Goal: Answer question/provide support: Share knowledge or assist other users

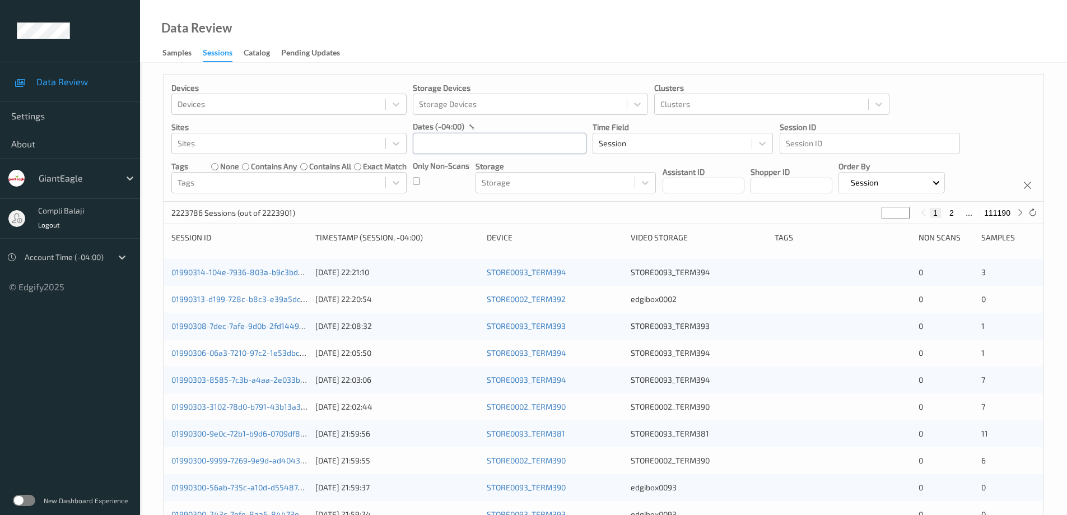
click at [501, 139] on input "text" at bounding box center [500, 143] width 174 height 21
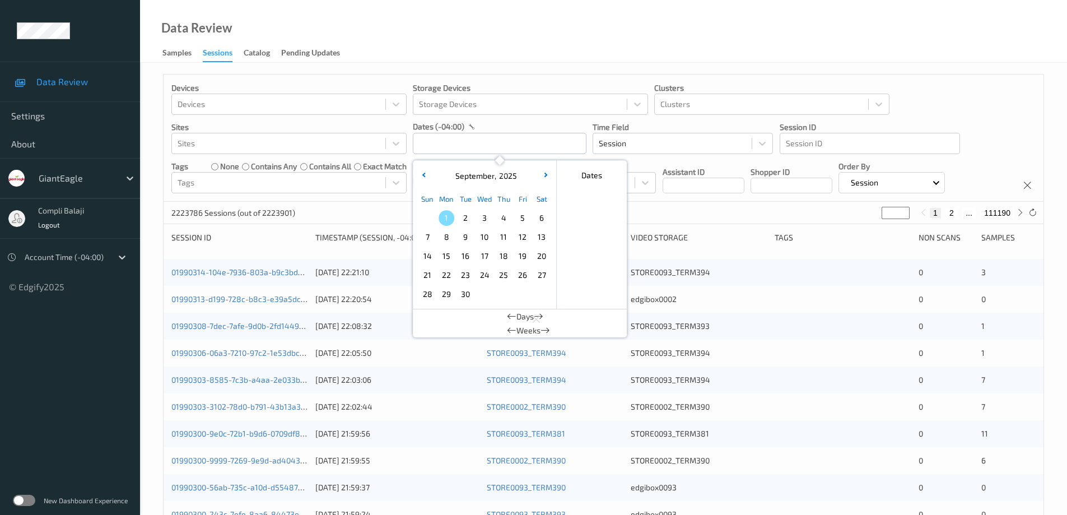
click at [466, 294] on span "30" at bounding box center [466, 294] width 16 height 16
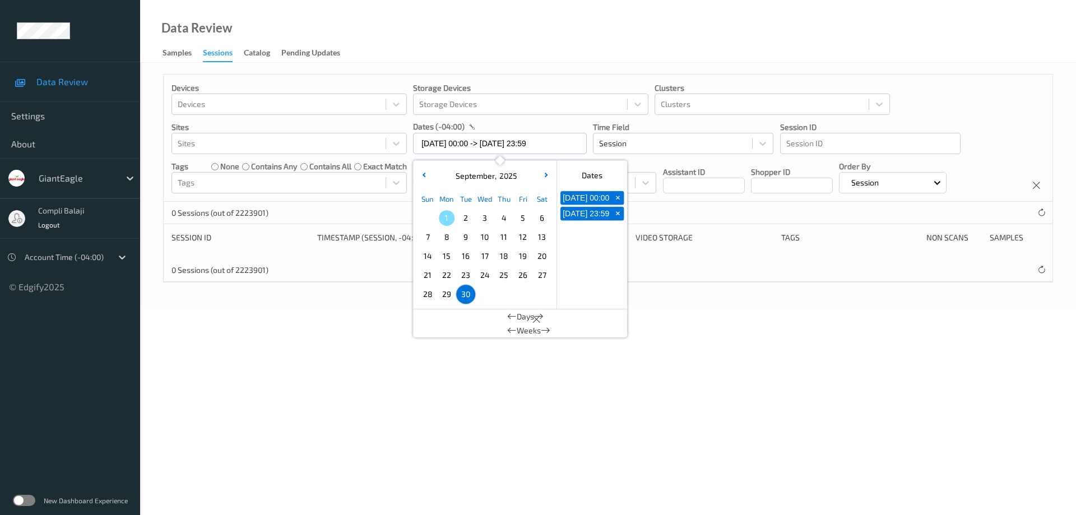
click at [727, 43] on div "Data Review Samples Sessions Catalog Pending Updates" at bounding box center [608, 31] width 936 height 63
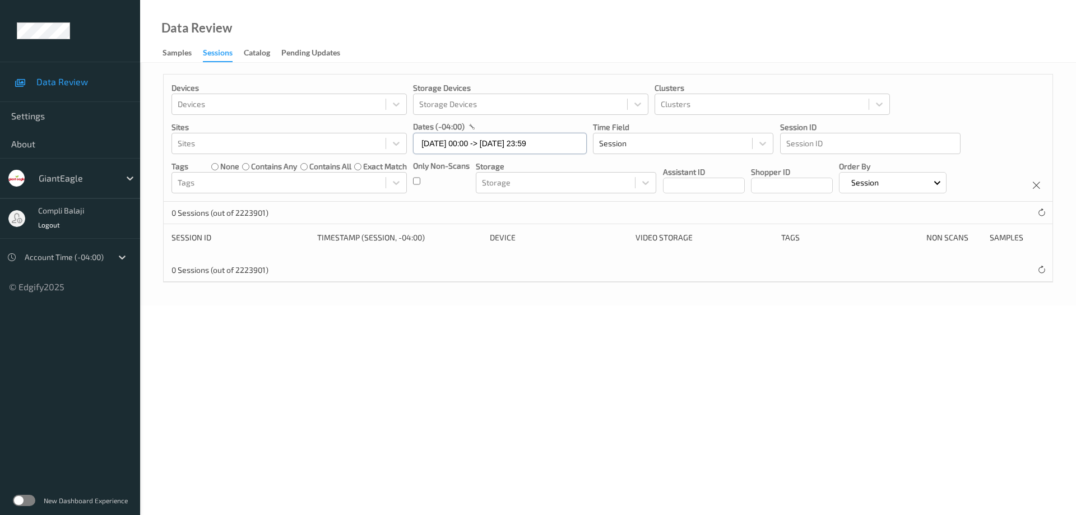
click at [570, 147] on input "[DATE] 00:00 -> [DATE] 23:59" at bounding box center [500, 143] width 174 height 21
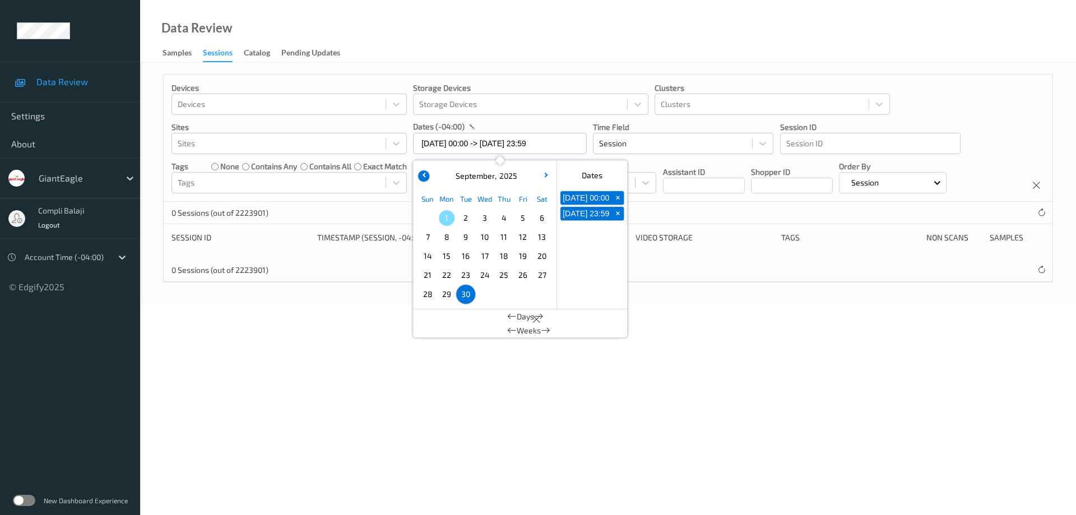
click at [426, 174] on icon "button" at bounding box center [424, 175] width 4 height 4
click at [541, 296] on span "30" at bounding box center [542, 294] width 16 height 16
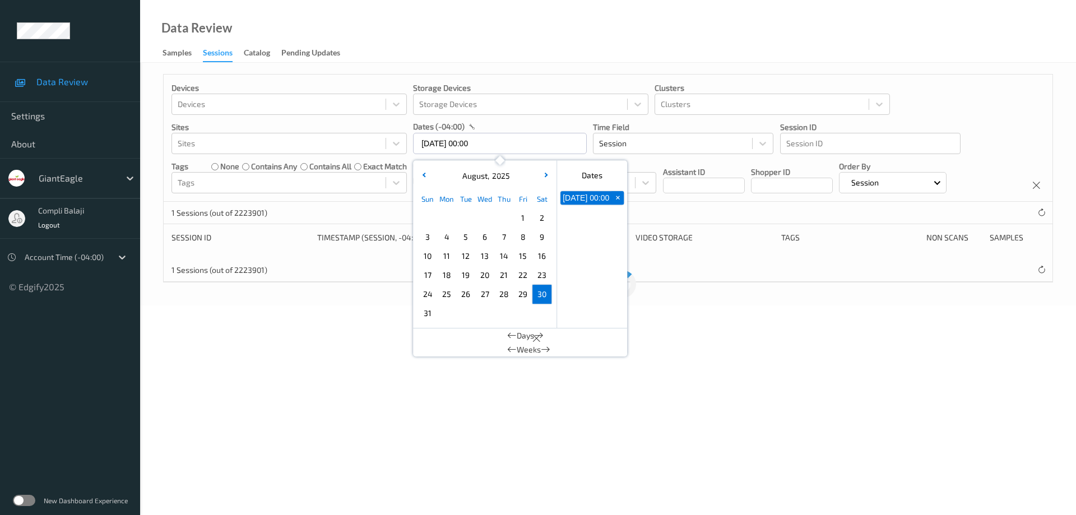
click at [541, 296] on span "30" at bounding box center [542, 294] width 16 height 16
type input "[DATE] 00:00 -> [DATE] 23:59"
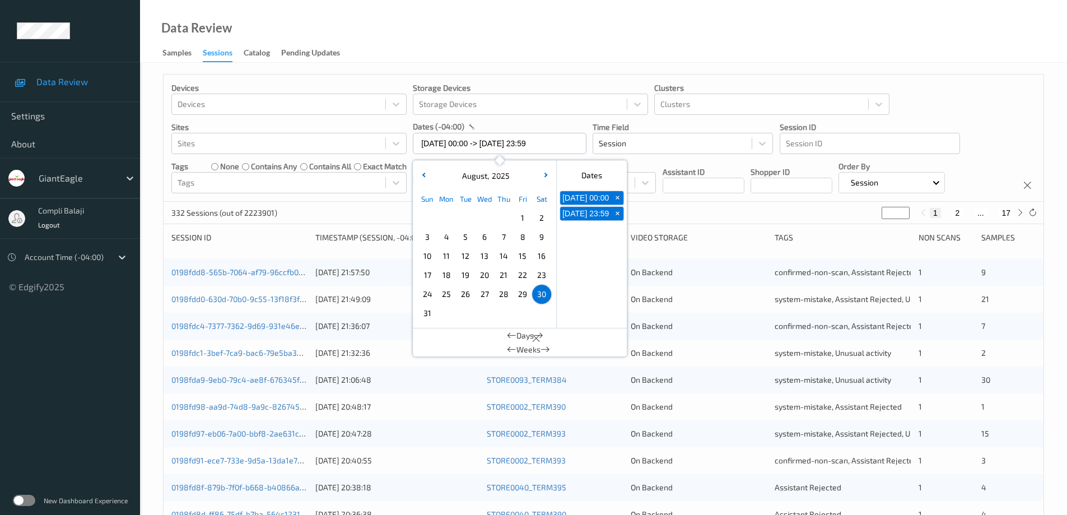
click at [958, 91] on div "Devices Devices Storage Devices Storage Devices Clusters Clusters Sites Sites d…" at bounding box center [604, 138] width 880 height 127
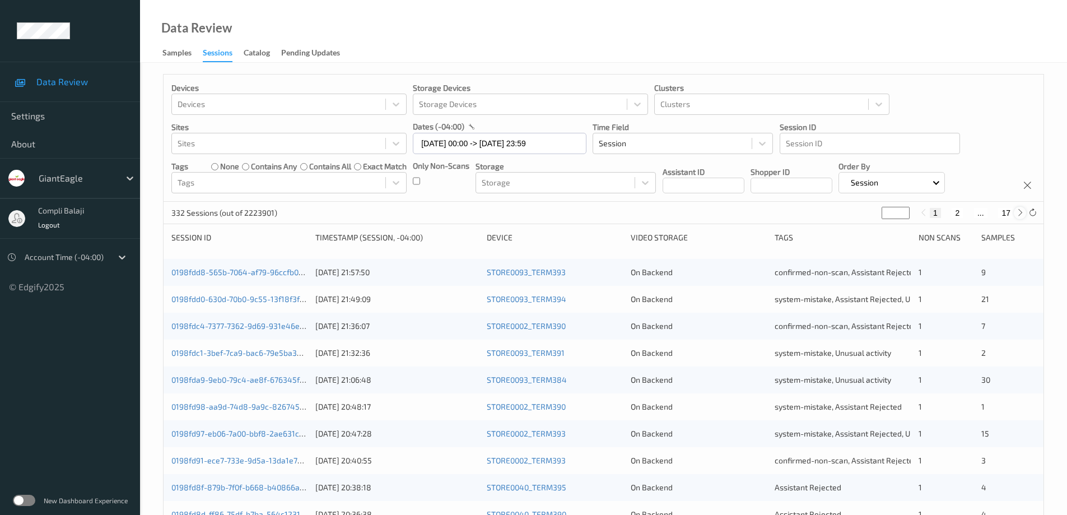
click at [1021, 214] on icon at bounding box center [1020, 212] width 8 height 8
type input "*"
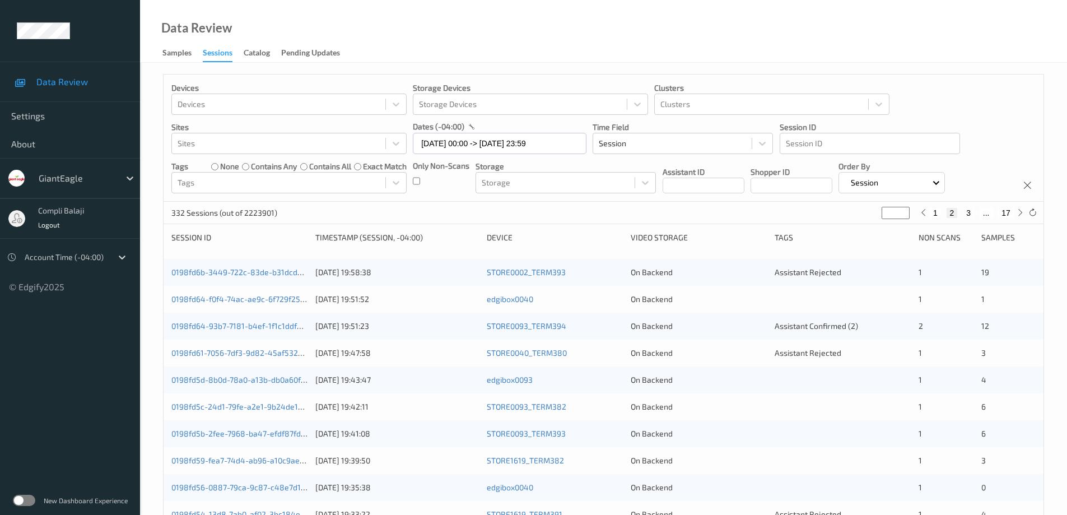
click at [969, 215] on button "3" at bounding box center [968, 213] width 11 height 10
type input "*"
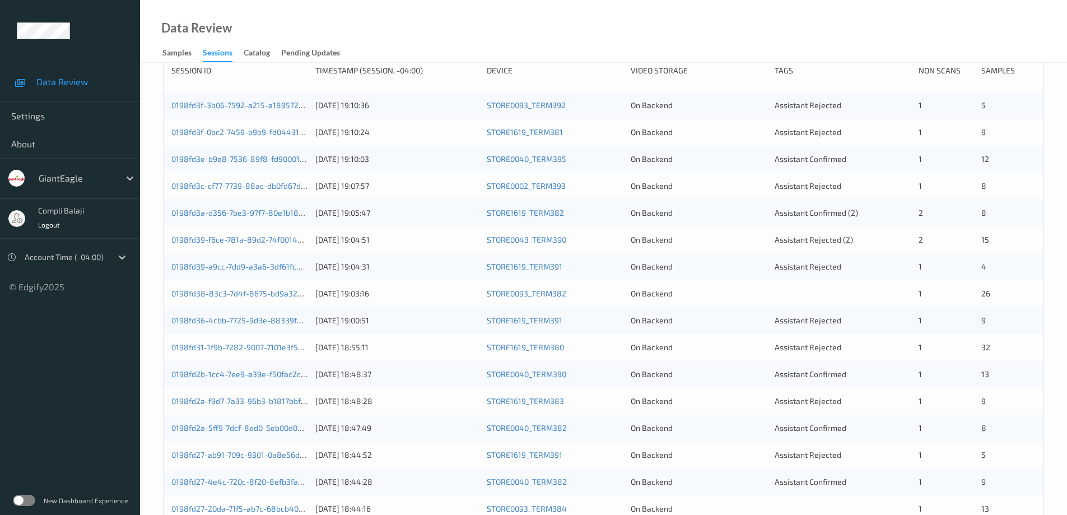
scroll to position [160, 0]
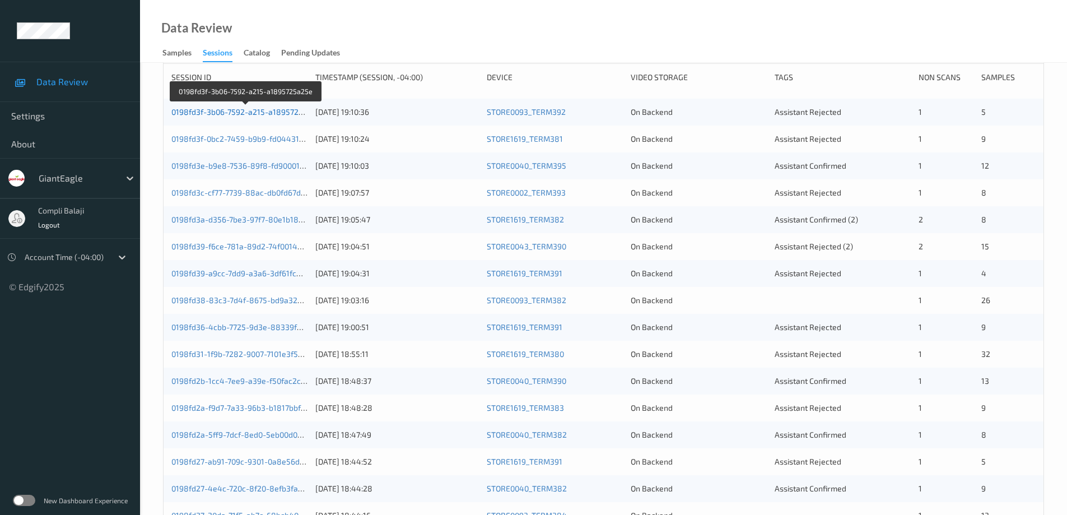
click at [253, 113] on link "0198fd3f-3b06-7592-a215-a1895725a25e" at bounding box center [246, 112] width 150 height 10
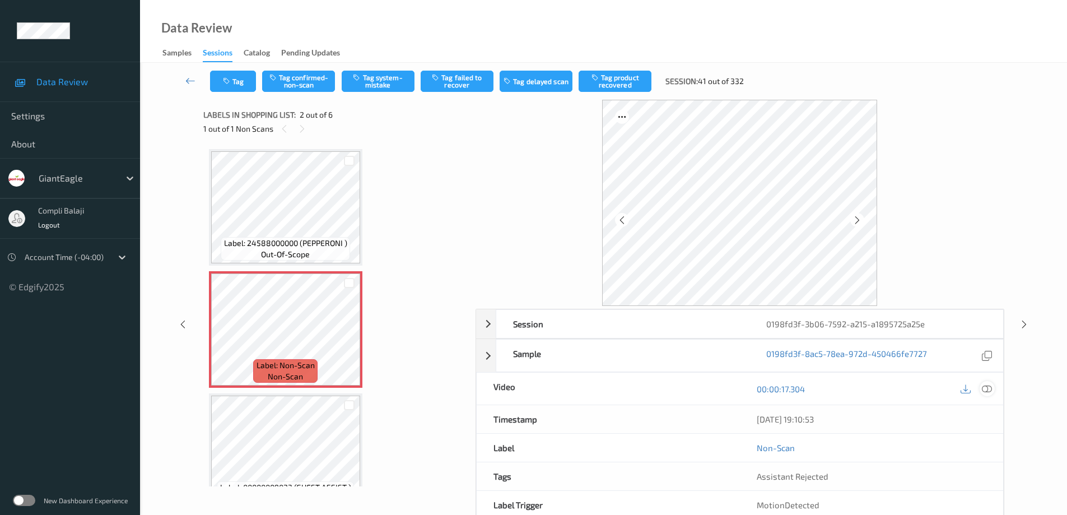
click at [987, 384] on icon at bounding box center [987, 389] width 10 height 10
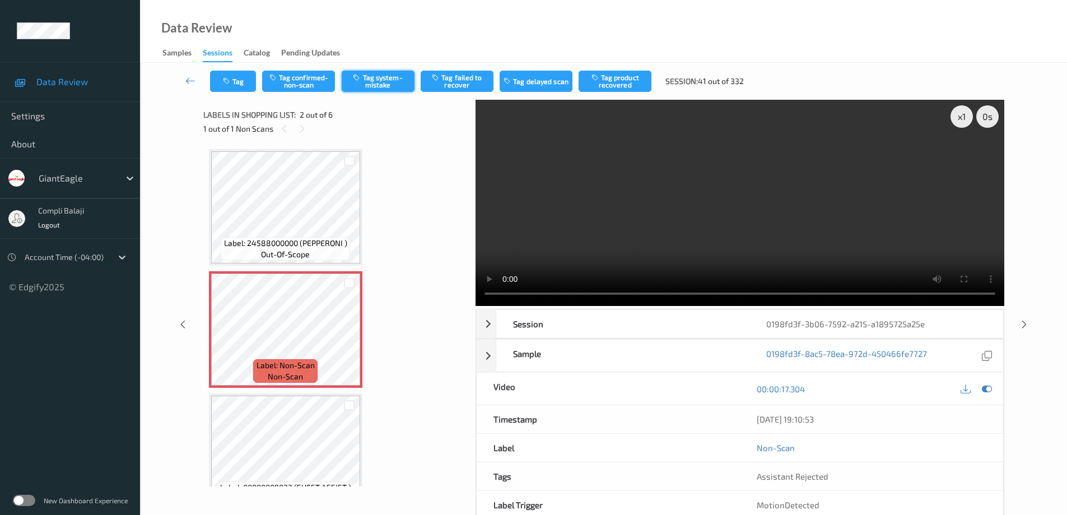
drag, startPoint x: 383, startPoint y: 82, endPoint x: 294, endPoint y: 131, distance: 100.8
click at [383, 83] on button "Tag system-mistake" at bounding box center [378, 81] width 73 height 21
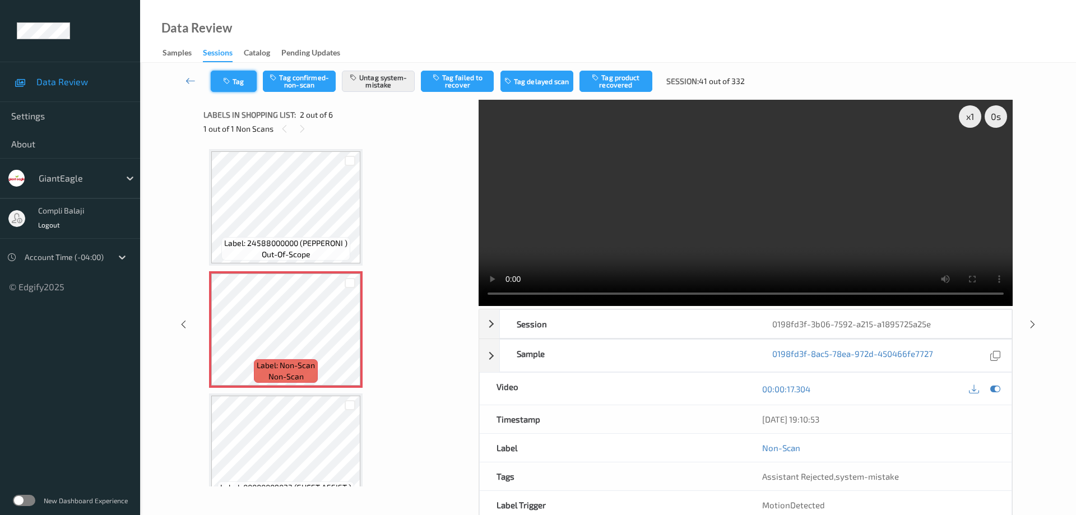
click at [239, 77] on button "Tag" at bounding box center [234, 81] width 46 height 21
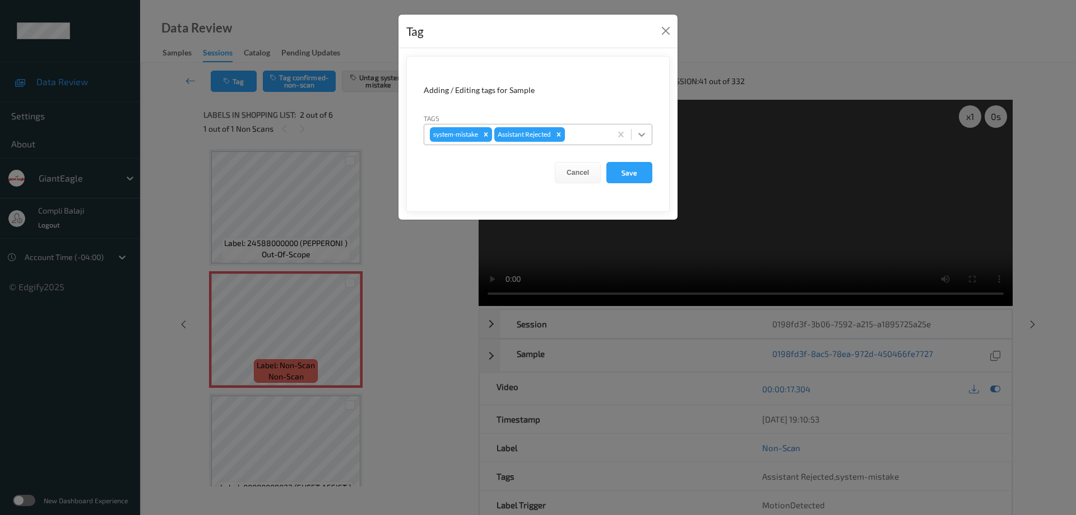
click at [640, 134] on icon at bounding box center [641, 134] width 11 height 11
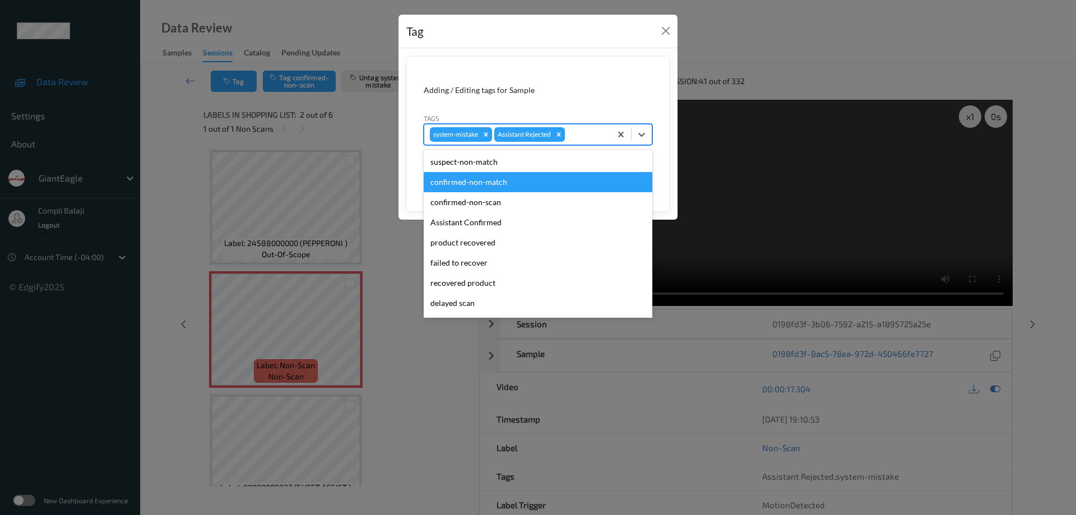
scroll to position [99, 0]
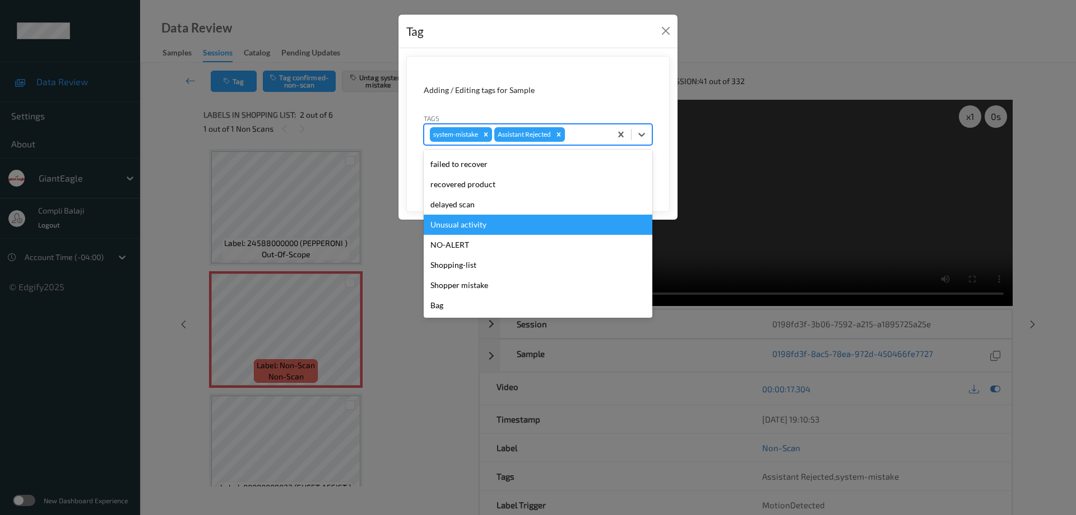
drag, startPoint x: 483, startPoint y: 229, endPoint x: 615, endPoint y: 161, distance: 148.6
click at [484, 229] on div "Unusual activity" at bounding box center [538, 225] width 229 height 20
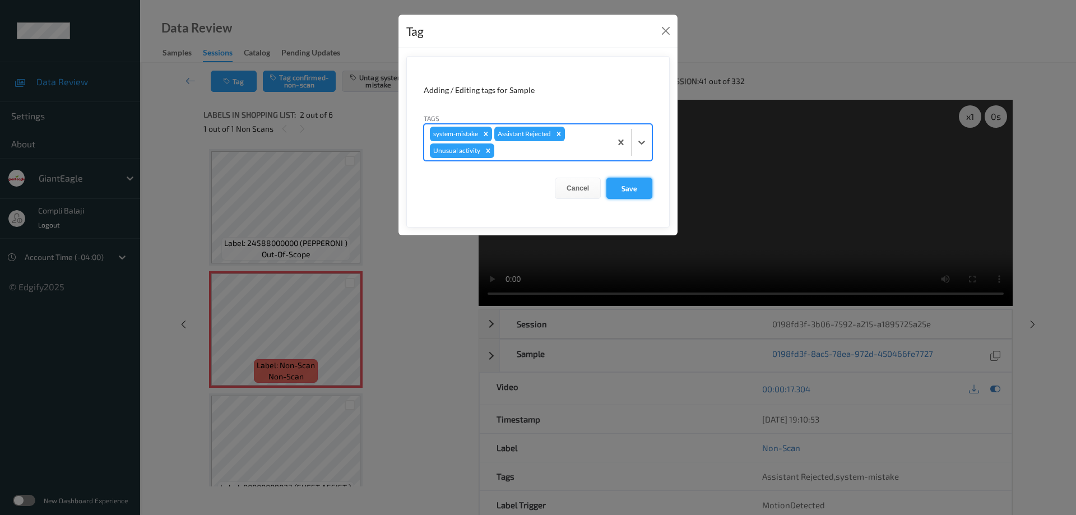
click at [640, 189] on button "Save" at bounding box center [629, 188] width 46 height 21
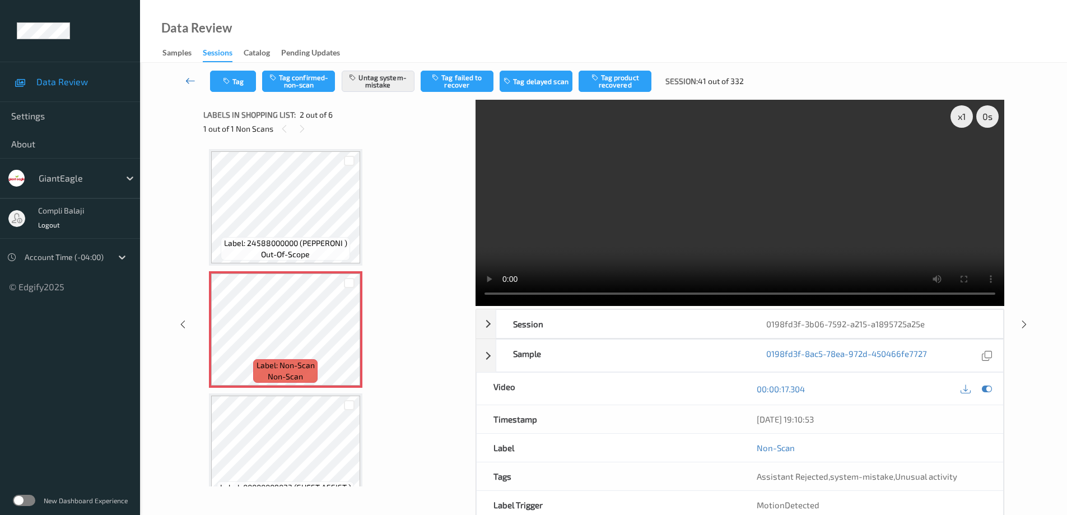
click at [187, 80] on icon at bounding box center [190, 80] width 10 height 11
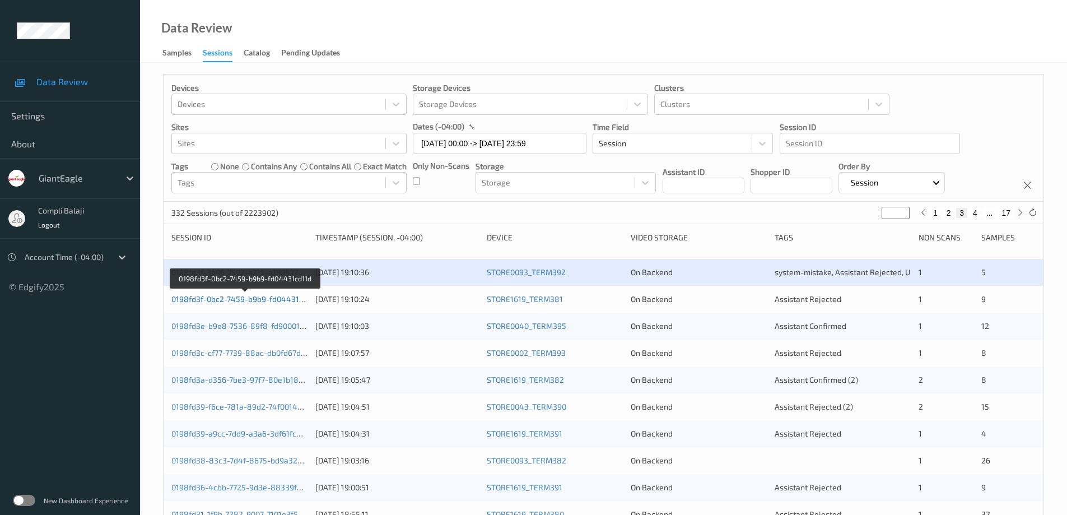
click at [261, 300] on link "0198fd3f-0bc2-7459-b9b9-fd04431cd11d" at bounding box center [244, 299] width 147 height 10
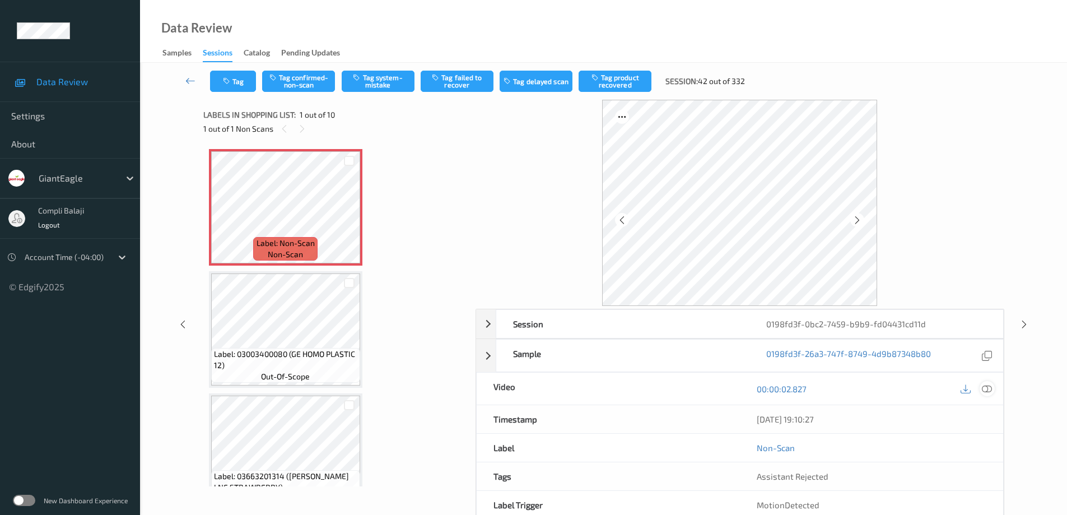
drag, startPoint x: 994, startPoint y: 390, endPoint x: 982, endPoint y: 382, distance: 14.9
click at [993, 390] on div at bounding box center [987, 388] width 15 height 15
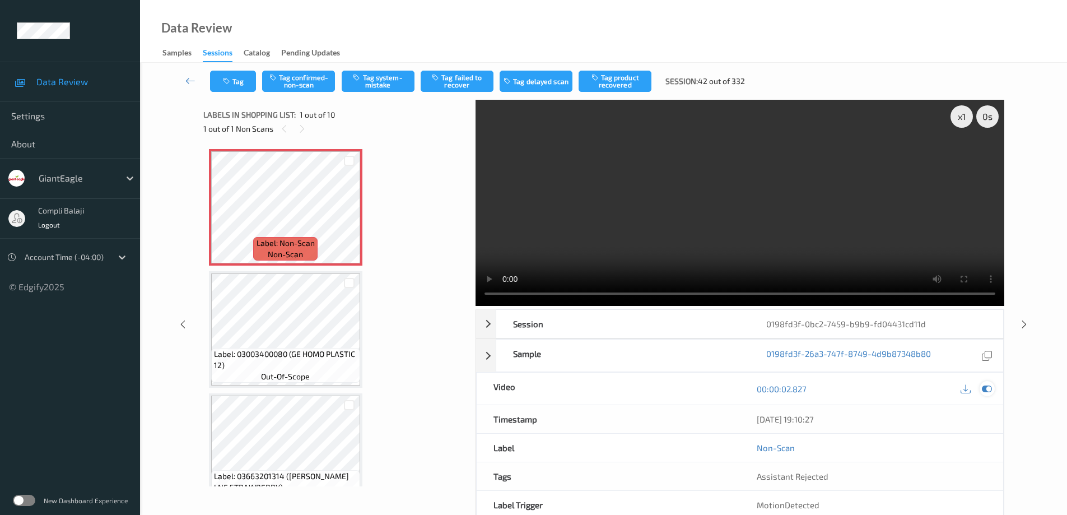
click at [987, 389] on icon at bounding box center [987, 389] width 10 height 10
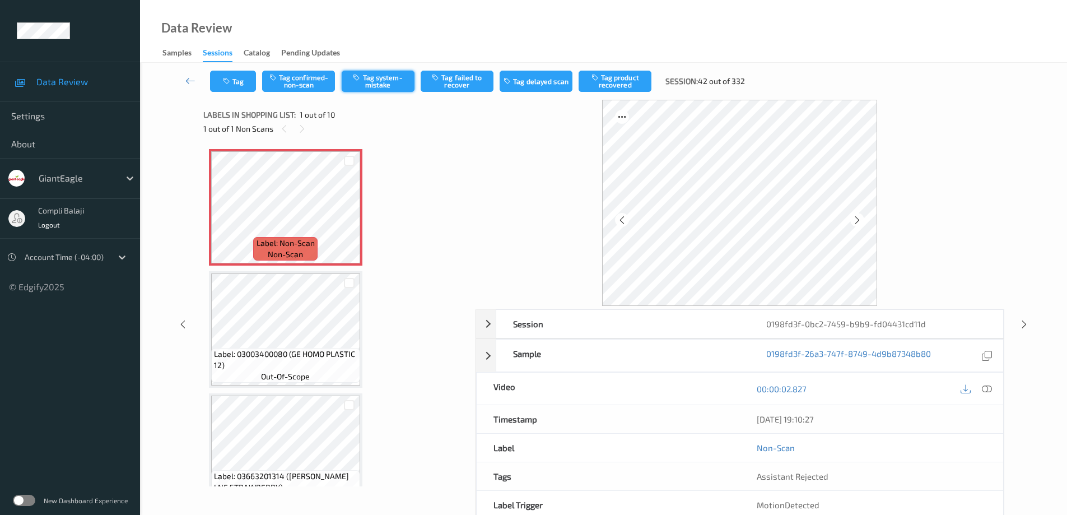
click at [382, 82] on button "Tag system-mistake" at bounding box center [378, 81] width 73 height 21
click at [241, 85] on button "Tag" at bounding box center [233, 81] width 46 height 21
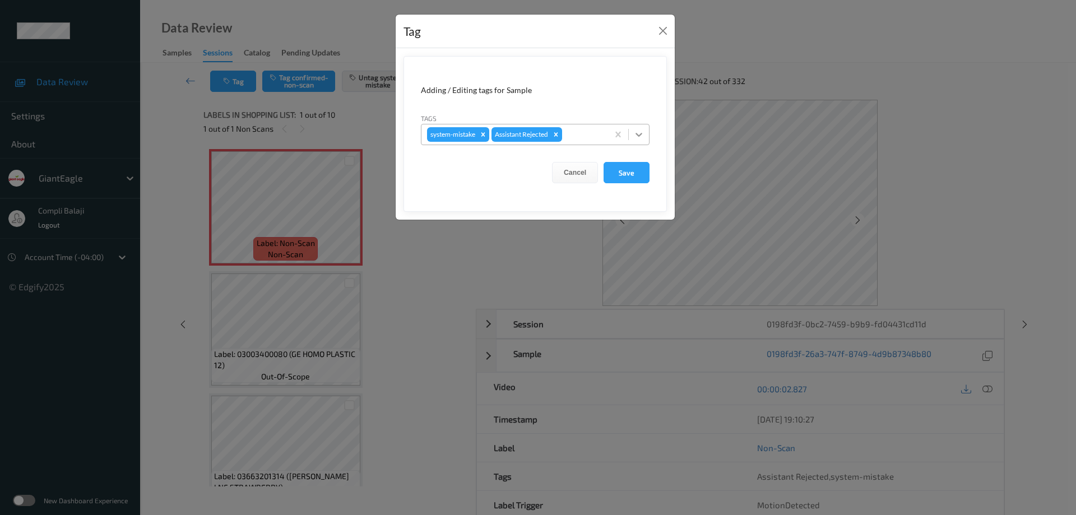
click at [643, 136] on icon at bounding box center [638, 134] width 11 height 11
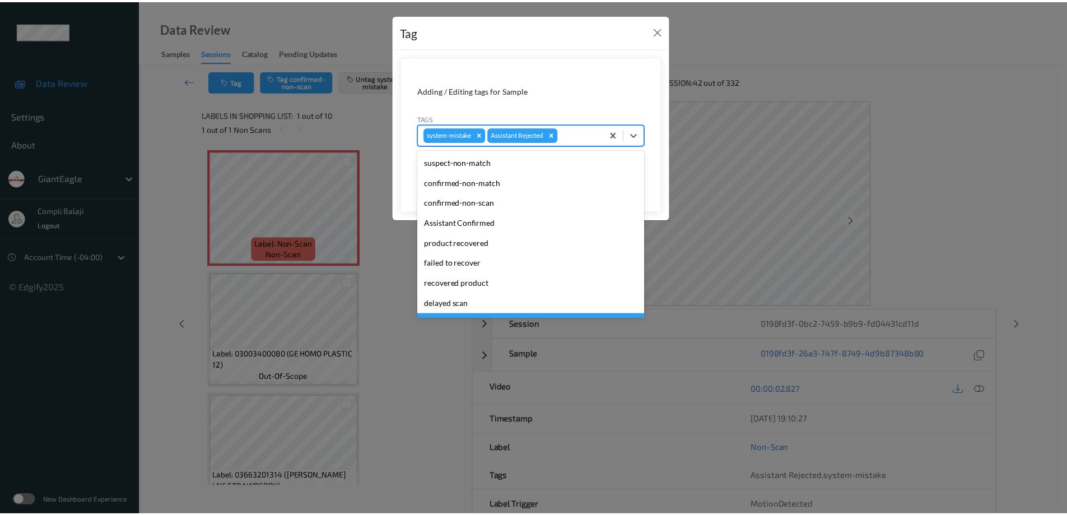
scroll to position [99, 0]
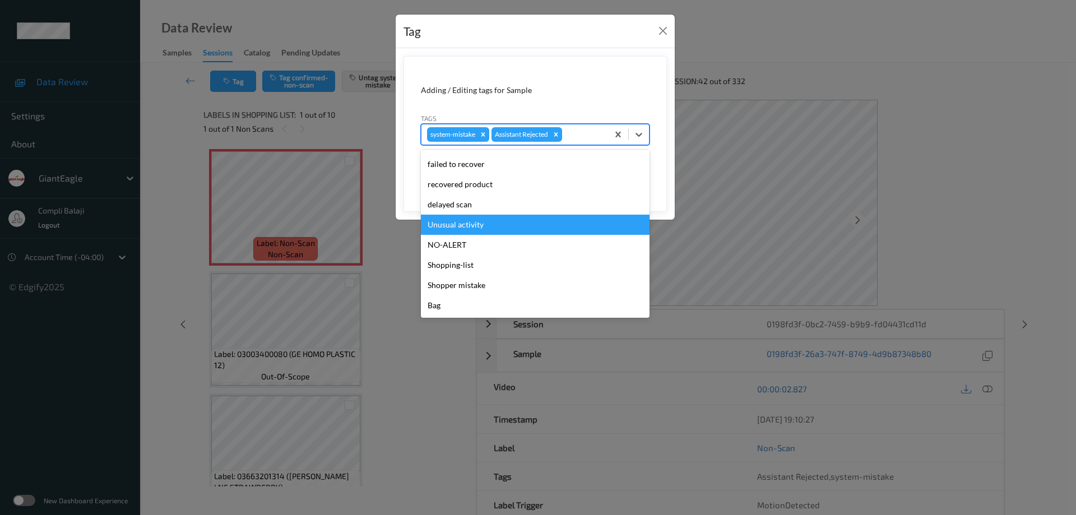
click at [484, 230] on div "Unusual activity" at bounding box center [535, 225] width 229 height 20
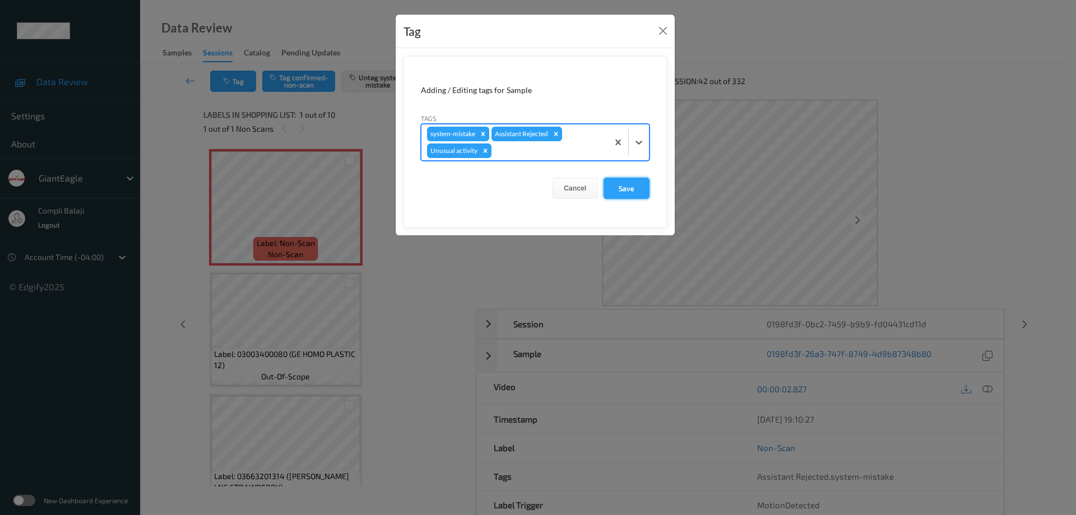
click at [632, 187] on button "Save" at bounding box center [626, 188] width 46 height 21
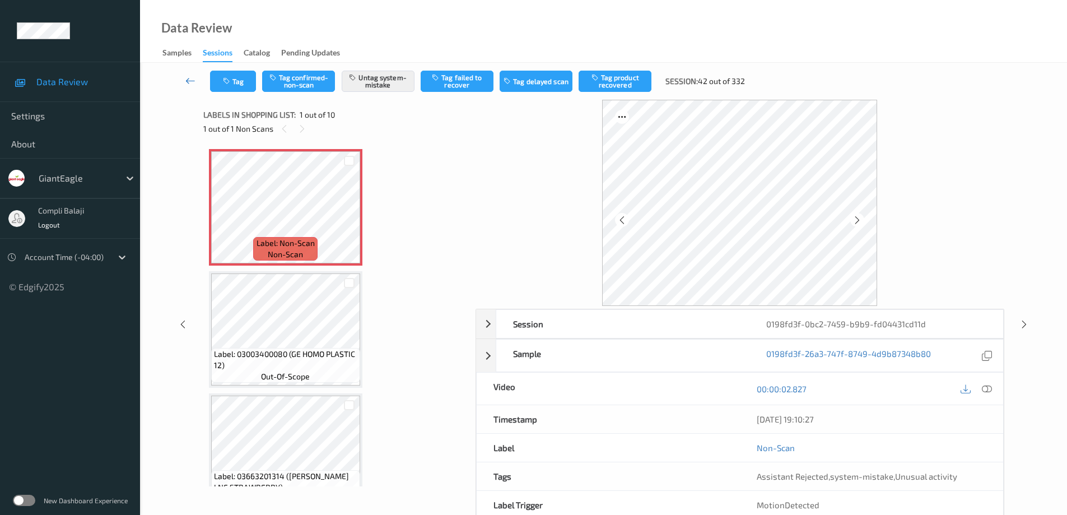
click at [191, 78] on icon at bounding box center [190, 80] width 10 height 11
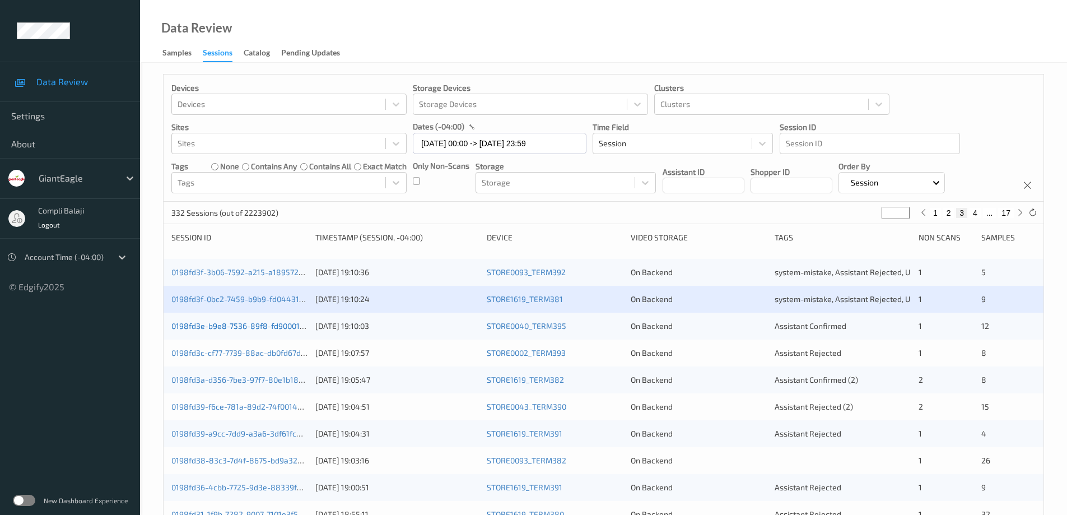
click at [261, 329] on link "0198fd3e-b9e8-7536-89f8-fd90001c4770" at bounding box center [246, 326] width 150 height 10
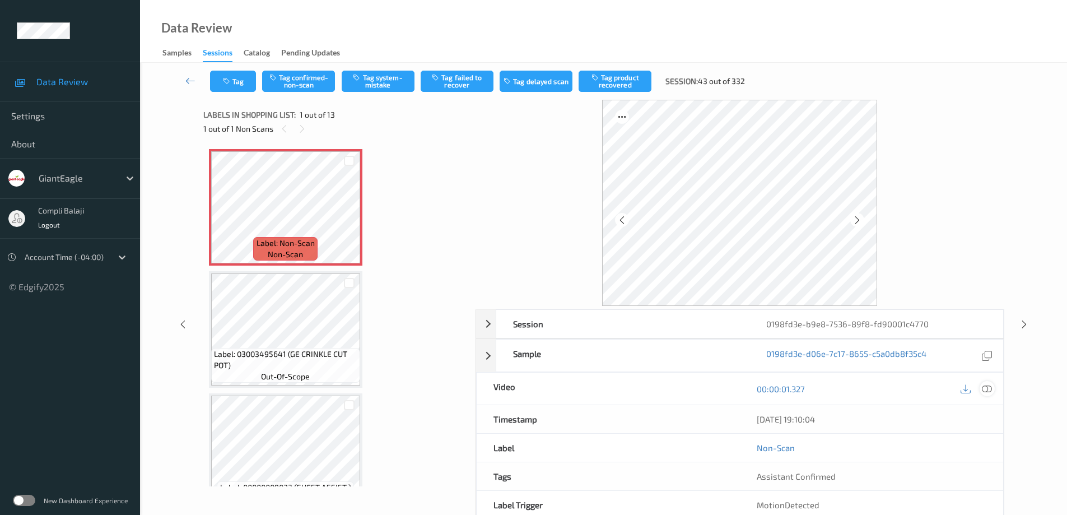
click at [989, 389] on icon at bounding box center [987, 389] width 10 height 10
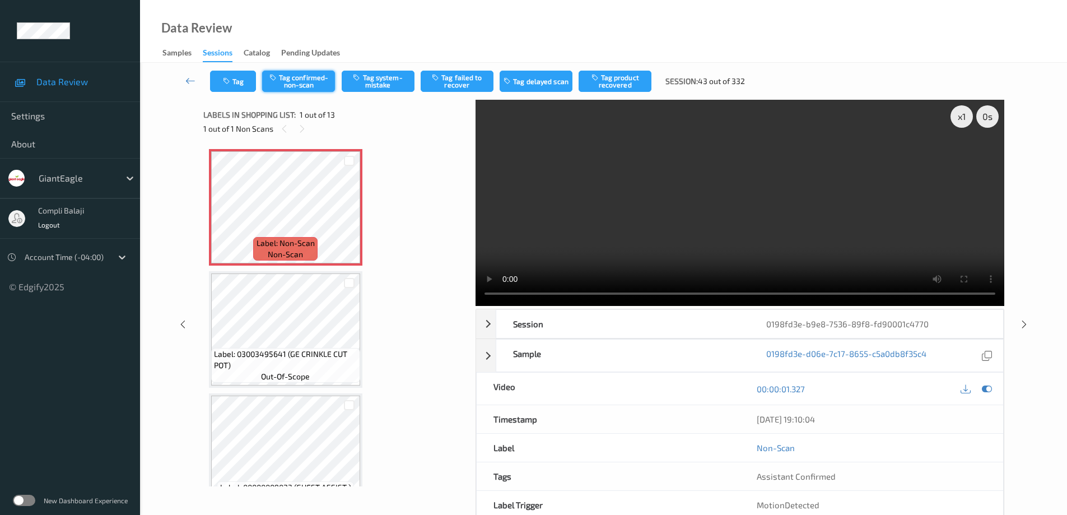
click at [312, 86] on button "Tag confirmed-non-scan" at bounding box center [298, 81] width 73 height 21
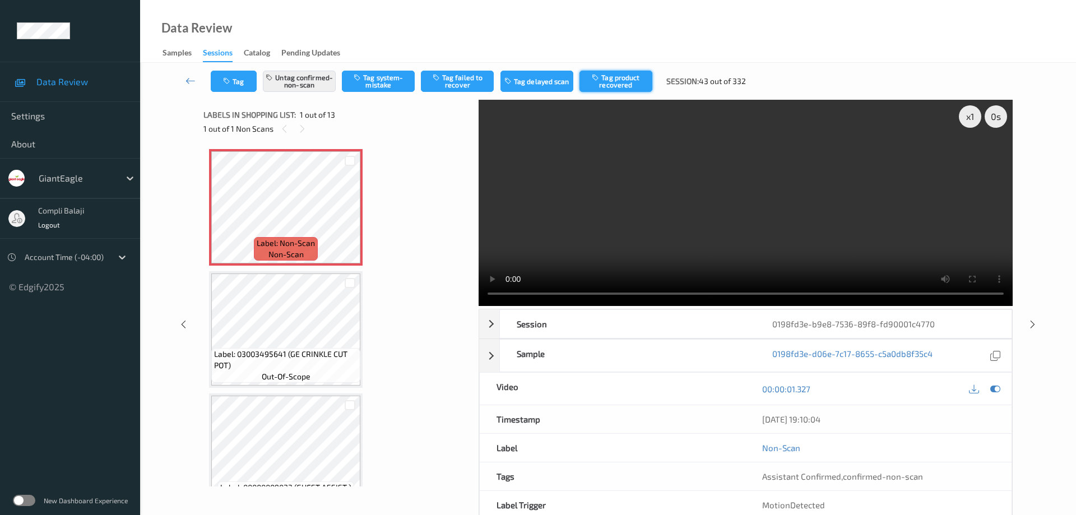
click at [634, 78] on button "Tag product recovered" at bounding box center [615, 81] width 73 height 21
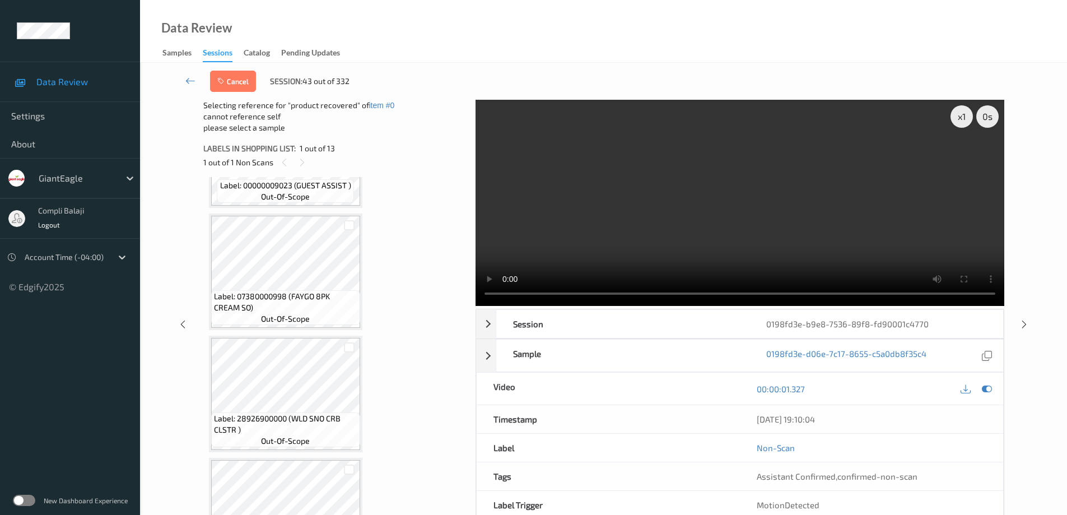
scroll to position [336, 0]
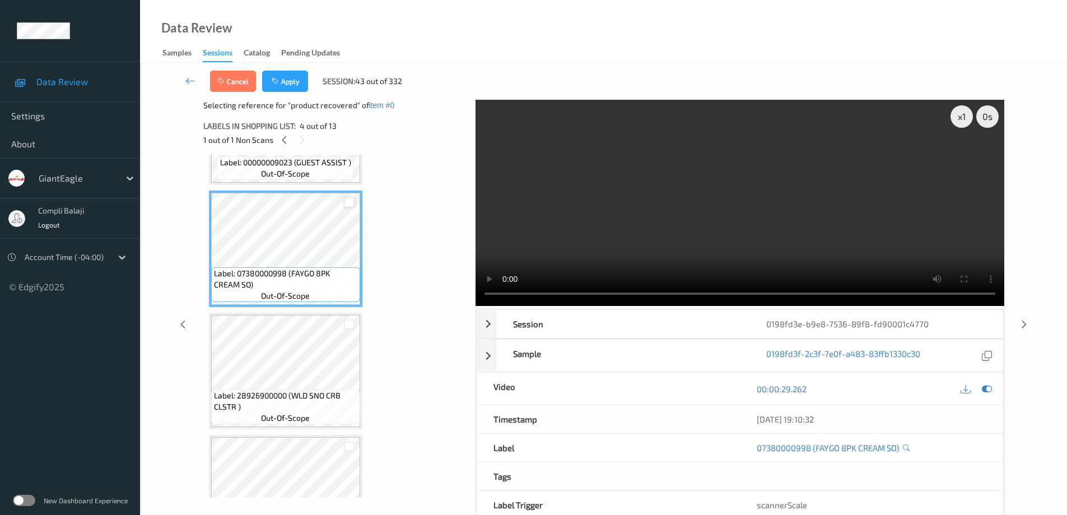
click at [347, 202] on div at bounding box center [349, 202] width 11 height 11
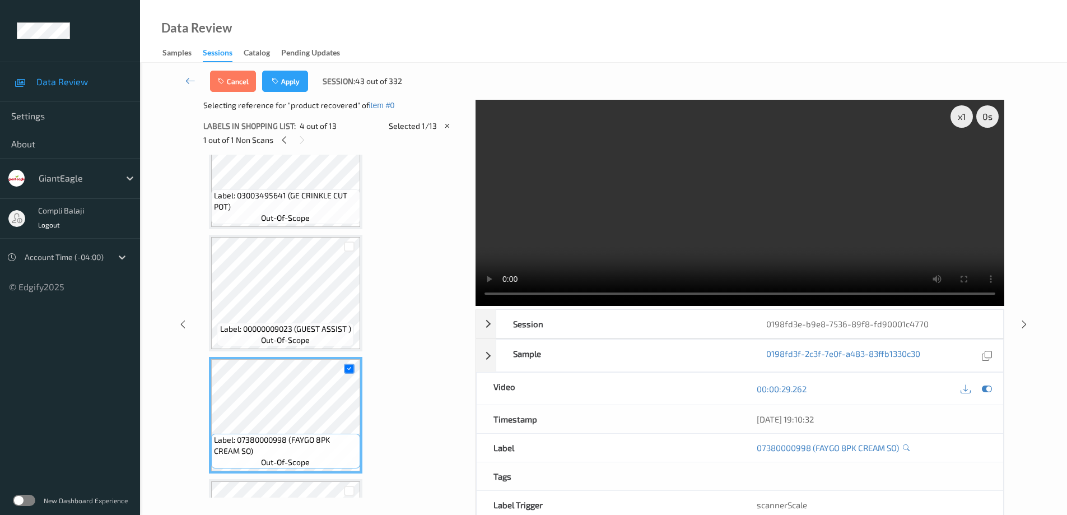
scroll to position [168, 0]
click at [287, 82] on button "Apply" at bounding box center [285, 81] width 46 height 21
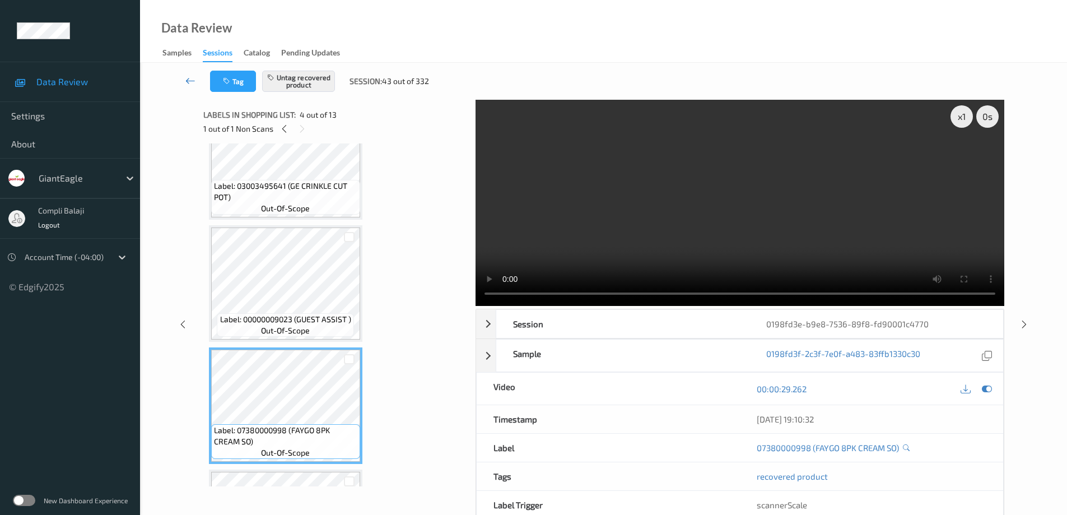
click at [188, 84] on icon at bounding box center [190, 80] width 10 height 11
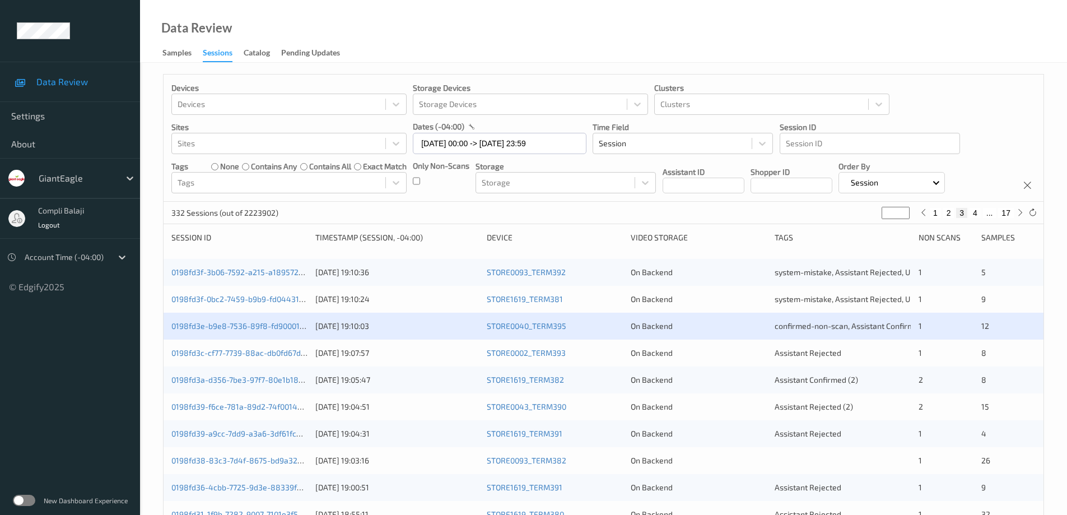
scroll to position [168, 0]
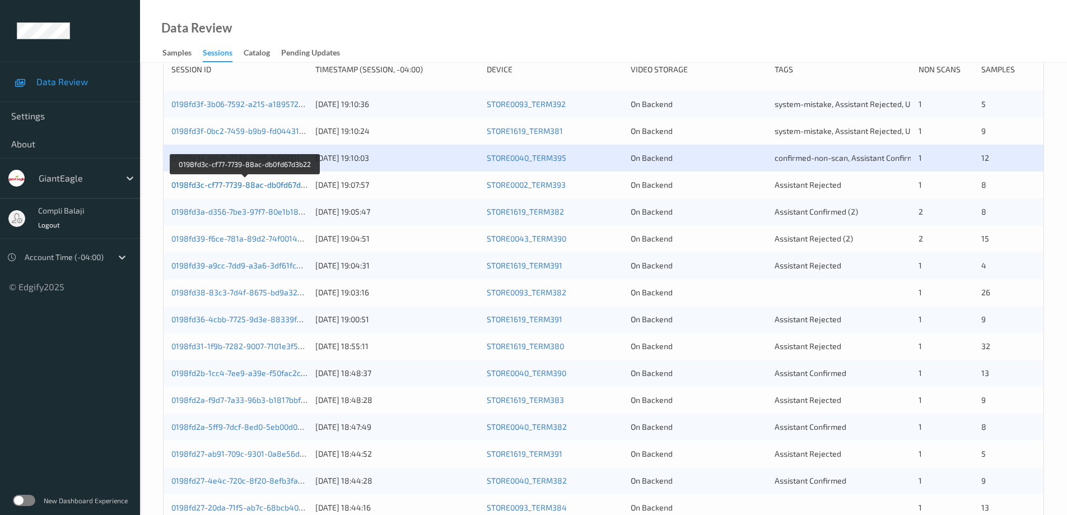
click at [258, 186] on link "0198fd3c-cf77-7739-88ac-db0fd67d3b22" at bounding box center [244, 185] width 147 height 10
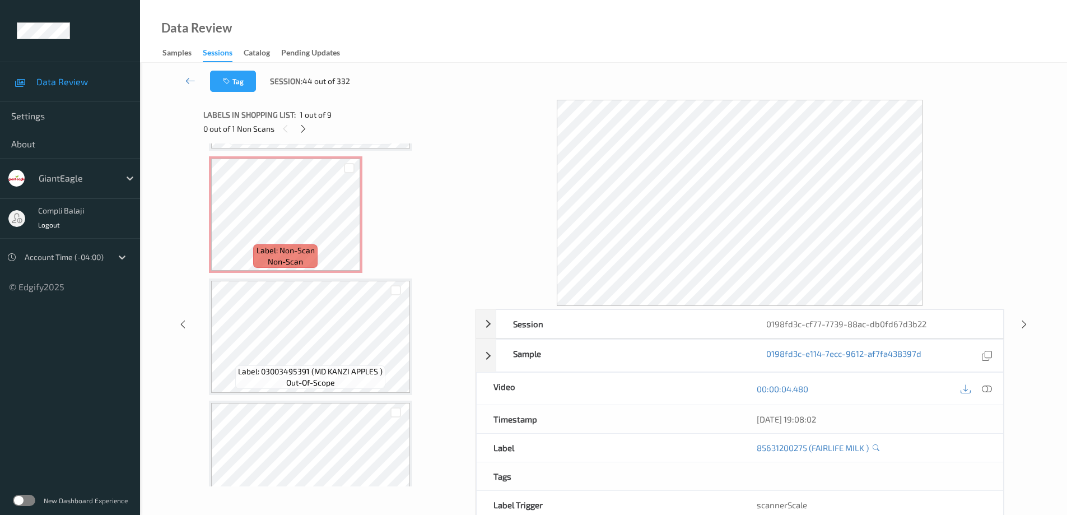
scroll to position [762, 0]
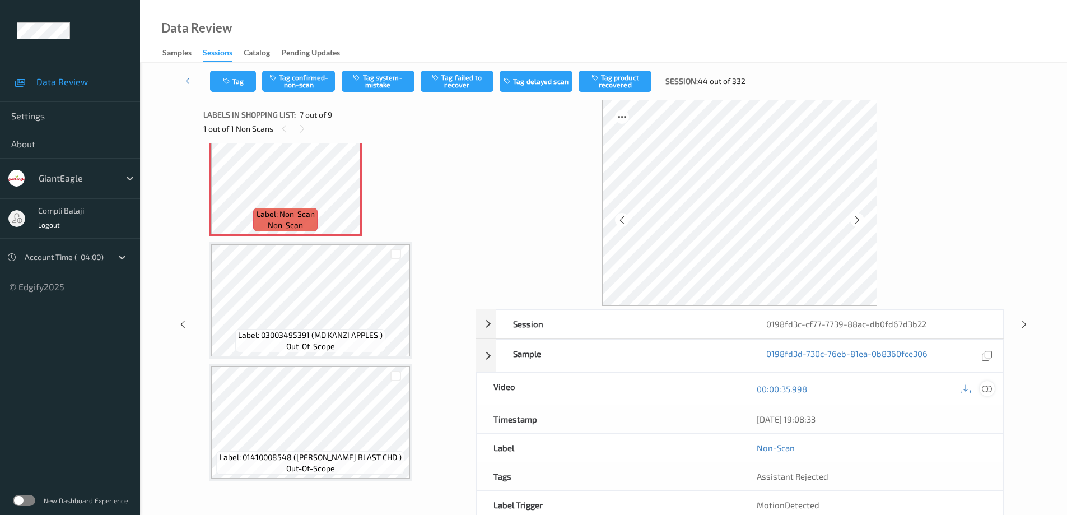
click at [989, 386] on icon at bounding box center [987, 389] width 10 height 10
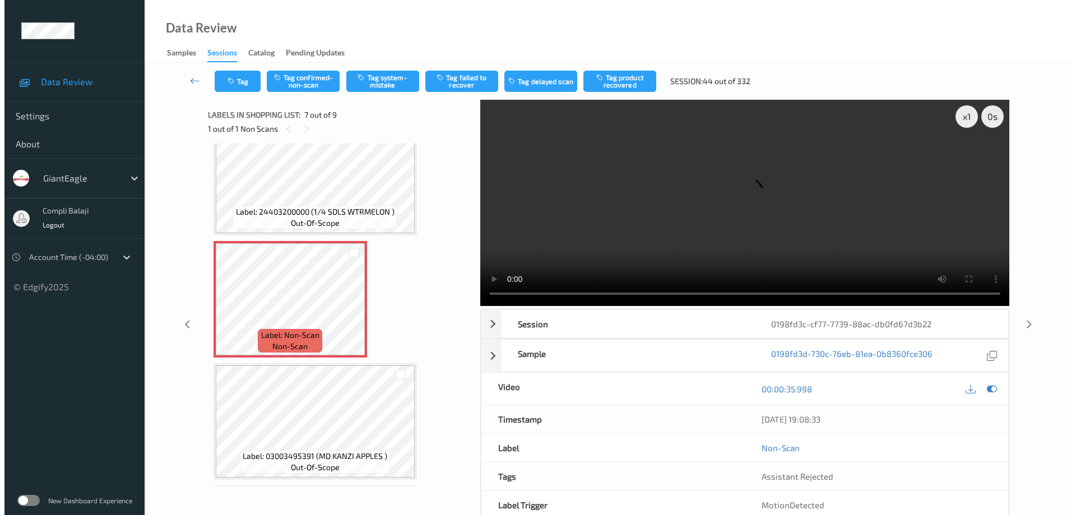
scroll to position [650, 0]
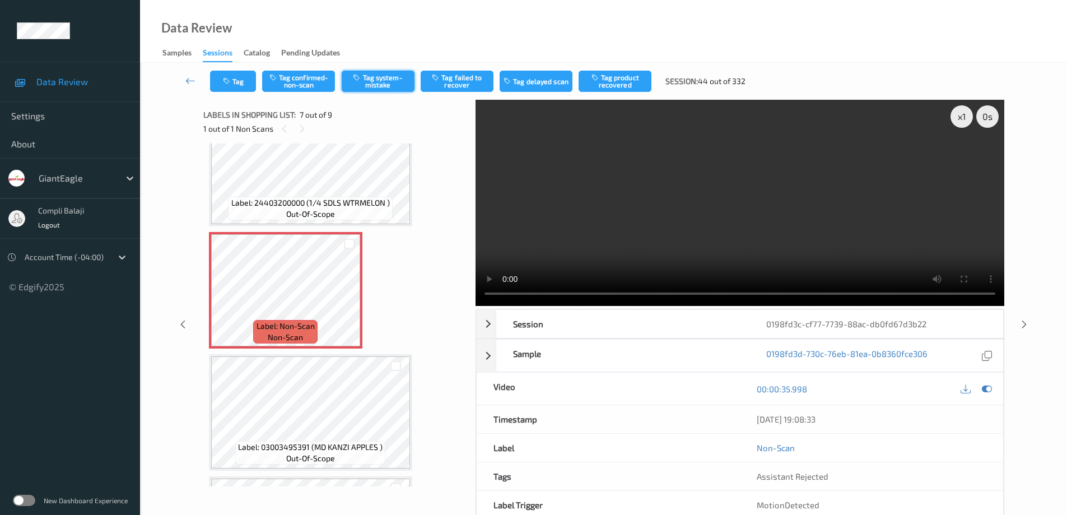
click at [395, 86] on button "Tag system-mistake" at bounding box center [378, 81] width 73 height 21
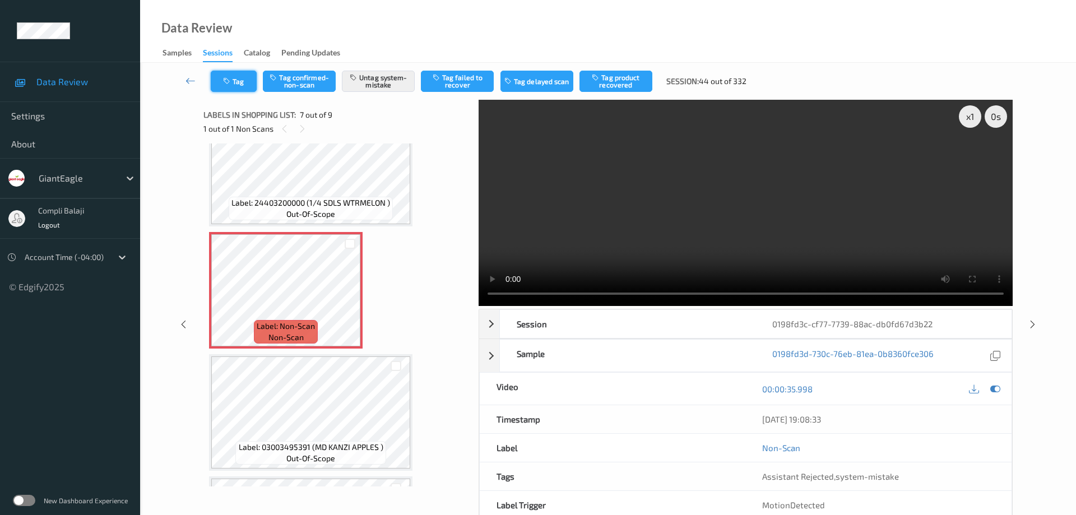
click at [249, 83] on button "Tag" at bounding box center [234, 81] width 46 height 21
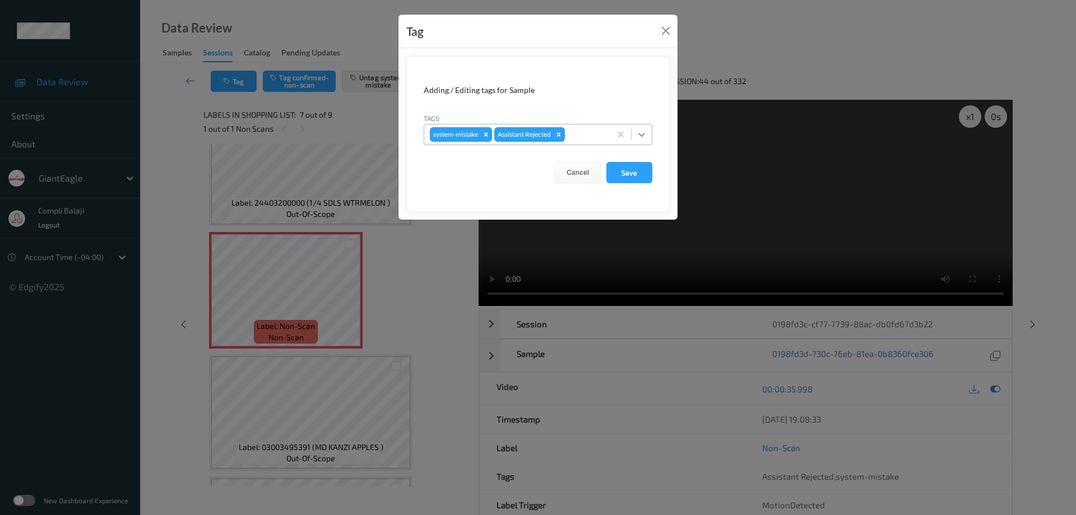
click at [645, 131] on icon at bounding box center [641, 134] width 11 height 11
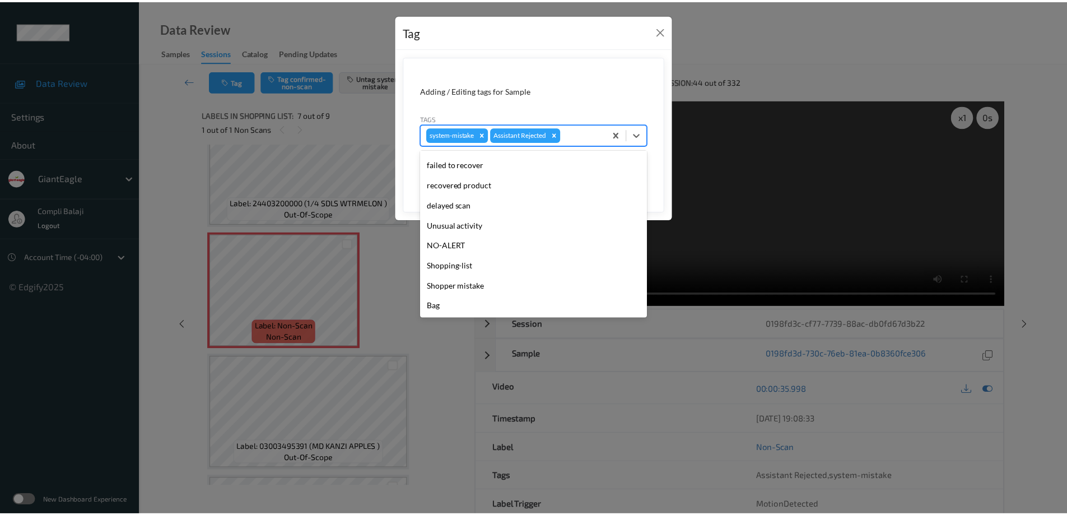
scroll to position [99, 0]
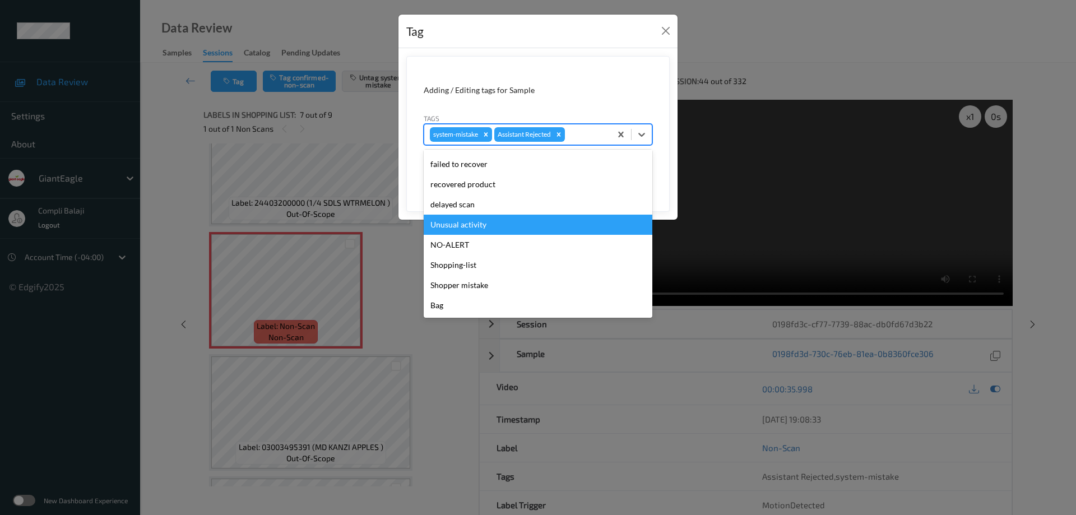
drag, startPoint x: 467, startPoint y: 226, endPoint x: 635, endPoint y: 213, distance: 169.1
click at [468, 226] on div "Unusual activity" at bounding box center [538, 225] width 229 height 20
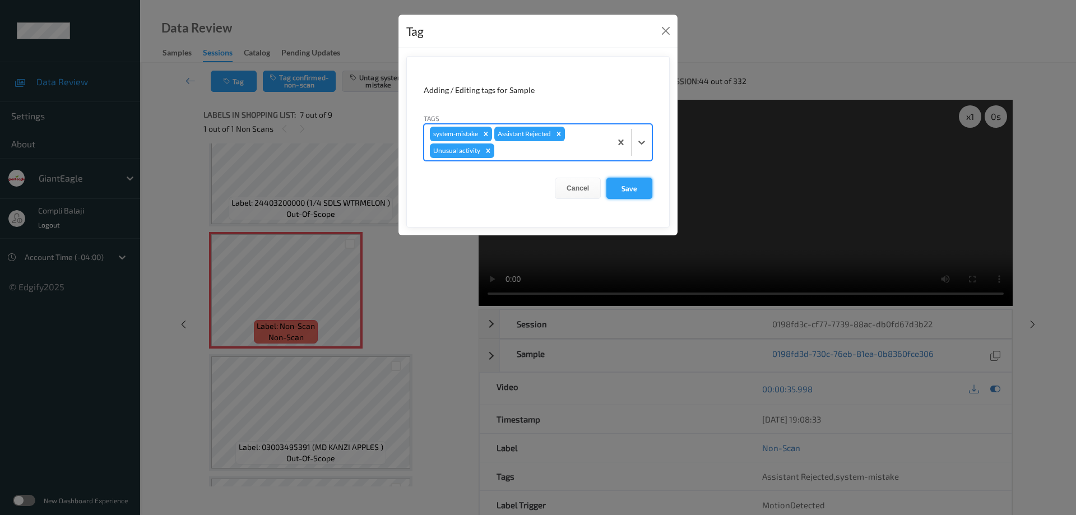
click at [640, 193] on button "Save" at bounding box center [629, 188] width 46 height 21
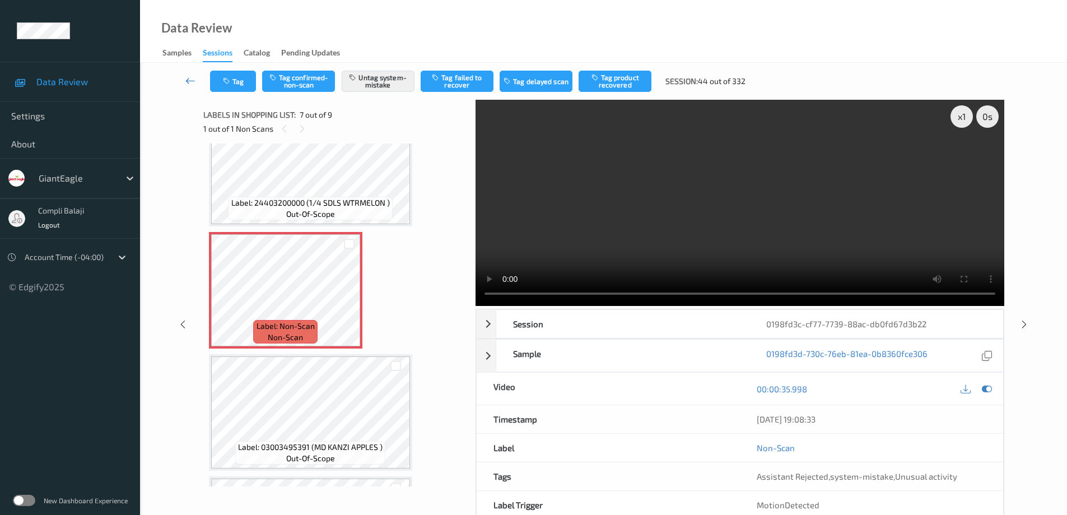
click at [185, 80] on icon at bounding box center [190, 80] width 10 height 11
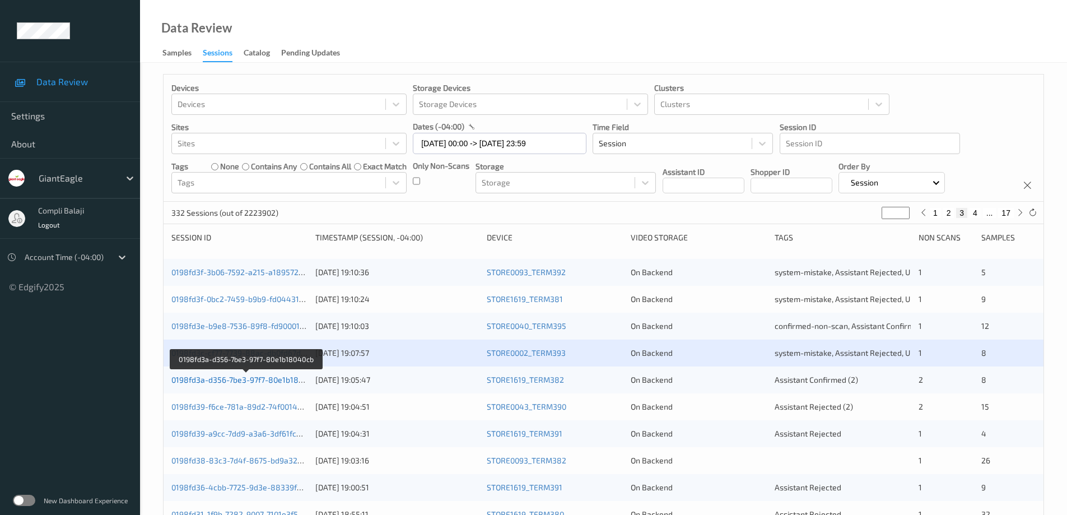
click at [275, 384] on link "0198fd3a-d356-7be3-97f7-80e1b18040cb" at bounding box center [246, 380] width 150 height 10
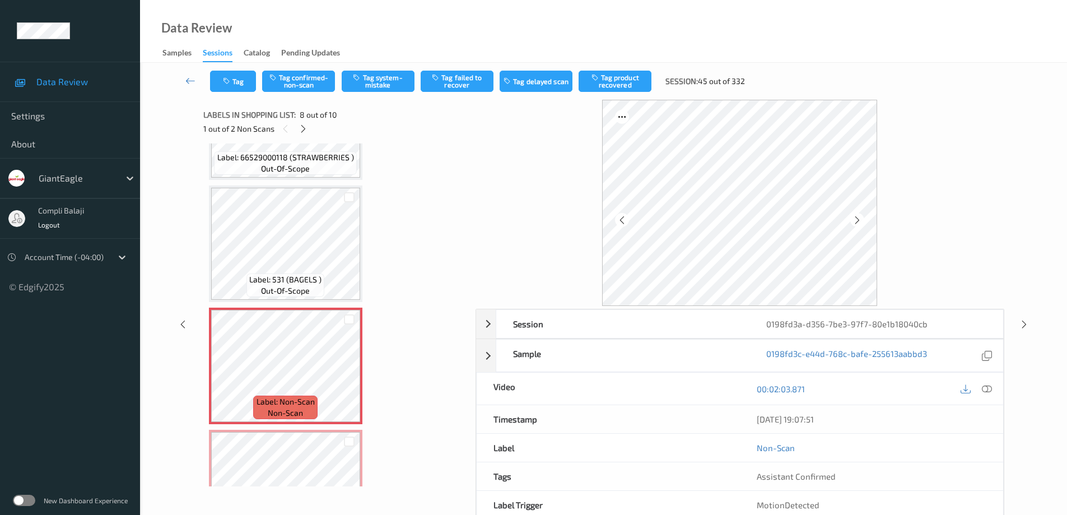
scroll to position [716, 0]
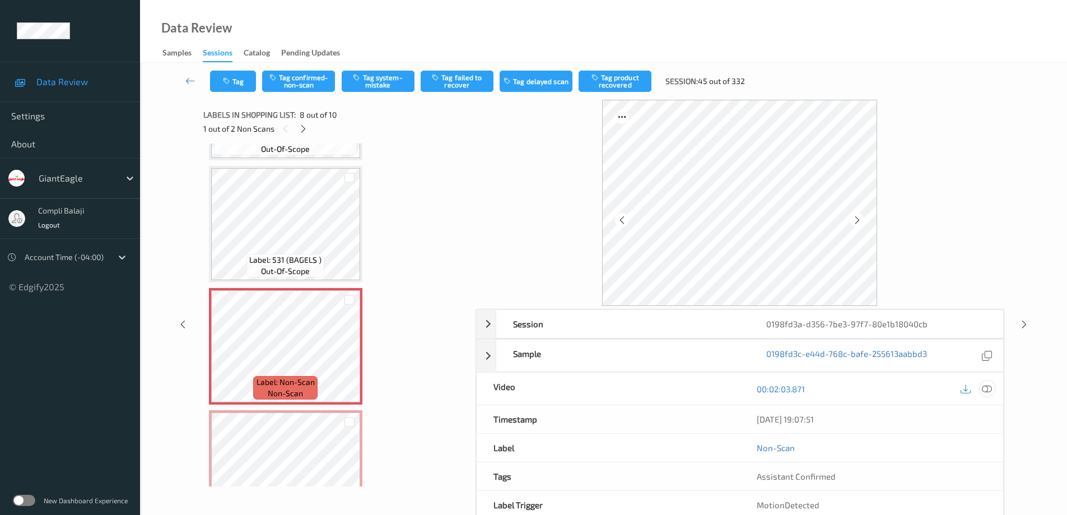
click at [992, 388] on icon at bounding box center [987, 389] width 10 height 10
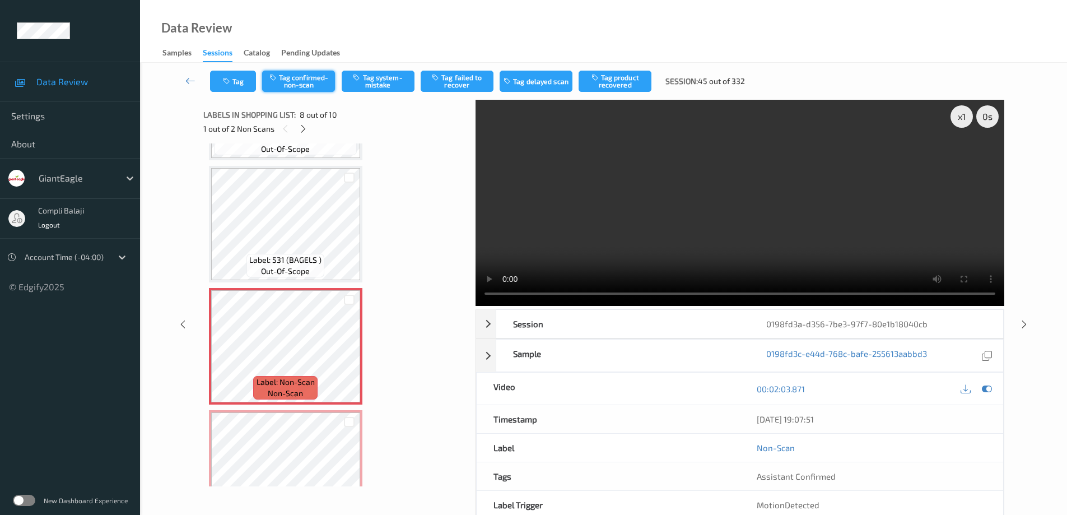
click at [314, 87] on button "Tag confirmed-non-scan" at bounding box center [298, 81] width 73 height 21
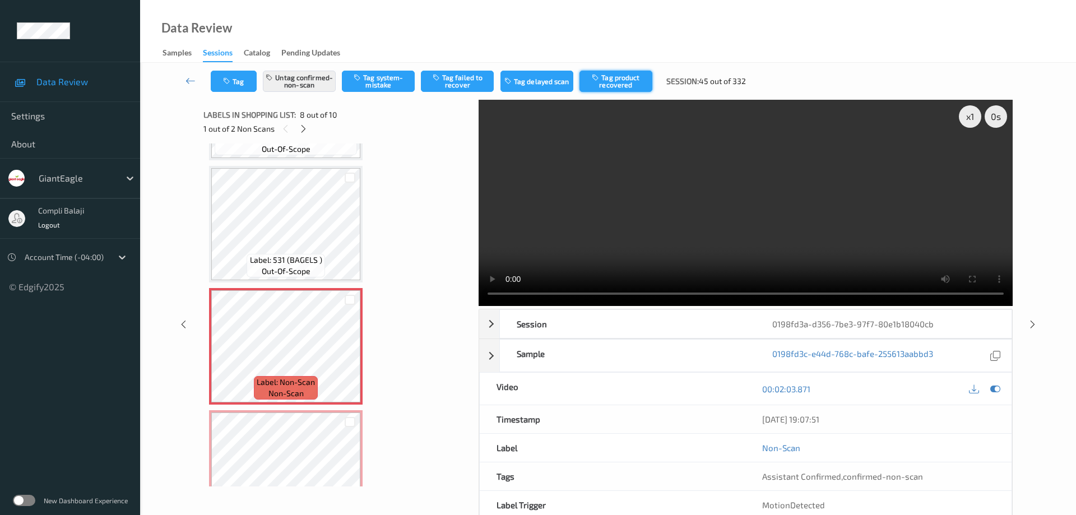
click at [634, 85] on button "Tag product recovered" at bounding box center [615, 81] width 73 height 21
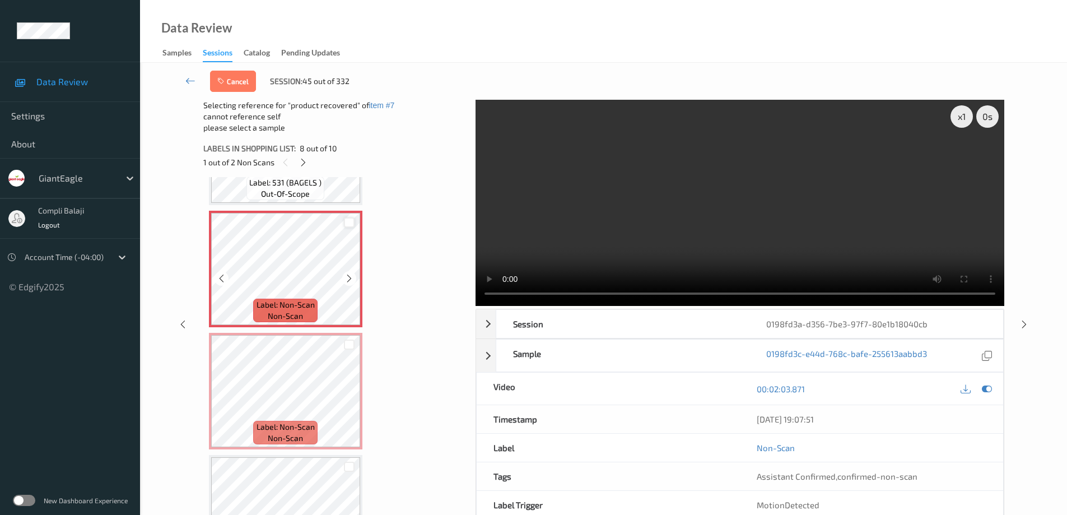
scroll to position [828, 0]
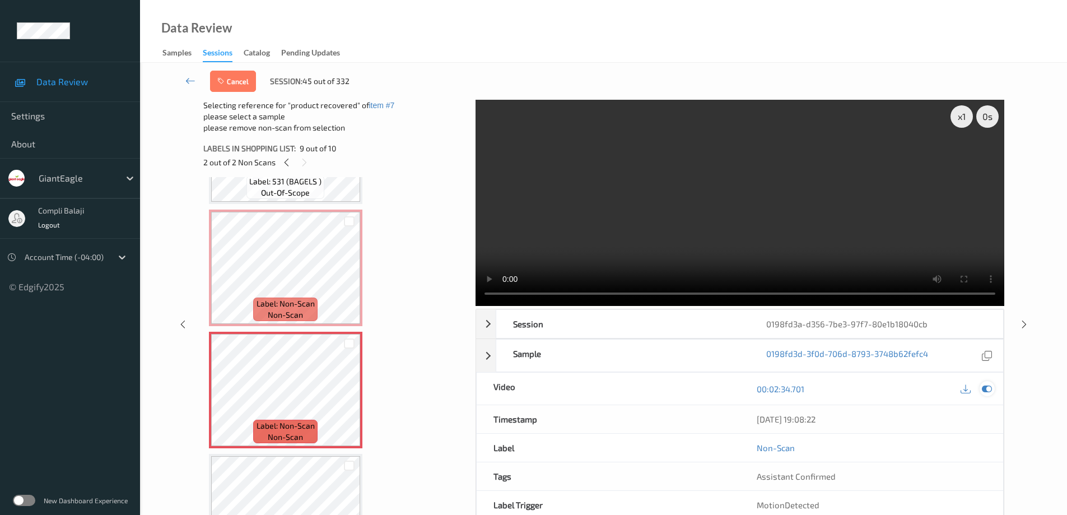
click at [988, 391] on icon at bounding box center [987, 389] width 10 height 10
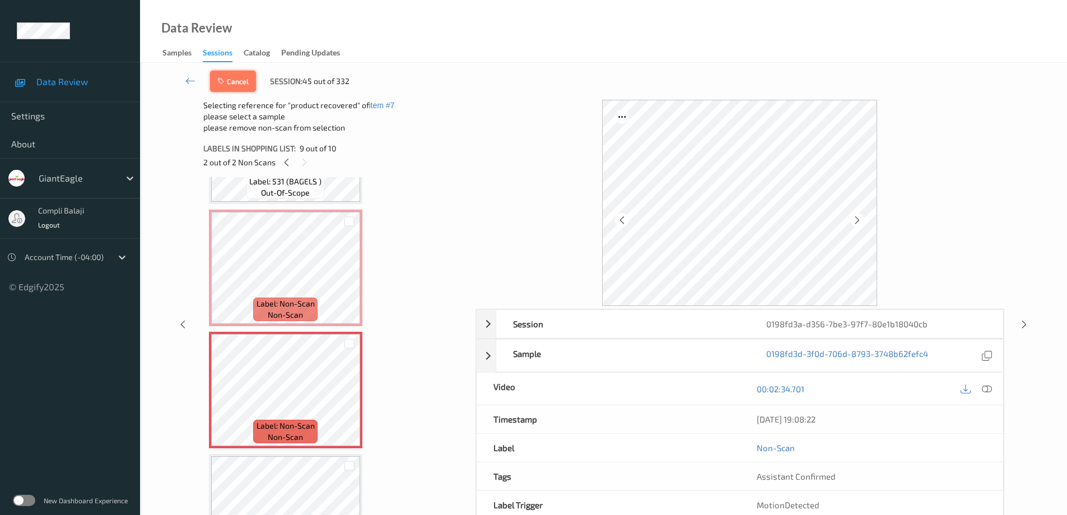
click at [239, 87] on button "Cancel" at bounding box center [233, 81] width 46 height 21
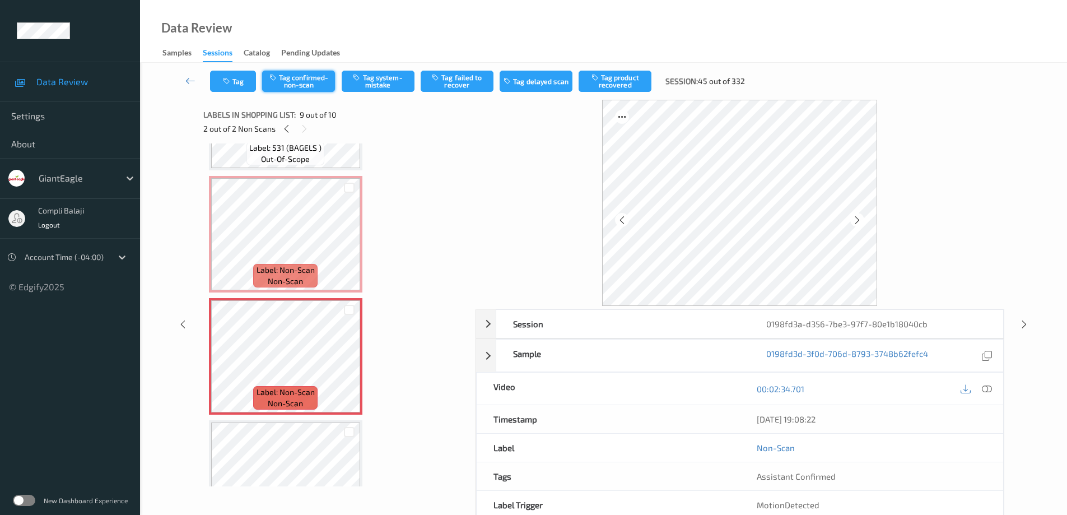
click at [298, 80] on button "Tag confirmed-non-scan" at bounding box center [298, 81] width 73 height 21
click at [630, 83] on button "Tag product recovered" at bounding box center [615, 81] width 73 height 21
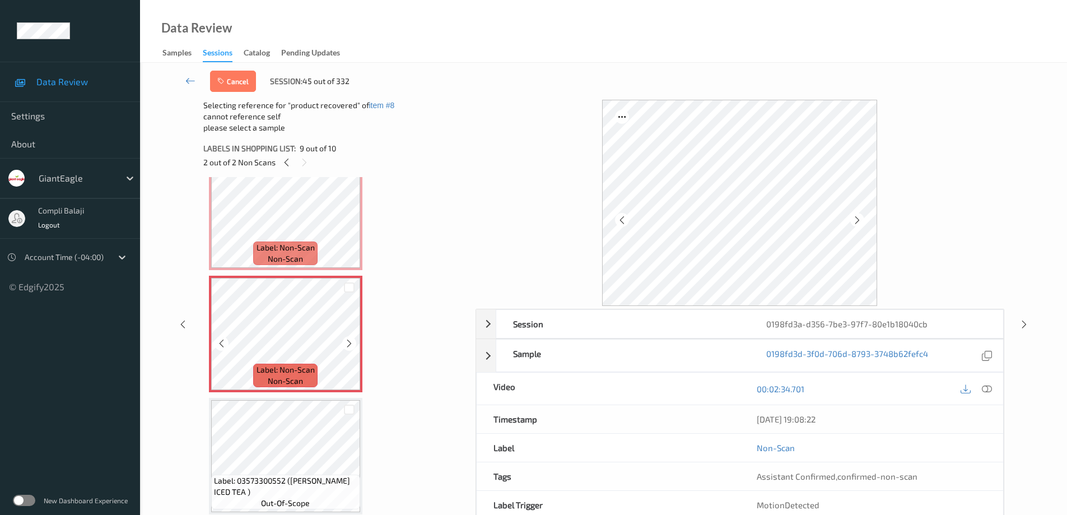
scroll to position [56, 0]
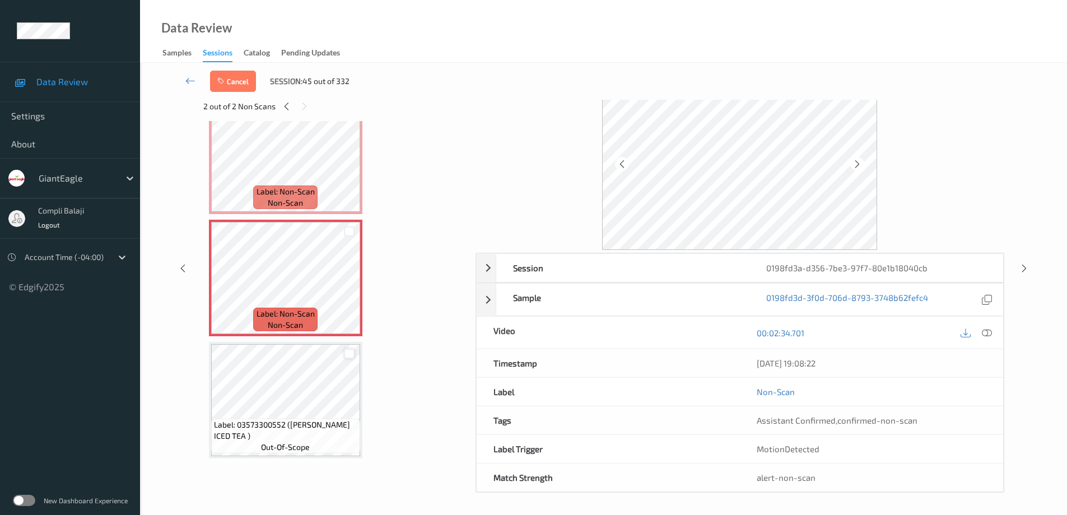
click at [351, 353] on div at bounding box center [349, 354] width 11 height 11
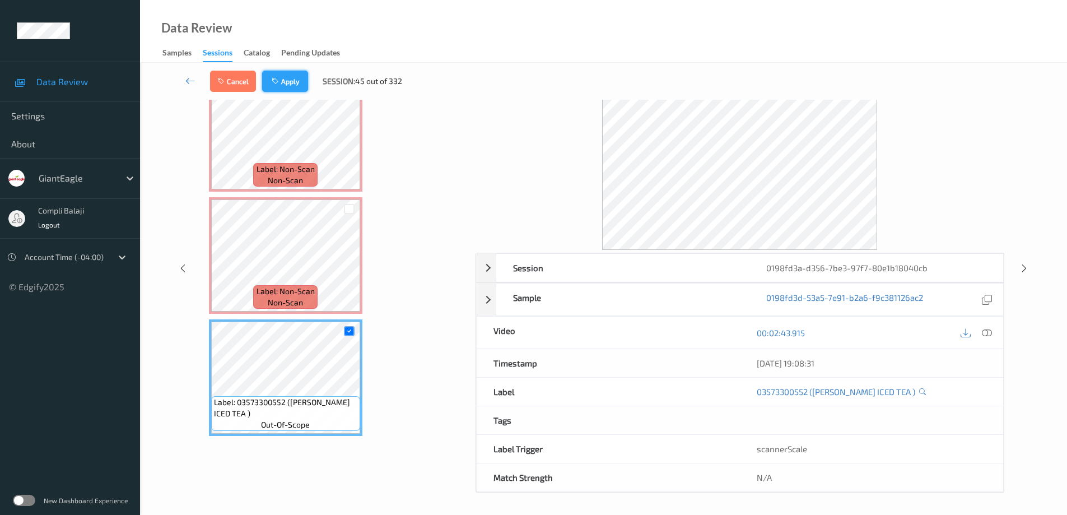
drag, startPoint x: 290, startPoint y: 82, endPoint x: 388, endPoint y: 126, distance: 106.6
click at [296, 82] on button "Apply" at bounding box center [285, 81] width 46 height 21
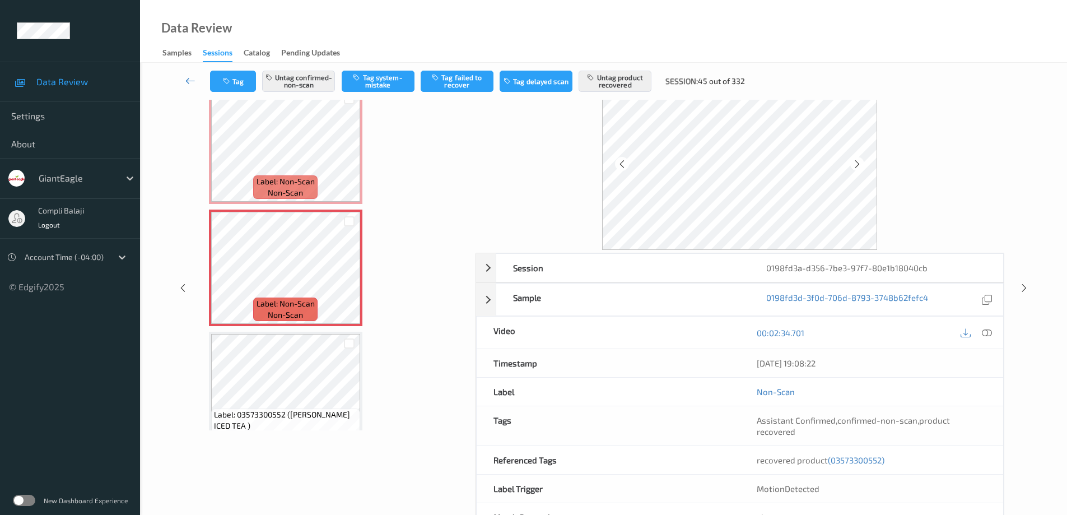
click at [182, 82] on link at bounding box center [190, 81] width 39 height 21
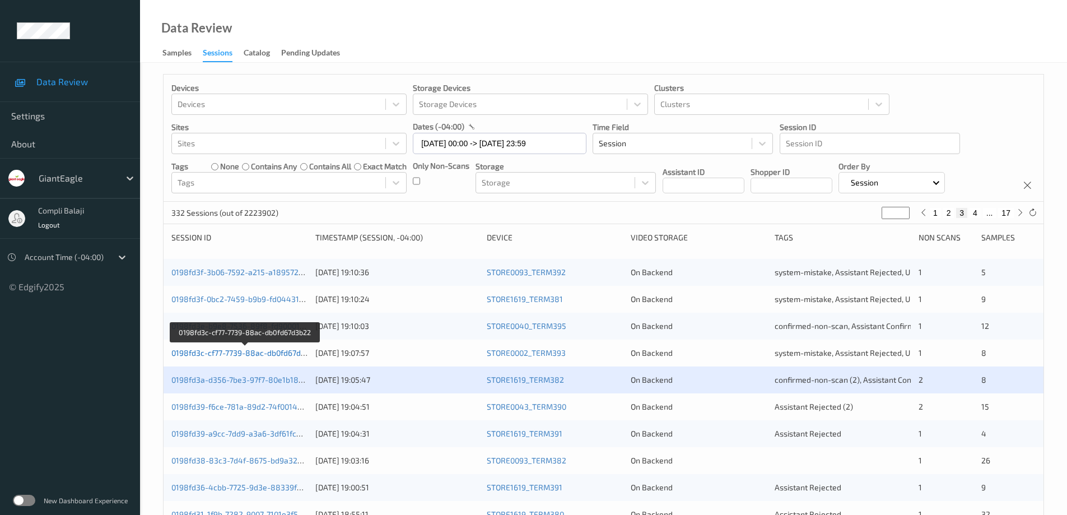
click at [245, 355] on link "0198fd3c-cf77-7739-88ac-db0fd67d3b22" at bounding box center [244, 353] width 147 height 10
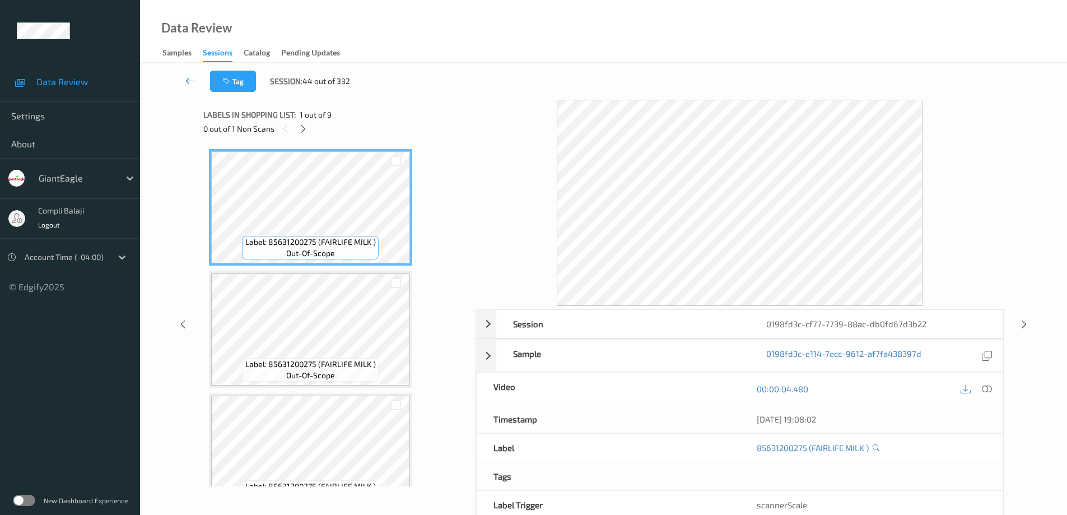
click at [189, 82] on icon at bounding box center [190, 80] width 10 height 11
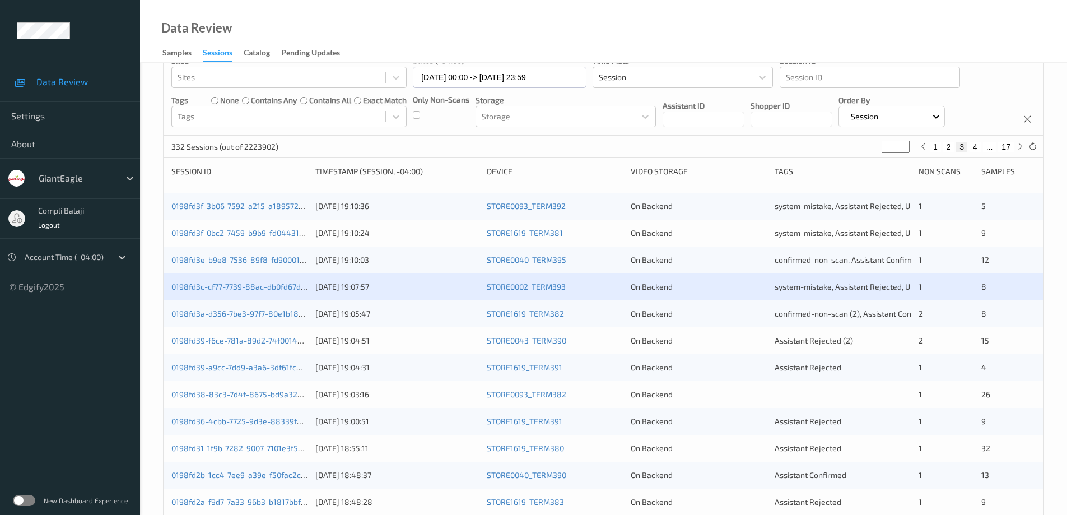
scroll to position [112, 0]
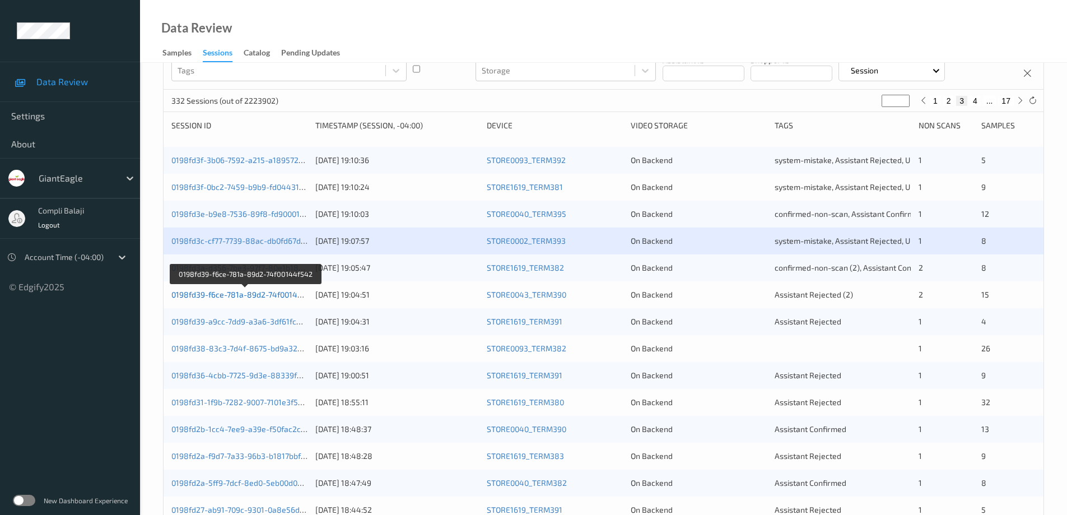
click at [261, 296] on link "0198fd39-f6ce-781a-89d2-74f00144f542" at bounding box center [245, 295] width 148 height 10
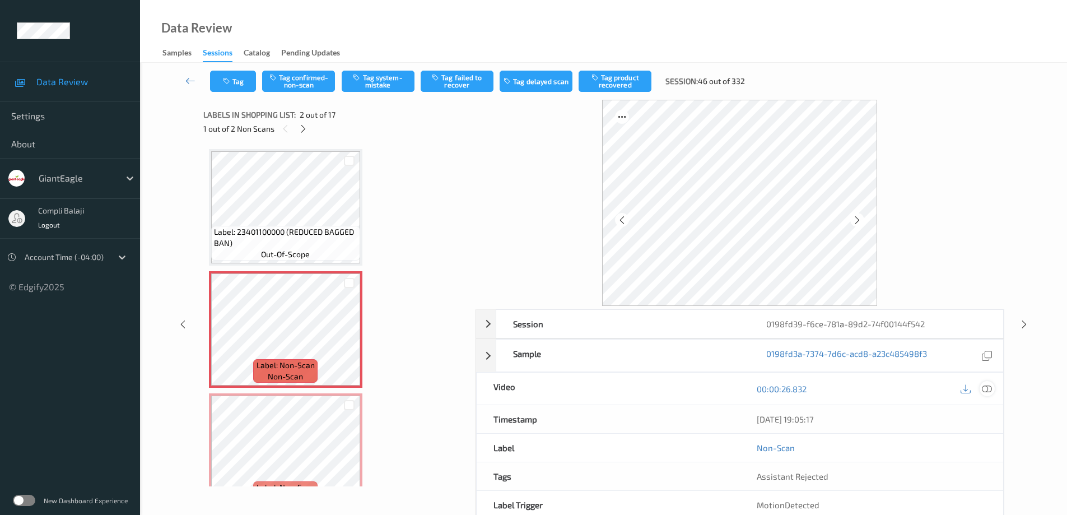
click at [990, 387] on icon at bounding box center [987, 389] width 10 height 10
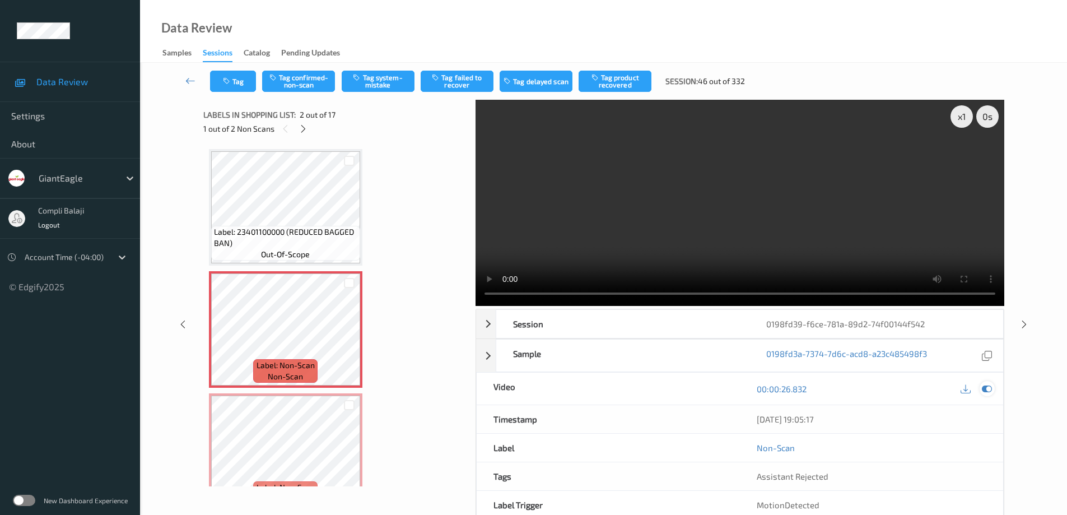
click at [991, 387] on icon at bounding box center [987, 389] width 10 height 10
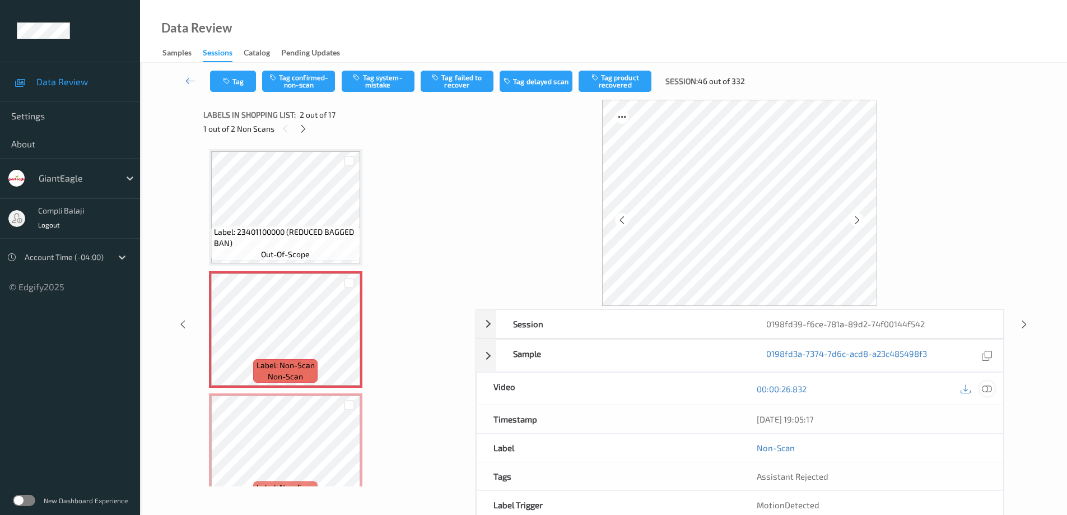
click at [989, 390] on icon at bounding box center [987, 389] width 10 height 10
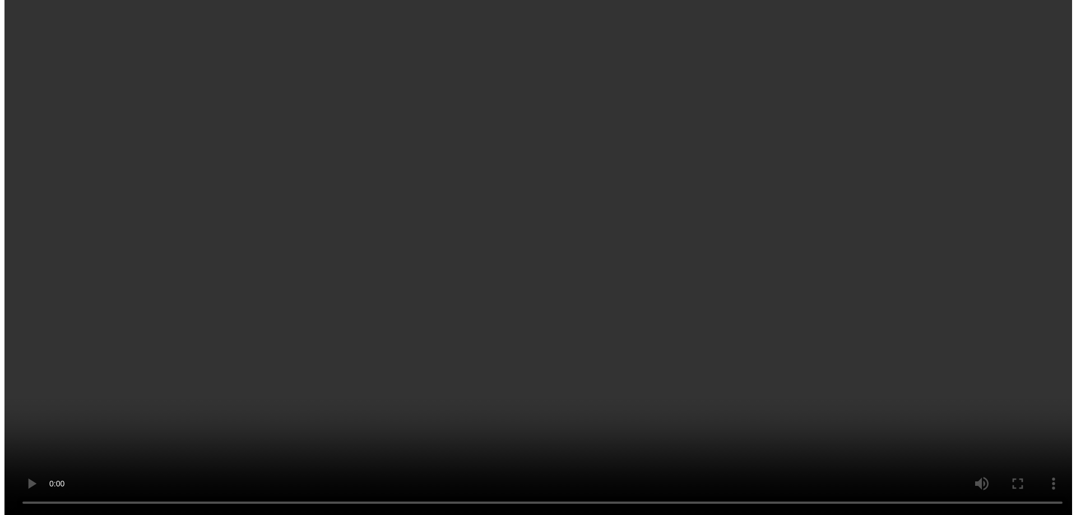
scroll to position [112, 0]
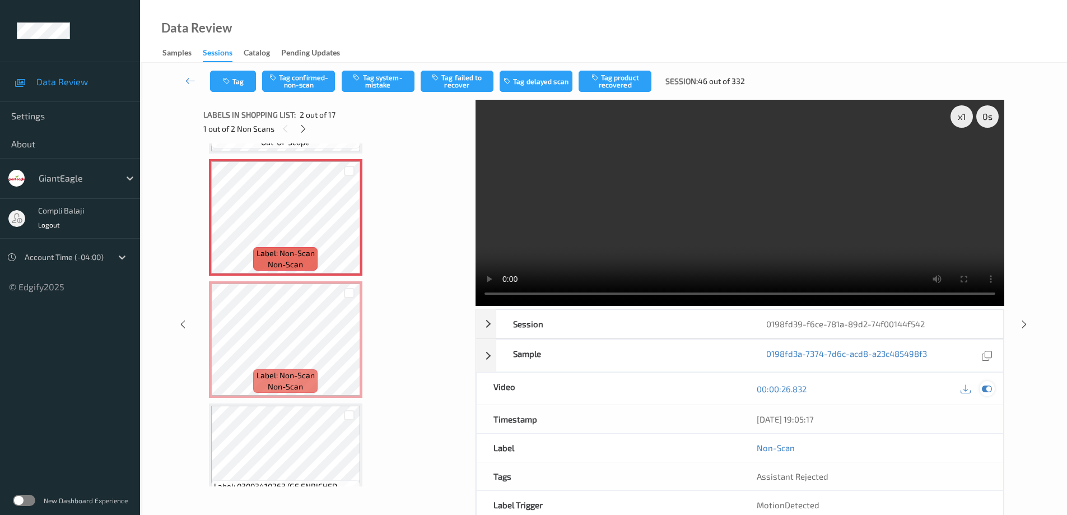
click at [991, 391] on icon at bounding box center [987, 389] width 10 height 10
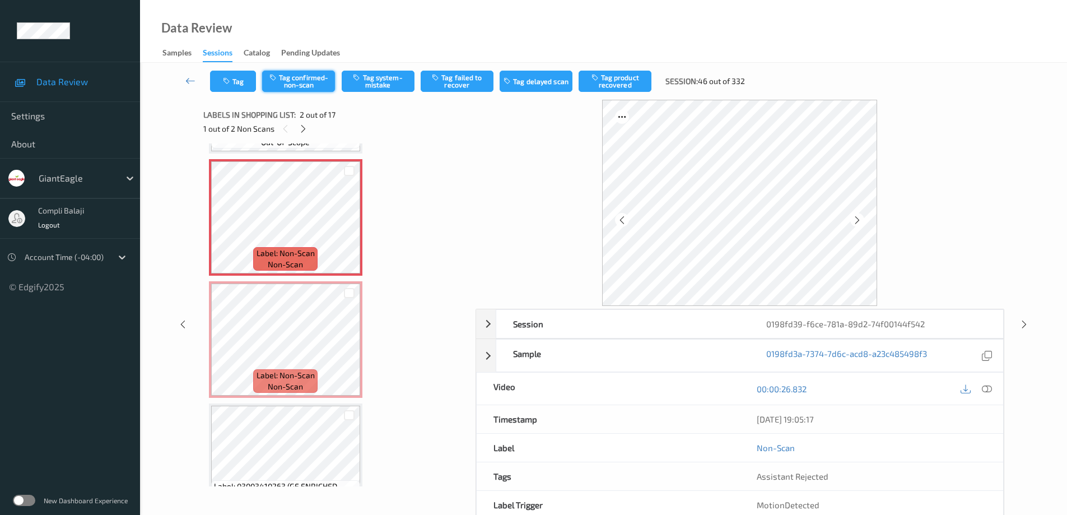
click at [315, 85] on button "Tag confirmed-non-scan" at bounding box center [298, 81] width 73 height 21
click at [630, 79] on button "Tag product recovered" at bounding box center [615, 81] width 73 height 21
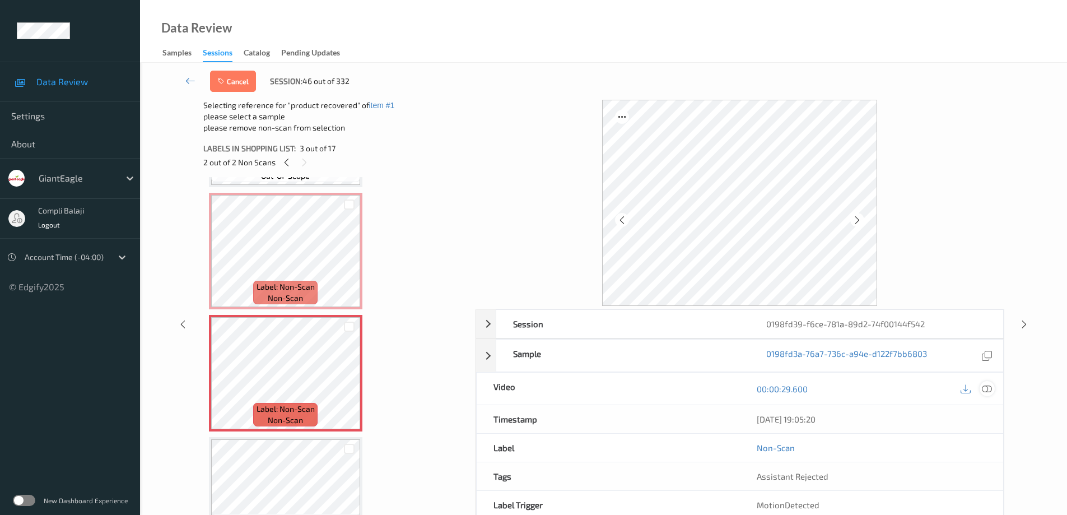
click at [990, 389] on icon at bounding box center [987, 389] width 10 height 10
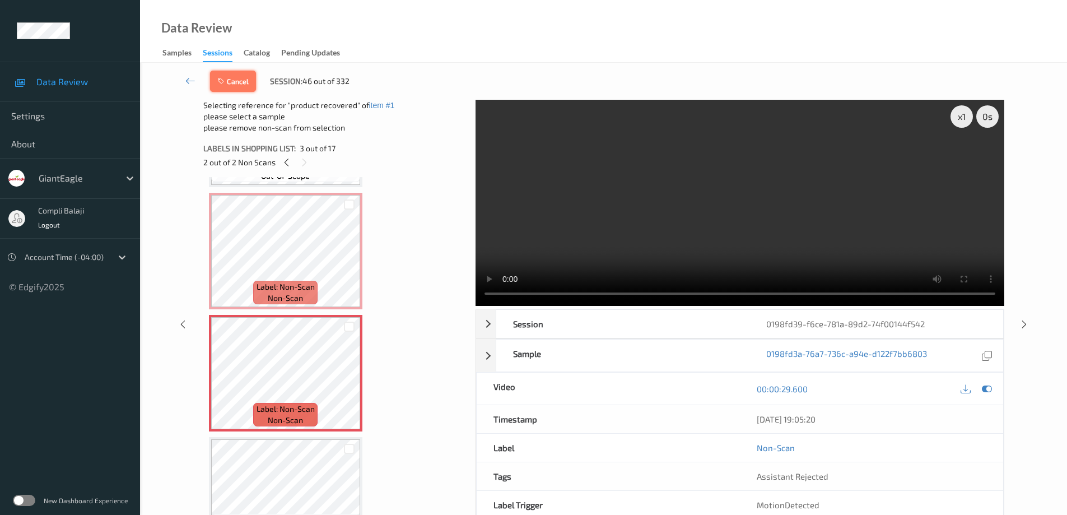
click at [244, 85] on button "Cancel" at bounding box center [233, 81] width 46 height 21
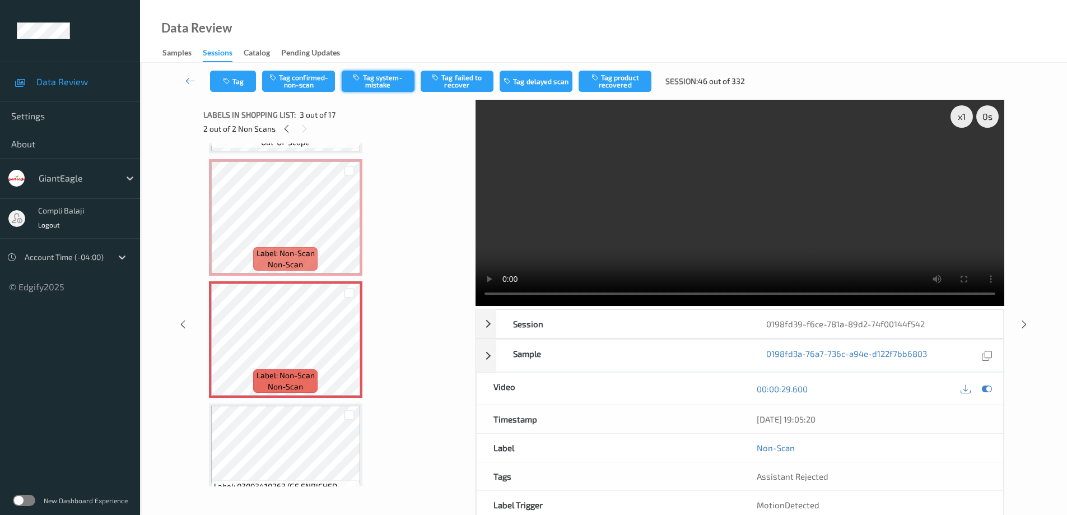
click at [380, 80] on button "Tag system-mistake" at bounding box center [378, 81] width 73 height 21
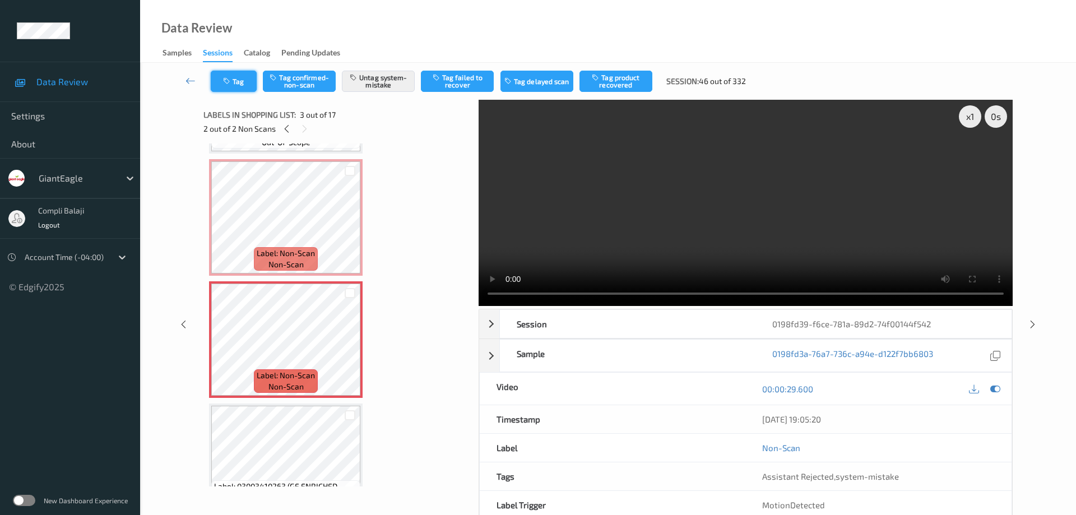
click at [228, 87] on button "Tag" at bounding box center [234, 81] width 46 height 21
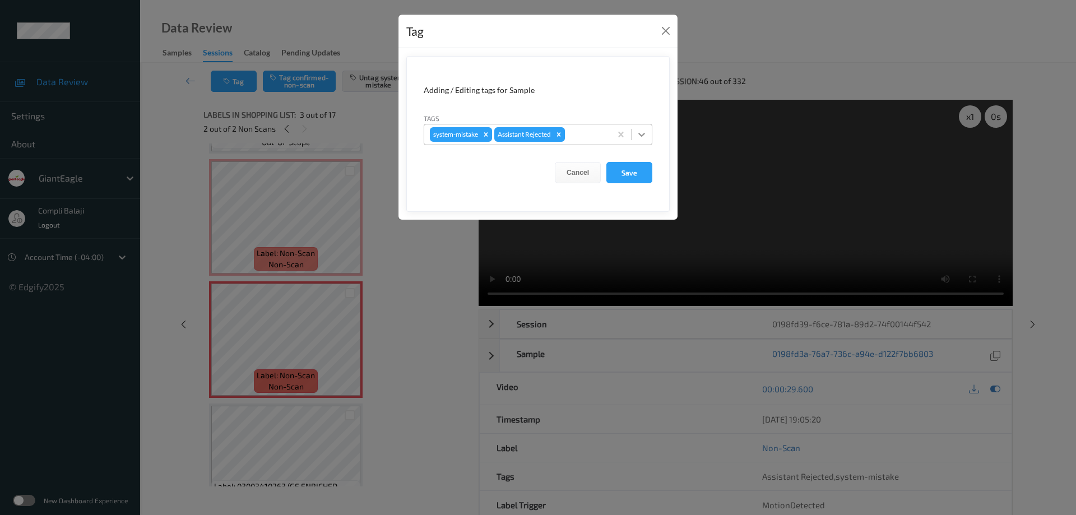
click at [637, 133] on icon at bounding box center [641, 134] width 11 height 11
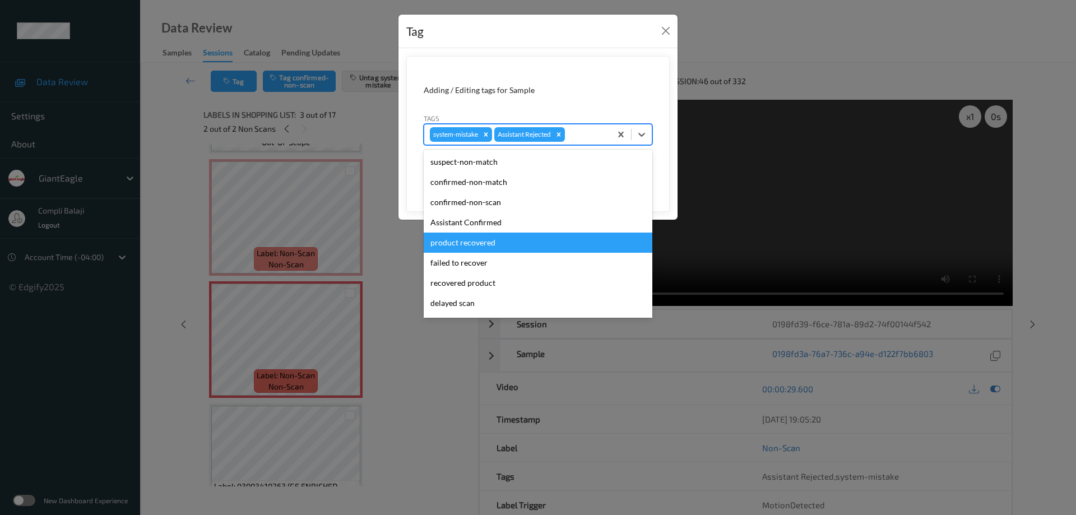
scroll to position [56, 0]
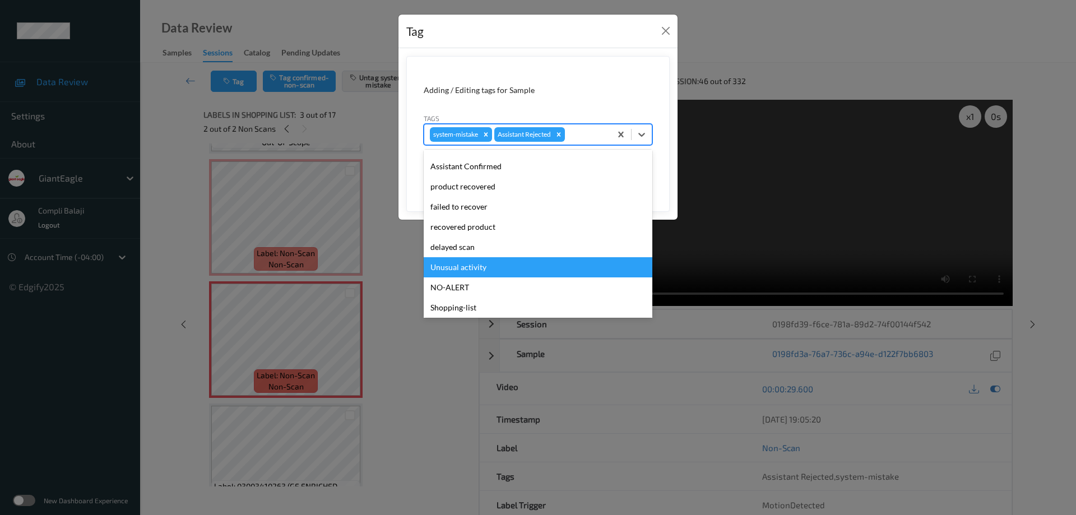
drag, startPoint x: 479, startPoint y: 264, endPoint x: 524, endPoint y: 261, distance: 45.5
click at [482, 264] on div "Unusual activity" at bounding box center [538, 267] width 229 height 20
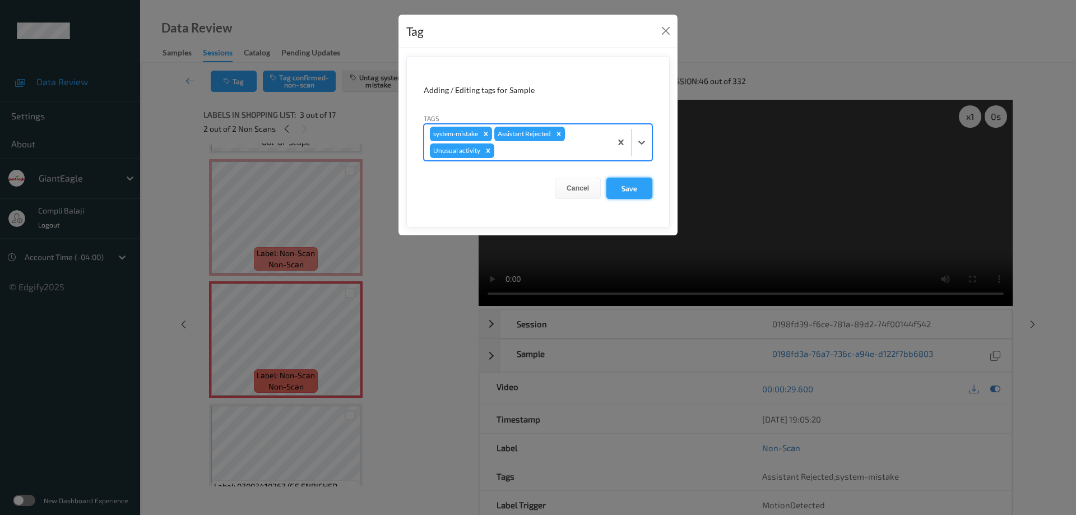
click at [632, 189] on button "Save" at bounding box center [629, 188] width 46 height 21
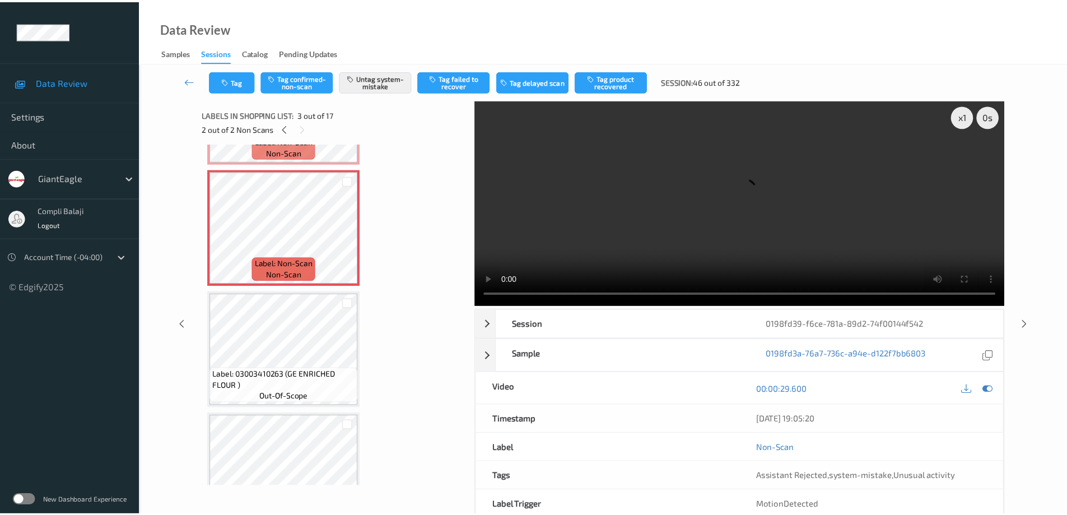
scroll to position [280, 0]
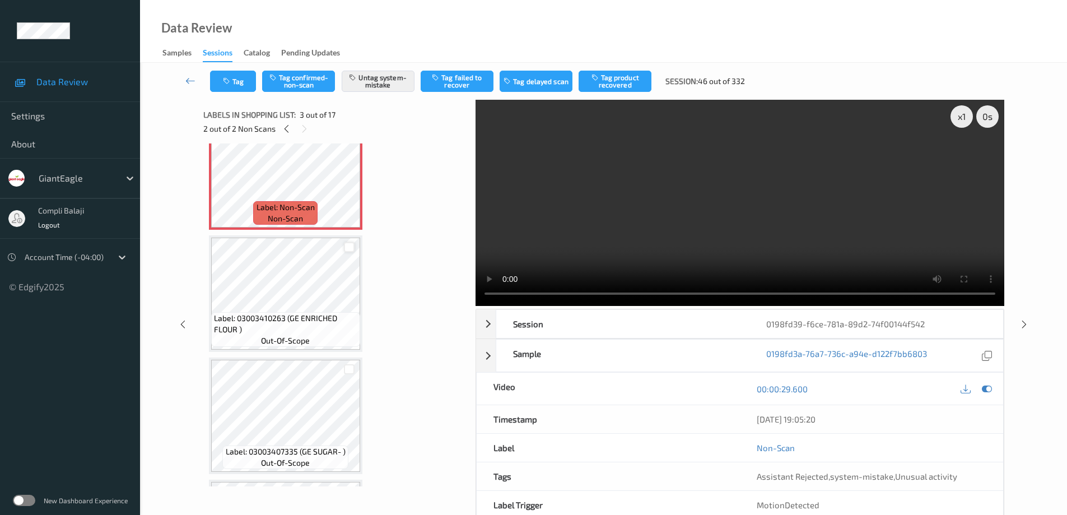
click at [350, 250] on div at bounding box center [349, 247] width 11 height 11
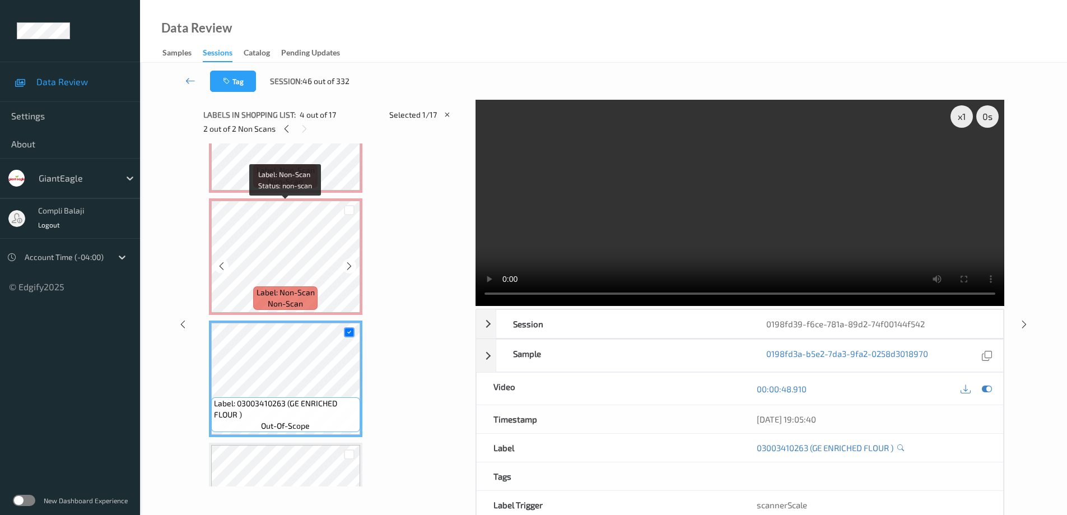
scroll to position [112, 0]
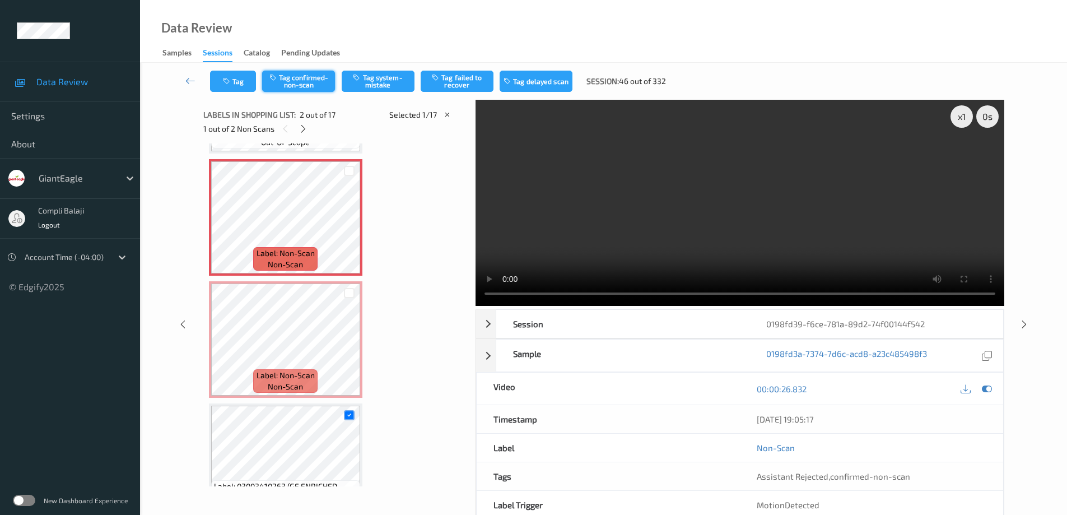
click at [312, 79] on button "Tag confirmed-non-scan" at bounding box center [298, 81] width 73 height 21
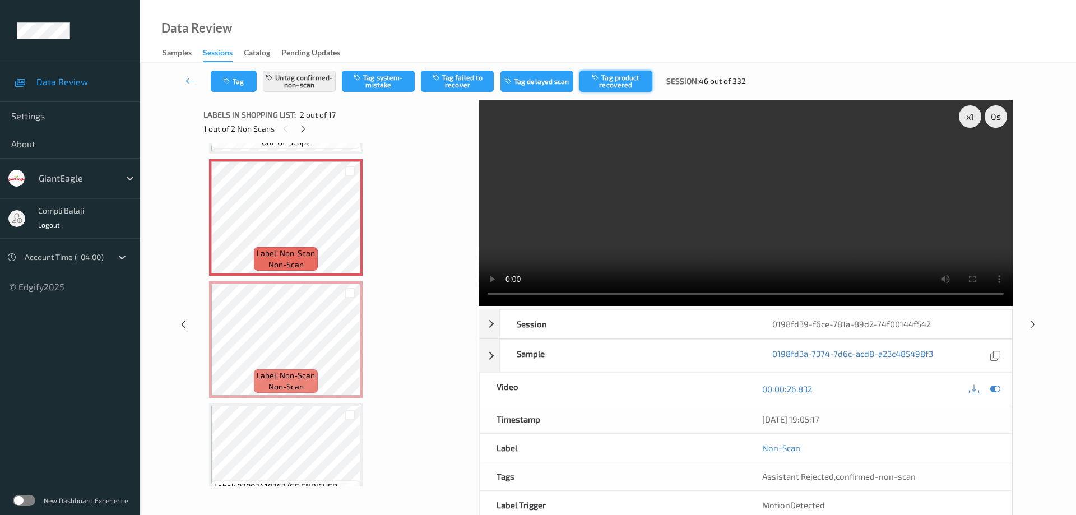
click at [615, 85] on button "Tag product recovered" at bounding box center [615, 81] width 73 height 21
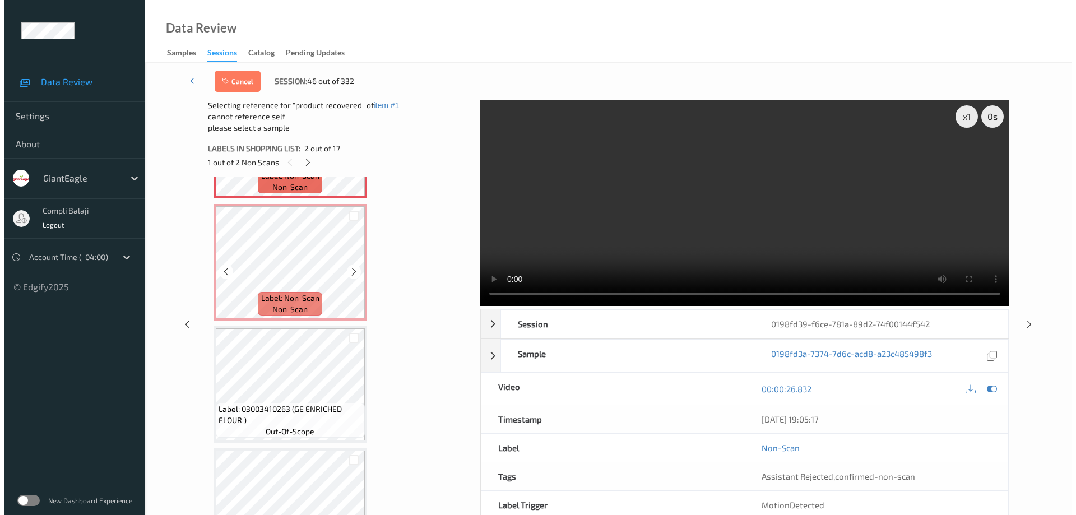
scroll to position [224, 0]
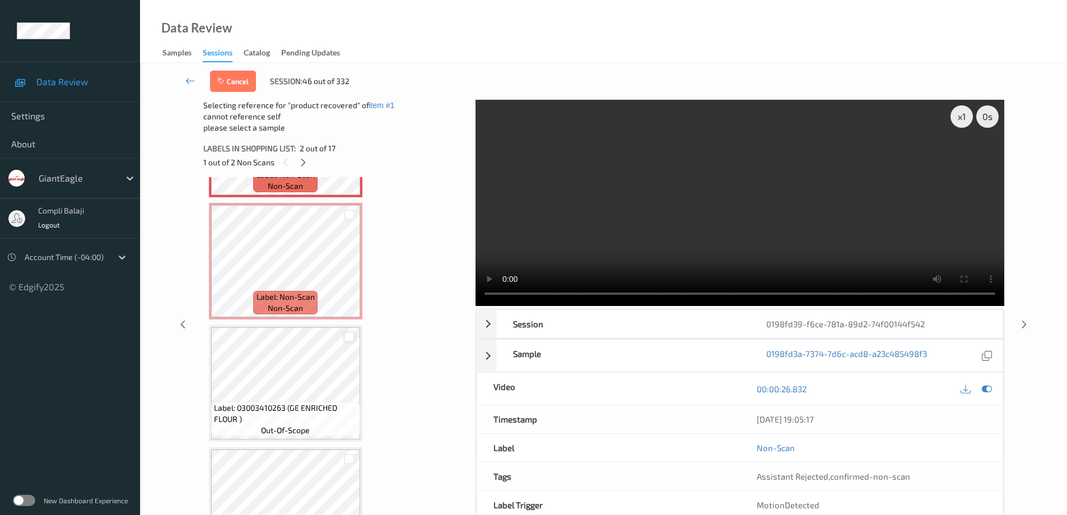
click at [352, 337] on div at bounding box center [349, 337] width 11 height 11
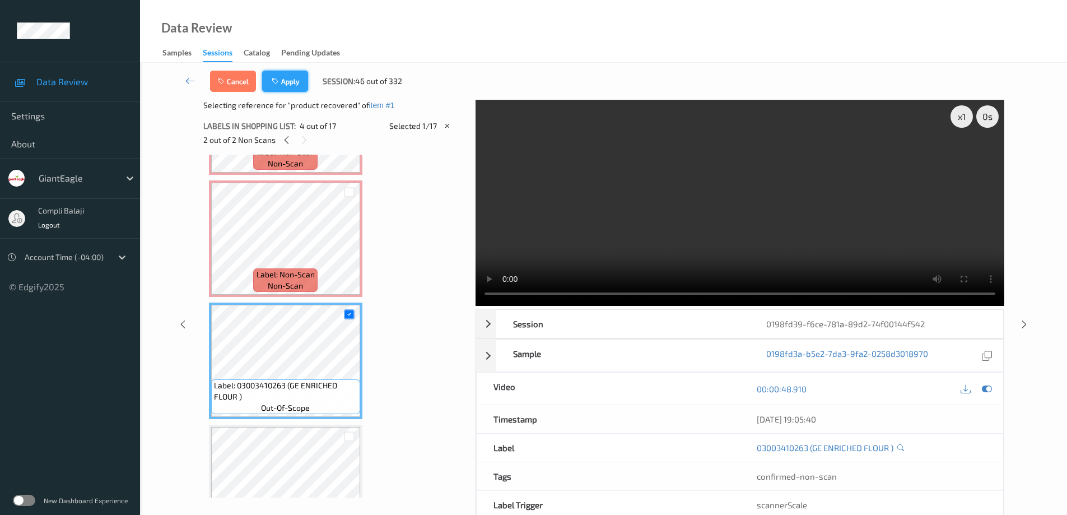
click at [293, 84] on button "Apply" at bounding box center [285, 81] width 46 height 21
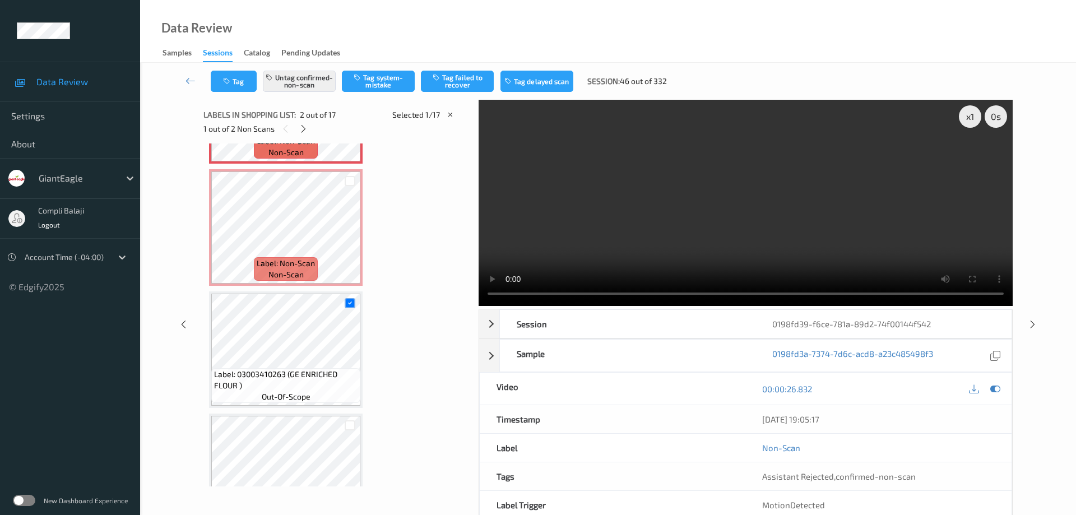
scroll to position [6, 0]
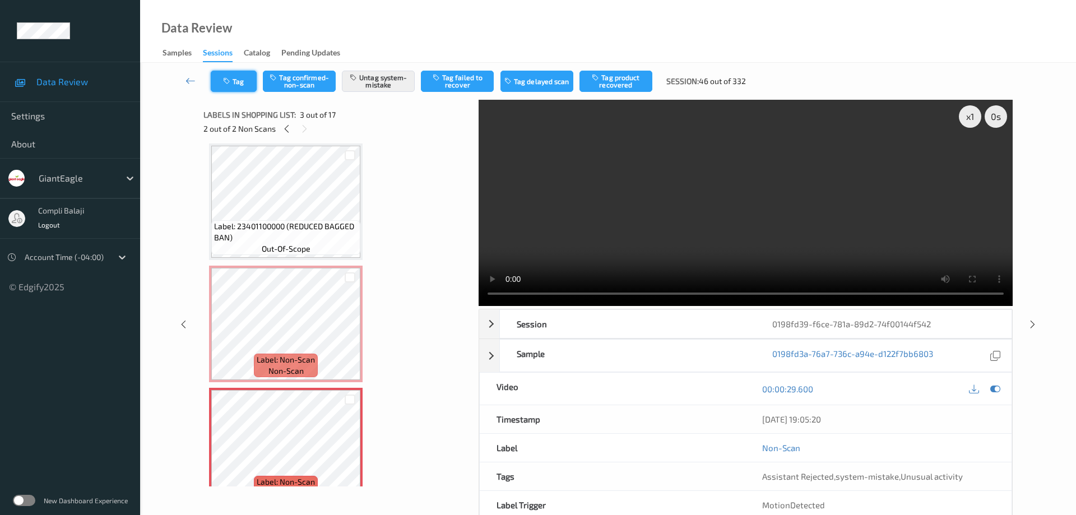
click at [243, 79] on button "Tag" at bounding box center [234, 81] width 46 height 21
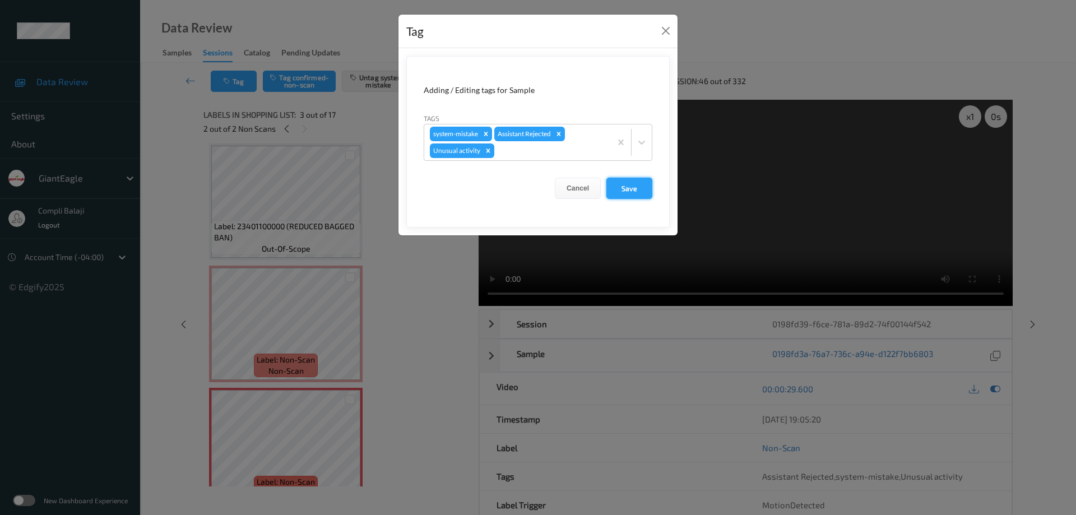
click at [631, 191] on button "Save" at bounding box center [629, 188] width 46 height 21
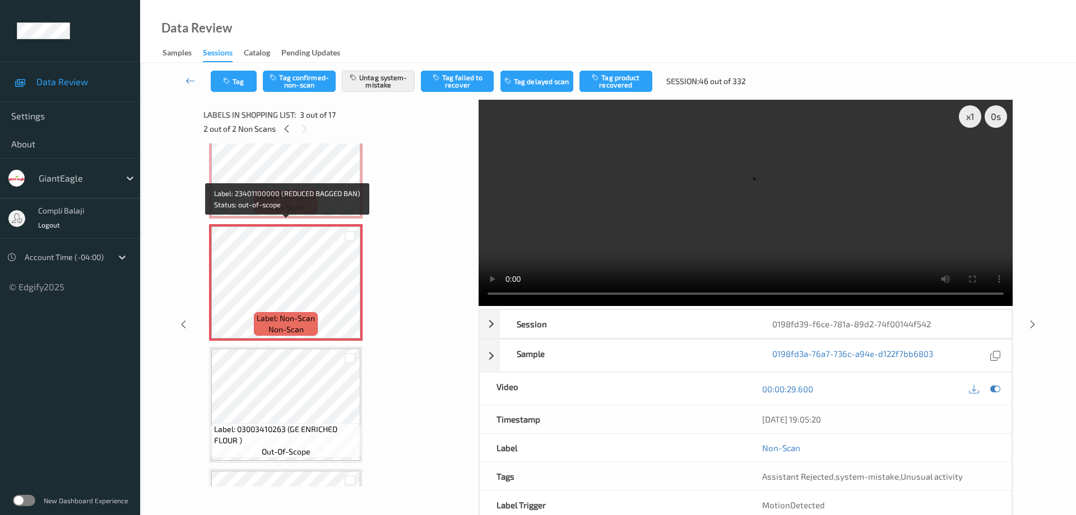
scroll to position [174, 0]
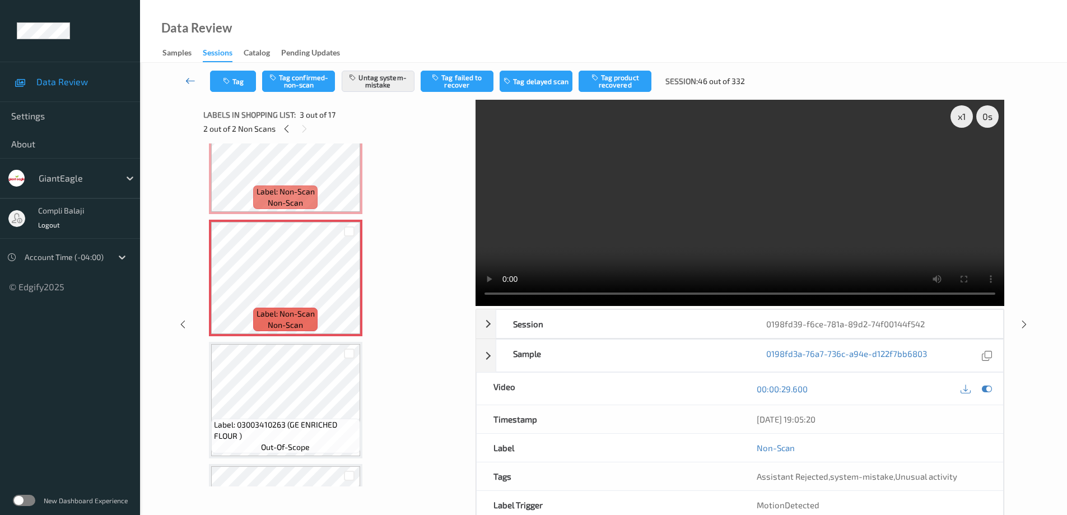
click at [189, 83] on icon at bounding box center [190, 80] width 10 height 11
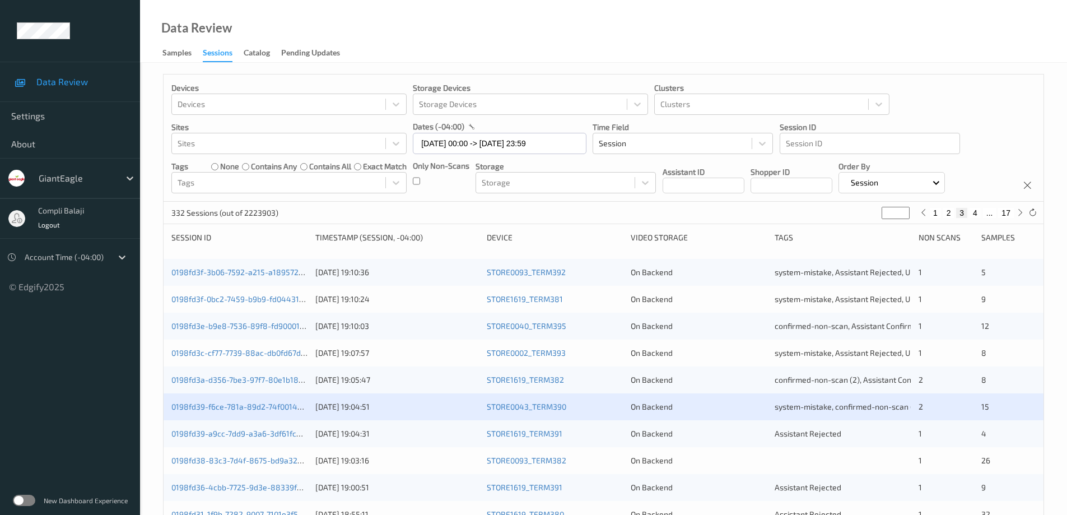
click at [252, 439] on div "0198fd39-a9cc-7dd9-a3a6-3df61fc403ad" at bounding box center [239, 433] width 136 height 11
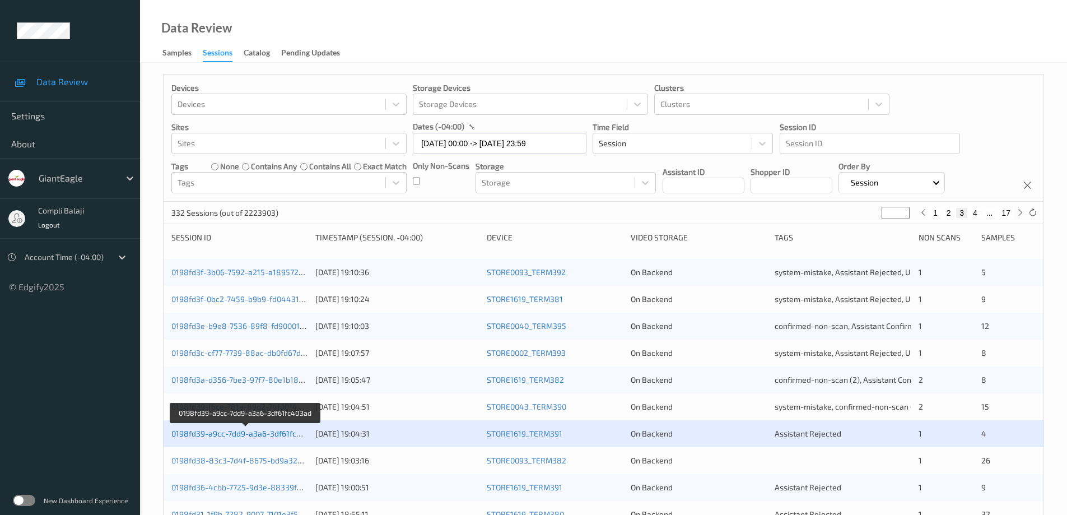
click at [275, 436] on link "0198fd39-a9cc-7dd9-a3a6-3df61fc403ad" at bounding box center [245, 434] width 148 height 10
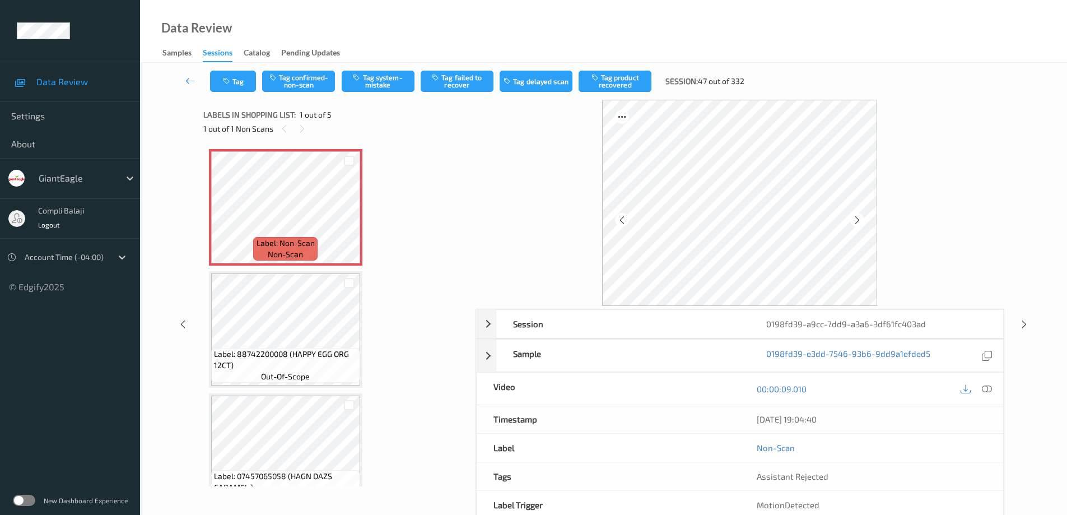
drag, startPoint x: 988, startPoint y: 386, endPoint x: 972, endPoint y: 381, distance: 17.0
click at [988, 386] on icon at bounding box center [987, 389] width 10 height 10
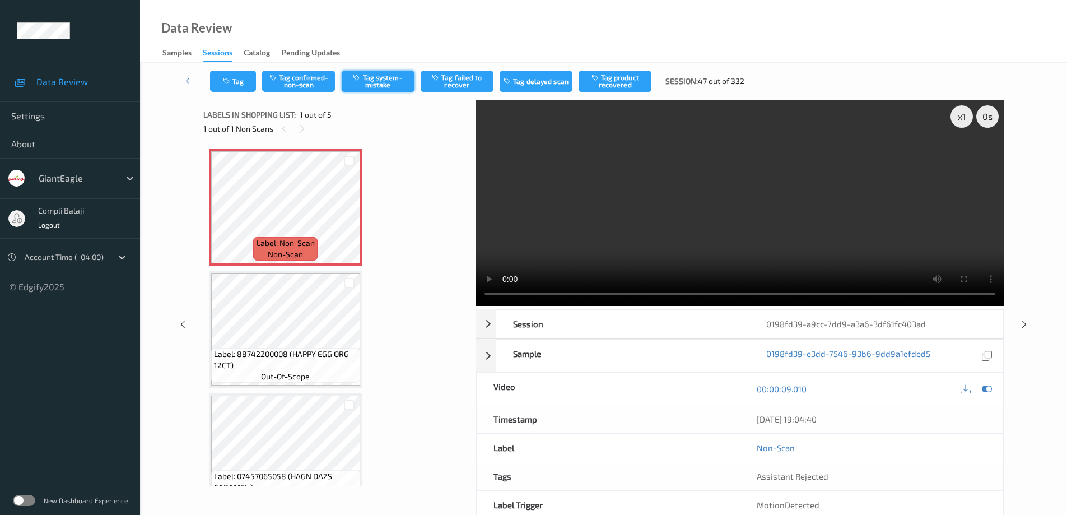
click at [397, 85] on button "Tag system-mistake" at bounding box center [378, 81] width 73 height 21
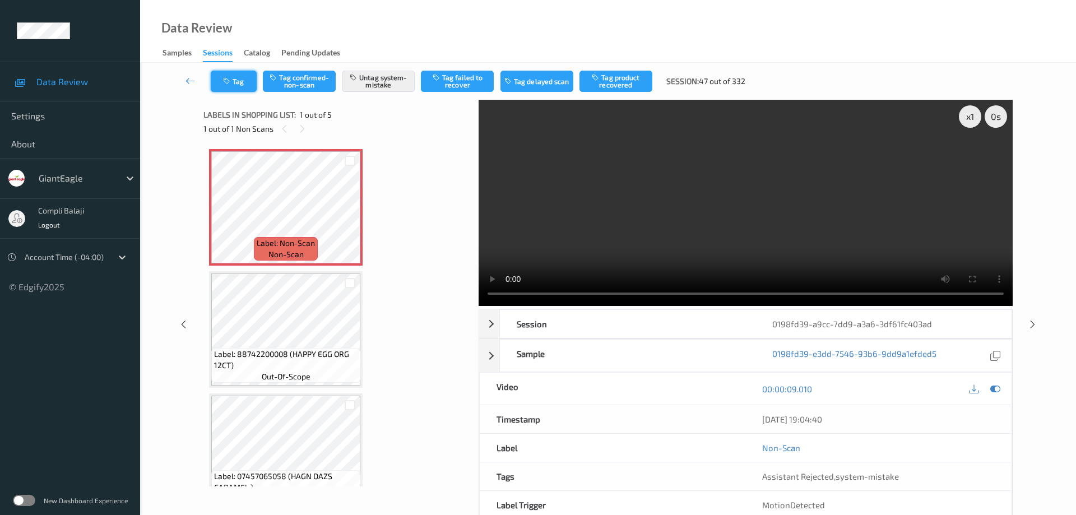
click at [240, 85] on button "Tag" at bounding box center [234, 81] width 46 height 21
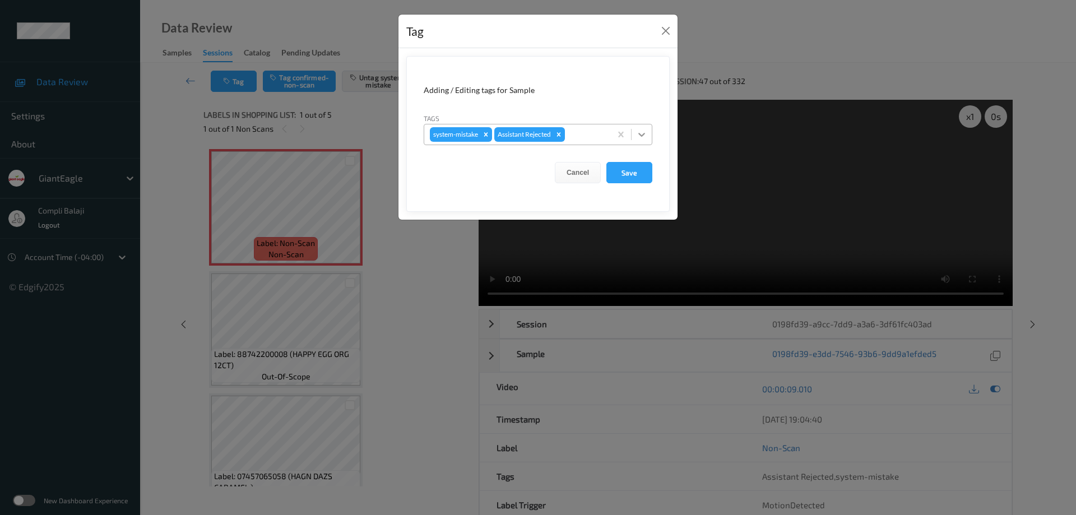
click at [642, 136] on icon at bounding box center [641, 135] width 7 height 4
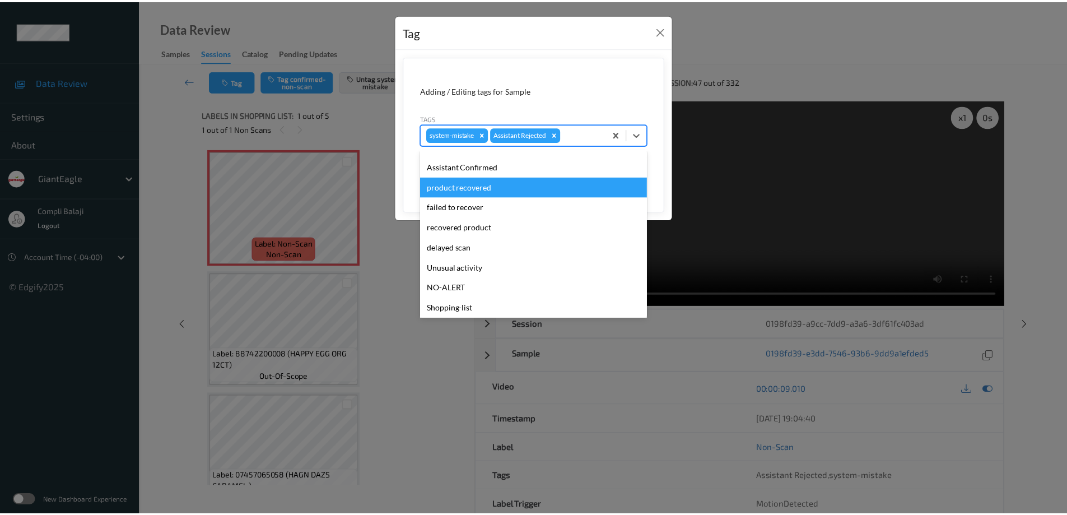
scroll to position [99, 0]
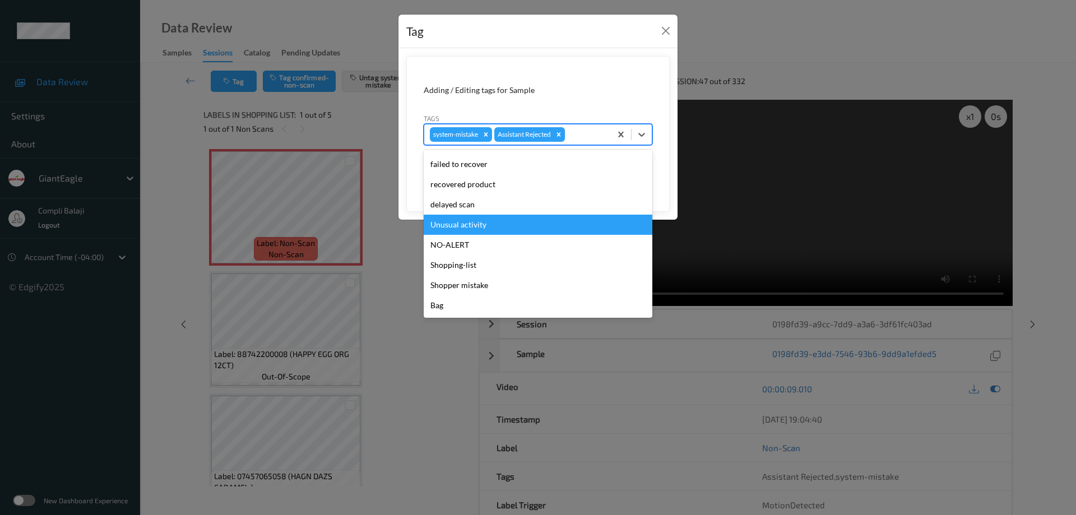
click at [477, 227] on div "Unusual activity" at bounding box center [538, 225] width 229 height 20
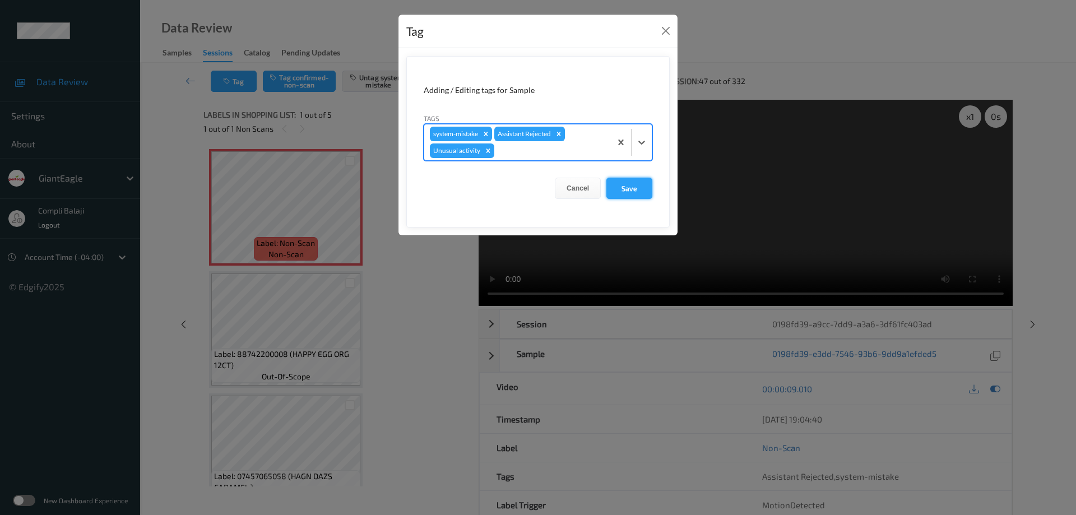
click at [633, 187] on button "Save" at bounding box center [629, 188] width 46 height 21
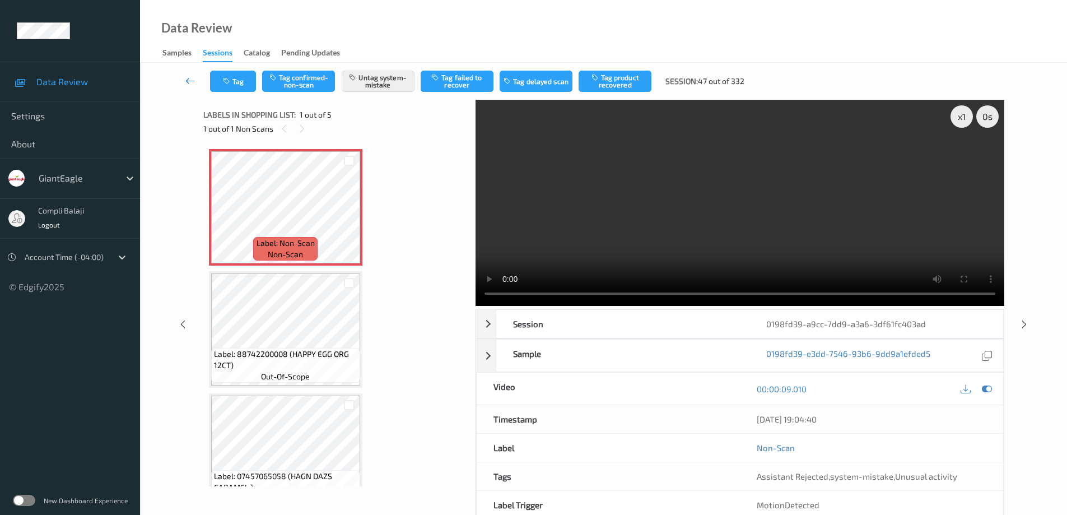
click at [184, 80] on link at bounding box center [190, 81] width 39 height 21
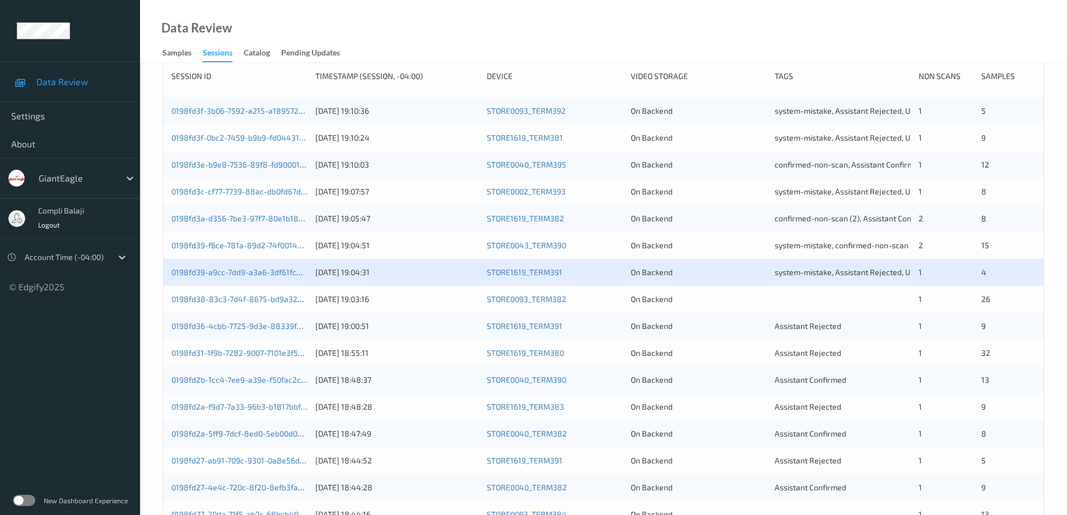
scroll to position [168, 0]
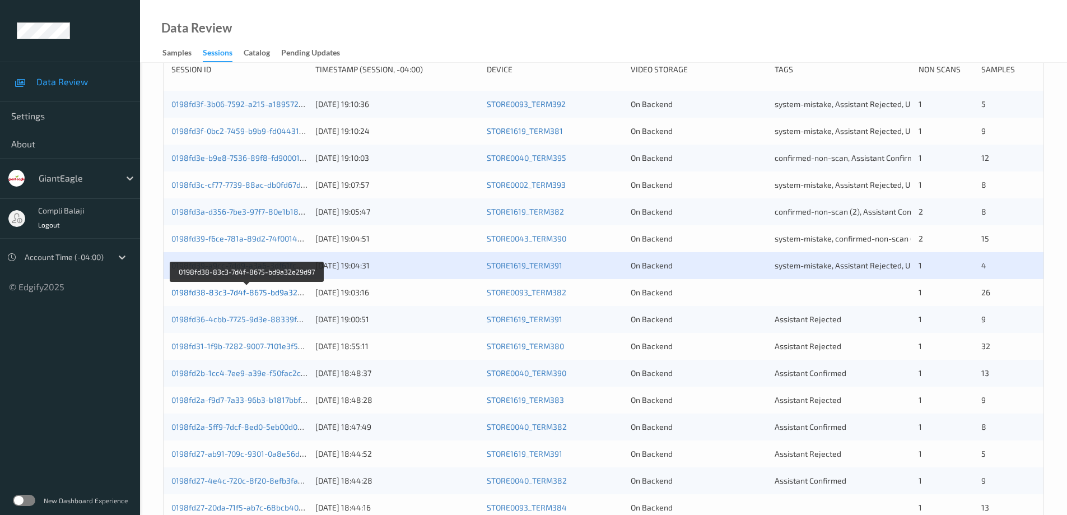
click at [252, 293] on link "0198fd38-83c3-7d4f-8675-bd9a32e29d97" at bounding box center [247, 292] width 152 height 10
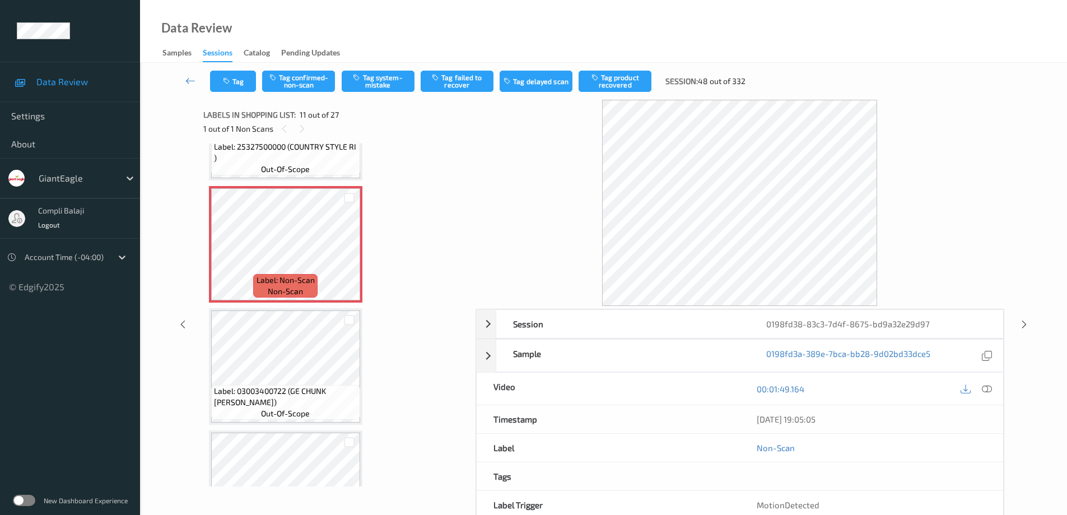
scroll to position [1165, 0]
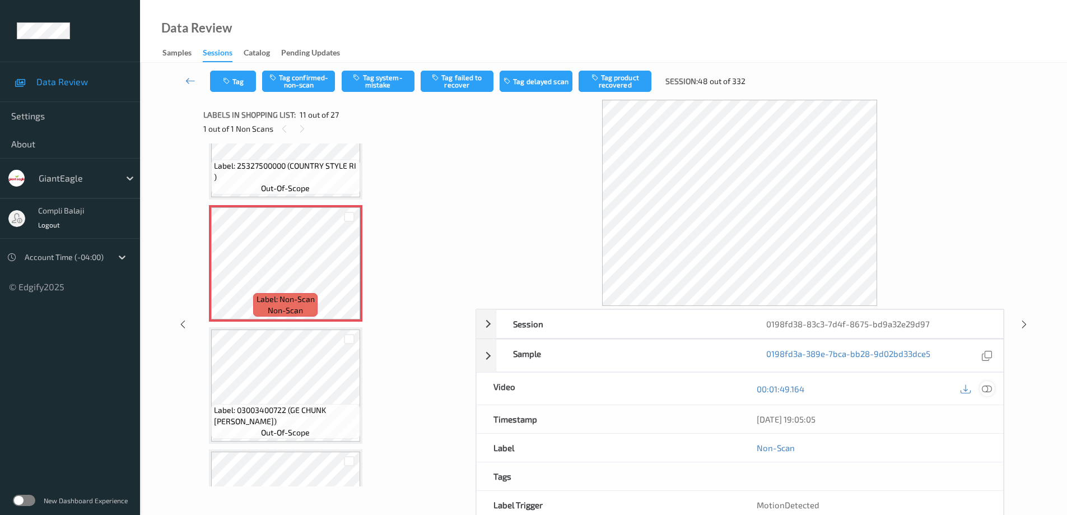
click at [989, 391] on icon at bounding box center [987, 389] width 10 height 10
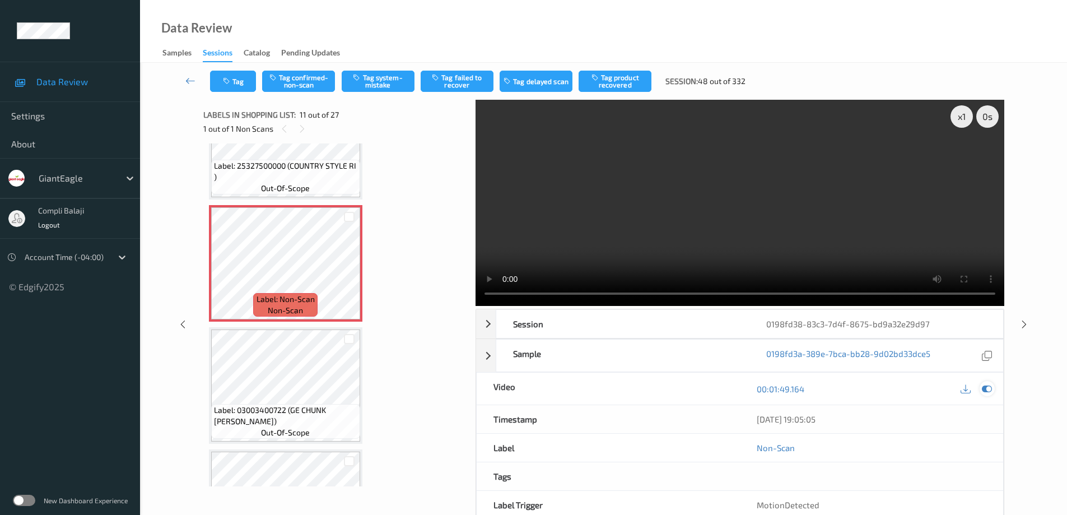
click at [984, 389] on icon at bounding box center [987, 389] width 10 height 10
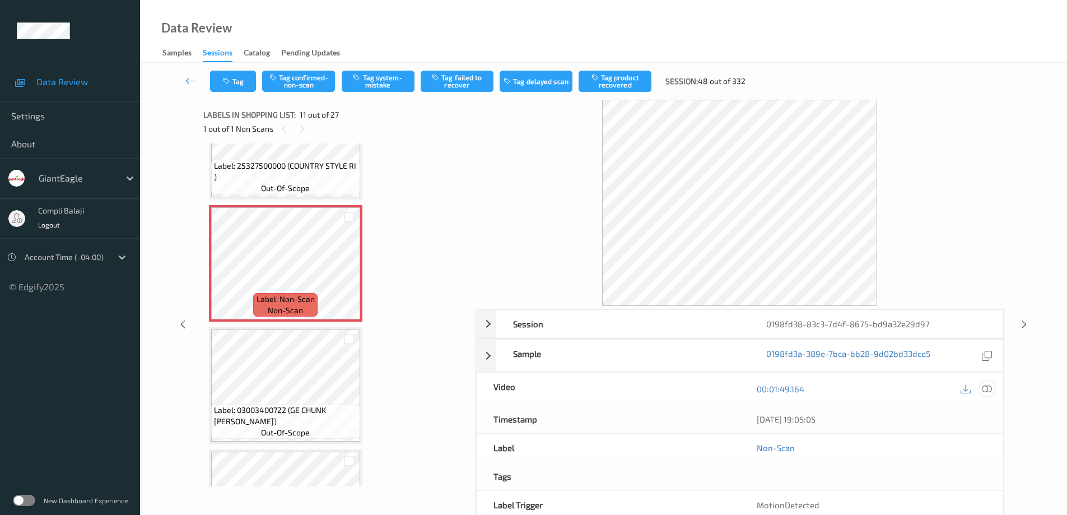
click at [991, 387] on icon at bounding box center [987, 389] width 10 height 10
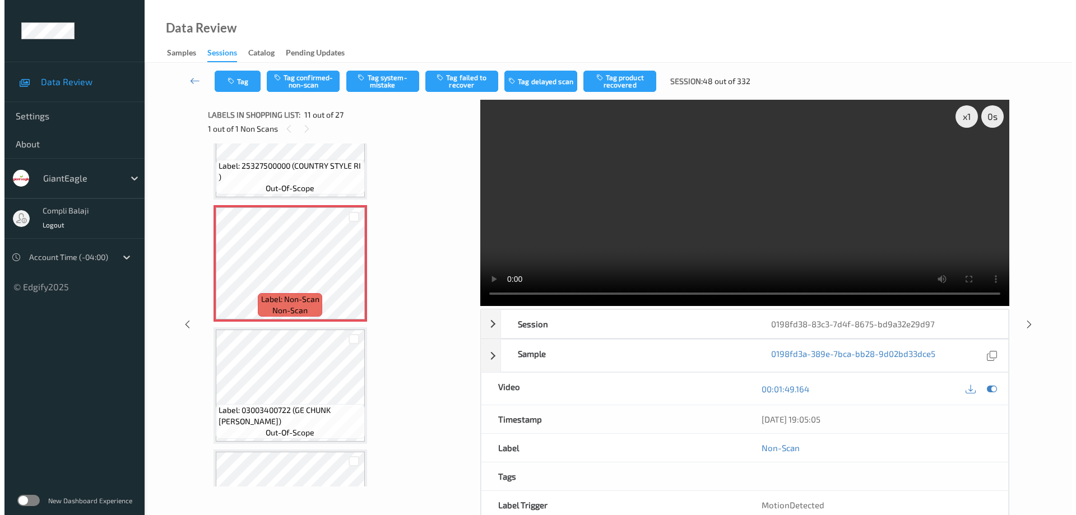
scroll to position [1109, 0]
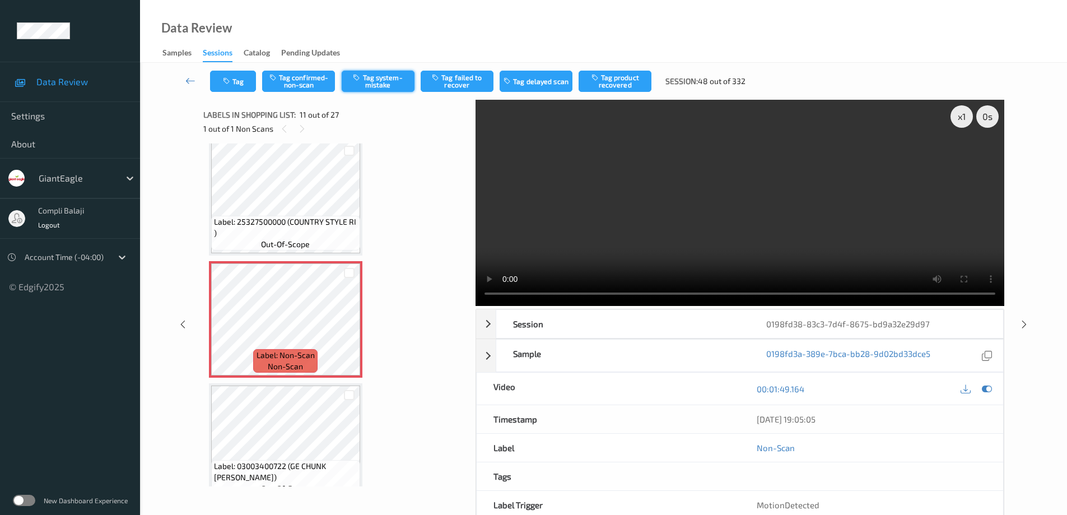
click at [386, 83] on button "Tag system-mistake" at bounding box center [378, 81] width 73 height 21
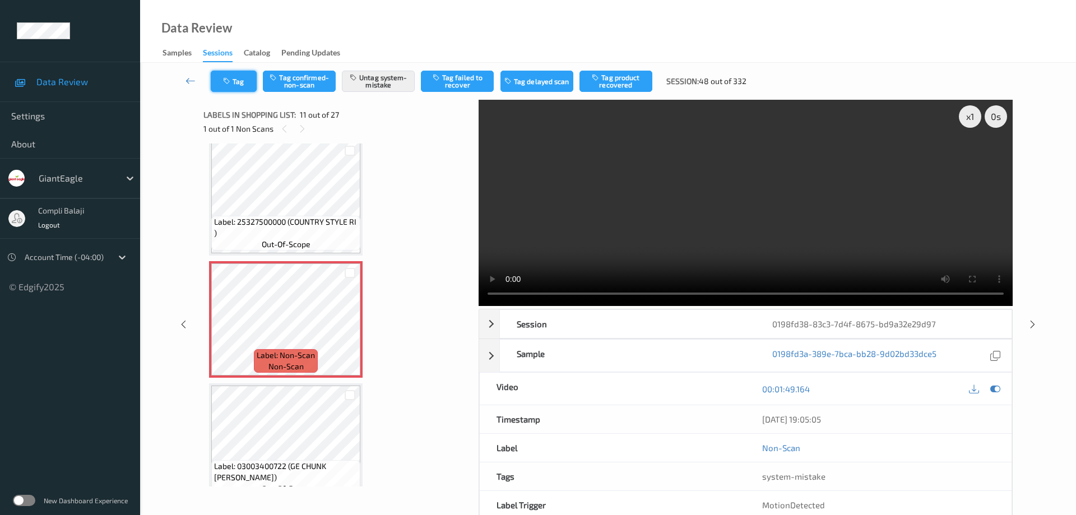
click at [242, 85] on button "Tag" at bounding box center [234, 81] width 46 height 21
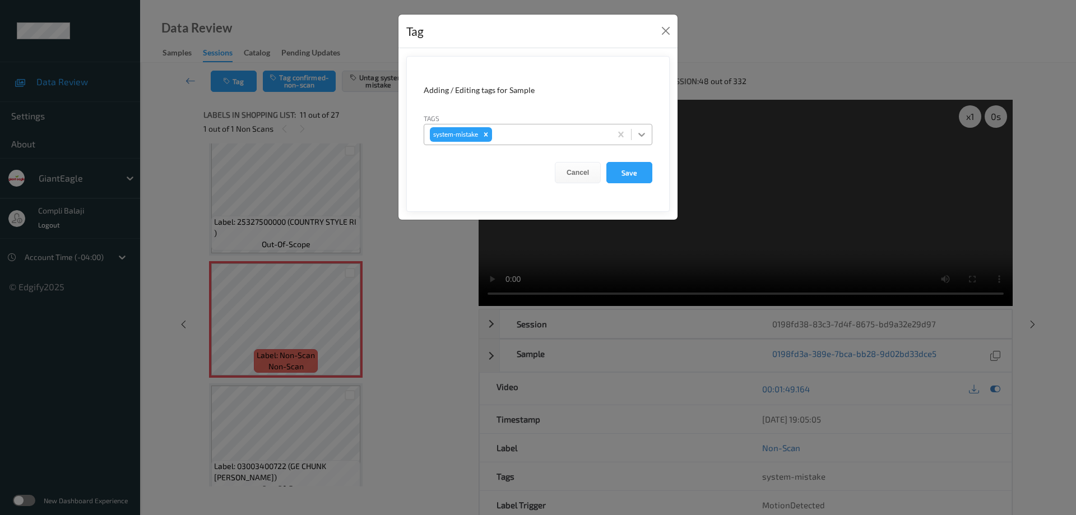
click at [642, 137] on icon at bounding box center [641, 134] width 11 height 11
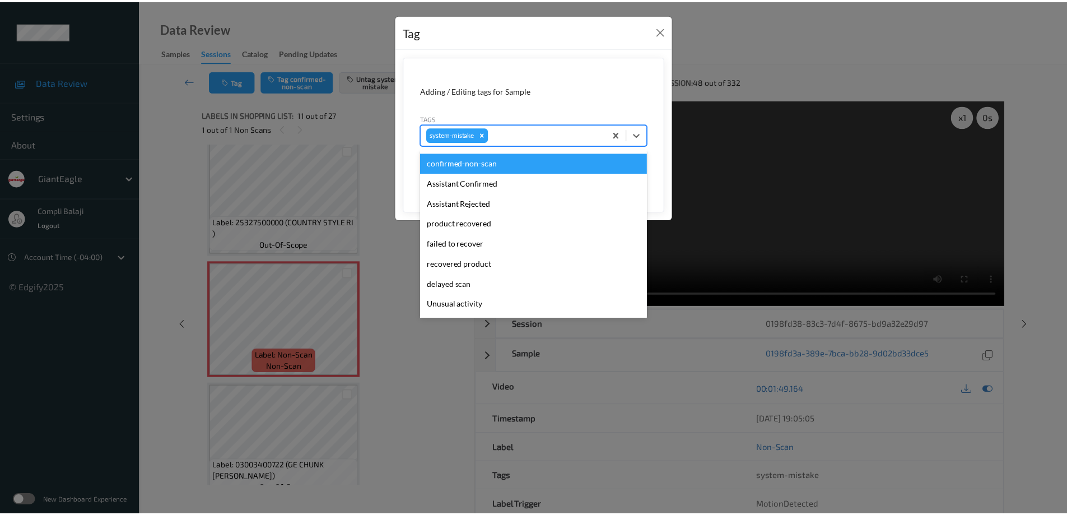
scroll to position [56, 0]
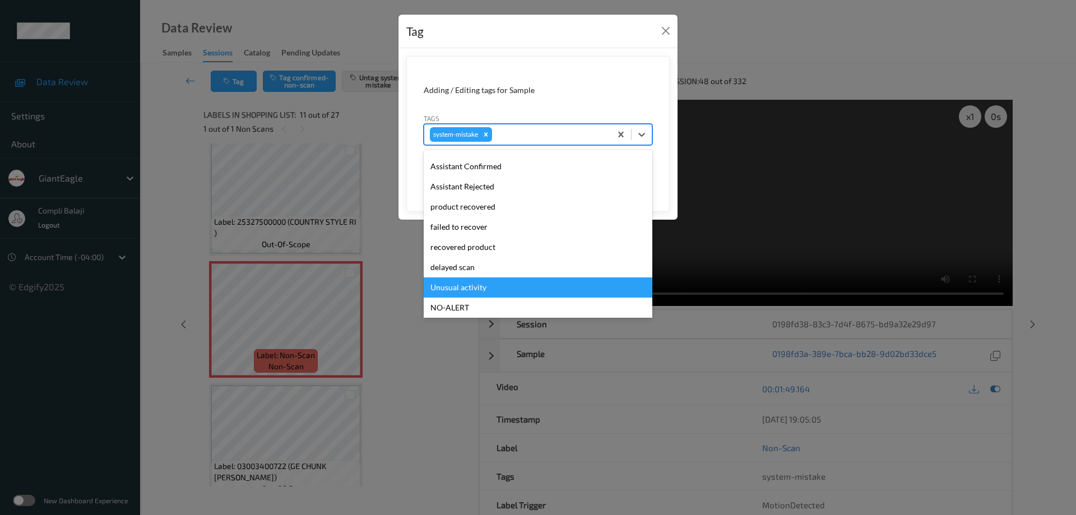
click at [479, 293] on div "Unusual activity" at bounding box center [538, 287] width 229 height 20
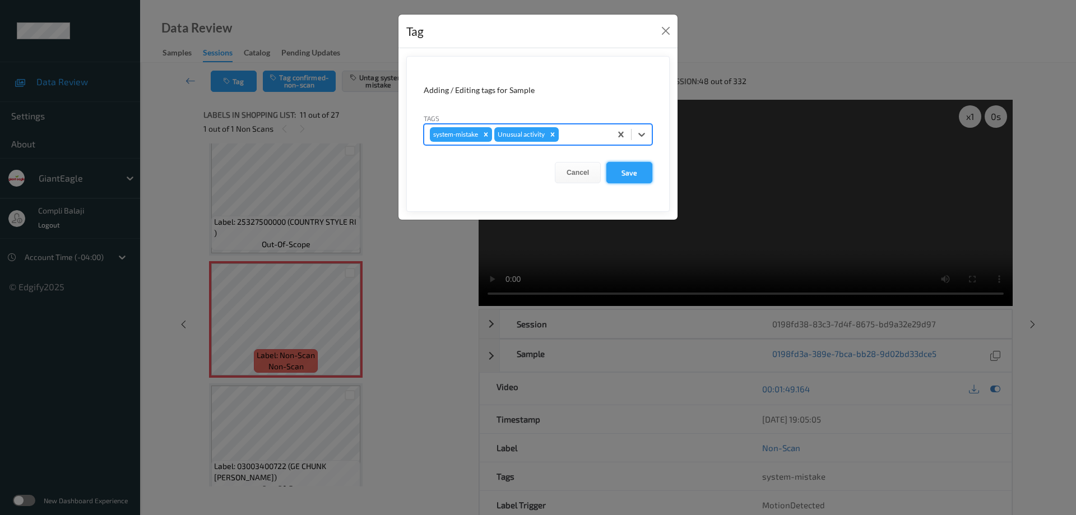
click at [643, 169] on button "Save" at bounding box center [629, 172] width 46 height 21
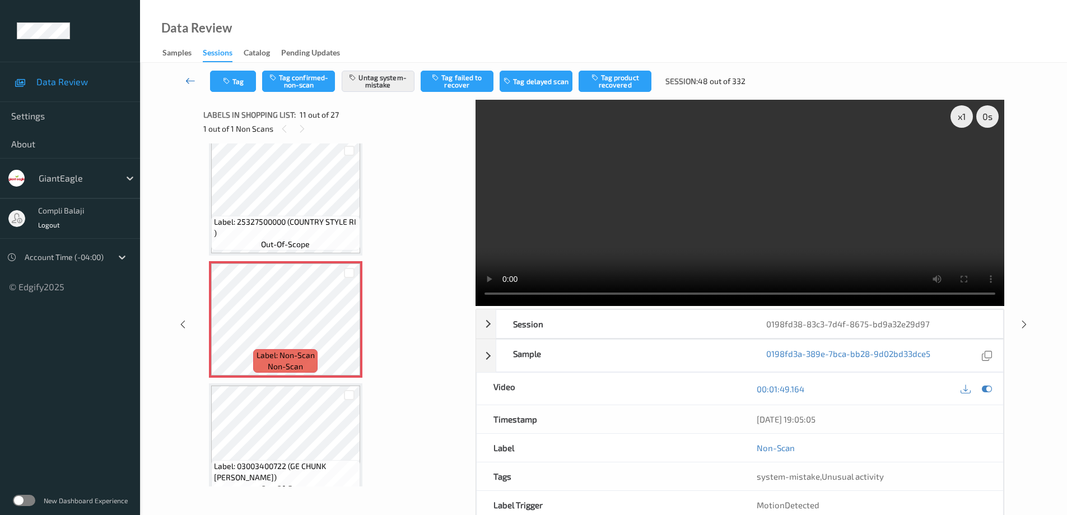
click at [187, 80] on icon at bounding box center [190, 80] width 10 height 11
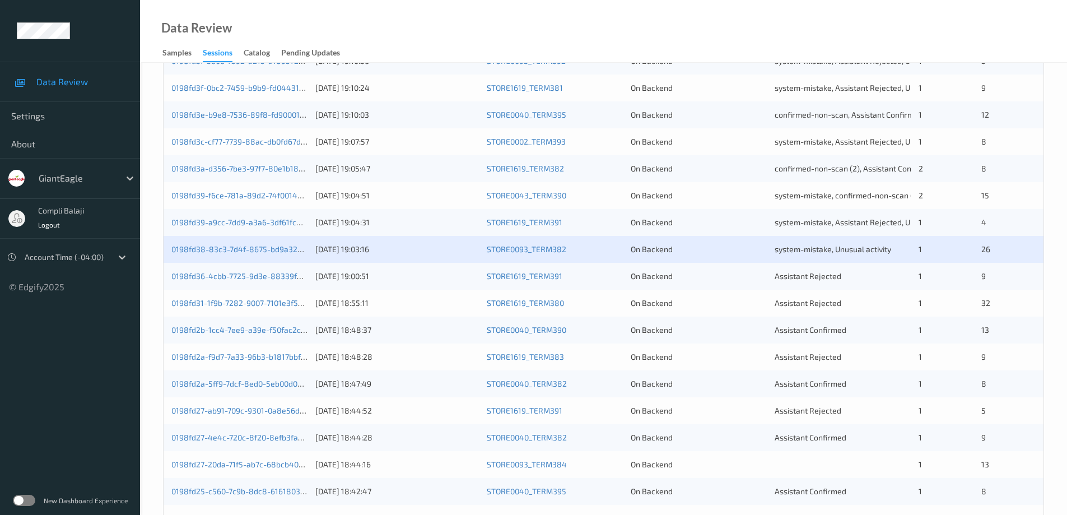
scroll to position [224, 0]
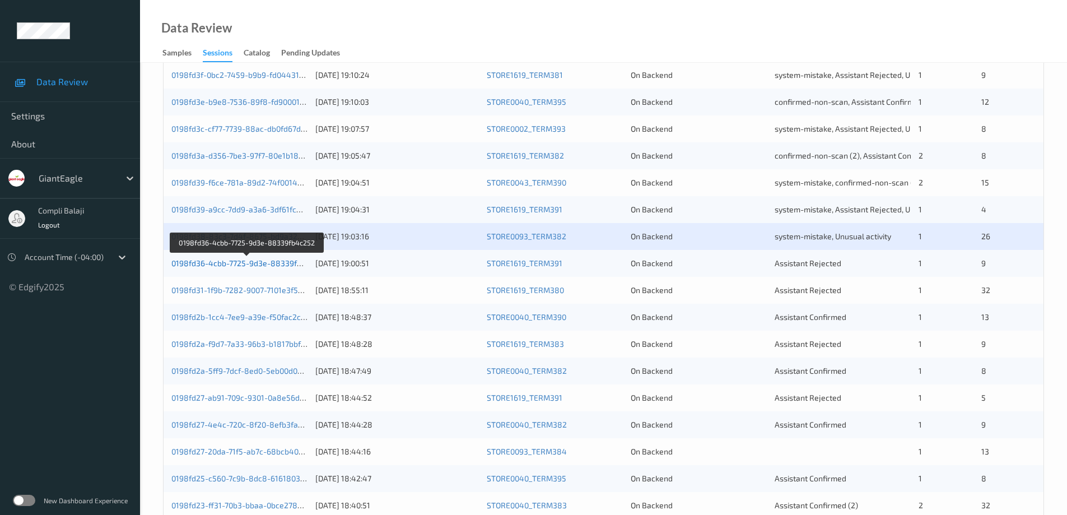
click at [282, 264] on link "0198fd36-4cbb-7725-9d3e-88339fb4c252" at bounding box center [247, 263] width 152 height 10
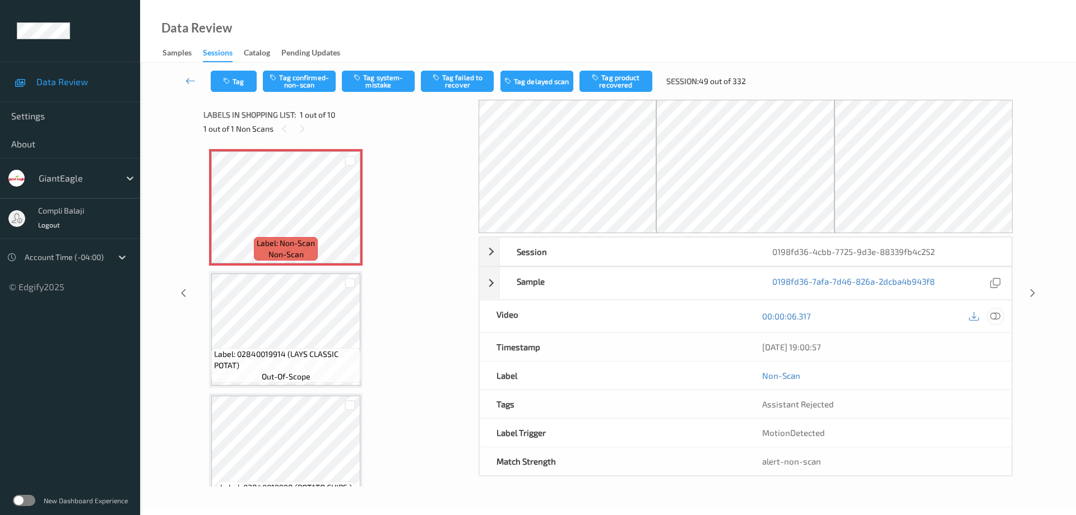
click at [995, 316] on icon at bounding box center [995, 316] width 10 height 10
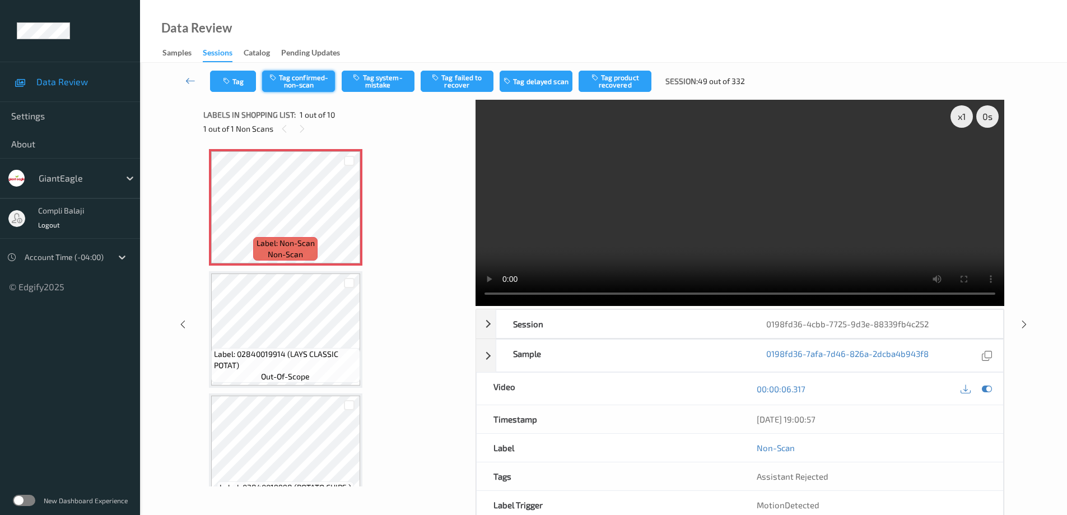
click at [309, 87] on button "Tag confirmed-non-scan" at bounding box center [298, 81] width 73 height 21
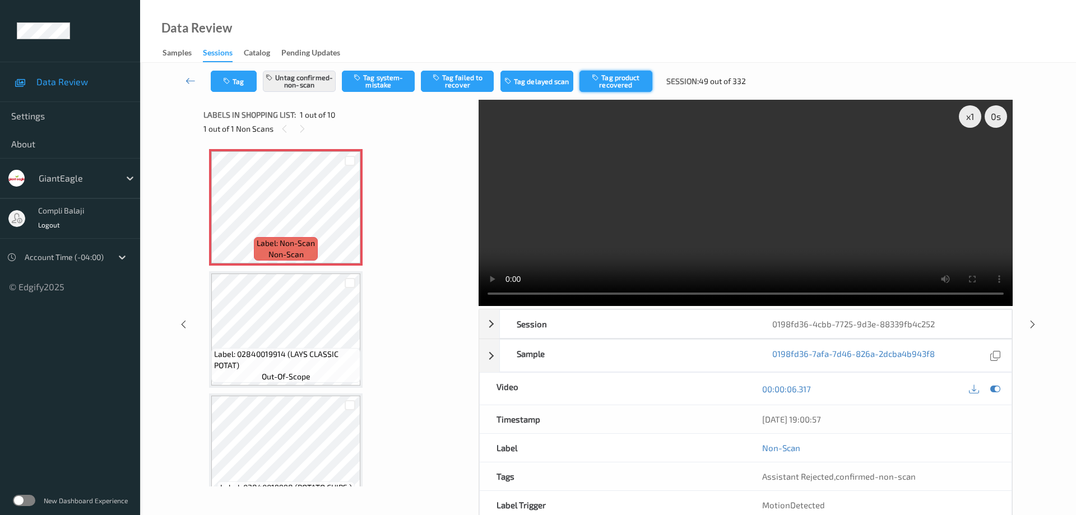
click at [632, 81] on button "Tag product recovered" at bounding box center [615, 81] width 73 height 21
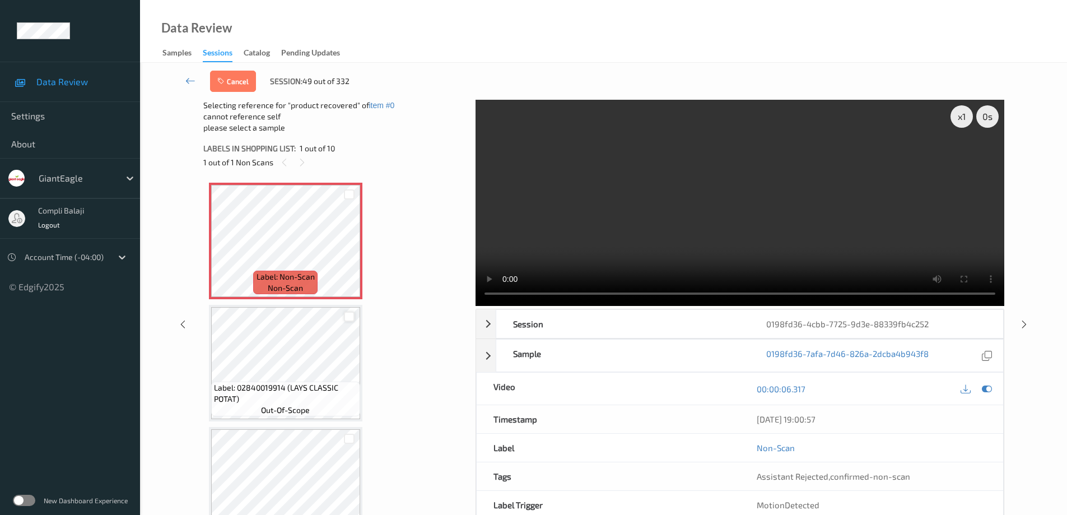
click at [350, 317] on div at bounding box center [349, 317] width 11 height 11
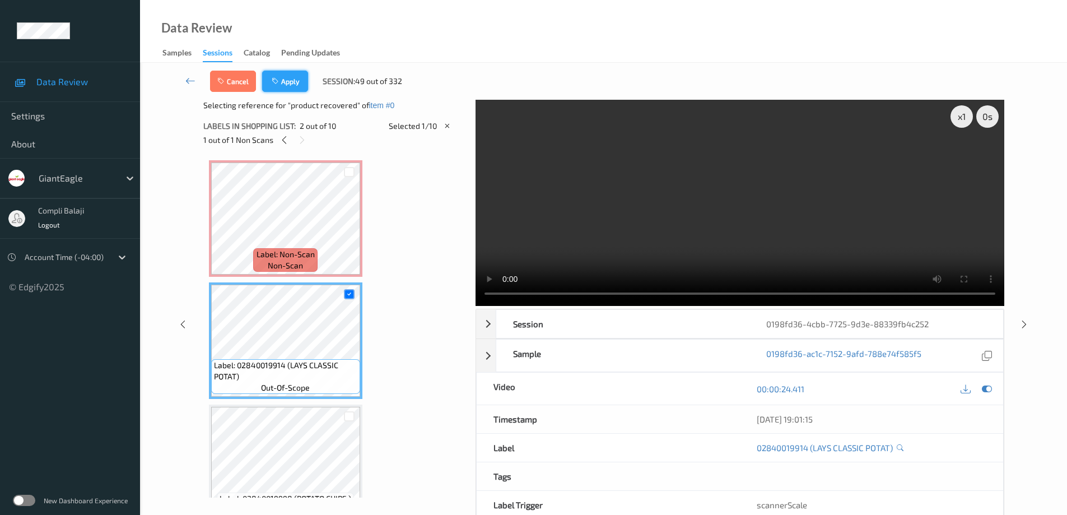
click at [289, 82] on button "Apply" at bounding box center [285, 81] width 46 height 21
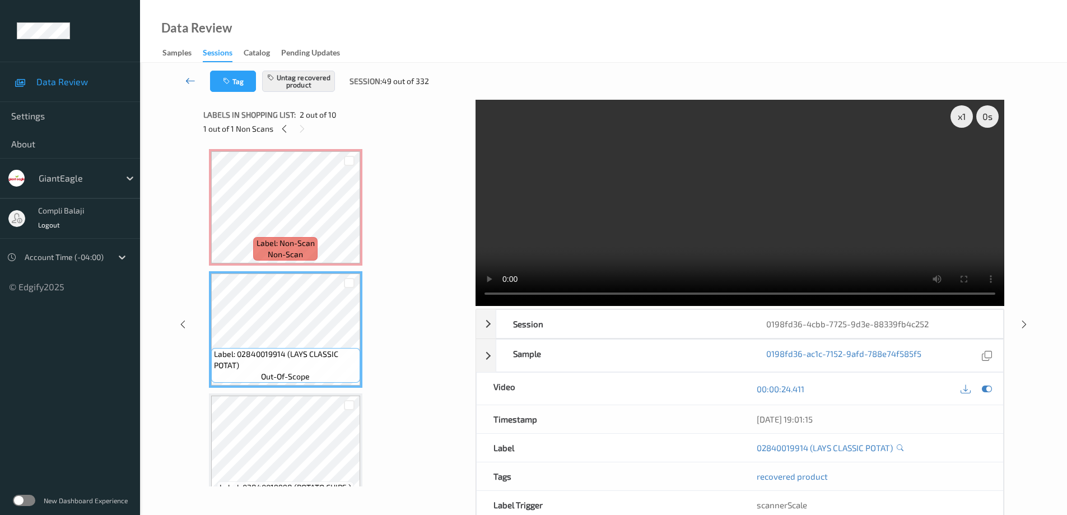
click at [187, 80] on icon at bounding box center [190, 80] width 10 height 11
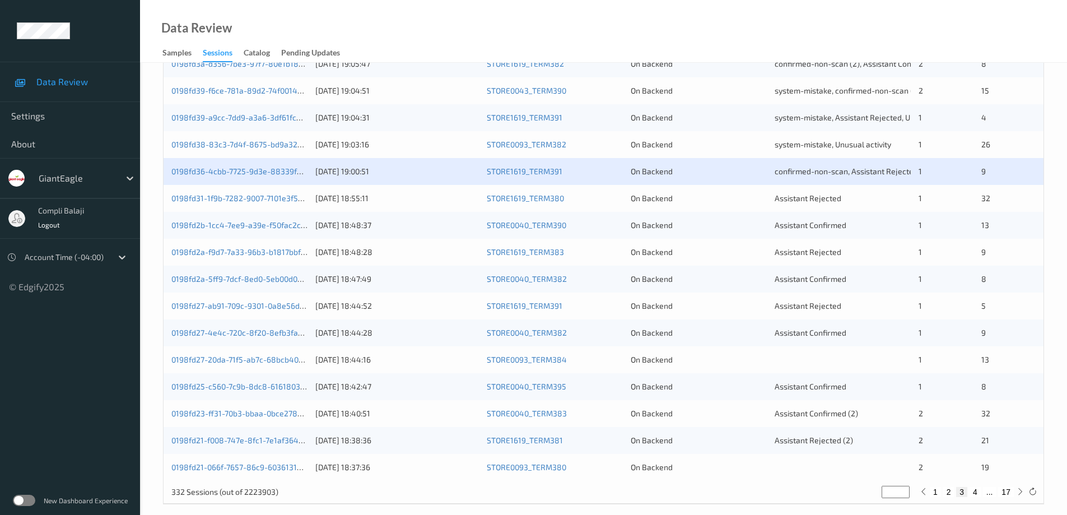
scroll to position [328, 0]
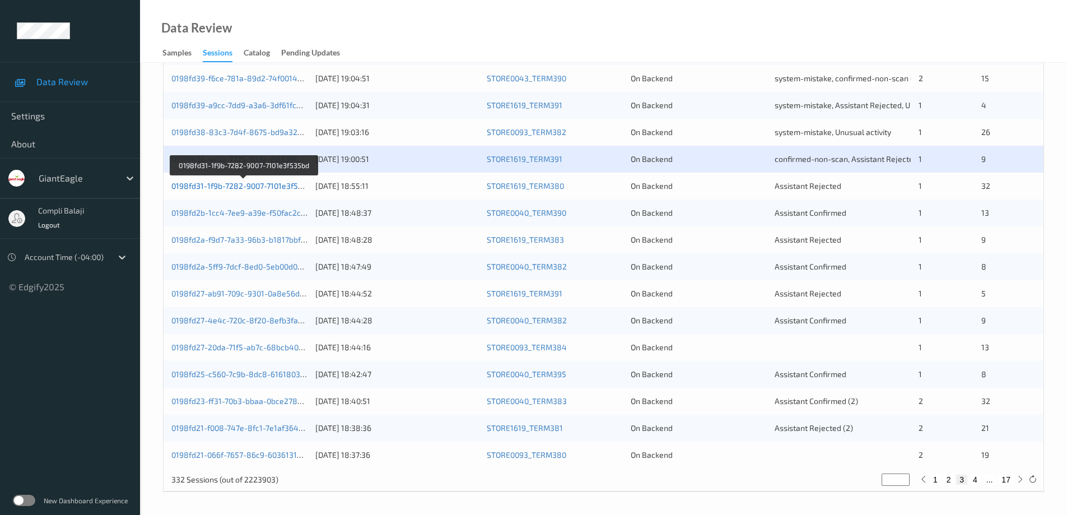
click at [281, 188] on link "0198fd31-1f9b-7282-9007-7101e3f535bd" at bounding box center [243, 186] width 145 height 10
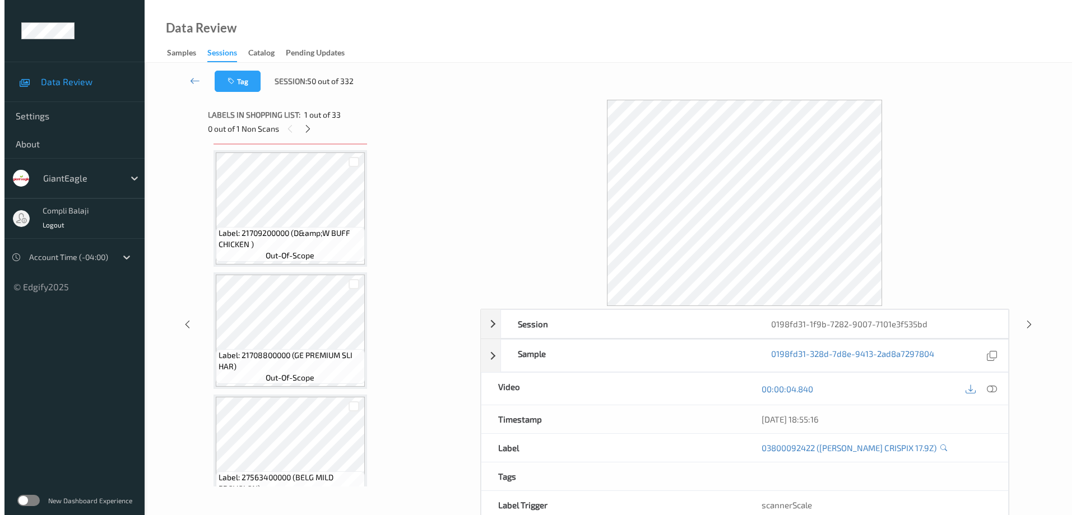
scroll to position [943, 0]
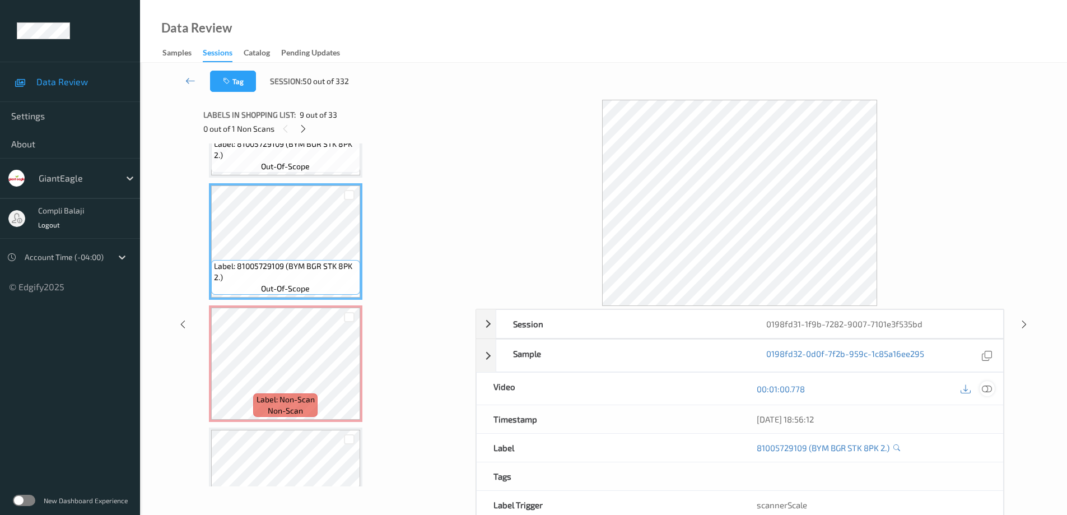
click at [989, 388] on icon at bounding box center [987, 389] width 10 height 10
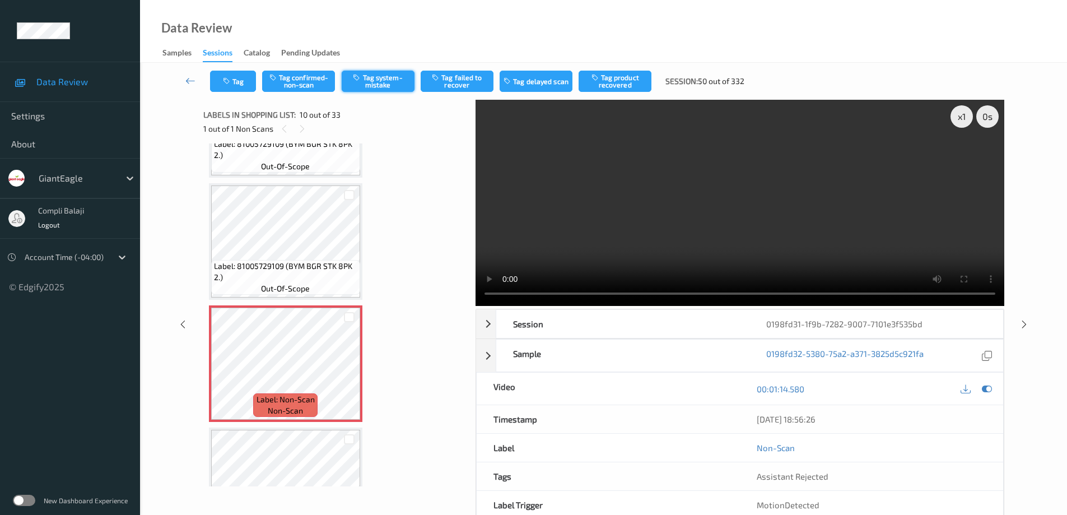
click at [372, 82] on button "Tag system-mistake" at bounding box center [378, 81] width 73 height 21
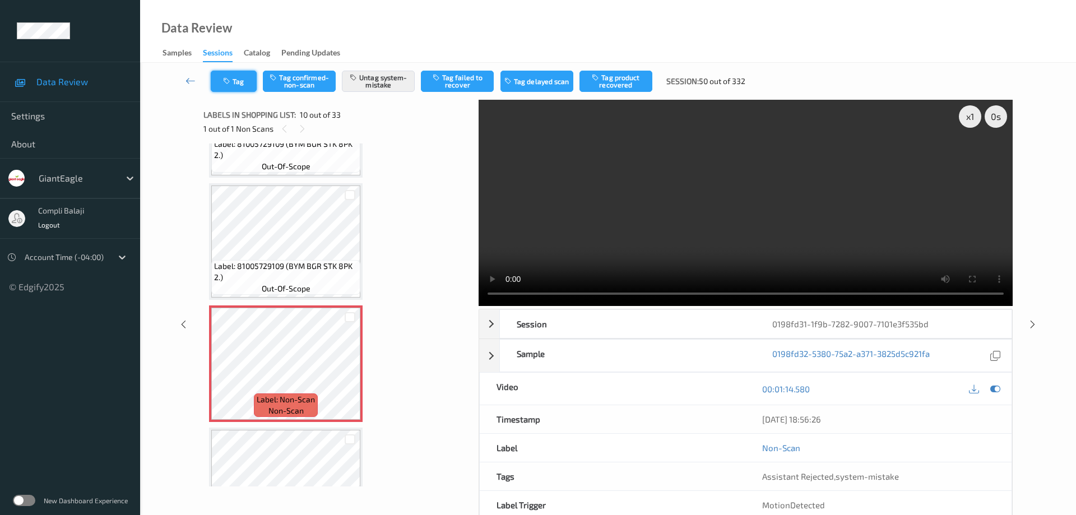
click at [243, 86] on button "Tag" at bounding box center [234, 81] width 46 height 21
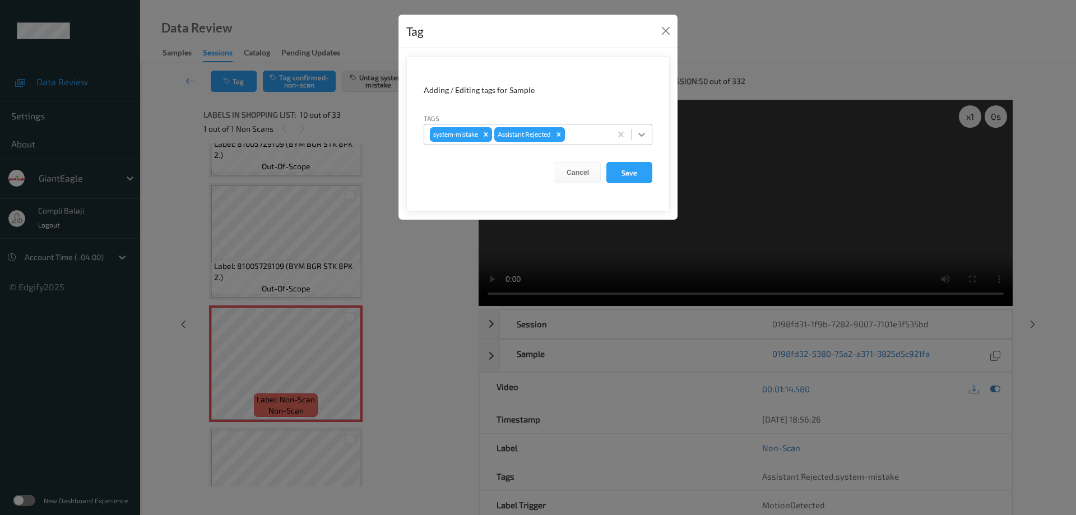
click at [641, 136] on icon at bounding box center [641, 135] width 7 height 4
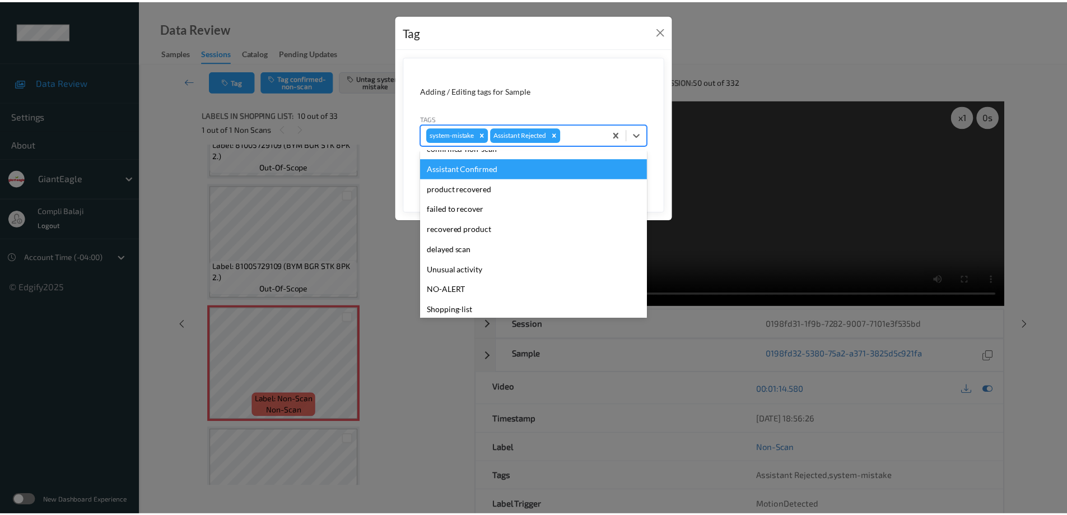
scroll to position [99, 0]
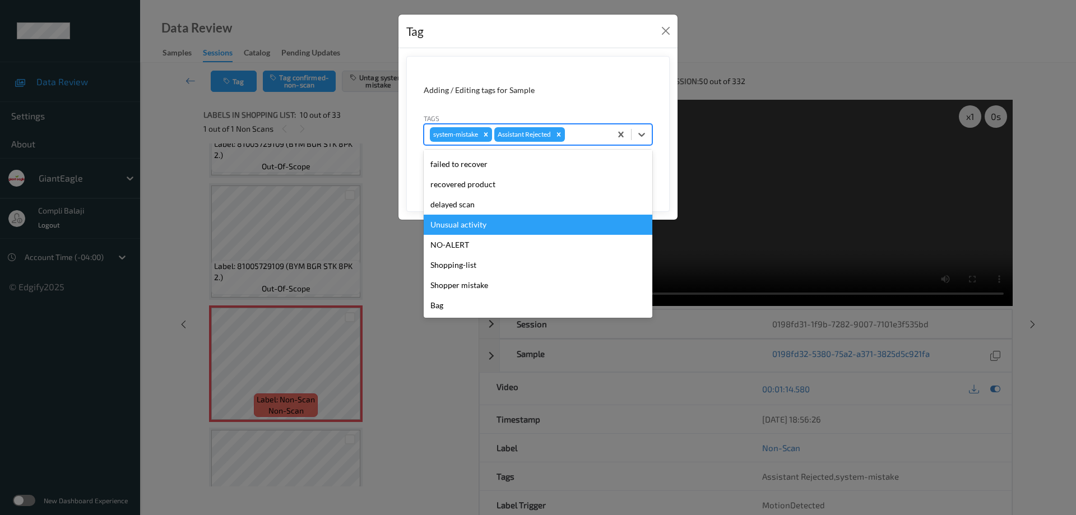
click at [479, 225] on div "Unusual activity" at bounding box center [538, 225] width 229 height 20
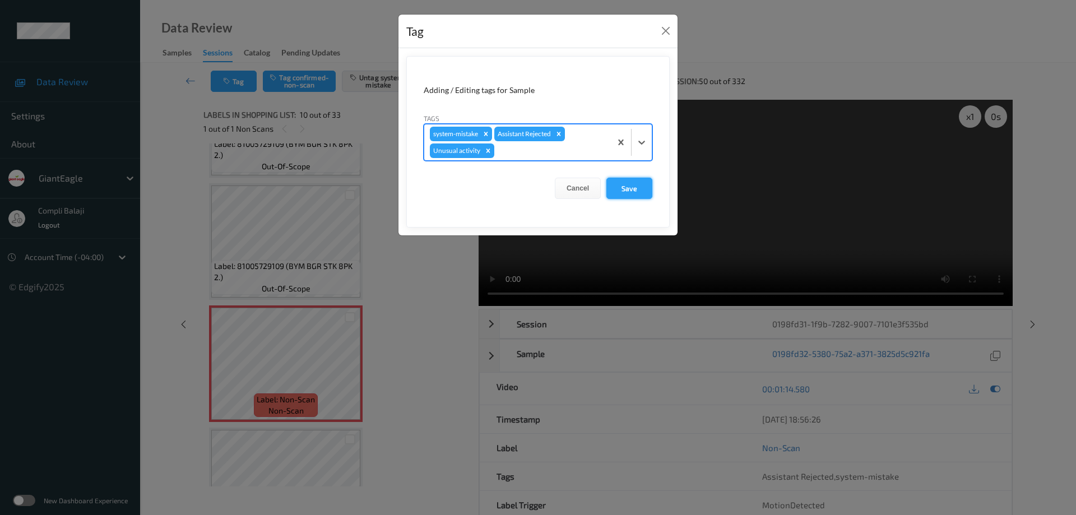
click at [639, 189] on button "Save" at bounding box center [629, 188] width 46 height 21
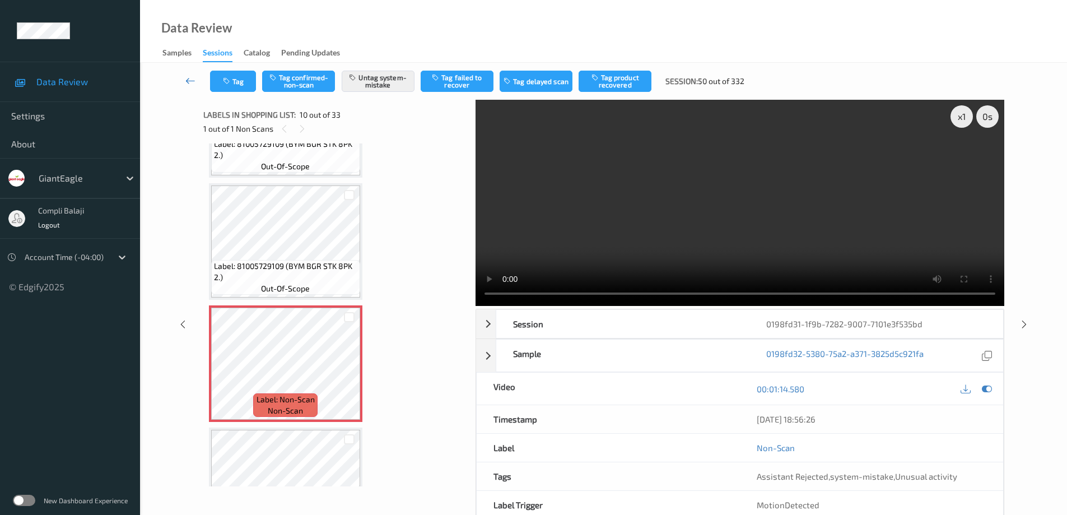
click at [187, 82] on icon at bounding box center [190, 80] width 10 height 11
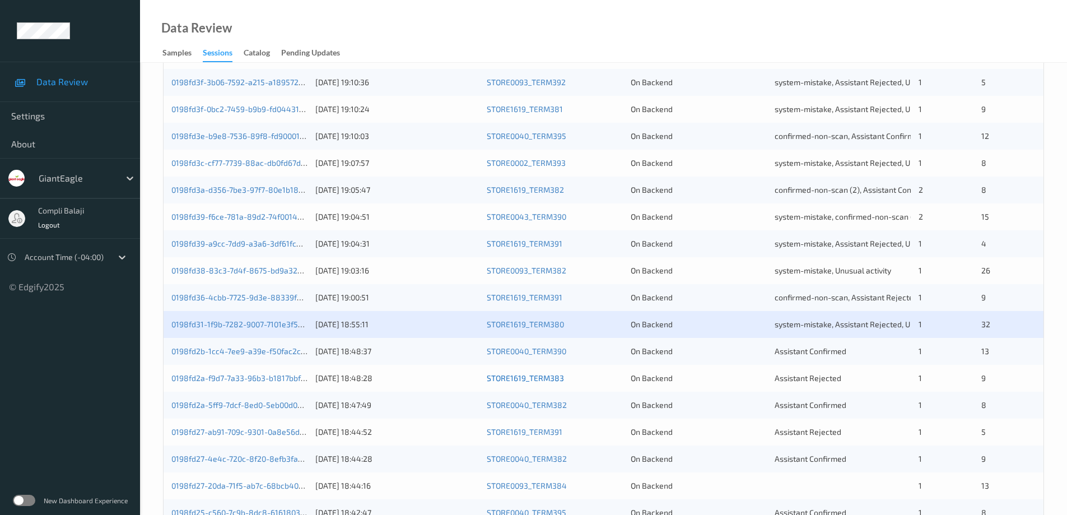
scroll to position [224, 0]
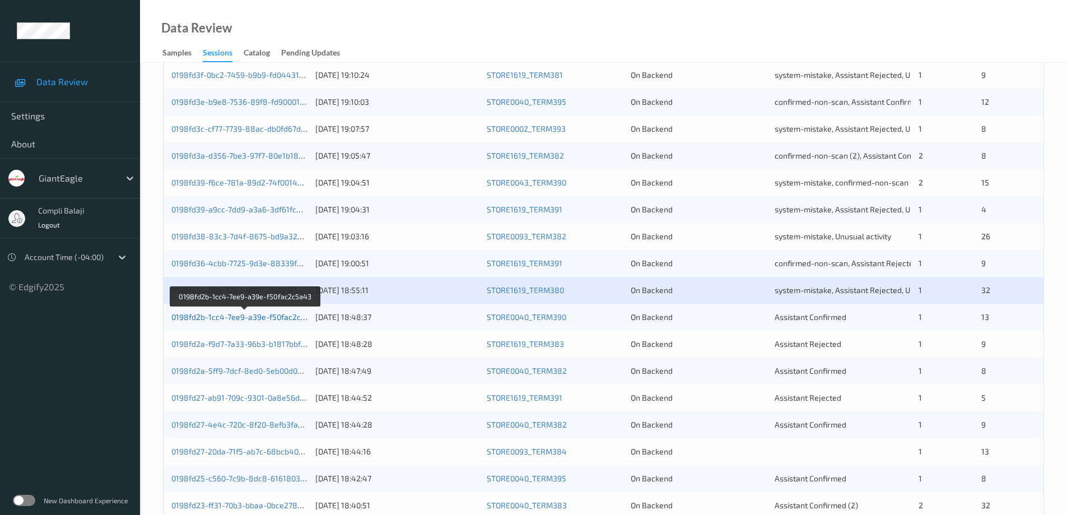
click at [241, 318] on link "0198fd2b-1cc4-7ee9-a39e-f50fac2c5a43" at bounding box center [245, 317] width 148 height 10
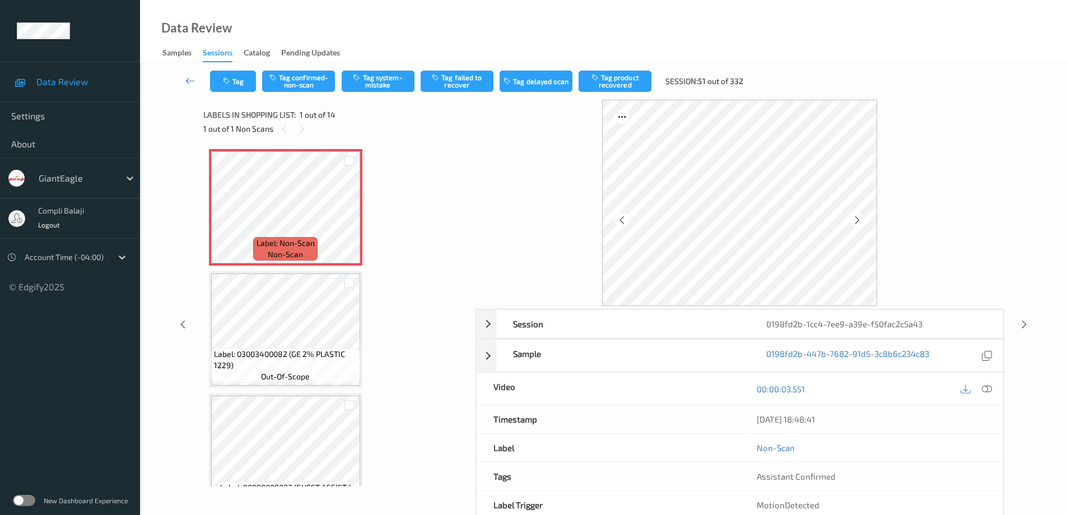
click at [991, 390] on icon at bounding box center [987, 389] width 10 height 10
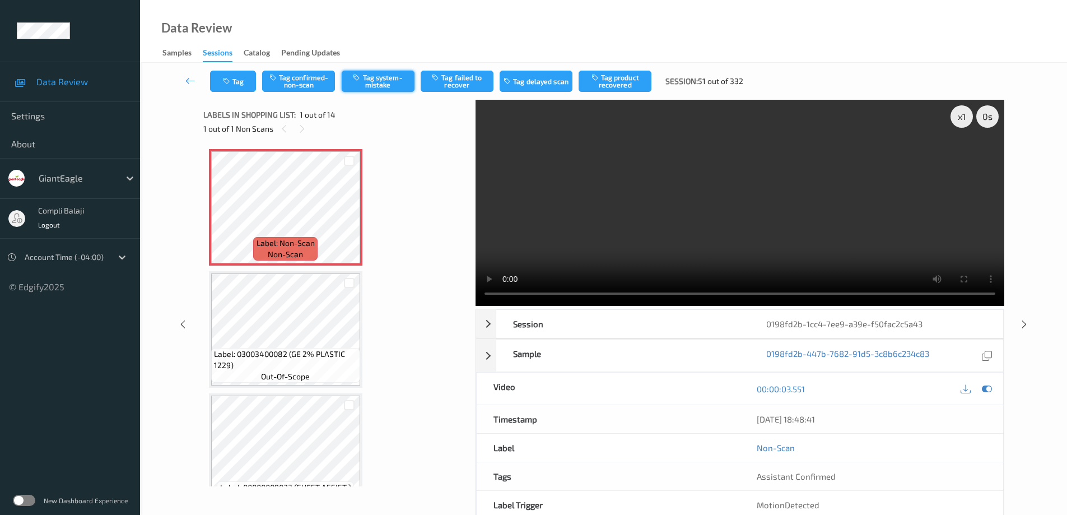
click at [396, 86] on button "Tag system-mistake" at bounding box center [378, 81] width 73 height 21
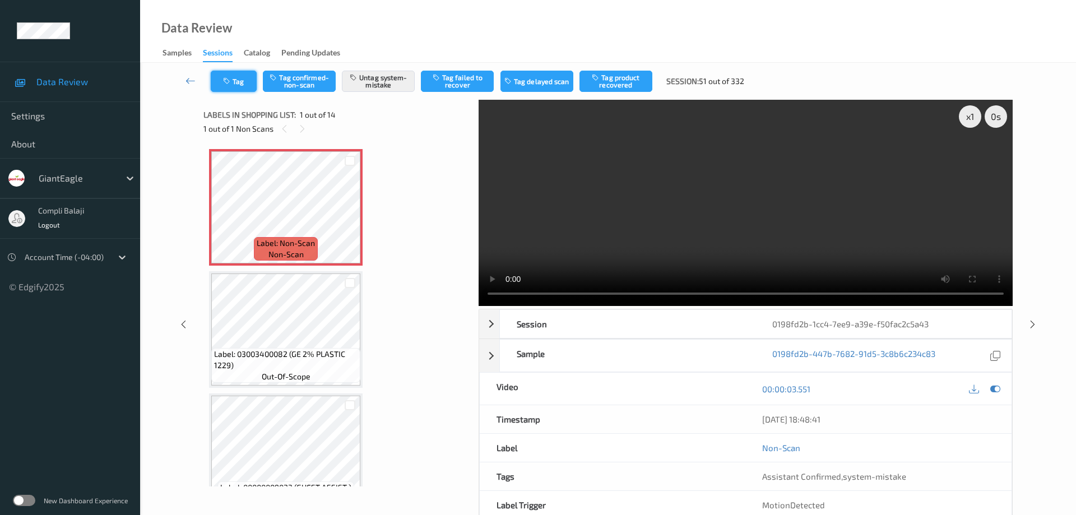
click at [248, 85] on button "Tag" at bounding box center [234, 81] width 46 height 21
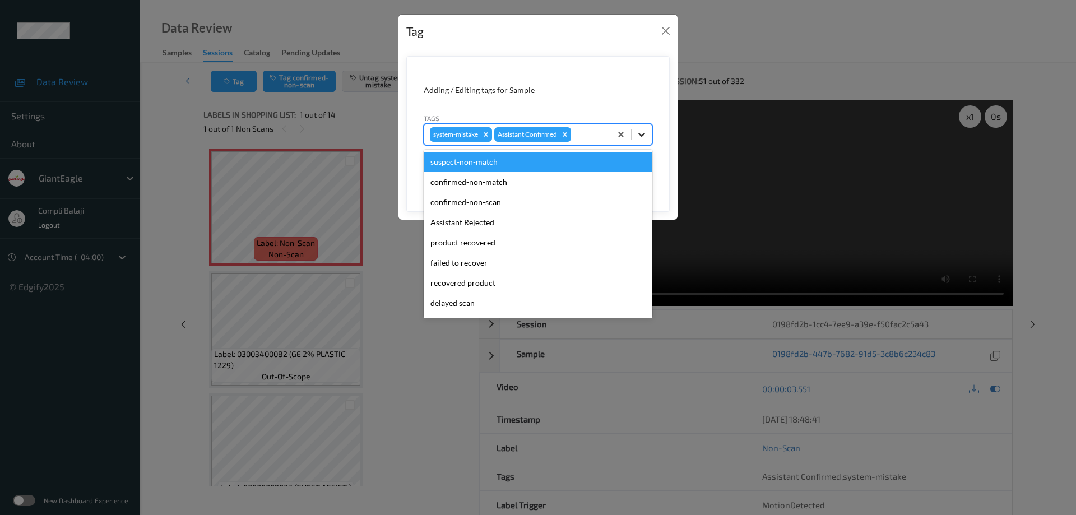
click at [643, 137] on icon at bounding box center [641, 134] width 11 height 11
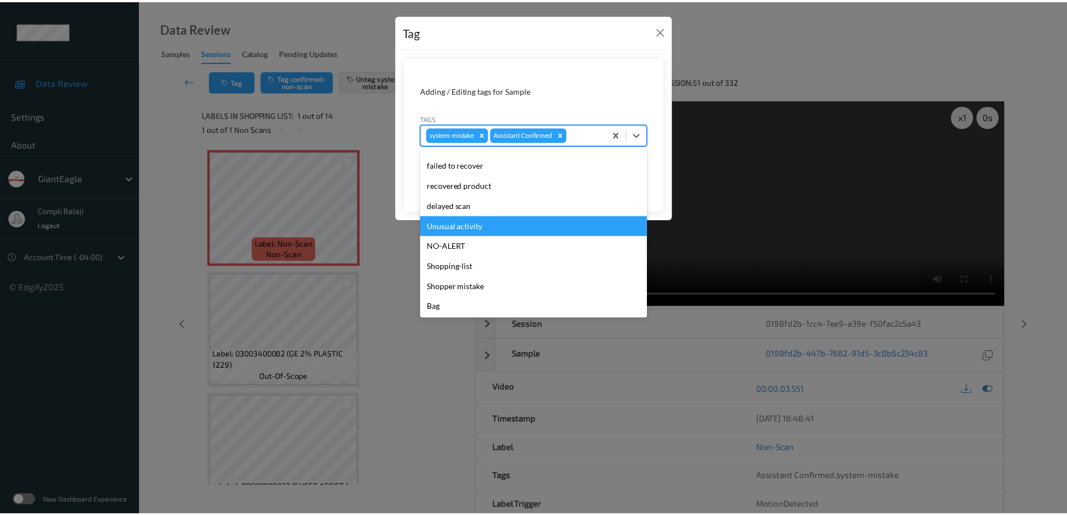
scroll to position [99, 0]
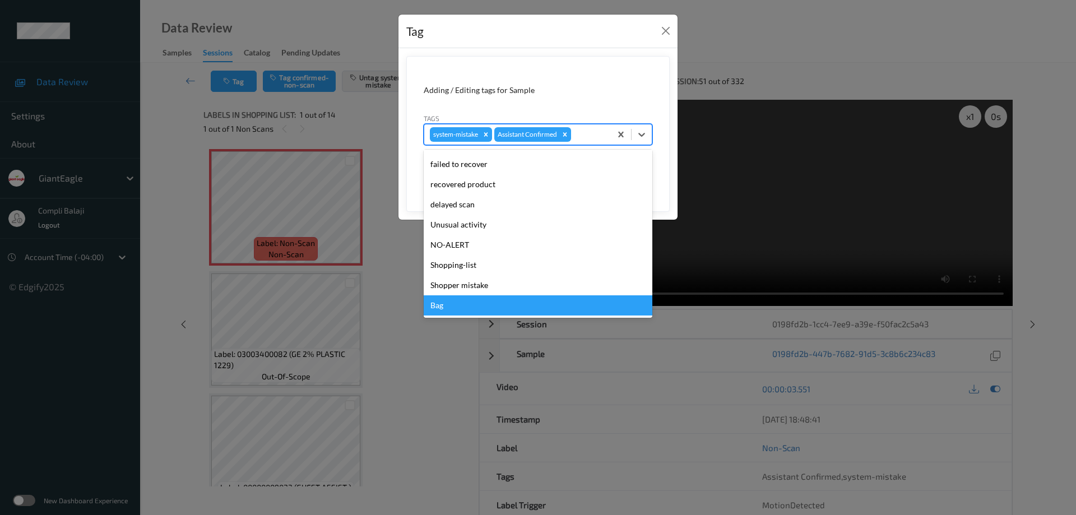
click at [438, 305] on div "Bag" at bounding box center [538, 305] width 229 height 20
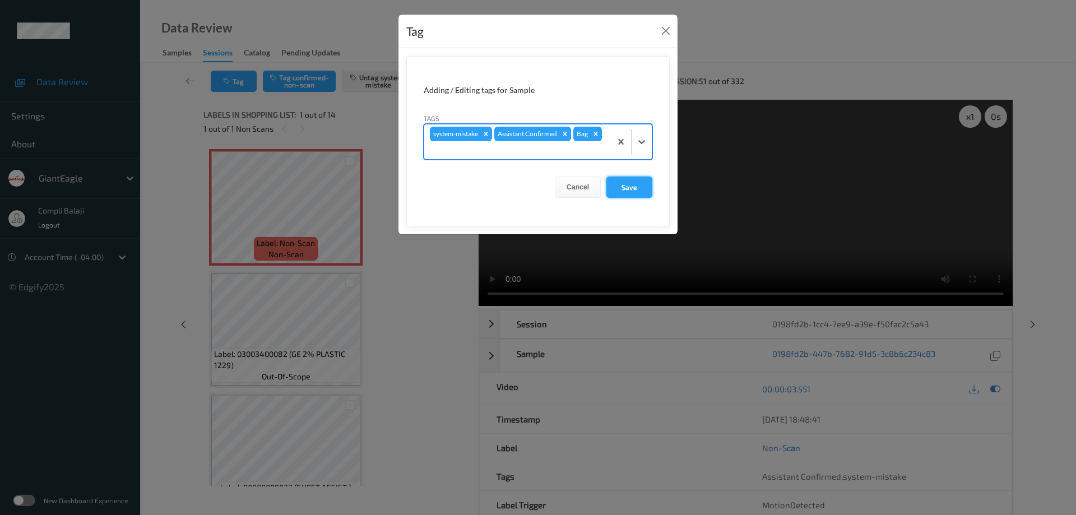
click at [625, 188] on button "Save" at bounding box center [629, 187] width 46 height 21
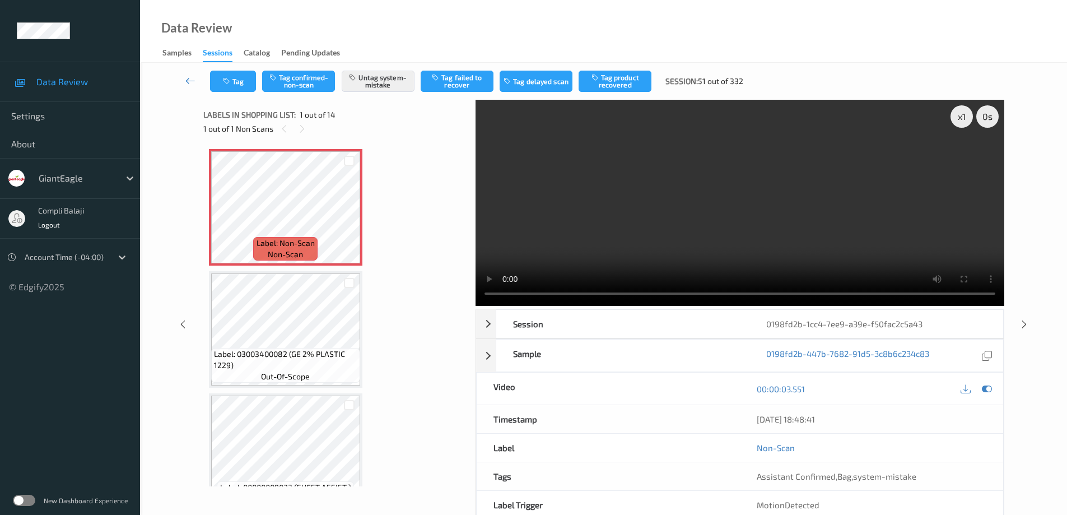
click at [189, 78] on icon at bounding box center [190, 80] width 10 height 11
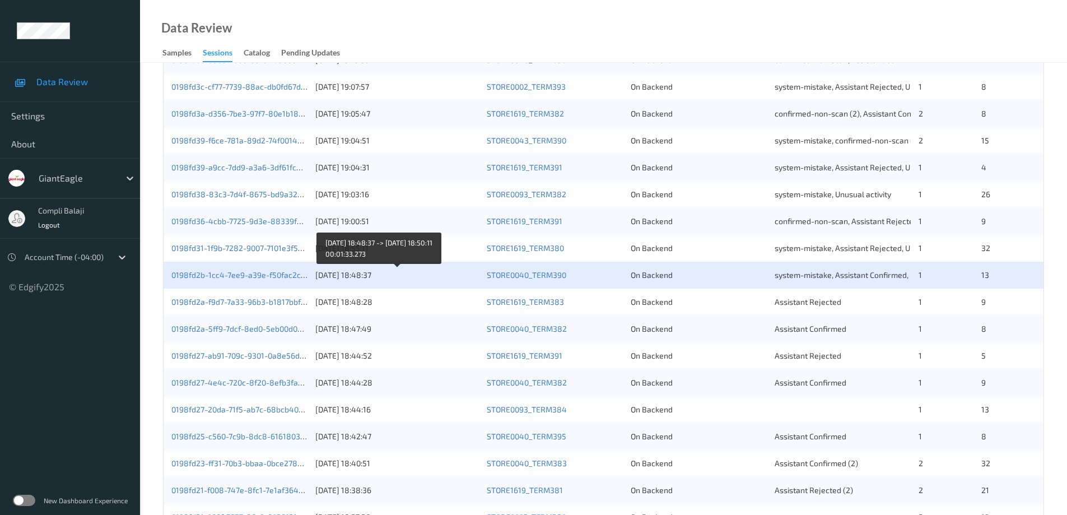
scroll to position [280, 0]
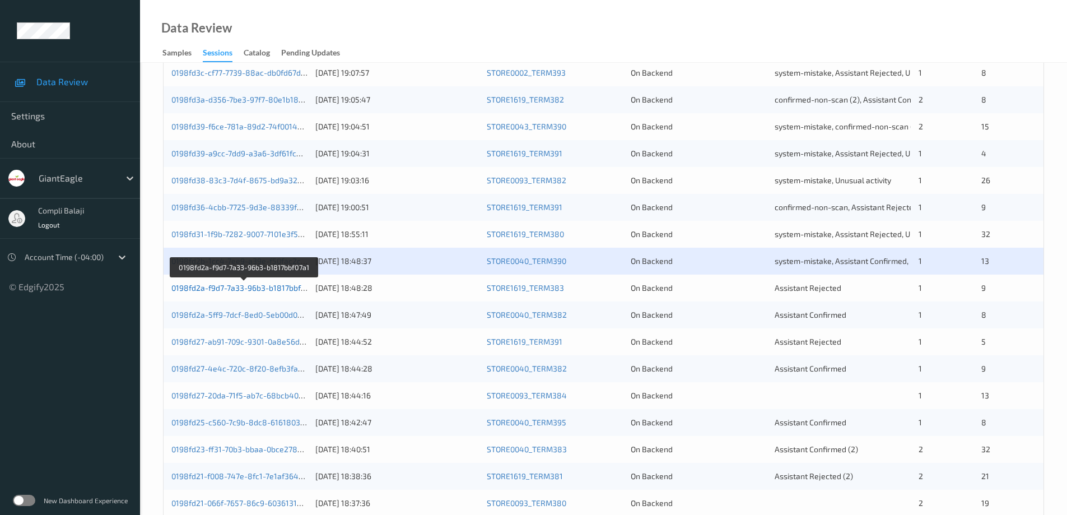
click at [278, 290] on link "0198fd2a-f9d7-7a33-96b3-b1817bbf07a1" at bounding box center [244, 288] width 146 height 10
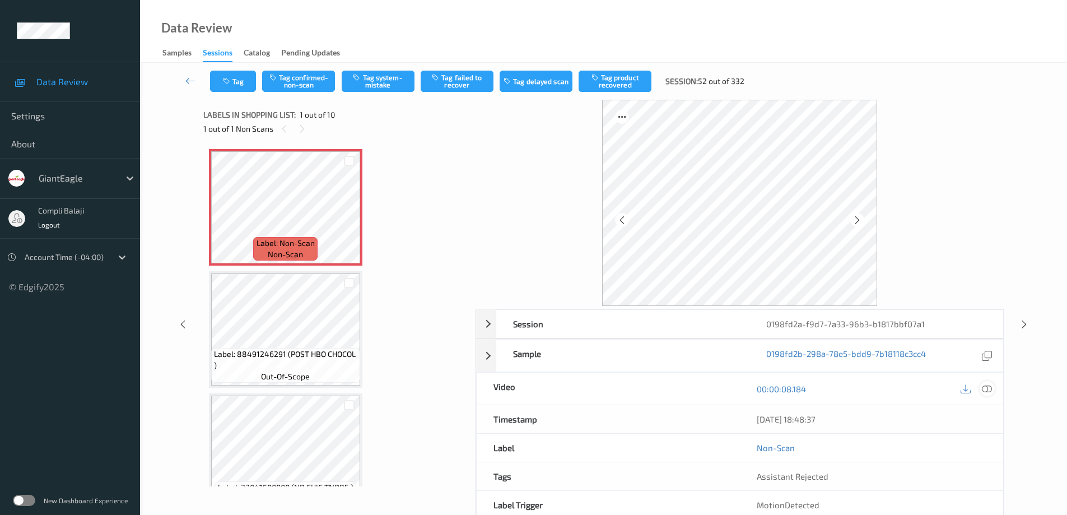
click at [988, 387] on icon at bounding box center [987, 389] width 10 height 10
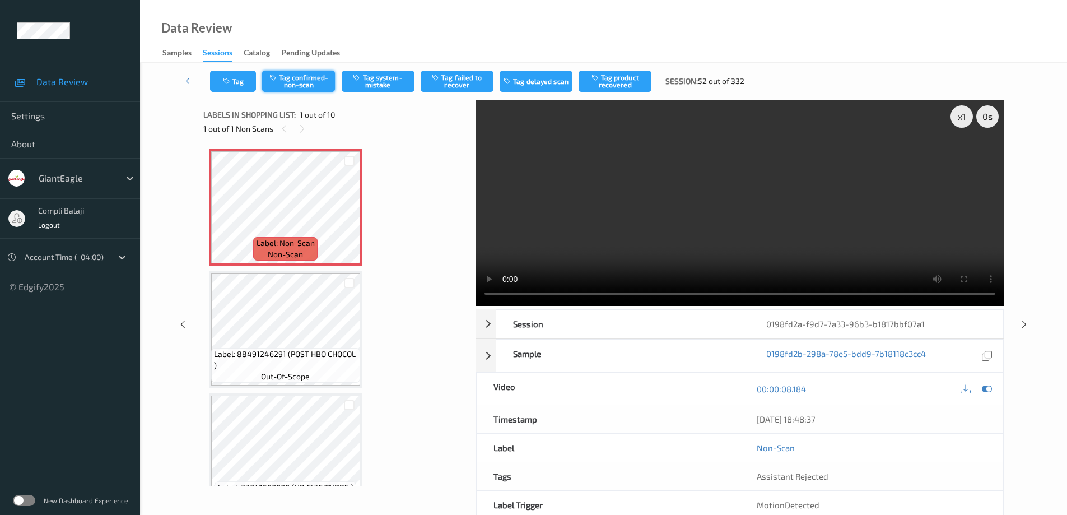
click at [309, 80] on button "Tag confirmed-non-scan" at bounding box center [298, 81] width 73 height 21
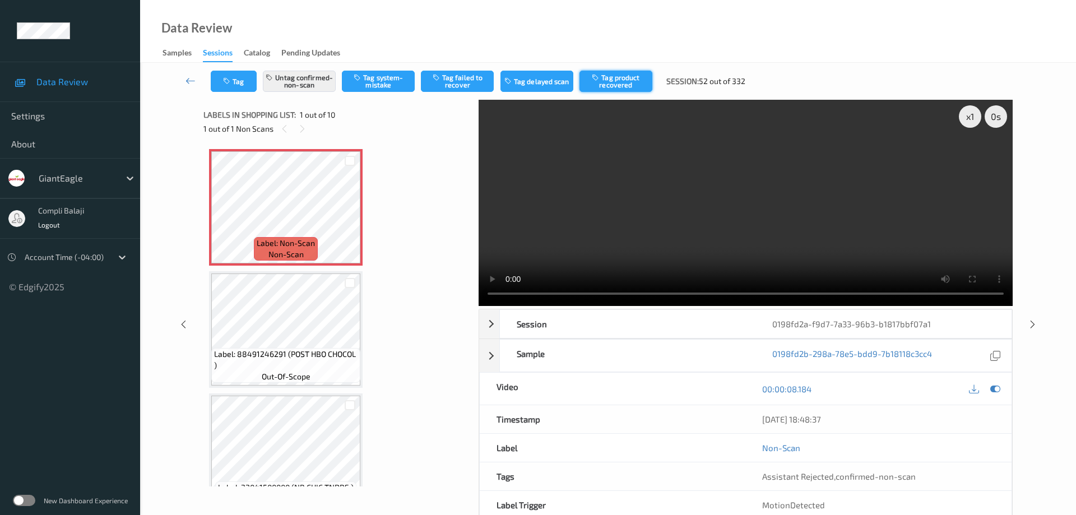
click at [624, 84] on button "Tag product recovered" at bounding box center [615, 81] width 73 height 21
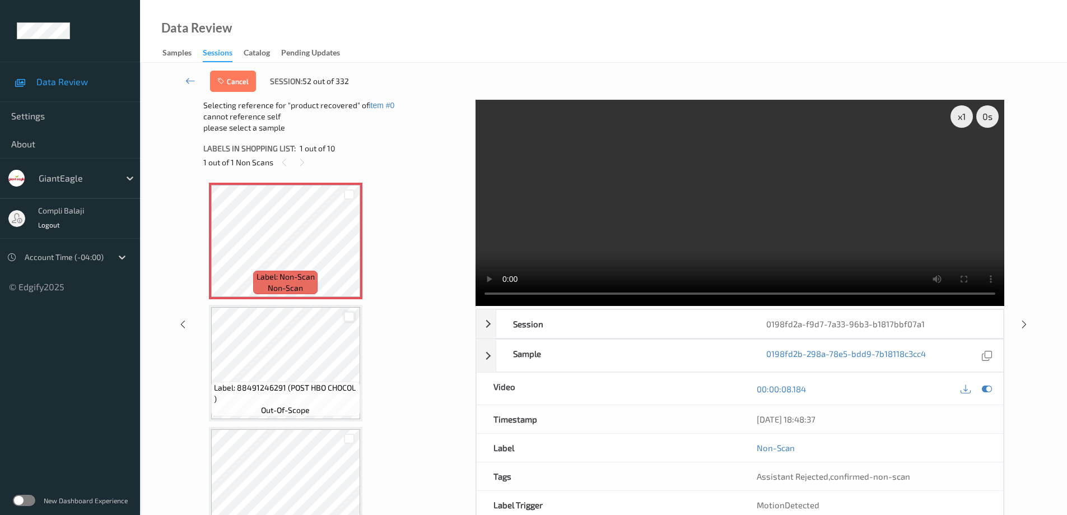
click at [352, 317] on div at bounding box center [349, 317] width 11 height 11
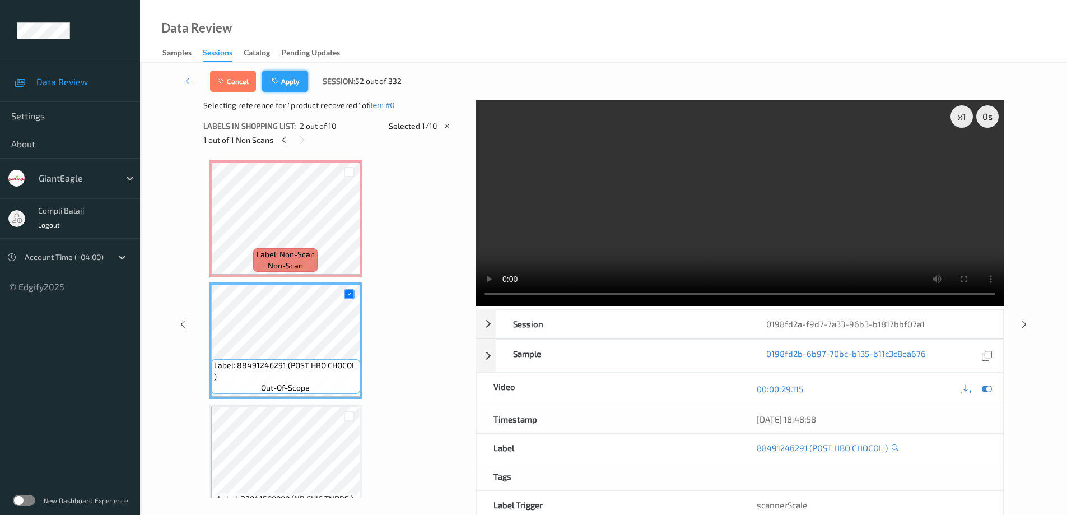
click at [287, 81] on button "Apply" at bounding box center [285, 81] width 46 height 21
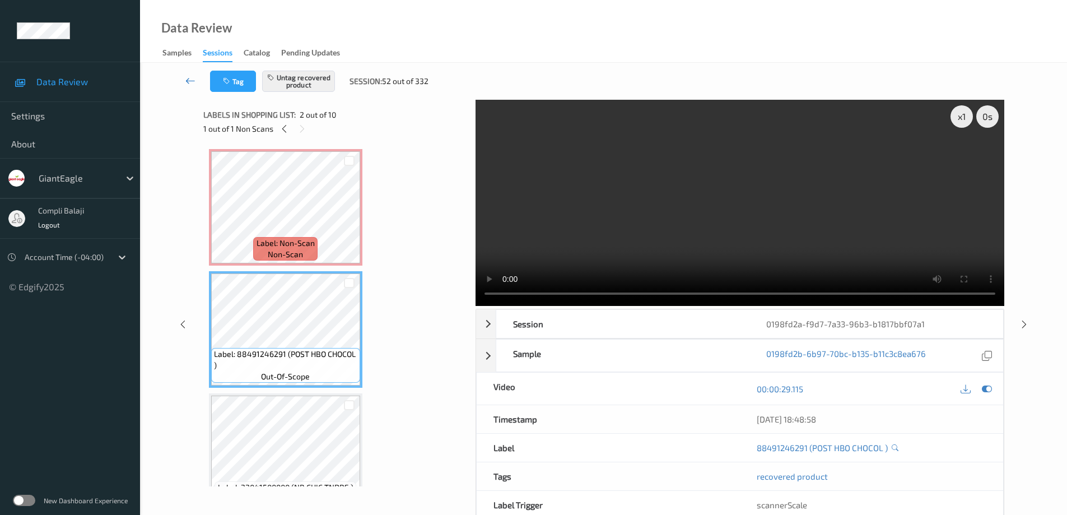
click at [185, 80] on icon at bounding box center [190, 80] width 10 height 11
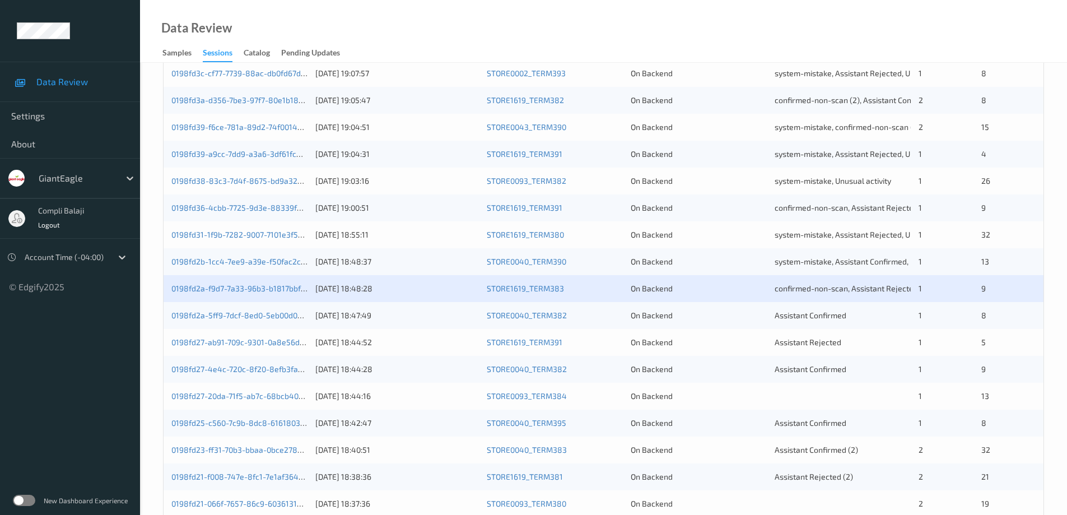
scroll to position [280, 0]
click at [253, 315] on link "0198fd2a-5ff9-7dcf-8ed0-5eb00d0582c6" at bounding box center [245, 315] width 148 height 10
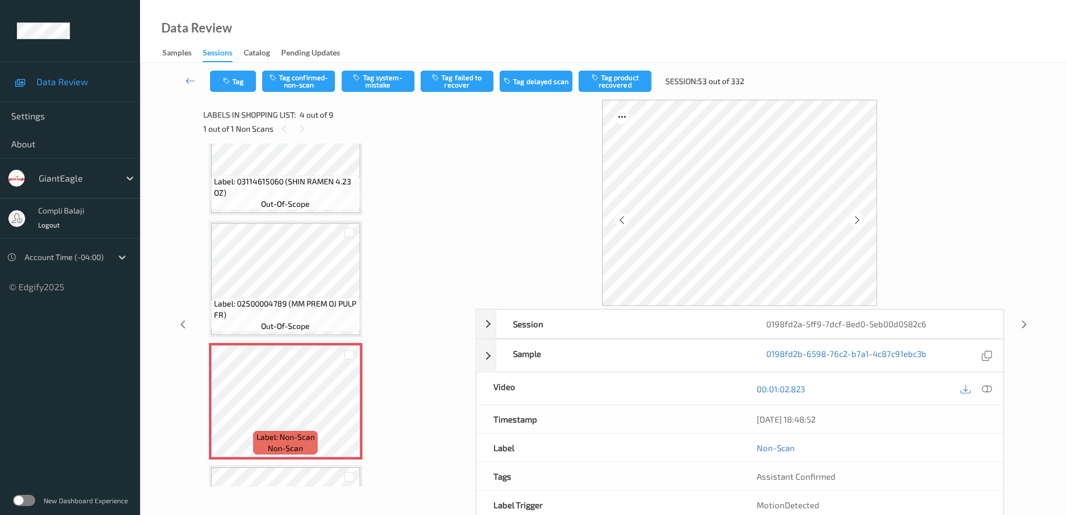
scroll to position [162, 0]
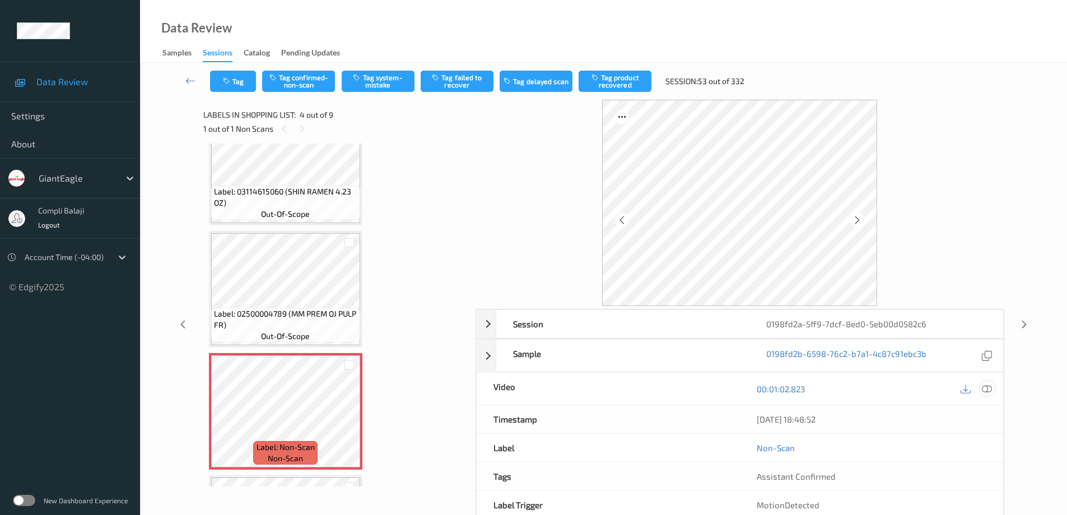
click at [986, 389] on icon at bounding box center [987, 389] width 10 height 10
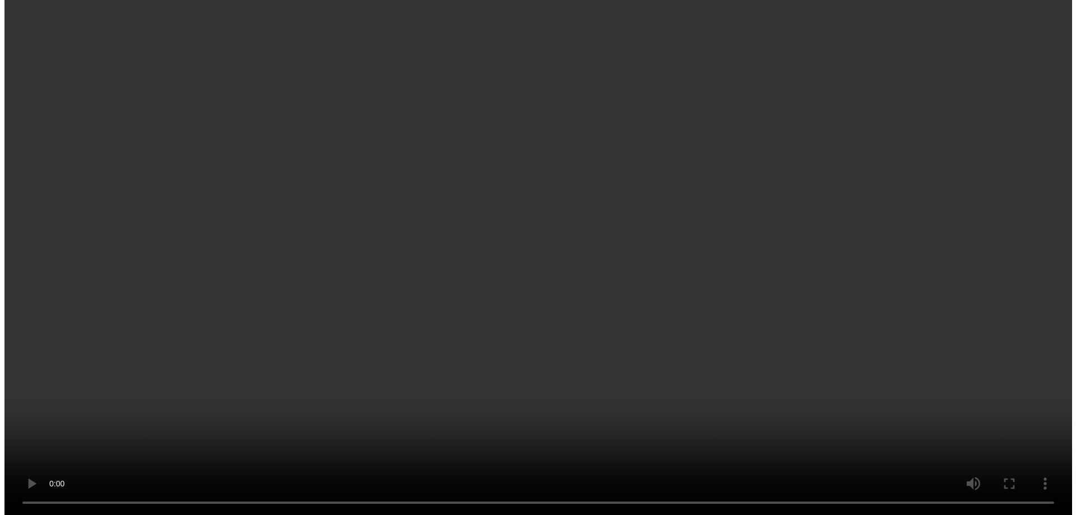
scroll to position [275, 0]
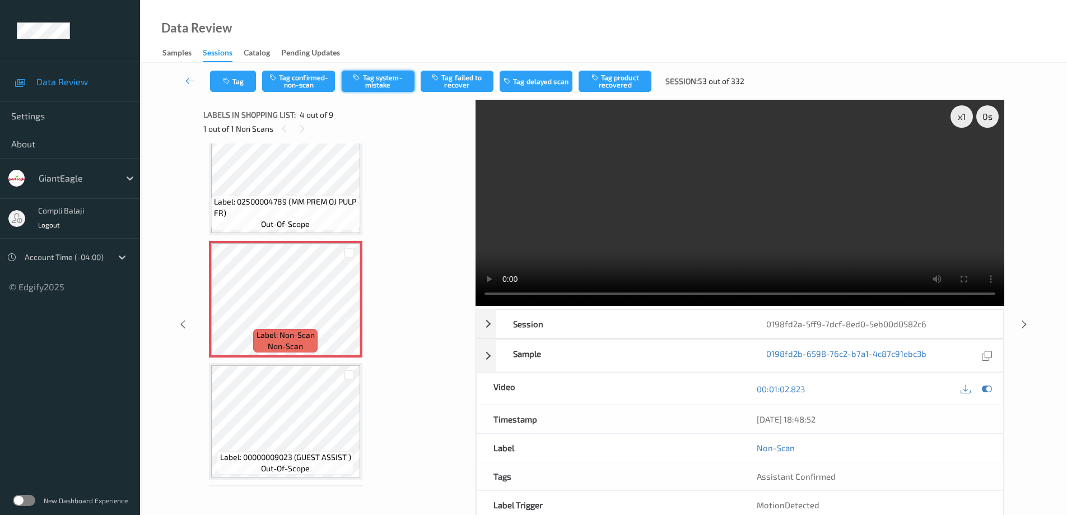
click at [389, 86] on button "Tag system-mistake" at bounding box center [378, 81] width 73 height 21
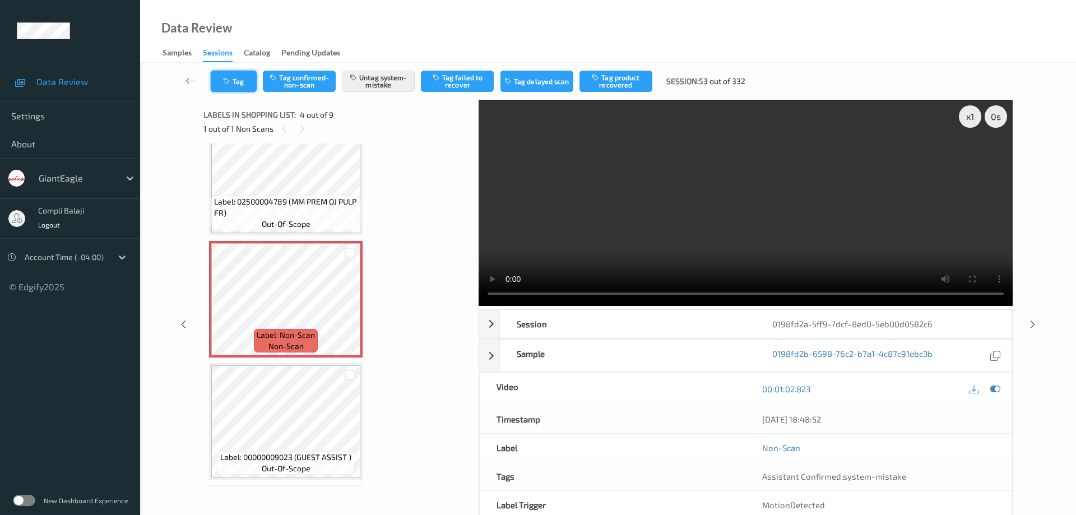
click at [245, 81] on button "Tag" at bounding box center [234, 81] width 46 height 21
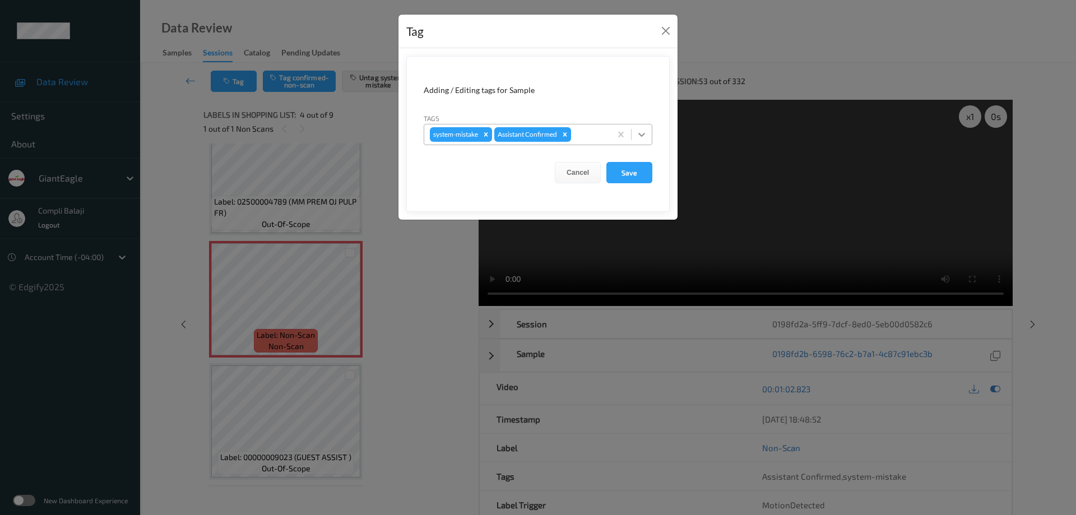
click at [642, 132] on icon at bounding box center [641, 134] width 11 height 11
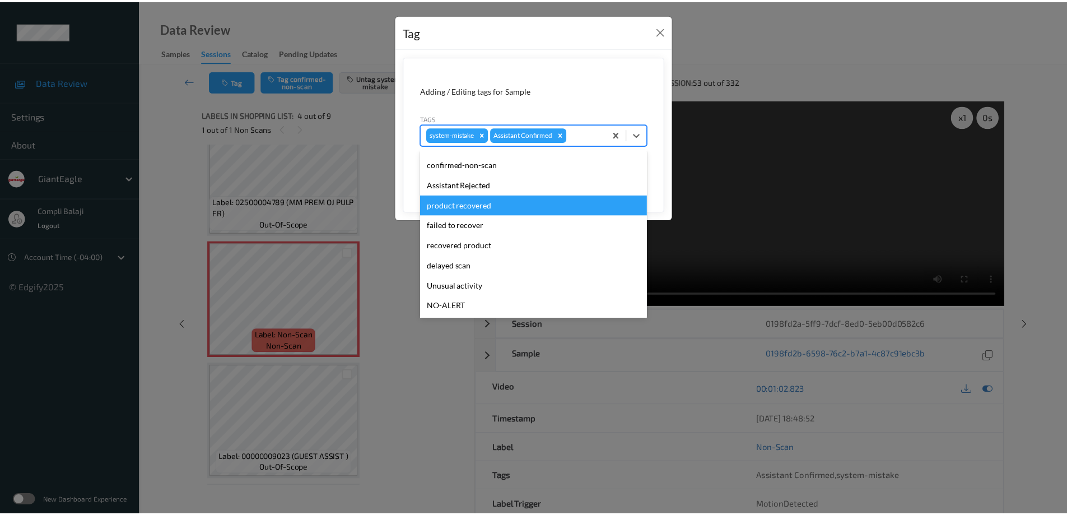
scroll to position [56, 0]
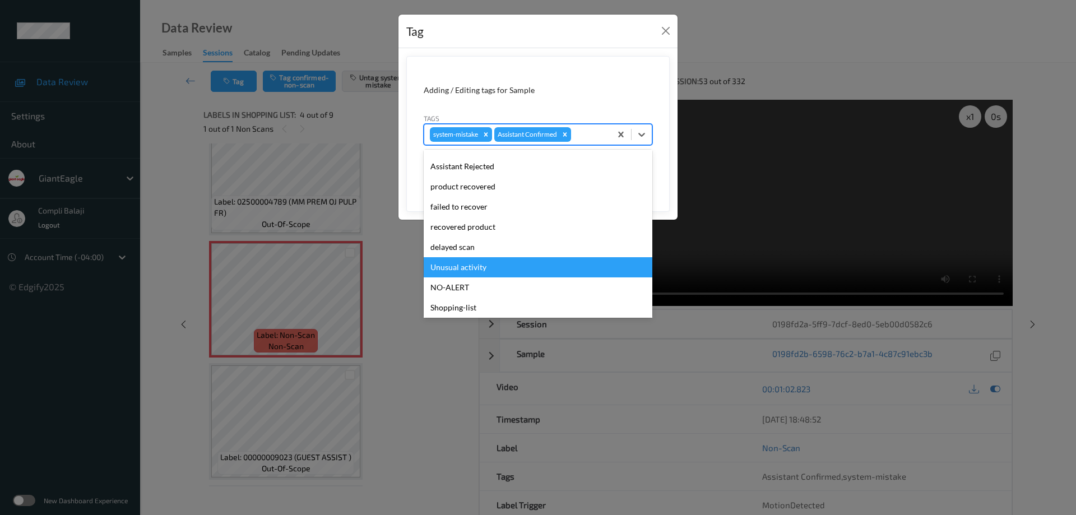
click at [474, 267] on div "Unusual activity" at bounding box center [538, 267] width 229 height 20
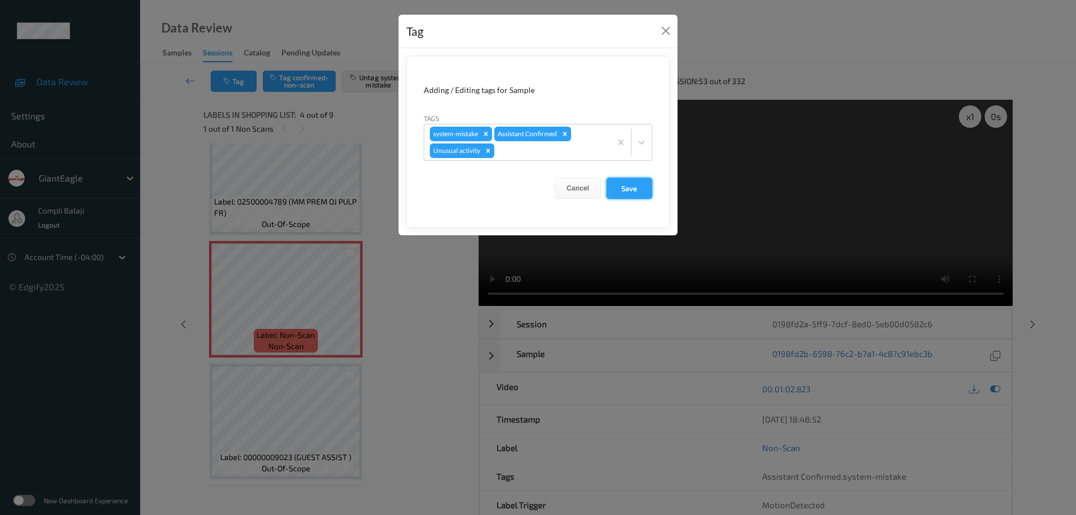
click at [634, 188] on button "Save" at bounding box center [629, 188] width 46 height 21
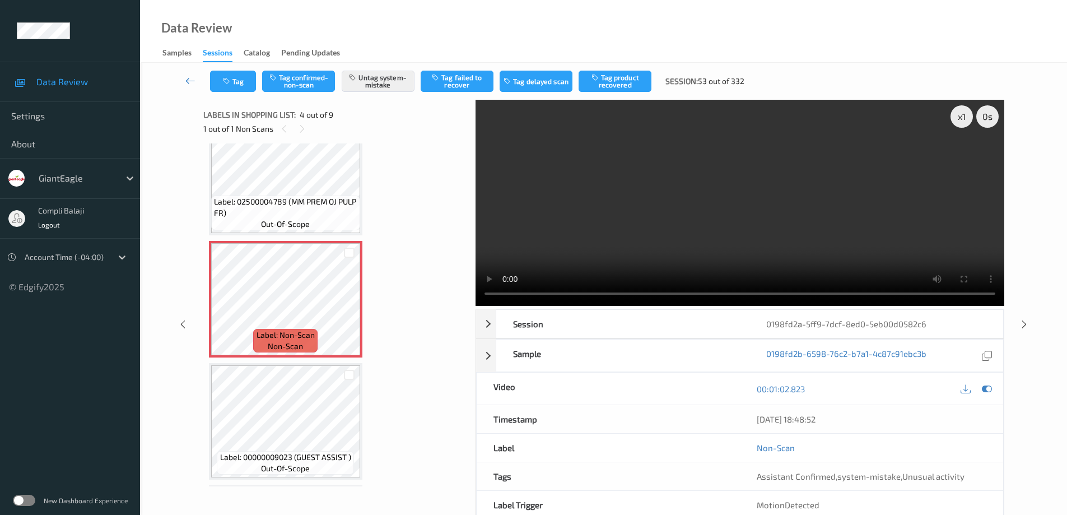
click at [188, 82] on icon at bounding box center [190, 80] width 10 height 11
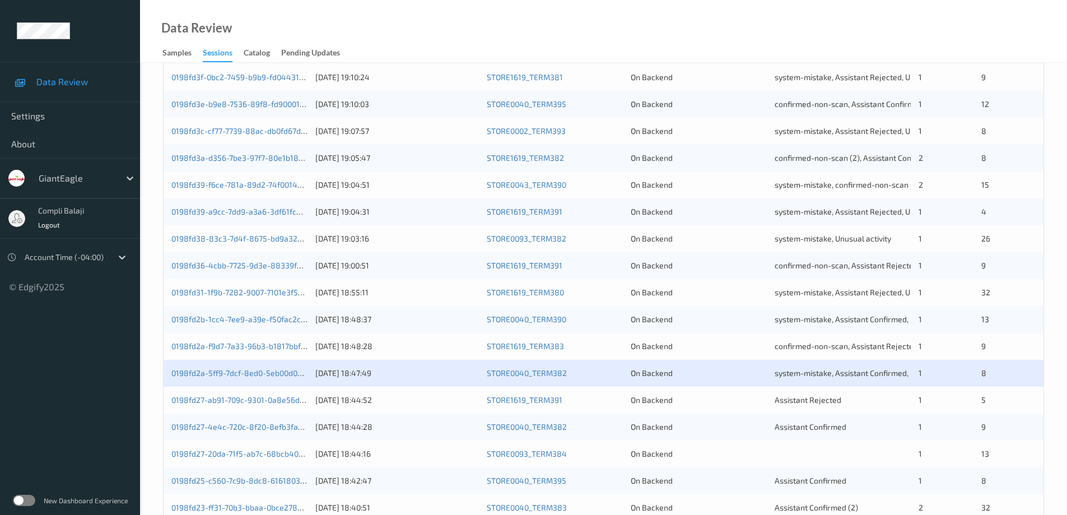
scroll to position [280, 0]
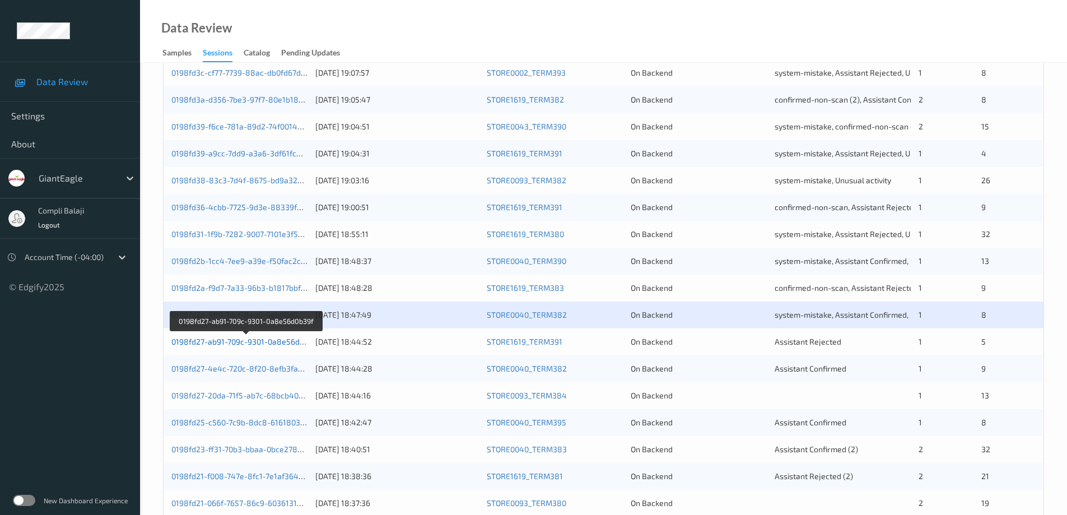
click at [250, 346] on link "0198fd27-ab91-709c-9301-0a8e56d0b39f" at bounding box center [245, 342] width 149 height 10
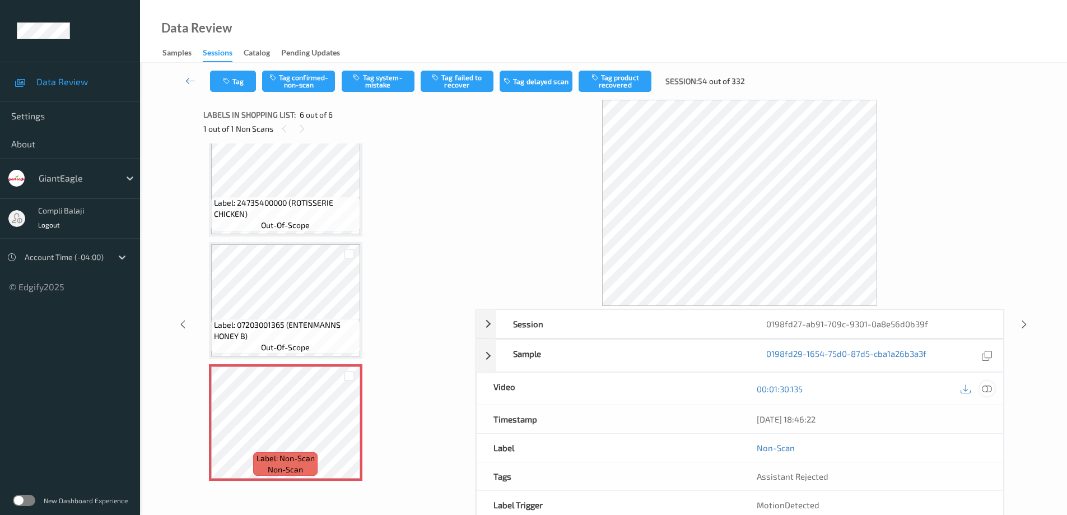
click at [991, 390] on icon at bounding box center [987, 389] width 10 height 10
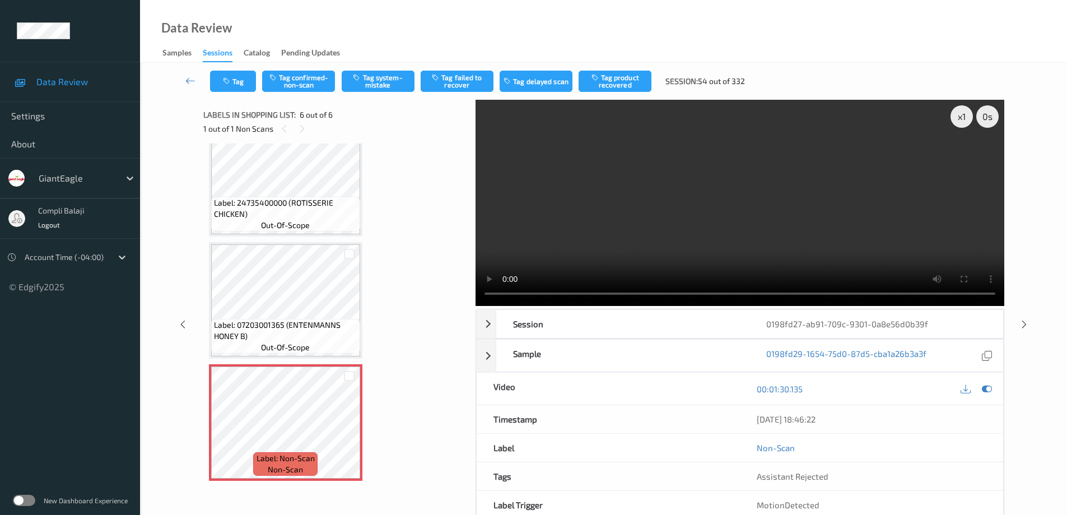
scroll to position [305, 0]
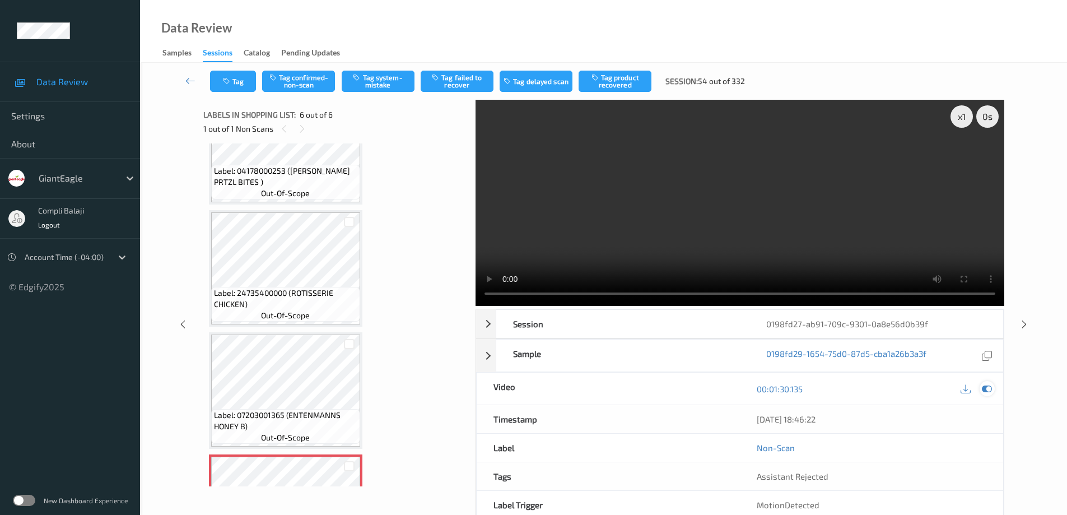
click at [985, 389] on icon at bounding box center [987, 389] width 10 height 10
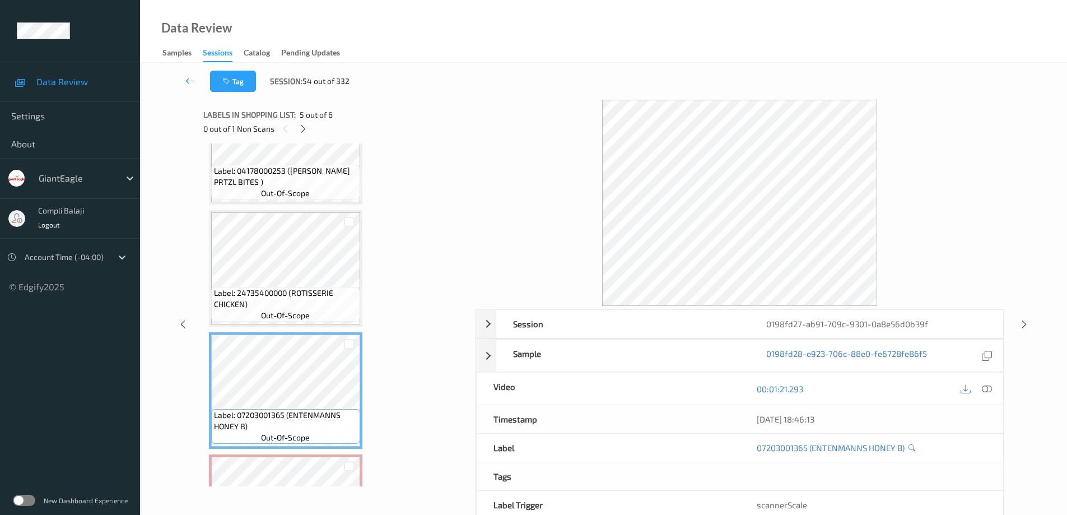
click at [986, 388] on icon at bounding box center [987, 389] width 10 height 10
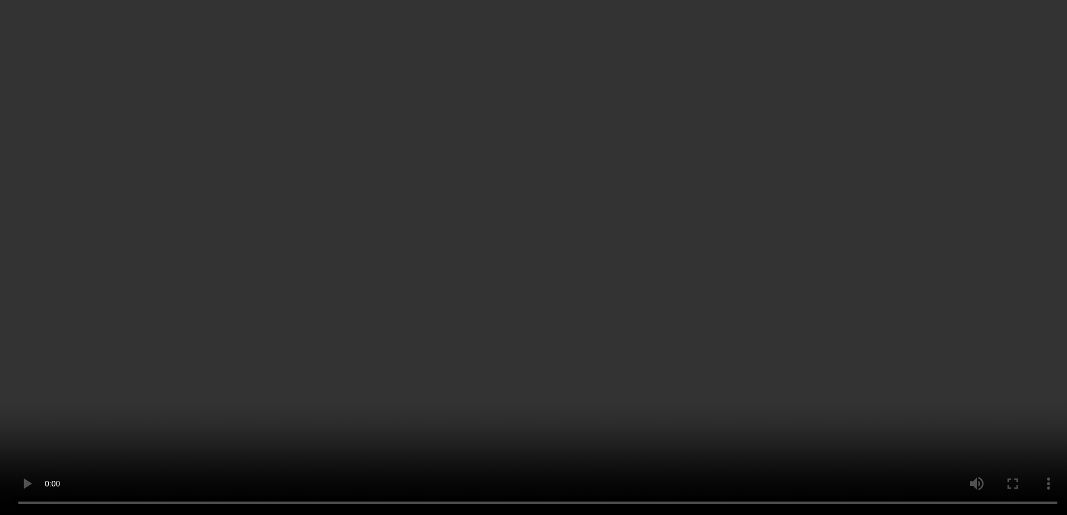
scroll to position [361, 0]
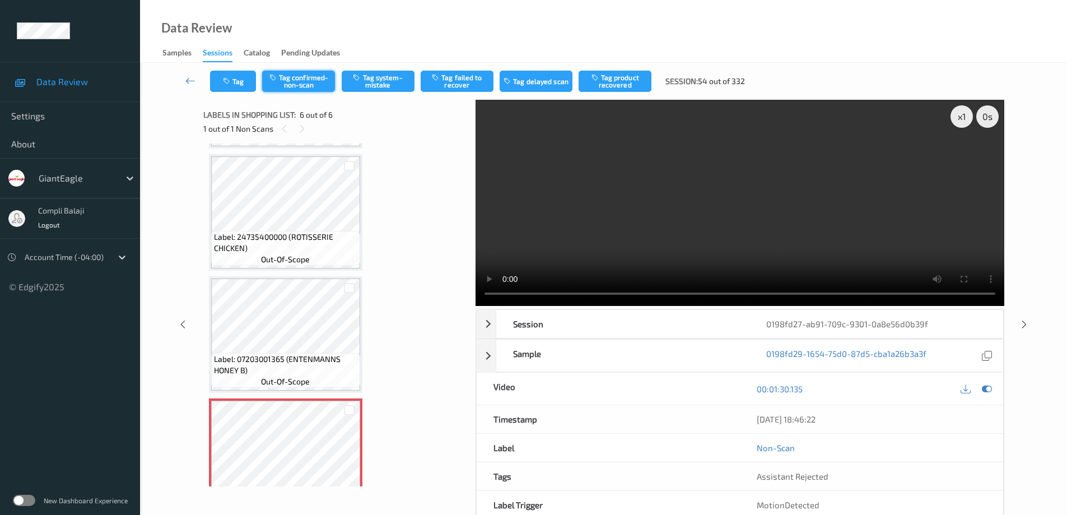
drag, startPoint x: 308, startPoint y: 81, endPoint x: 465, endPoint y: 91, distance: 157.8
click at [311, 81] on button "Tag confirmed-non-scan" at bounding box center [298, 81] width 73 height 21
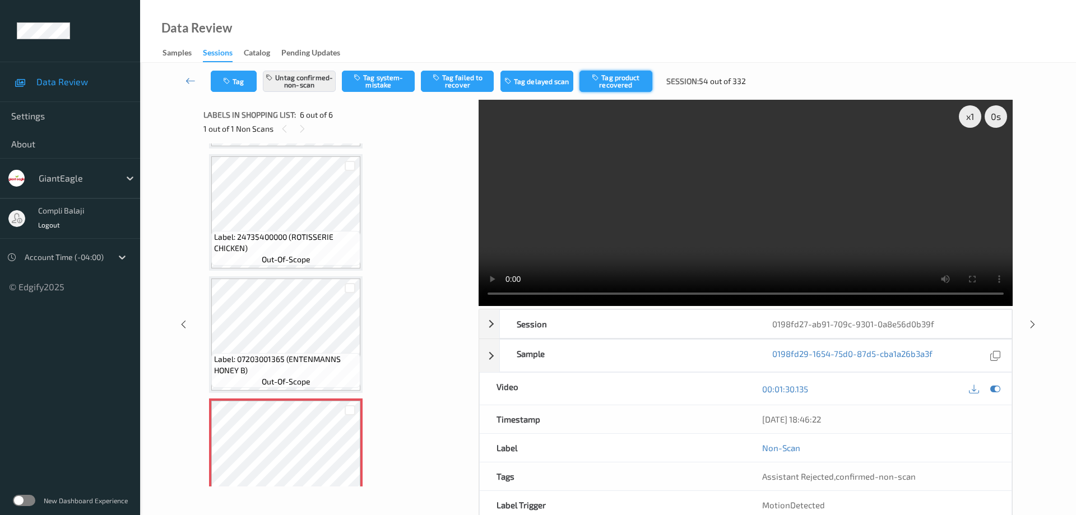
click at [633, 81] on button "Tag product recovered" at bounding box center [615, 81] width 73 height 21
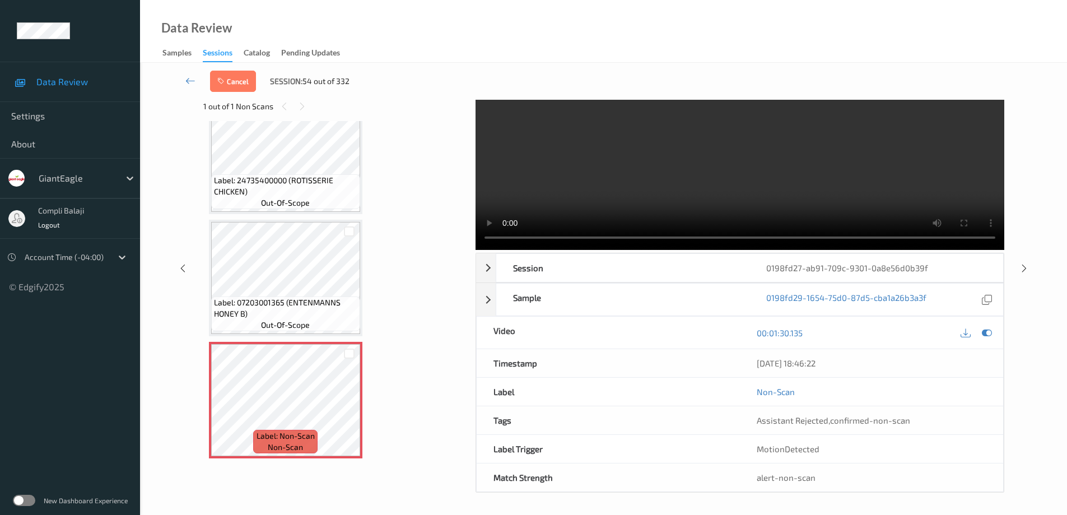
scroll to position [57, 0]
click at [350, 229] on div at bounding box center [349, 231] width 11 height 11
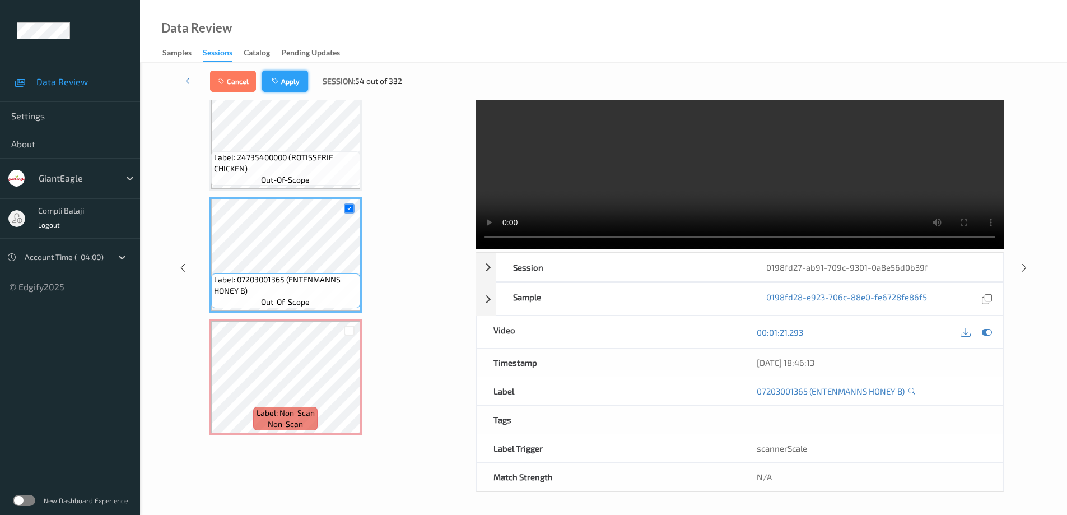
click at [288, 84] on button "Apply" at bounding box center [285, 81] width 46 height 21
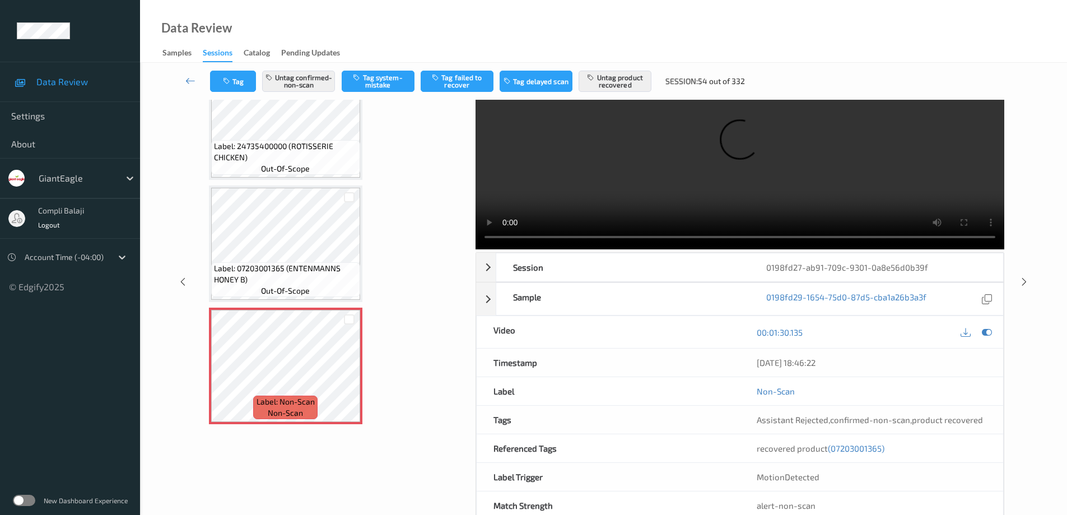
scroll to position [0, 0]
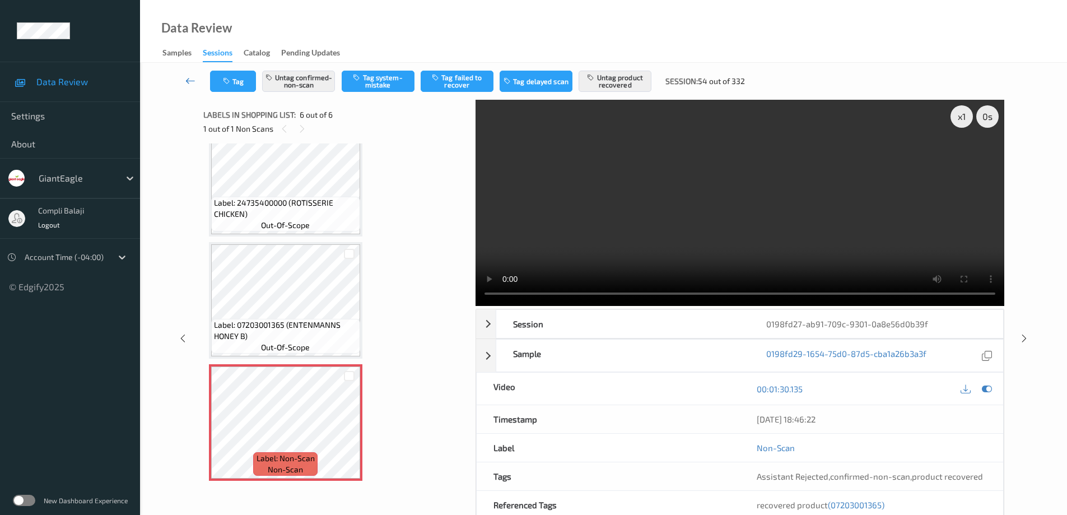
click at [184, 81] on link at bounding box center [190, 81] width 39 height 21
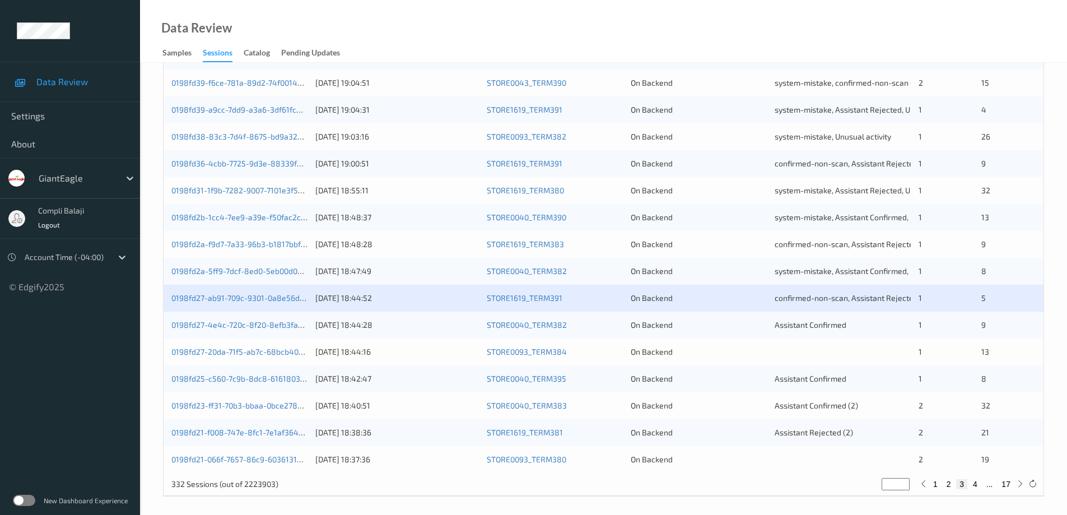
scroll to position [328, 0]
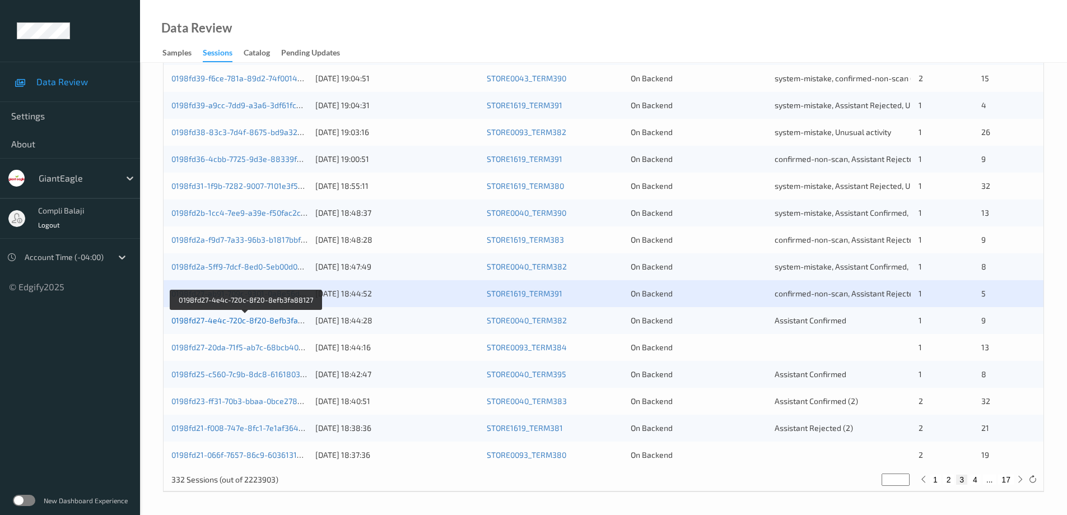
click at [291, 321] on link "0198fd27-4e4c-720c-8f20-8efb3fa88127" at bounding box center [245, 320] width 148 height 10
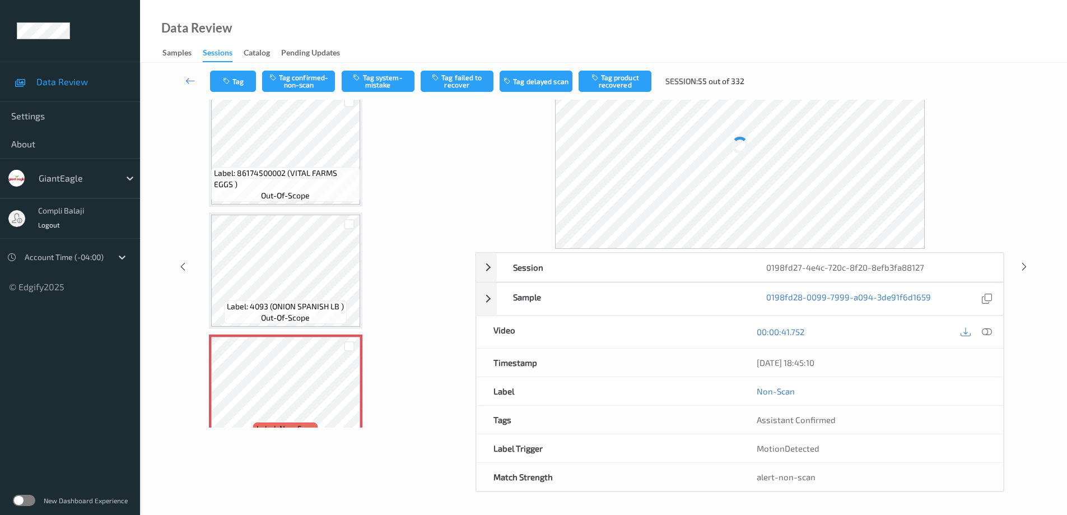
scroll to position [57, 0]
click at [990, 333] on icon at bounding box center [987, 332] width 10 height 10
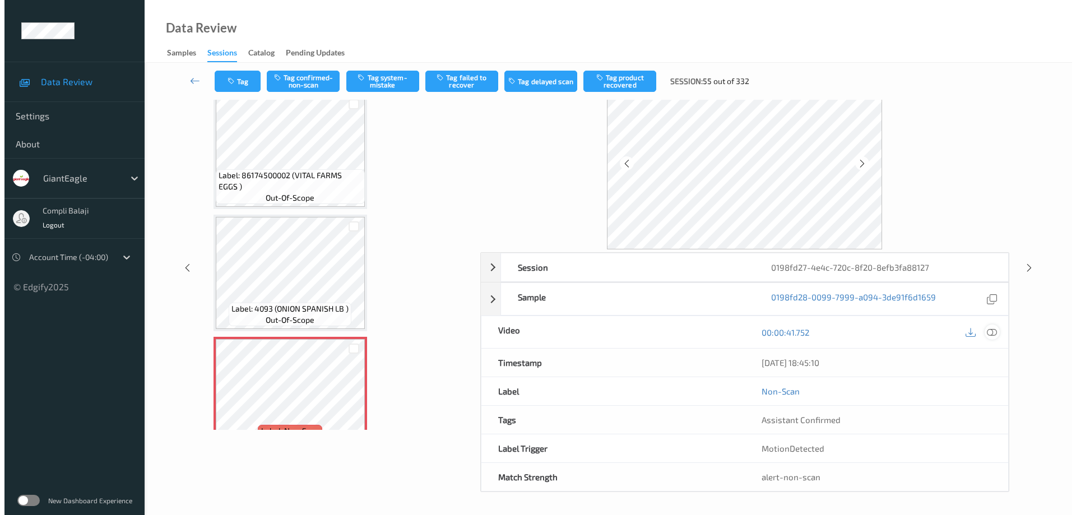
scroll to position [0, 0]
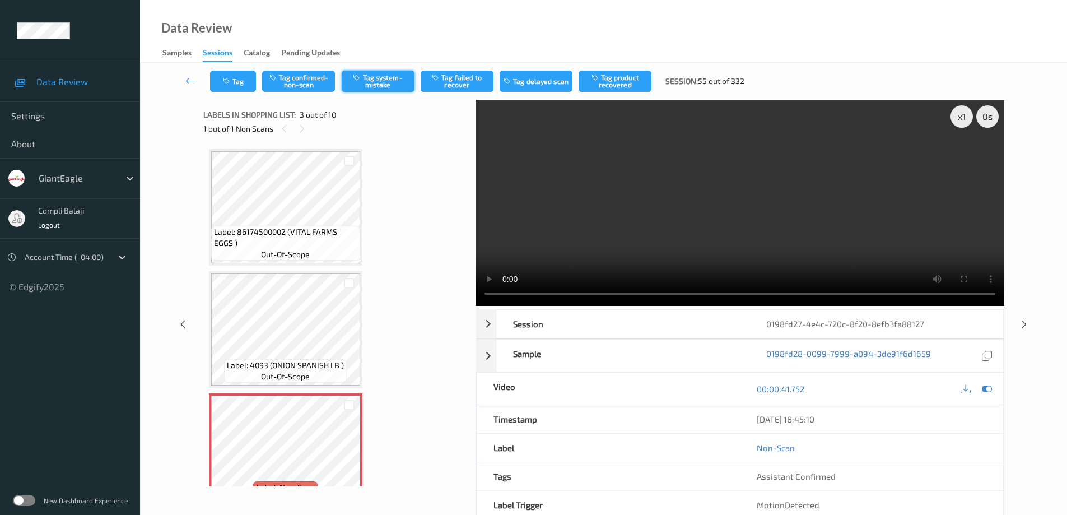
click at [388, 85] on button "Tag system-mistake" at bounding box center [378, 81] width 73 height 21
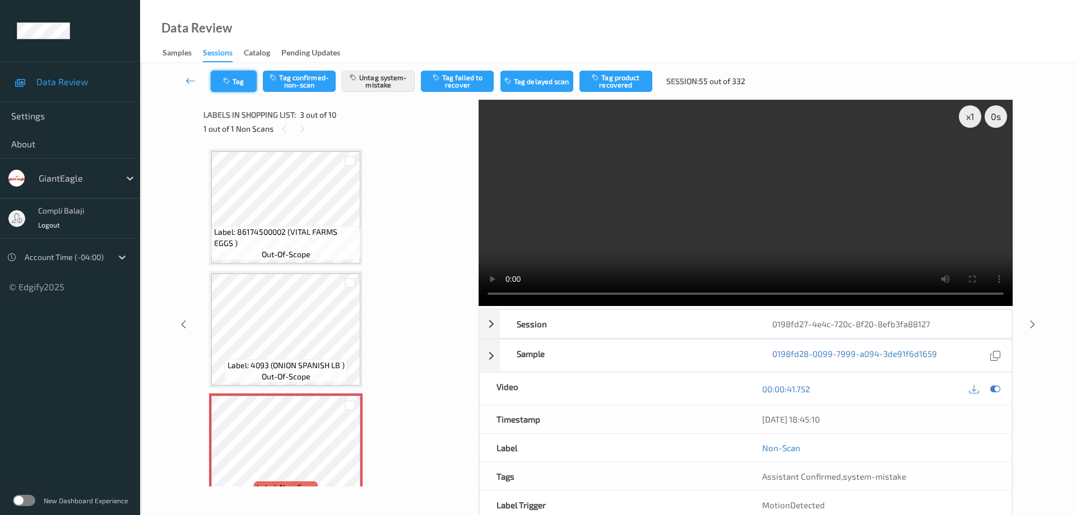
drag, startPoint x: 238, startPoint y: 81, endPoint x: 242, endPoint y: 86, distance: 6.0
click at [242, 86] on button "Tag" at bounding box center [234, 81] width 46 height 21
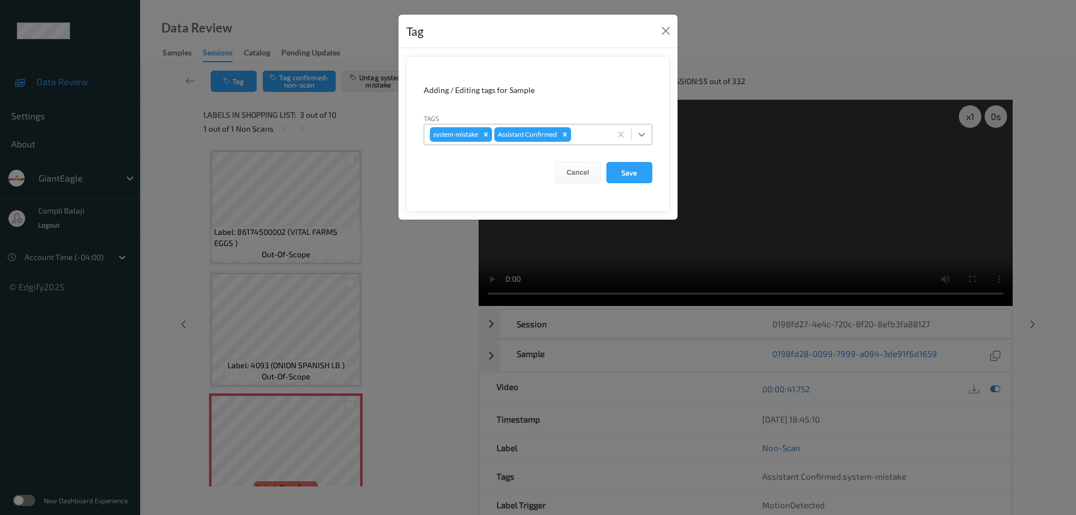
click at [642, 138] on icon at bounding box center [641, 134] width 11 height 11
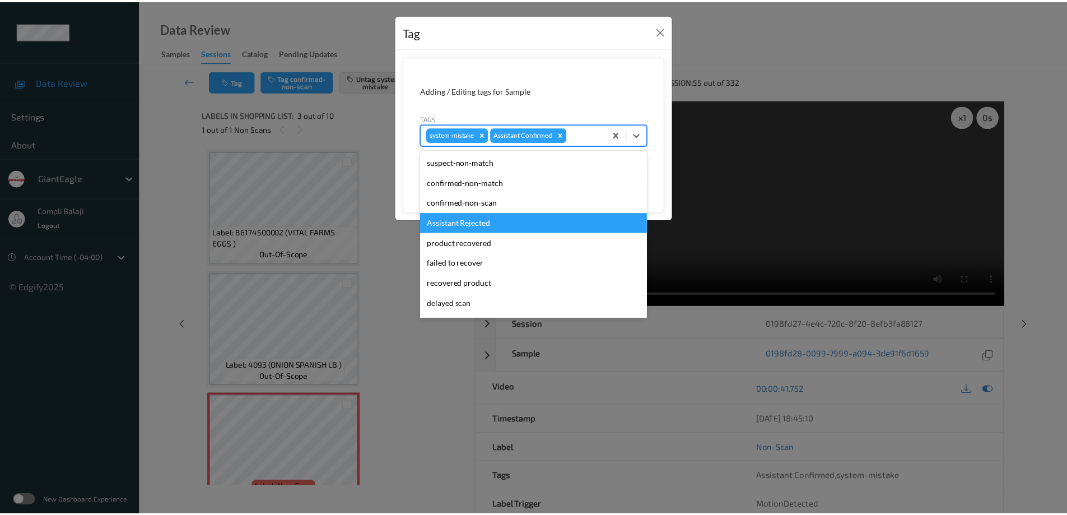
scroll to position [56, 0]
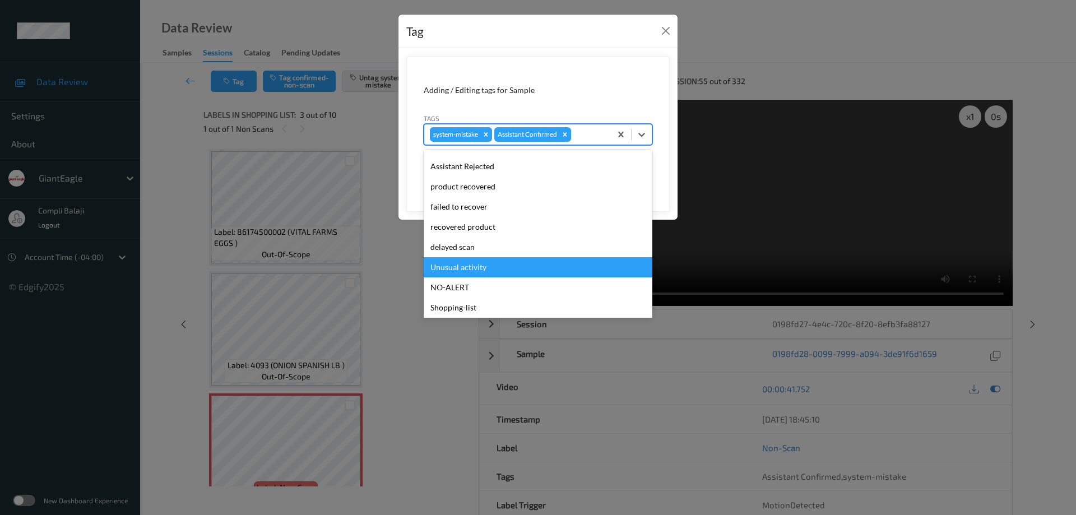
click at [489, 267] on div "Unusual activity" at bounding box center [538, 267] width 229 height 20
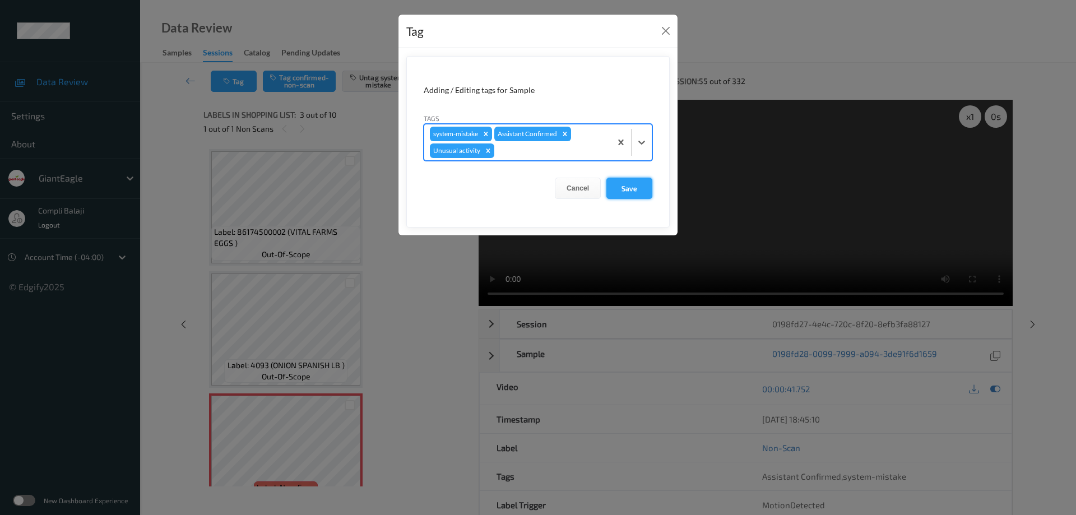
click at [631, 193] on button "Save" at bounding box center [629, 188] width 46 height 21
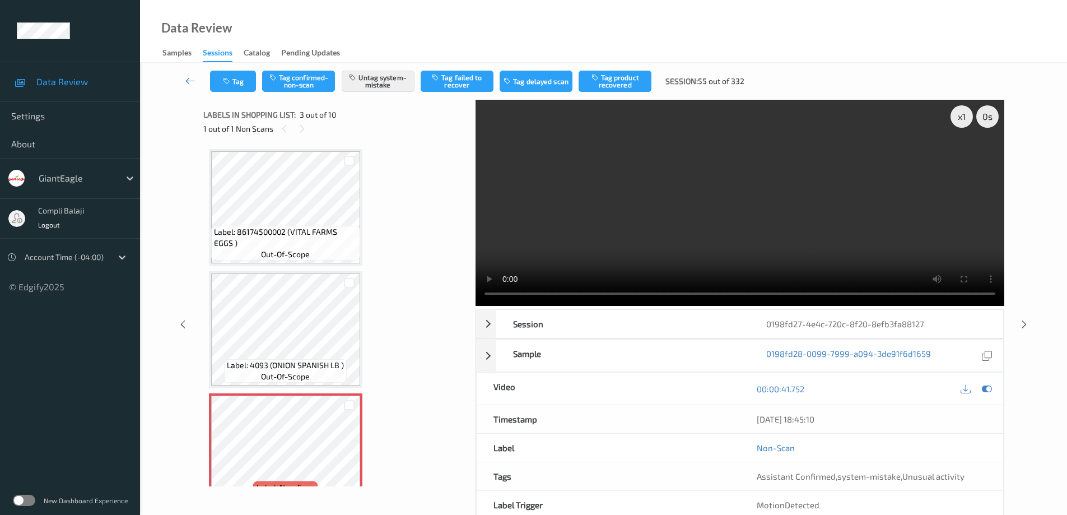
click at [188, 80] on icon at bounding box center [190, 80] width 10 height 11
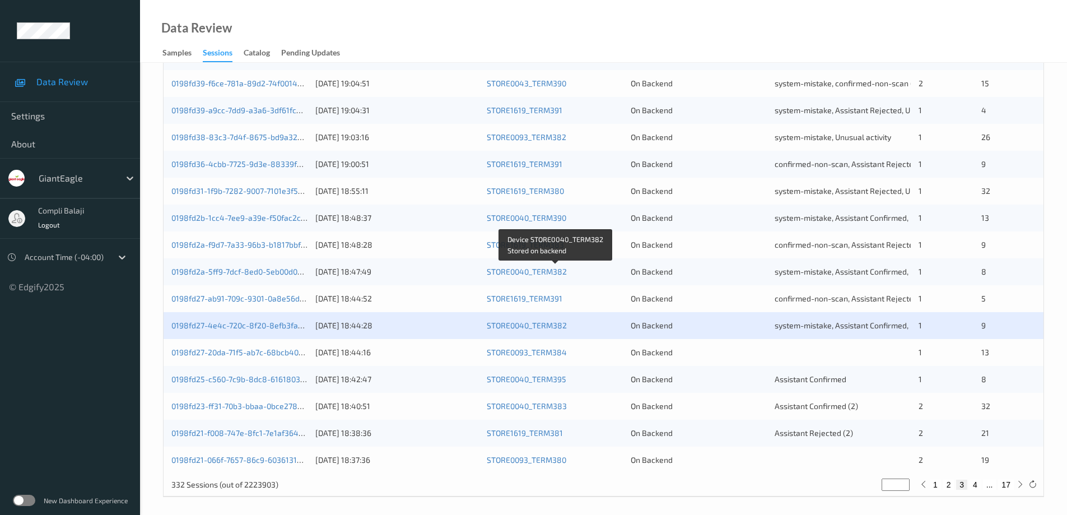
scroll to position [328, 0]
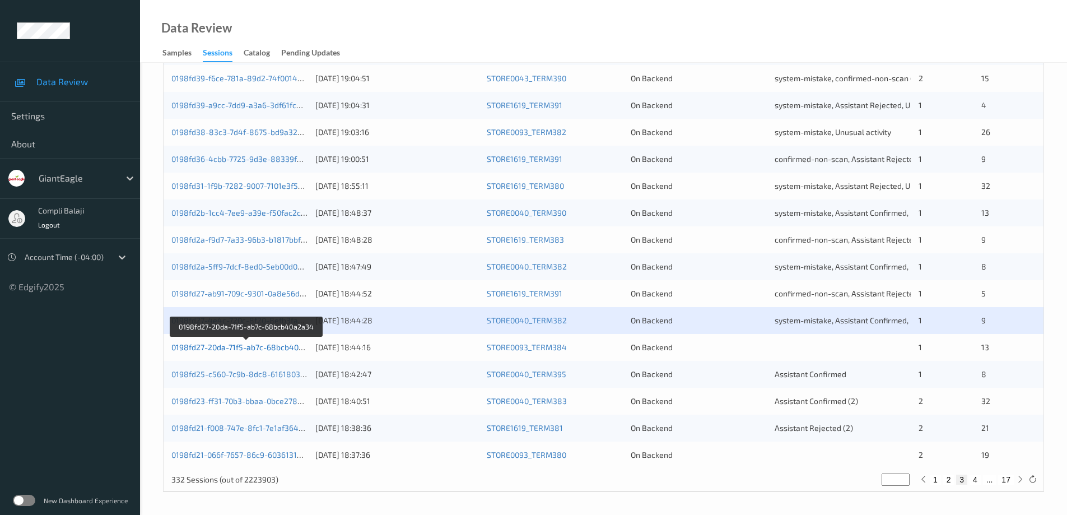
click at [263, 350] on link "0198fd27-20da-71f5-ab7c-68bcb40a2a34" at bounding box center [246, 347] width 150 height 10
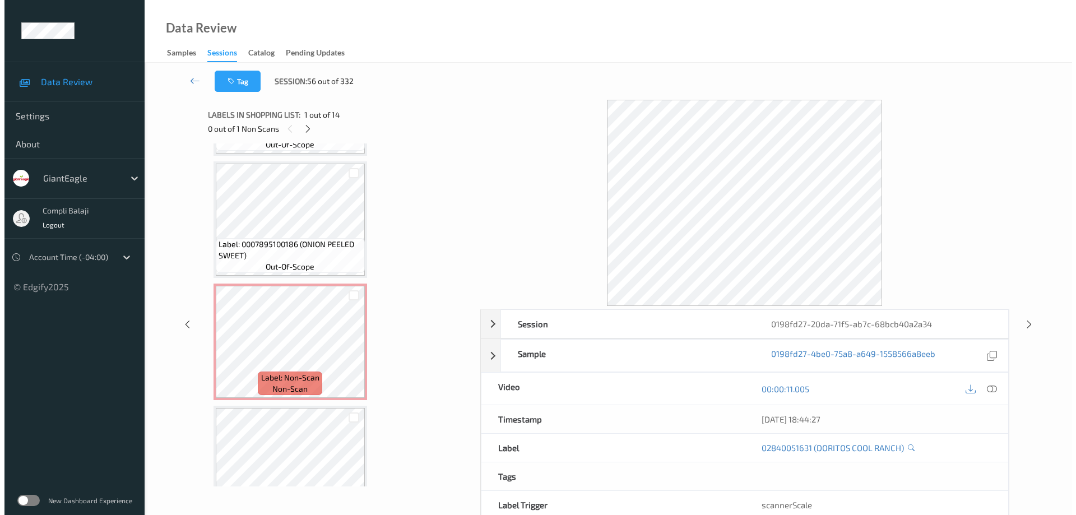
scroll to position [616, 0]
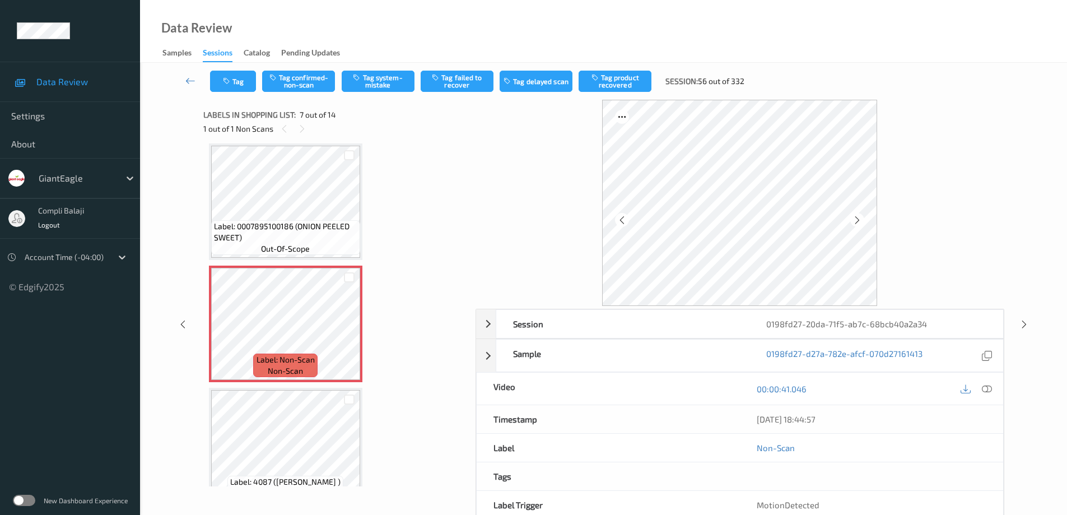
click at [990, 389] on icon at bounding box center [987, 389] width 10 height 10
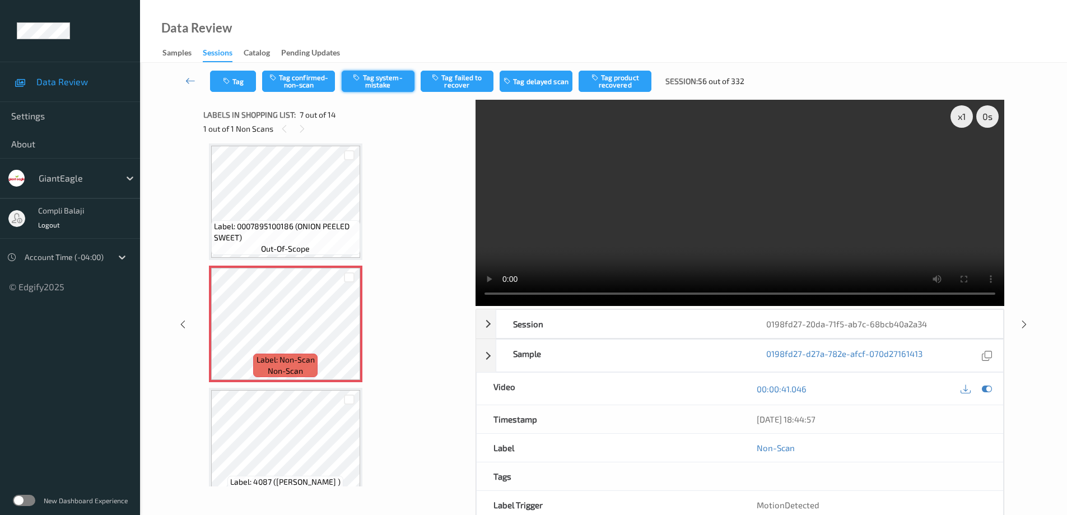
click at [381, 87] on button "Tag system-mistake" at bounding box center [378, 81] width 73 height 21
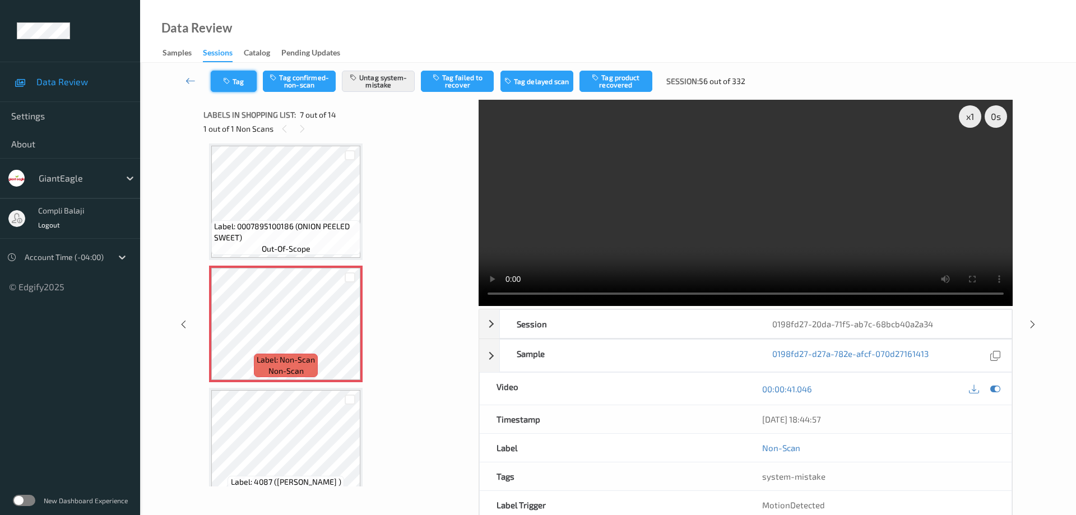
click at [243, 84] on button "Tag" at bounding box center [234, 81] width 46 height 21
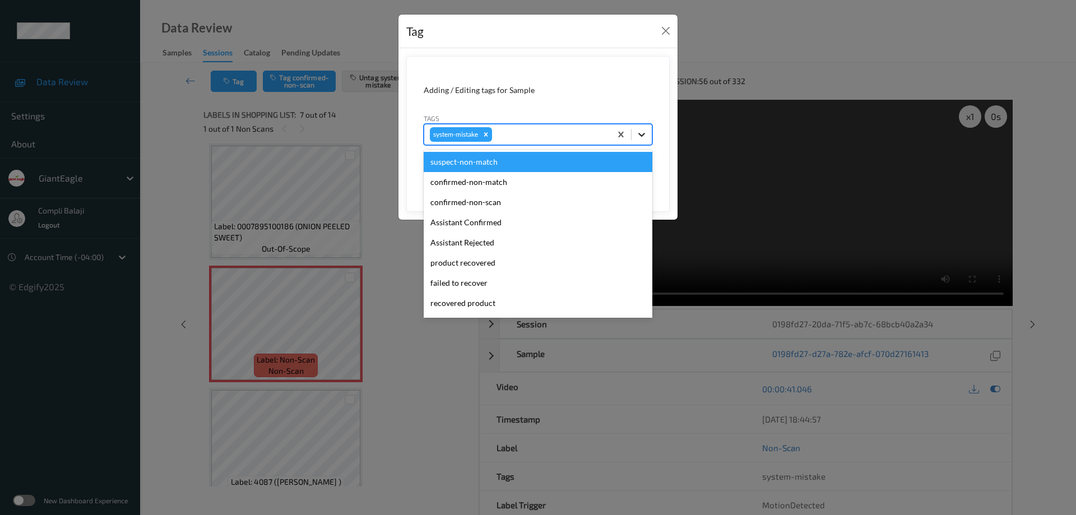
click at [644, 134] on icon at bounding box center [641, 135] width 7 height 4
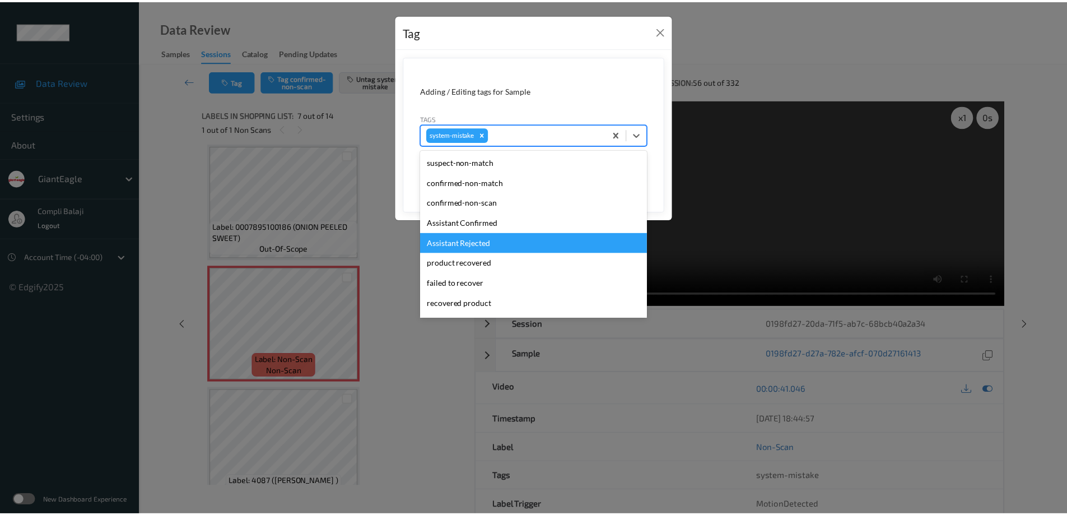
scroll to position [119, 0]
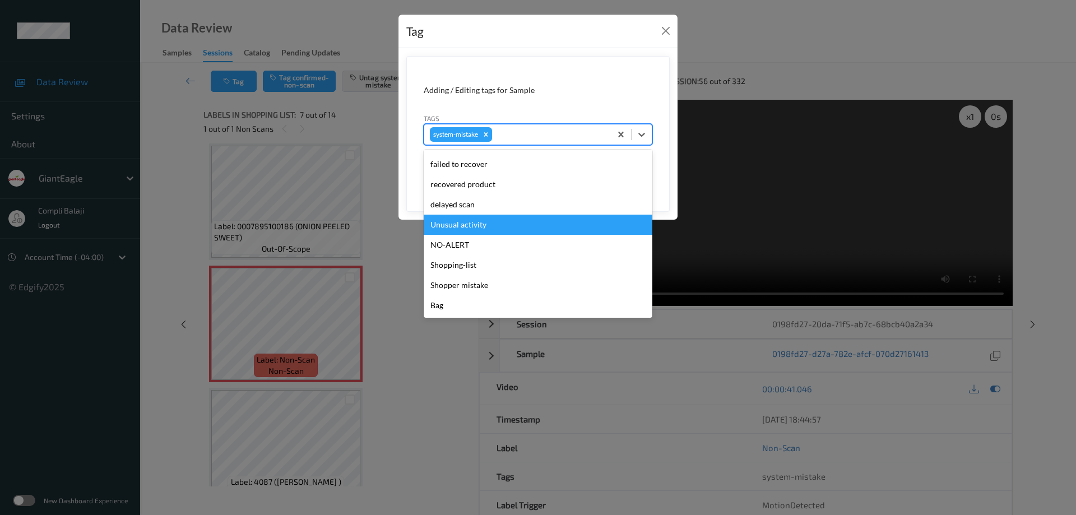
click at [485, 228] on div "Unusual activity" at bounding box center [538, 225] width 229 height 20
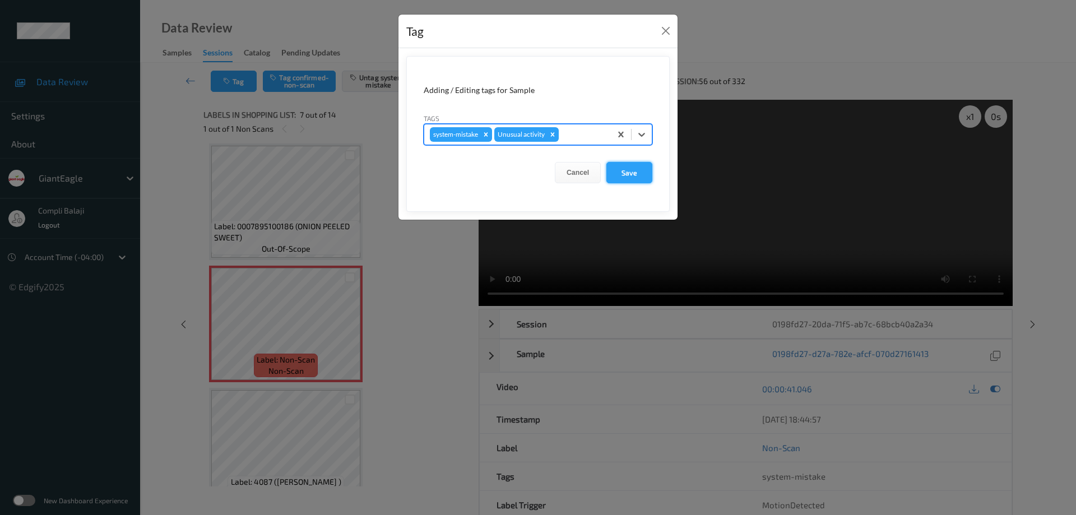
click at [636, 175] on button "Save" at bounding box center [629, 172] width 46 height 21
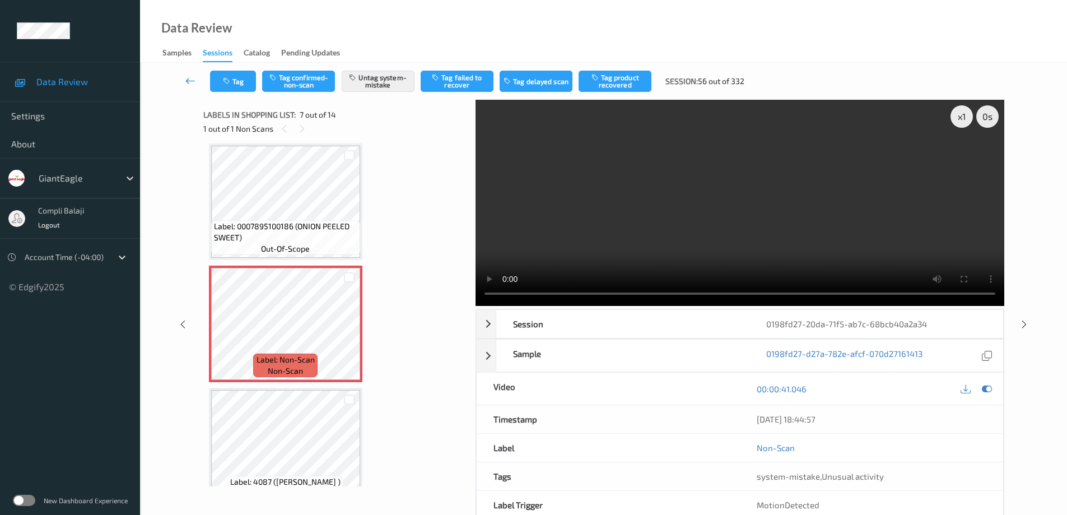
click at [189, 83] on icon at bounding box center [190, 80] width 10 height 11
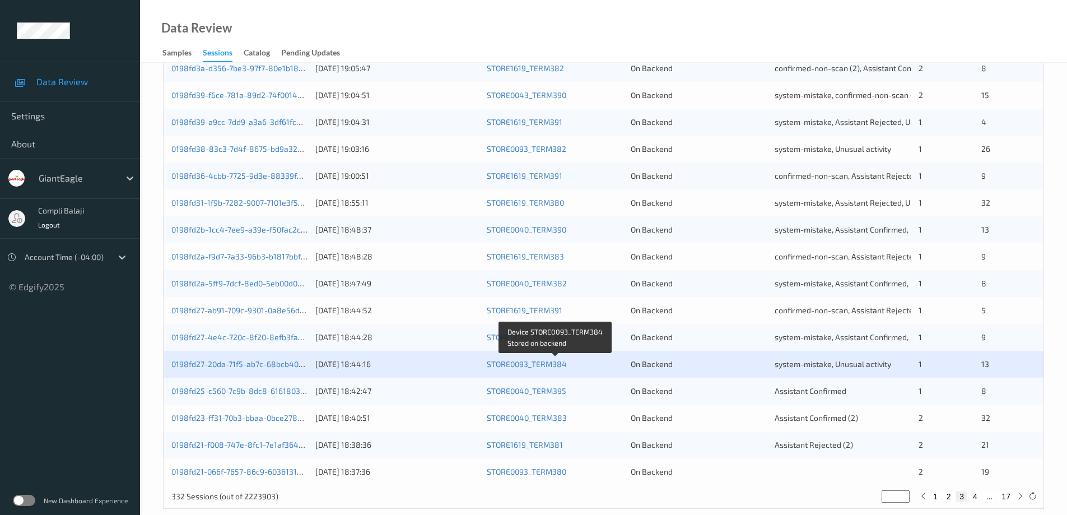
scroll to position [328, 0]
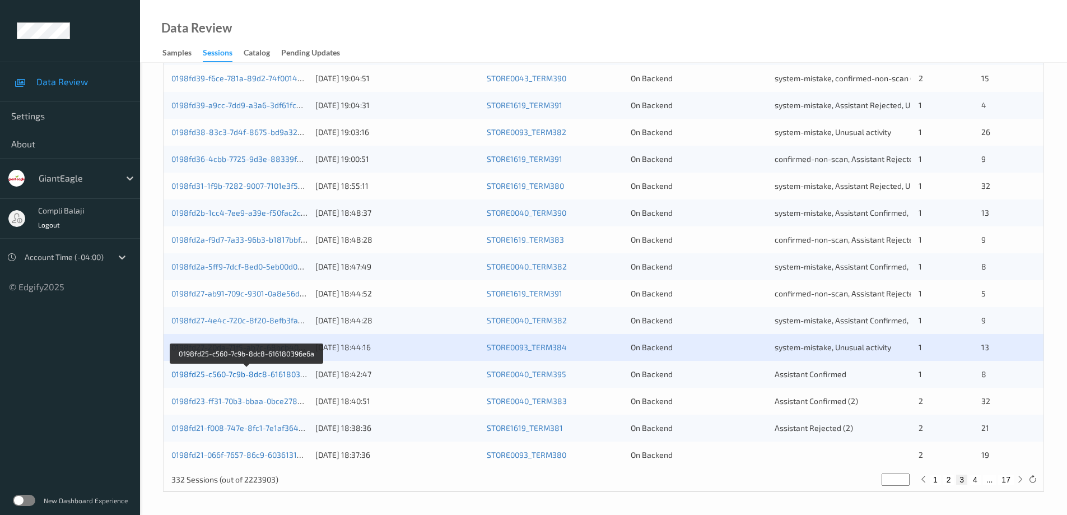
click at [275, 374] on link "0198fd25-c560-7c9b-8dc8-616180396e6a" at bounding box center [246, 374] width 151 height 10
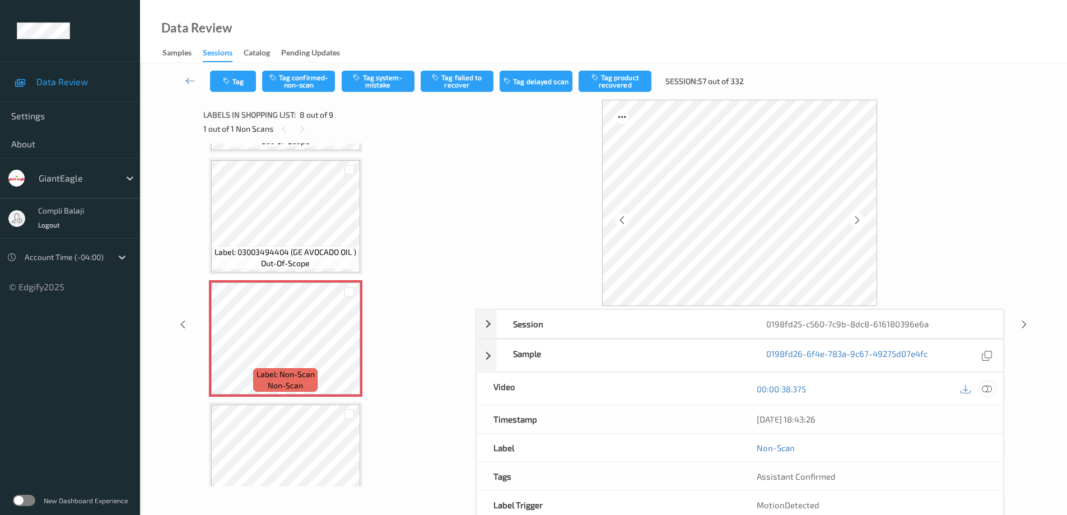
click at [986, 389] on icon at bounding box center [987, 389] width 10 height 10
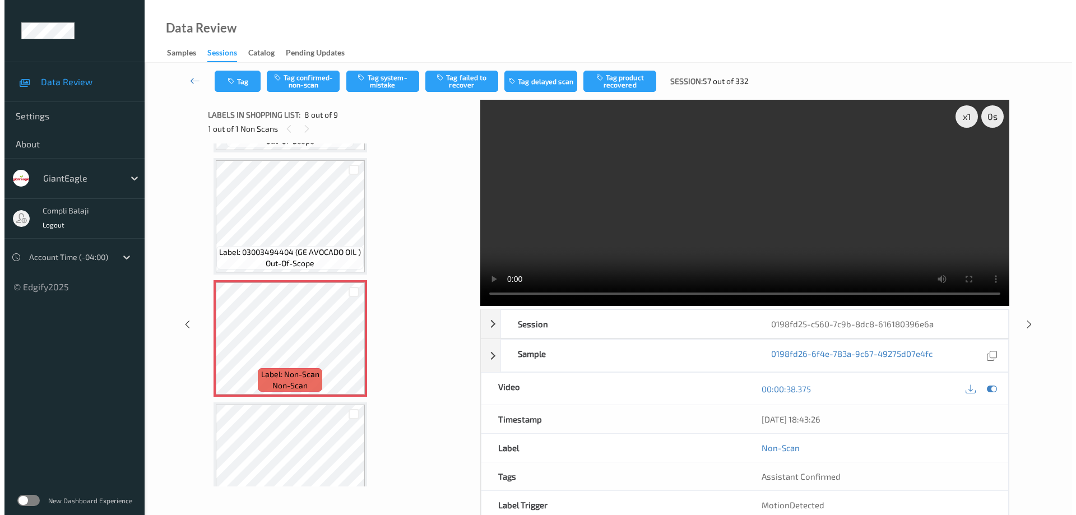
scroll to position [672, 0]
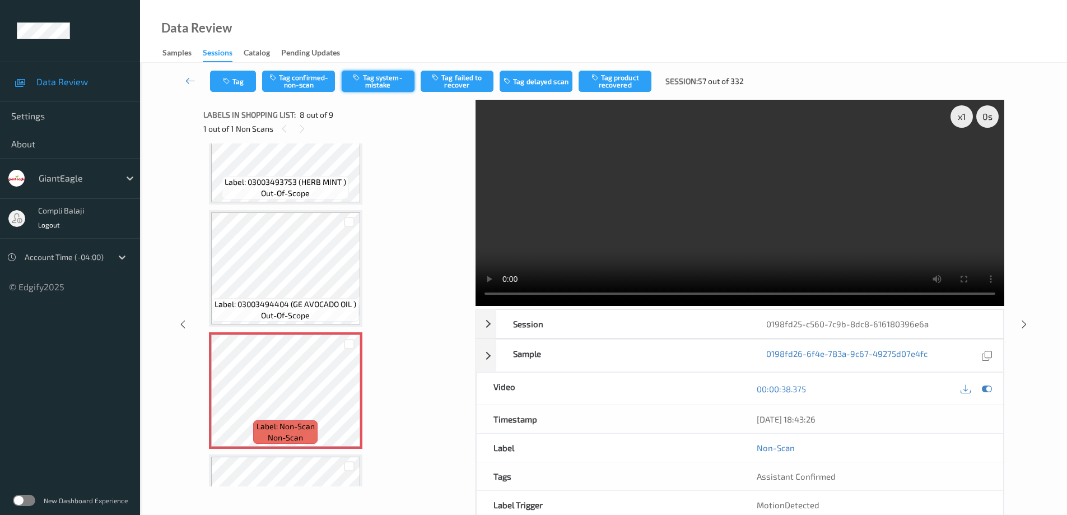
click at [392, 88] on button "Tag system-mistake" at bounding box center [378, 81] width 73 height 21
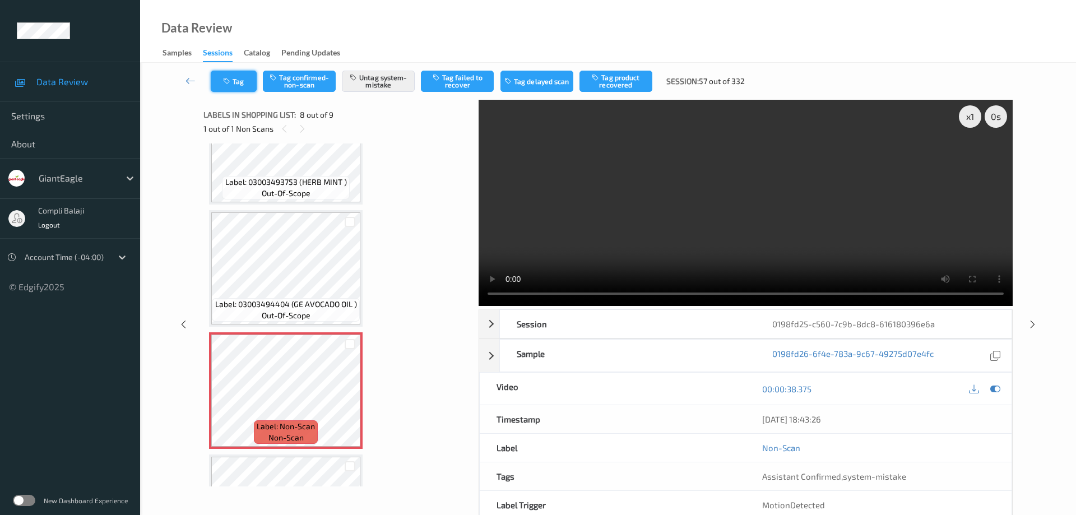
click at [249, 81] on button "Tag" at bounding box center [234, 81] width 46 height 21
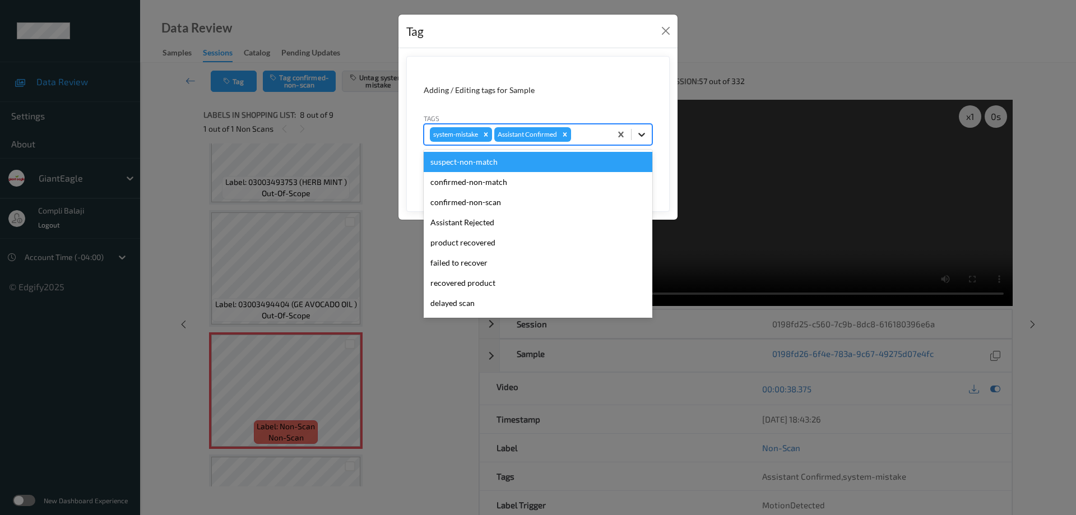
click at [644, 134] on icon at bounding box center [641, 135] width 7 height 4
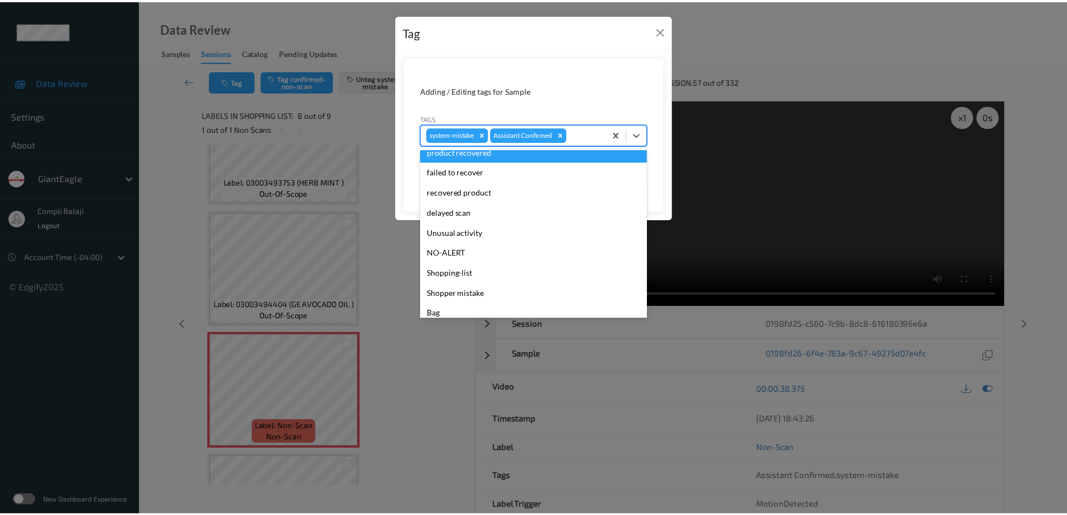
scroll to position [99, 0]
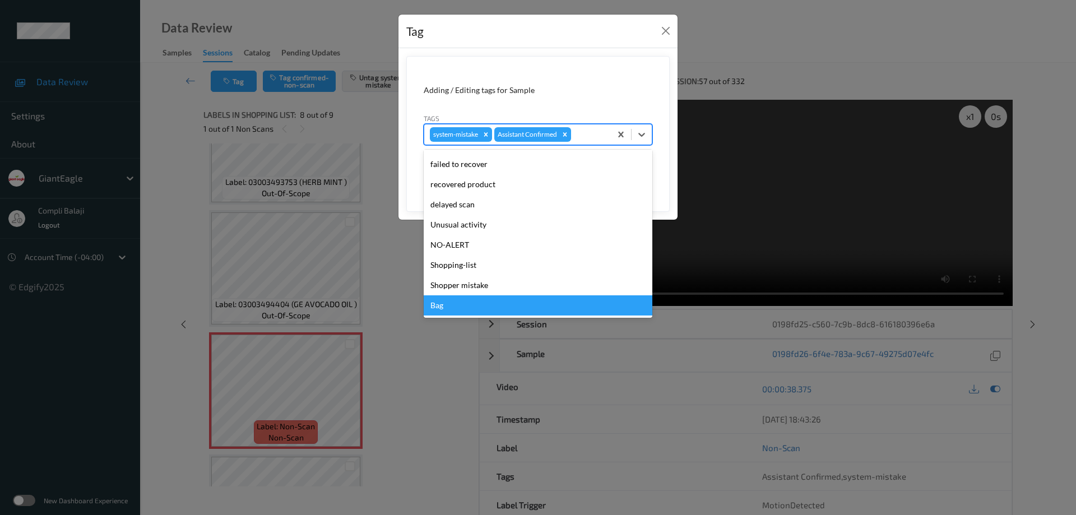
click at [442, 307] on div "Bag" at bounding box center [538, 305] width 229 height 20
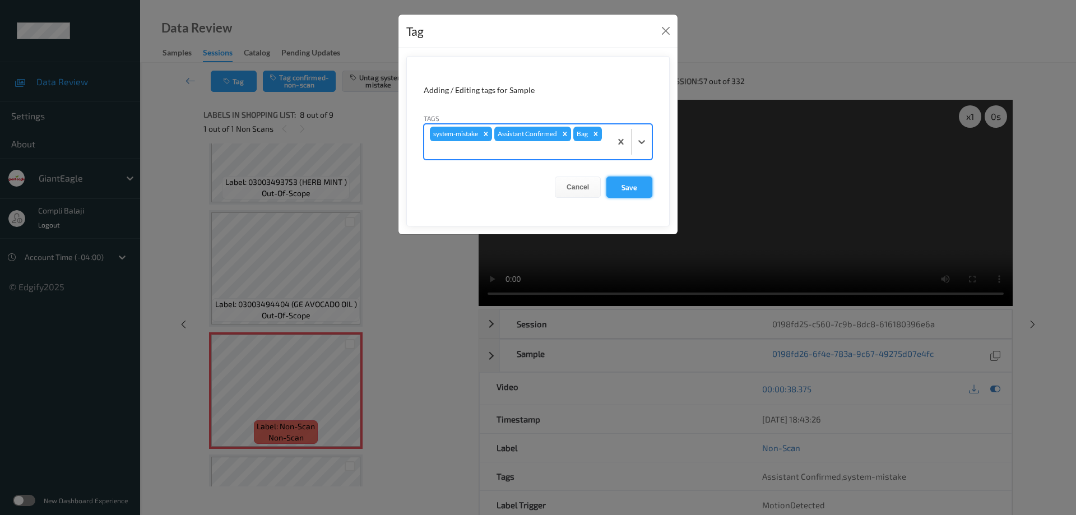
click at [637, 192] on button "Save" at bounding box center [629, 187] width 46 height 21
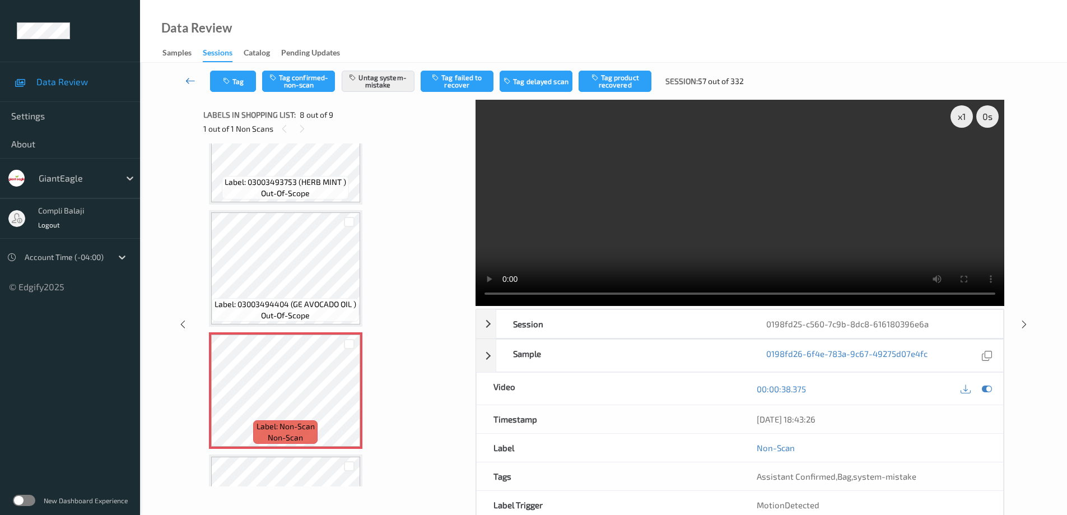
click at [191, 80] on icon at bounding box center [190, 80] width 10 height 11
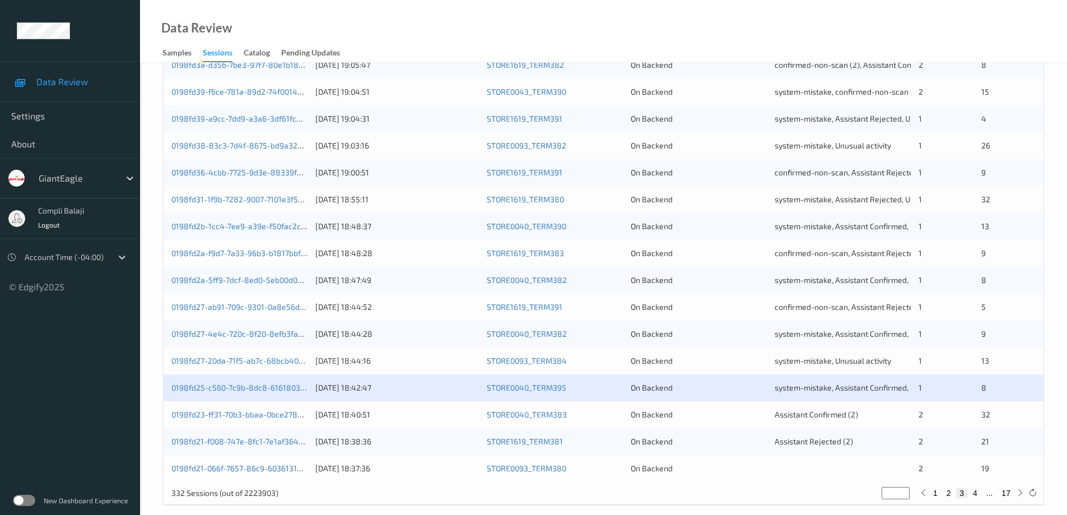
scroll to position [328, 0]
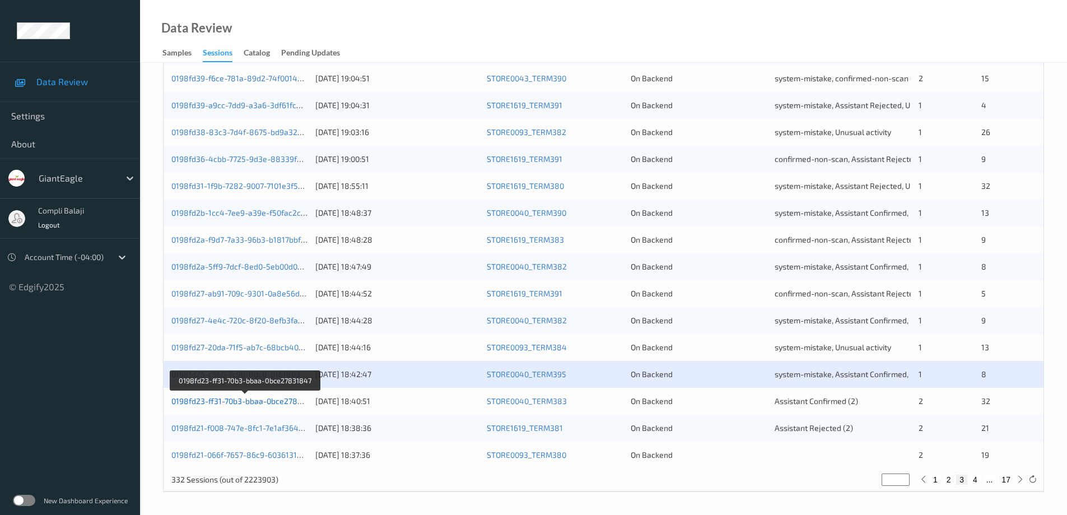
click at [267, 405] on link "0198fd23-ff31-70b3-bbaa-0bce27831847" at bounding box center [245, 401] width 148 height 10
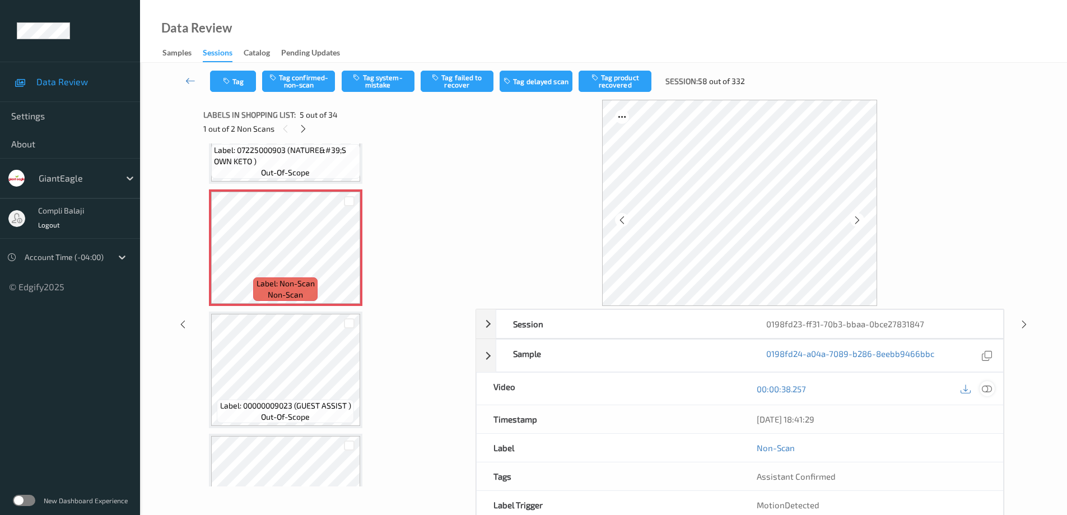
click at [988, 391] on icon at bounding box center [987, 389] width 10 height 10
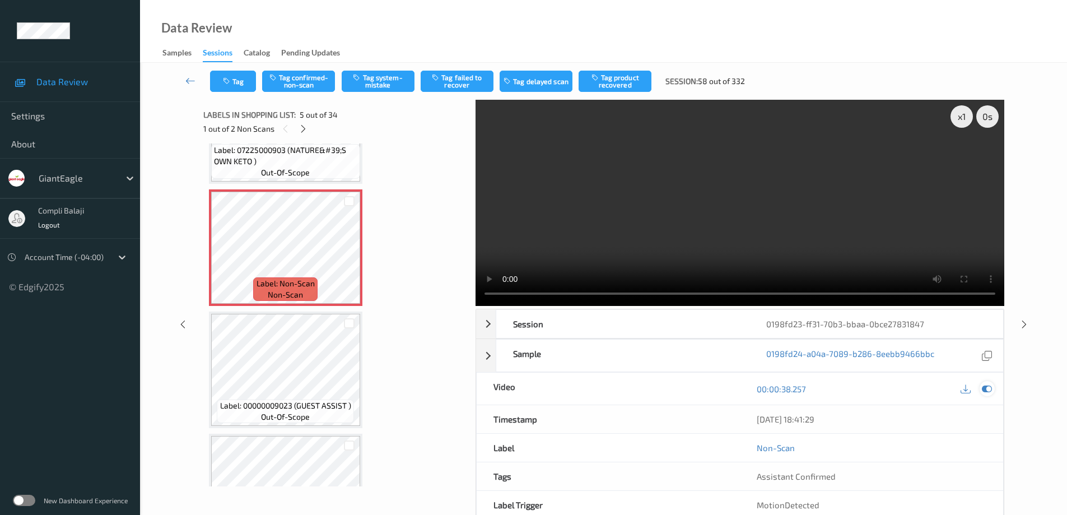
click at [986, 392] on icon at bounding box center [987, 389] width 10 height 10
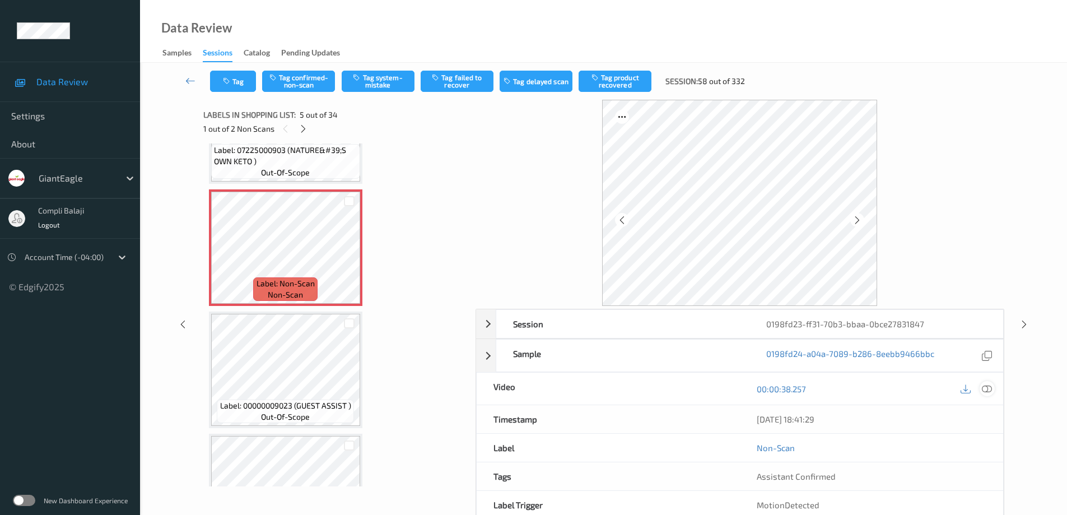
click at [988, 392] on icon at bounding box center [987, 389] width 10 height 10
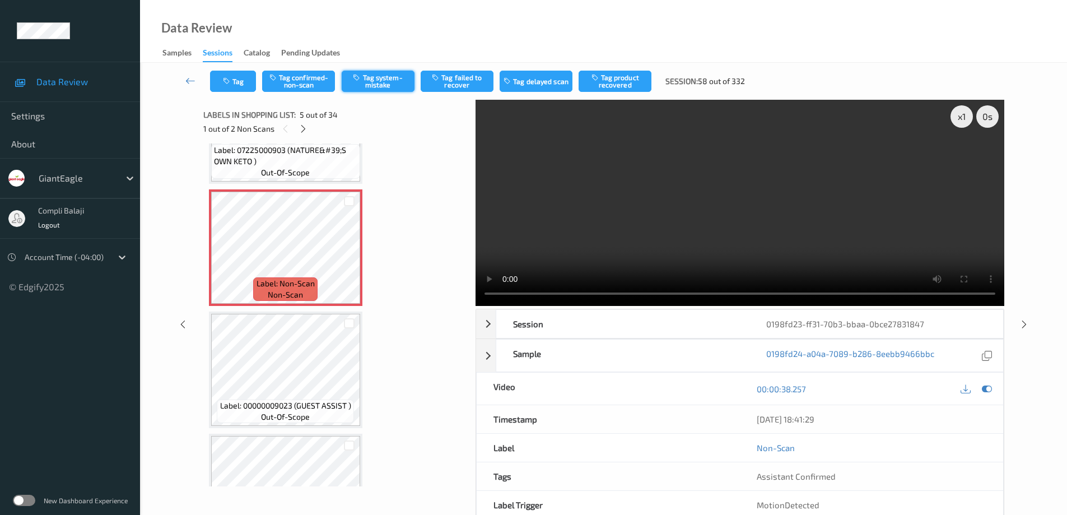
click at [378, 83] on button "Tag system-mistake" at bounding box center [378, 81] width 73 height 21
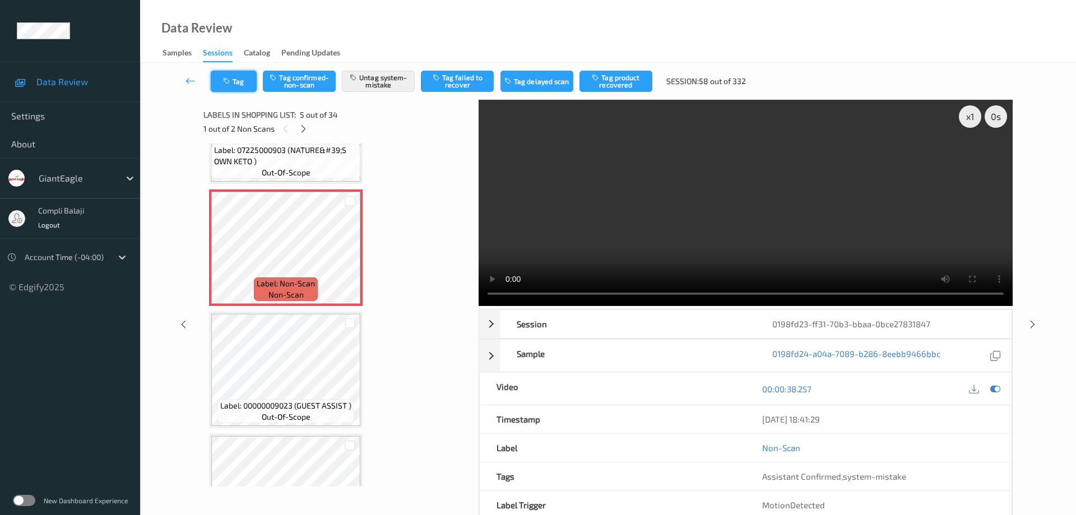
click at [245, 80] on button "Tag" at bounding box center [234, 81] width 46 height 21
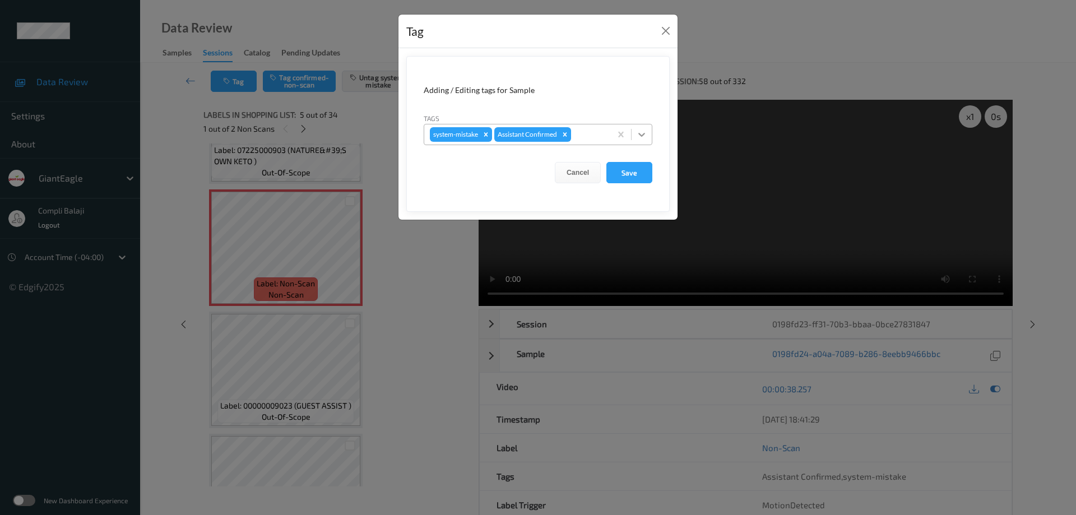
click at [642, 136] on icon at bounding box center [641, 135] width 7 height 4
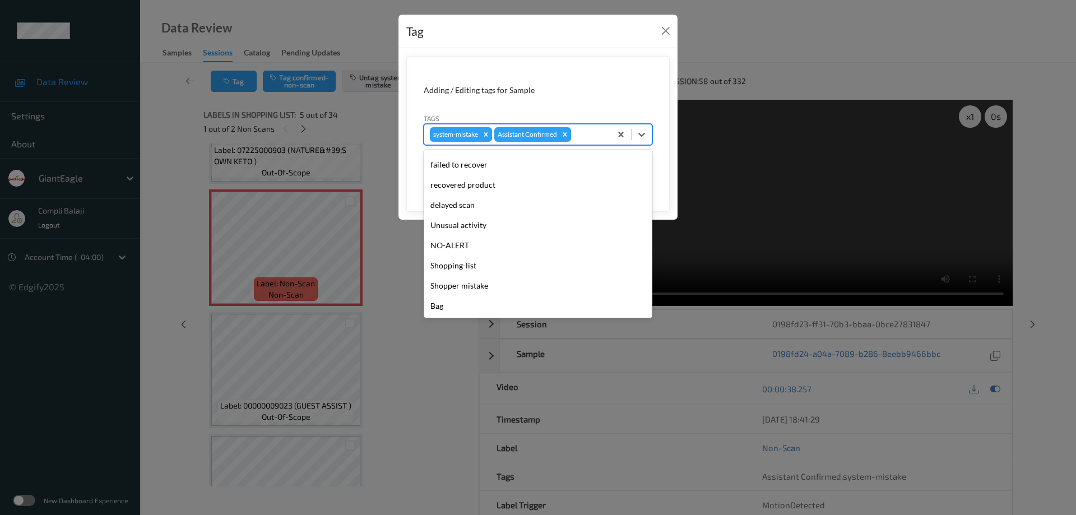
scroll to position [99, 0]
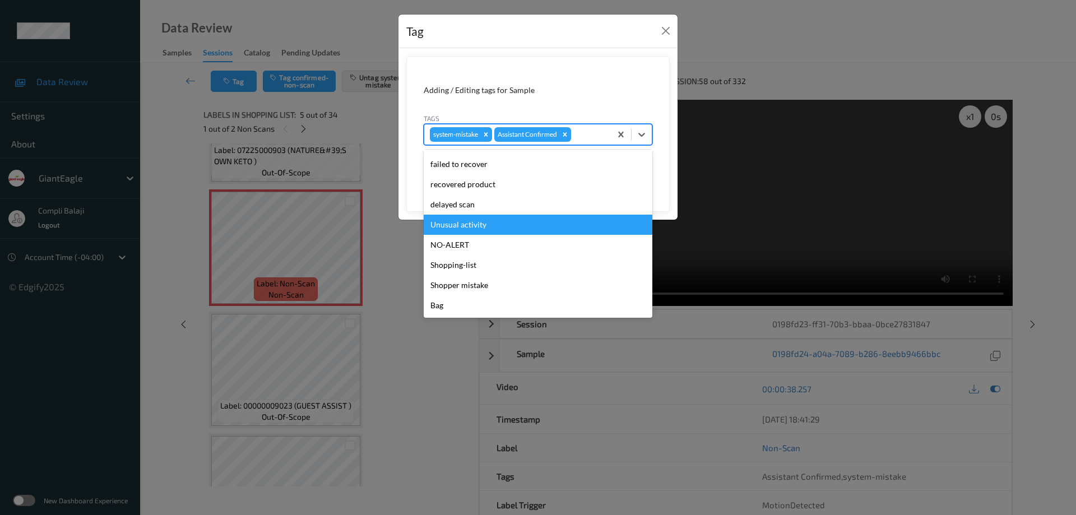
click at [486, 232] on div "Unusual activity" at bounding box center [538, 225] width 229 height 20
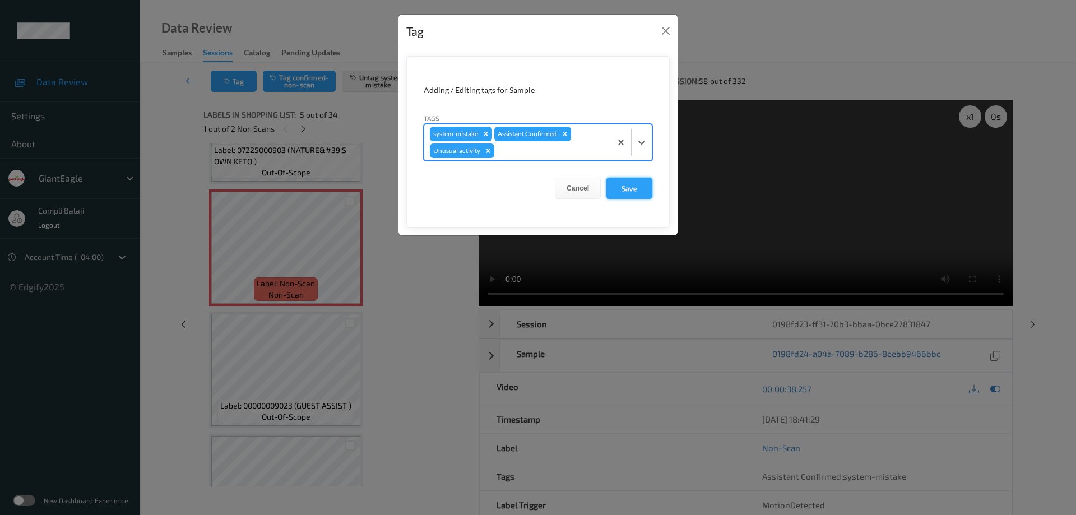
click at [637, 193] on button "Save" at bounding box center [629, 188] width 46 height 21
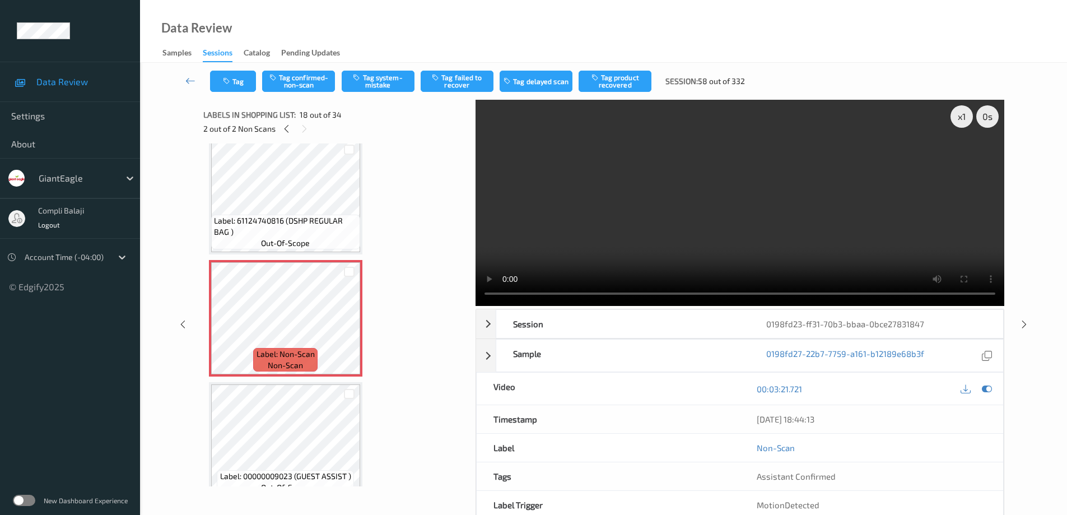
scroll to position [1950, 0]
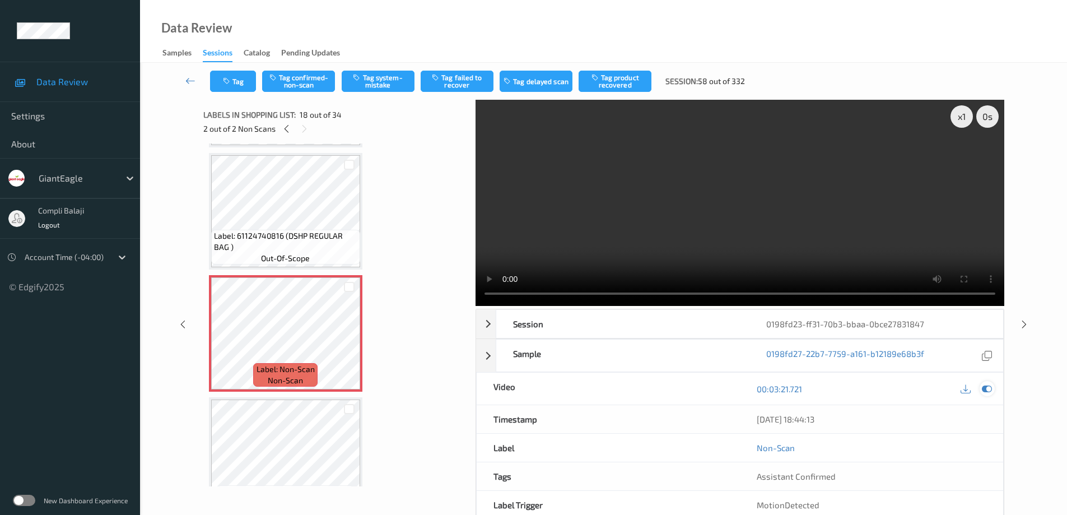
click at [989, 389] on icon at bounding box center [987, 389] width 10 height 10
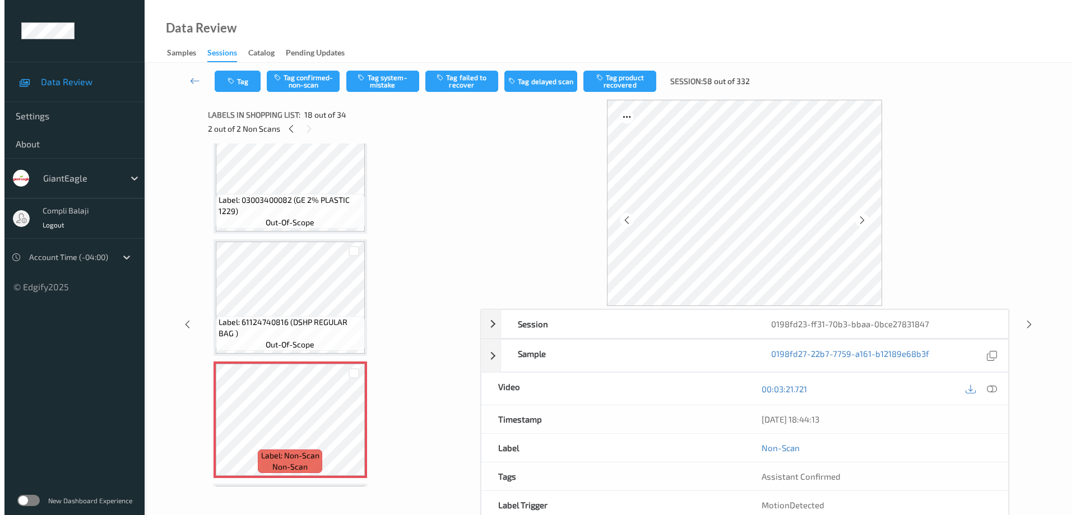
scroll to position [1838, 0]
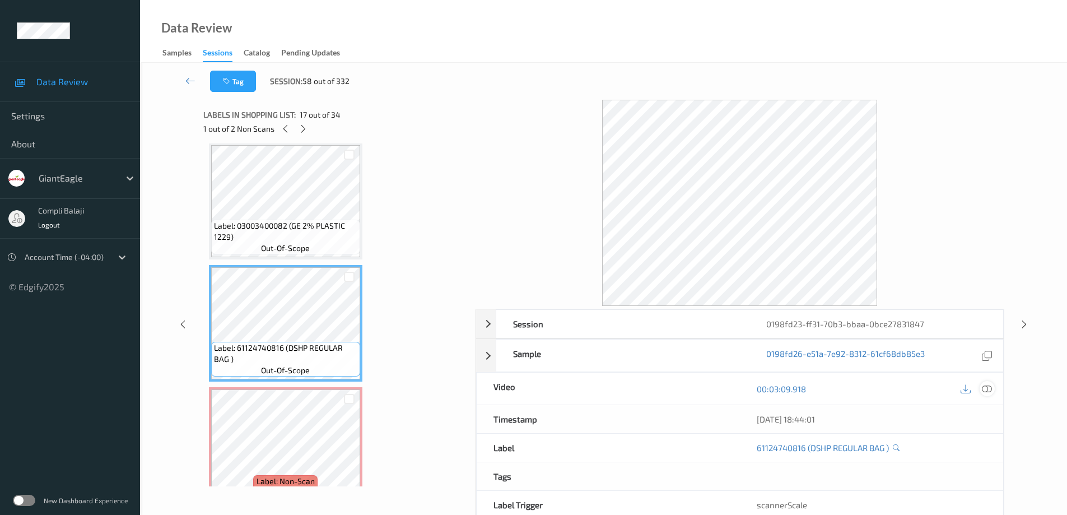
click at [990, 392] on icon at bounding box center [987, 389] width 10 height 10
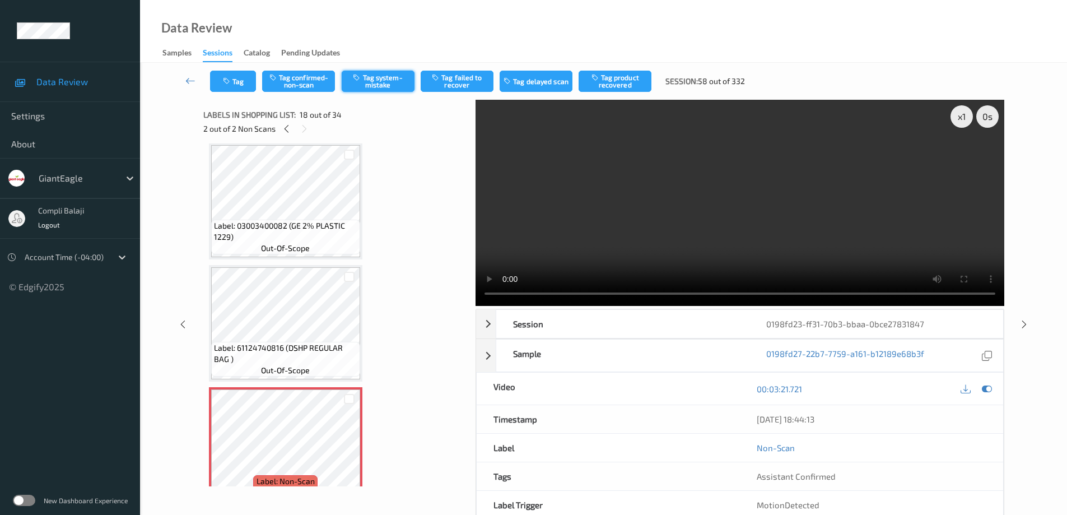
click at [391, 87] on button "Tag system-mistake" at bounding box center [378, 81] width 73 height 21
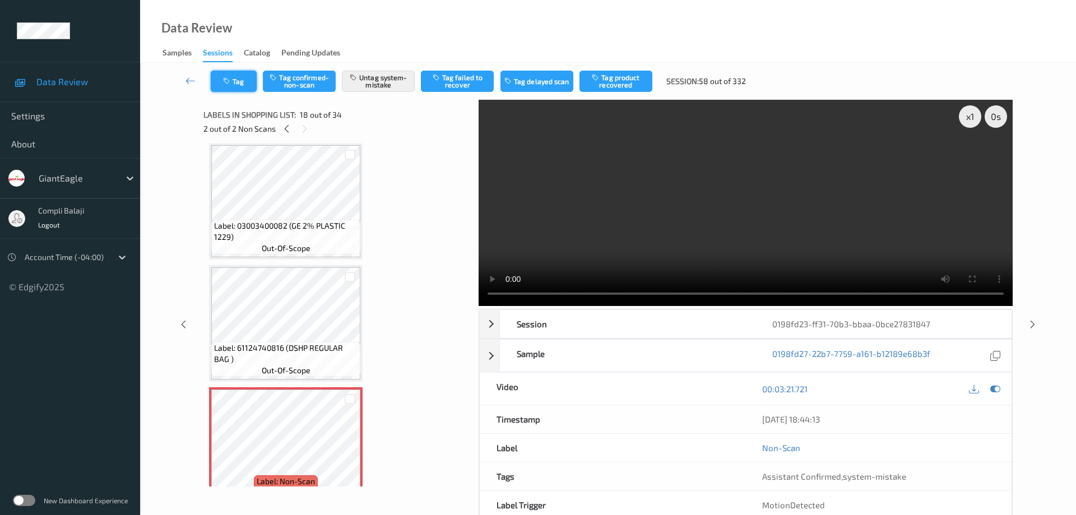
click at [243, 81] on button "Tag" at bounding box center [234, 81] width 46 height 21
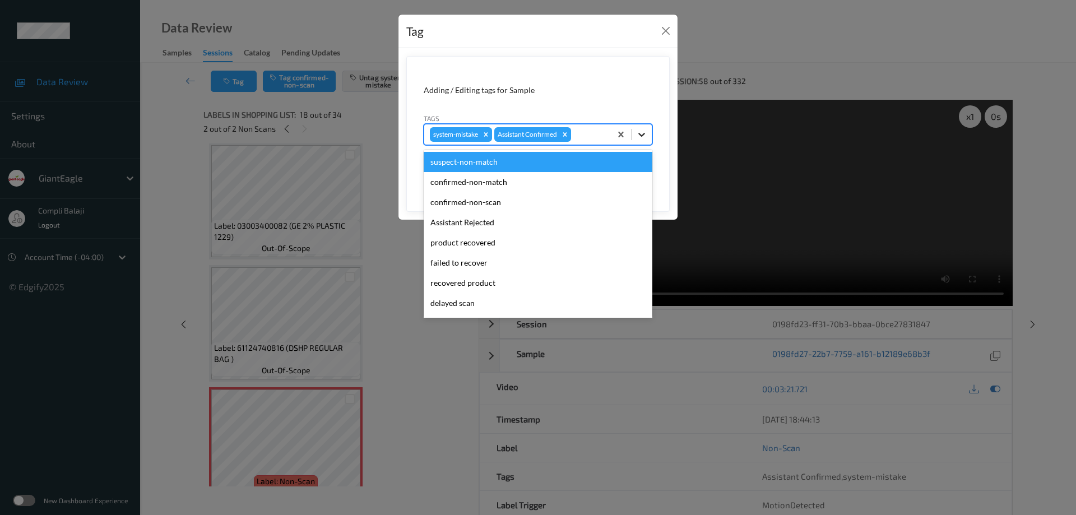
click at [639, 134] on icon at bounding box center [641, 135] width 7 height 4
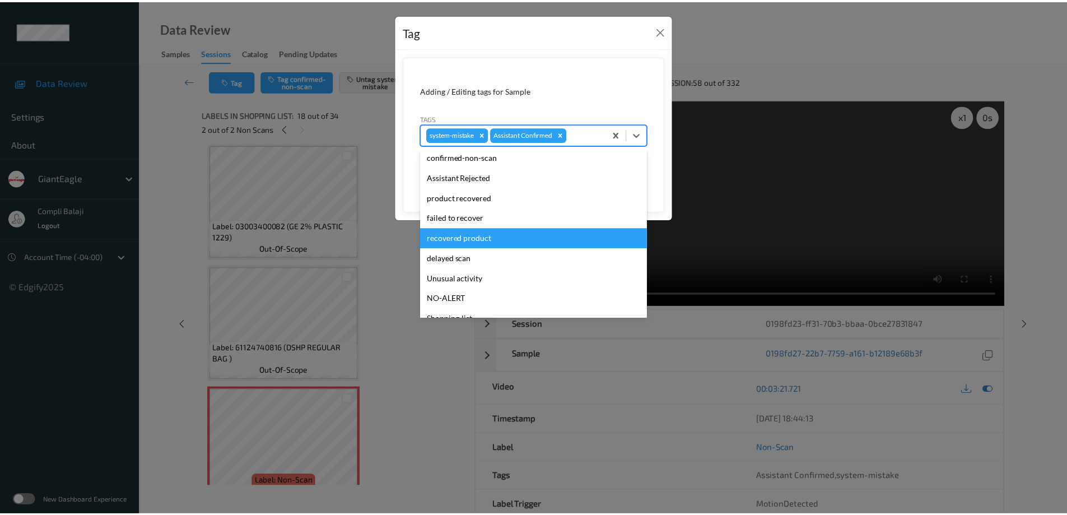
scroll to position [99, 0]
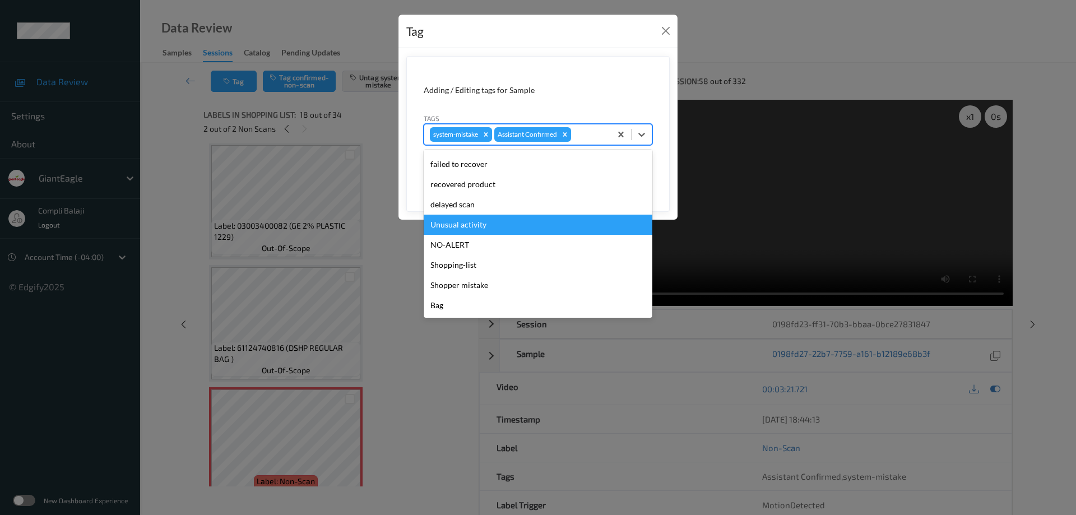
click at [480, 229] on div "Unusual activity" at bounding box center [538, 225] width 229 height 20
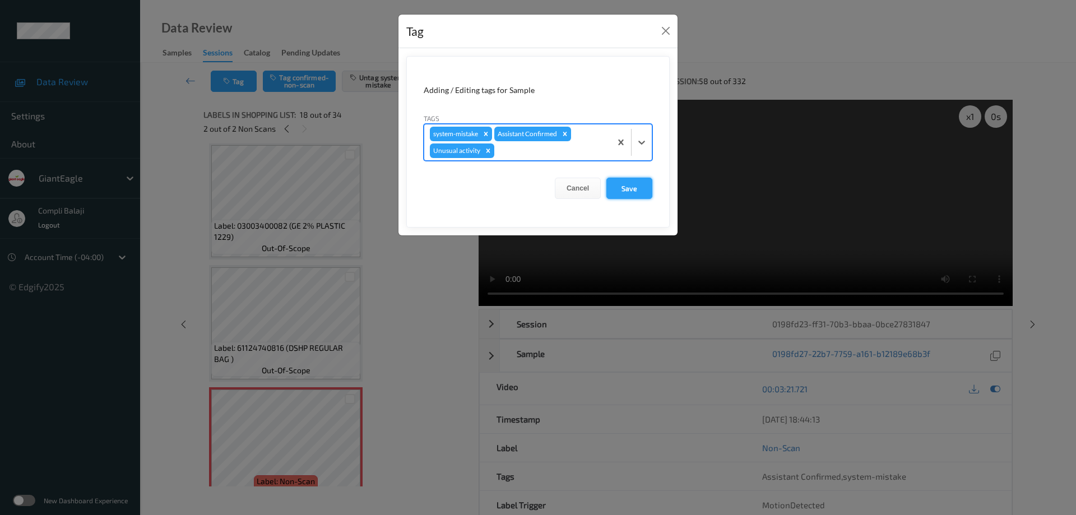
click at [630, 191] on button "Save" at bounding box center [629, 188] width 46 height 21
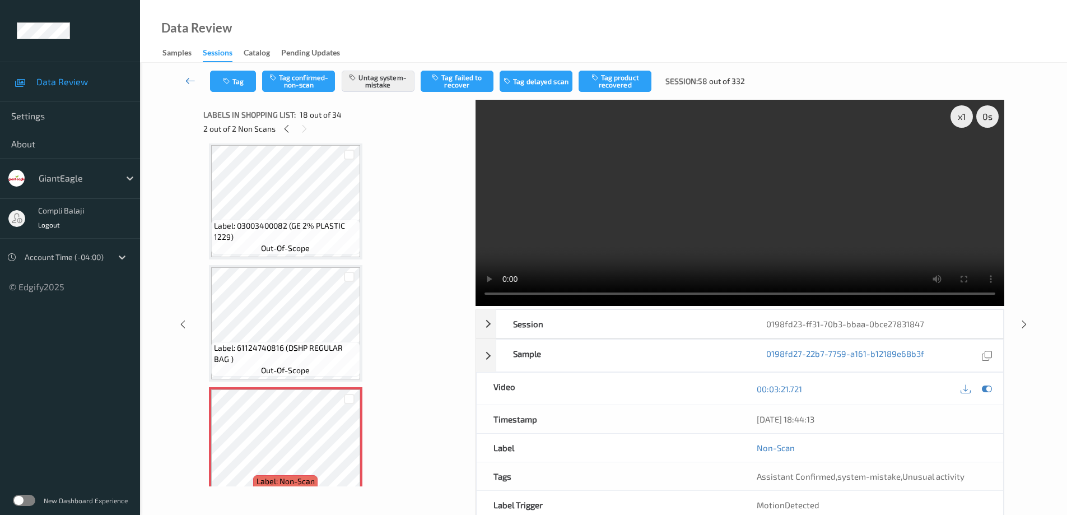
click at [188, 84] on icon at bounding box center [190, 80] width 10 height 11
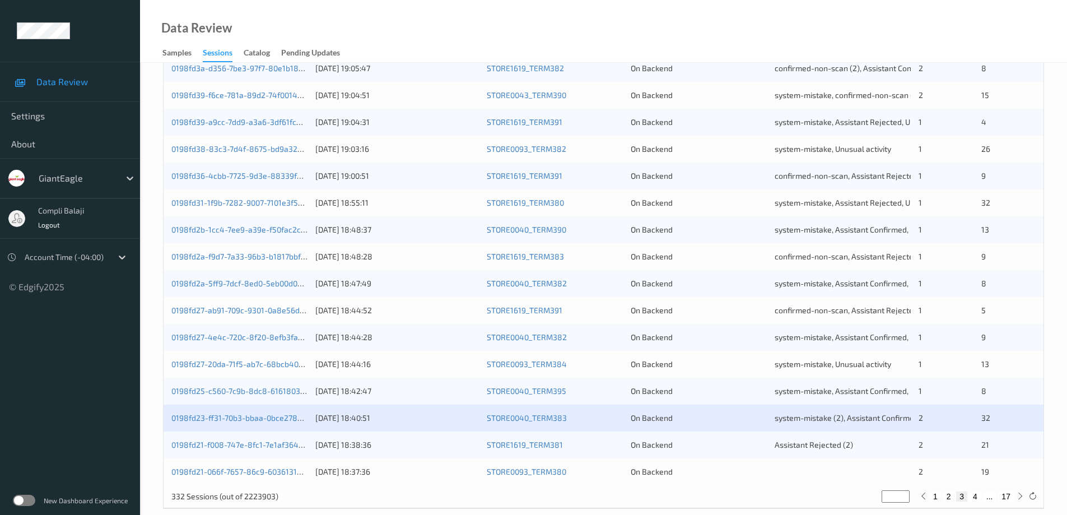
scroll to position [328, 0]
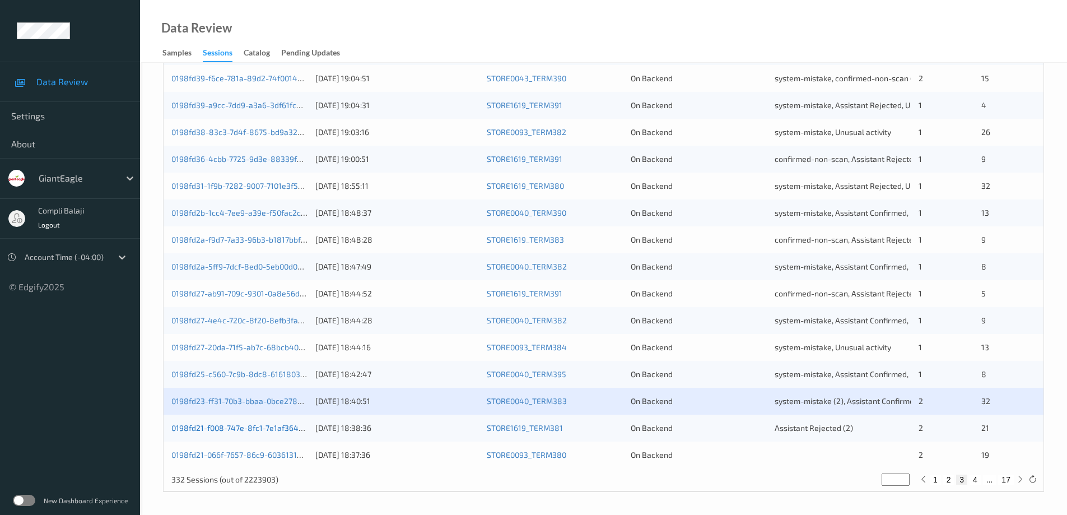
click at [266, 432] on link "0198fd21-f008-747e-8fc1-7e1af3644653" at bounding box center [244, 428] width 146 height 10
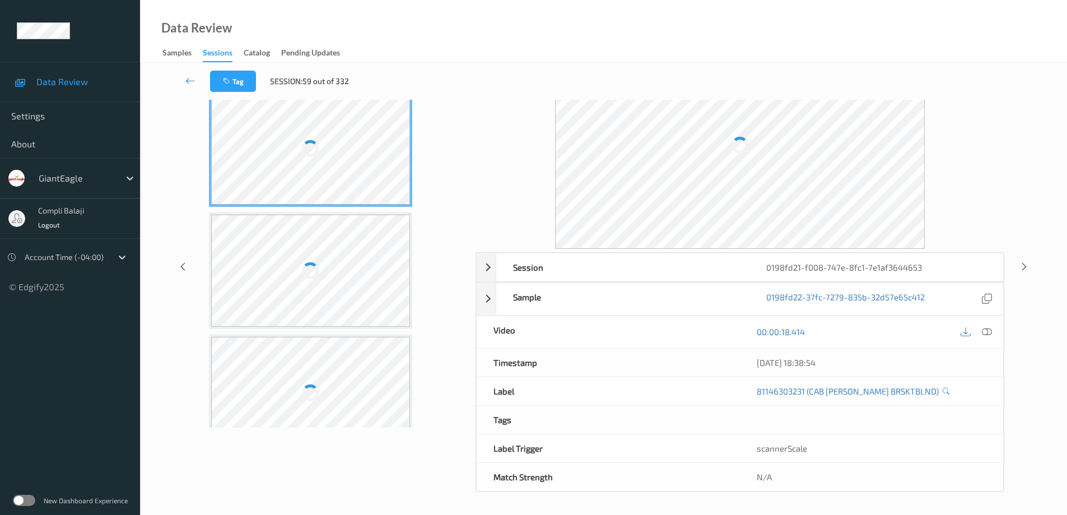
scroll to position [57, 0]
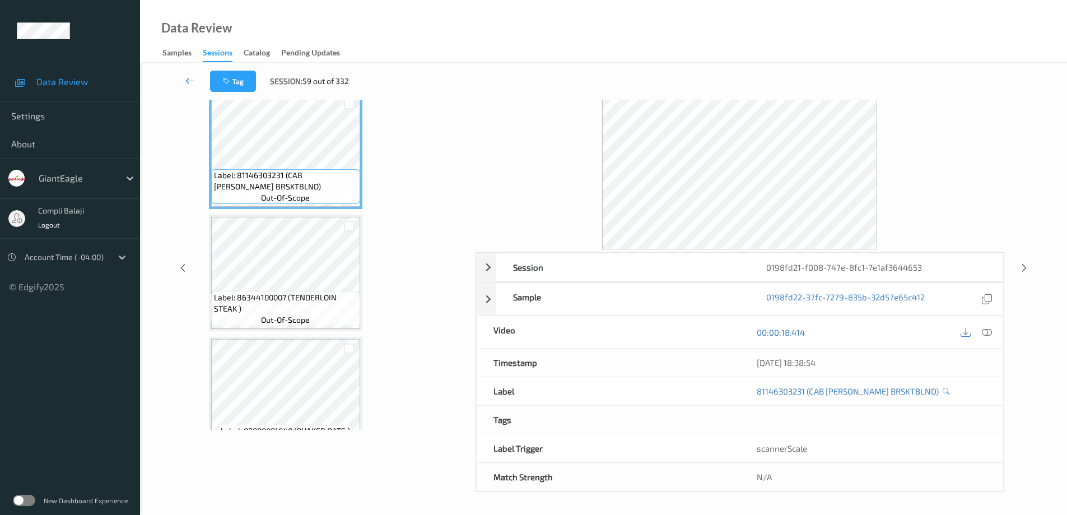
click at [187, 81] on icon at bounding box center [190, 80] width 10 height 11
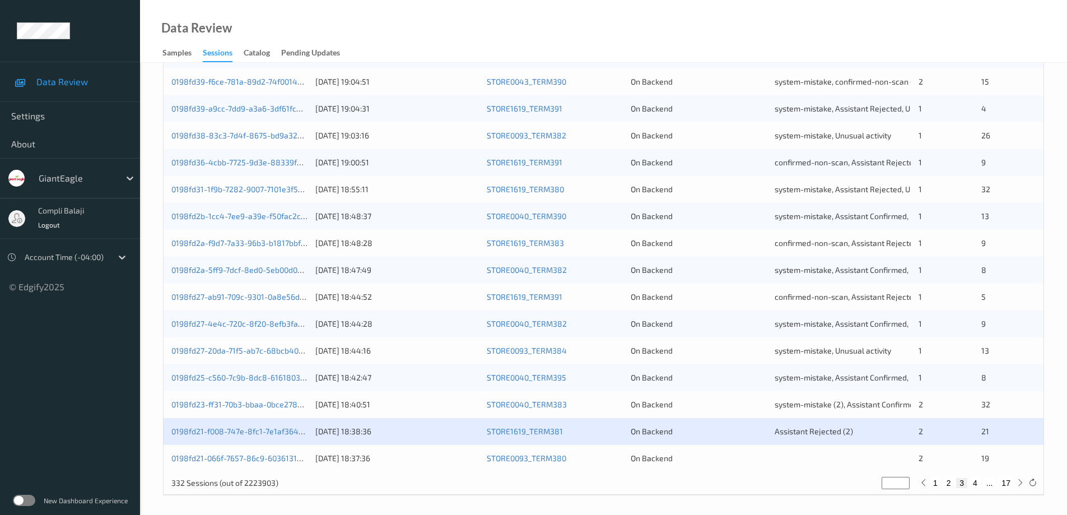
scroll to position [328, 0]
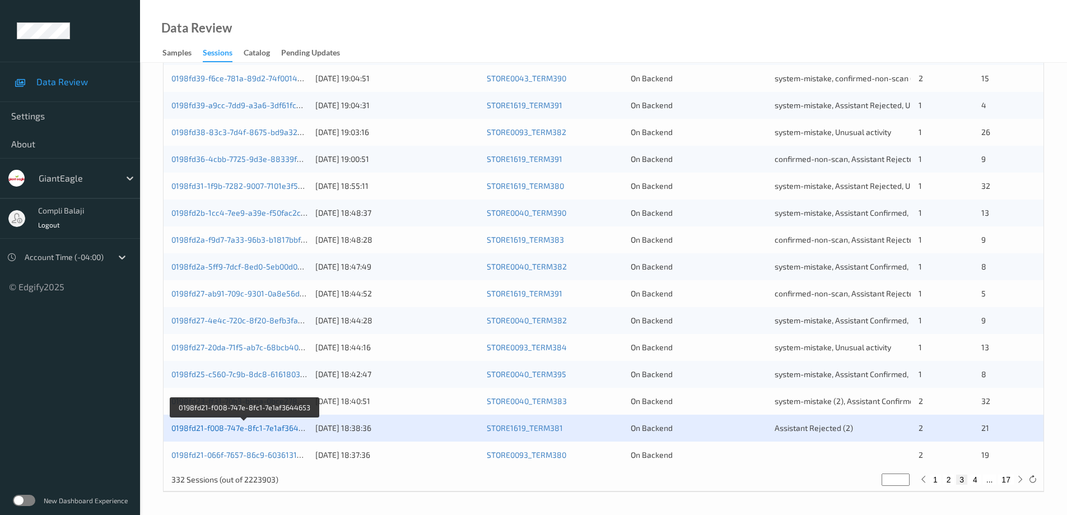
click at [272, 432] on link "0198fd21-f008-747e-8fc1-7e1af3644653" at bounding box center [244, 428] width 146 height 10
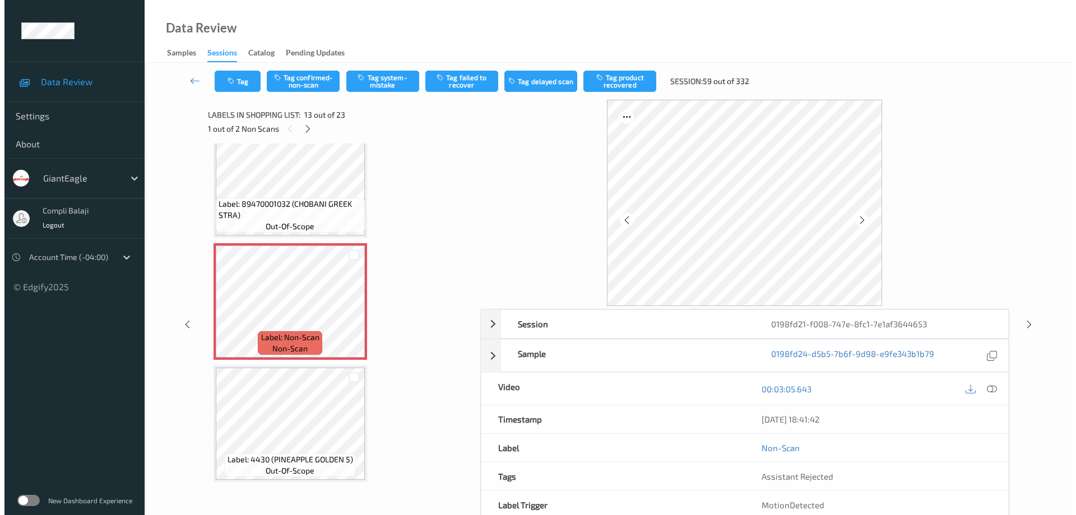
scroll to position [1310, 0]
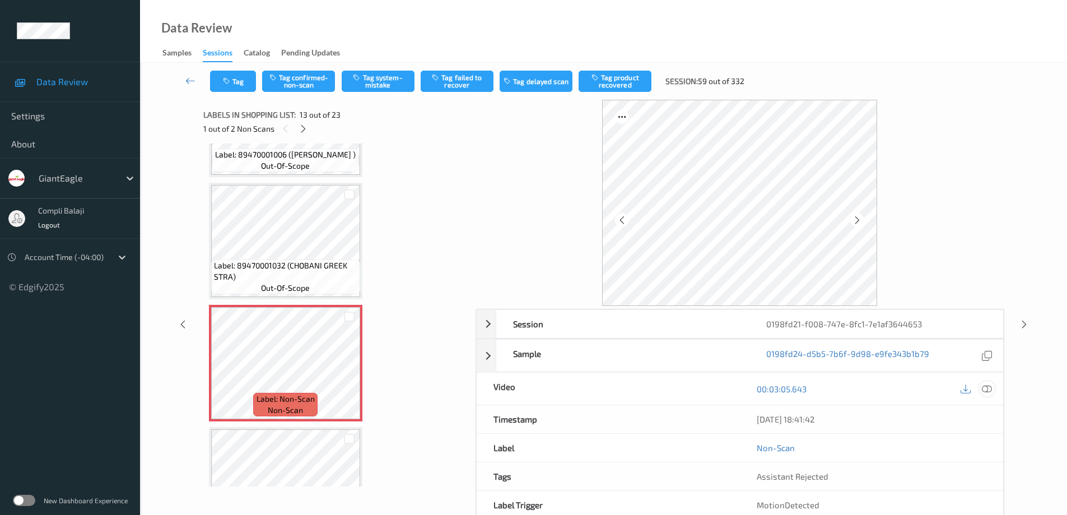
click at [991, 389] on icon at bounding box center [987, 389] width 10 height 10
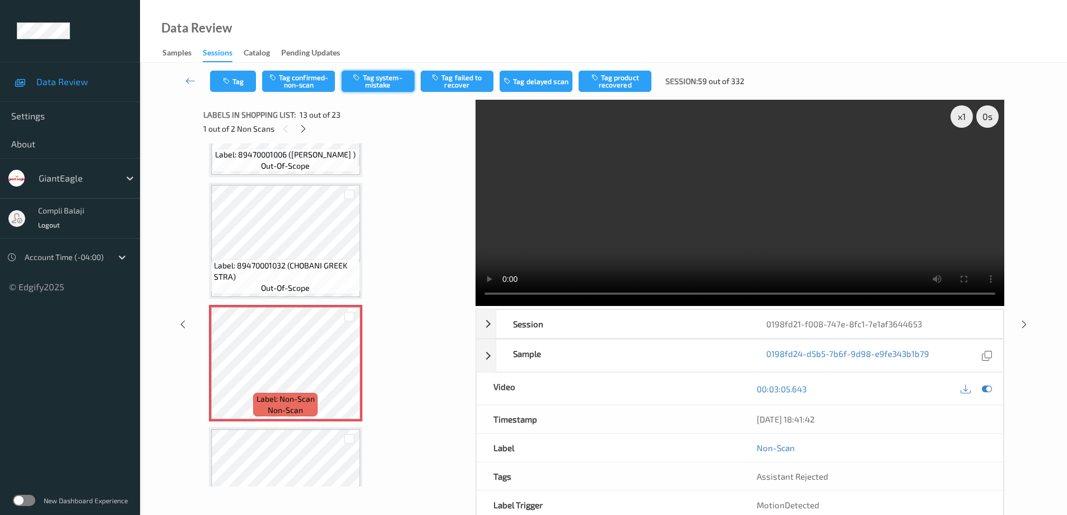
click at [384, 79] on button "Tag system-mistake" at bounding box center [378, 81] width 73 height 21
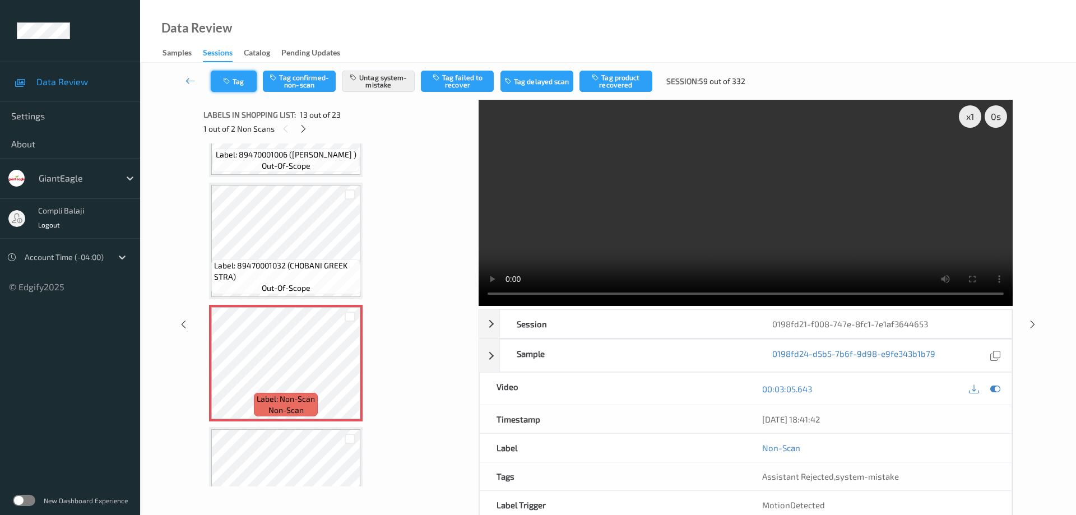
click at [244, 86] on button "Tag" at bounding box center [234, 81] width 46 height 21
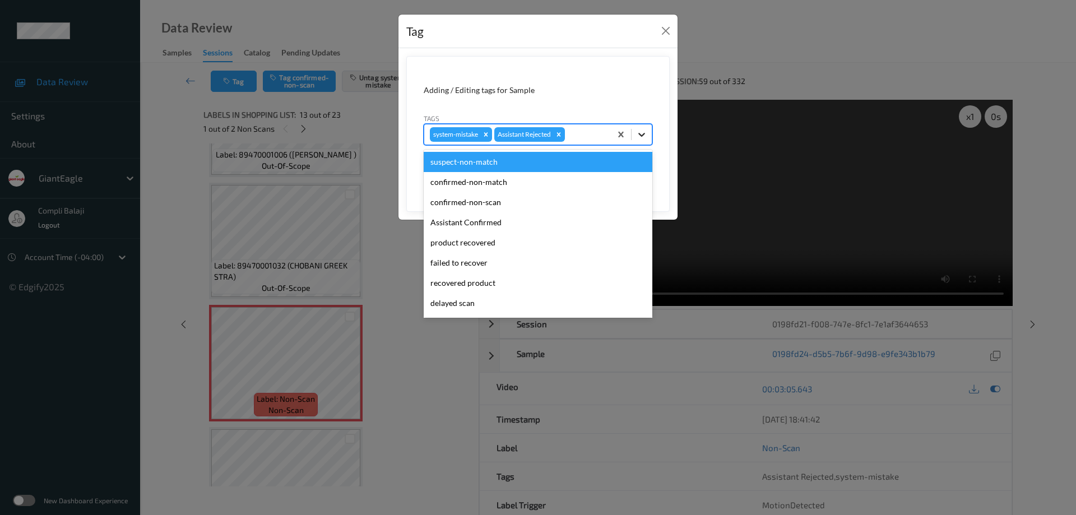
click at [646, 134] on icon at bounding box center [641, 134] width 11 height 11
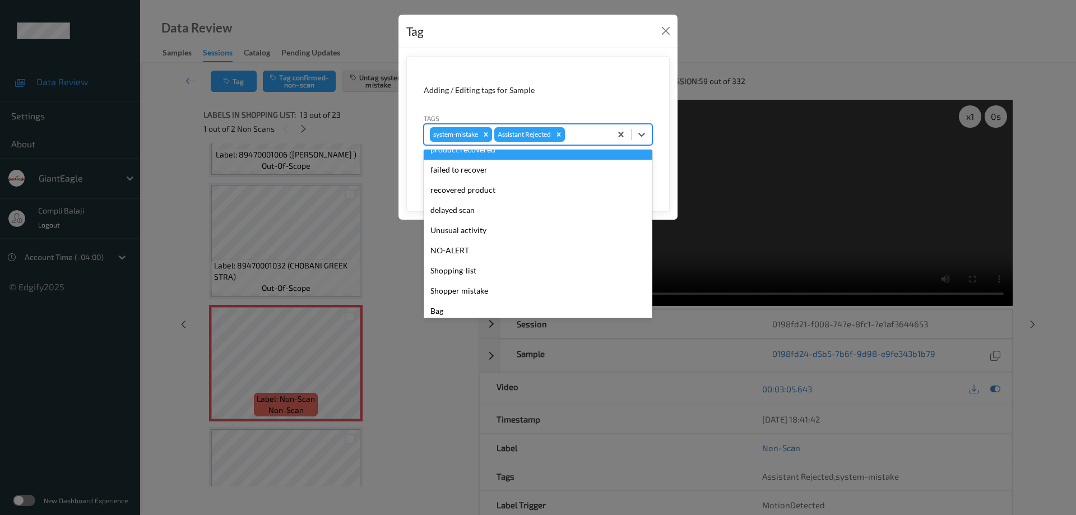
scroll to position [99, 0]
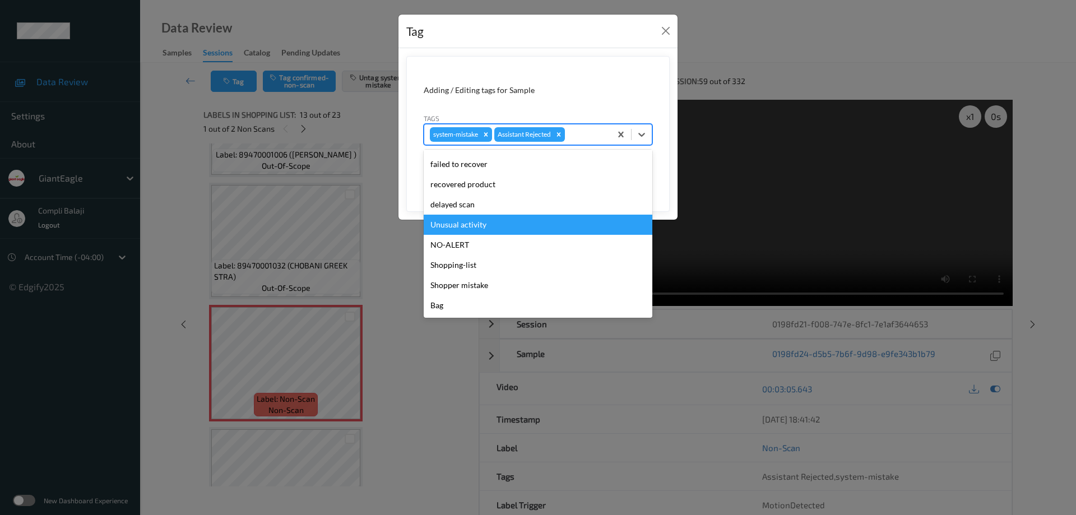
click at [475, 223] on div "Unusual activity" at bounding box center [538, 225] width 229 height 20
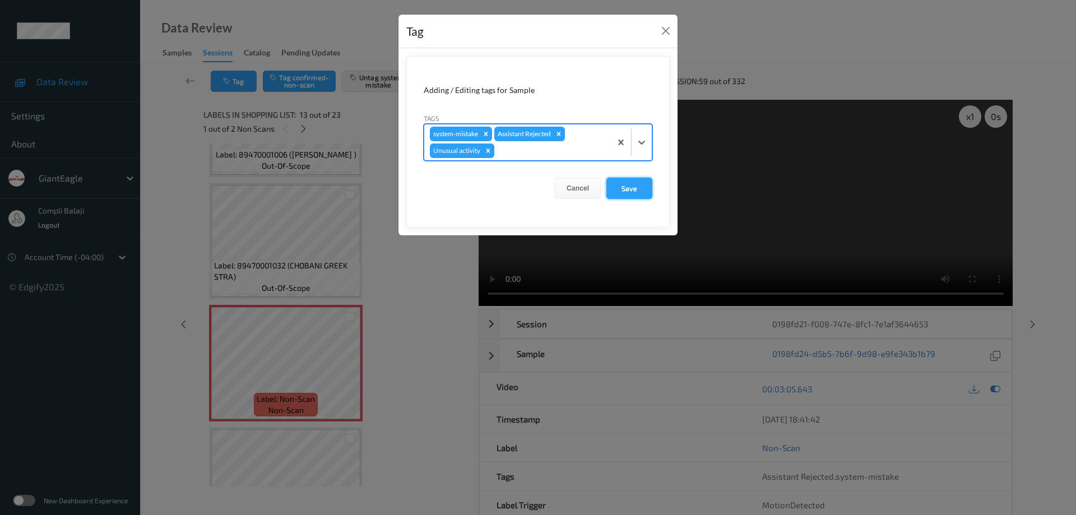
click at [636, 192] on button "Save" at bounding box center [629, 188] width 46 height 21
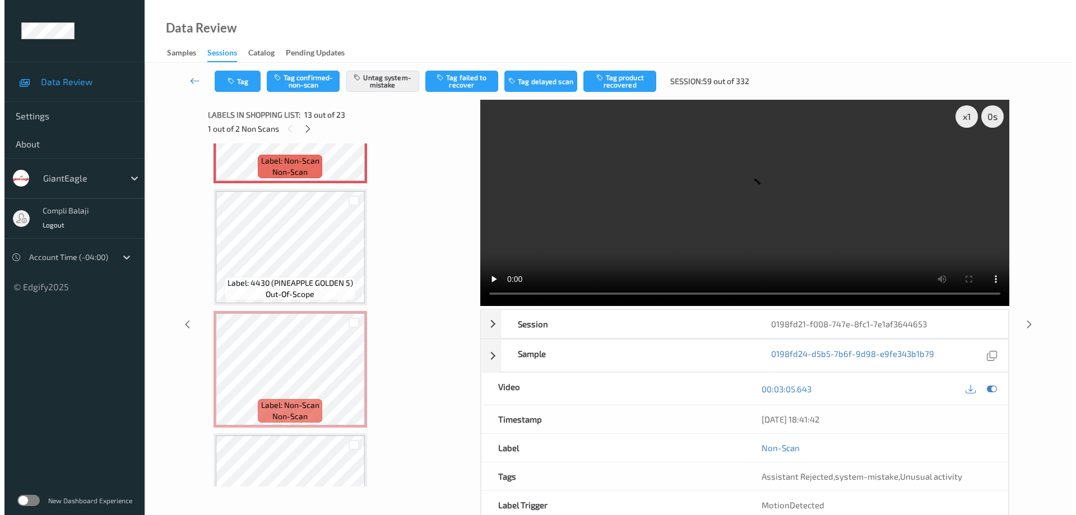
scroll to position [1590, 0]
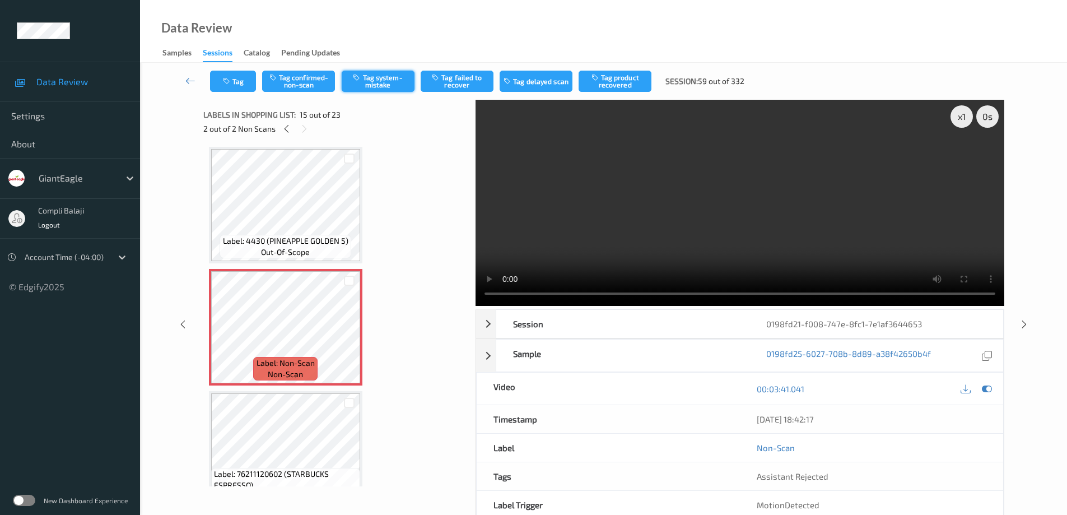
click at [394, 89] on button "Tag system-mistake" at bounding box center [378, 81] width 73 height 21
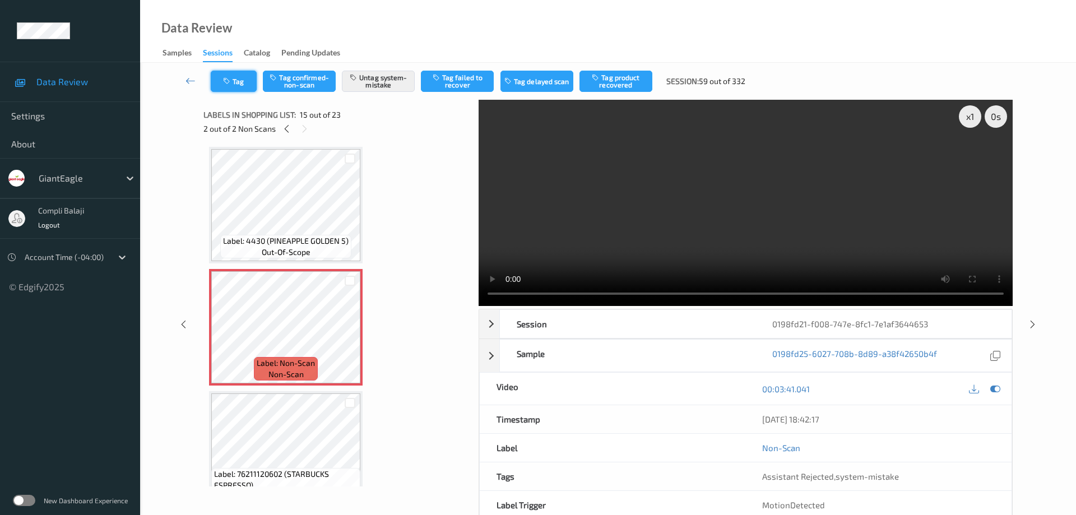
click at [240, 86] on button "Tag" at bounding box center [234, 81] width 46 height 21
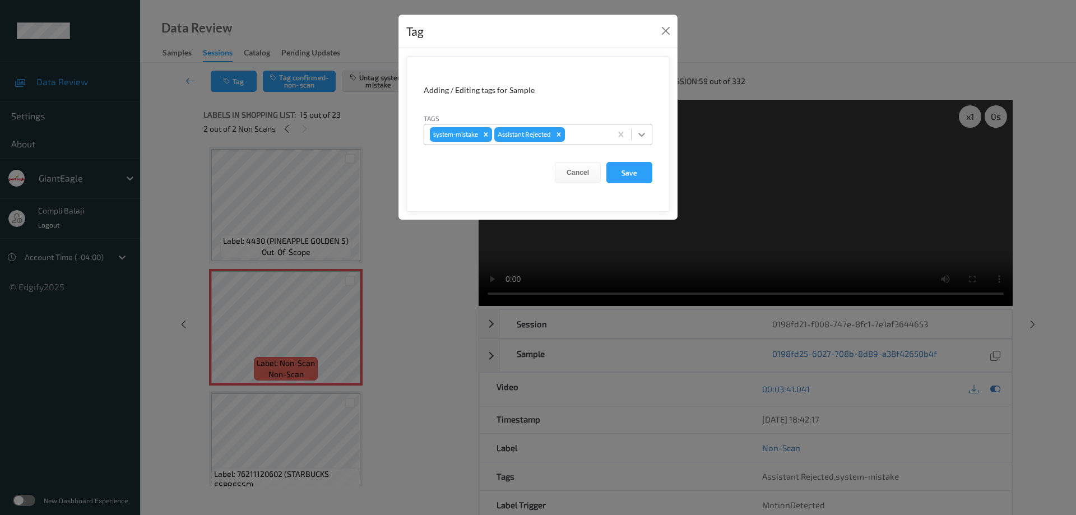
click at [642, 134] on icon at bounding box center [641, 134] width 11 height 11
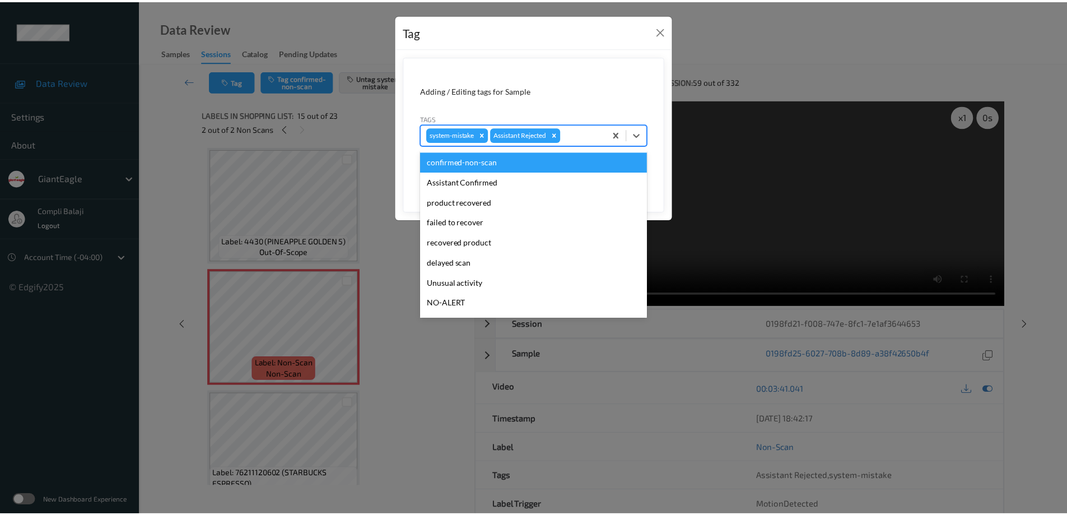
scroll to position [56, 0]
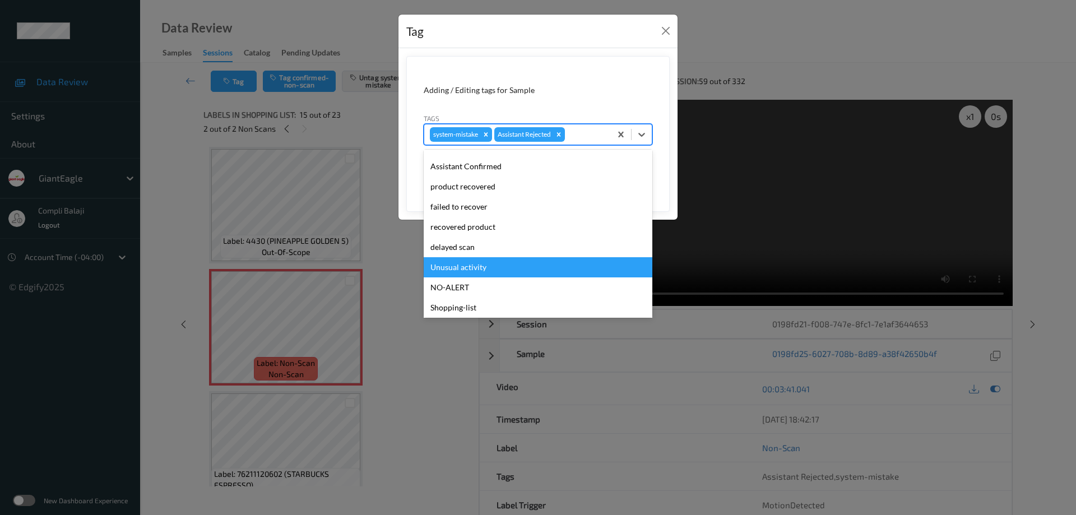
click at [470, 267] on div "Unusual activity" at bounding box center [538, 267] width 229 height 20
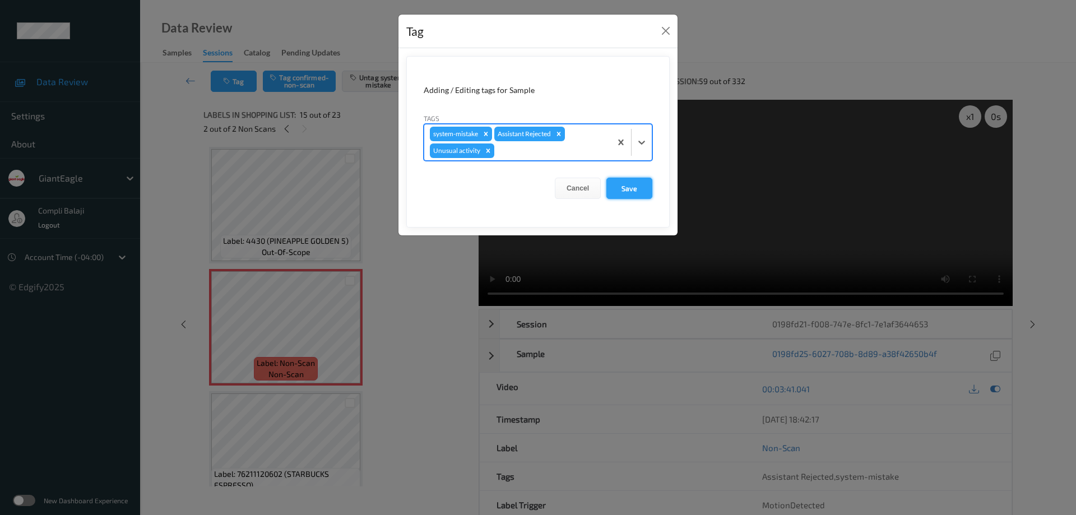
click at [637, 191] on button "Save" at bounding box center [629, 188] width 46 height 21
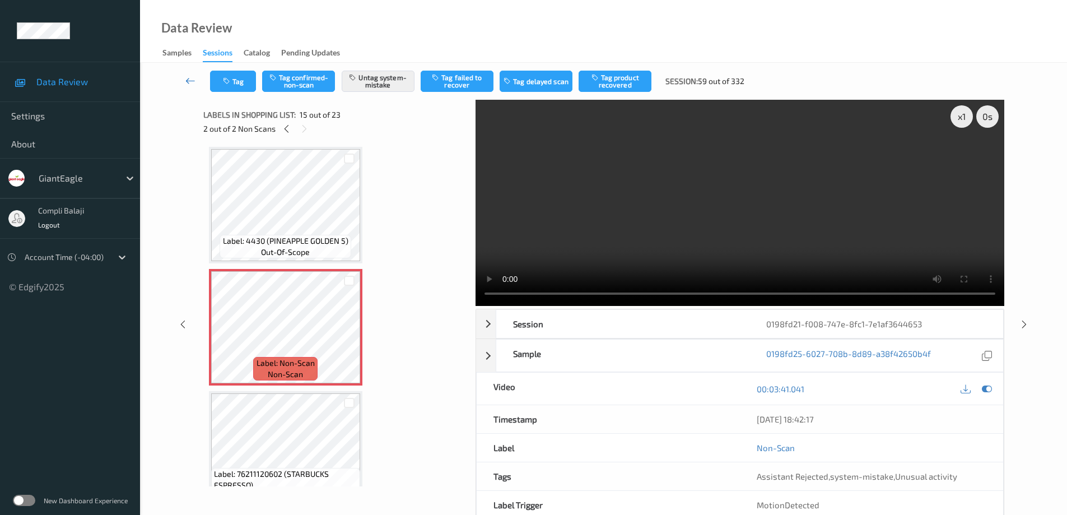
click at [189, 82] on icon at bounding box center [190, 80] width 10 height 11
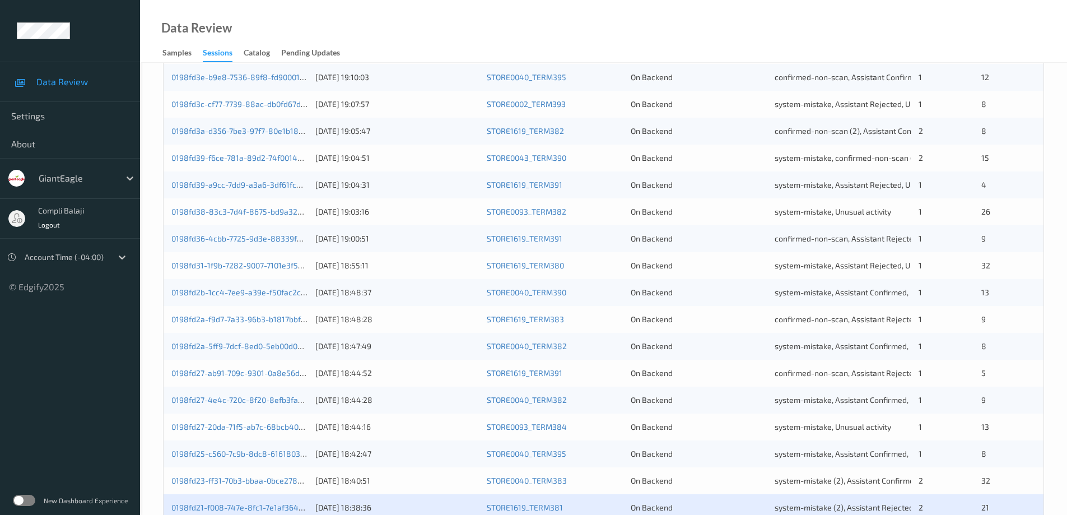
scroll to position [328, 0]
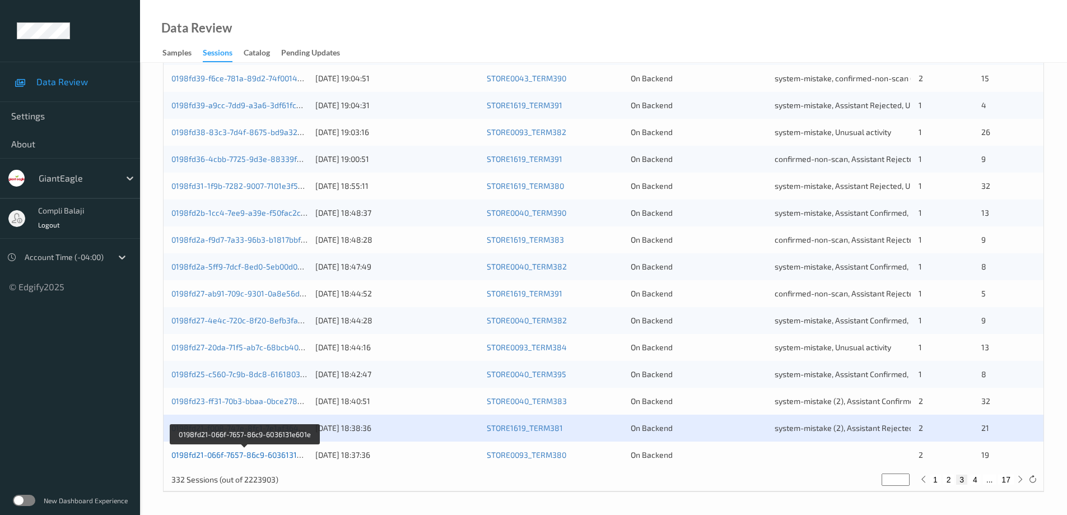
click at [284, 457] on link "0198fd21-066f-7657-86c9-6036131e601e" at bounding box center [244, 455] width 147 height 10
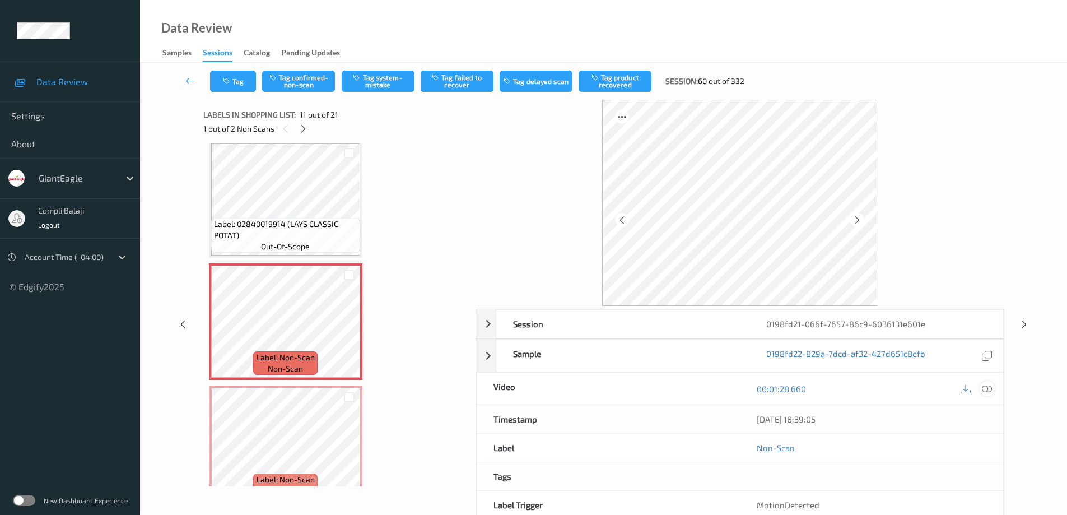
click at [988, 390] on icon at bounding box center [987, 389] width 10 height 10
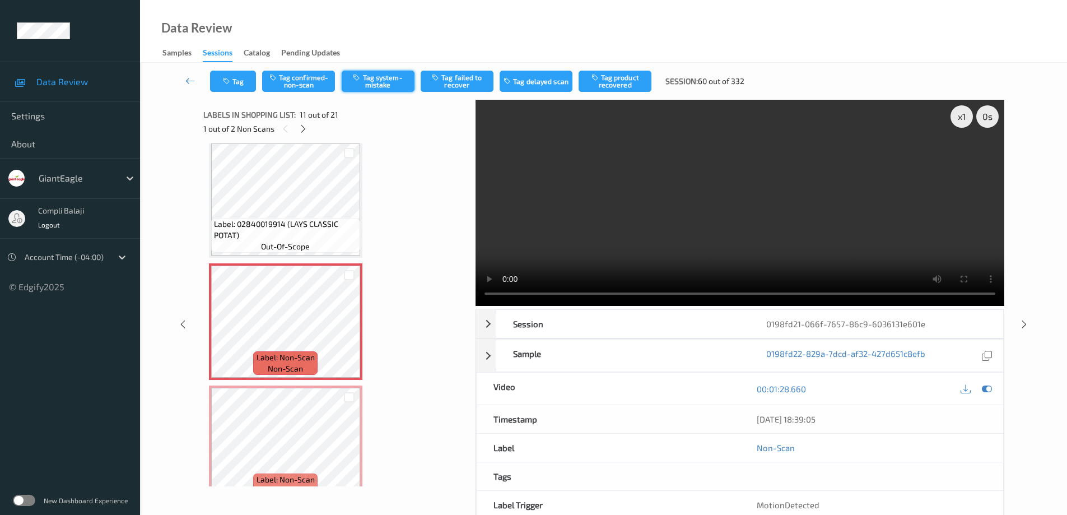
click at [387, 80] on button "Tag system-mistake" at bounding box center [378, 81] width 73 height 21
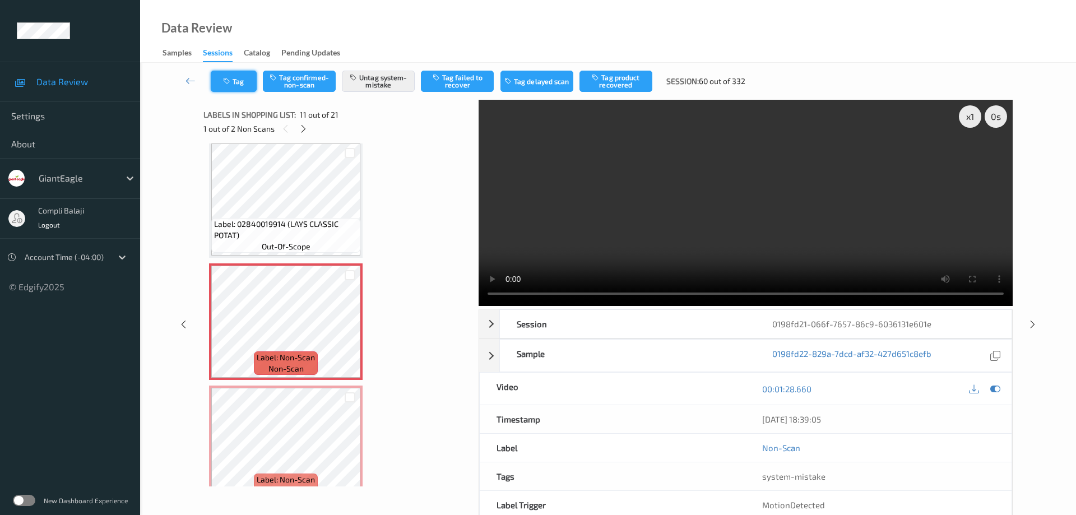
click at [244, 86] on button "Tag" at bounding box center [234, 81] width 46 height 21
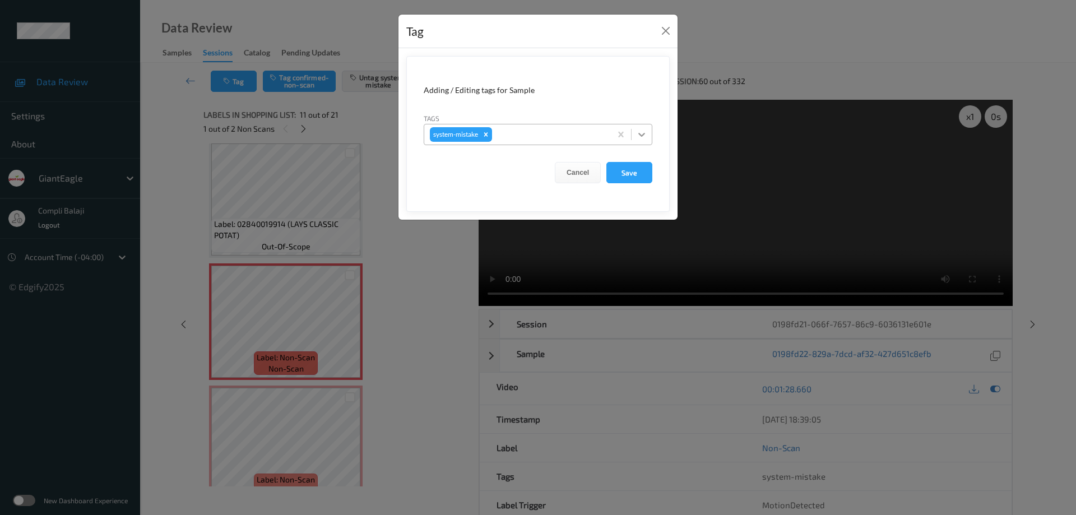
click at [643, 133] on icon at bounding box center [641, 134] width 11 height 11
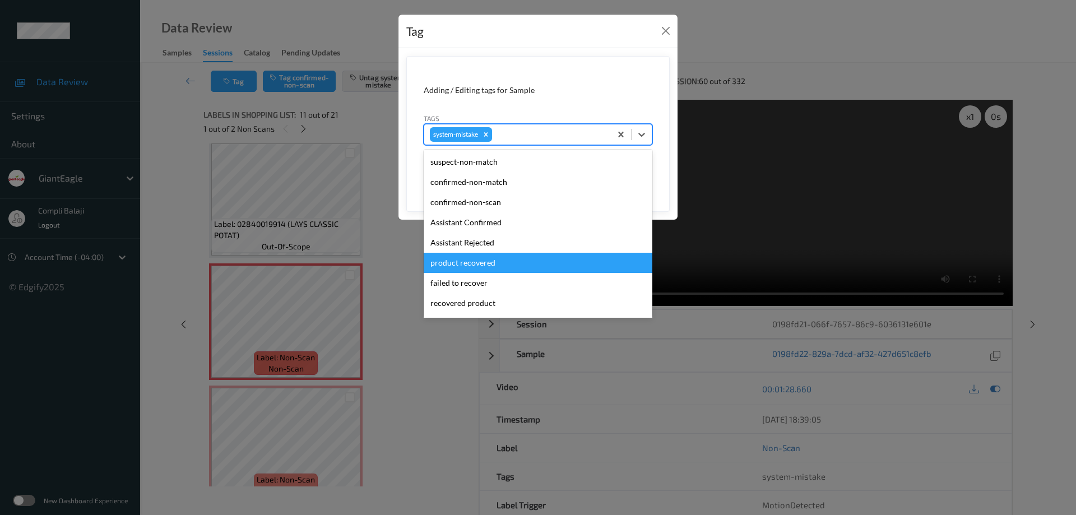
scroll to position [56, 0]
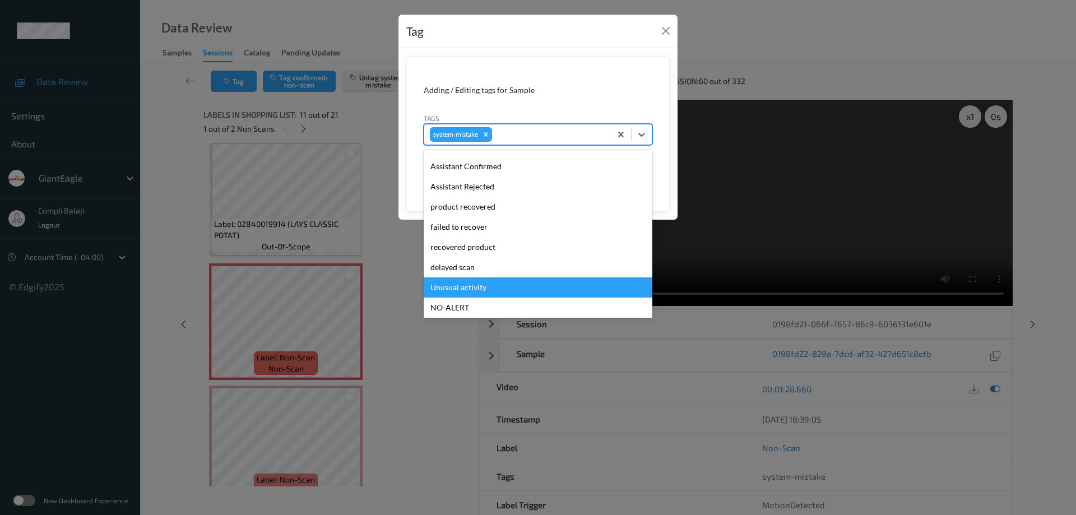
click at [471, 286] on div "Unusual activity" at bounding box center [538, 287] width 229 height 20
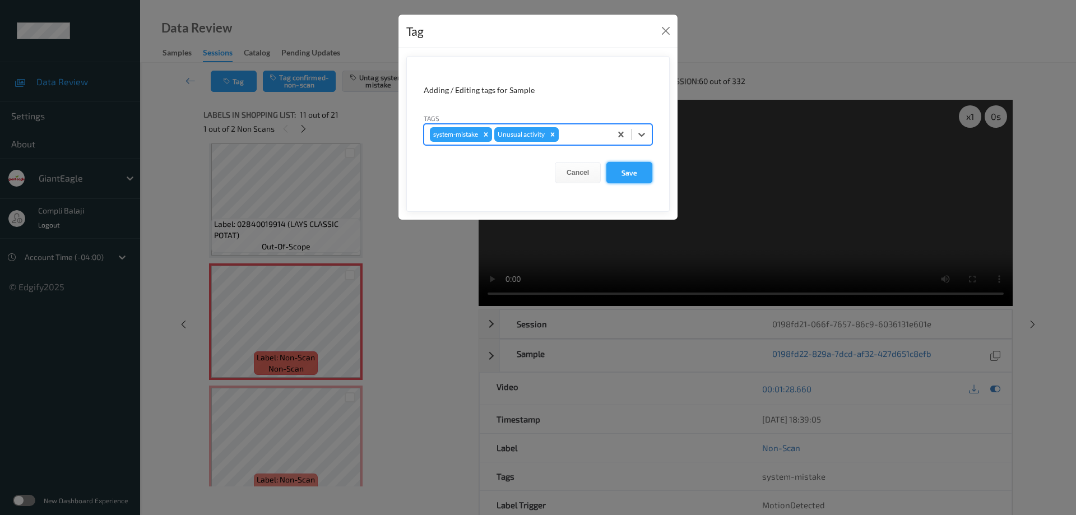
click at [639, 174] on button "Save" at bounding box center [629, 172] width 46 height 21
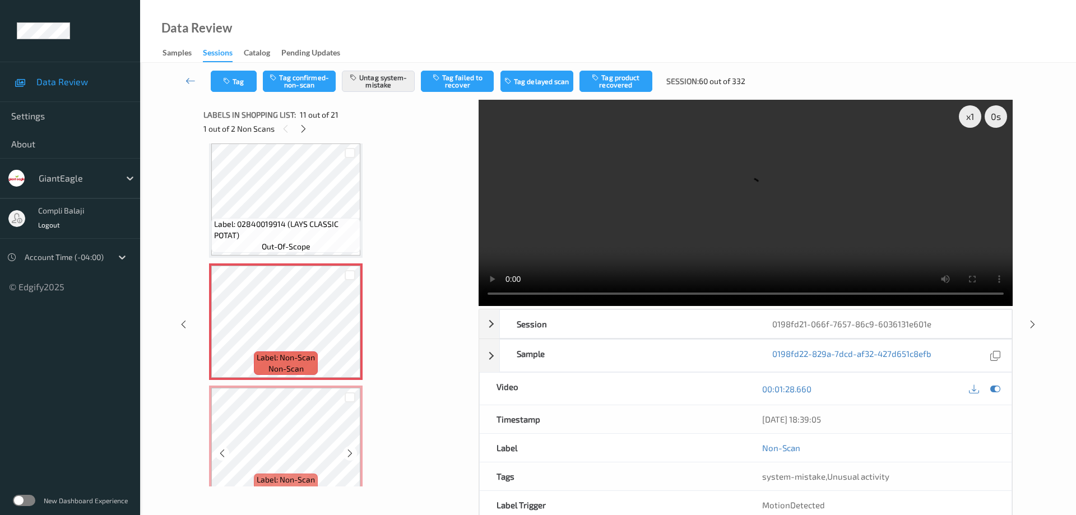
scroll to position [1107, 0]
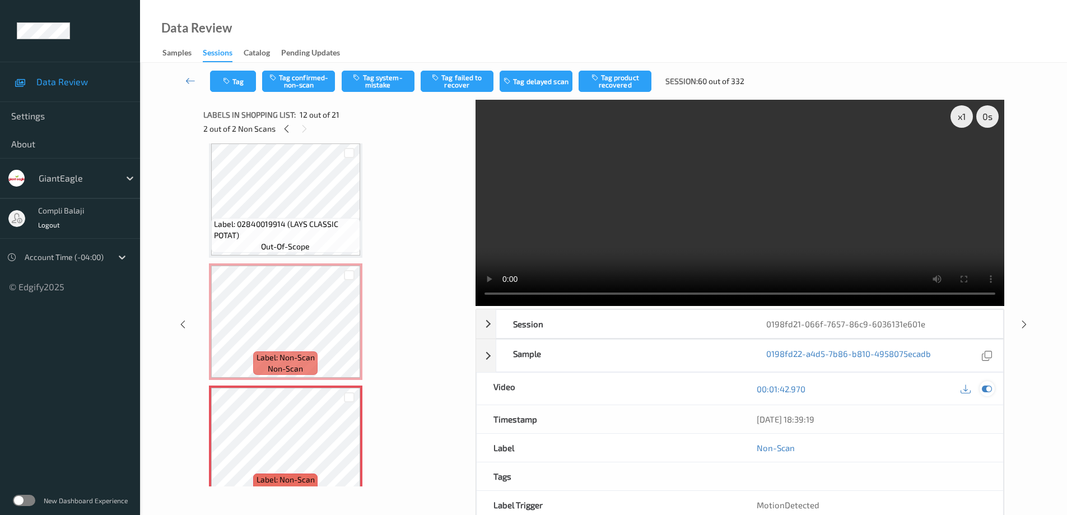
click at [992, 389] on div at bounding box center [987, 388] width 15 height 15
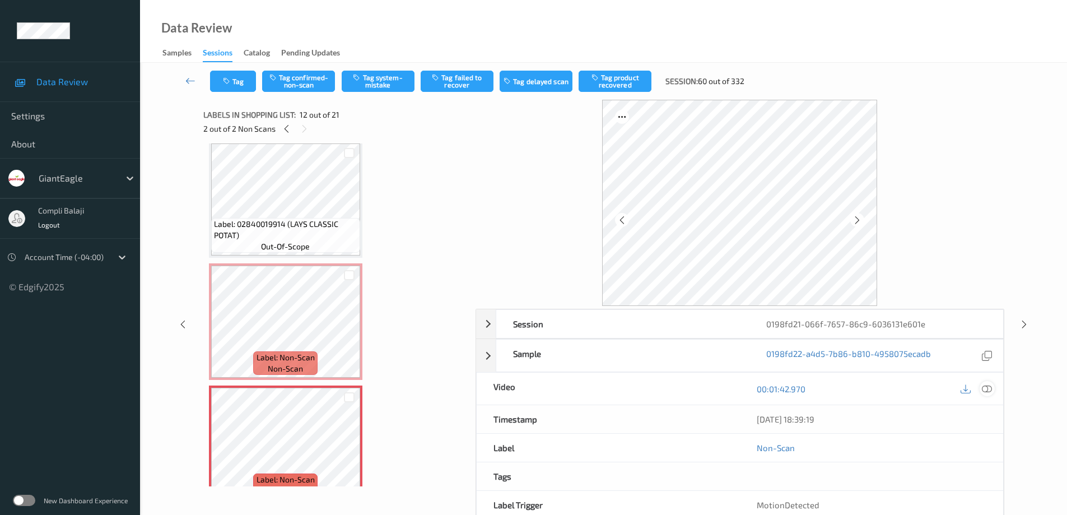
click at [987, 390] on icon at bounding box center [987, 389] width 10 height 10
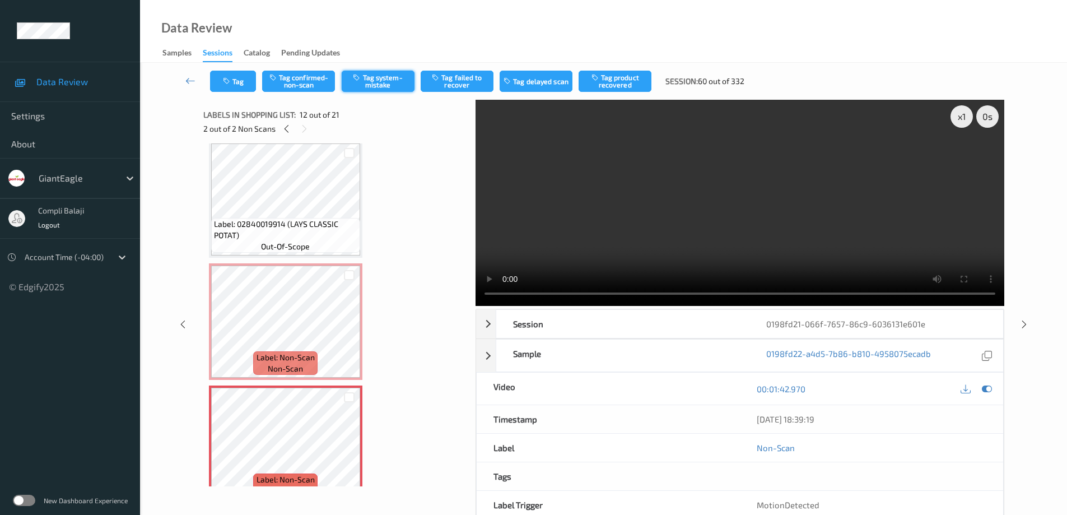
click at [381, 83] on button "Tag system-mistake" at bounding box center [378, 81] width 73 height 21
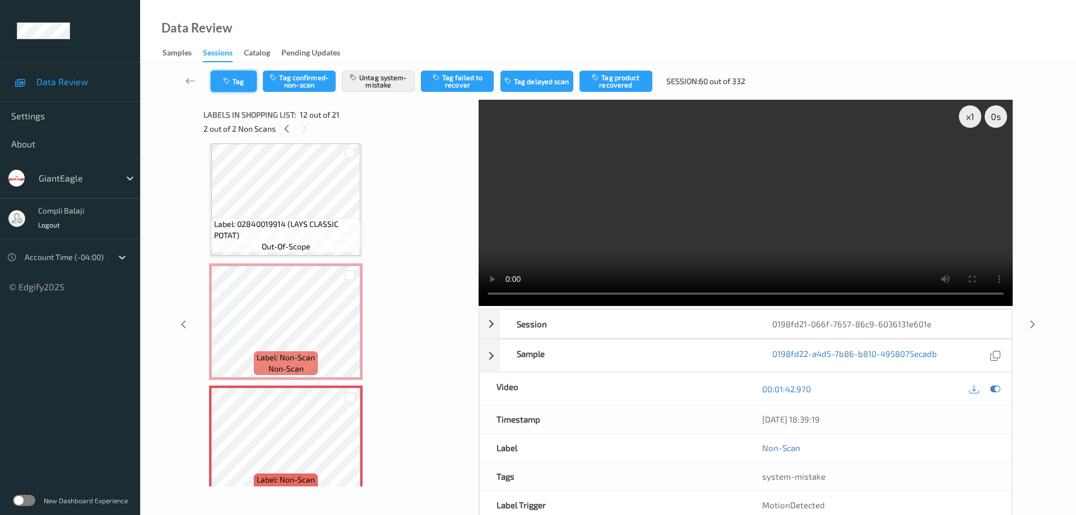
click at [239, 82] on button "Tag" at bounding box center [234, 81] width 46 height 21
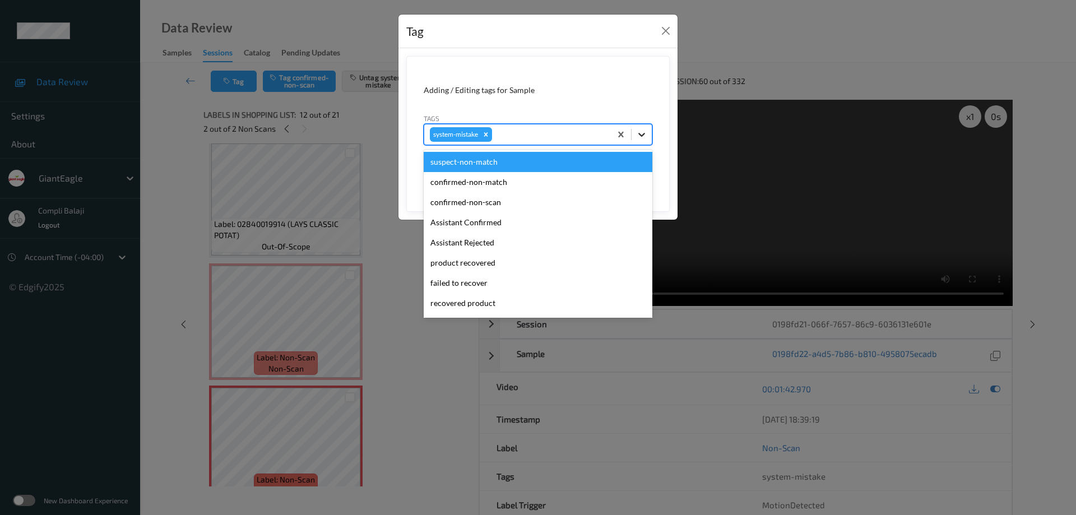
click at [641, 132] on icon at bounding box center [641, 134] width 11 height 11
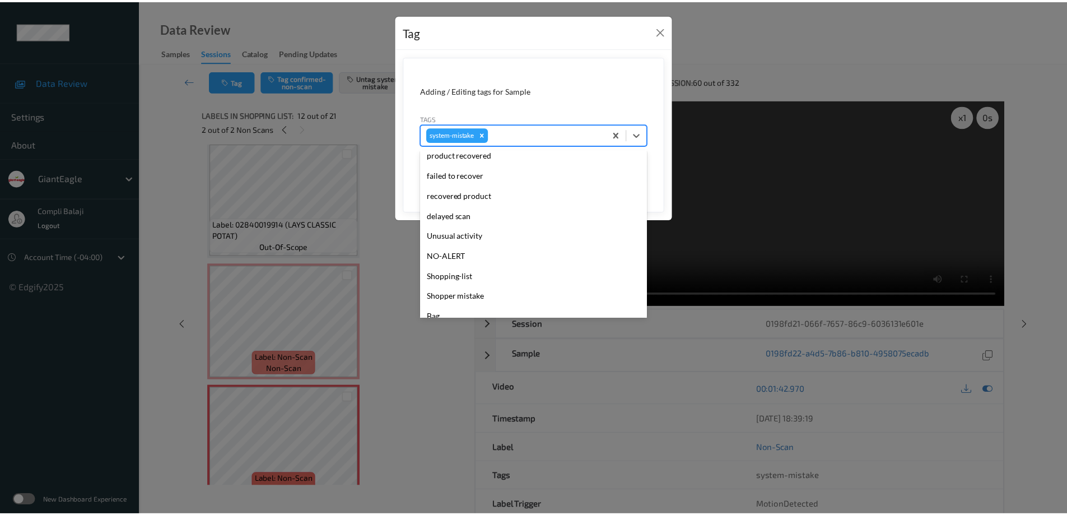
scroll to position [119, 0]
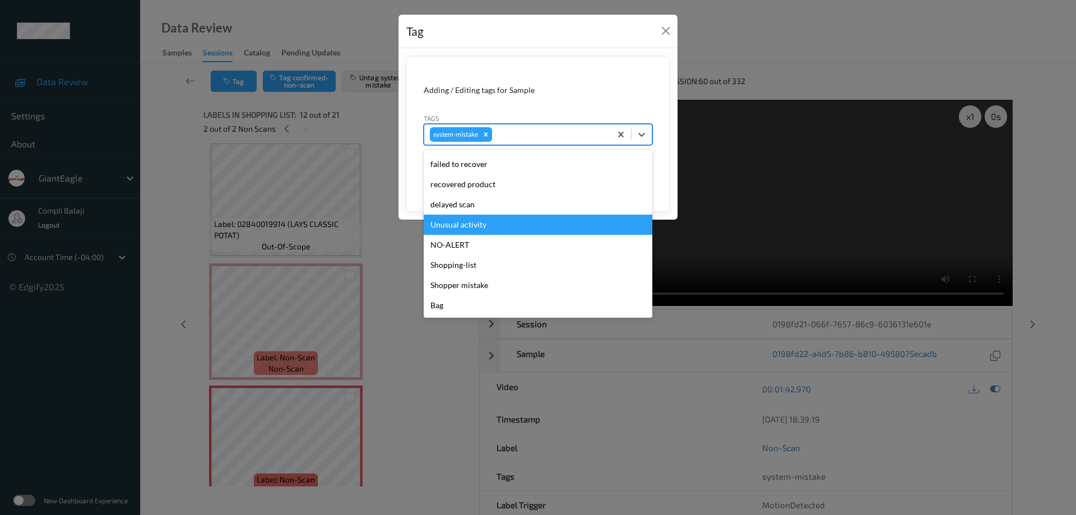
click at [479, 226] on div "Unusual activity" at bounding box center [538, 225] width 229 height 20
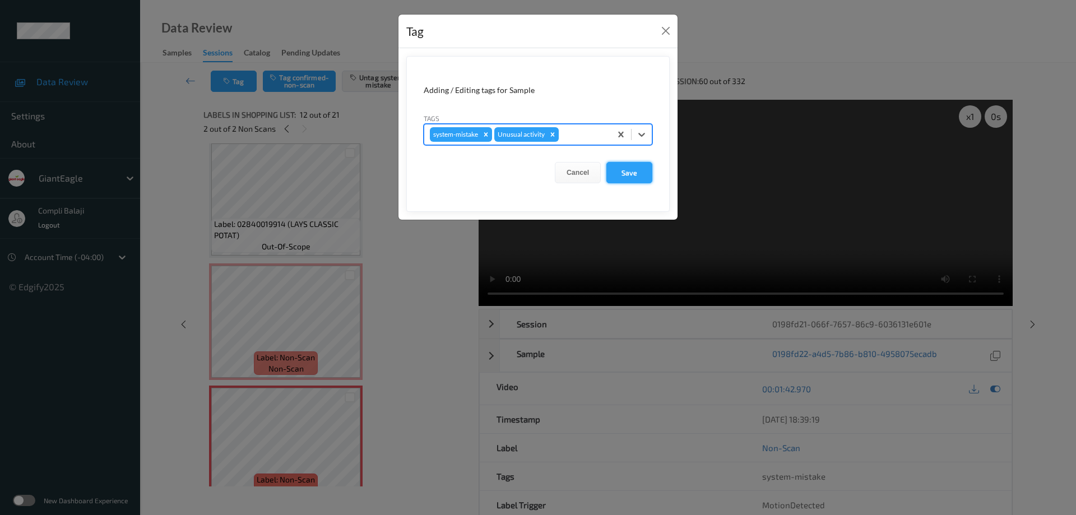
click at [628, 177] on button "Save" at bounding box center [629, 172] width 46 height 21
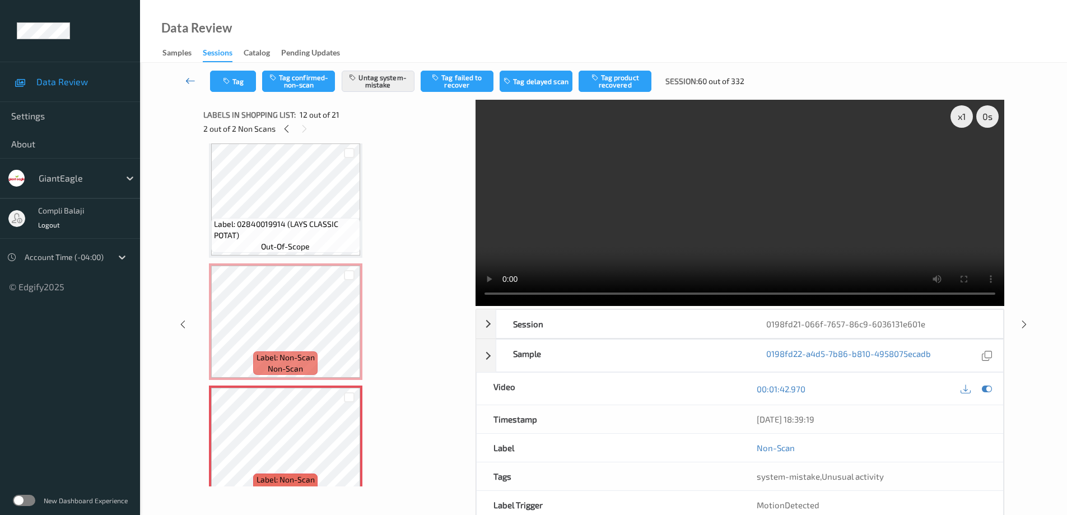
click at [188, 80] on icon at bounding box center [190, 80] width 10 height 11
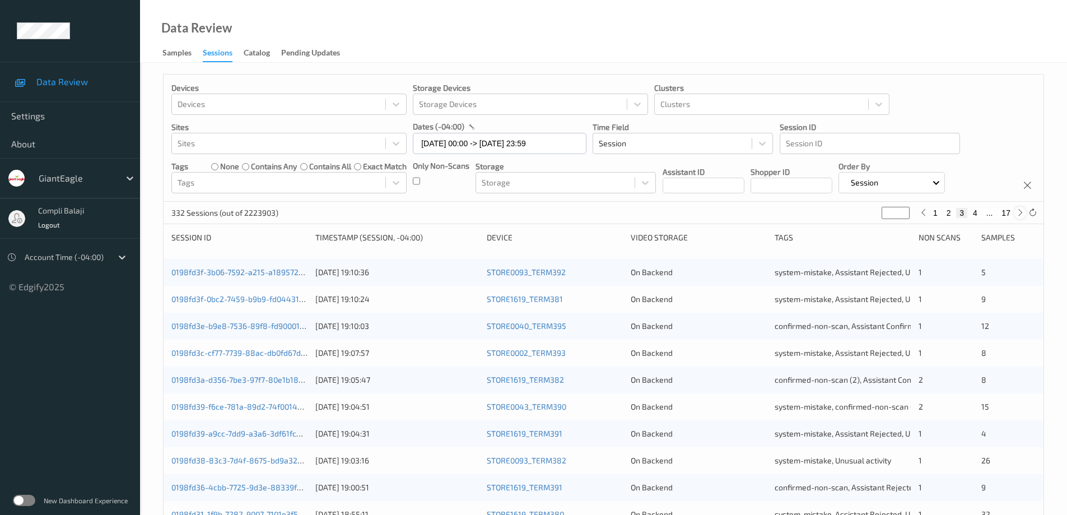
click at [1022, 211] on icon at bounding box center [1020, 212] width 8 height 8
type input "*"
click at [1022, 211] on icon at bounding box center [1020, 212] width 8 height 8
type input "*"
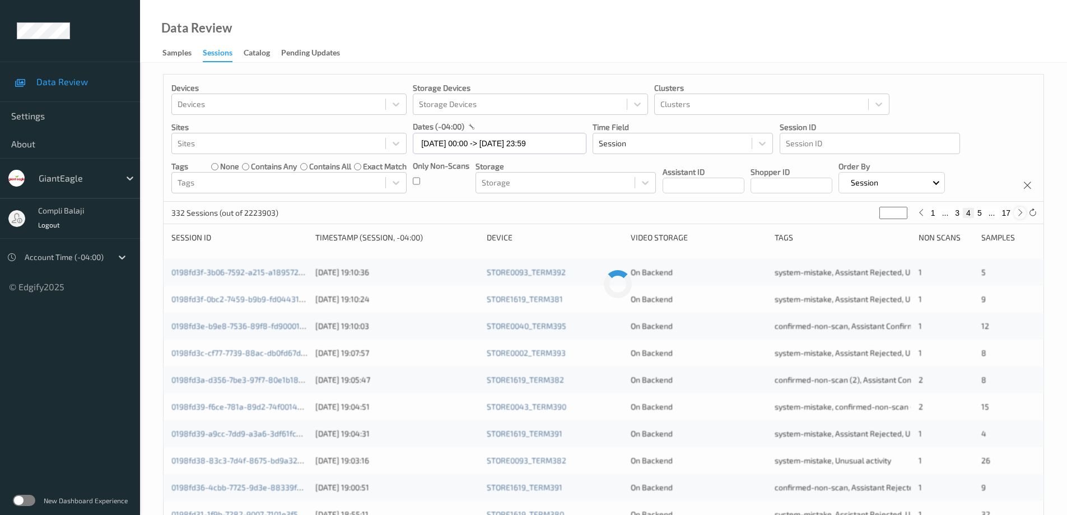
type input "*"
click at [1022, 211] on icon at bounding box center [1020, 212] width 8 height 8
type input "*"
click at [1022, 211] on icon at bounding box center [1020, 212] width 8 height 8
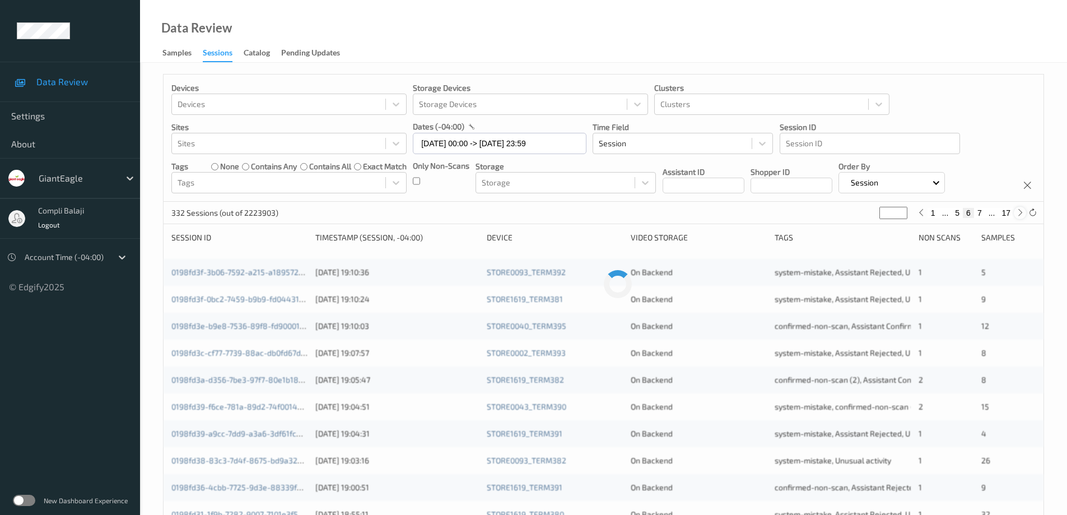
type input "*"
click at [1022, 211] on icon at bounding box center [1020, 212] width 8 height 8
type input "*"
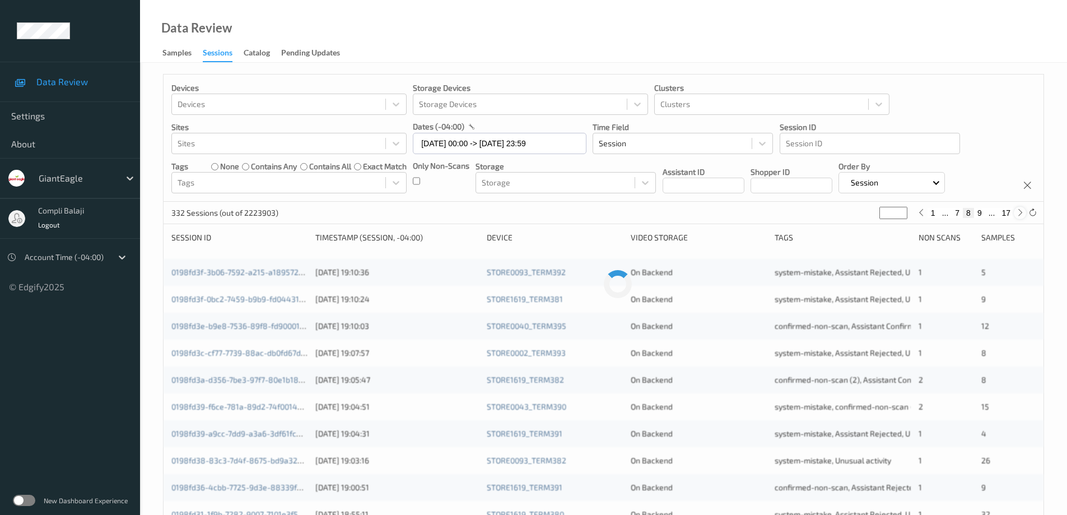
click at [1022, 211] on icon at bounding box center [1020, 212] width 8 height 8
type input "*"
click at [1022, 211] on icon at bounding box center [1020, 212] width 8 height 8
type input "**"
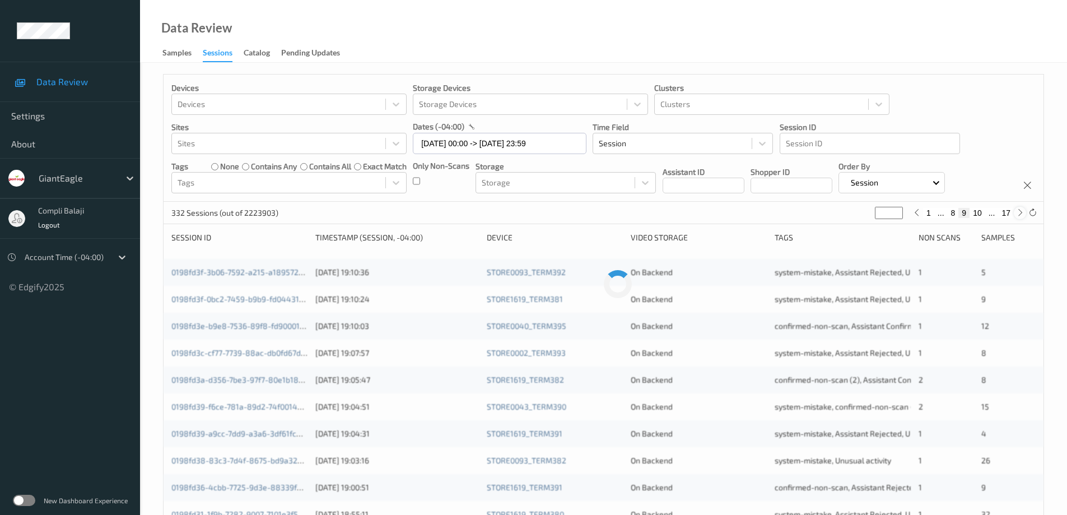
type input "**"
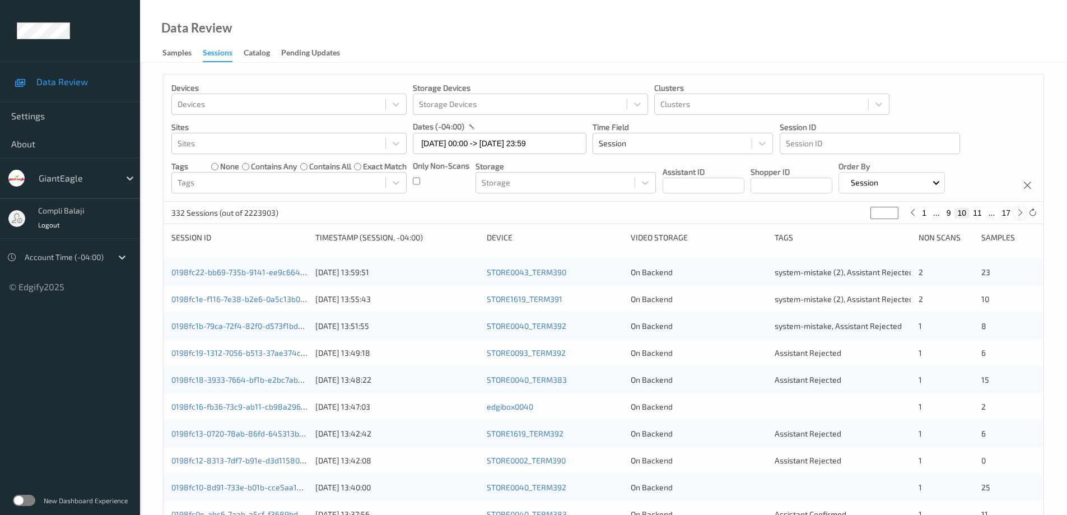
click at [1022, 211] on icon at bounding box center [1020, 212] width 8 height 8
type input "**"
click at [980, 213] on button "12" at bounding box center [978, 213] width 16 height 10
type input "**"
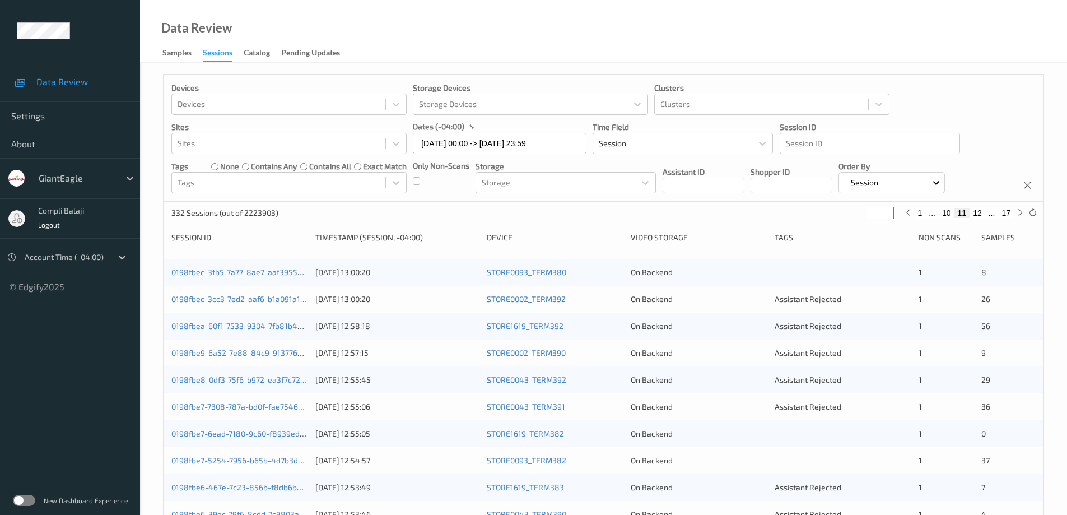
type input "**"
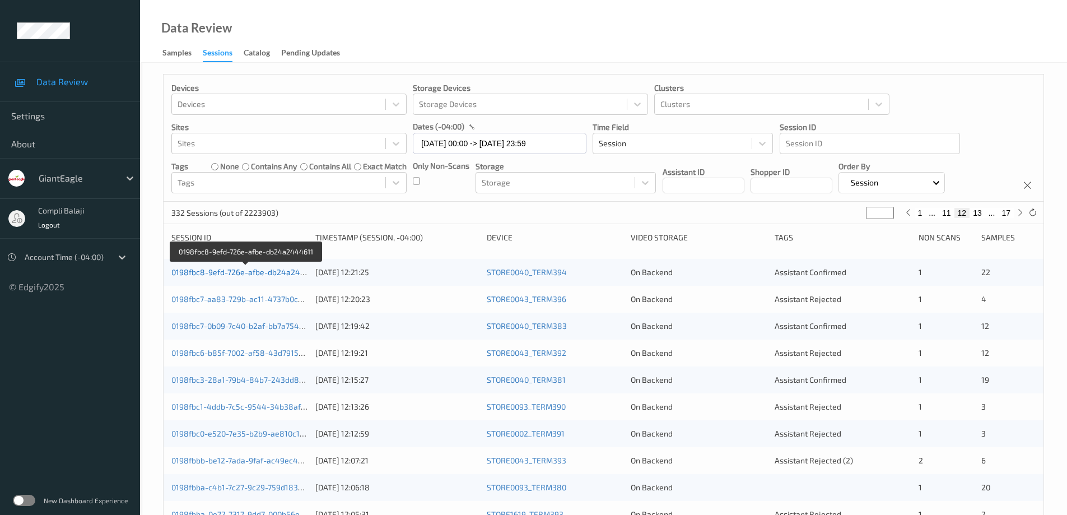
click at [248, 277] on link "0198fbc8-9efd-726e-afbe-db24a2444611" at bounding box center [246, 272] width 150 height 10
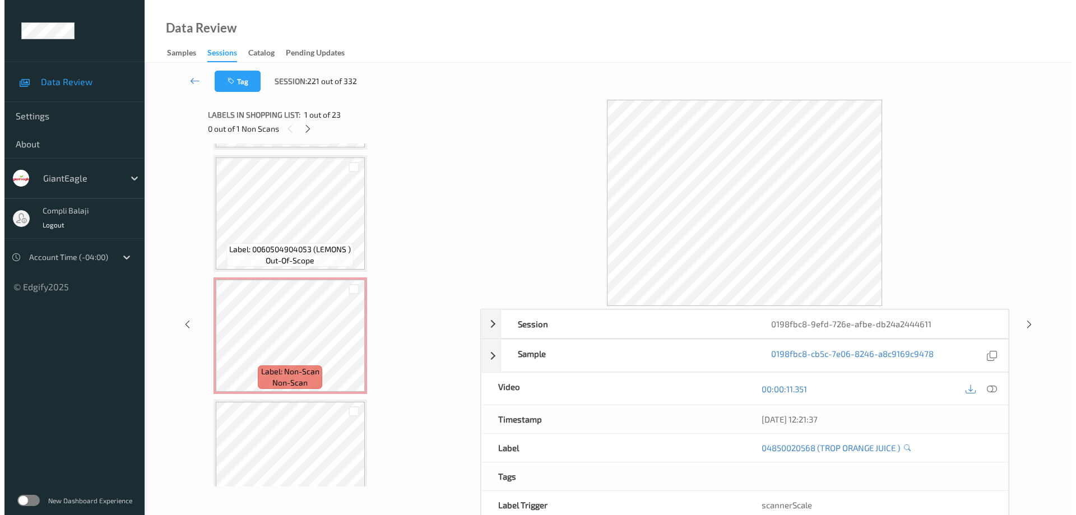
scroll to position [1004, 0]
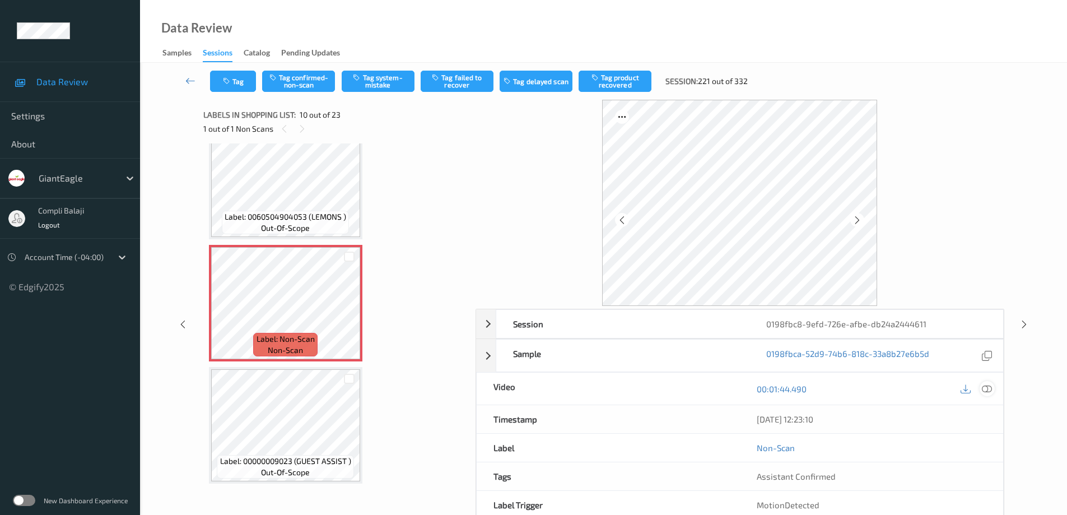
click at [992, 389] on div at bounding box center [987, 388] width 15 height 15
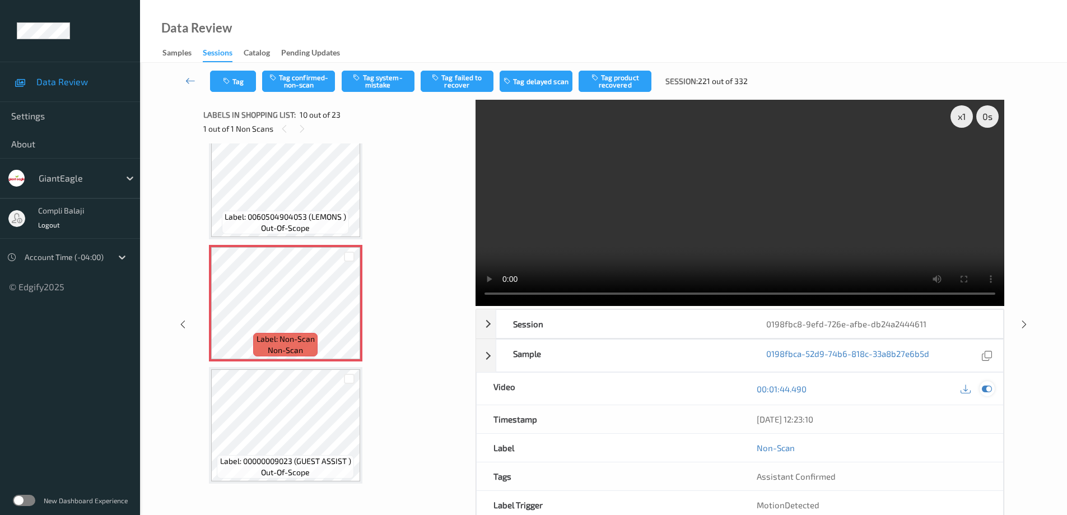
click at [990, 389] on icon at bounding box center [987, 389] width 10 height 10
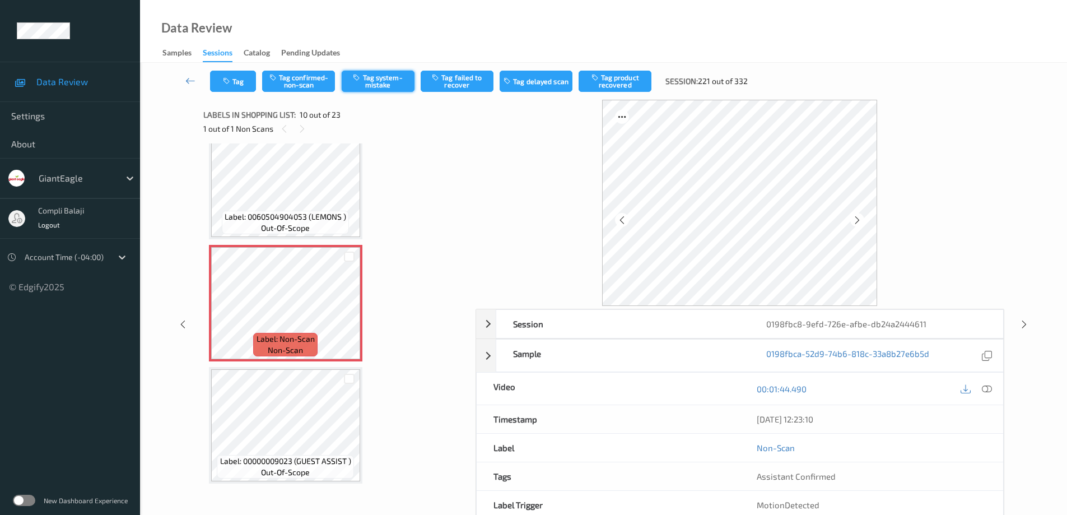
click at [382, 80] on button "Tag system-mistake" at bounding box center [378, 81] width 73 height 21
click at [240, 82] on button "Tag" at bounding box center [233, 81] width 46 height 21
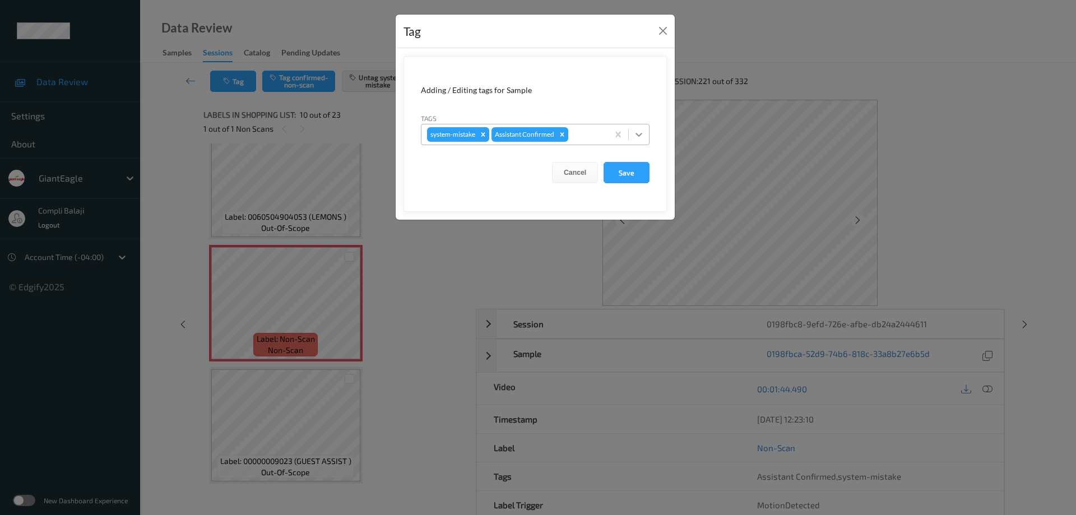
click at [640, 131] on icon at bounding box center [638, 134] width 11 height 11
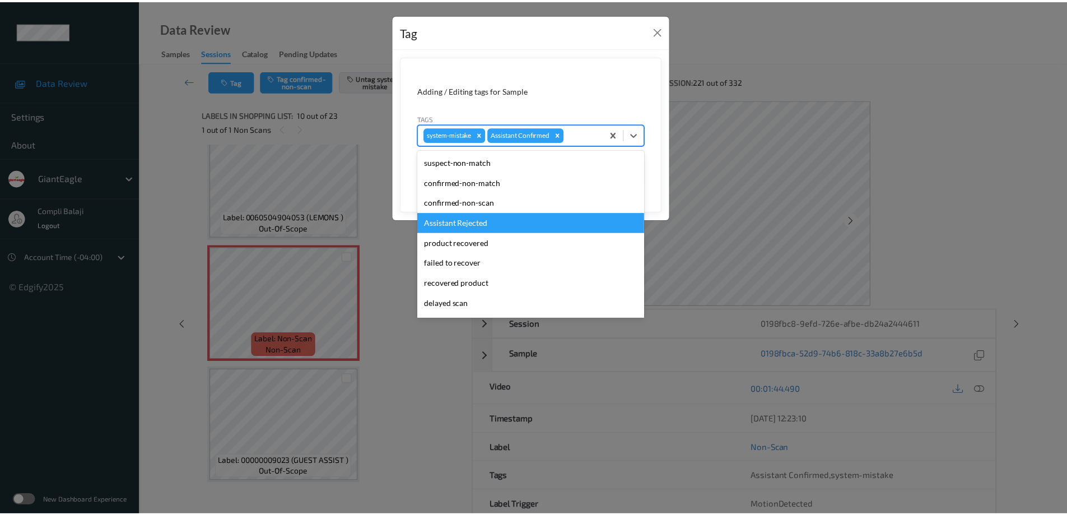
scroll to position [99, 0]
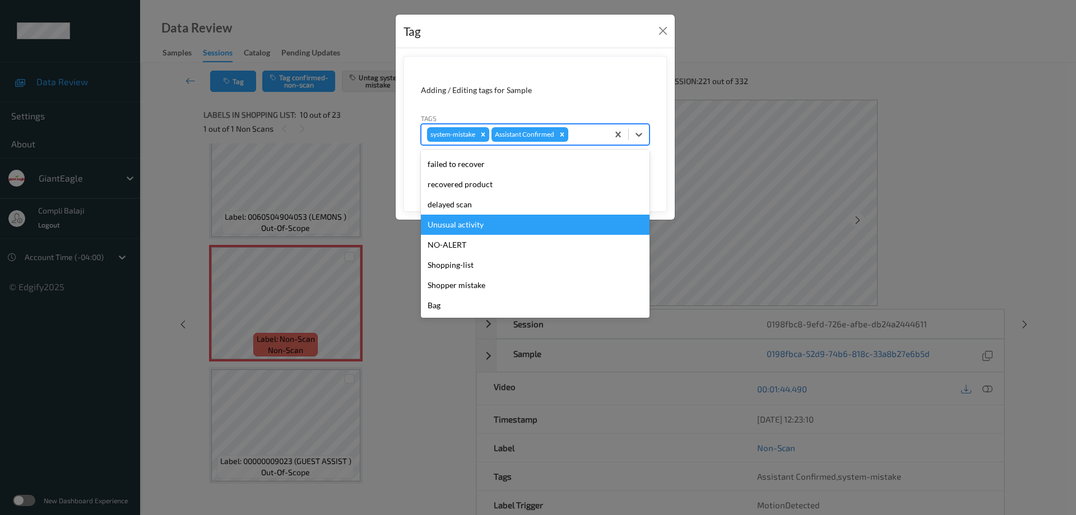
click at [485, 225] on div "Unusual activity" at bounding box center [535, 225] width 229 height 20
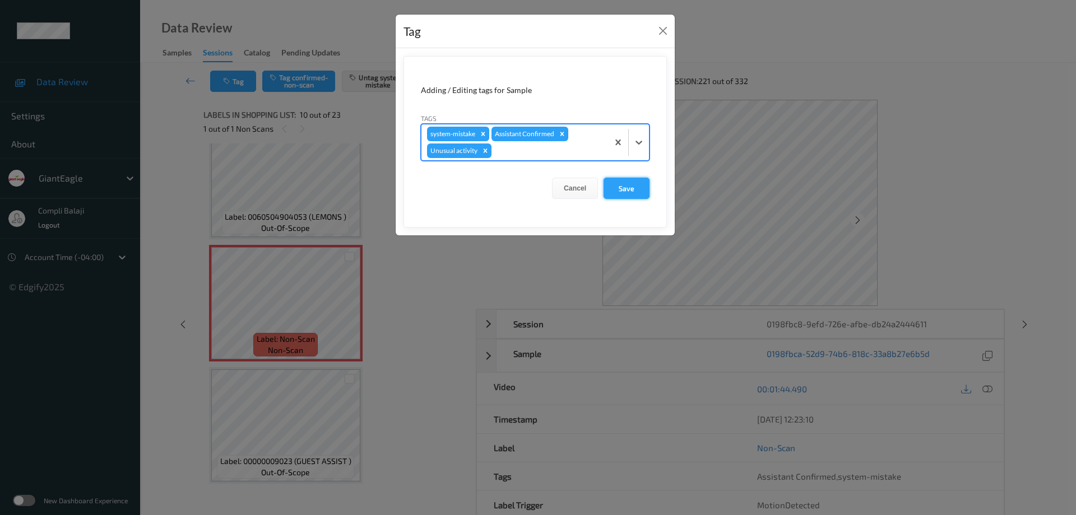
click at [632, 193] on button "Save" at bounding box center [626, 188] width 46 height 21
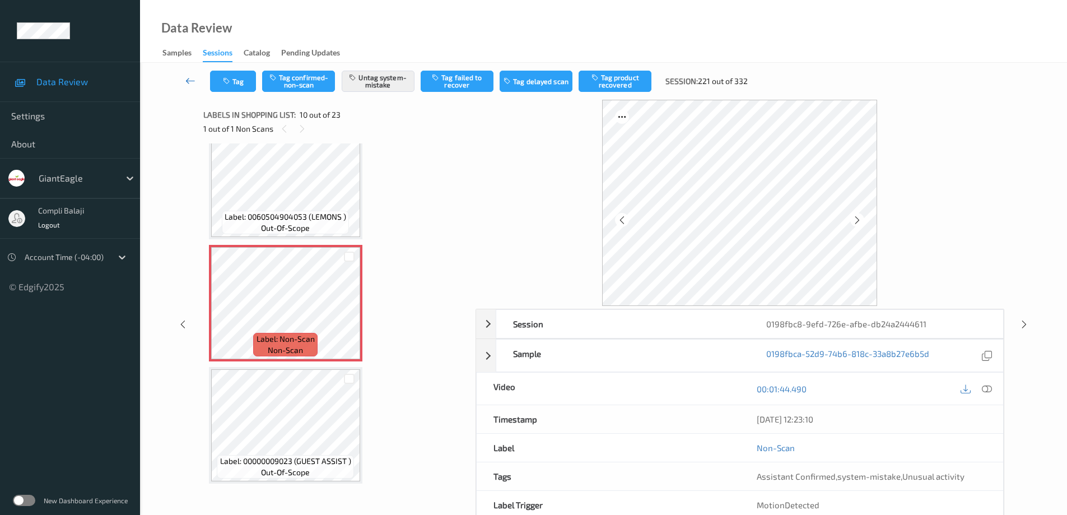
click at [193, 79] on icon at bounding box center [190, 80] width 10 height 11
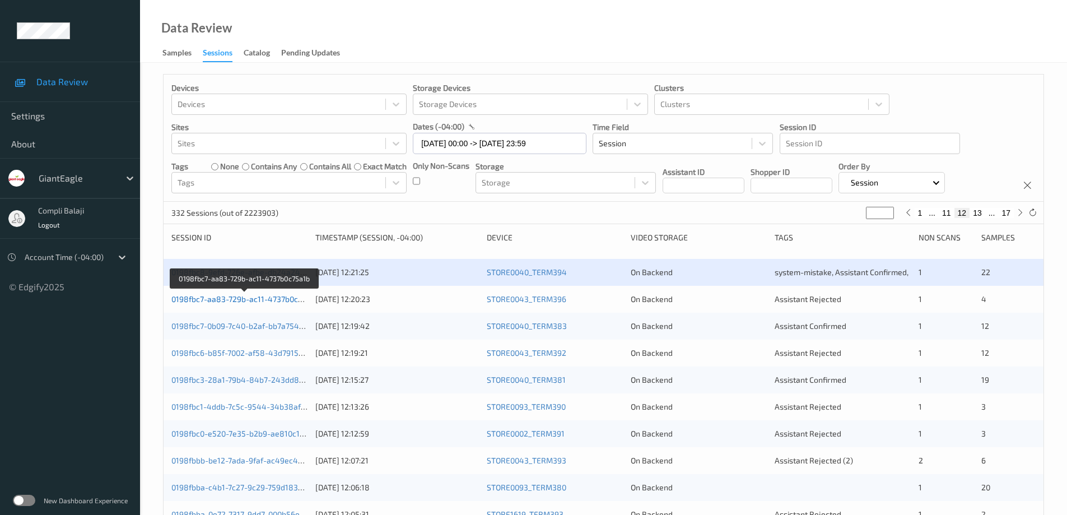
click at [239, 301] on link "0198fbc7-aa83-729b-ac11-4737b0c75a1b" at bounding box center [244, 299] width 147 height 10
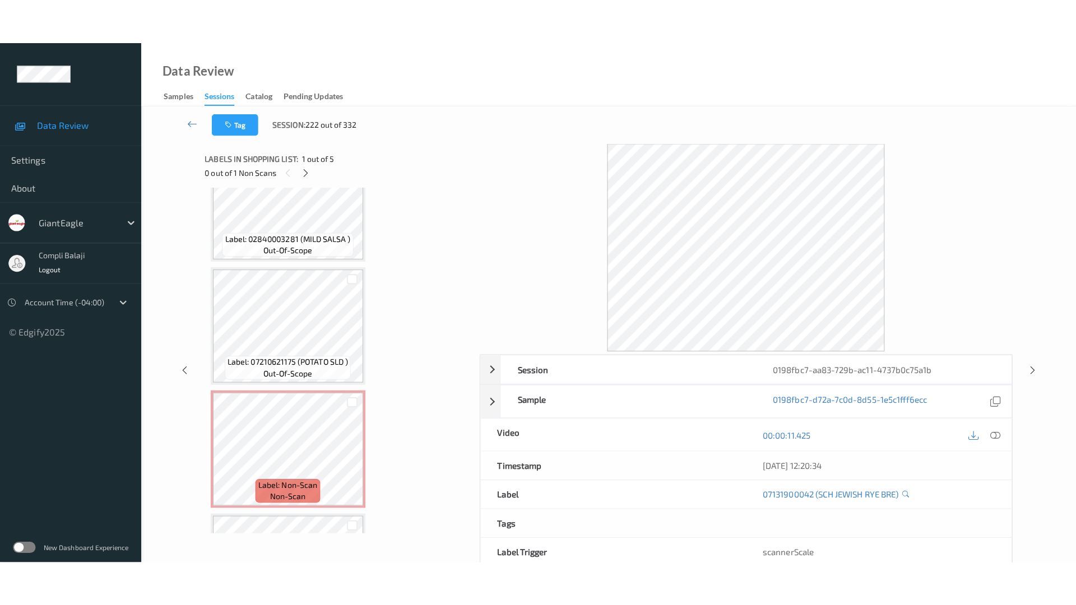
scroll to position [273, 0]
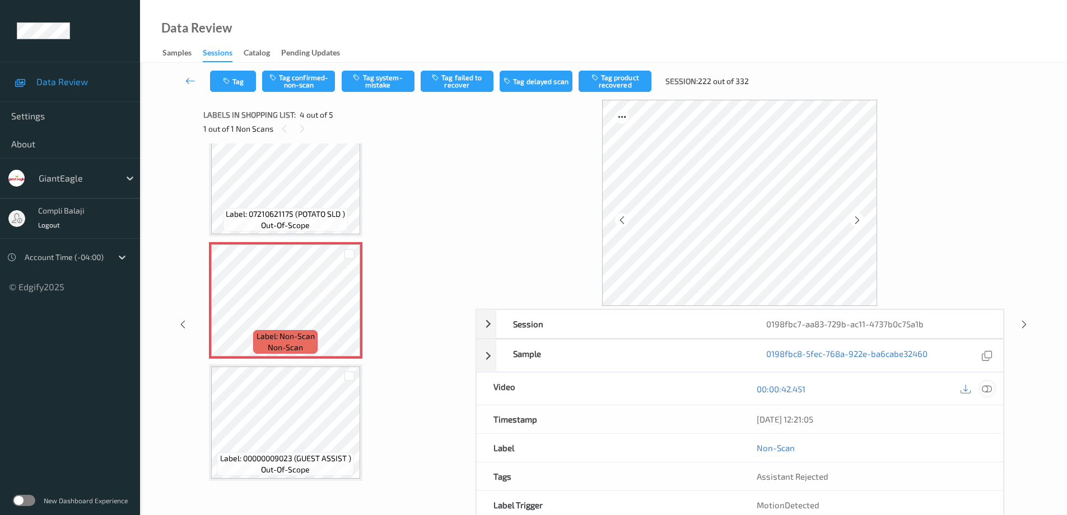
click at [988, 391] on icon at bounding box center [987, 389] width 10 height 10
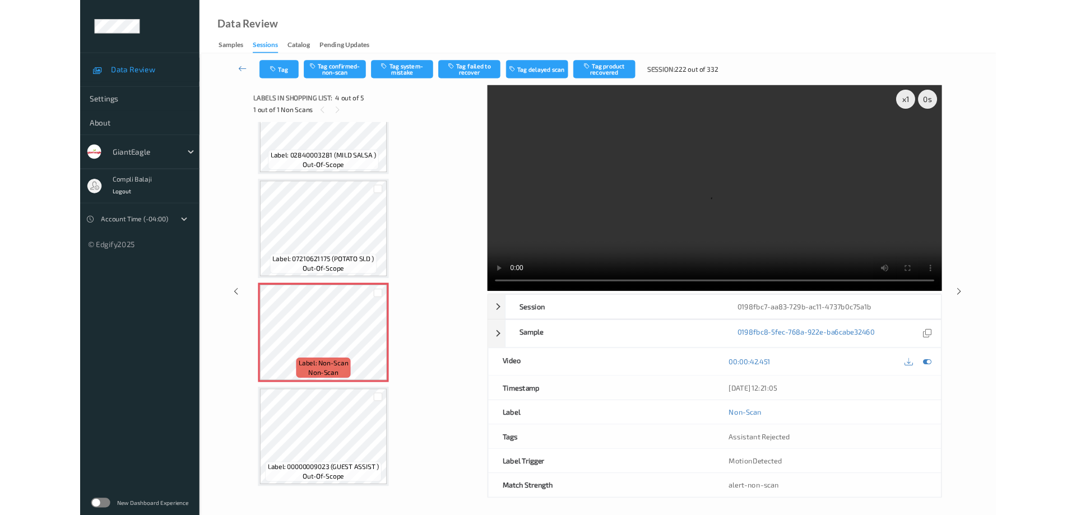
scroll to position [183, 0]
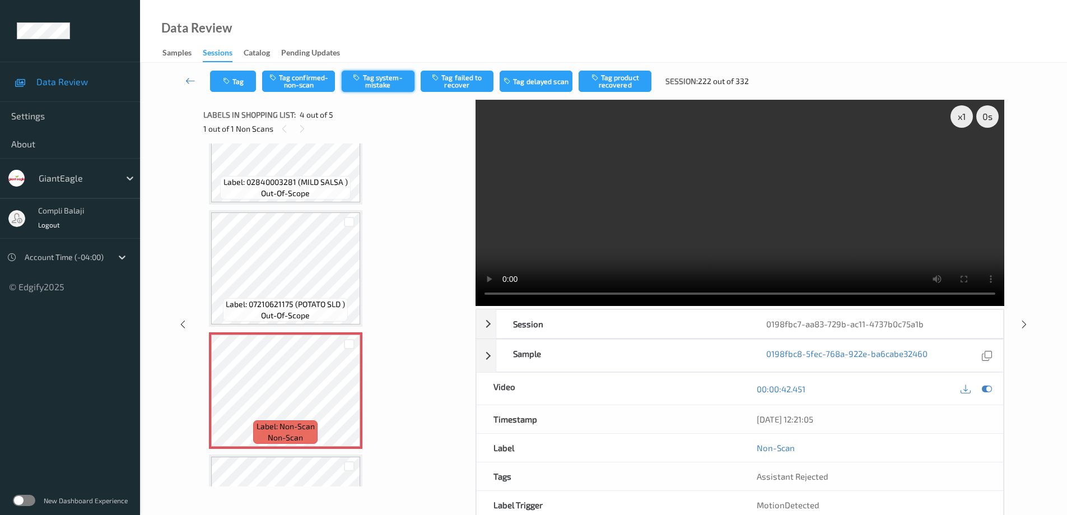
click at [383, 81] on button "Tag system-mistake" at bounding box center [378, 81] width 73 height 21
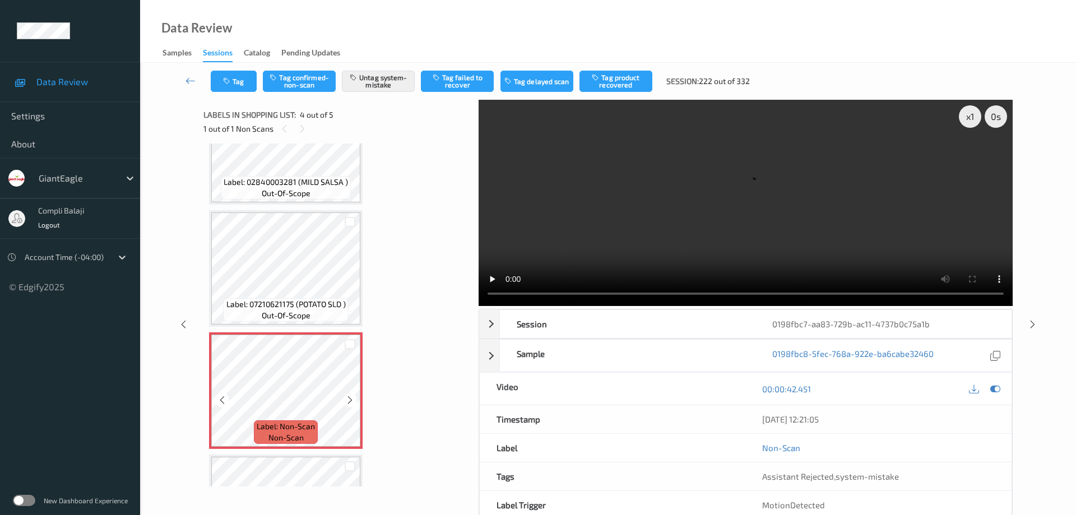
scroll to position [239, 0]
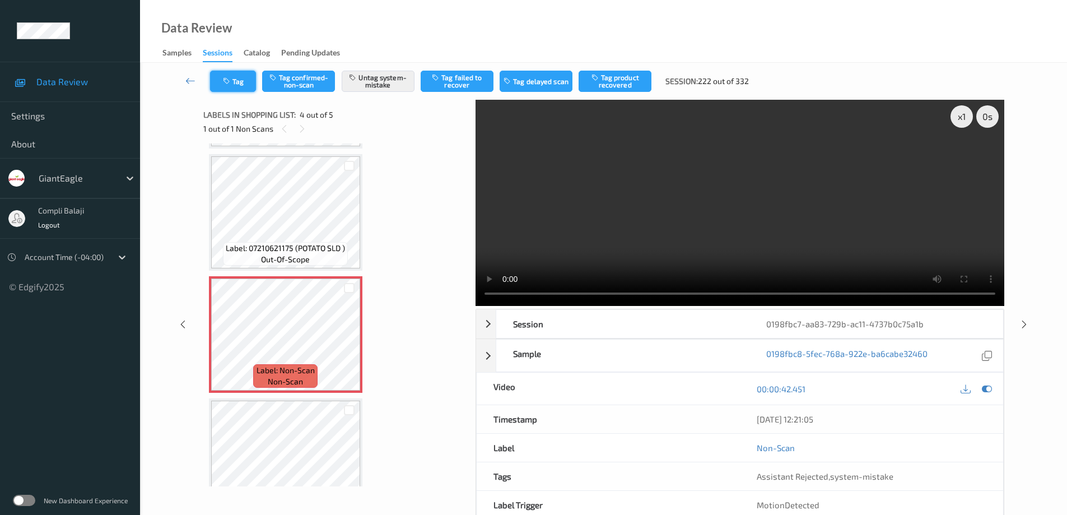
click at [236, 82] on button "Tag" at bounding box center [233, 81] width 46 height 21
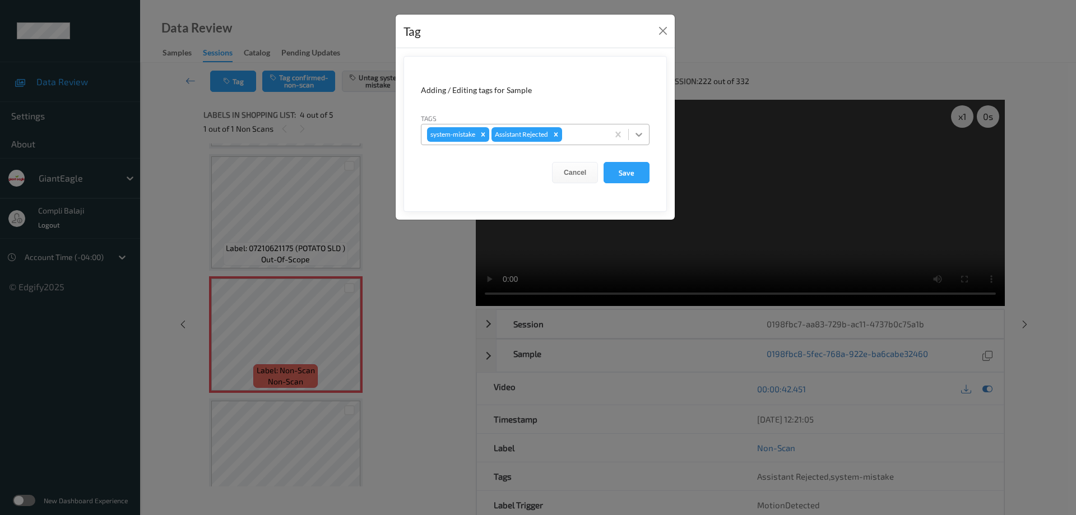
click at [642, 134] on icon at bounding box center [638, 134] width 11 height 11
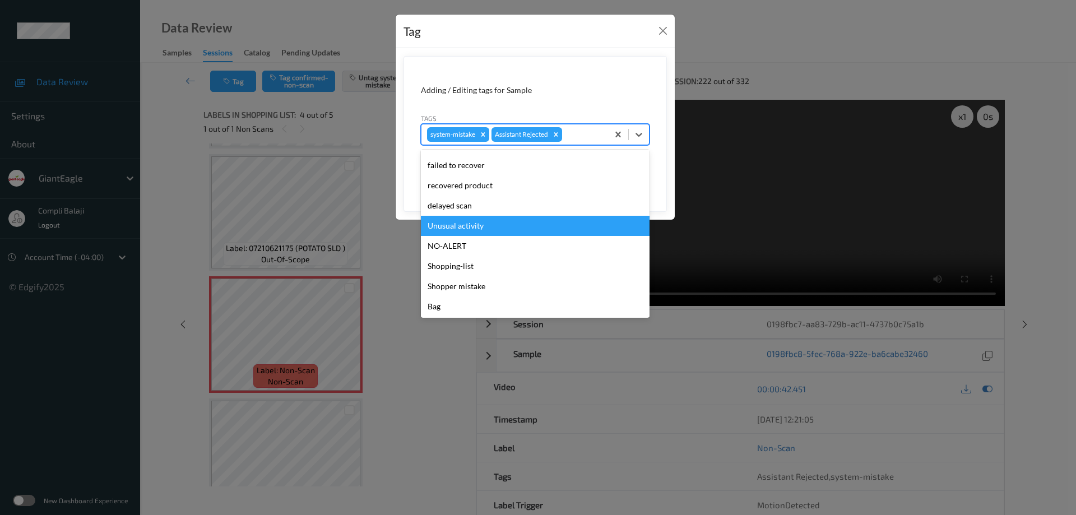
scroll to position [99, 0]
click at [476, 227] on div "Unusual activity" at bounding box center [535, 225] width 229 height 20
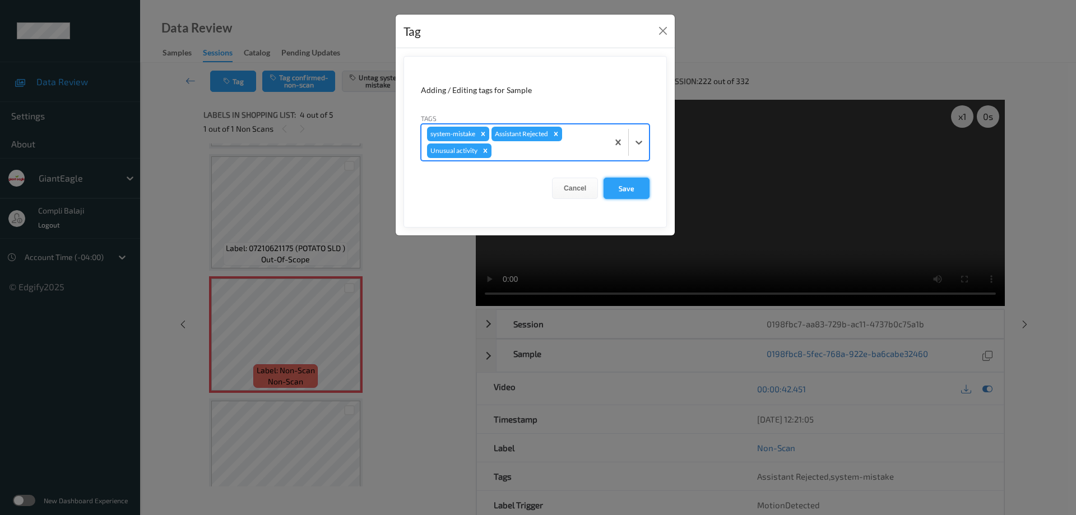
click at [642, 187] on button "Save" at bounding box center [626, 188] width 46 height 21
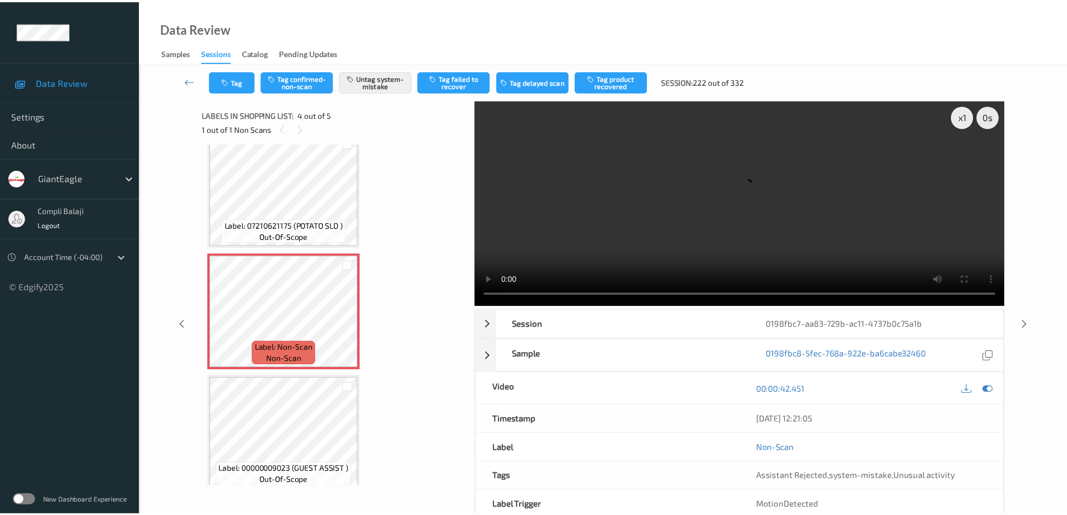
scroll to position [273, 0]
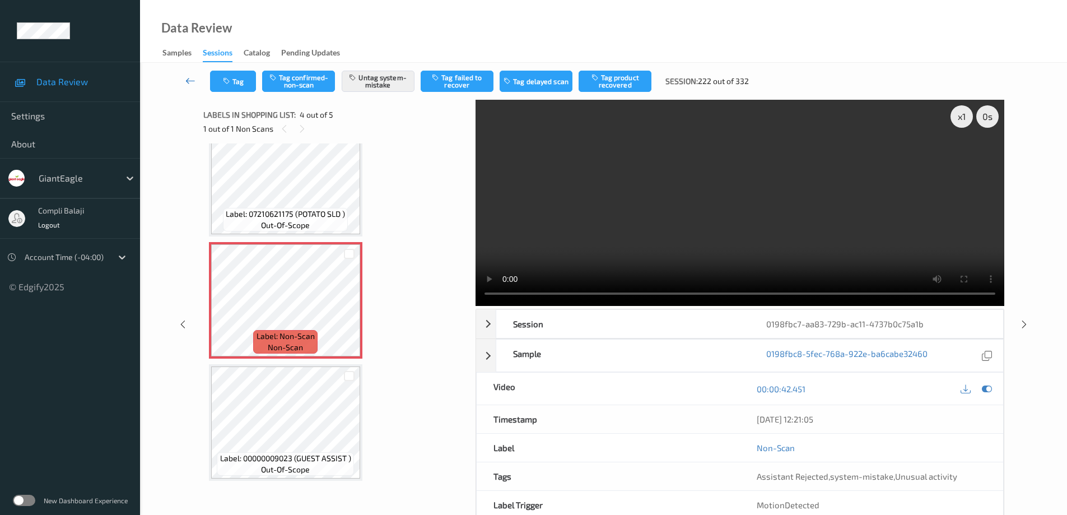
click at [189, 82] on icon at bounding box center [190, 80] width 10 height 11
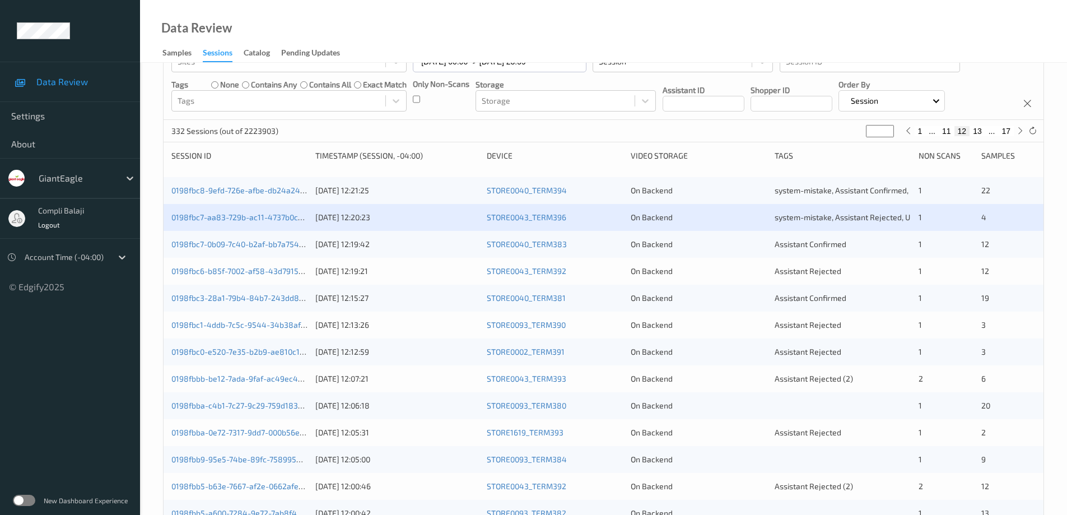
scroll to position [168, 0]
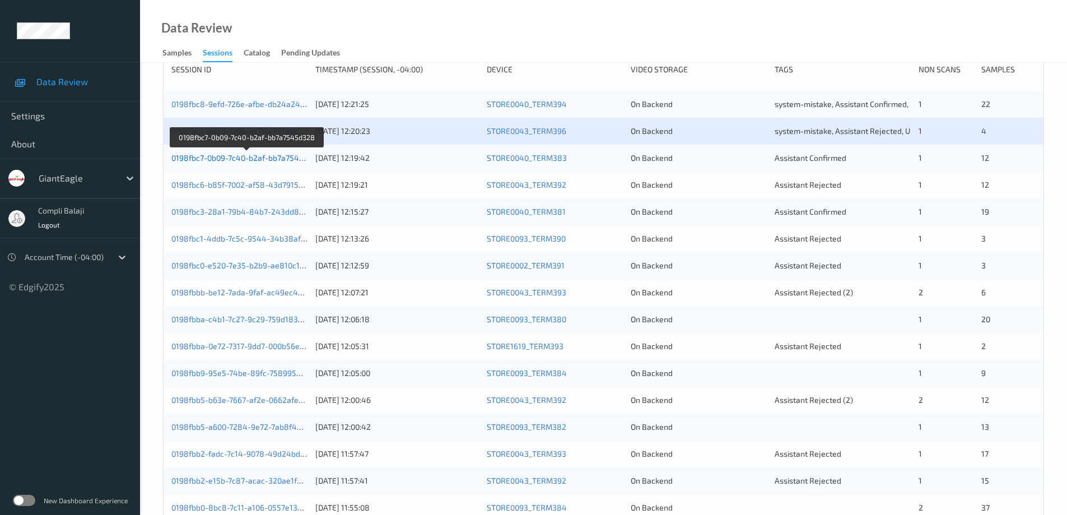
click at [271, 161] on link "0198fbc7-0b09-7c40-b2af-bb7a7545d328" at bounding box center [246, 158] width 151 height 10
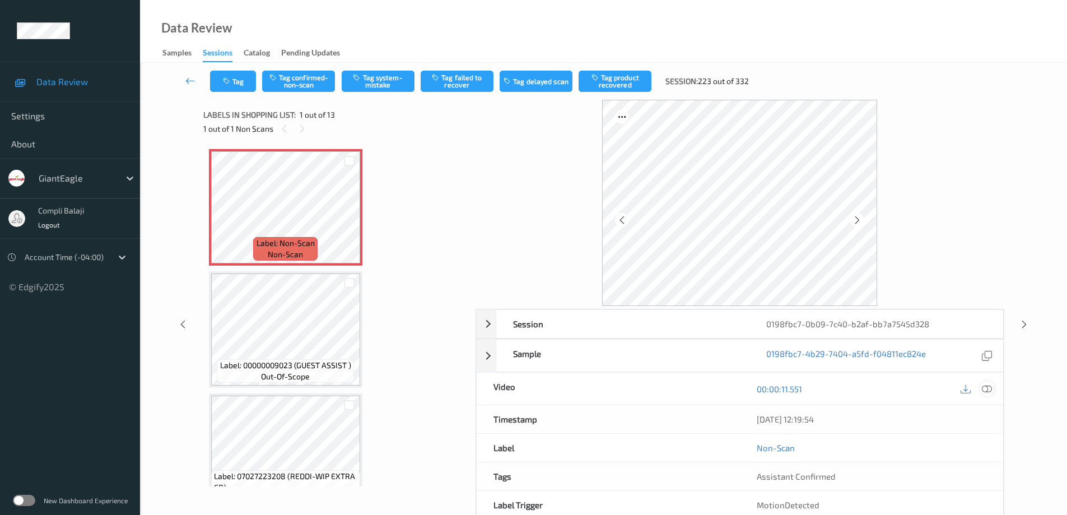
click at [987, 390] on icon at bounding box center [987, 389] width 10 height 10
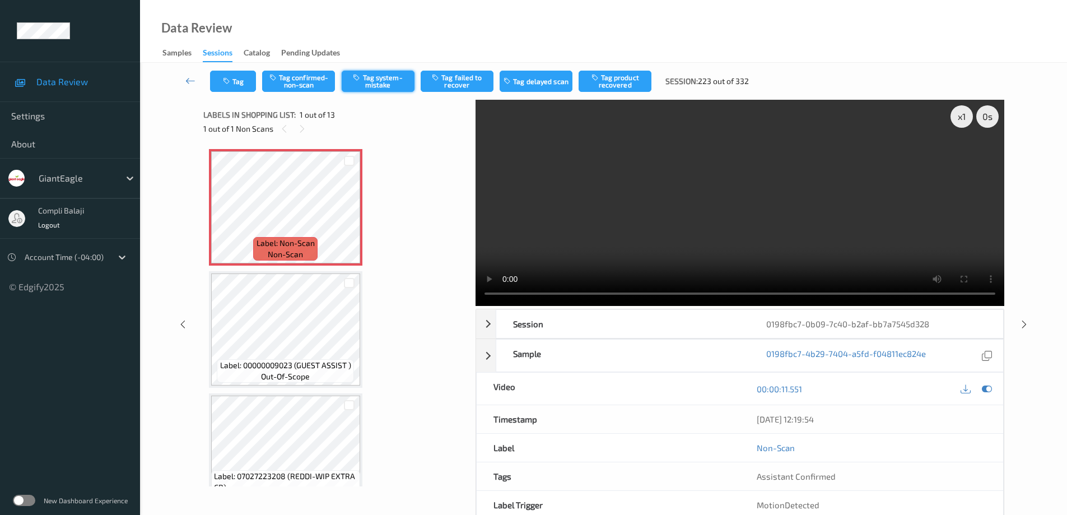
click at [383, 82] on button "Tag system-mistake" at bounding box center [378, 81] width 73 height 21
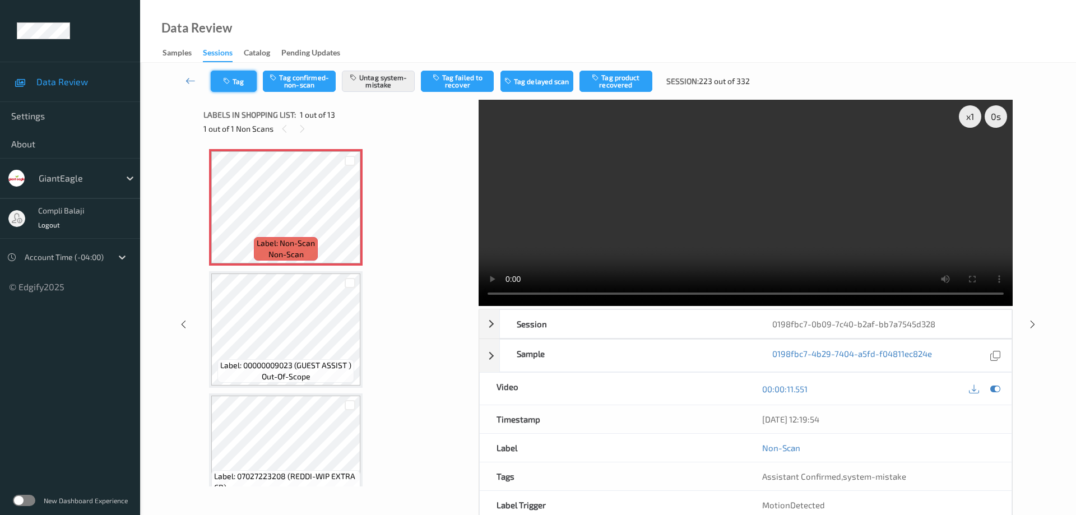
click at [244, 83] on button "Tag" at bounding box center [234, 81] width 46 height 21
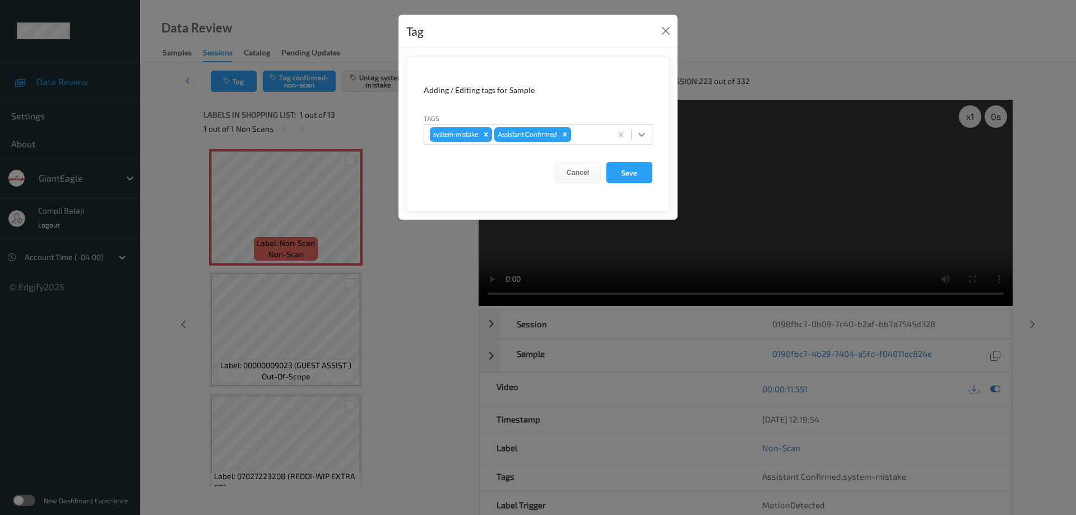
click at [645, 131] on icon at bounding box center [641, 134] width 11 height 11
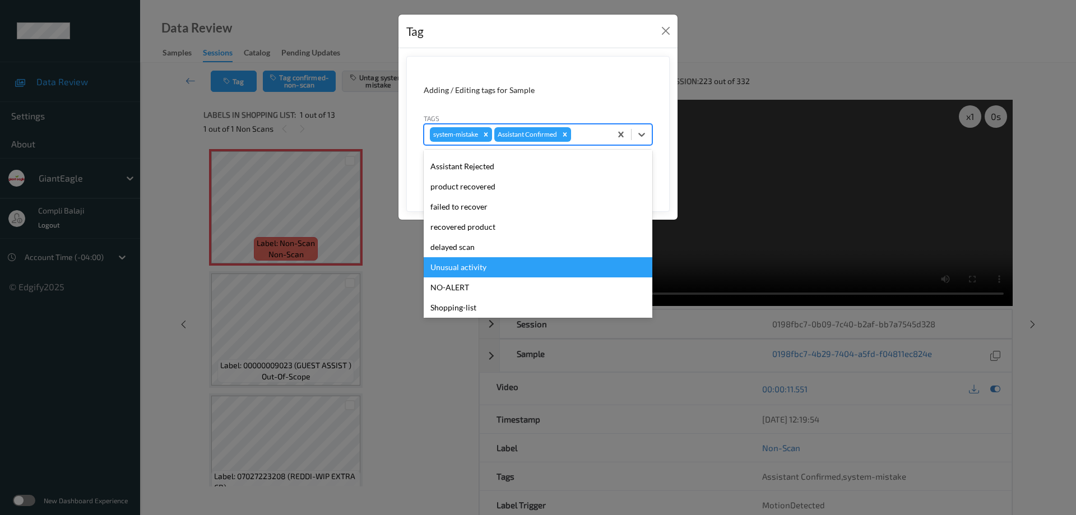
scroll to position [99, 0]
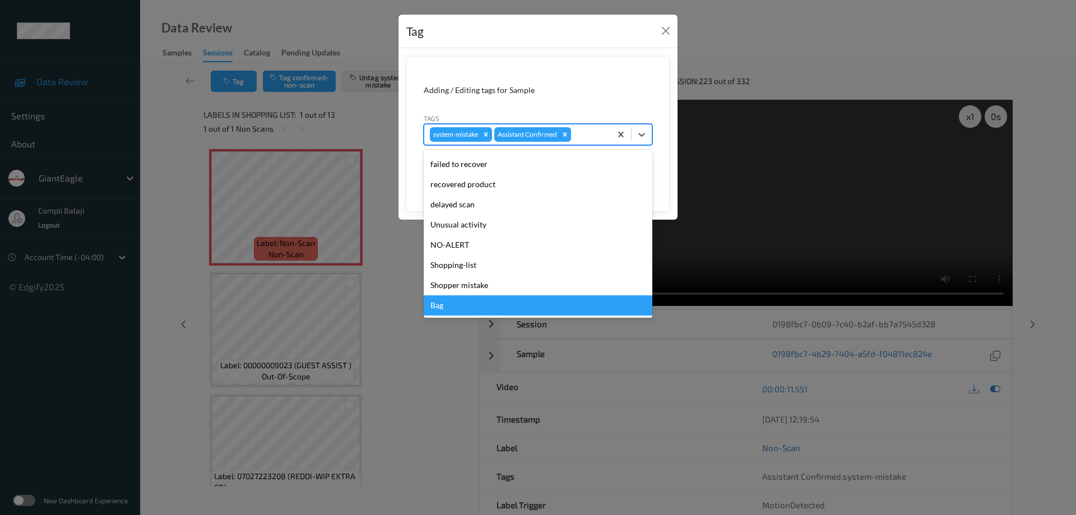
click at [453, 313] on div "Bag" at bounding box center [538, 305] width 229 height 20
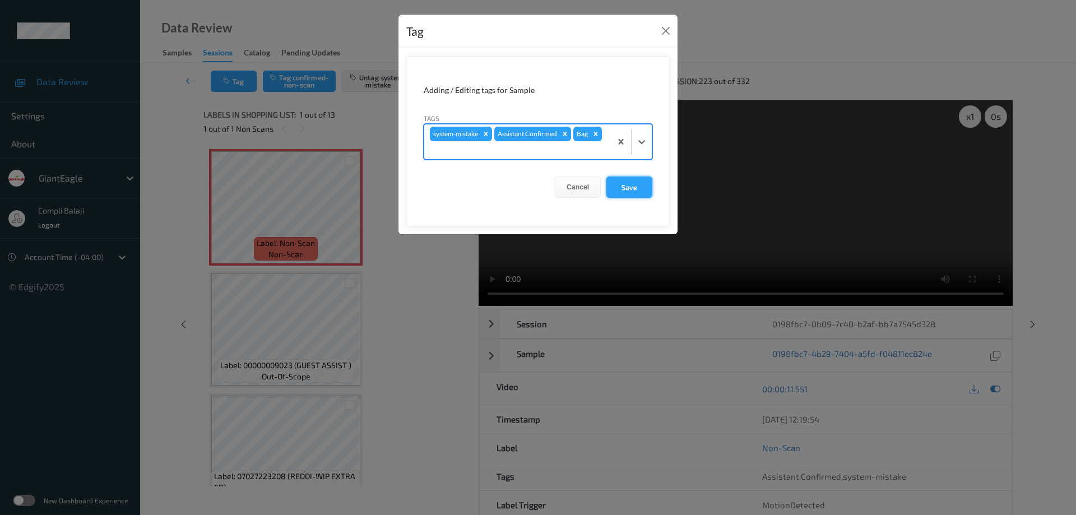
click at [634, 191] on button "Save" at bounding box center [629, 187] width 46 height 21
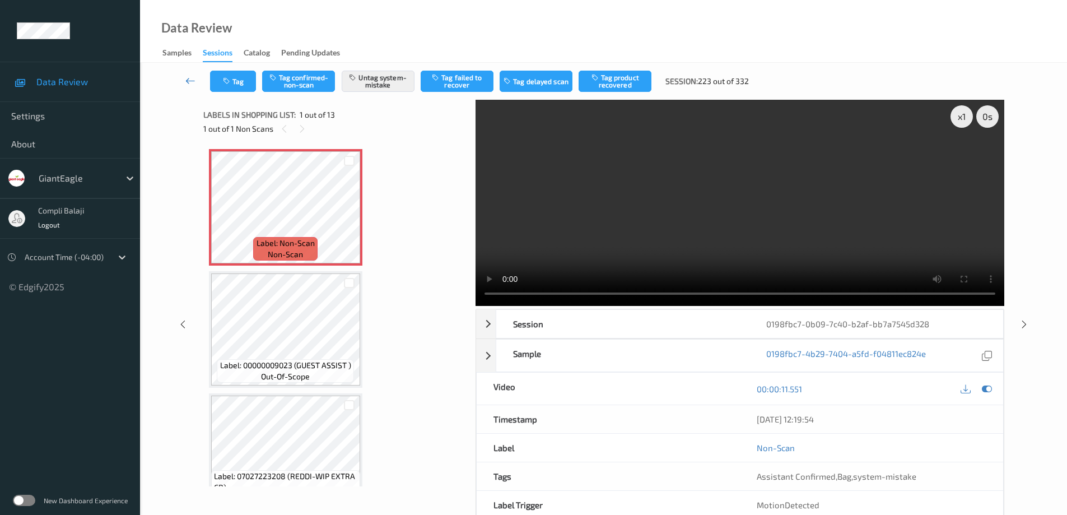
click at [189, 82] on icon at bounding box center [190, 80] width 10 height 11
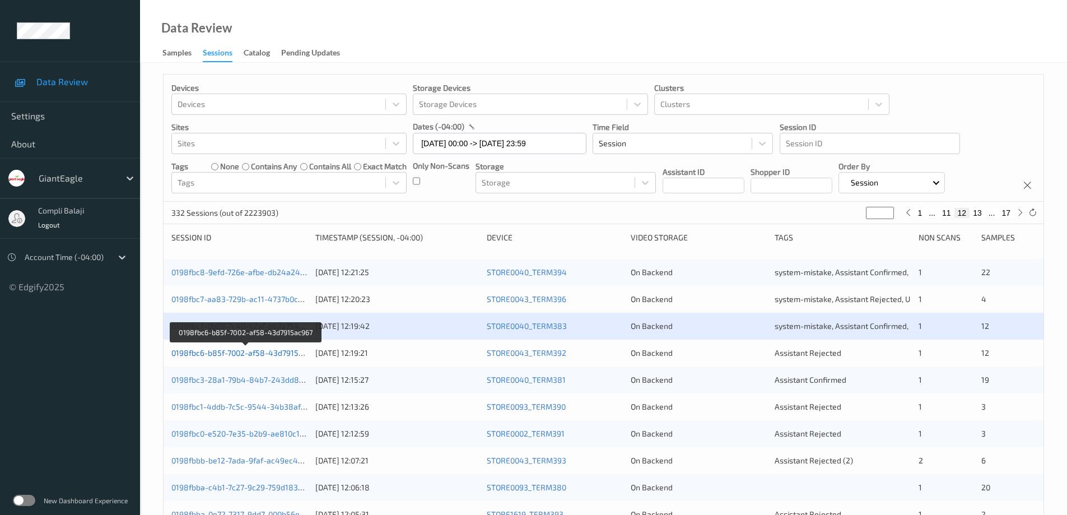
click at [275, 356] on link "0198fbc6-b85f-7002-af58-43d7915ac967" at bounding box center [245, 353] width 148 height 10
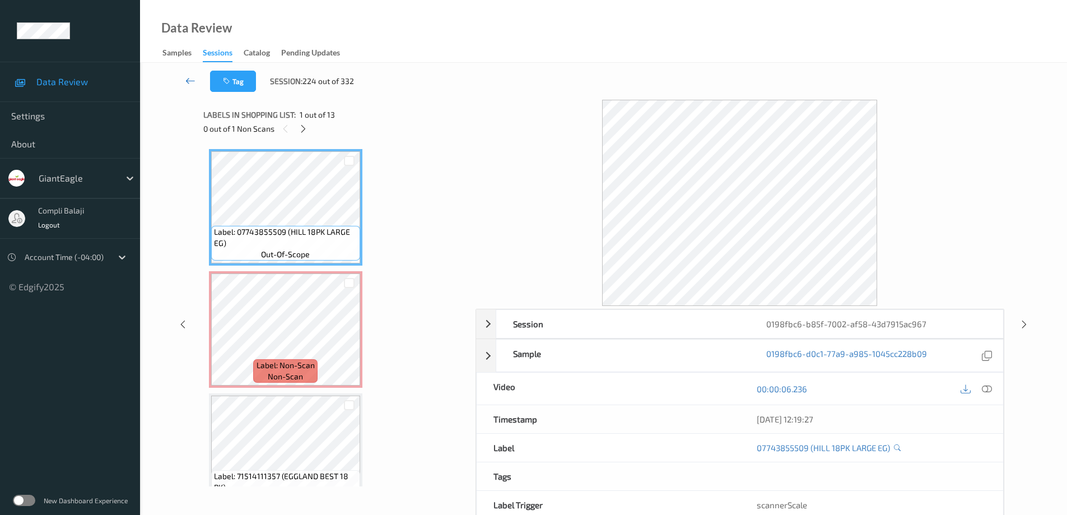
click at [191, 80] on icon at bounding box center [190, 80] width 10 height 11
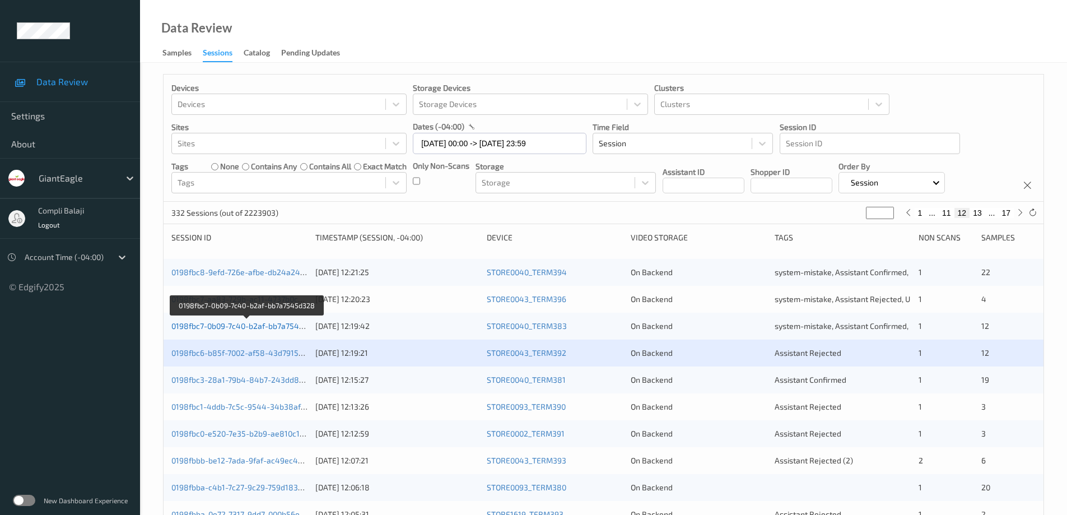
click at [273, 327] on link "0198fbc7-0b09-7c40-b2af-bb7a7545d328" at bounding box center [246, 326] width 151 height 10
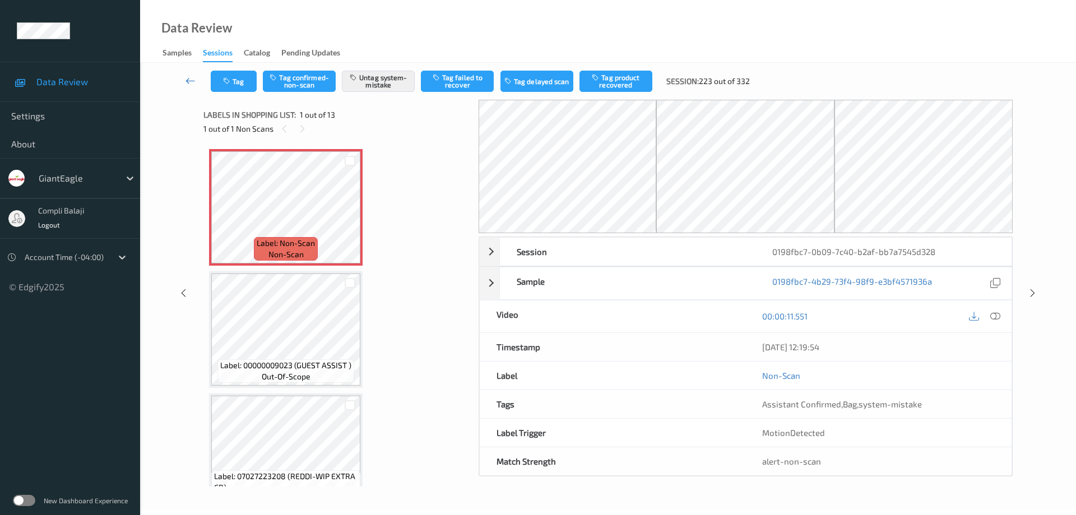
click at [189, 77] on icon at bounding box center [190, 80] width 10 height 11
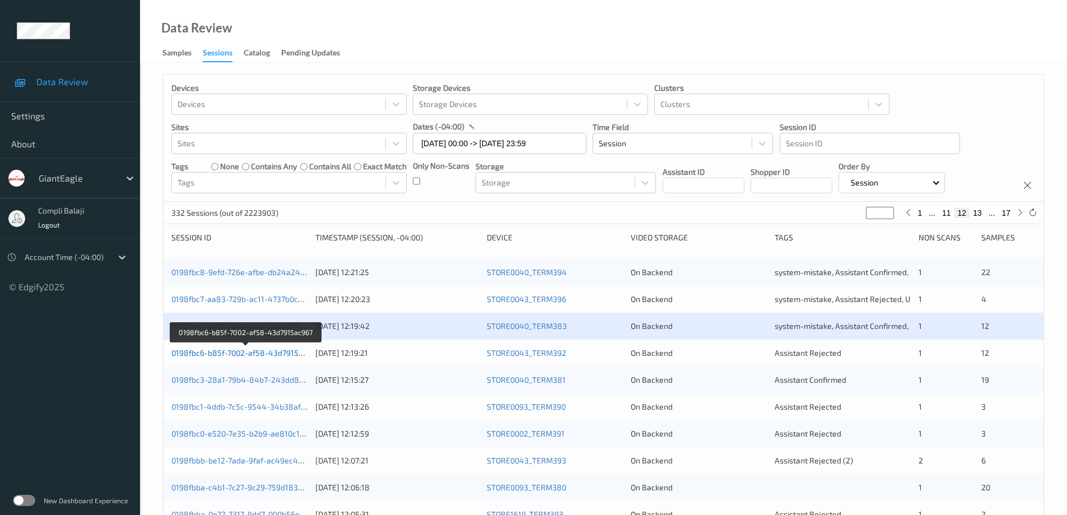
click at [264, 351] on link "0198fbc6-b85f-7002-af58-43d7915ac967" at bounding box center [245, 353] width 148 height 10
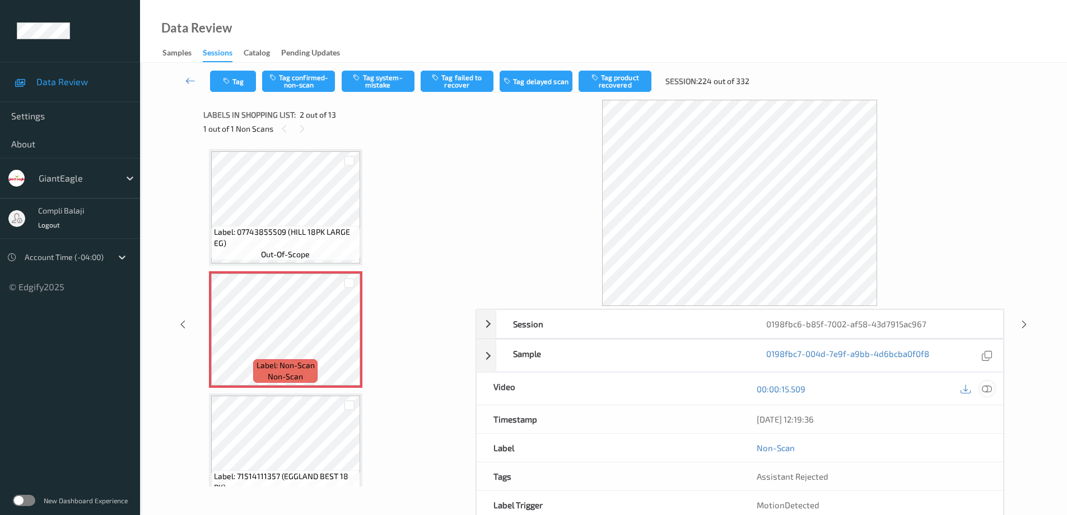
click at [988, 391] on icon at bounding box center [987, 389] width 10 height 10
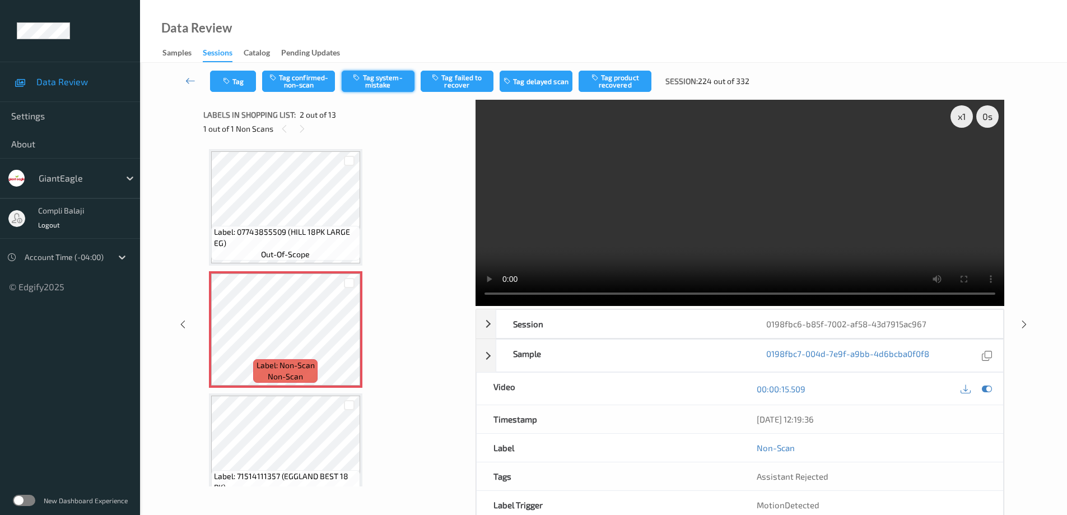
click at [378, 82] on button "Tag system-mistake" at bounding box center [378, 81] width 73 height 21
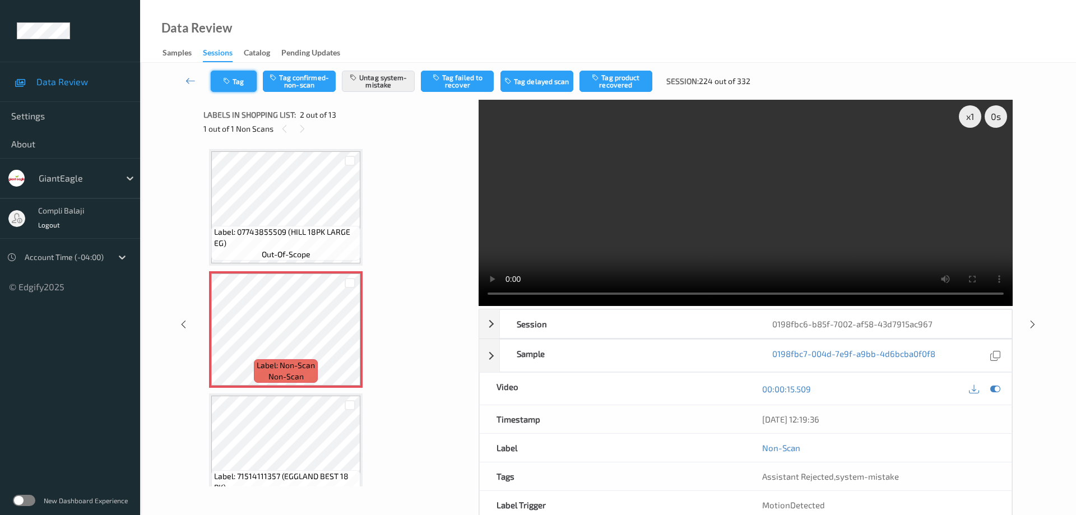
click at [241, 85] on button "Tag" at bounding box center [234, 81] width 46 height 21
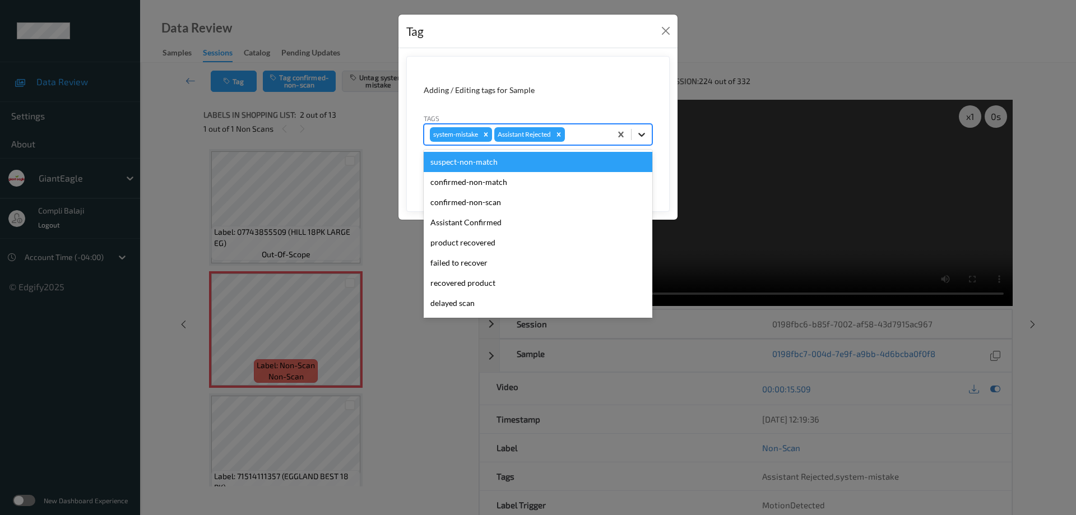
click at [642, 134] on icon at bounding box center [641, 134] width 11 height 11
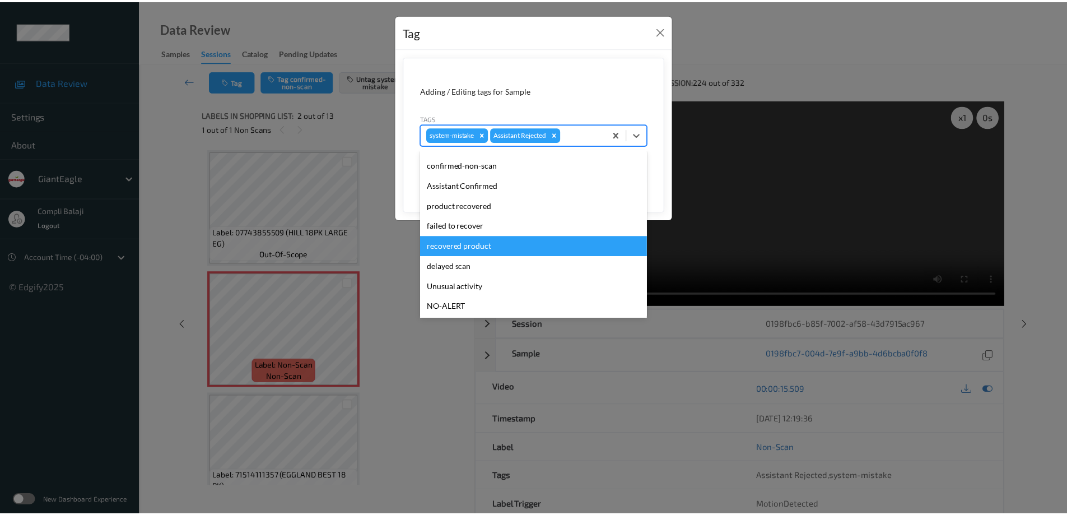
scroll to position [56, 0]
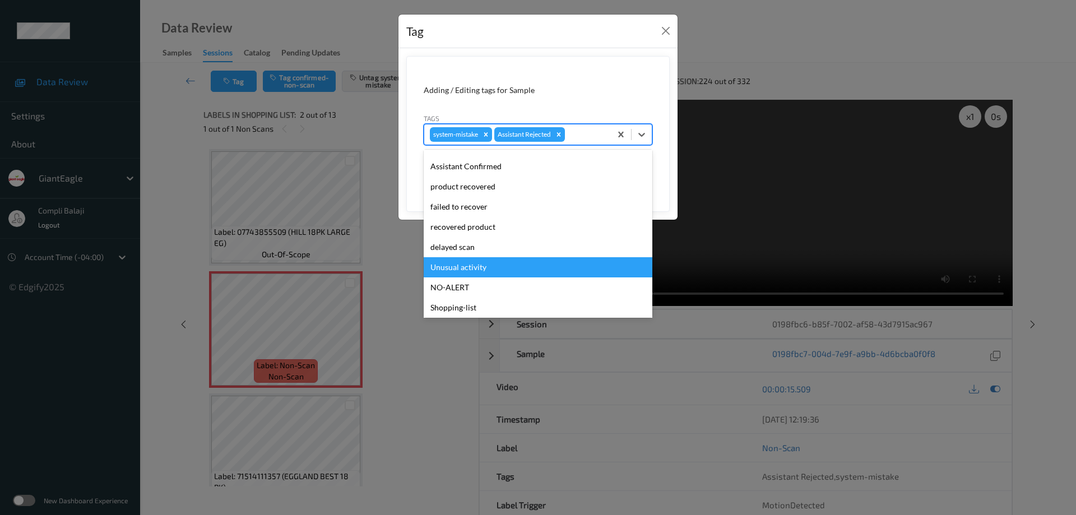
drag, startPoint x: 478, startPoint y: 271, endPoint x: 544, endPoint y: 256, distance: 67.8
click at [479, 271] on div "Unusual activity" at bounding box center [538, 267] width 229 height 20
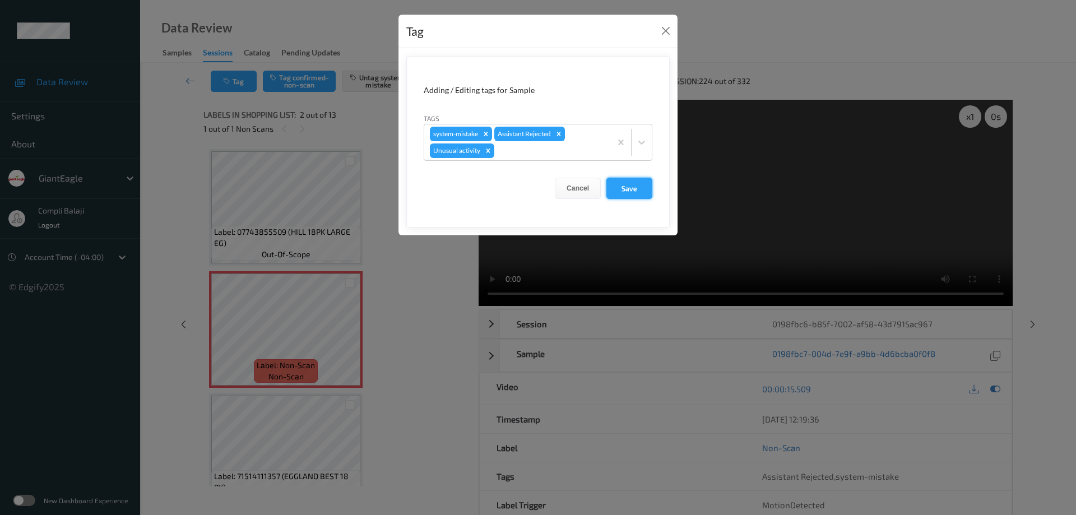
click at [636, 193] on button "Save" at bounding box center [629, 188] width 46 height 21
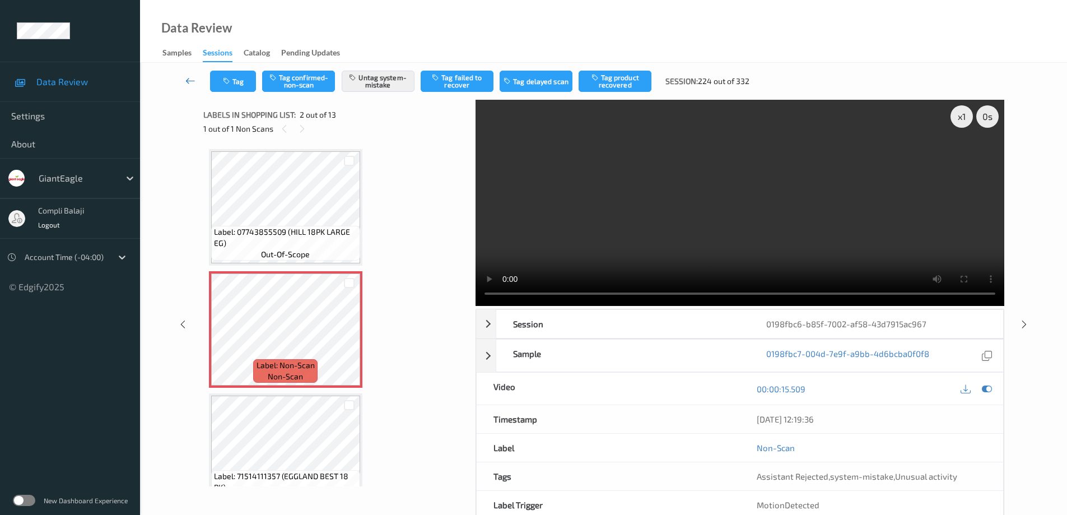
click at [189, 78] on icon at bounding box center [190, 80] width 10 height 11
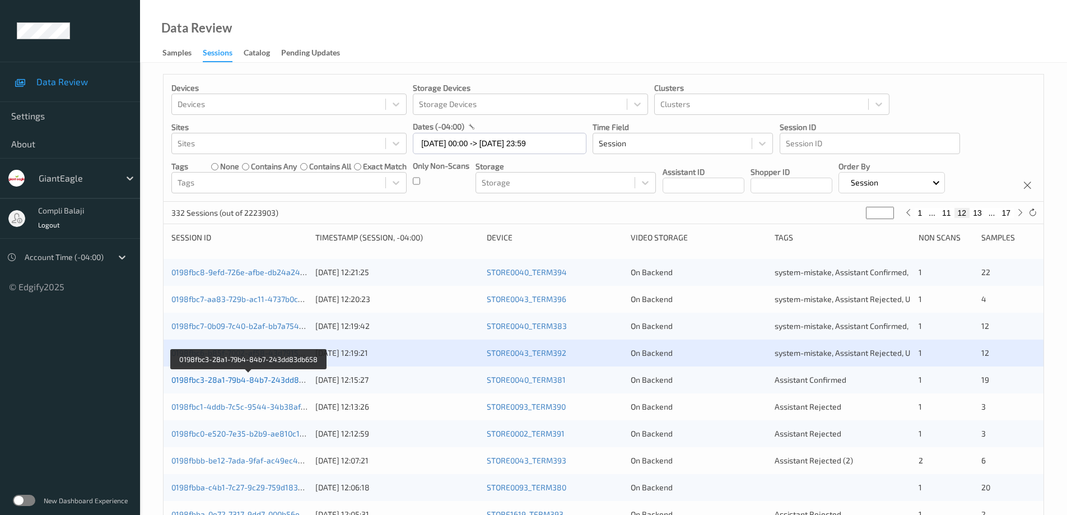
click at [277, 382] on link "0198fbc3-28a1-79b4-84b7-243dd83db658" at bounding box center [248, 380] width 155 height 10
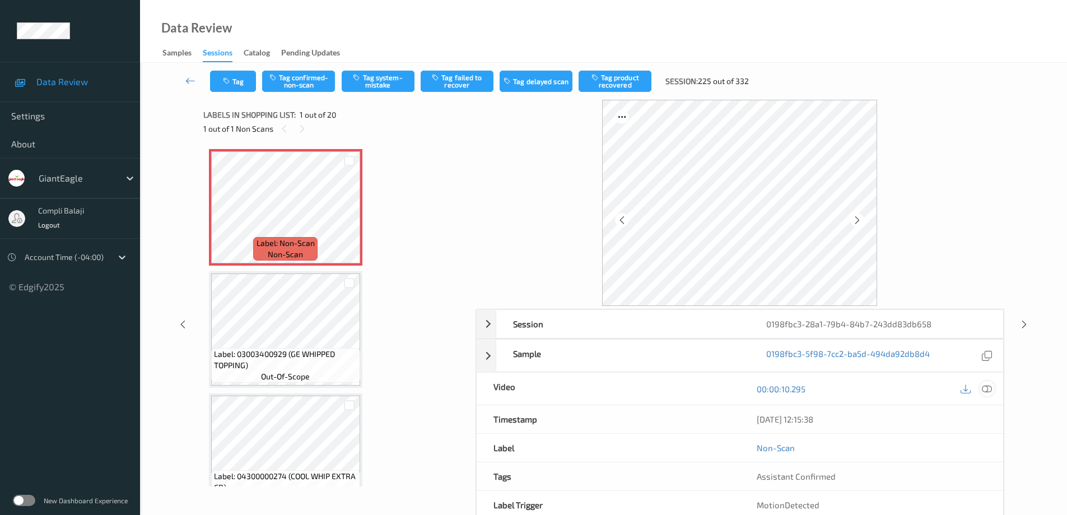
click at [986, 388] on icon at bounding box center [987, 389] width 10 height 10
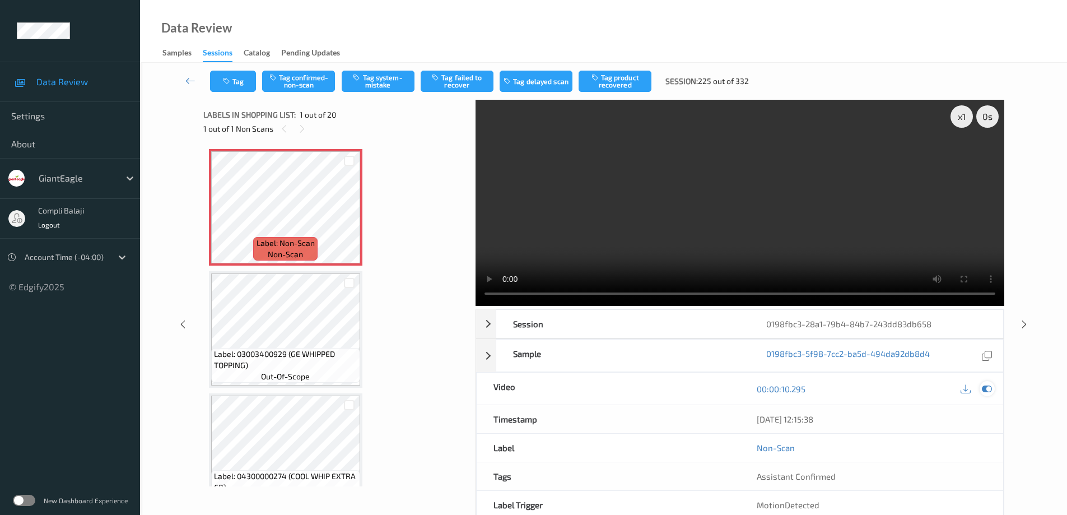
click at [991, 392] on icon at bounding box center [987, 389] width 10 height 10
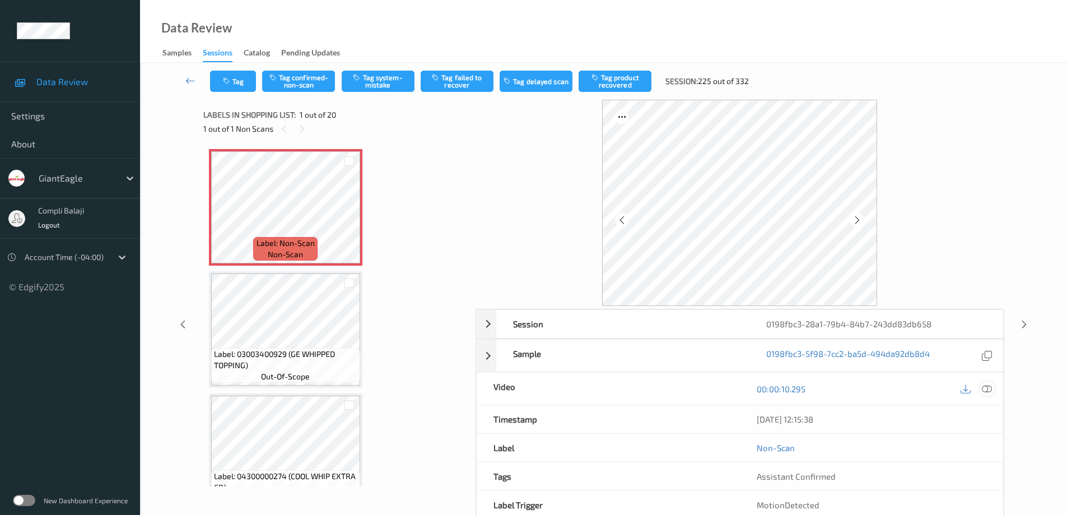
click at [991, 384] on icon at bounding box center [987, 389] width 10 height 10
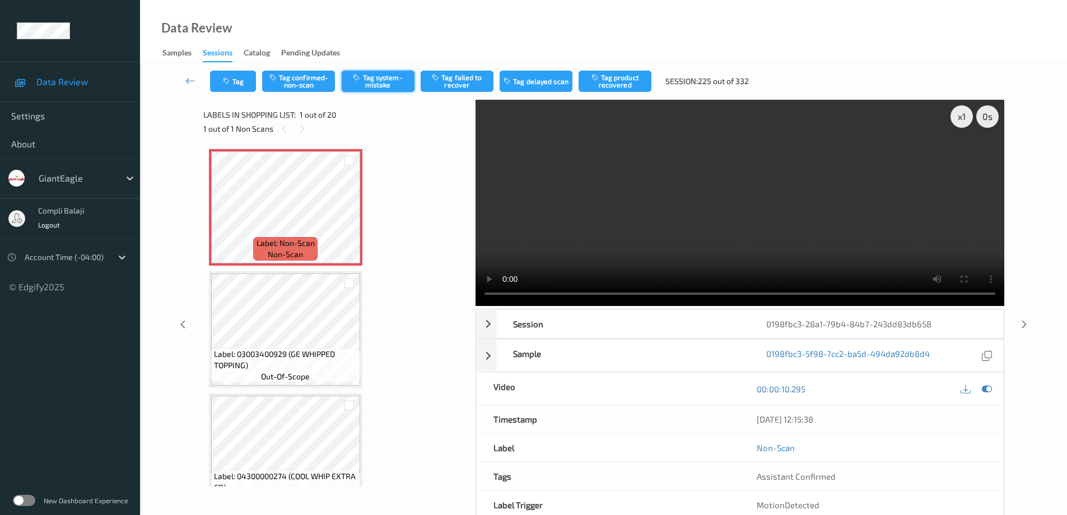
click at [381, 82] on button "Tag system-mistake" at bounding box center [378, 81] width 73 height 21
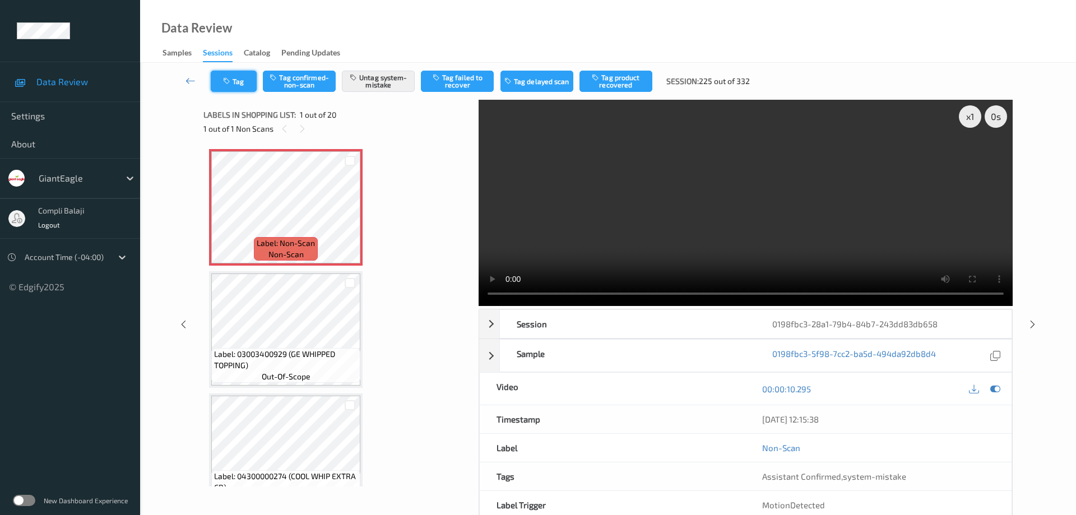
click at [244, 87] on button "Tag" at bounding box center [234, 81] width 46 height 21
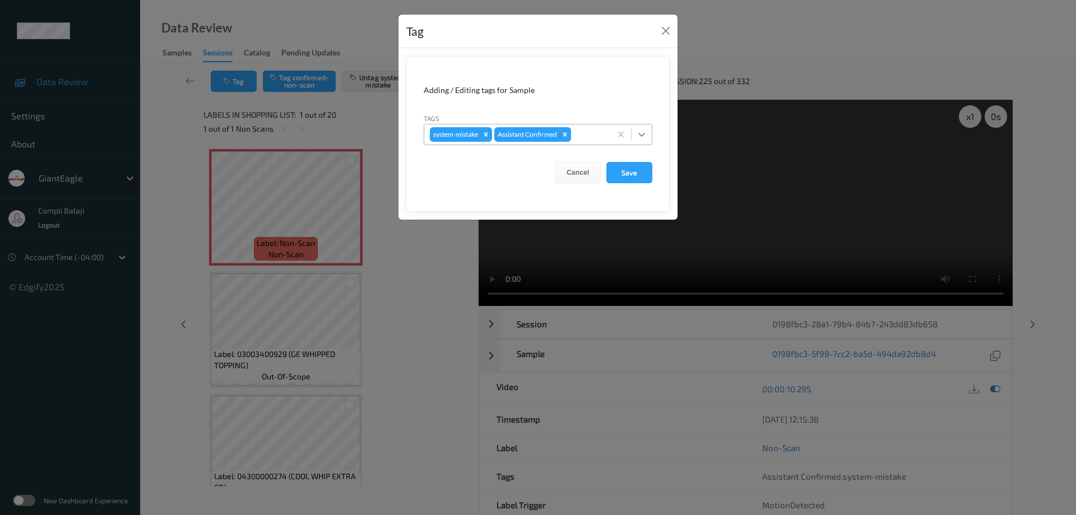
drag, startPoint x: 642, startPoint y: 131, endPoint x: 583, endPoint y: 148, distance: 61.2
click at [640, 132] on icon at bounding box center [641, 134] width 11 height 11
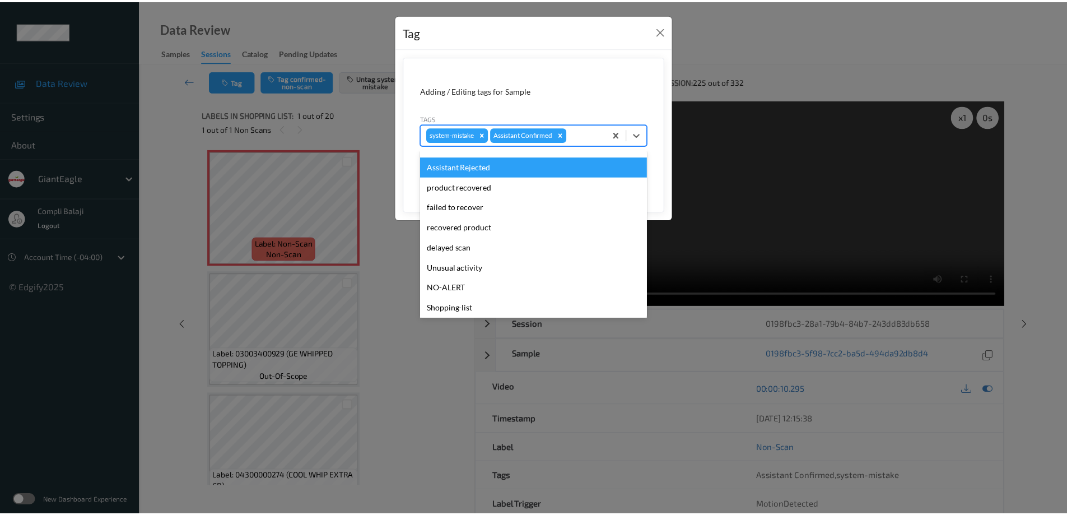
scroll to position [99, 0]
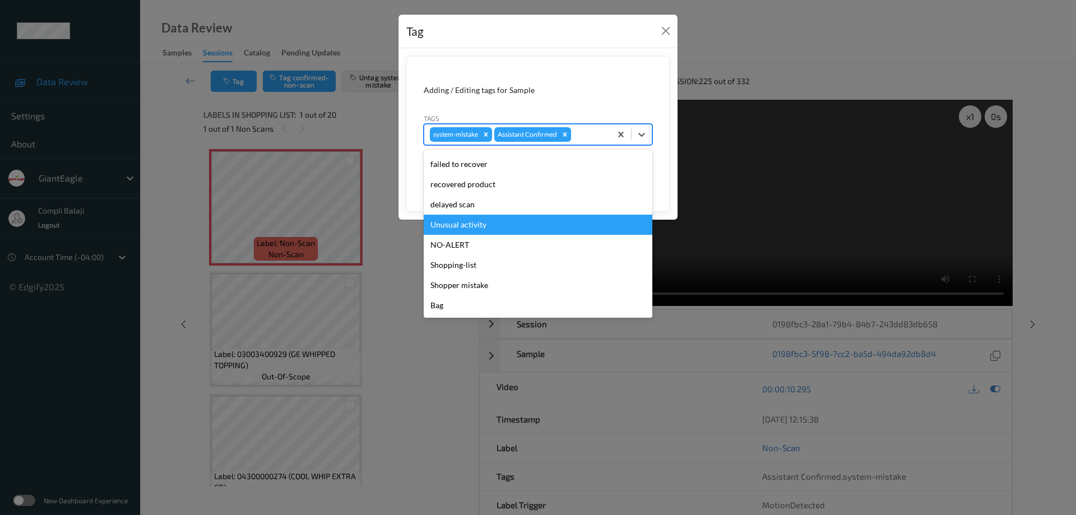
click at [479, 229] on div "Unusual activity" at bounding box center [538, 225] width 229 height 20
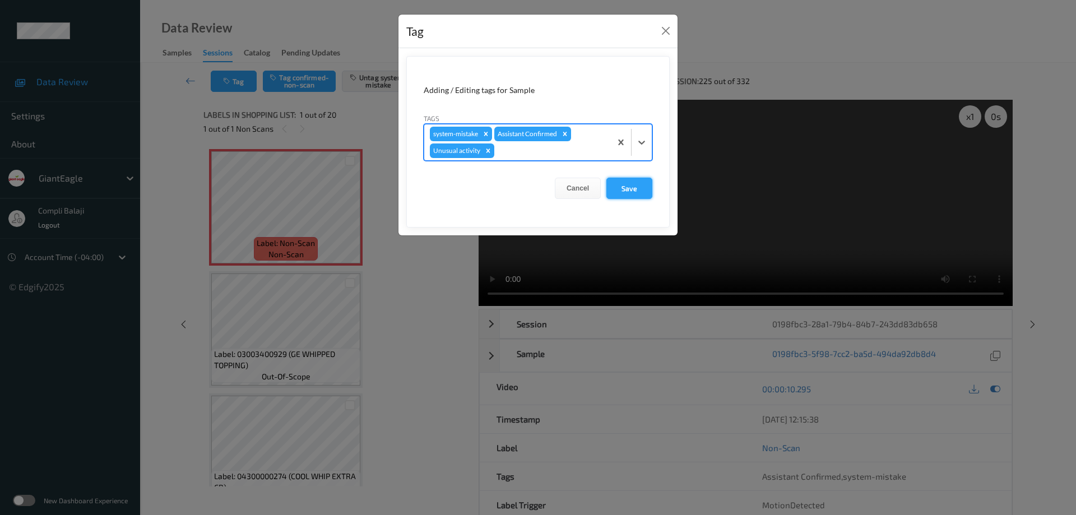
click at [631, 191] on button "Save" at bounding box center [629, 188] width 46 height 21
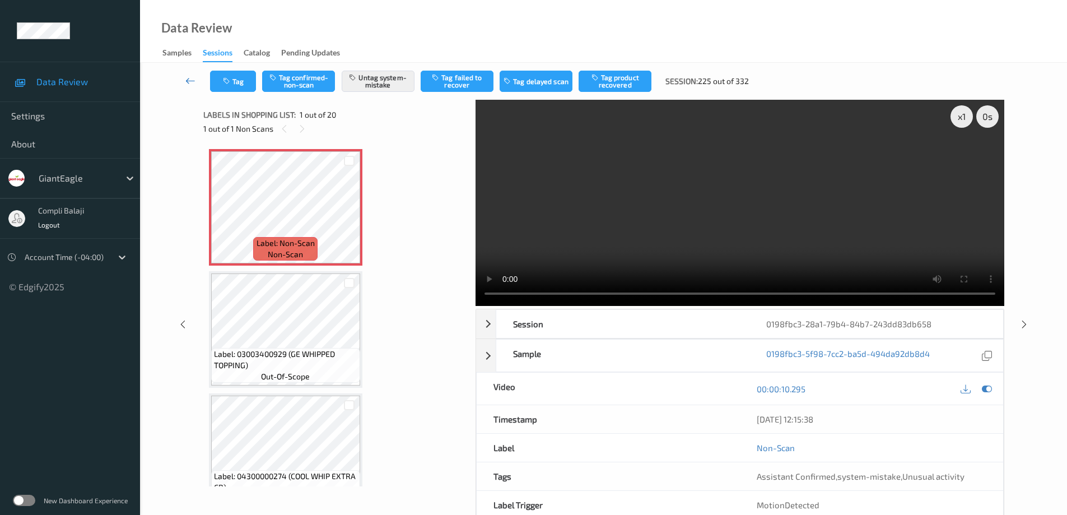
click at [189, 79] on icon at bounding box center [190, 80] width 10 height 11
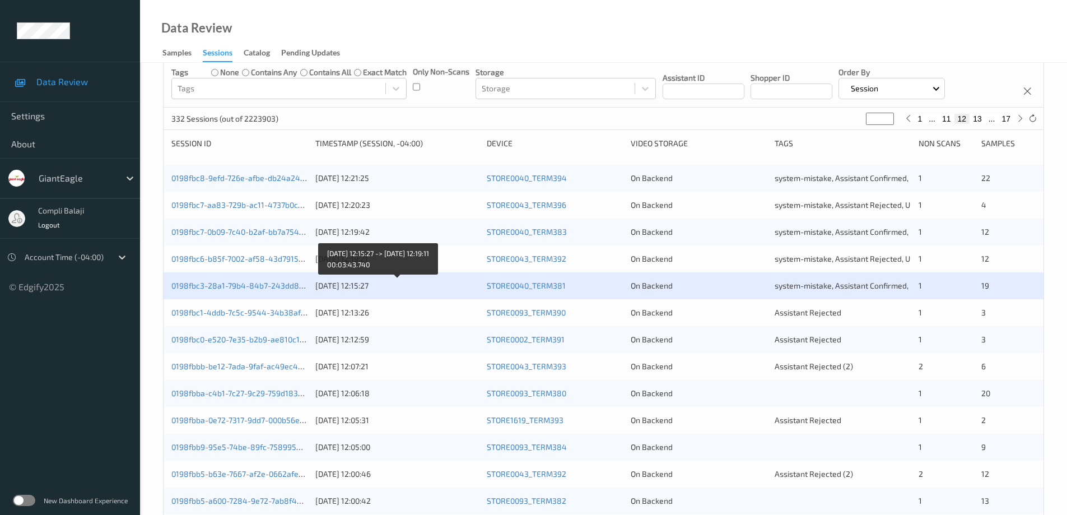
scroll to position [112, 0]
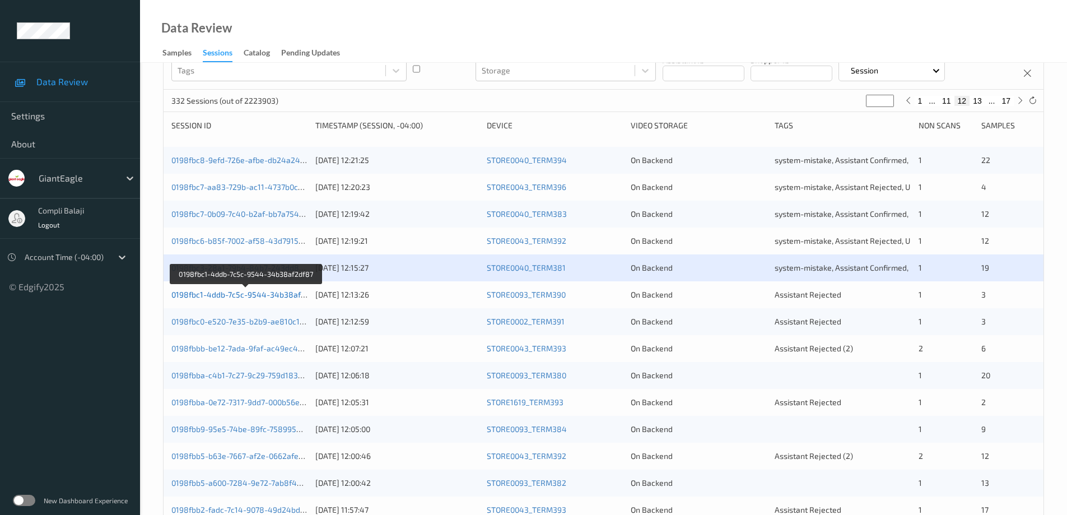
click at [253, 299] on link "0198fbc1-4ddb-7c5c-9544-34b38af2df87" at bounding box center [246, 295] width 150 height 10
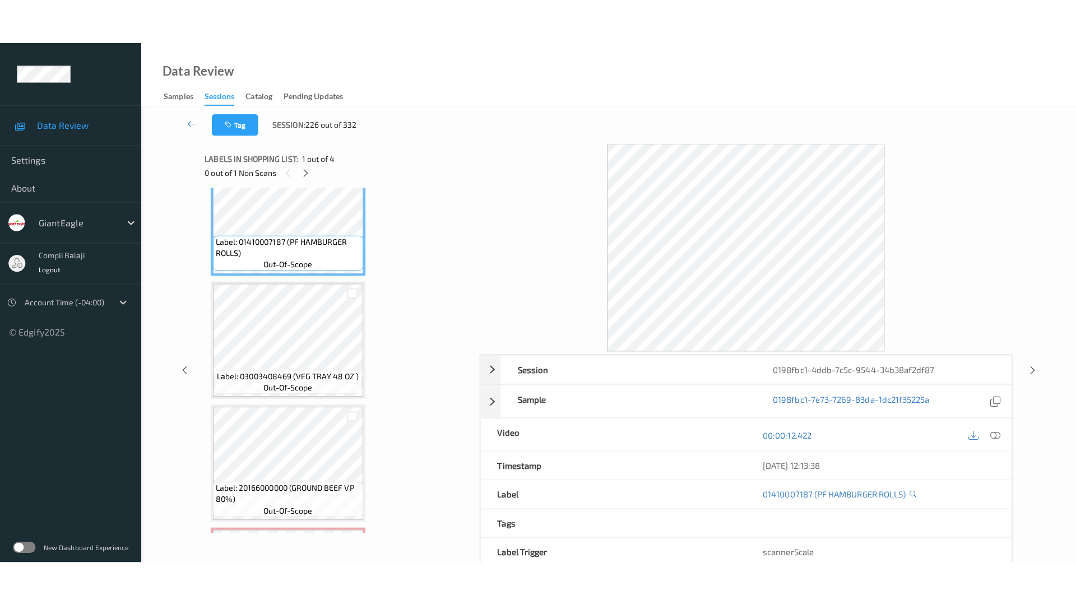
scroll to position [151, 0]
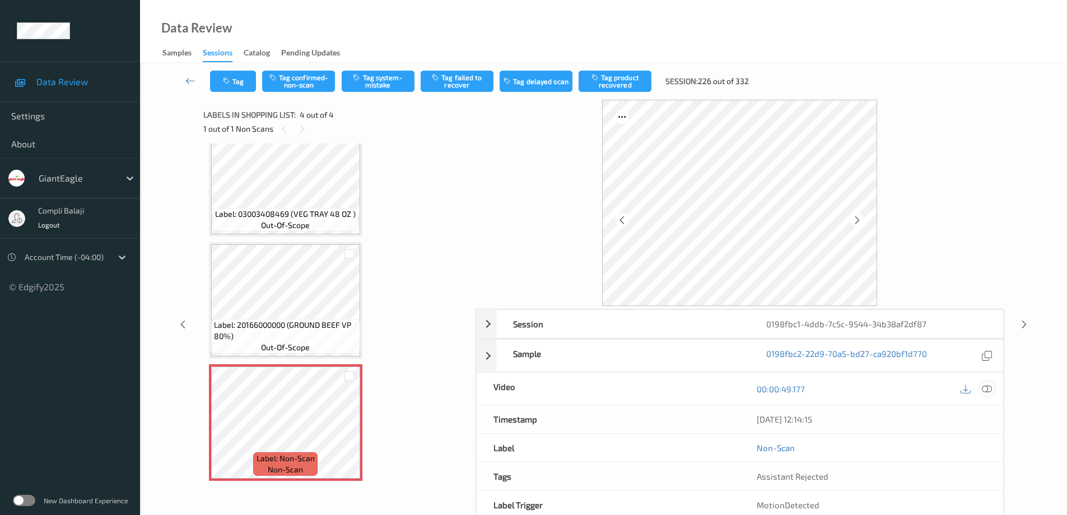
click at [990, 390] on icon at bounding box center [987, 389] width 10 height 10
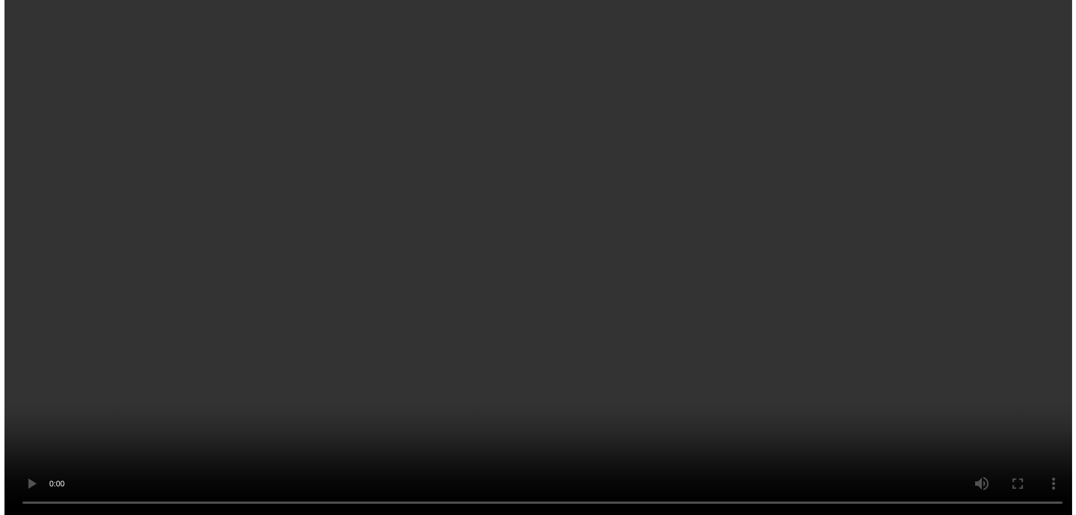
scroll to position [61, 0]
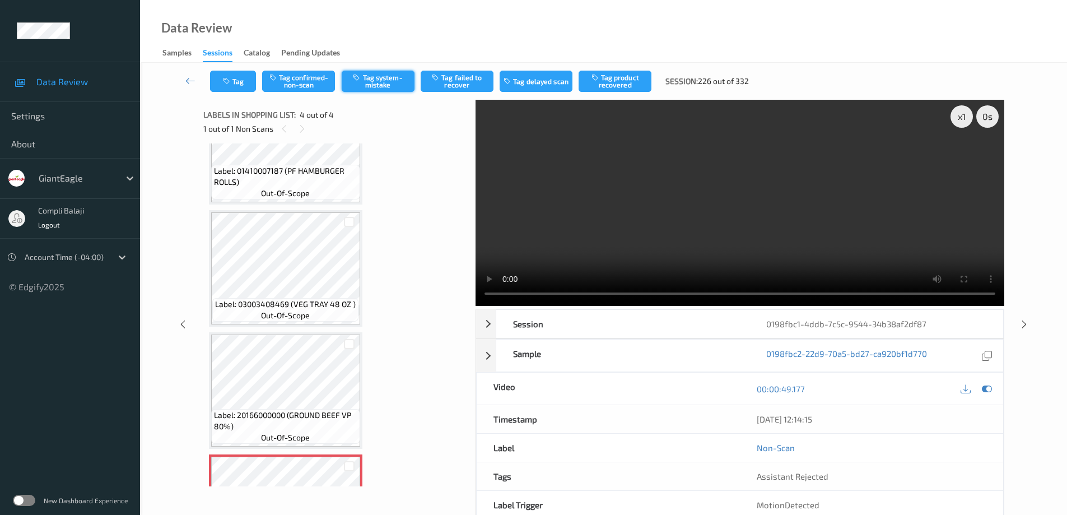
click at [383, 87] on button "Tag system-mistake" at bounding box center [378, 81] width 73 height 21
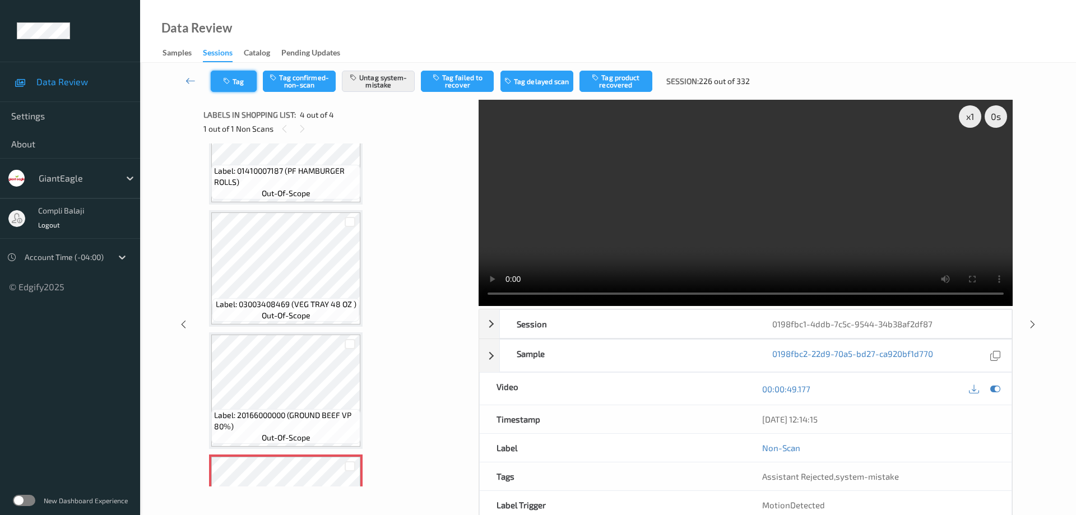
click at [240, 81] on button "Tag" at bounding box center [234, 81] width 46 height 21
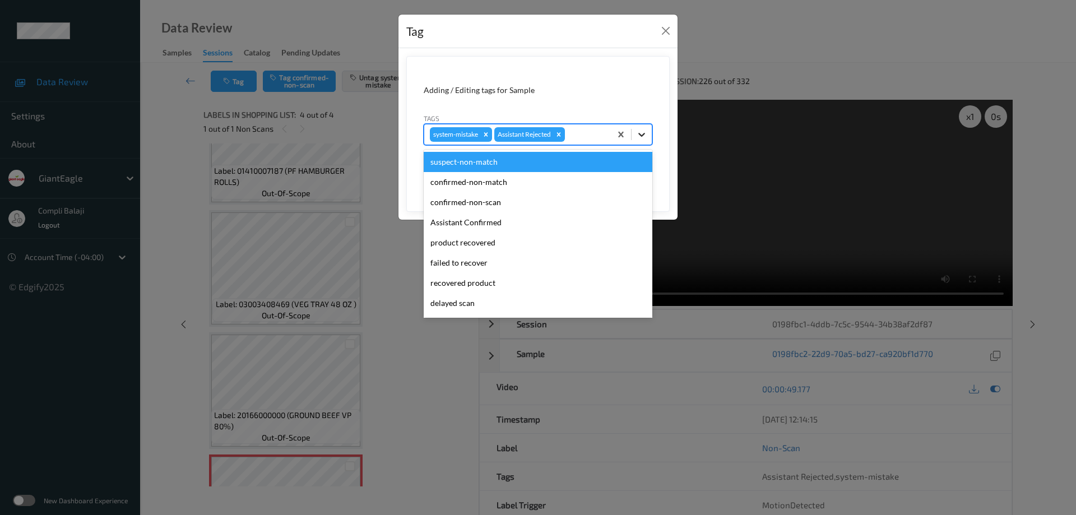
drag, startPoint x: 641, startPoint y: 136, endPoint x: 530, endPoint y: 169, distance: 116.1
click at [640, 136] on icon at bounding box center [641, 134] width 11 height 11
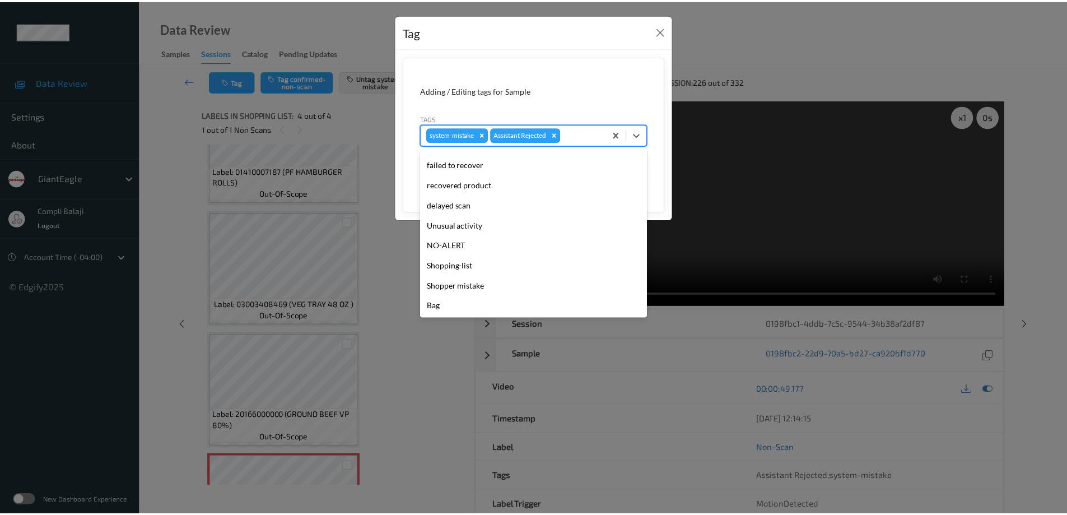
scroll to position [99, 0]
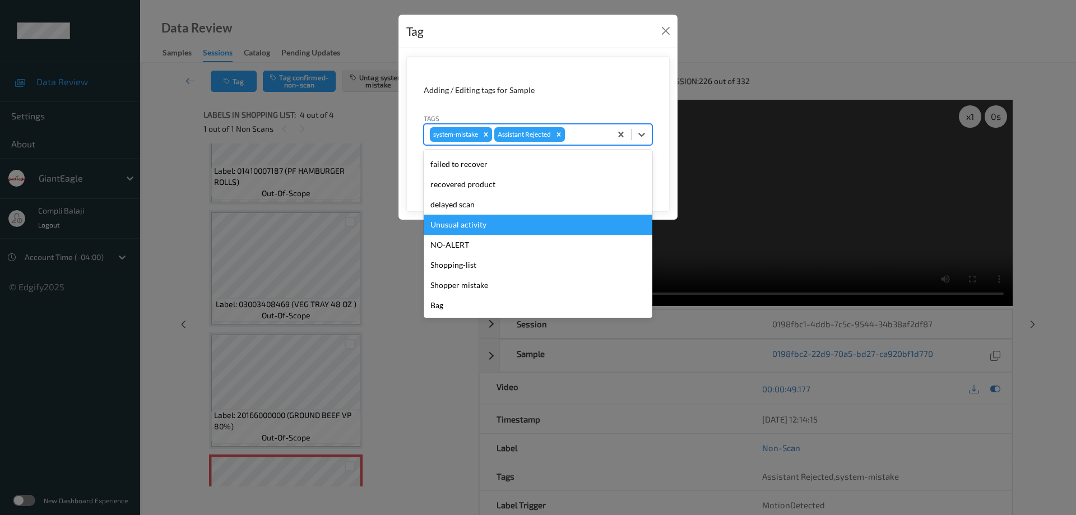
click at [475, 229] on div "Unusual activity" at bounding box center [538, 225] width 229 height 20
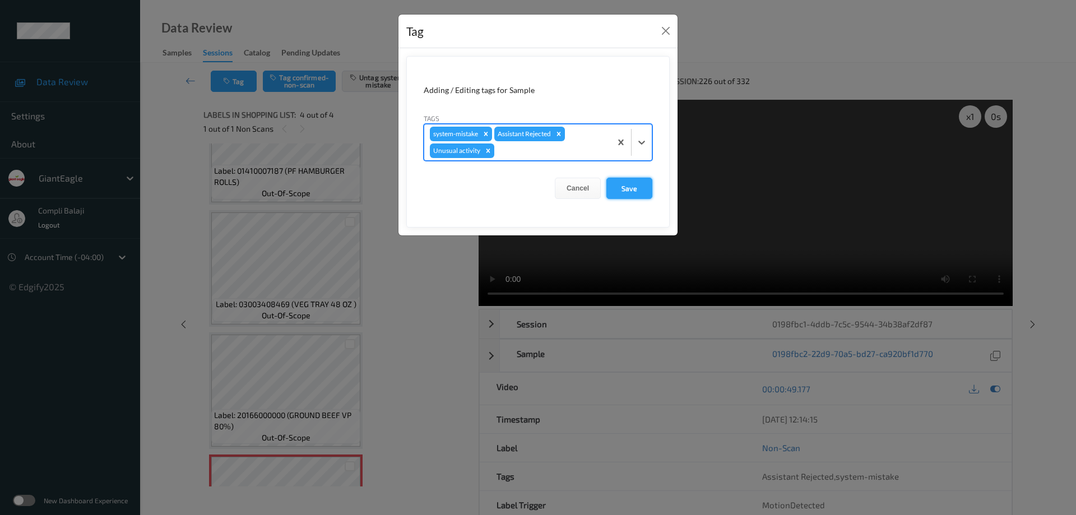
click at [633, 188] on button "Save" at bounding box center [629, 188] width 46 height 21
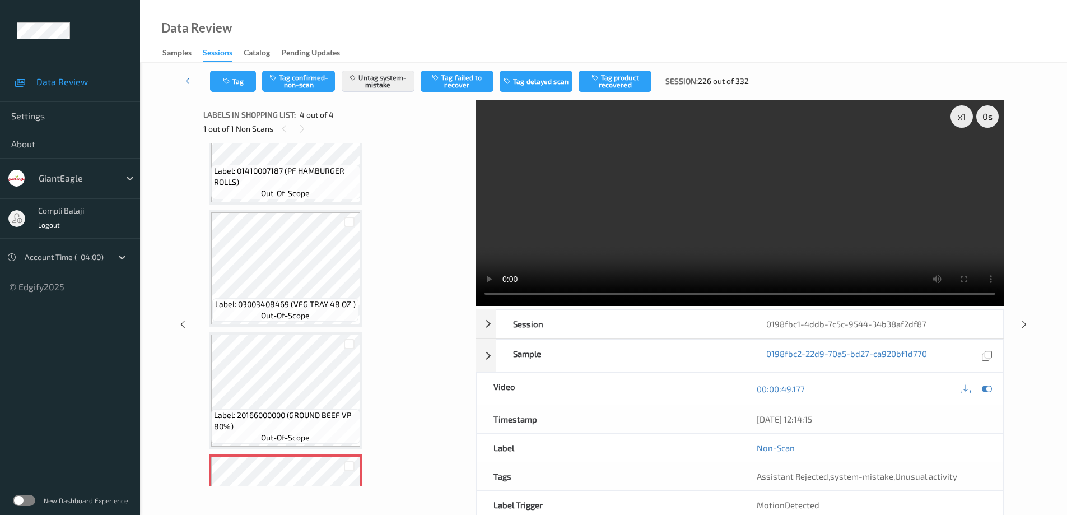
click at [189, 80] on icon at bounding box center [190, 80] width 10 height 11
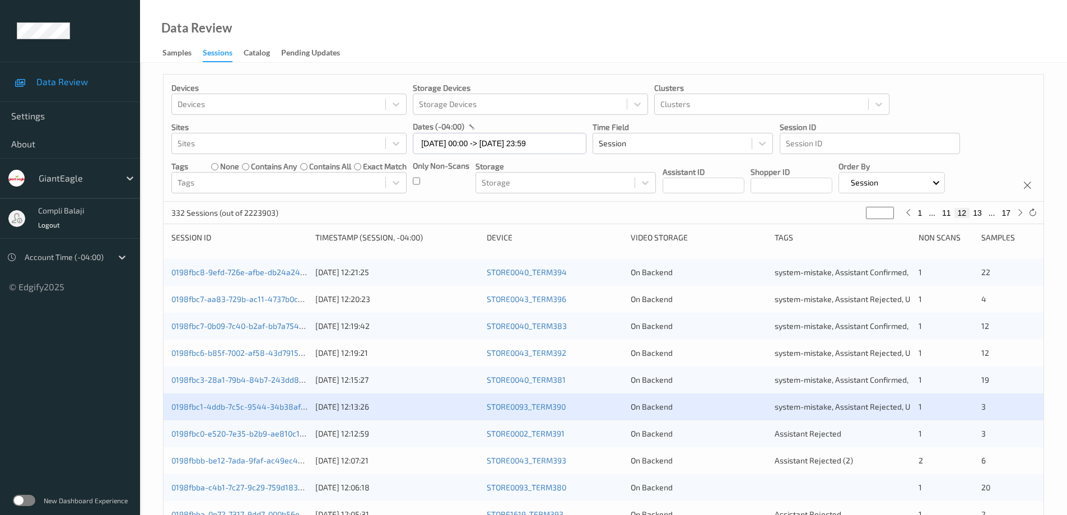
scroll to position [56, 0]
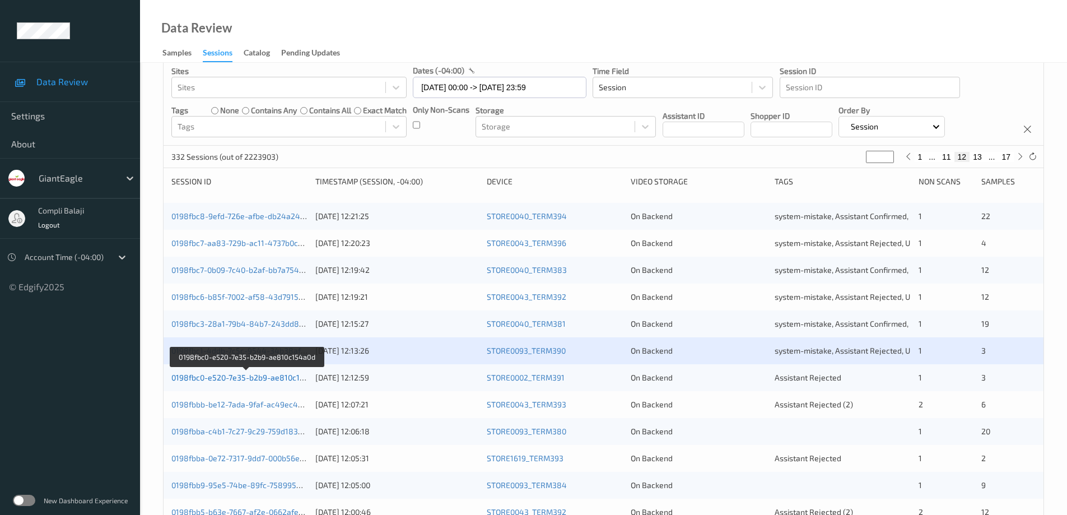
click at [253, 379] on link "0198fbc0-e520-7e35-b2b9-ae810c154a0d" at bounding box center [246, 378] width 151 height 10
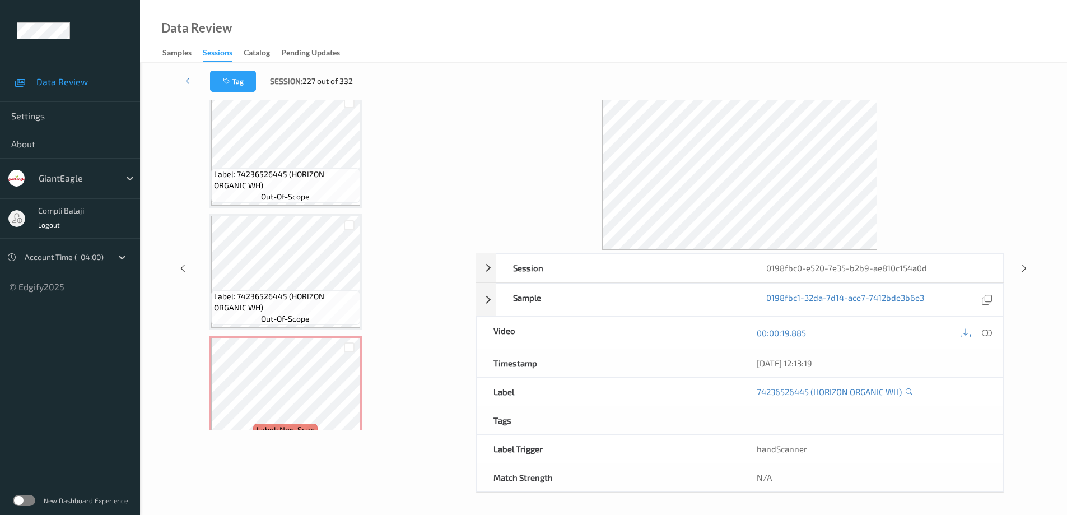
scroll to position [151, 0]
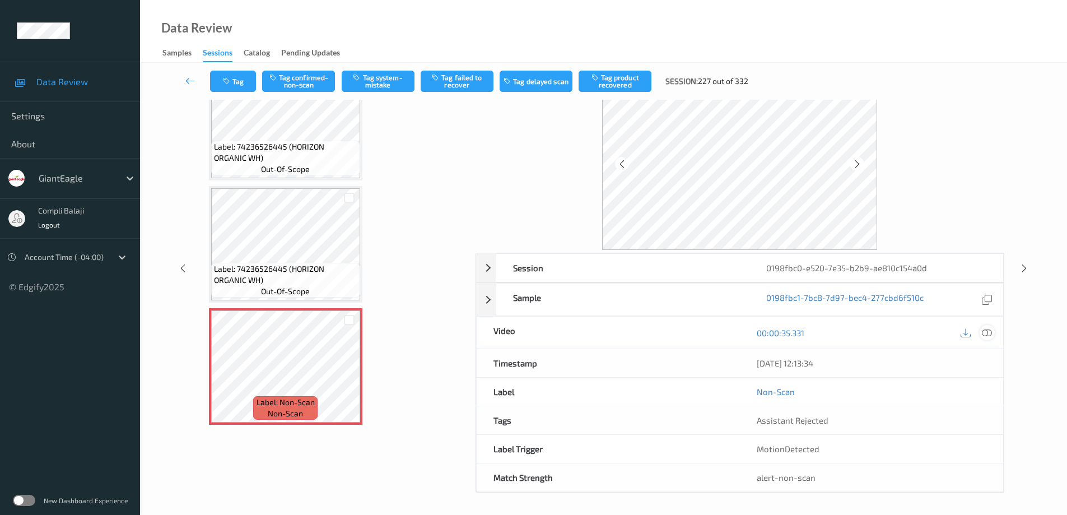
click at [990, 335] on icon at bounding box center [987, 333] width 10 height 10
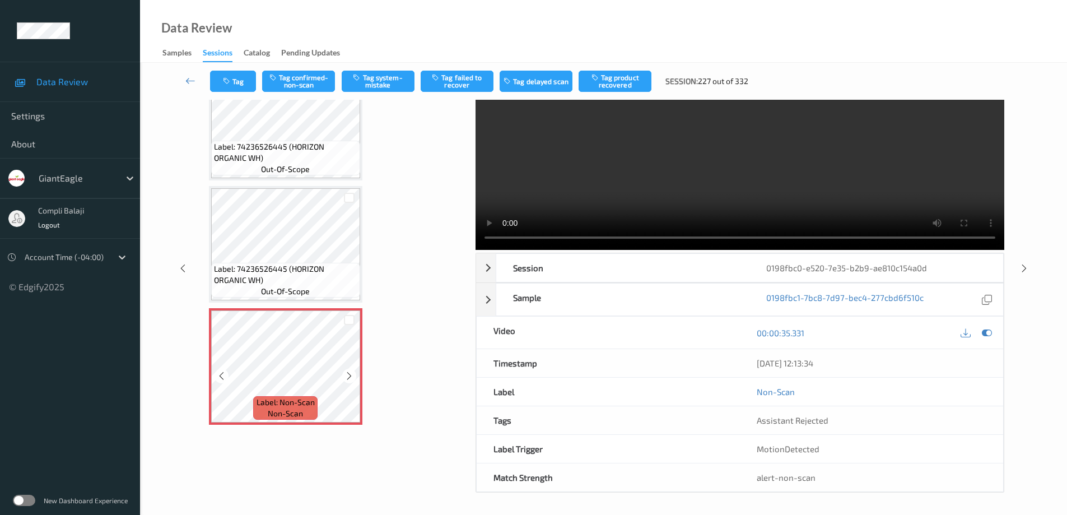
scroll to position [57, 0]
click at [387, 81] on button "Tag system-mistake" at bounding box center [378, 81] width 73 height 21
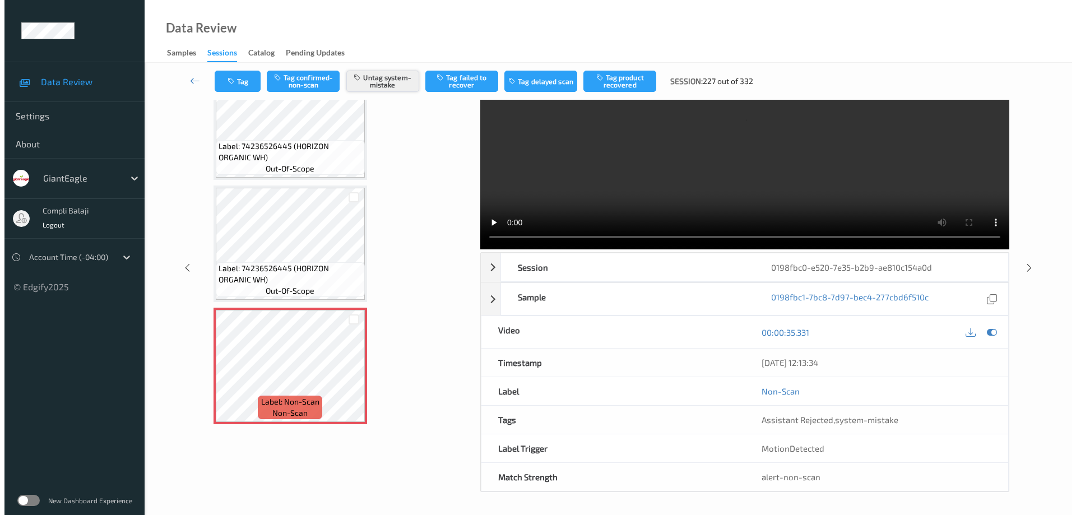
scroll to position [0, 0]
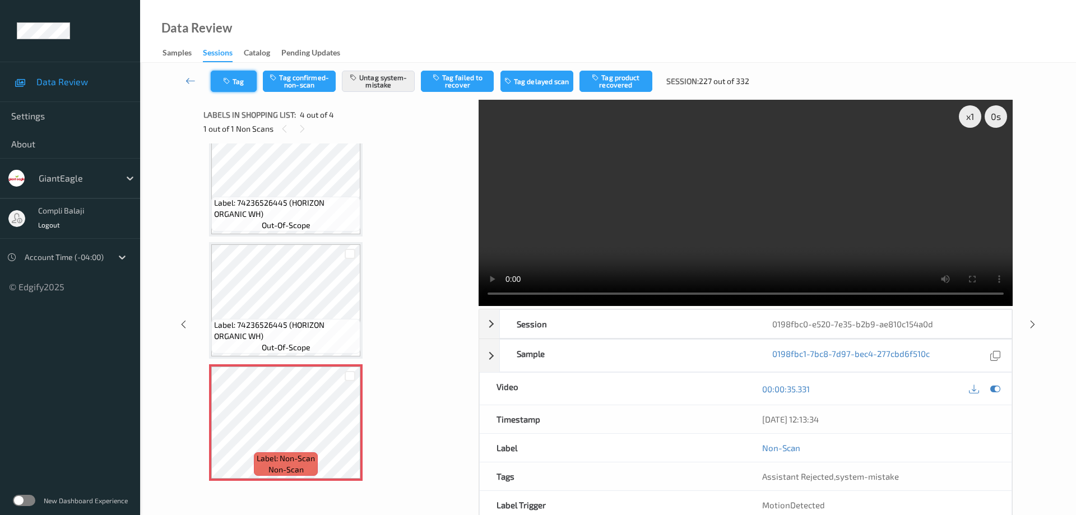
click at [249, 81] on button "Tag" at bounding box center [234, 81] width 46 height 21
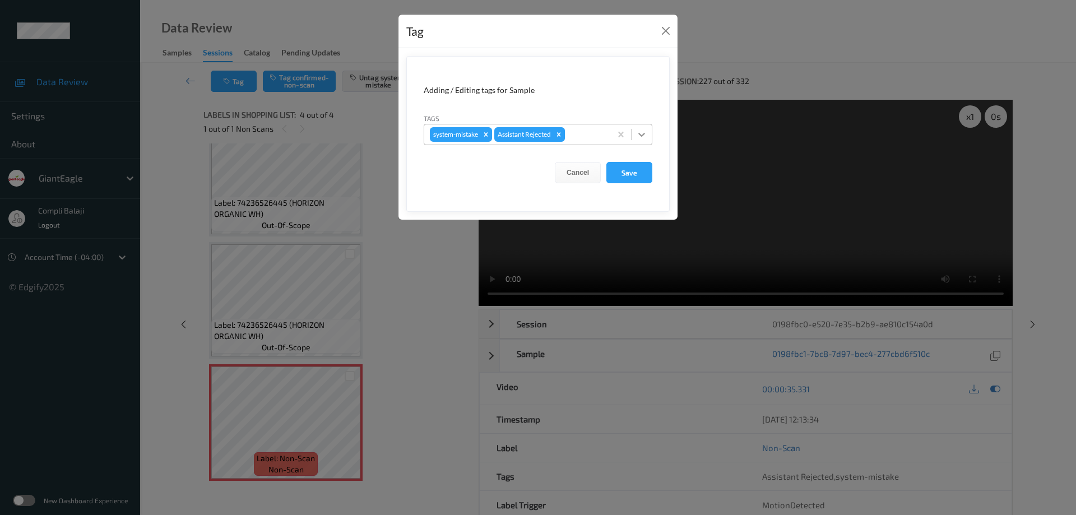
click at [643, 133] on icon at bounding box center [641, 134] width 11 height 11
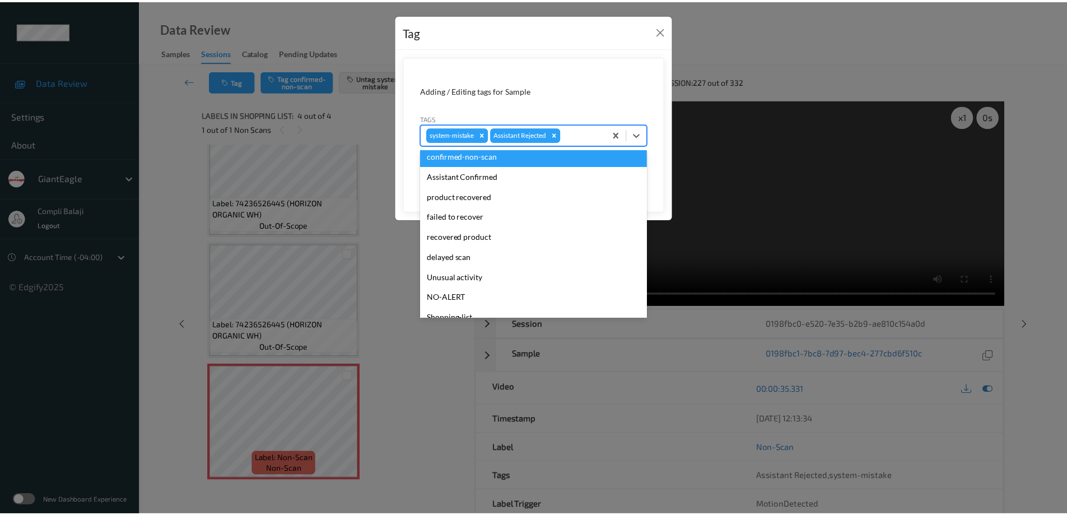
scroll to position [99, 0]
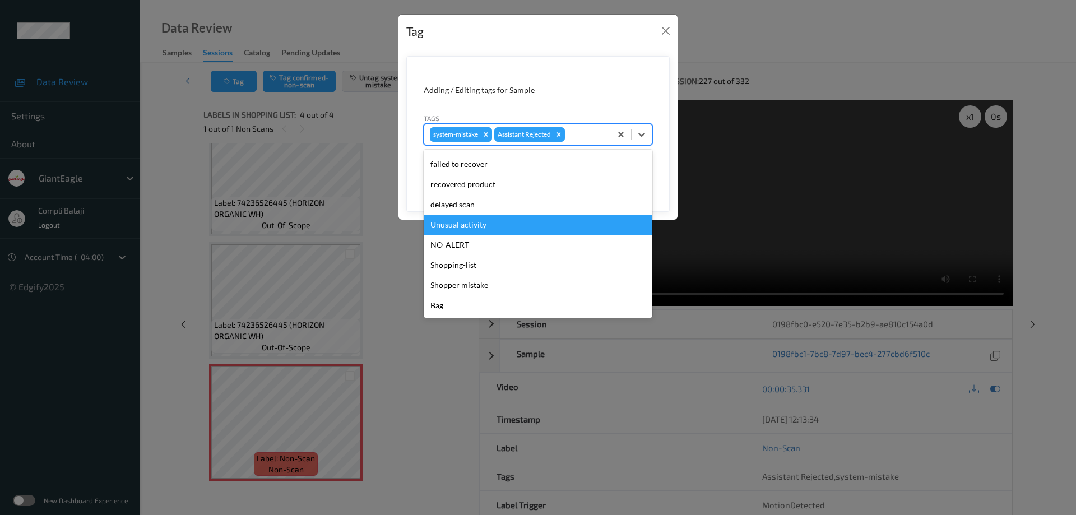
click at [479, 229] on div "Unusual activity" at bounding box center [538, 225] width 229 height 20
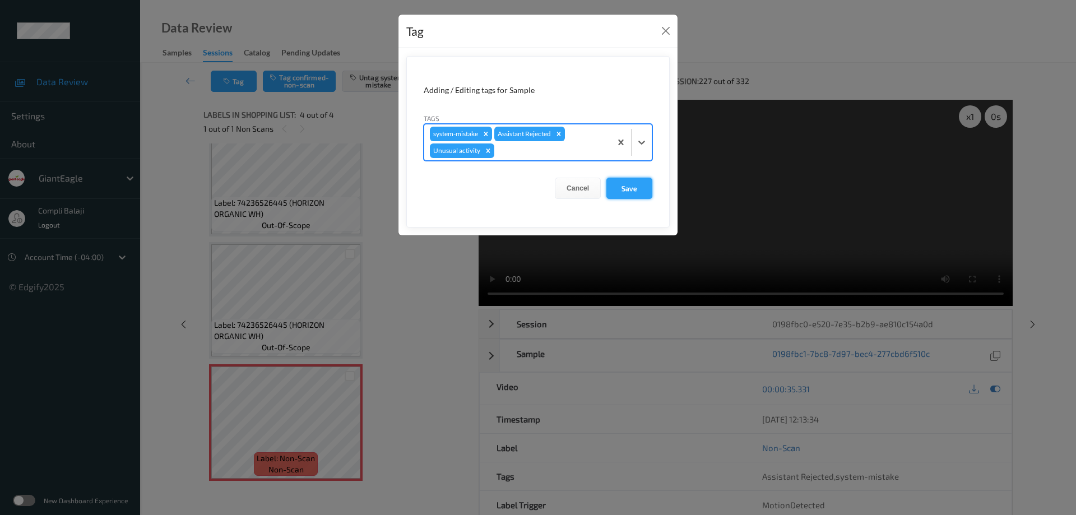
click at [634, 193] on button "Save" at bounding box center [629, 188] width 46 height 21
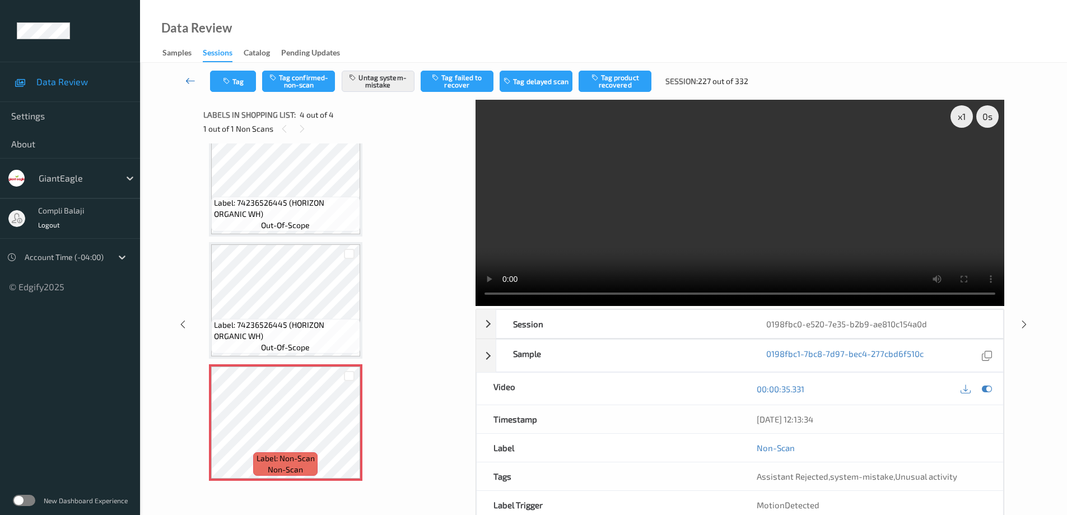
click at [190, 80] on icon at bounding box center [190, 80] width 10 height 11
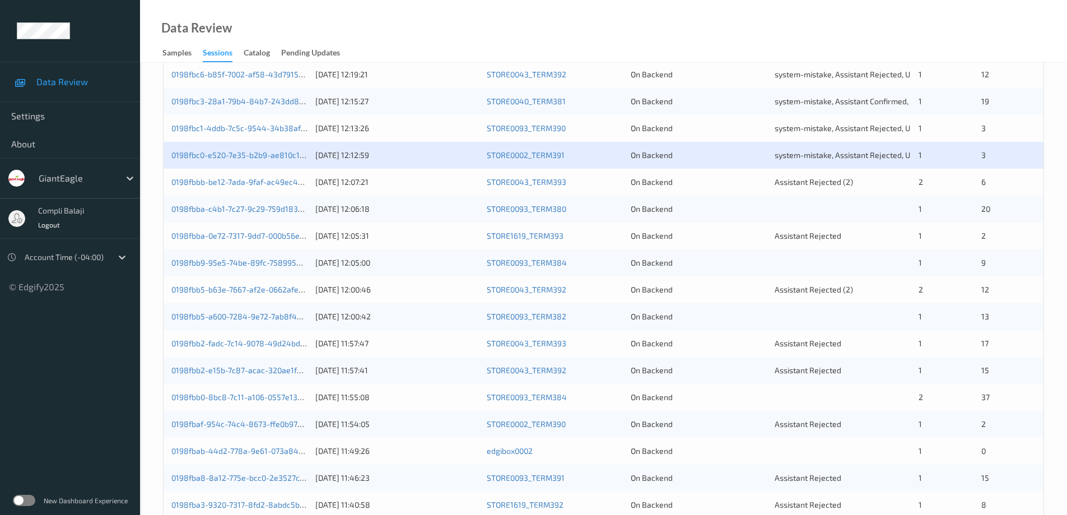
scroll to position [280, 0]
click at [263, 183] on link "0198fbbb-be12-7ada-9faf-ac49ec4e70e0" at bounding box center [245, 180] width 148 height 10
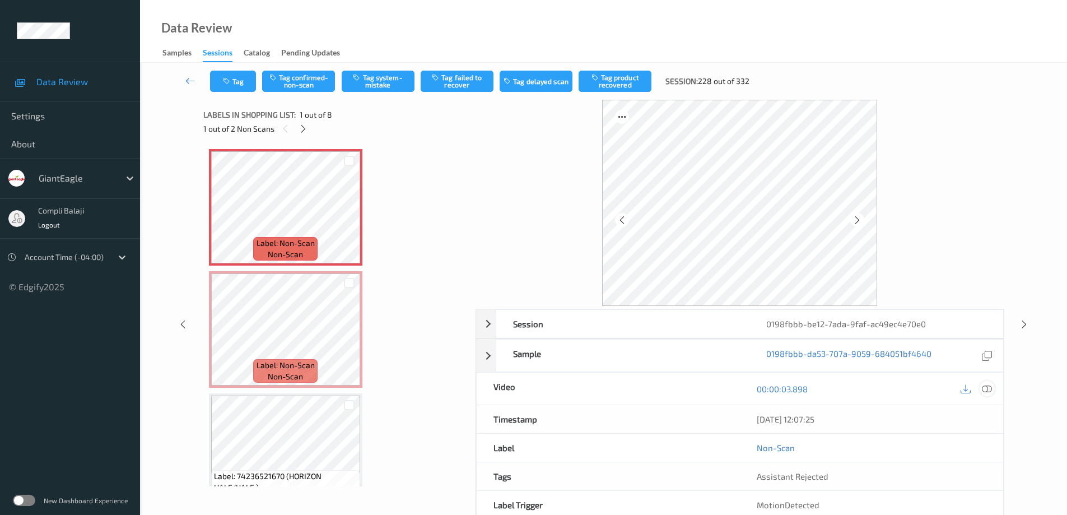
click at [985, 389] on icon at bounding box center [987, 389] width 10 height 10
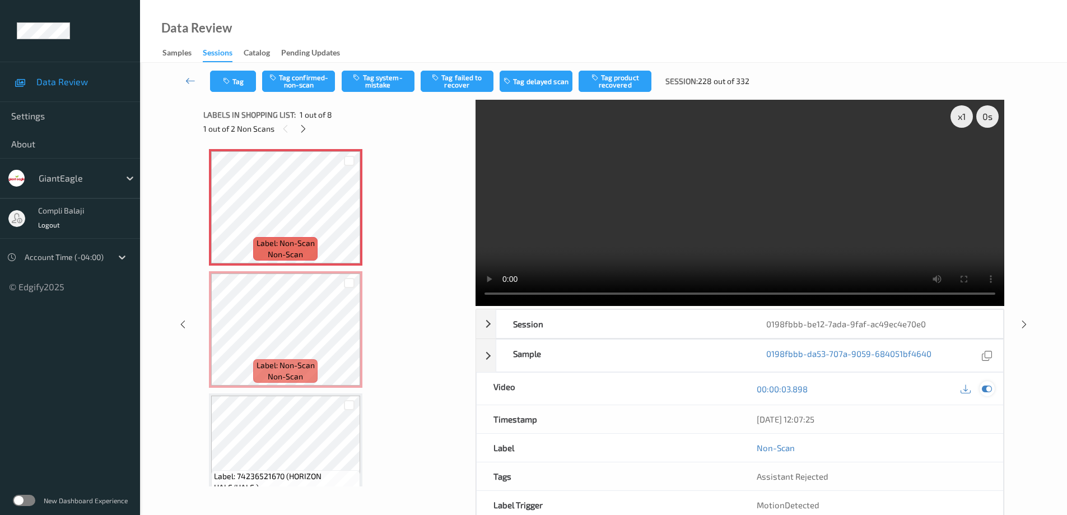
click at [989, 389] on icon at bounding box center [987, 389] width 10 height 10
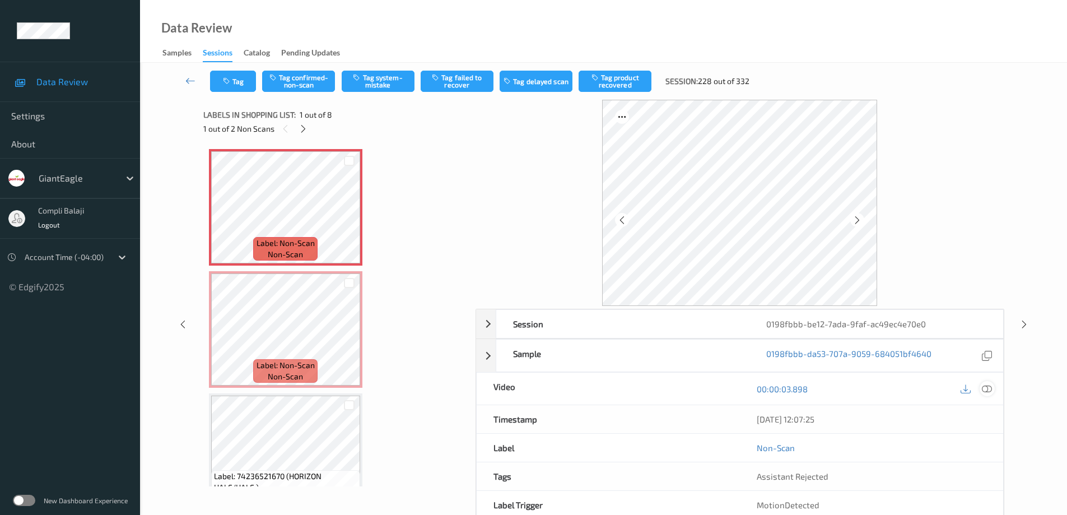
click at [988, 392] on icon at bounding box center [987, 389] width 10 height 10
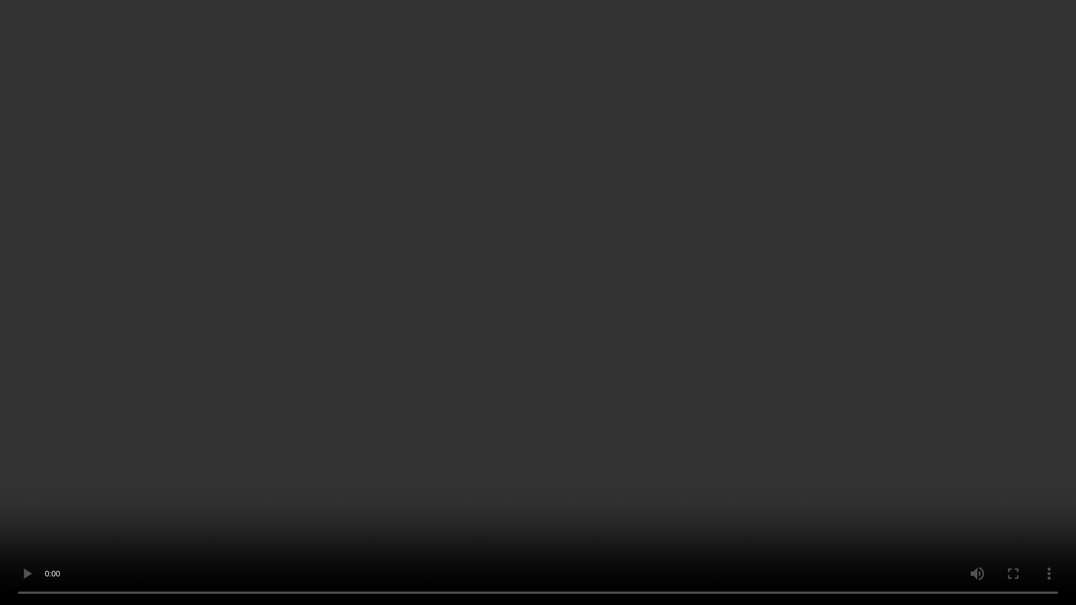
click at [7, 514] on video at bounding box center [538, 302] width 1076 height 605
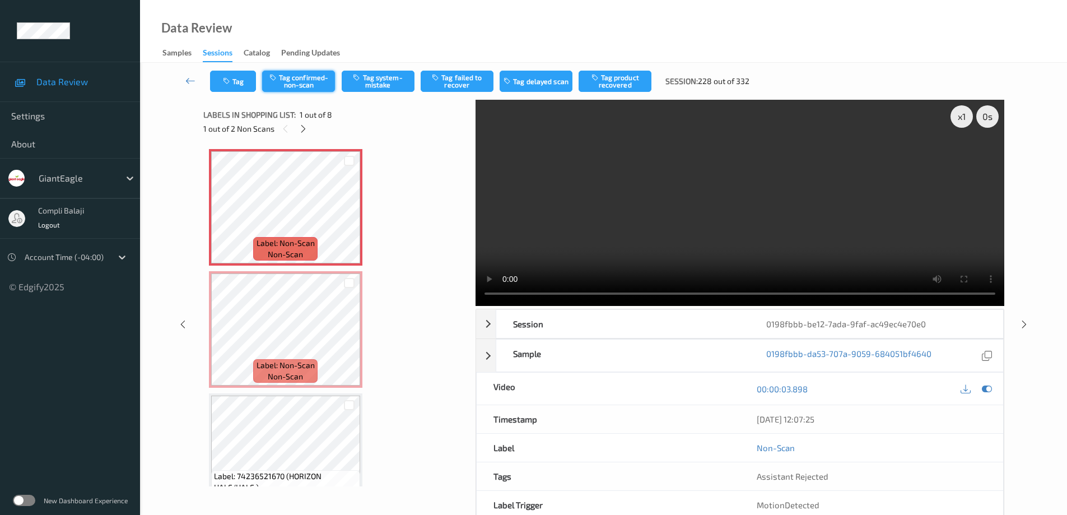
click at [318, 87] on button "Tag confirmed-non-scan" at bounding box center [298, 81] width 73 height 21
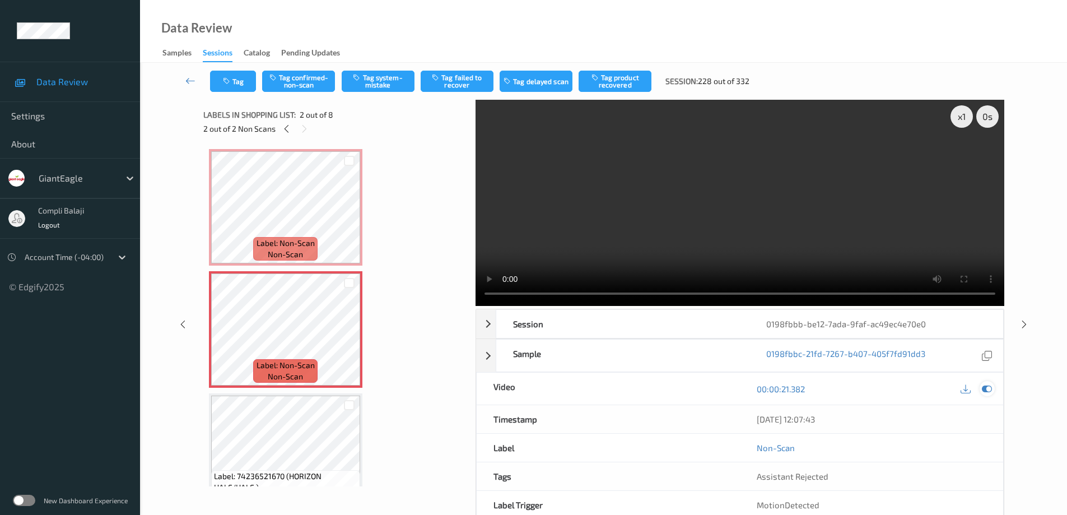
click at [989, 393] on icon at bounding box center [987, 389] width 10 height 10
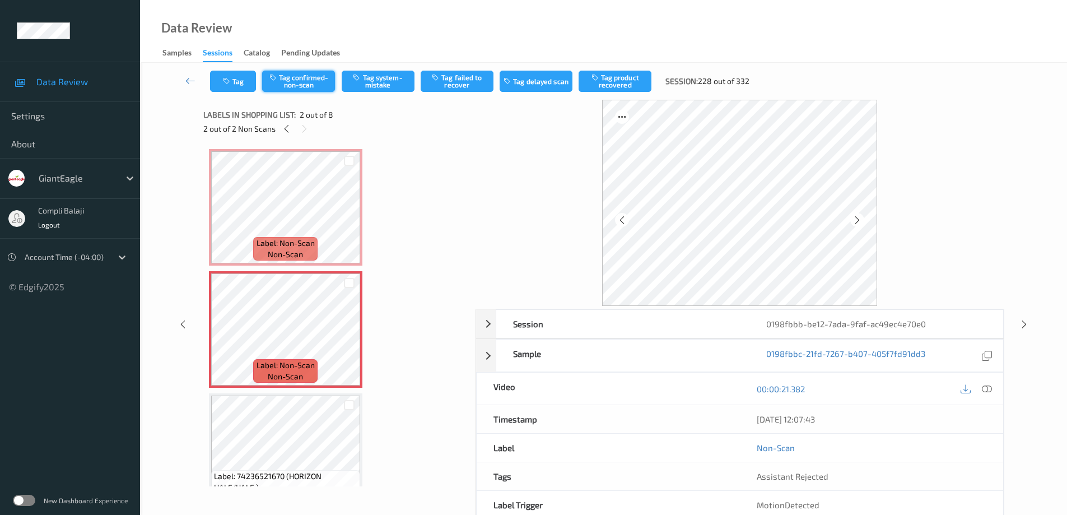
click at [314, 88] on button "Tag confirmed-non-scan" at bounding box center [298, 81] width 73 height 21
click at [629, 80] on button "Tag product recovered" at bounding box center [615, 81] width 73 height 21
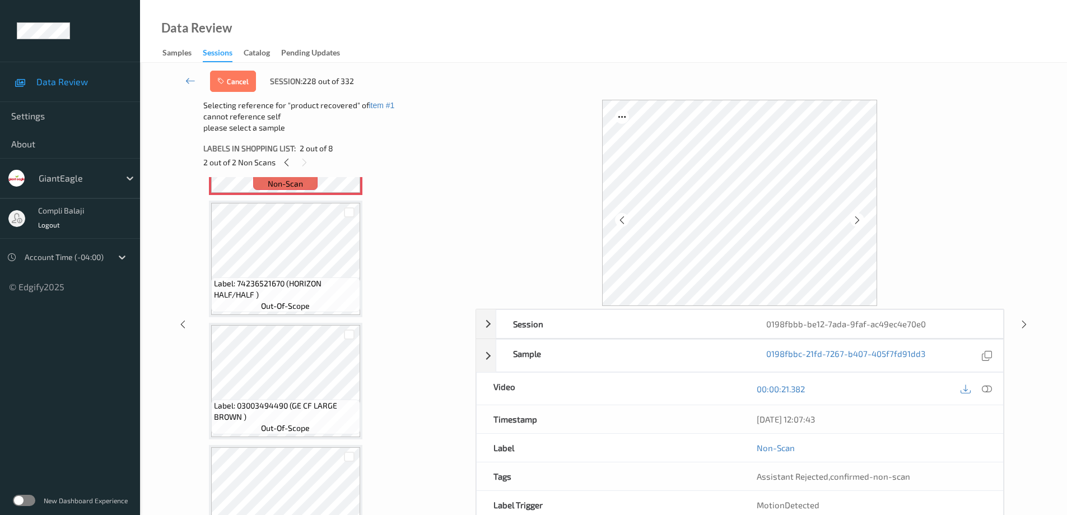
scroll to position [224, 0]
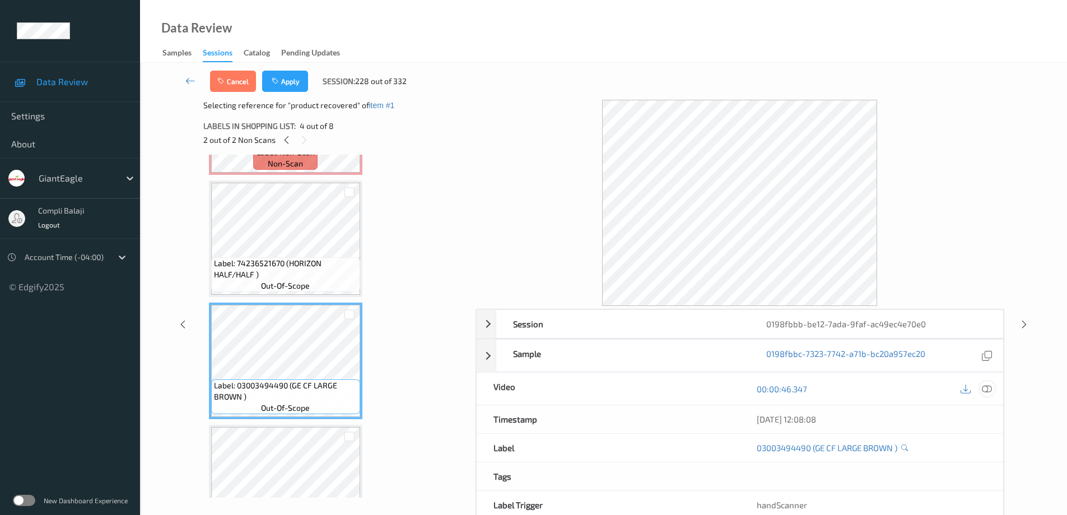
click at [991, 387] on icon at bounding box center [987, 389] width 10 height 10
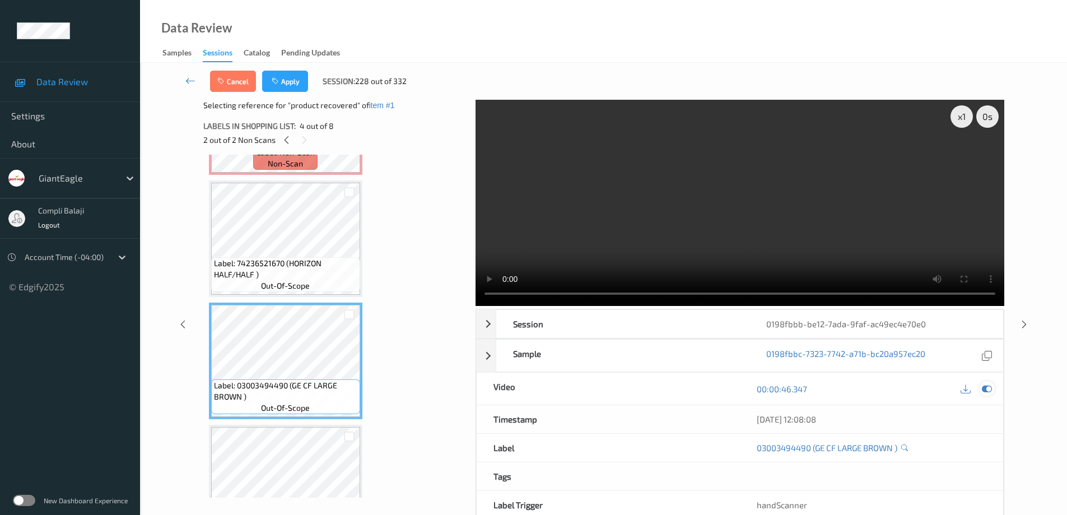
click at [986, 389] on icon at bounding box center [987, 389] width 10 height 10
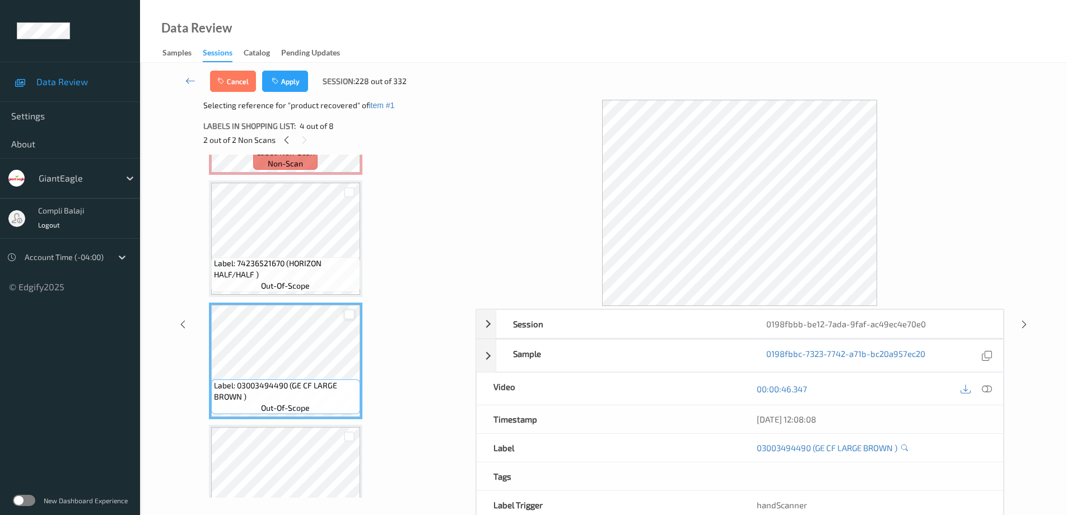
click at [349, 316] on div at bounding box center [349, 314] width 11 height 11
click at [295, 86] on button "Apply" at bounding box center [285, 81] width 46 height 21
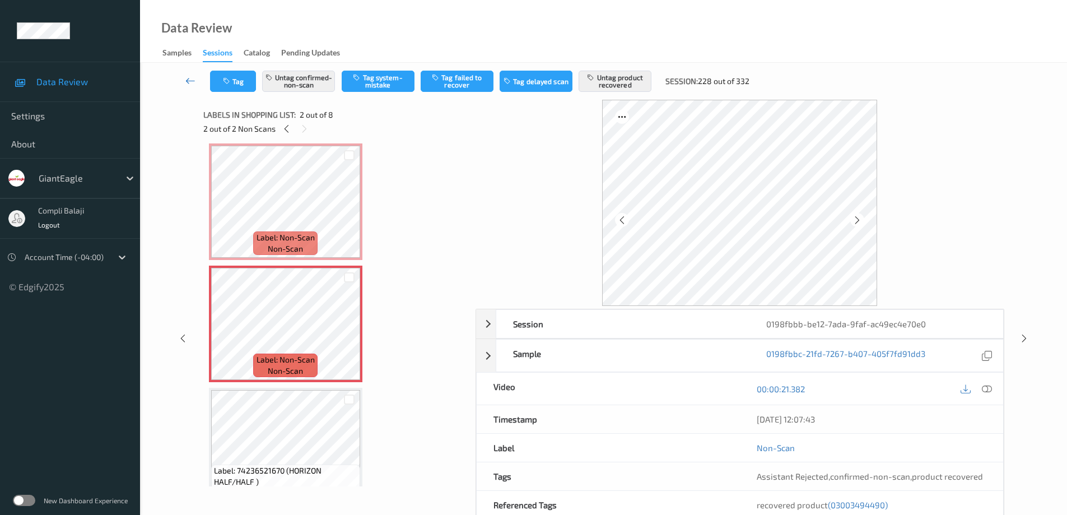
click at [191, 83] on icon at bounding box center [190, 80] width 10 height 11
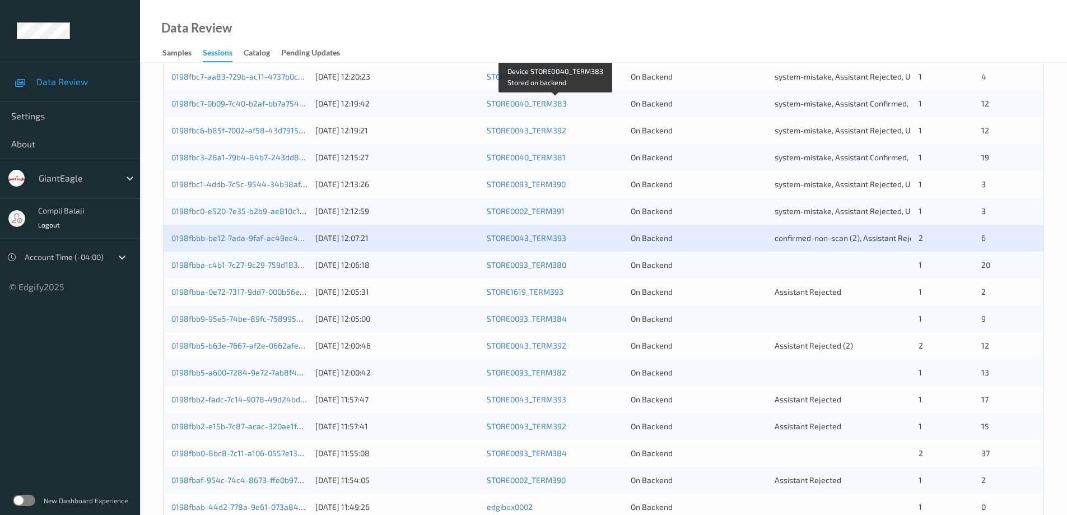
scroll to position [224, 0]
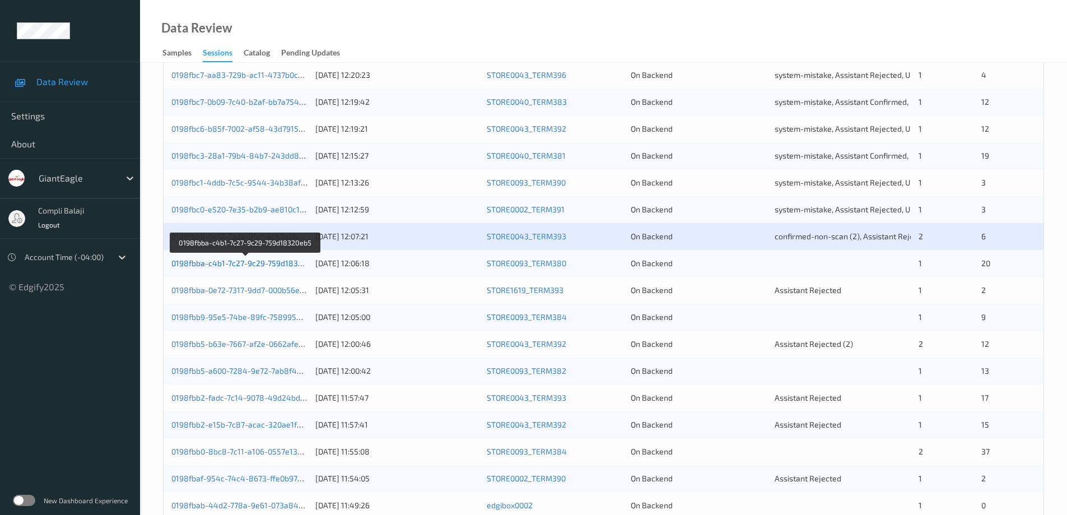
click at [270, 263] on link "0198fbba-c4b1-7c27-9c29-759d18320eb5" at bounding box center [245, 263] width 149 height 10
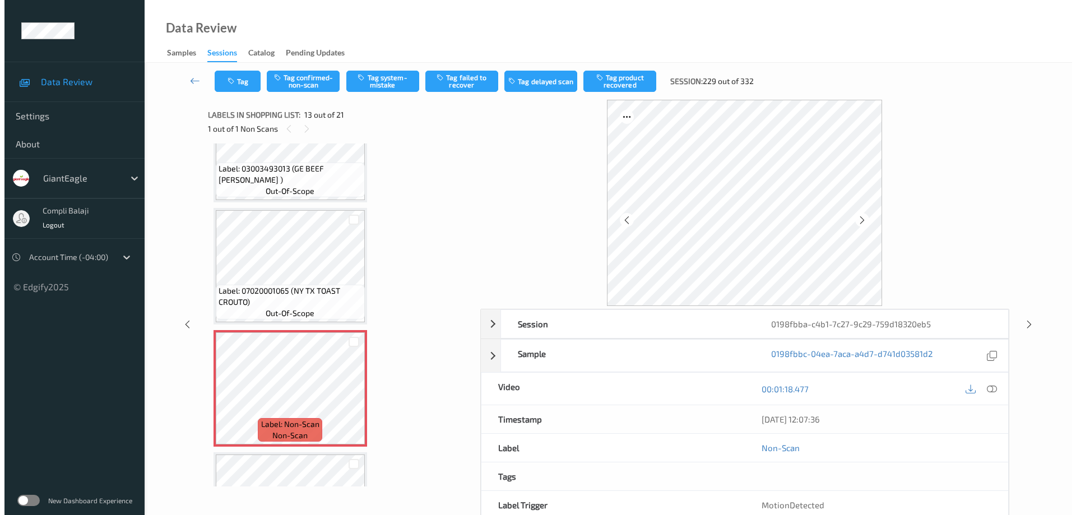
scroll to position [1453, 0]
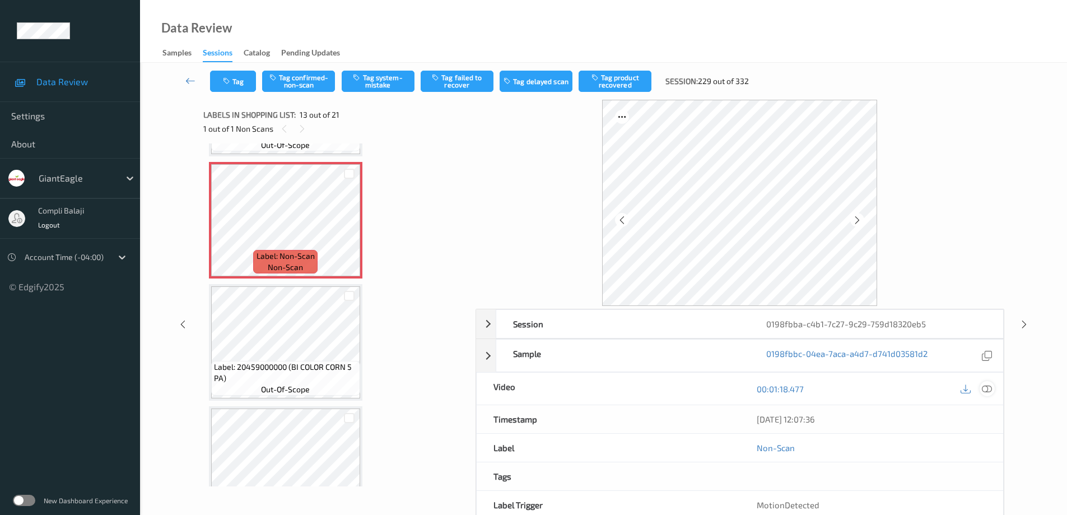
click at [989, 391] on icon at bounding box center [987, 389] width 10 height 10
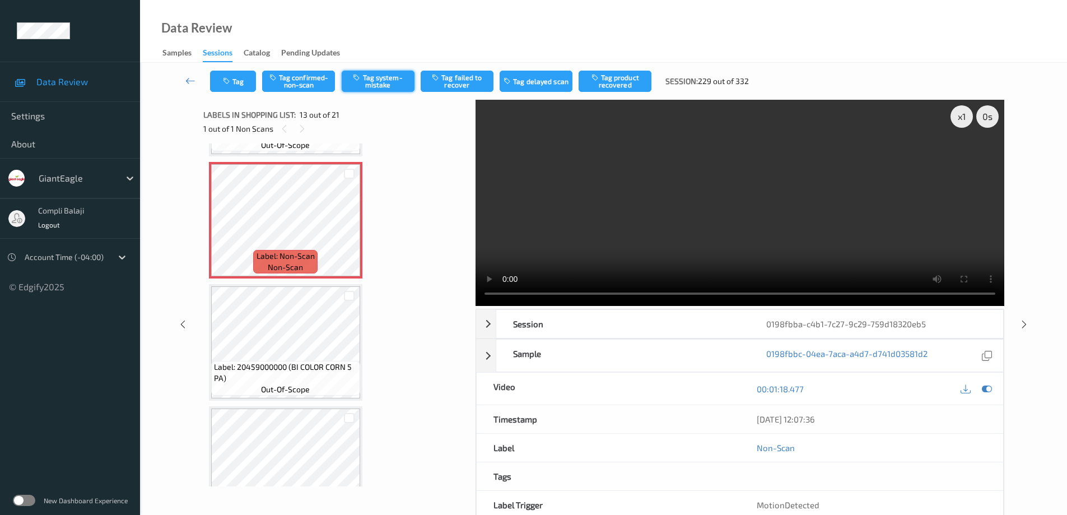
click at [388, 84] on button "Tag system-mistake" at bounding box center [378, 81] width 73 height 21
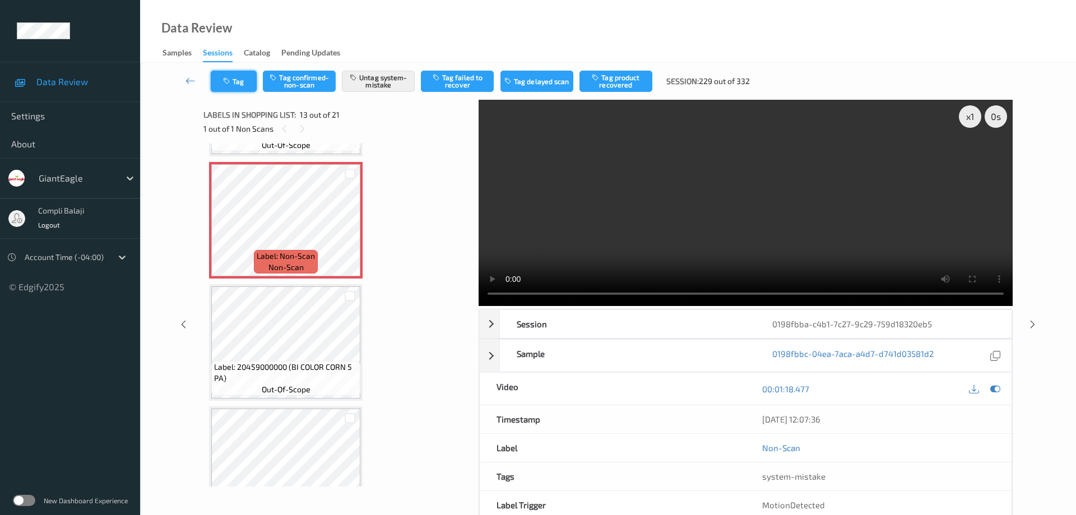
click at [239, 85] on button "Tag" at bounding box center [234, 81] width 46 height 21
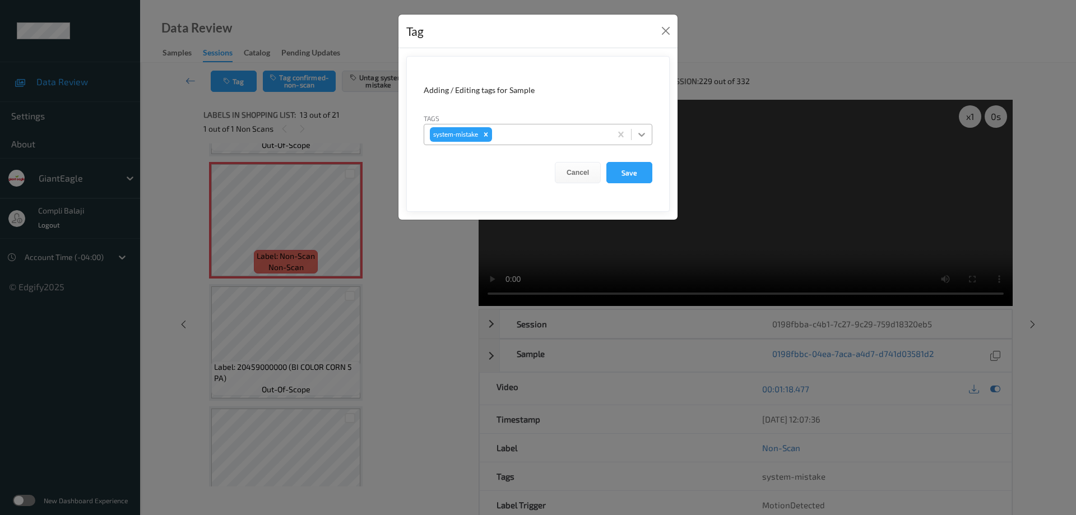
click at [642, 135] on icon at bounding box center [641, 135] width 7 height 4
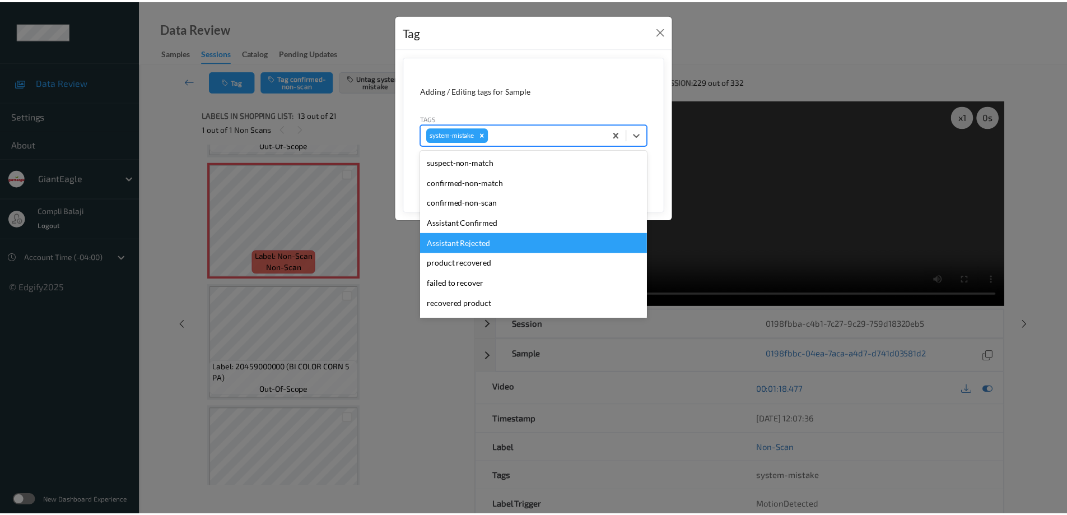
scroll to position [56, 0]
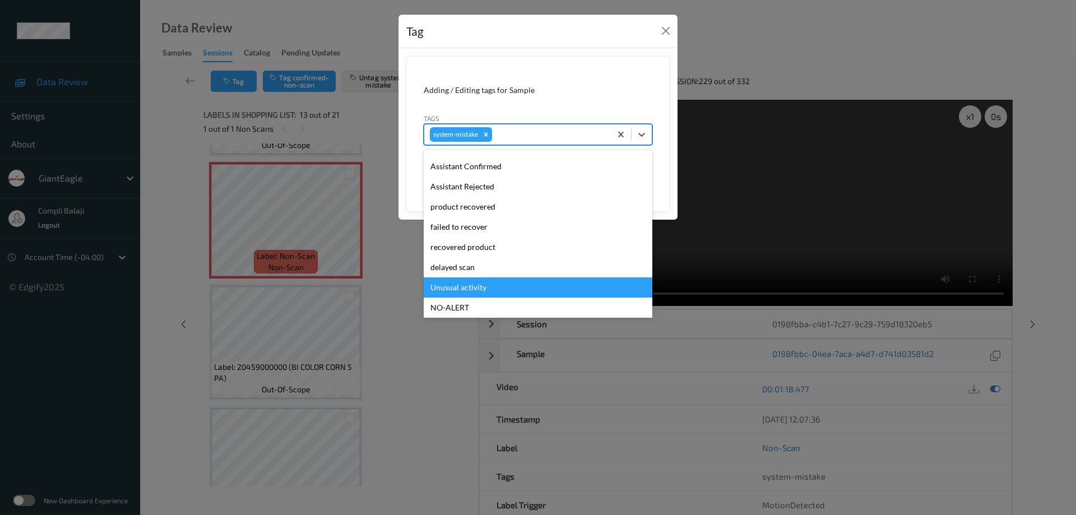
click at [474, 291] on div "Unusual activity" at bounding box center [538, 287] width 229 height 20
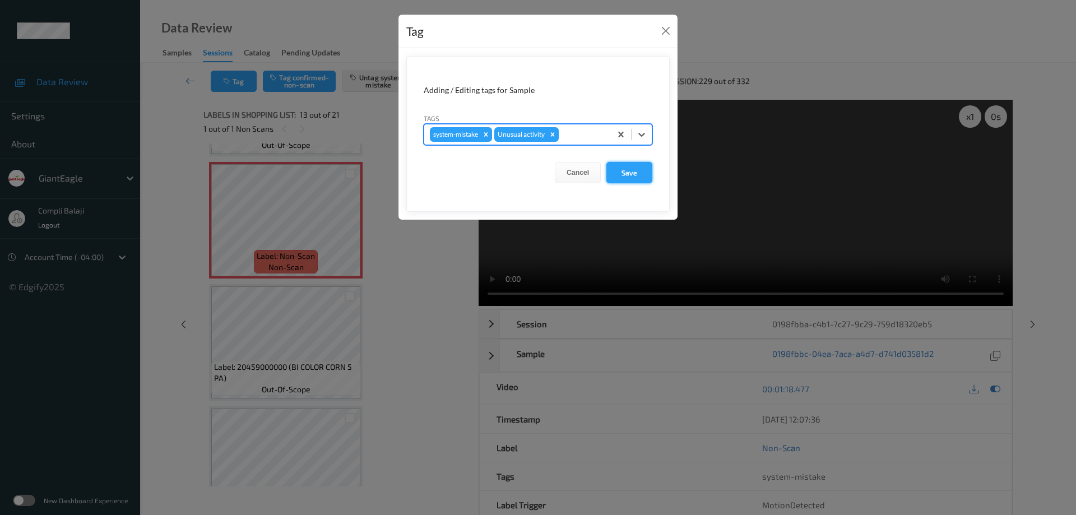
drag, startPoint x: 634, startPoint y: 179, endPoint x: 736, endPoint y: 136, distance: 110.7
click at [635, 179] on button "Save" at bounding box center [629, 172] width 46 height 21
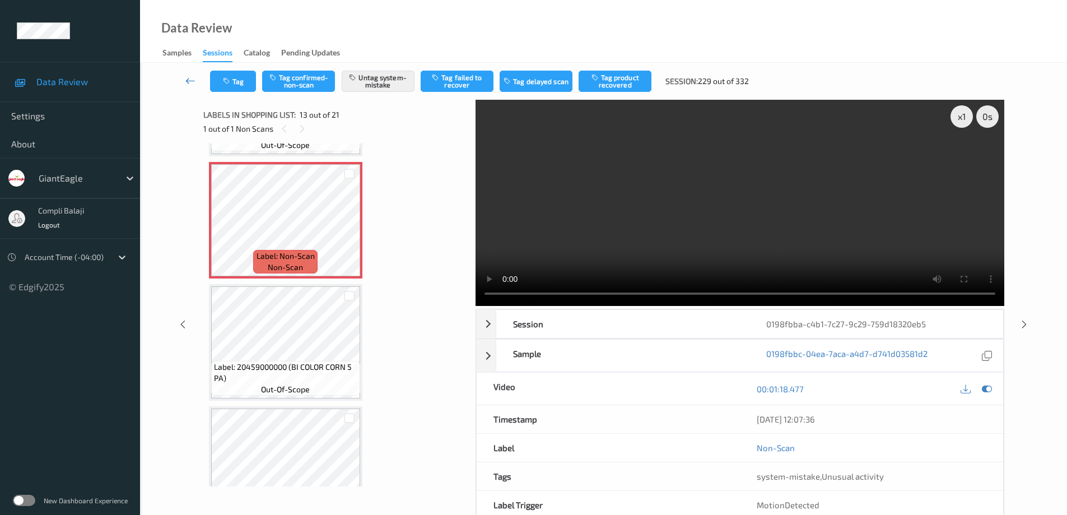
click at [192, 82] on icon at bounding box center [190, 80] width 10 height 11
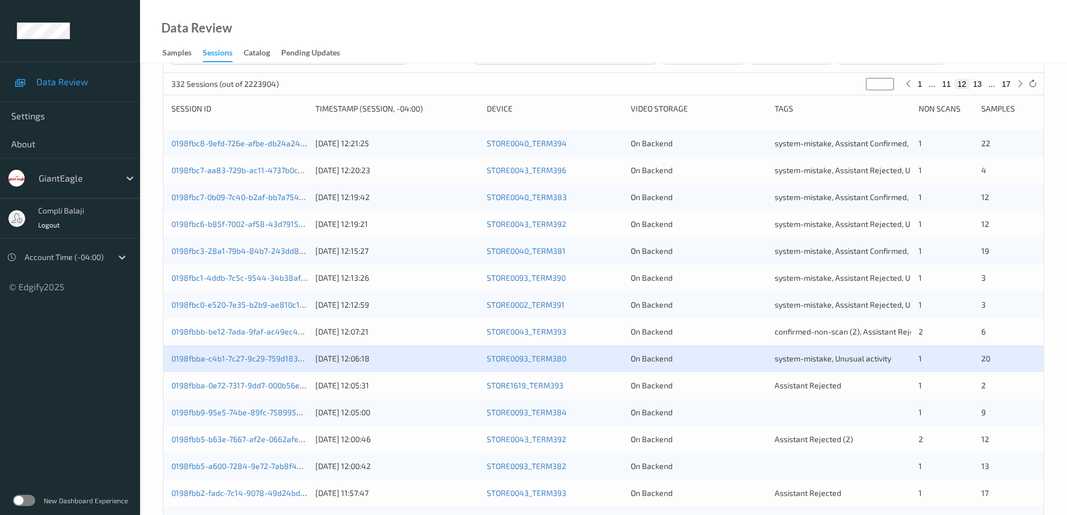
scroll to position [224, 0]
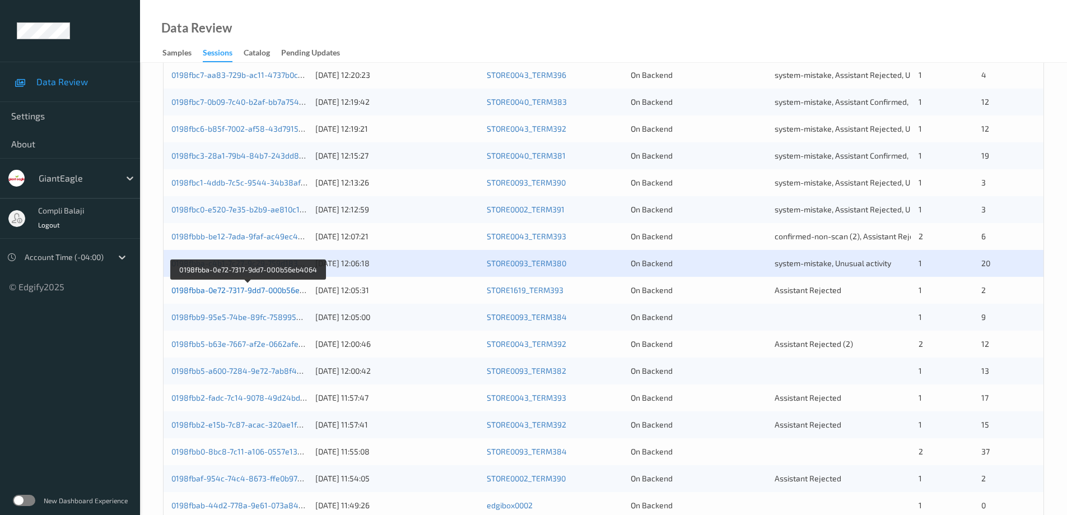
click at [258, 292] on link "0198fbba-0e72-7317-9dd7-000b56eb4064" at bounding box center [247, 290] width 152 height 10
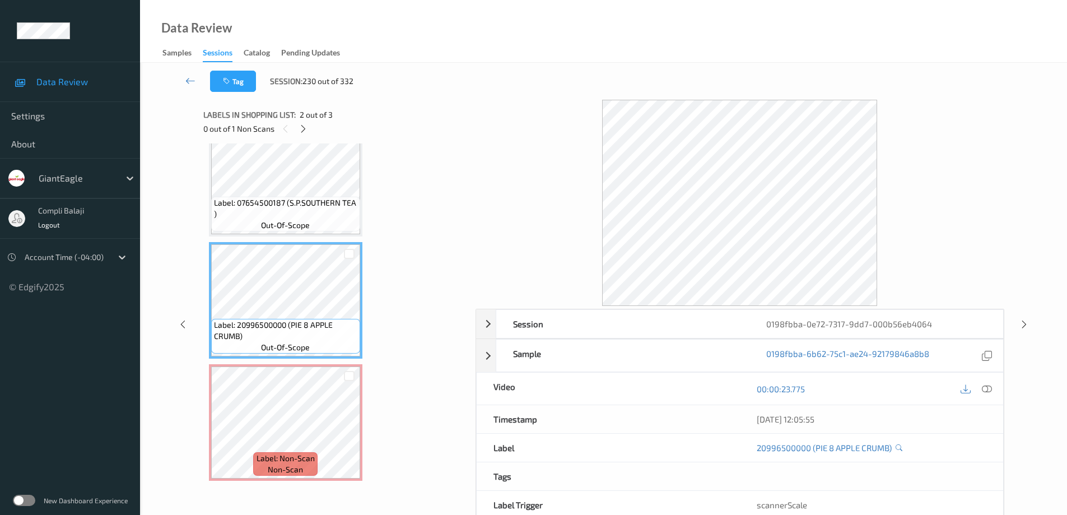
click at [987, 389] on icon at bounding box center [987, 389] width 10 height 10
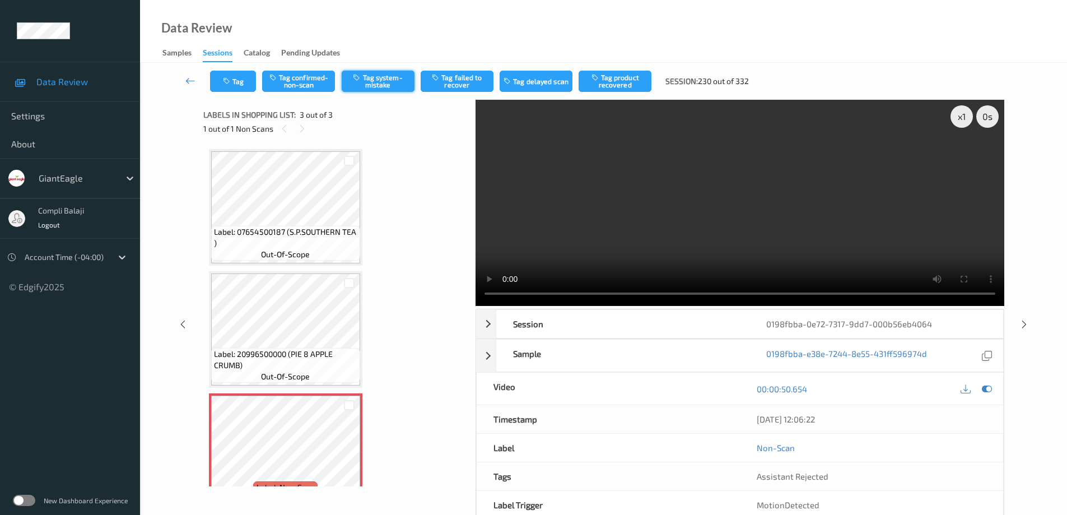
click at [377, 83] on button "Tag system-mistake" at bounding box center [378, 81] width 73 height 21
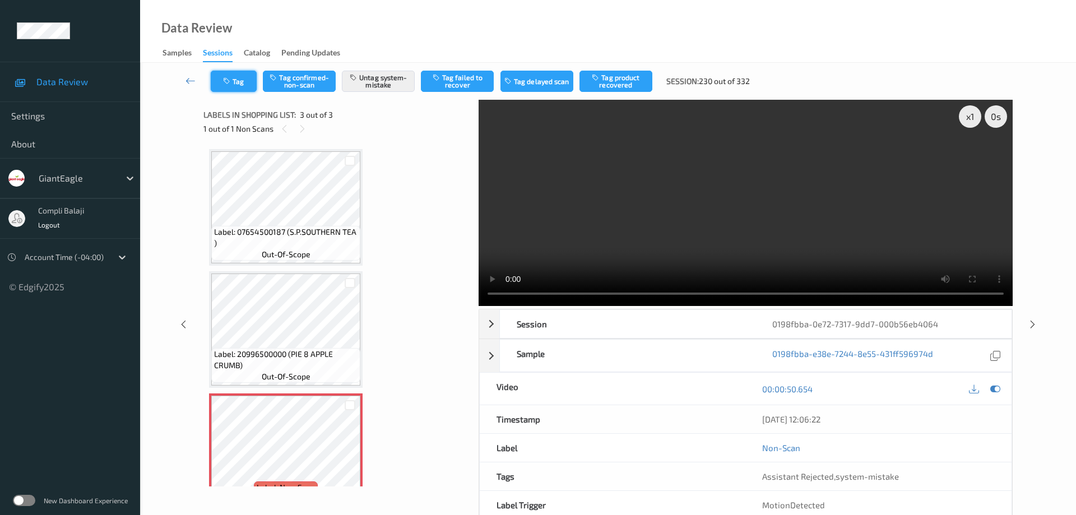
click at [245, 89] on button "Tag" at bounding box center [234, 81] width 46 height 21
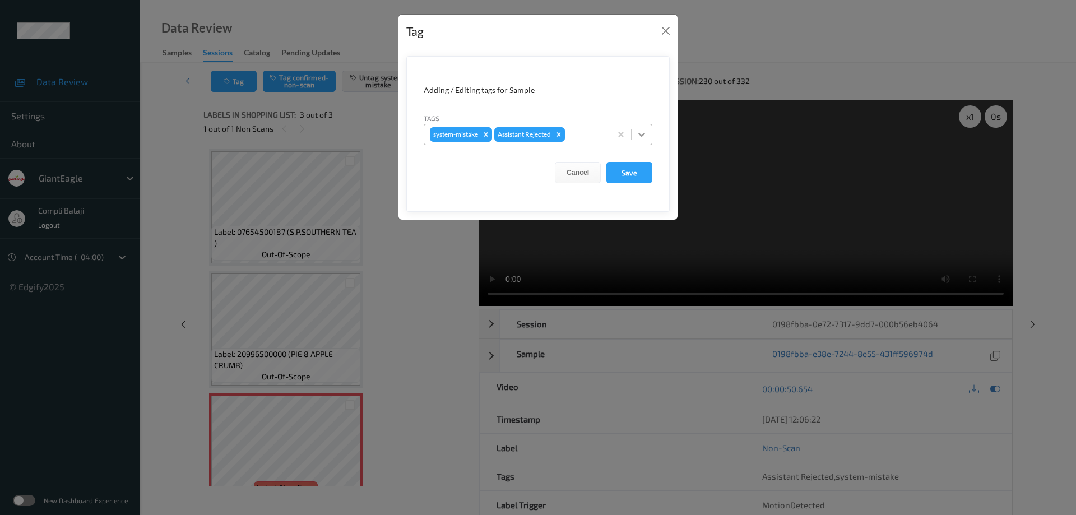
click at [643, 131] on icon at bounding box center [641, 134] width 11 height 11
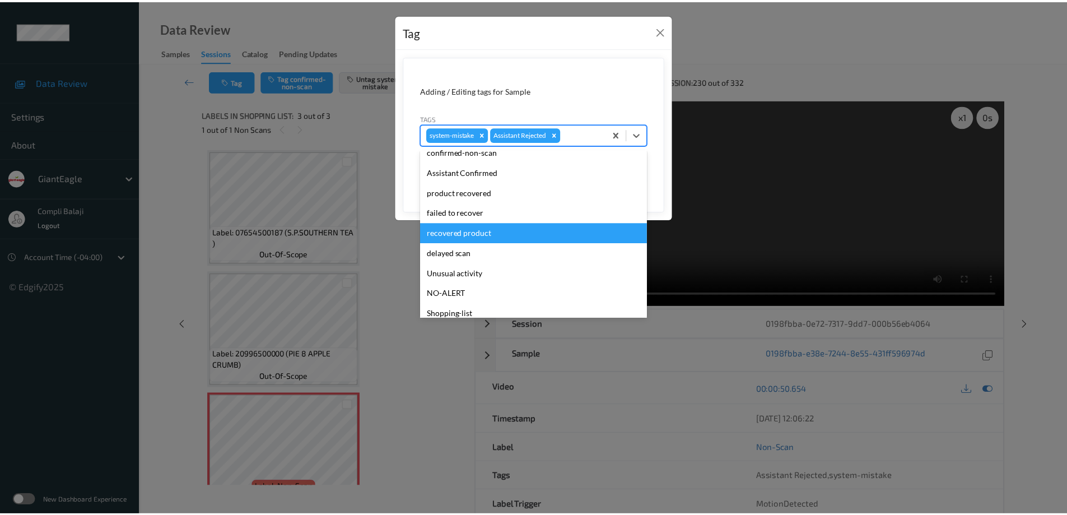
scroll to position [99, 0]
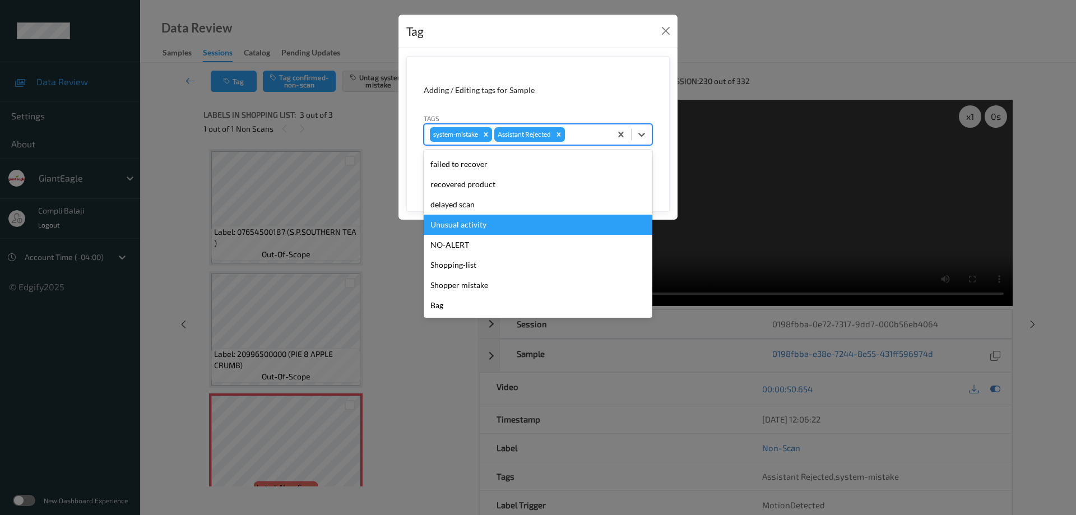
drag, startPoint x: 488, startPoint y: 227, endPoint x: 588, endPoint y: 211, distance: 101.6
click at [491, 227] on div "Unusual activity" at bounding box center [538, 225] width 229 height 20
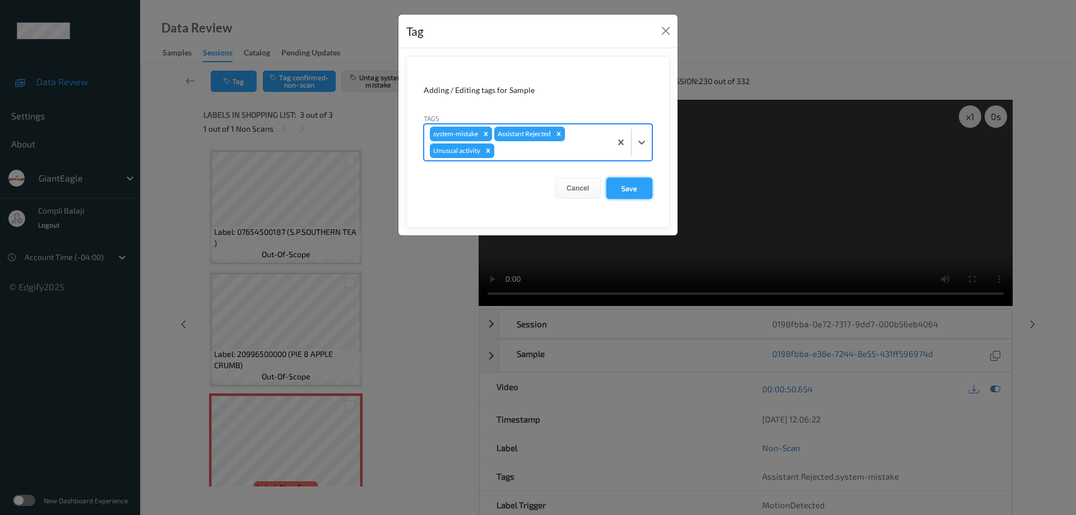
click at [636, 191] on button "Save" at bounding box center [629, 188] width 46 height 21
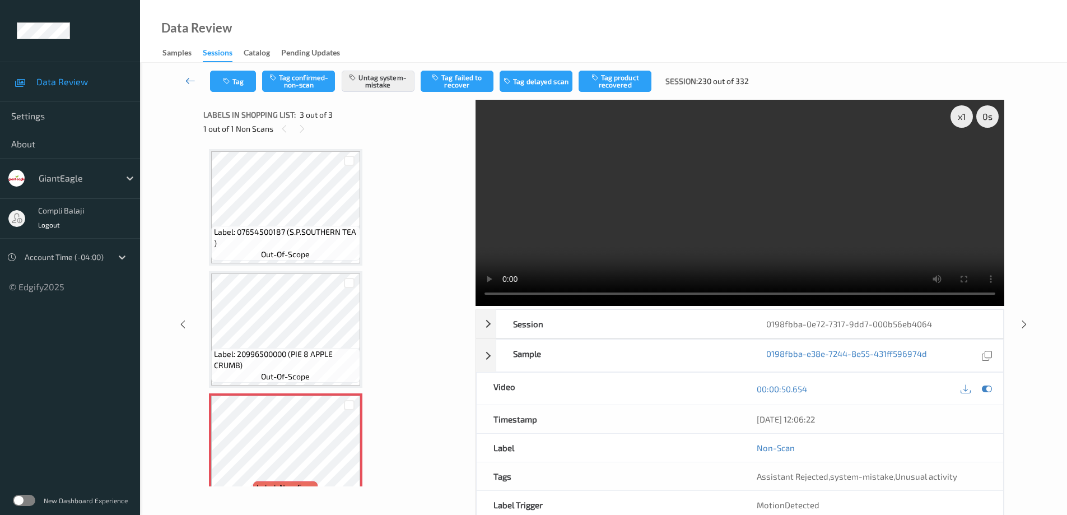
click at [188, 83] on icon at bounding box center [190, 80] width 10 height 11
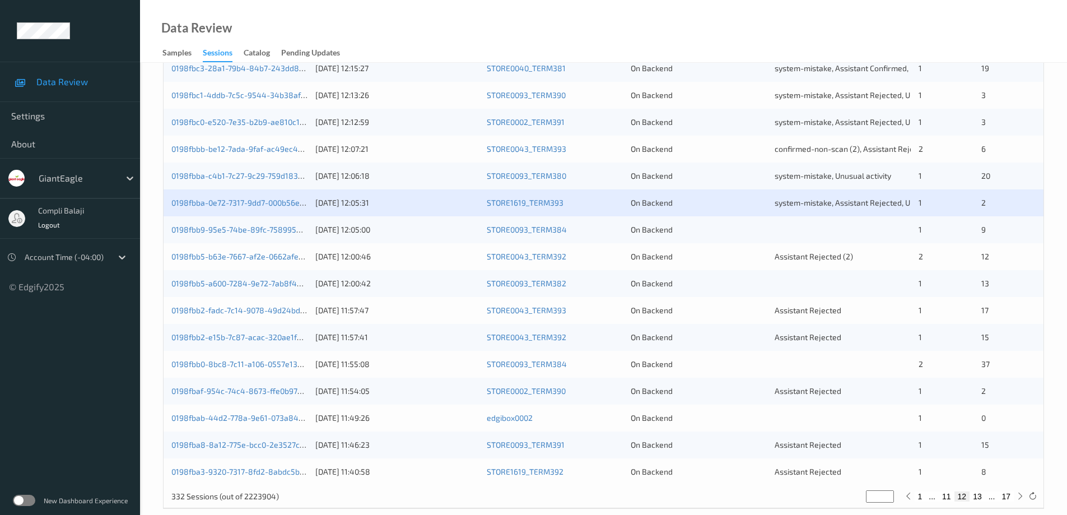
scroll to position [328, 0]
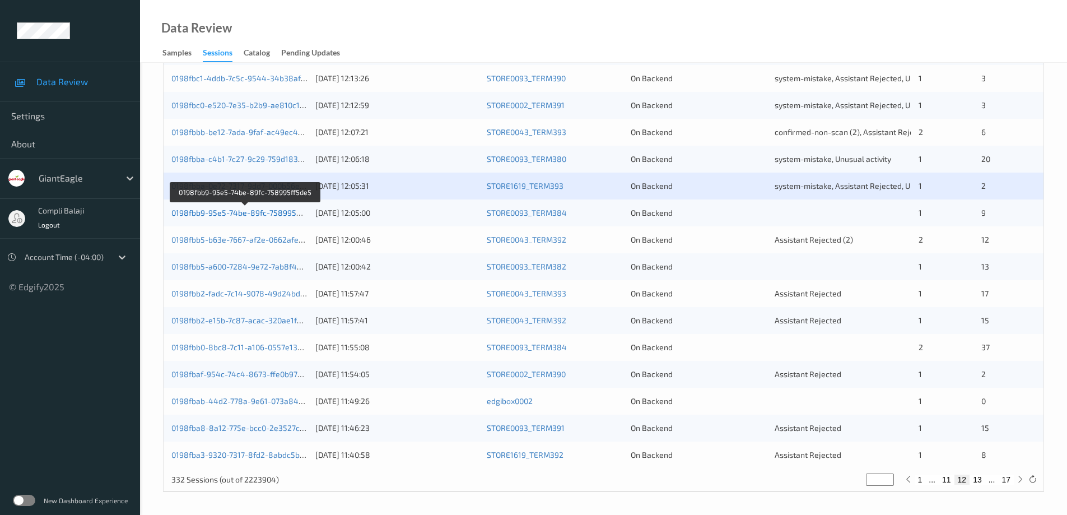
click at [262, 213] on link "0198fbb9-95e5-74be-89fc-758995ff5de5" at bounding box center [245, 213] width 148 height 10
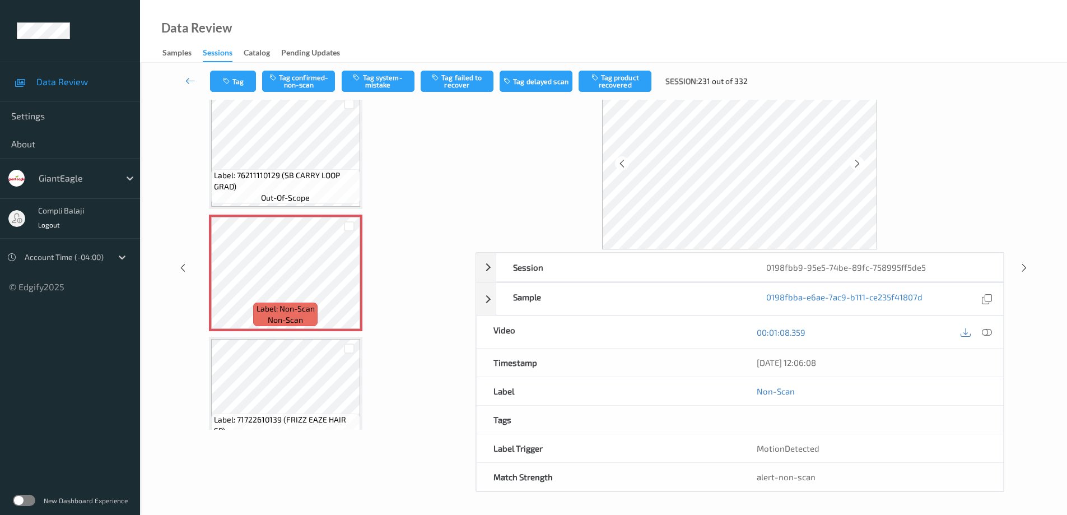
scroll to position [57, 0]
click at [992, 334] on div at bounding box center [987, 331] width 15 height 15
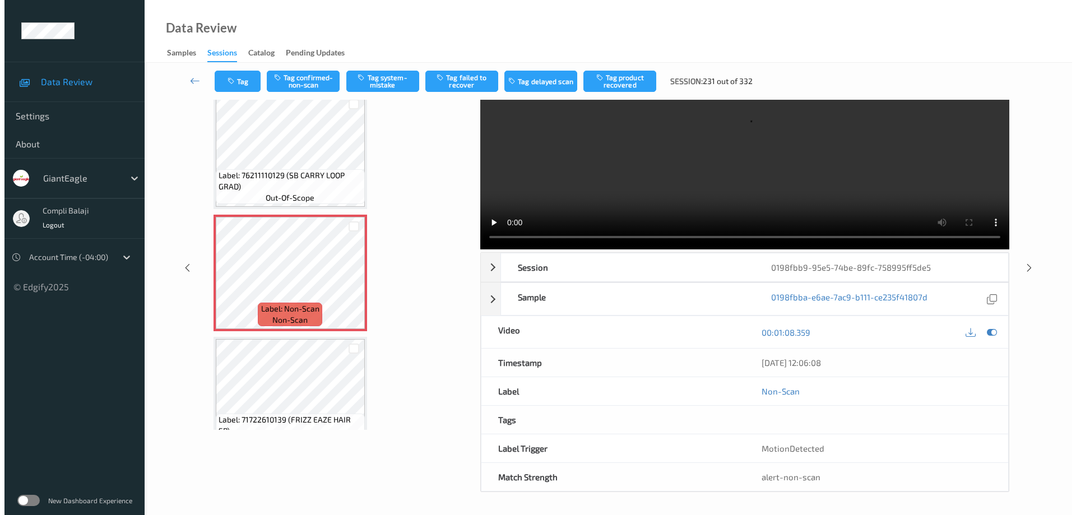
scroll to position [0, 0]
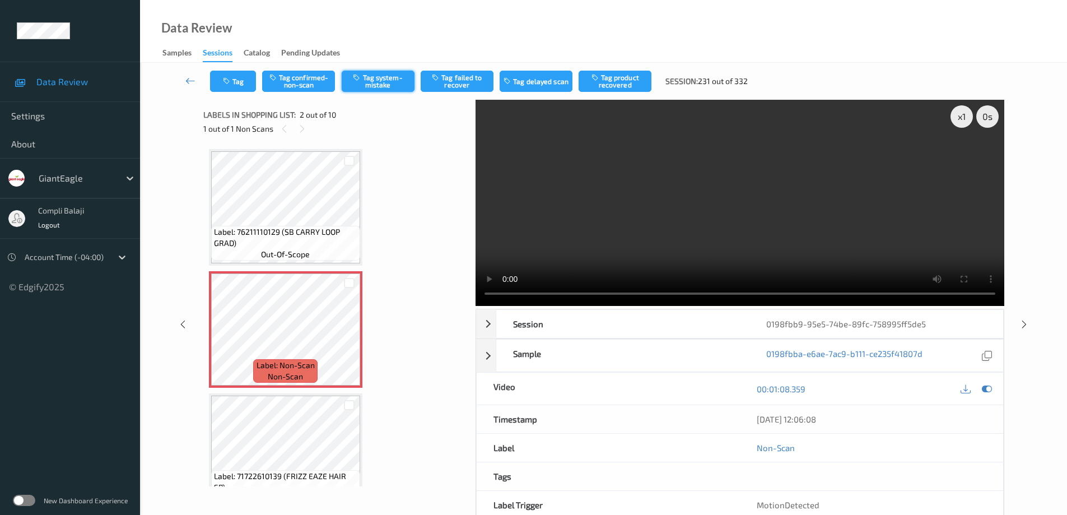
click at [398, 86] on button "Tag system-mistake" at bounding box center [378, 81] width 73 height 21
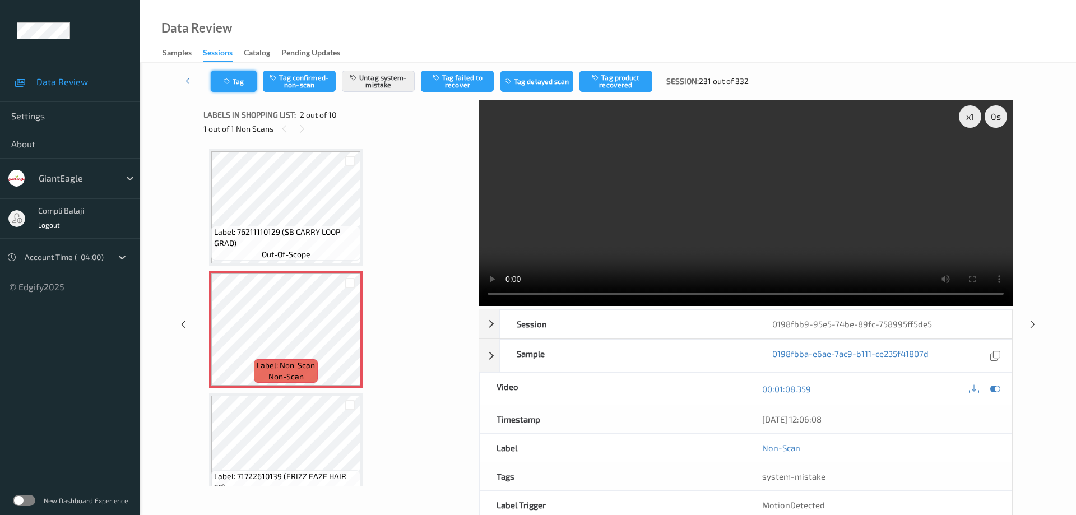
click at [248, 89] on button "Tag" at bounding box center [234, 81] width 46 height 21
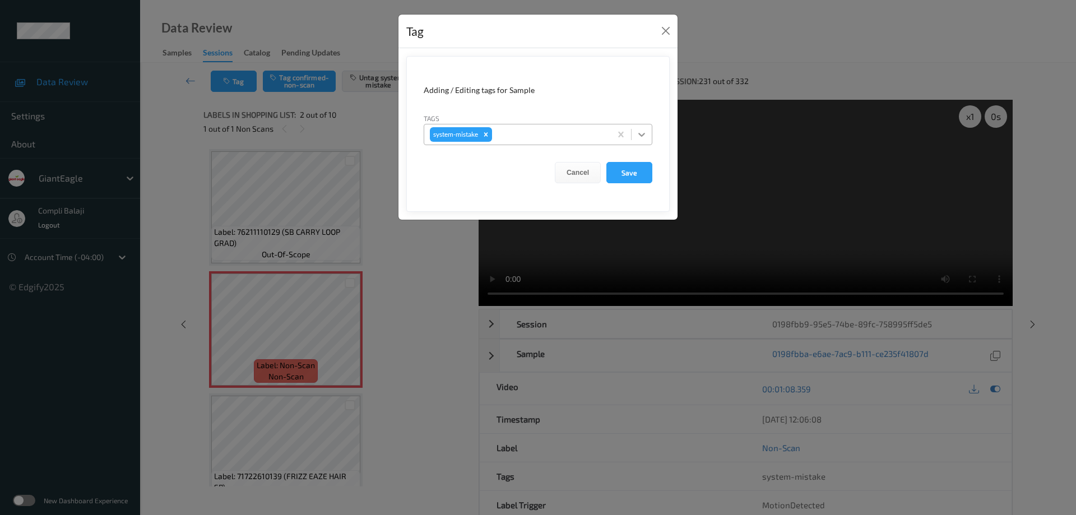
click at [643, 134] on icon at bounding box center [641, 134] width 11 height 11
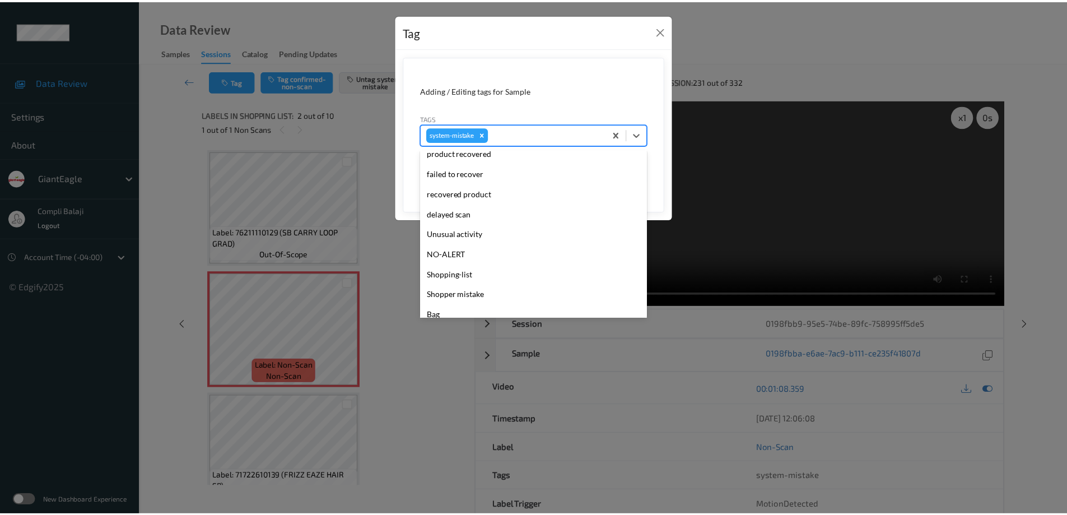
scroll to position [112, 0]
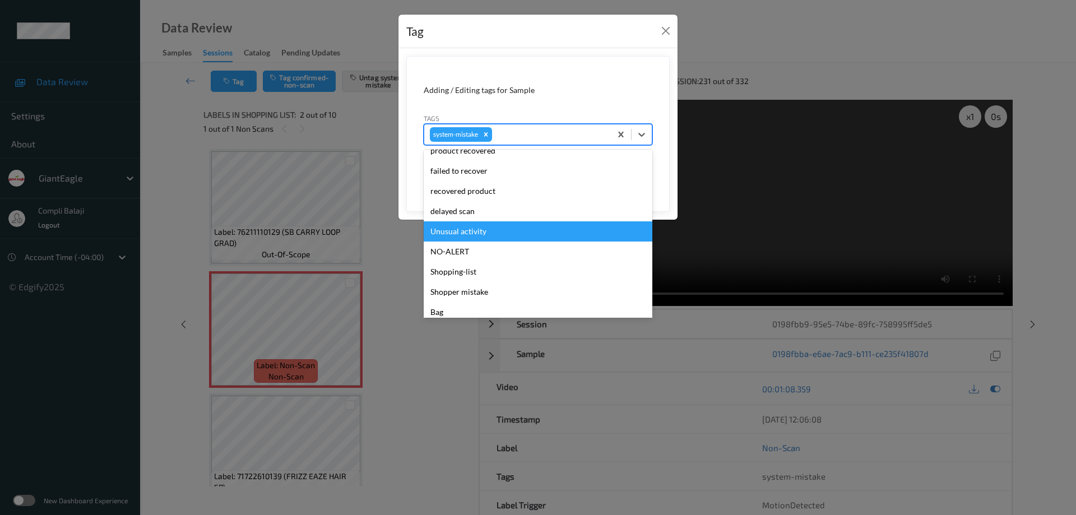
drag, startPoint x: 482, startPoint y: 230, endPoint x: 569, endPoint y: 208, distance: 89.6
click at [484, 230] on div "Unusual activity" at bounding box center [538, 231] width 229 height 20
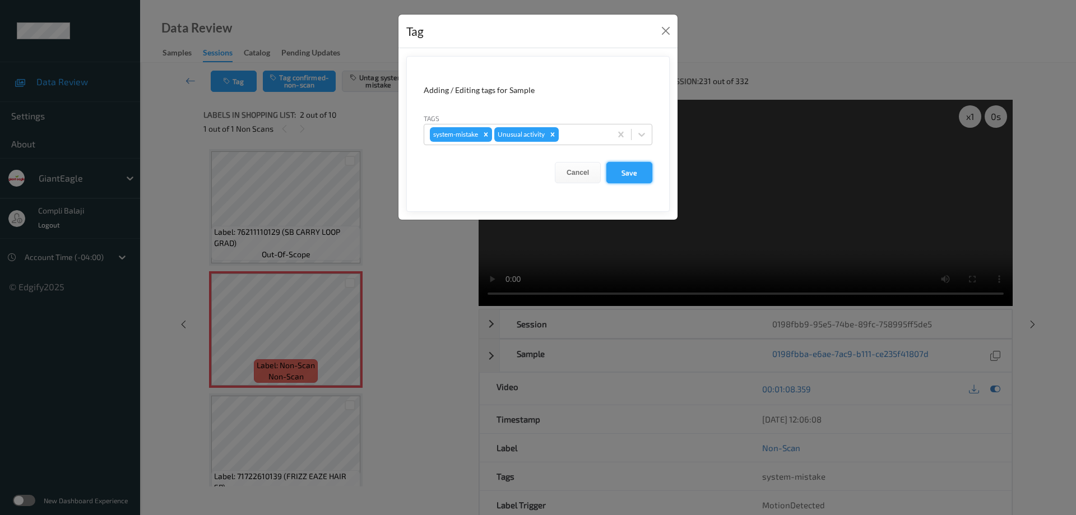
click at [636, 174] on button "Save" at bounding box center [629, 172] width 46 height 21
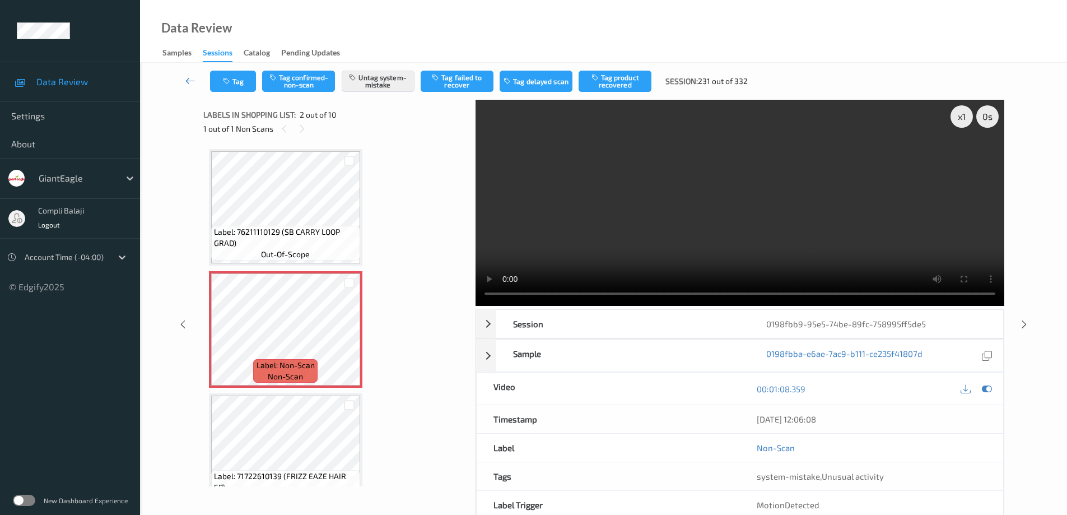
click at [184, 81] on link at bounding box center [190, 81] width 39 height 21
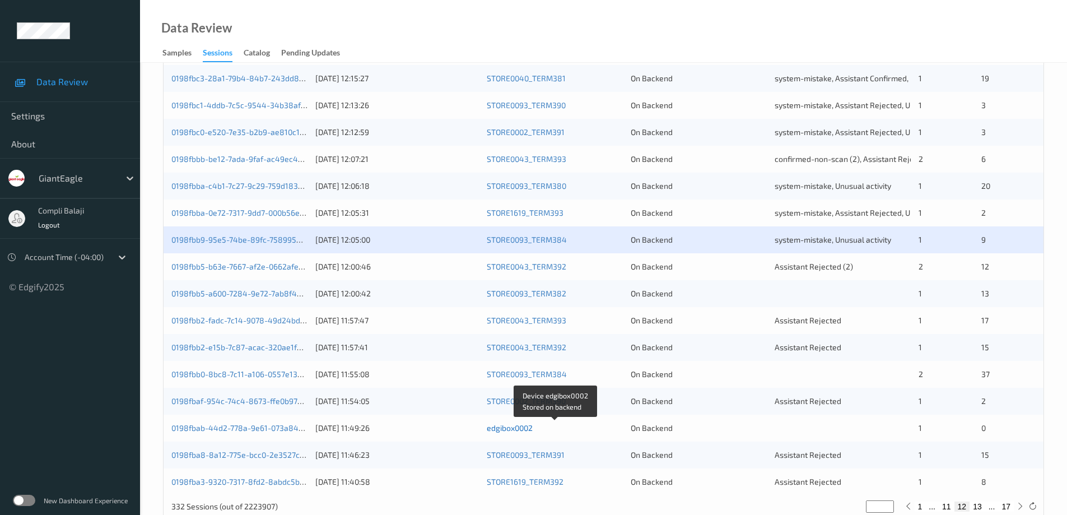
scroll to position [328, 0]
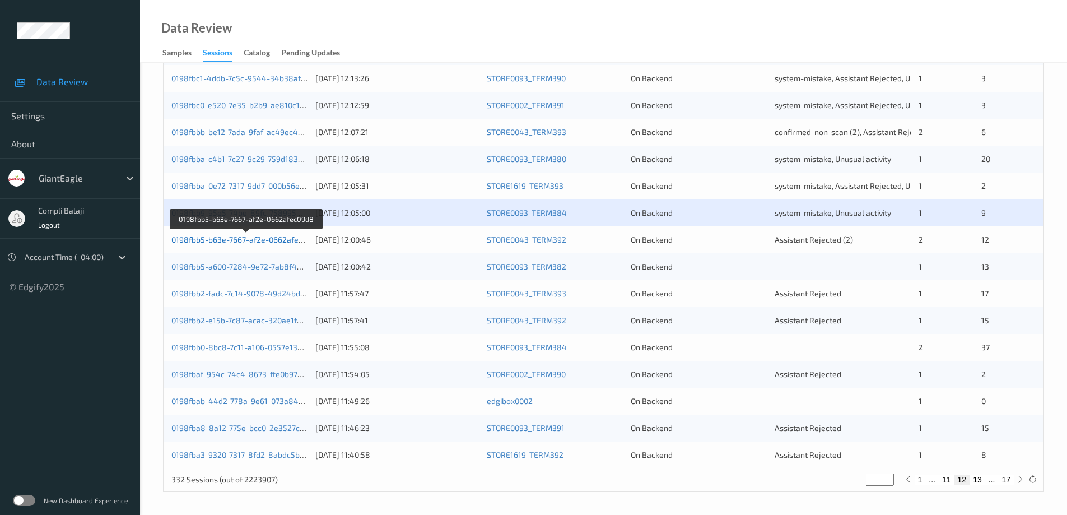
click at [266, 243] on link "0198fbb5-b63e-7667-af2e-0662afec09d8" at bounding box center [246, 240] width 150 height 10
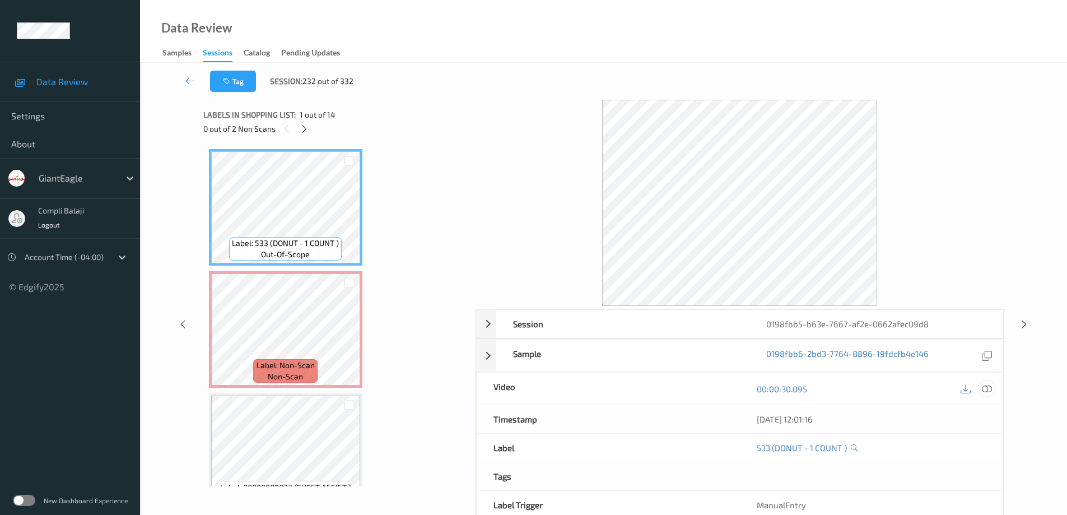
click at [989, 392] on icon at bounding box center [987, 389] width 10 height 10
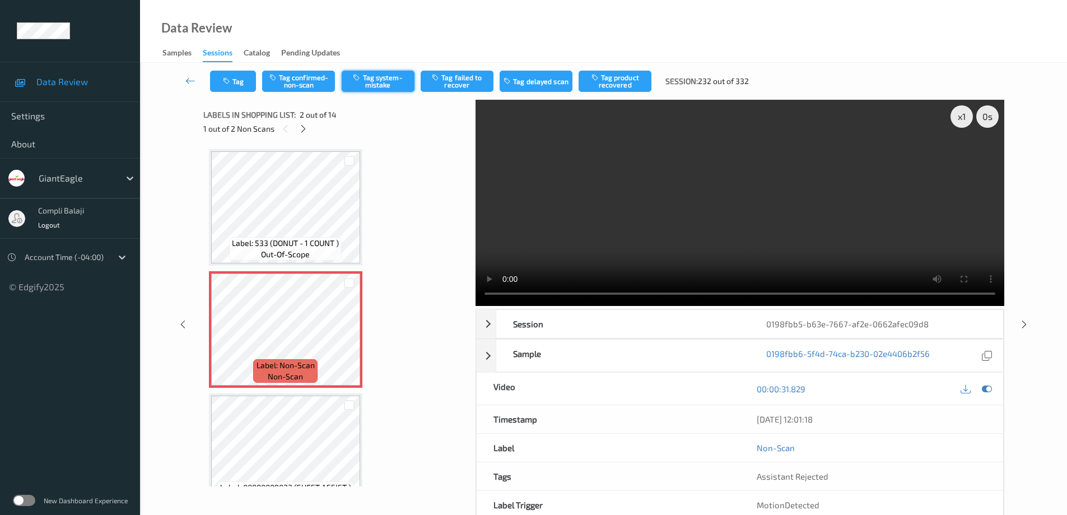
click at [386, 78] on button "Tag system-mistake" at bounding box center [378, 81] width 73 height 21
click at [244, 81] on button "Tag" at bounding box center [233, 81] width 46 height 21
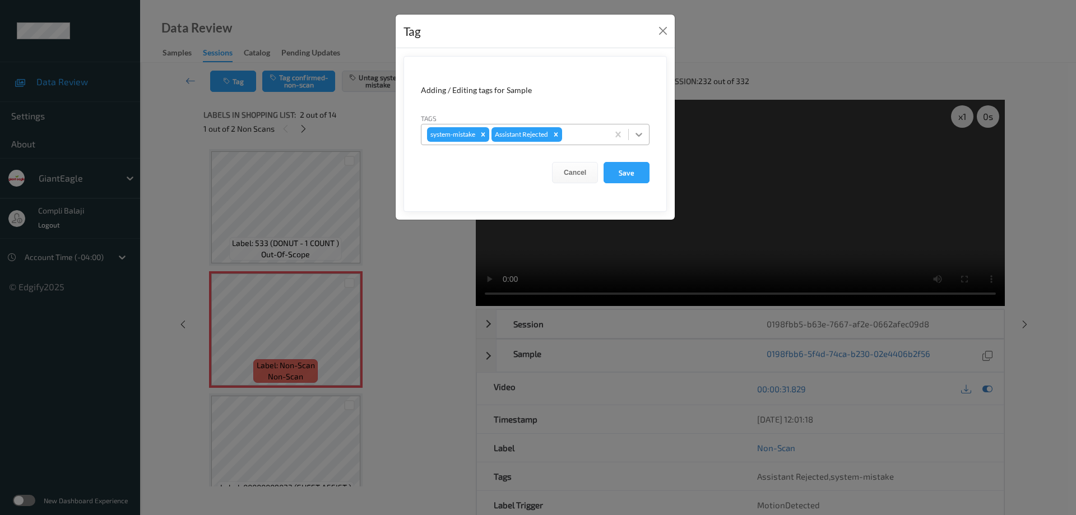
click at [641, 131] on icon at bounding box center [638, 134] width 11 height 11
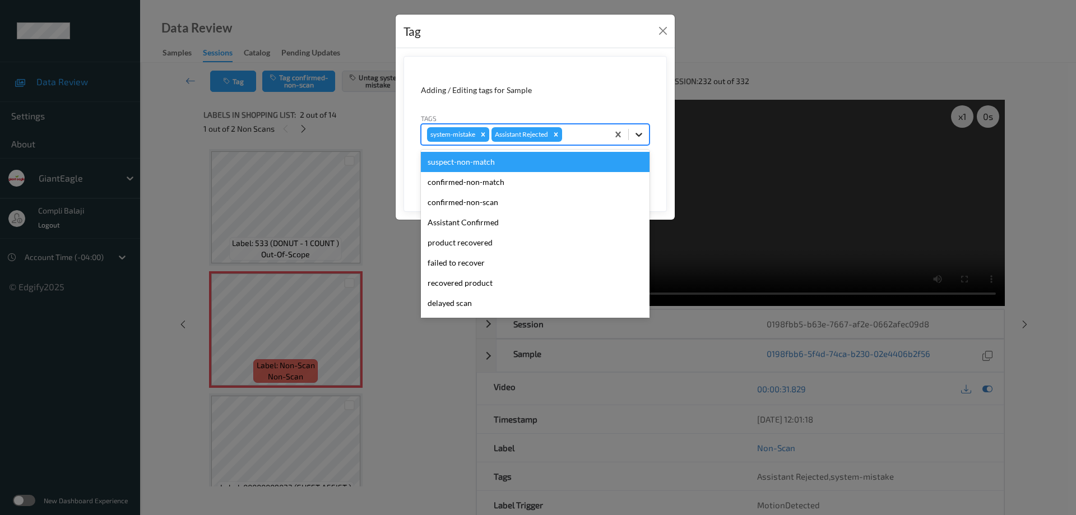
drag, startPoint x: 641, startPoint y: 132, endPoint x: 625, endPoint y: 140, distance: 18.0
click at [641, 133] on icon at bounding box center [638, 134] width 11 height 11
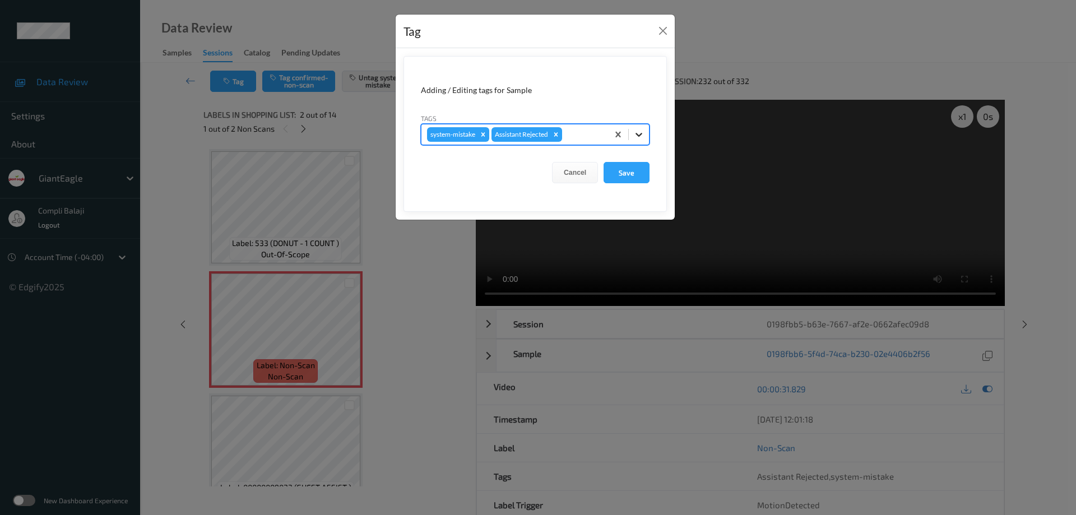
click at [640, 136] on icon at bounding box center [638, 135] width 7 height 4
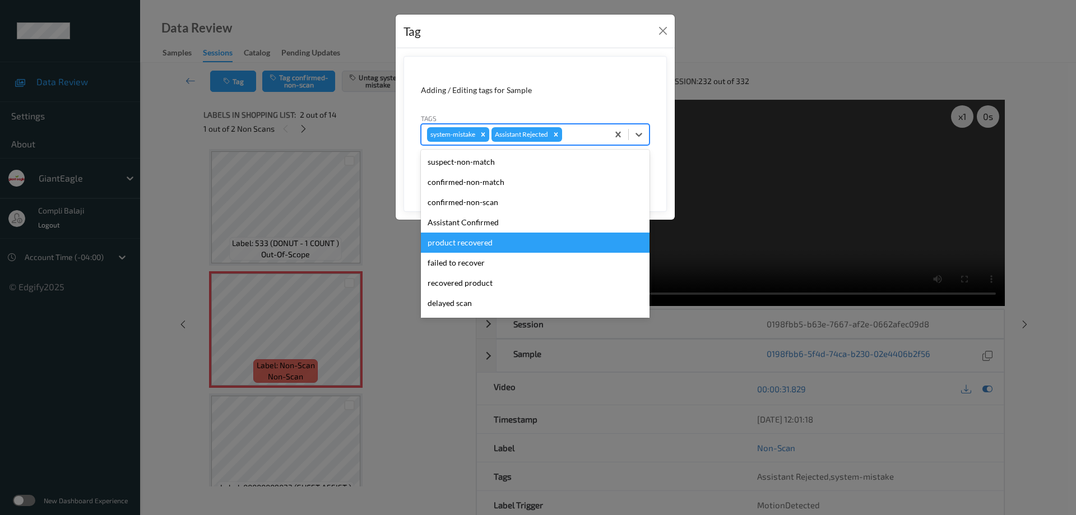
scroll to position [99, 0]
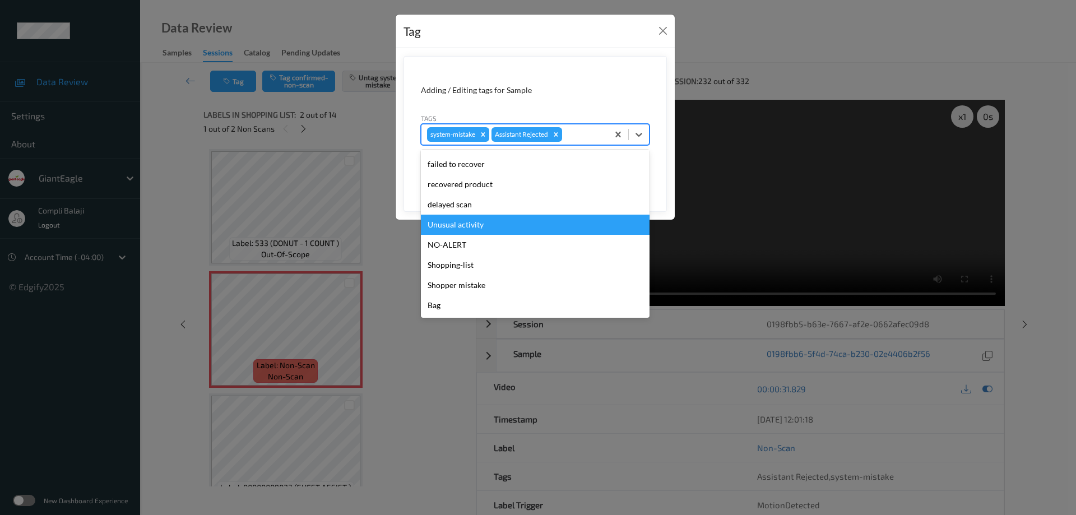
click at [485, 227] on div "Unusual activity" at bounding box center [535, 225] width 229 height 20
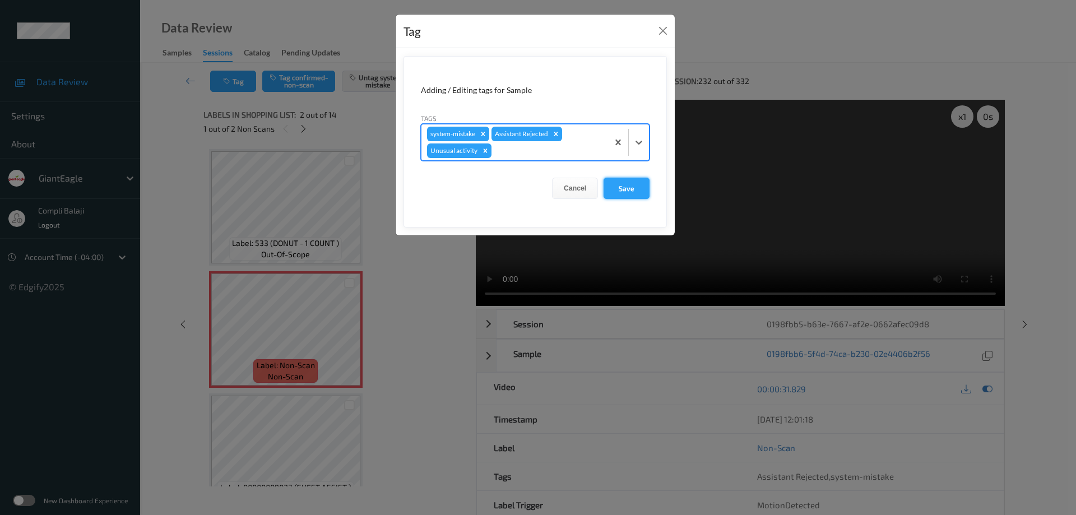
click at [632, 188] on button "Save" at bounding box center [626, 188] width 46 height 21
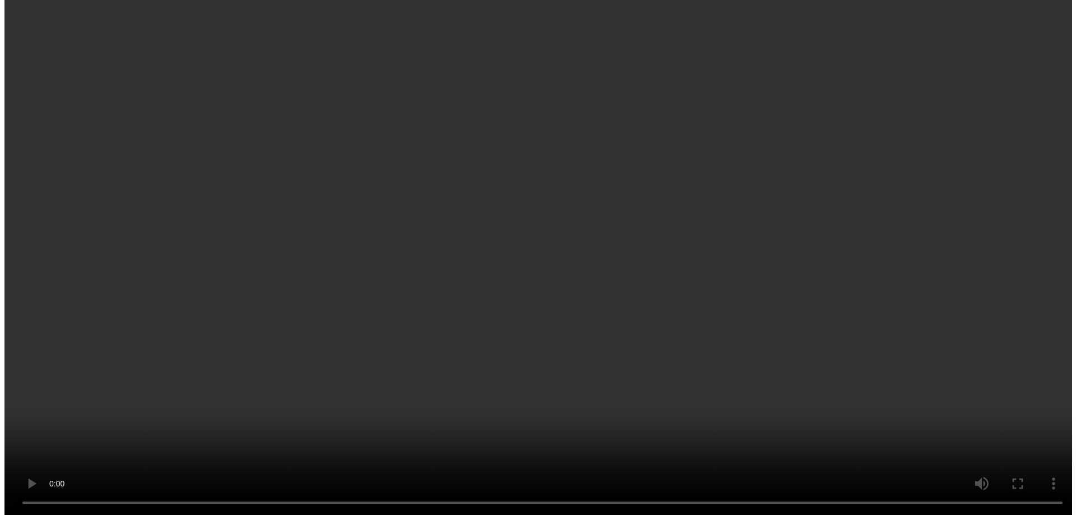
scroll to position [1373, 0]
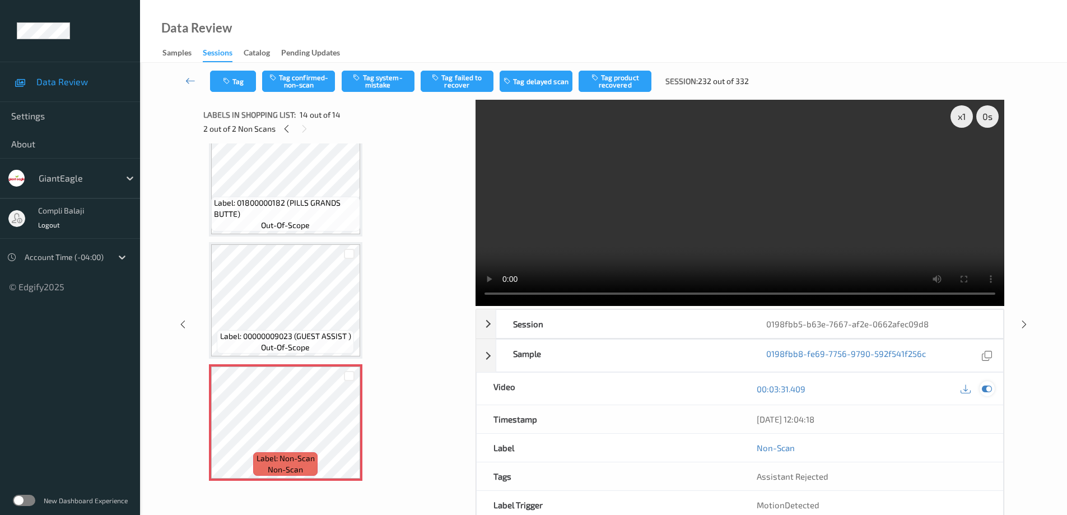
click at [987, 387] on icon at bounding box center [987, 389] width 10 height 10
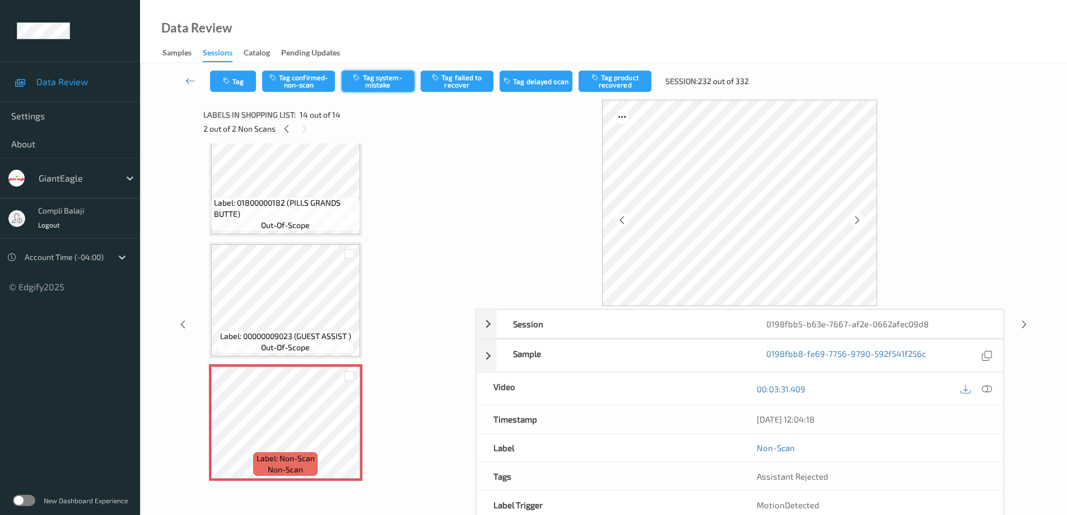
click at [384, 82] on button "Tag system-mistake" at bounding box center [378, 81] width 73 height 21
click at [244, 80] on button "Tag" at bounding box center [233, 81] width 46 height 21
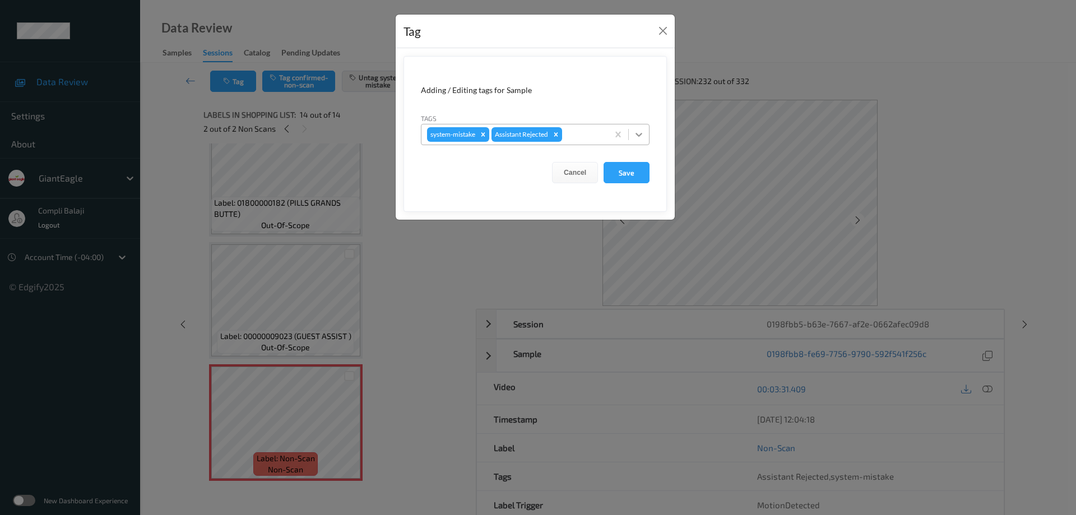
click at [640, 138] on icon at bounding box center [638, 134] width 11 height 11
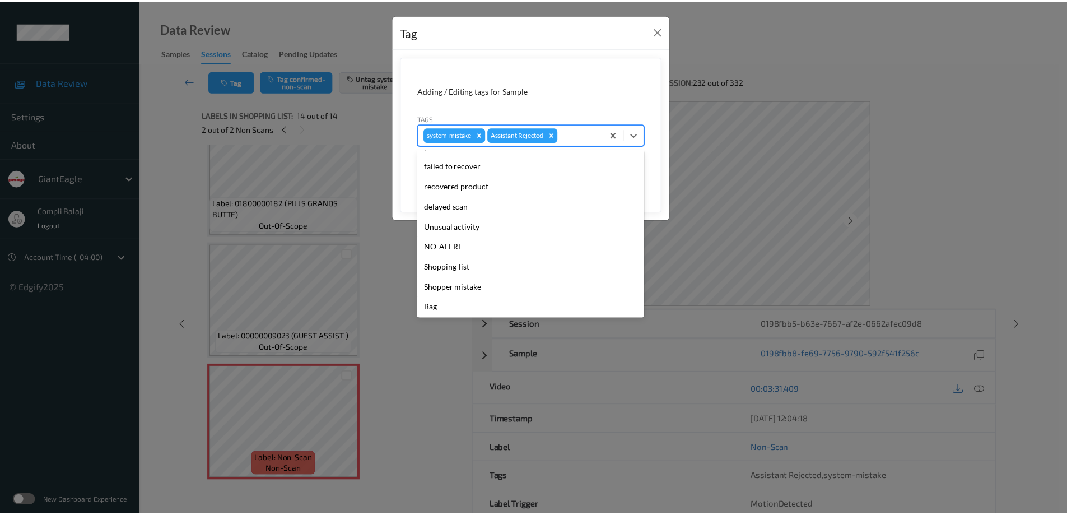
scroll to position [99, 0]
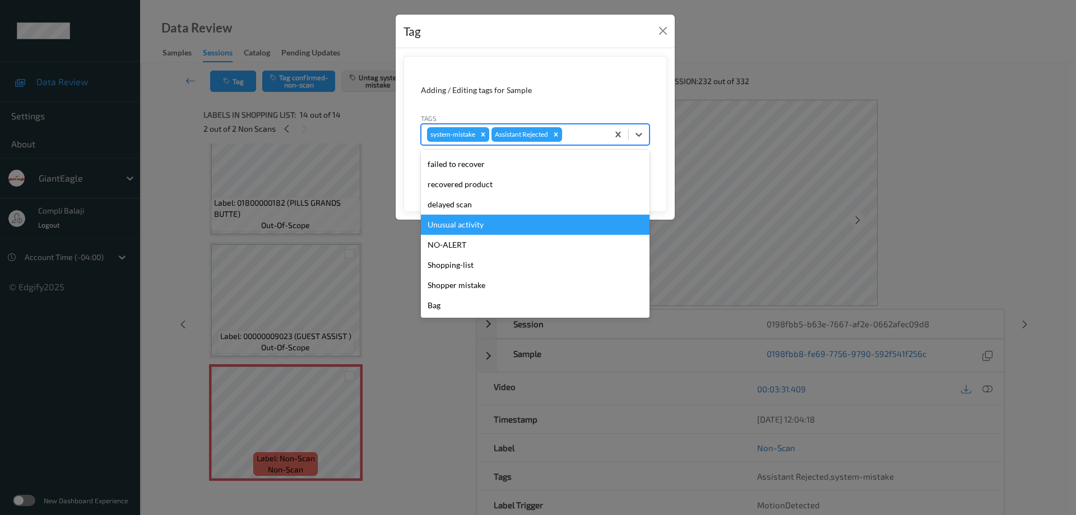
click at [476, 223] on div "Unusual activity" at bounding box center [535, 225] width 229 height 20
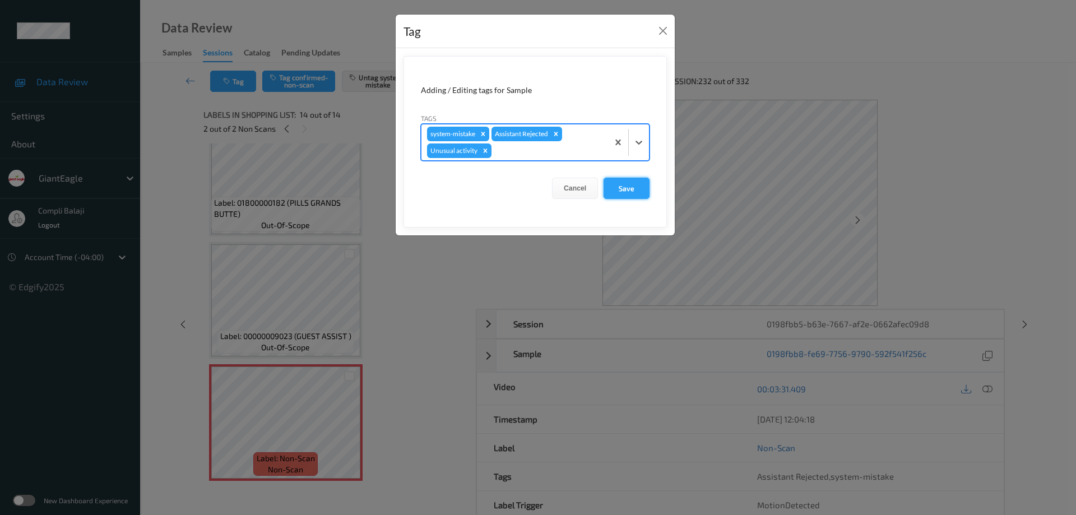
click at [632, 188] on button "Save" at bounding box center [626, 188] width 46 height 21
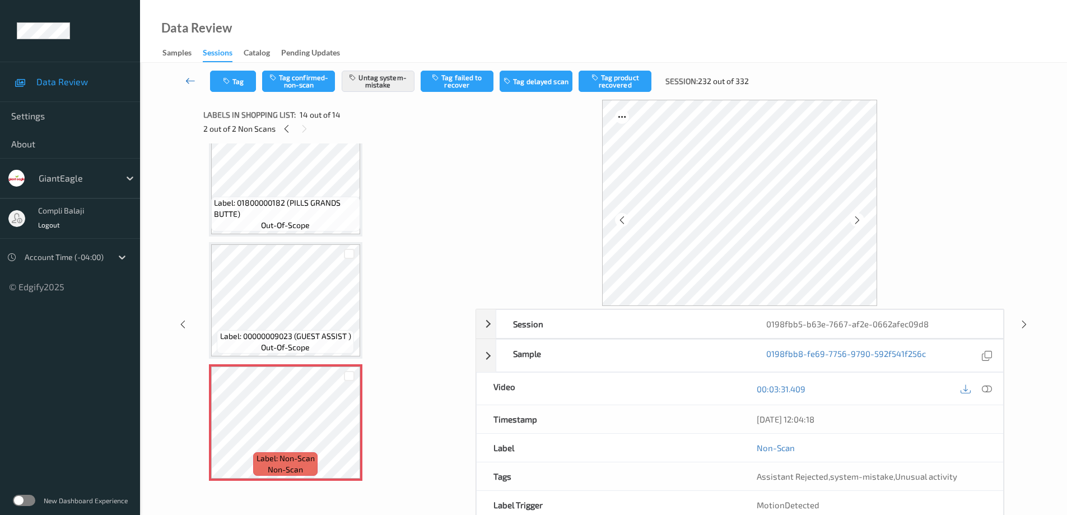
click at [191, 80] on icon at bounding box center [190, 80] width 10 height 11
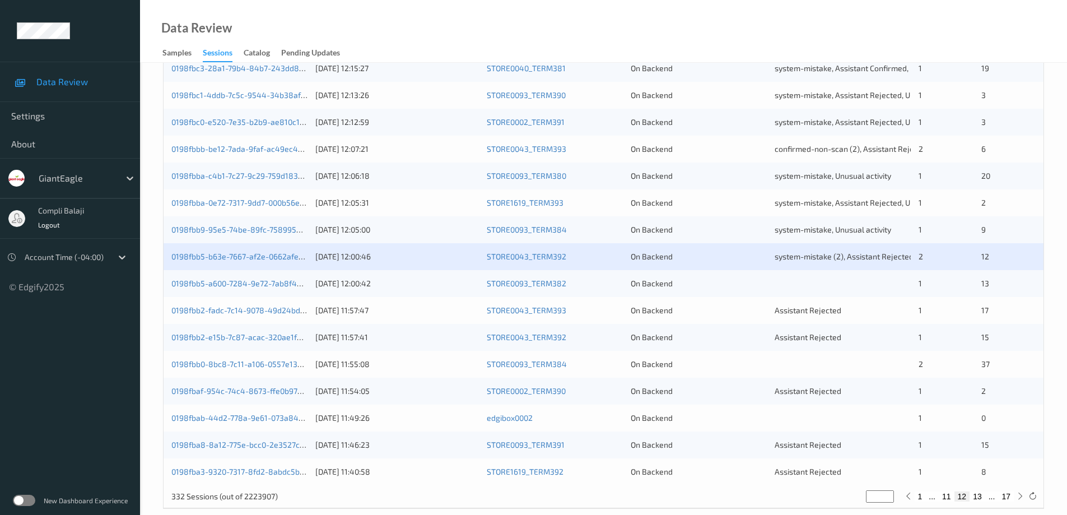
scroll to position [328, 0]
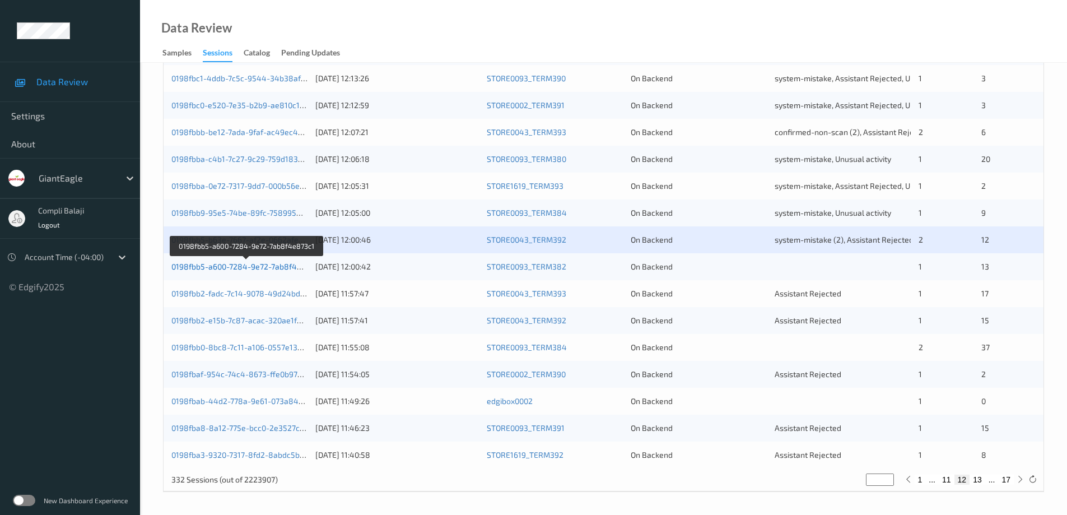
click at [243, 267] on link "0198fbb5-a600-7284-9e72-7ab8f4e873c1" at bounding box center [246, 267] width 151 height 10
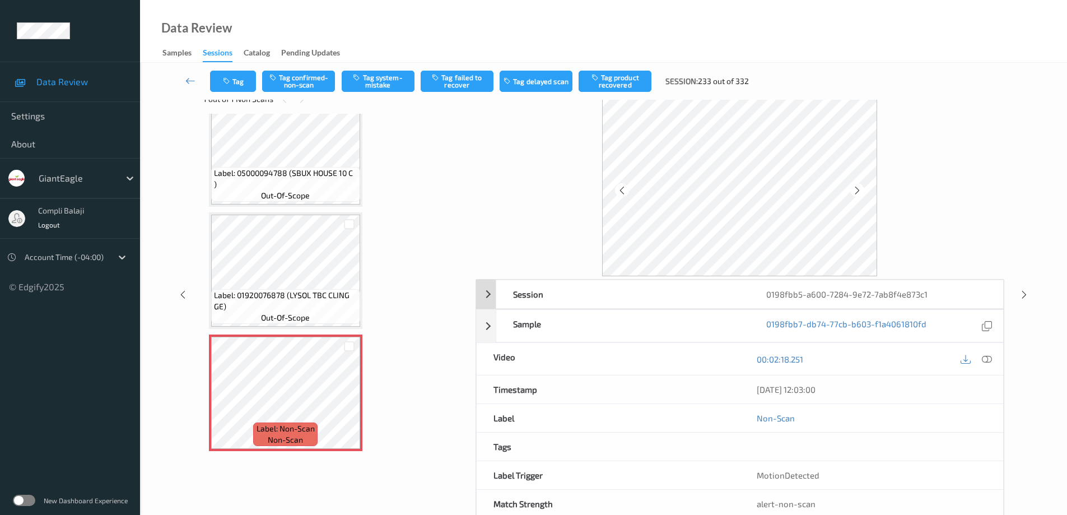
scroll to position [57, 0]
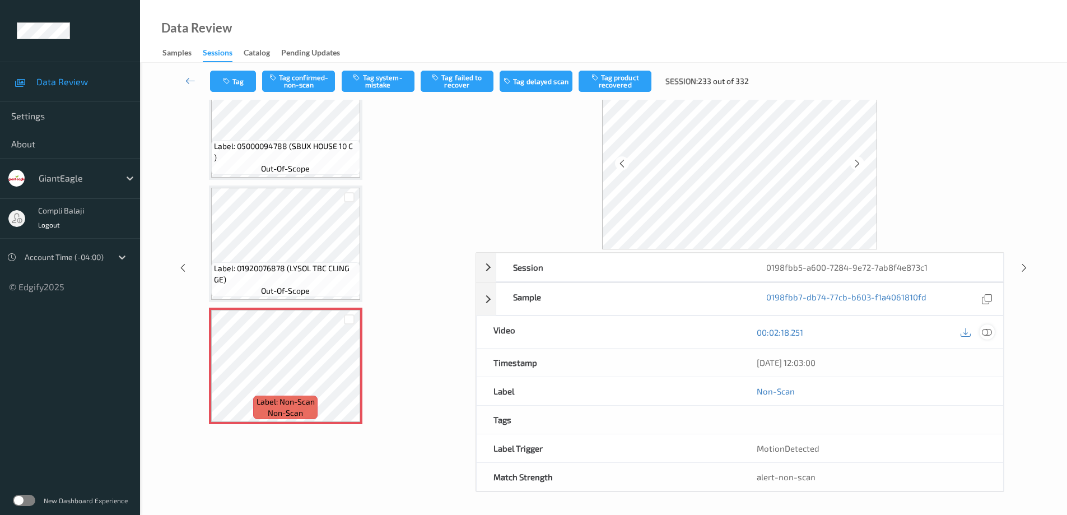
click at [992, 333] on div at bounding box center [987, 331] width 15 height 15
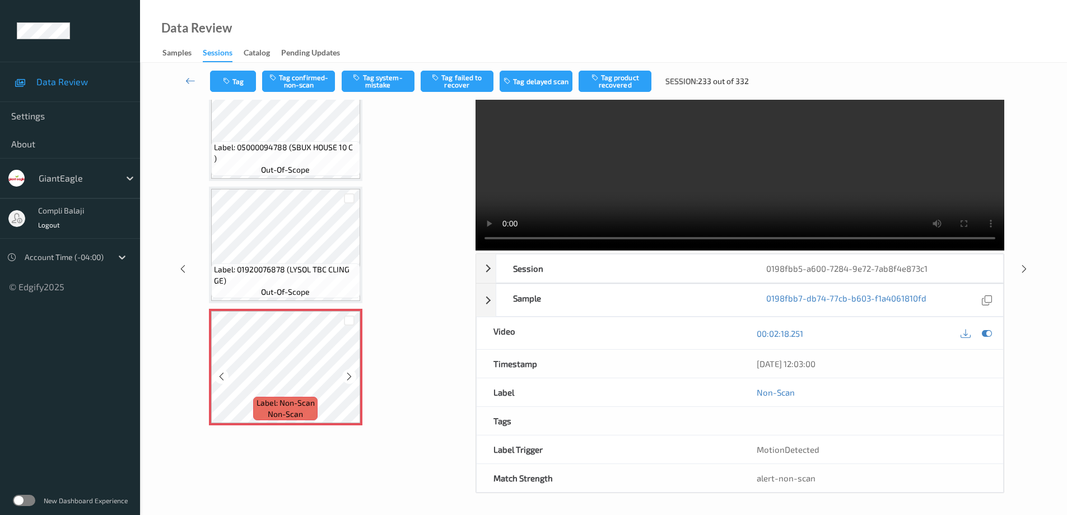
scroll to position [56, 0]
click at [379, 85] on button "Tag system-mistake" at bounding box center [378, 81] width 73 height 21
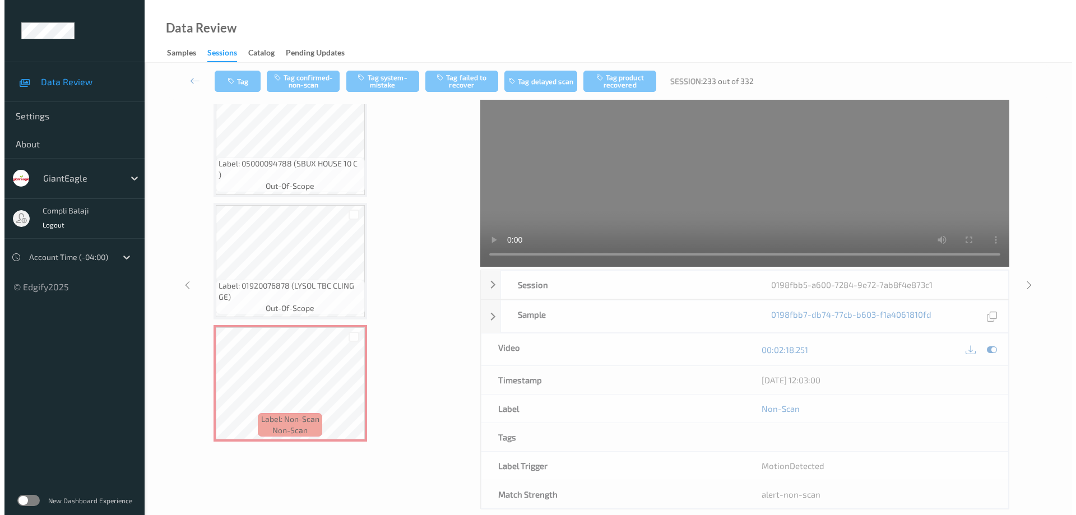
scroll to position [0, 0]
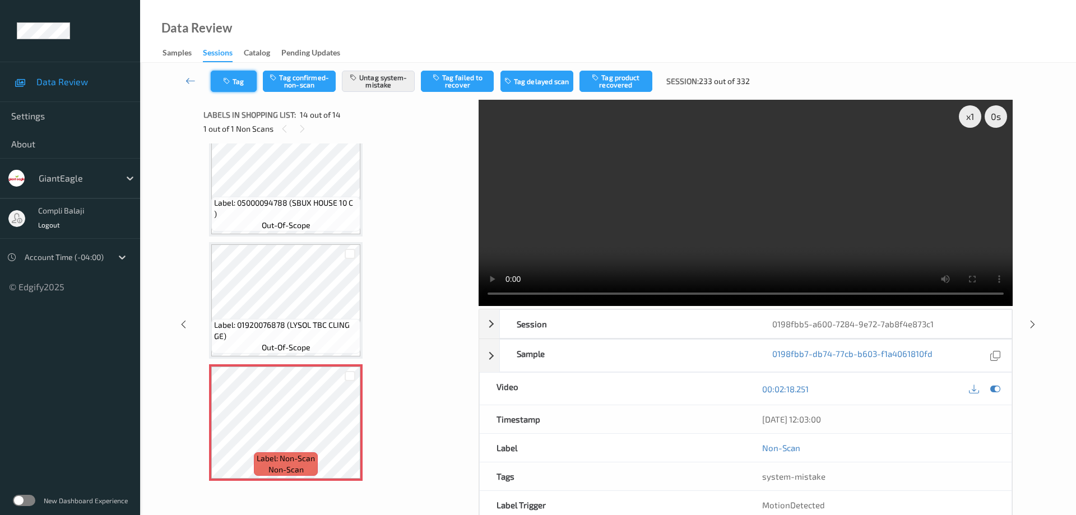
click at [246, 83] on button "Tag" at bounding box center [234, 81] width 46 height 21
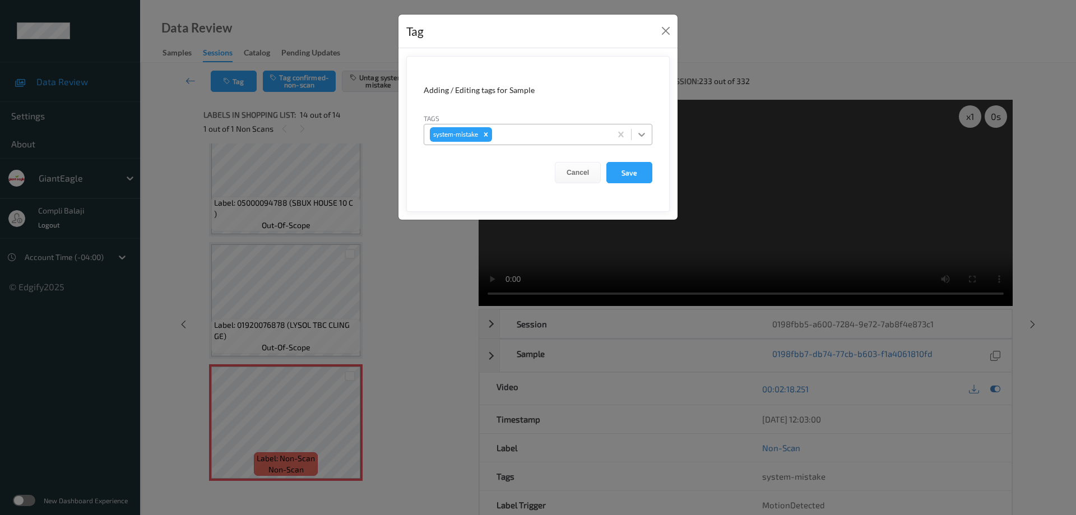
click at [645, 136] on icon at bounding box center [641, 134] width 11 height 11
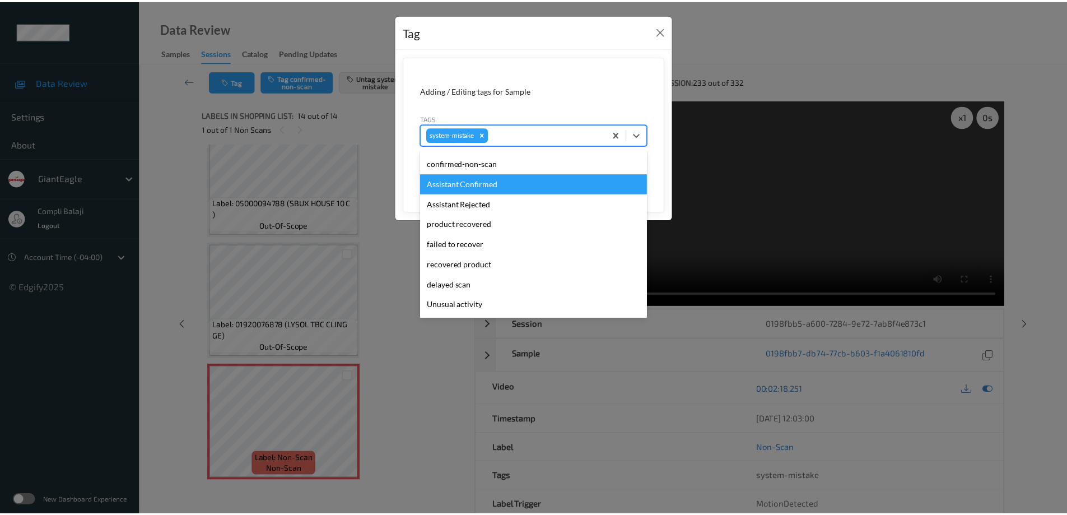
scroll to position [56, 0]
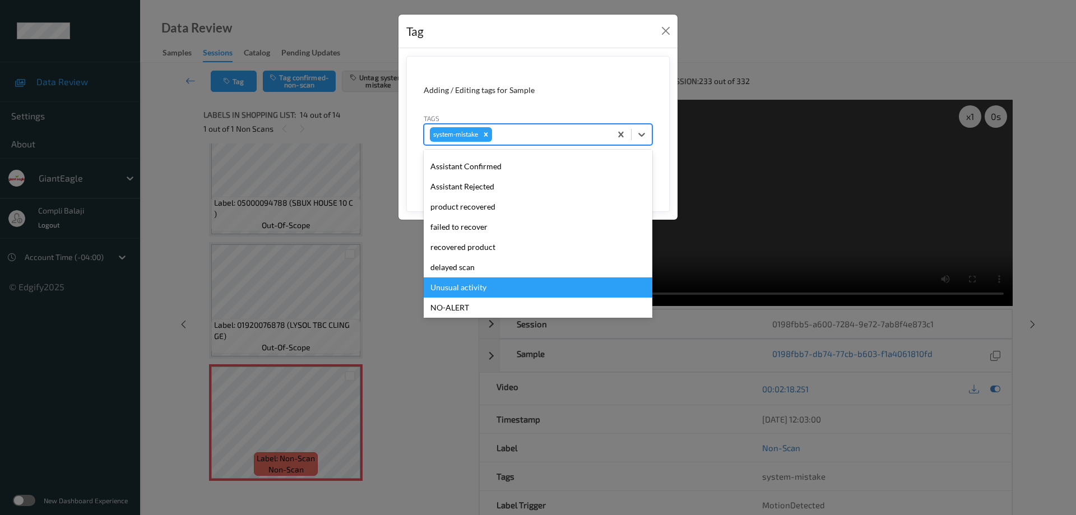
drag, startPoint x: 476, startPoint y: 287, endPoint x: 588, endPoint y: 260, distance: 115.4
click at [477, 287] on div "Unusual activity" at bounding box center [538, 287] width 229 height 20
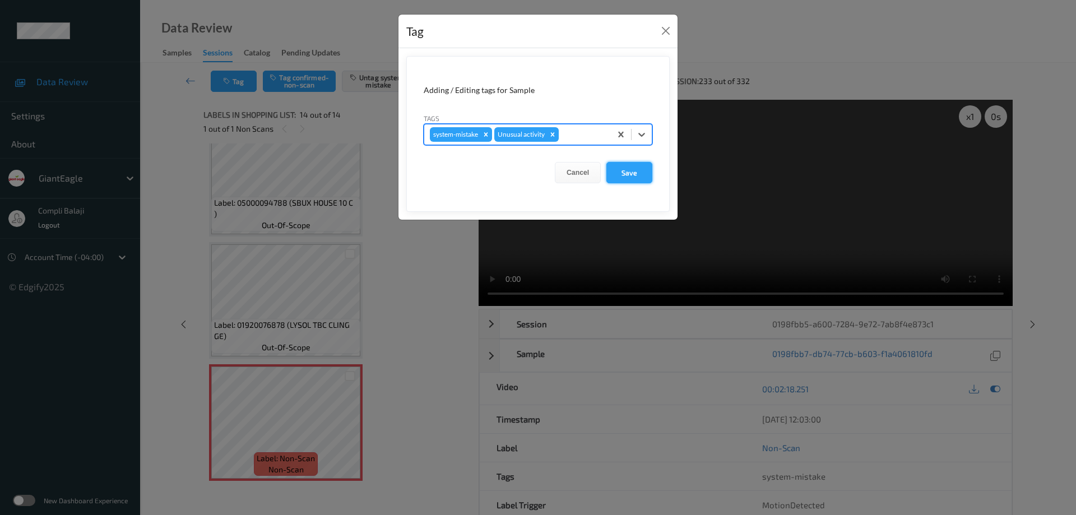
click at [641, 170] on button "Save" at bounding box center [629, 172] width 46 height 21
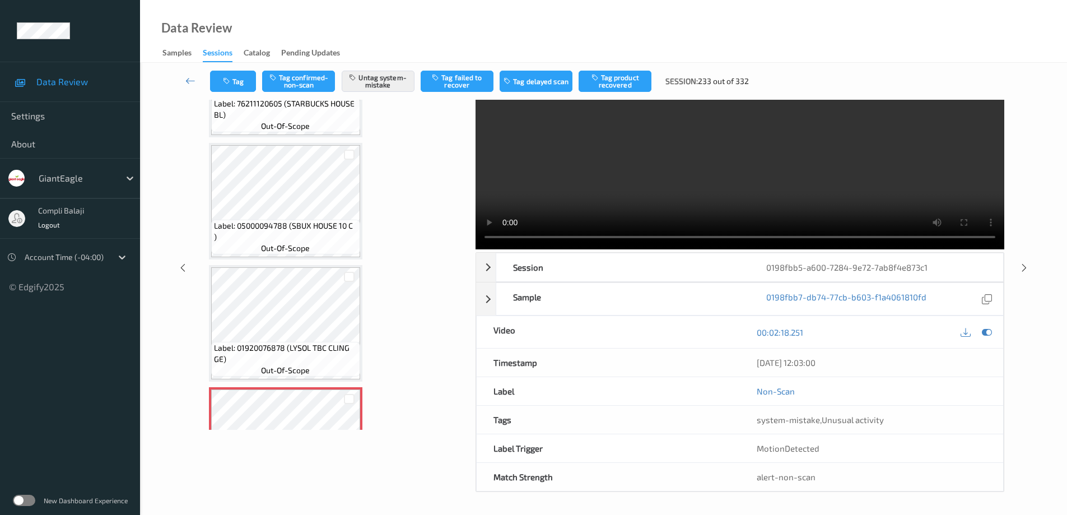
scroll to position [1261, 0]
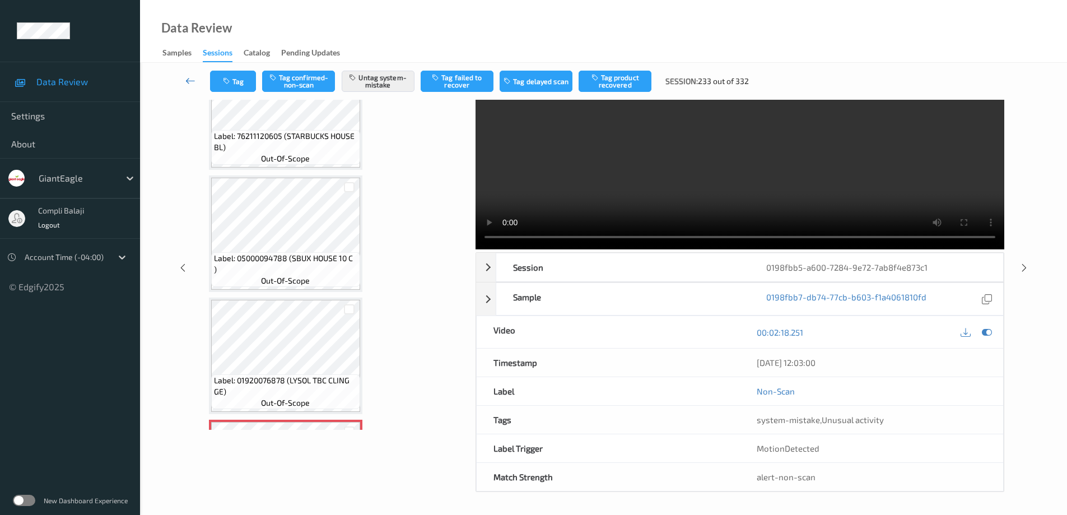
click at [191, 83] on icon at bounding box center [190, 80] width 10 height 11
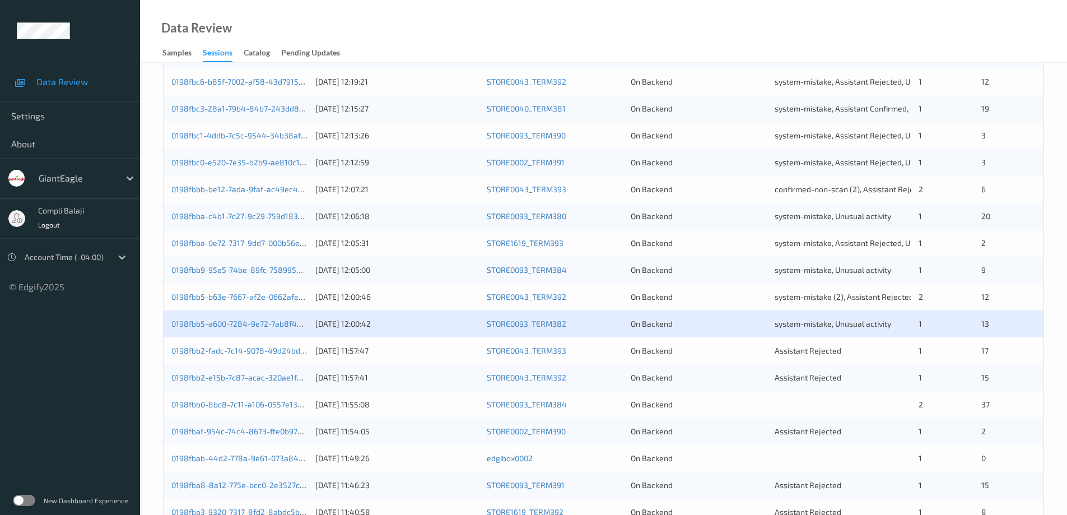
scroll to position [328, 0]
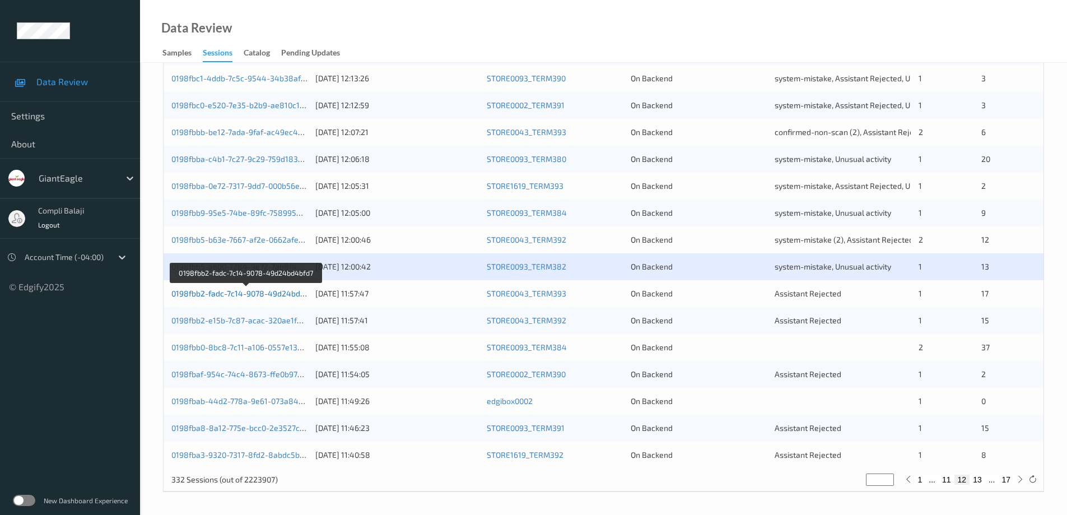
click at [263, 296] on link "0198fbb2-fadc-7c14-9078-49d24bd4bfd7" at bounding box center [246, 294] width 150 height 10
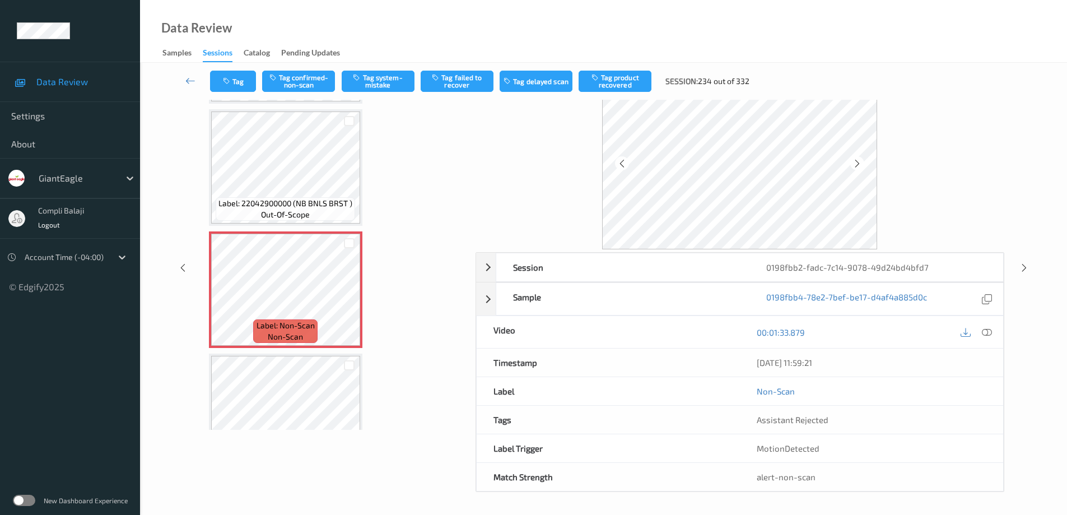
scroll to position [1, 0]
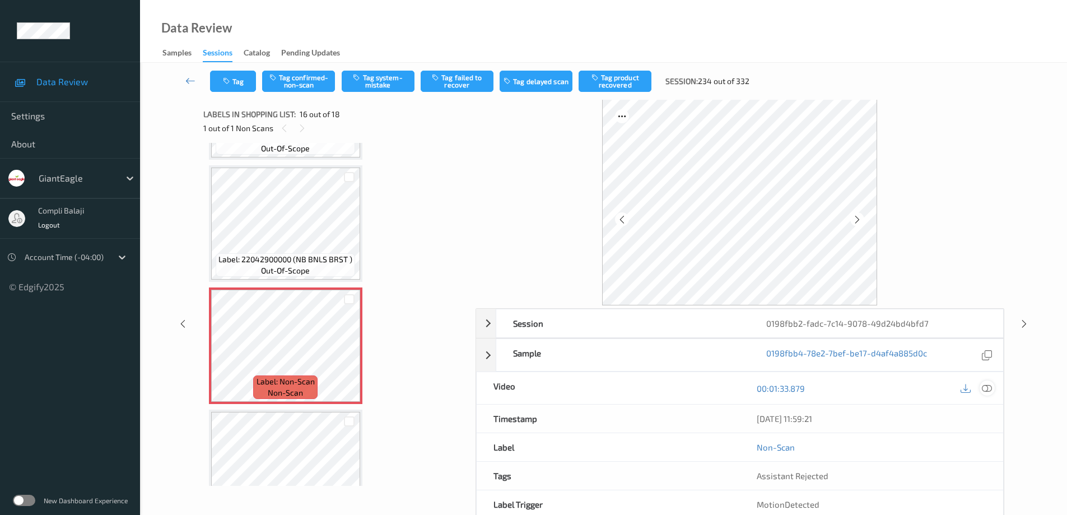
click at [987, 389] on icon at bounding box center [987, 388] width 10 height 10
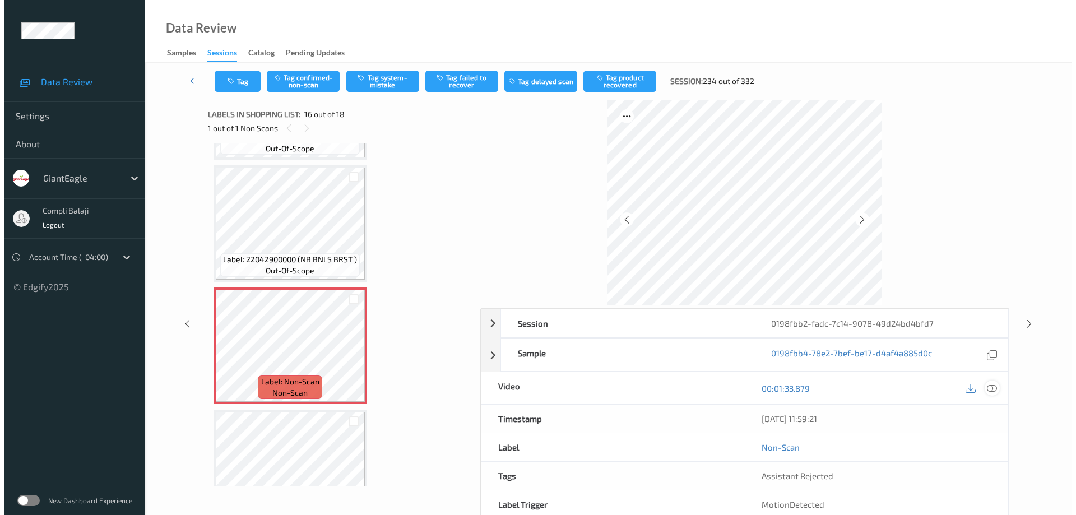
scroll to position [0, 0]
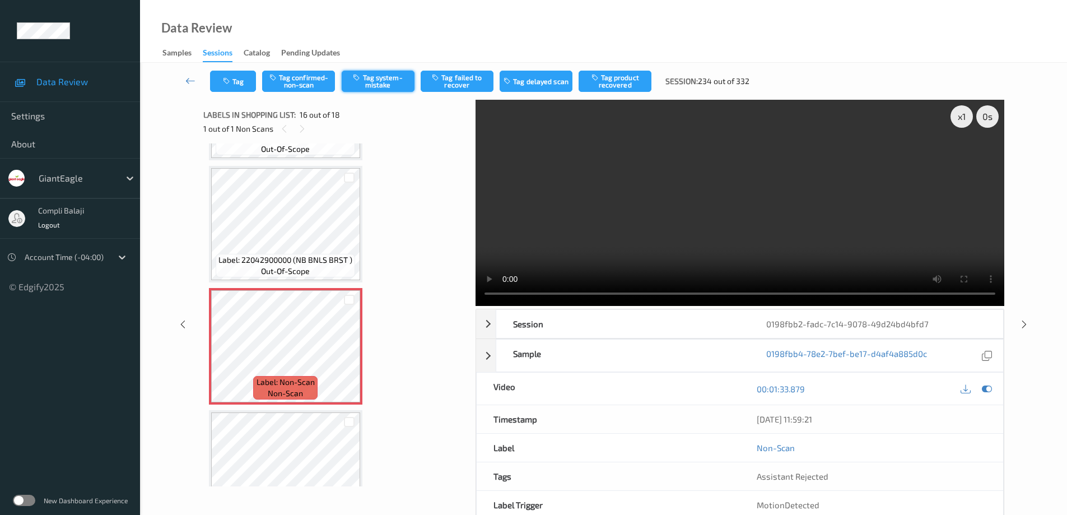
click at [388, 83] on button "Tag system-mistake" at bounding box center [378, 81] width 73 height 21
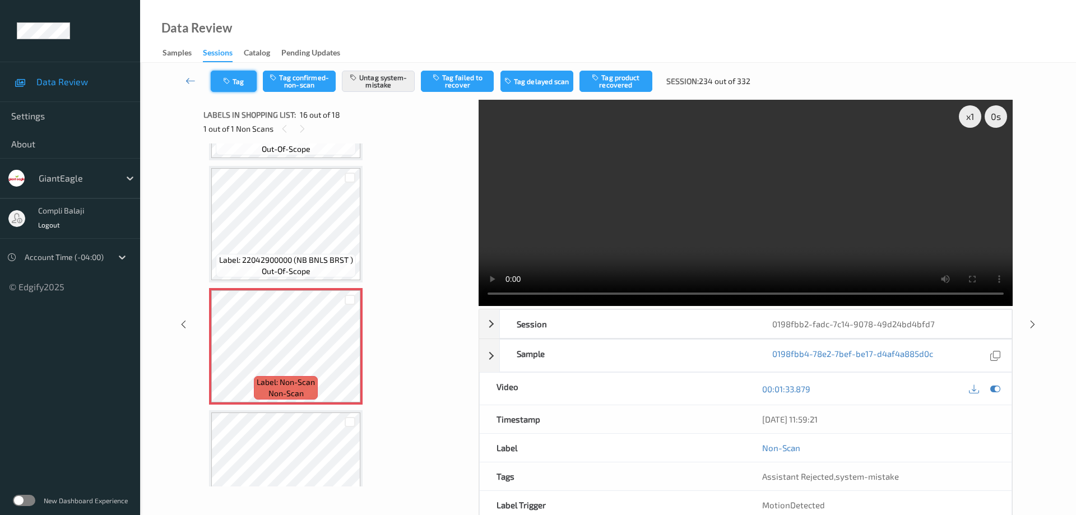
click at [243, 82] on button "Tag" at bounding box center [234, 81] width 46 height 21
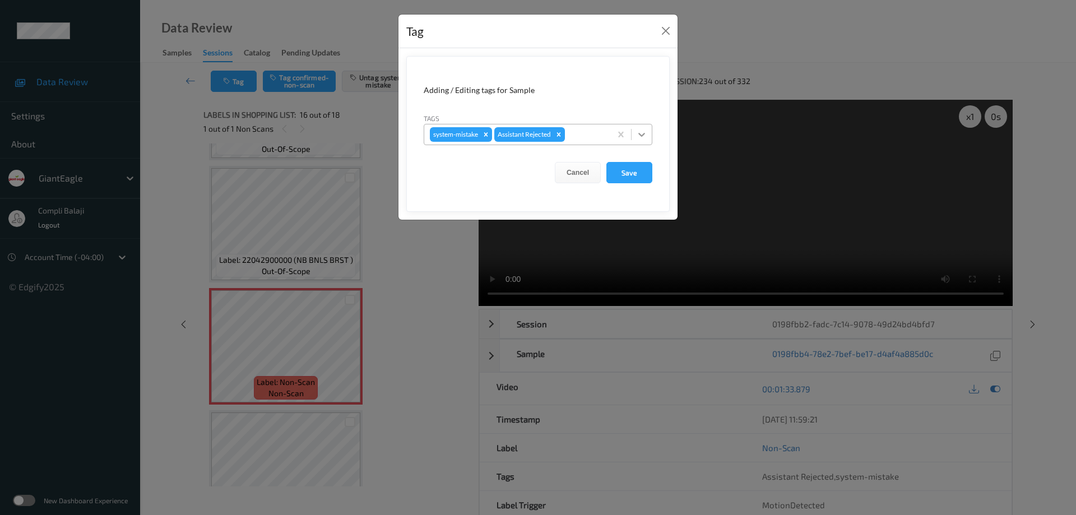
click at [647, 134] on icon at bounding box center [641, 134] width 11 height 11
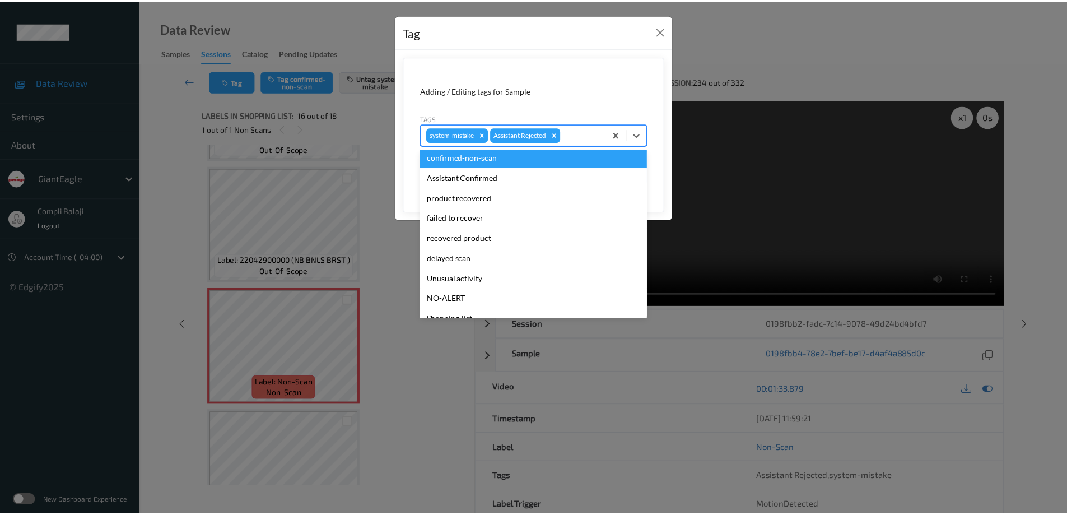
scroll to position [99, 0]
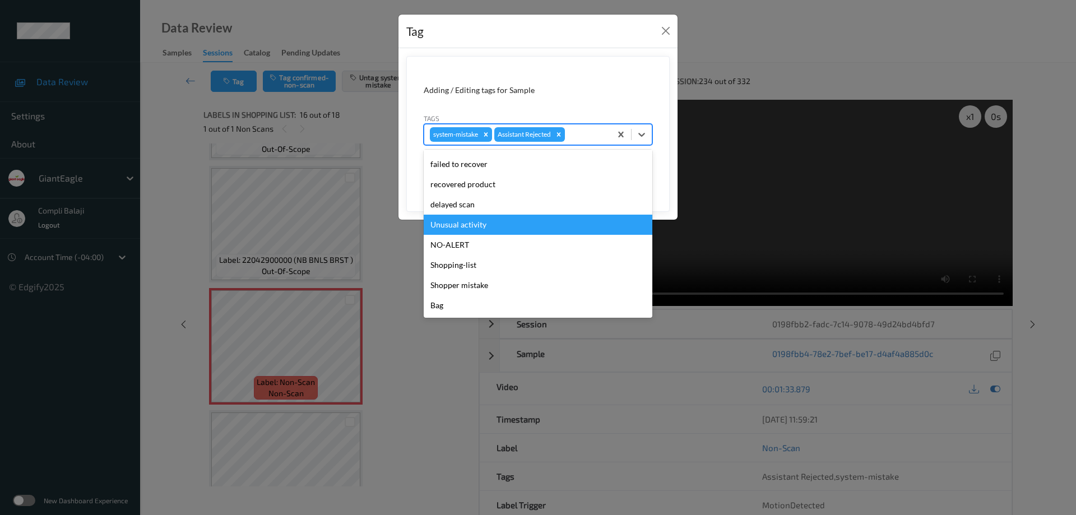
click at [492, 224] on div "Unusual activity" at bounding box center [538, 225] width 229 height 20
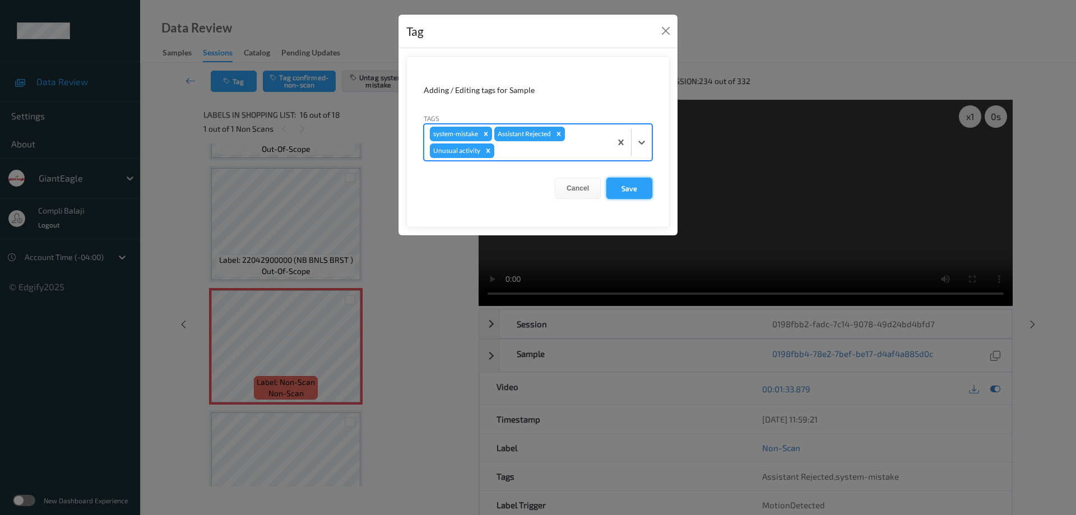
click at [631, 190] on button "Save" at bounding box center [629, 188] width 46 height 21
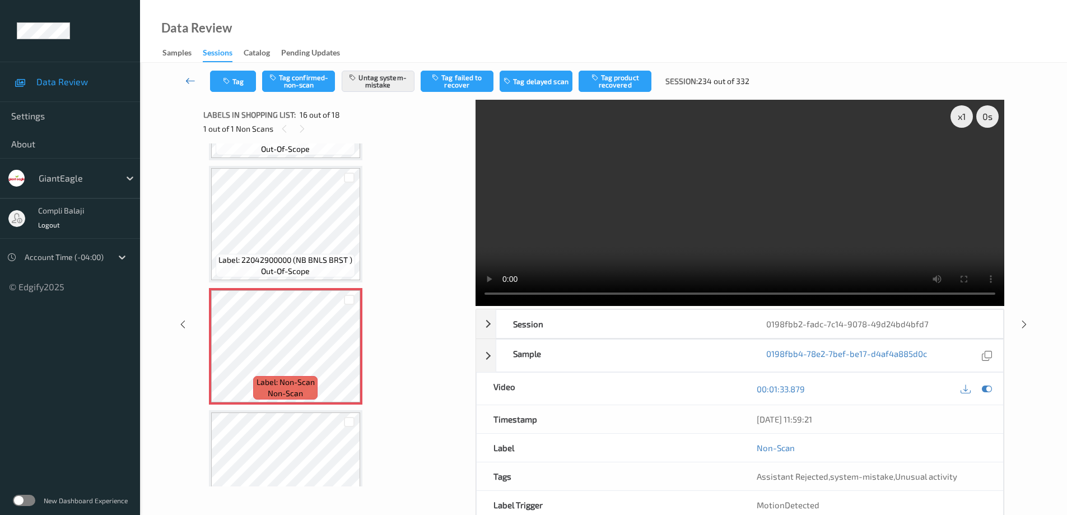
click at [188, 78] on icon at bounding box center [190, 80] width 10 height 11
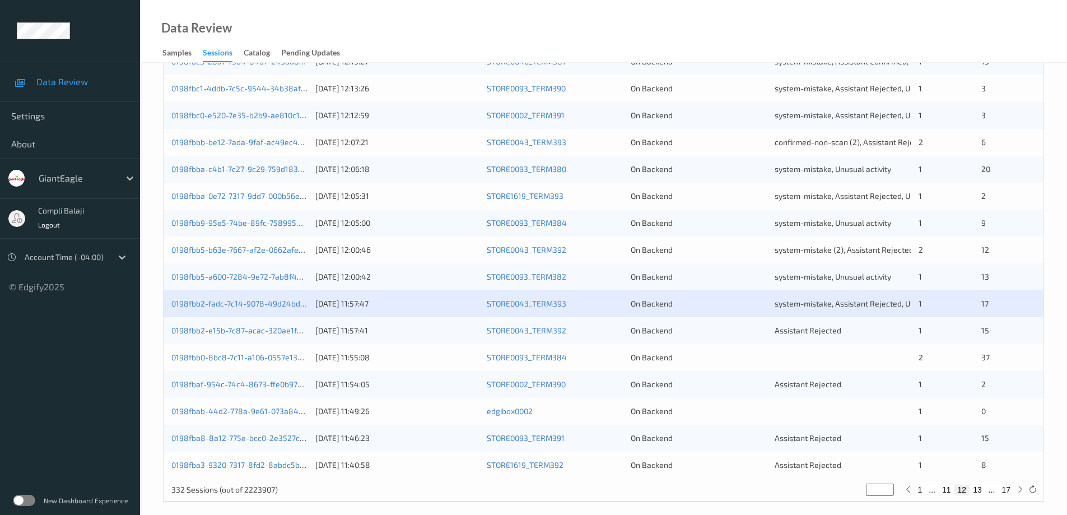
scroll to position [328, 0]
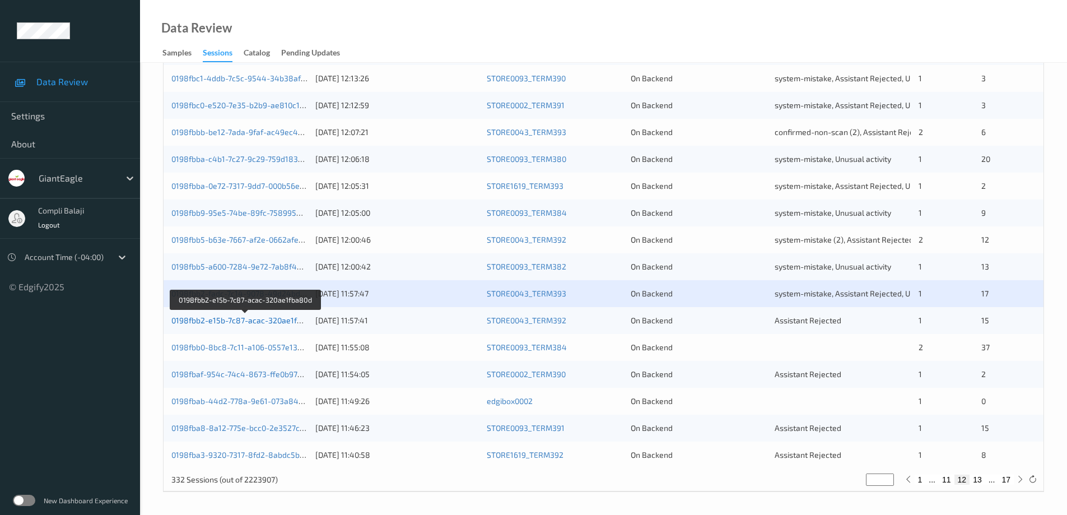
click at [263, 321] on link "0198fbb2-e15b-7c87-acac-320ae1fba80d" at bounding box center [245, 320] width 148 height 10
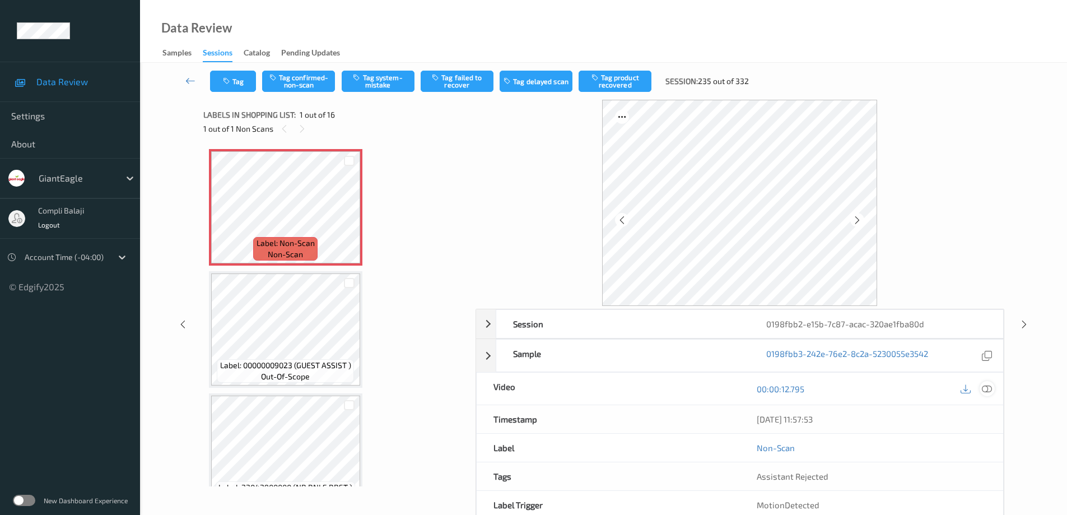
click at [989, 387] on icon at bounding box center [987, 389] width 10 height 10
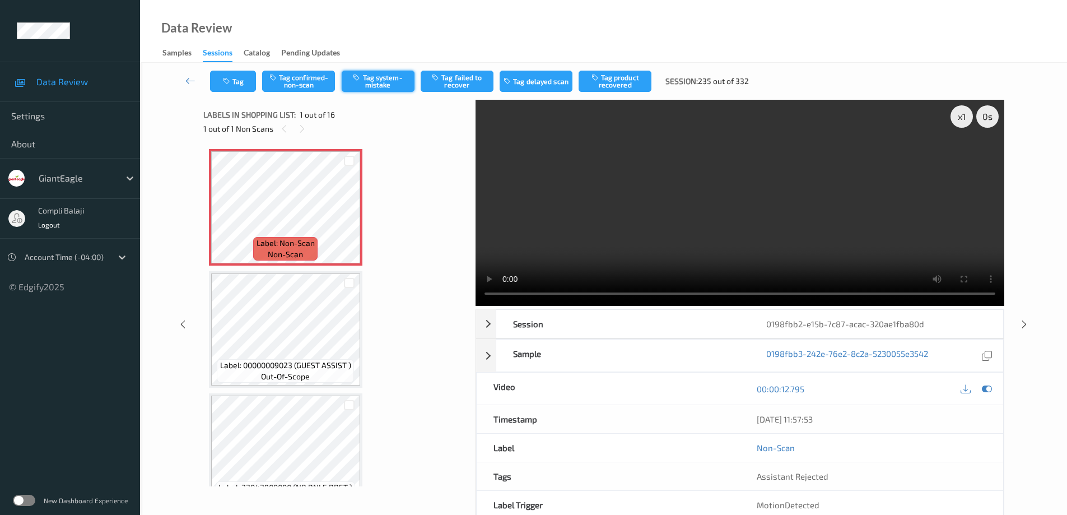
click at [384, 90] on button "Tag system-mistake" at bounding box center [378, 81] width 73 height 21
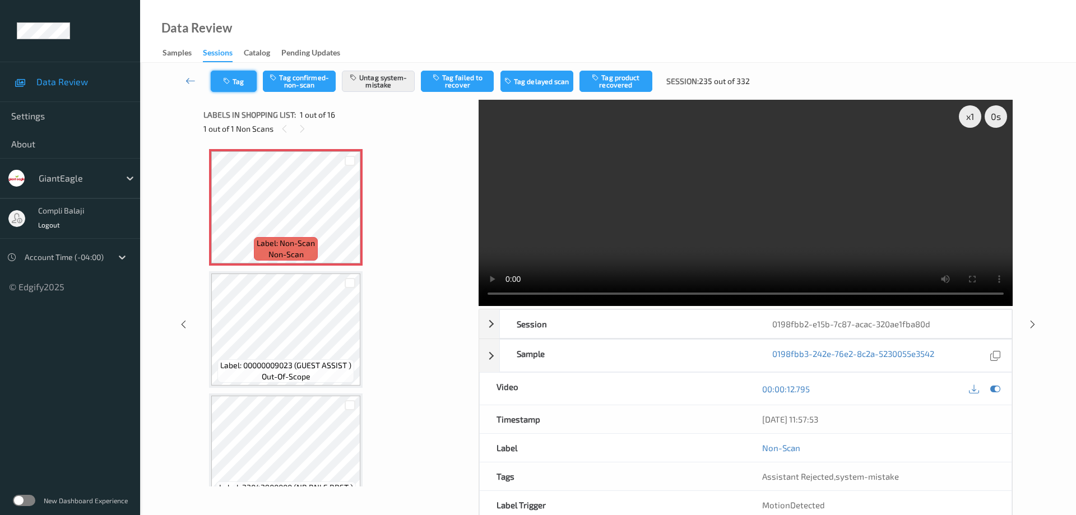
click at [242, 81] on button "Tag" at bounding box center [234, 81] width 46 height 21
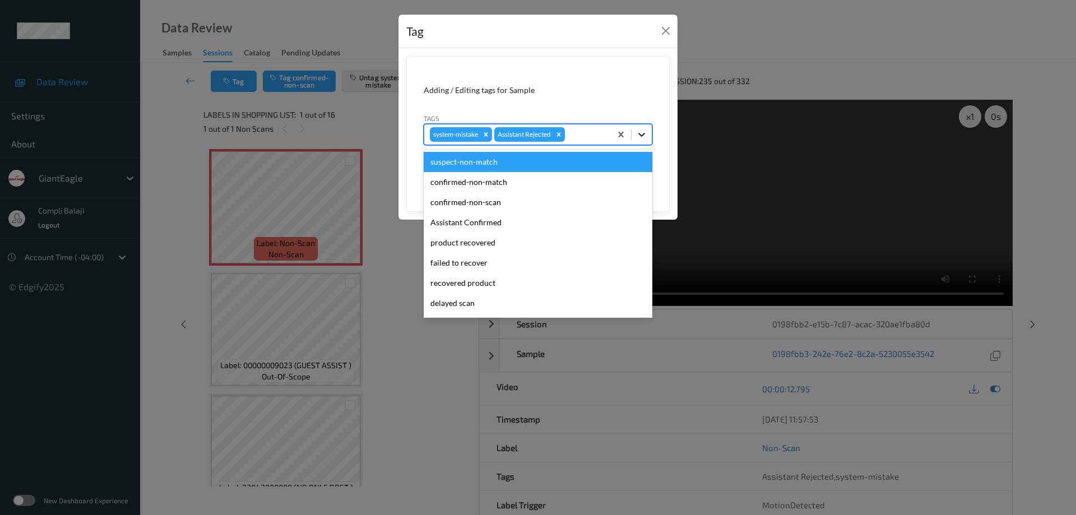
click at [646, 133] on icon at bounding box center [641, 134] width 11 height 11
click at [640, 132] on icon at bounding box center [641, 134] width 11 height 11
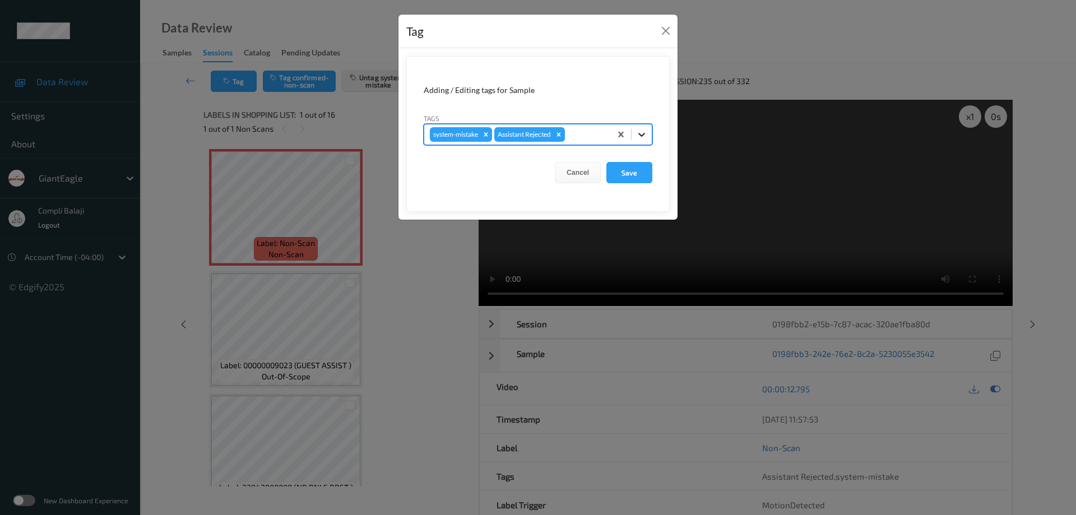
click at [643, 134] on icon at bounding box center [641, 135] width 7 height 4
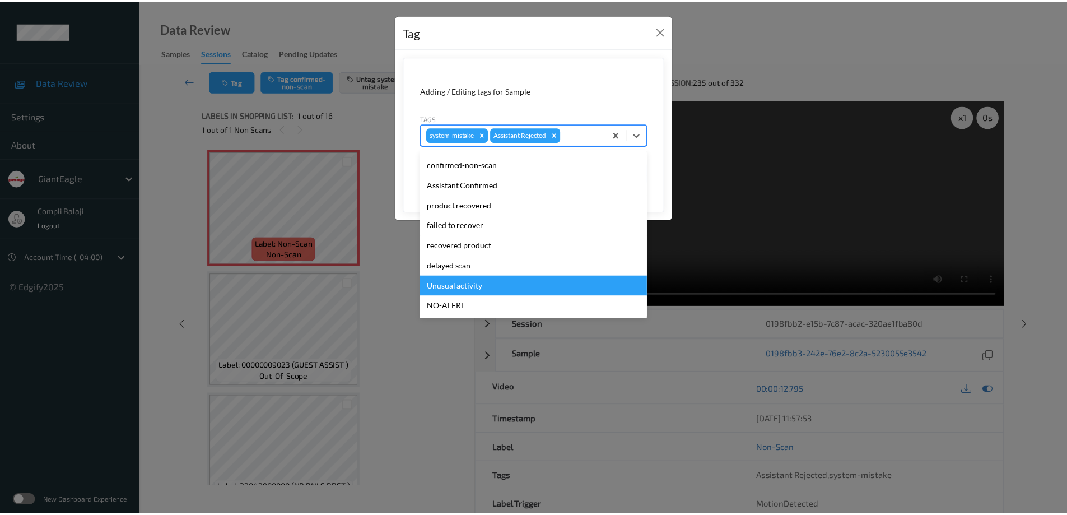
scroll to position [99, 0]
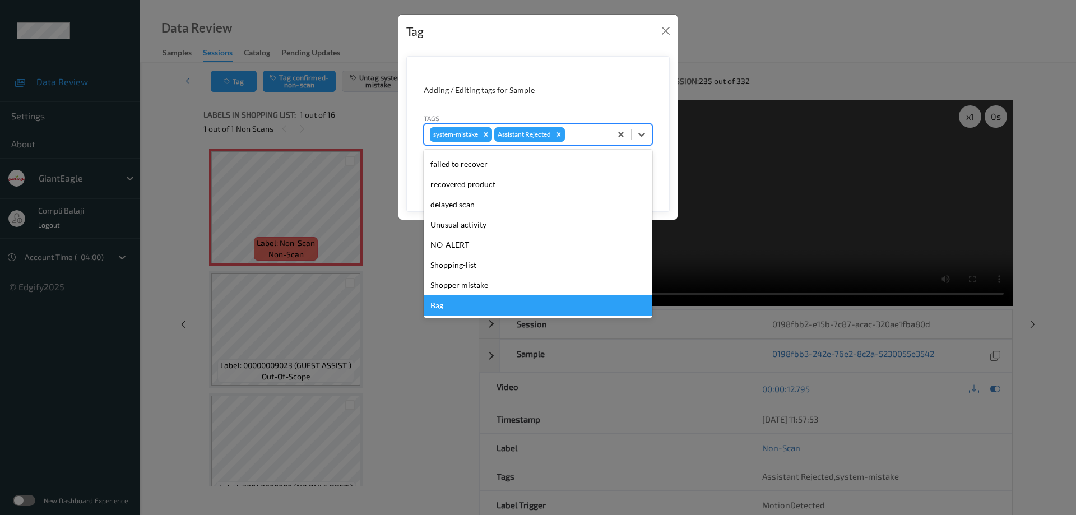
click at [443, 305] on div "Bag" at bounding box center [538, 305] width 229 height 20
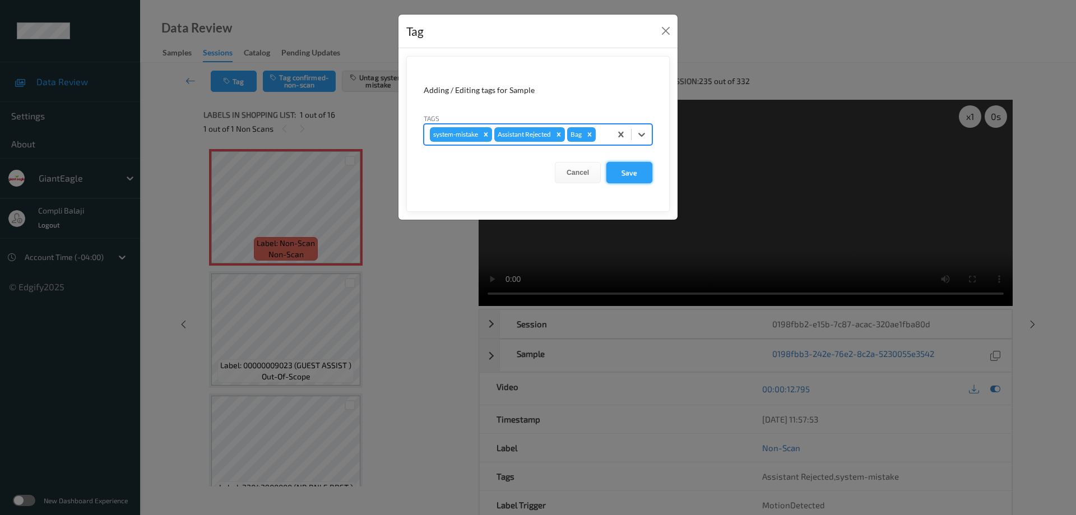
click at [625, 178] on button "Save" at bounding box center [629, 172] width 46 height 21
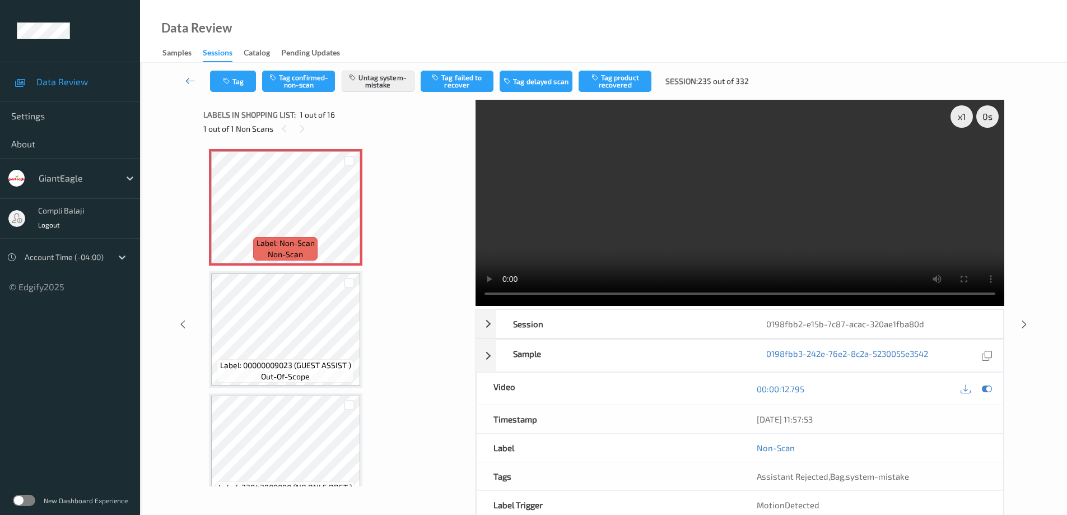
click at [183, 82] on link at bounding box center [190, 81] width 39 height 21
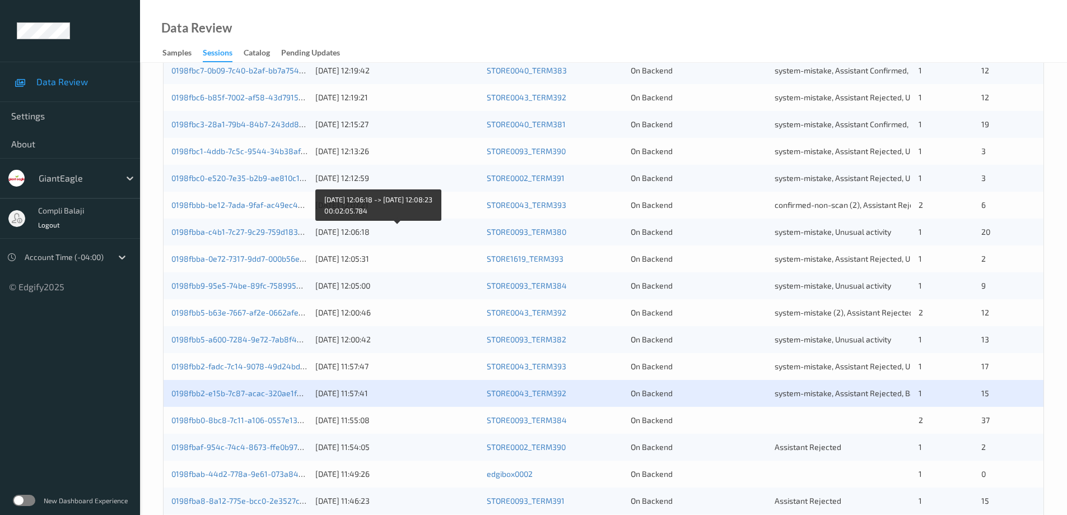
scroll to position [328, 0]
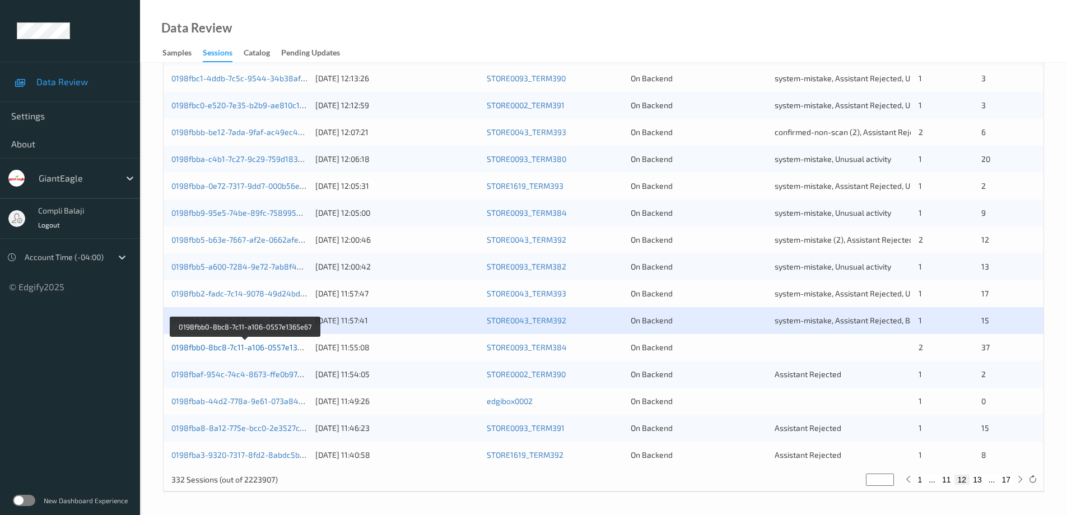
click at [256, 351] on link "0198fbb0-8bc8-7c11-a106-0557e1365e67" at bounding box center [245, 347] width 148 height 10
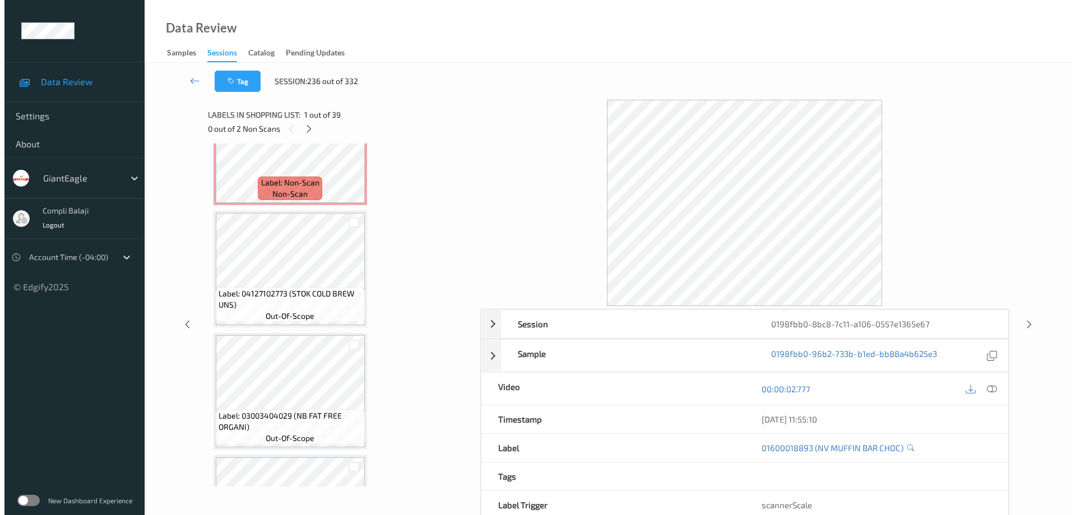
scroll to position [3211, 0]
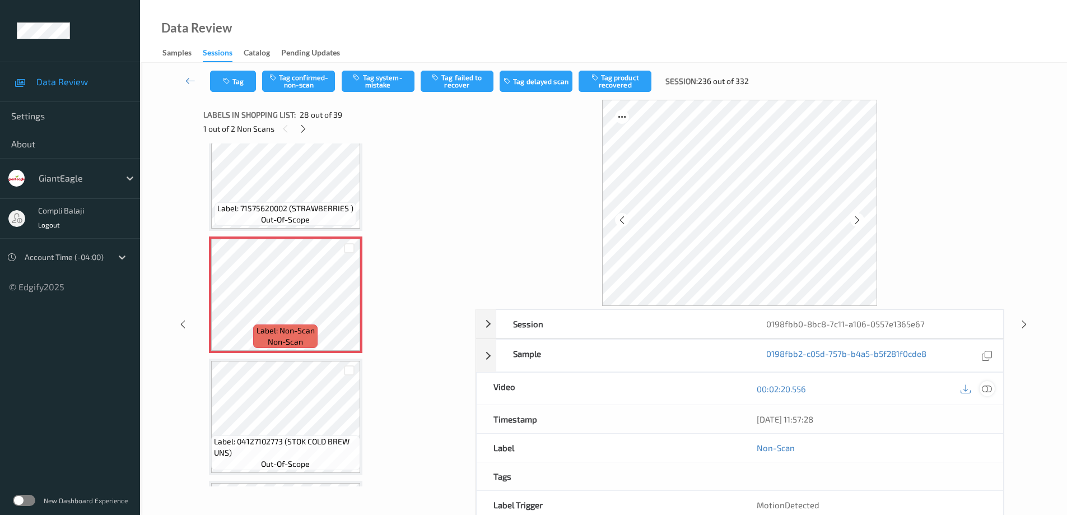
click at [993, 390] on div at bounding box center [987, 388] width 15 height 15
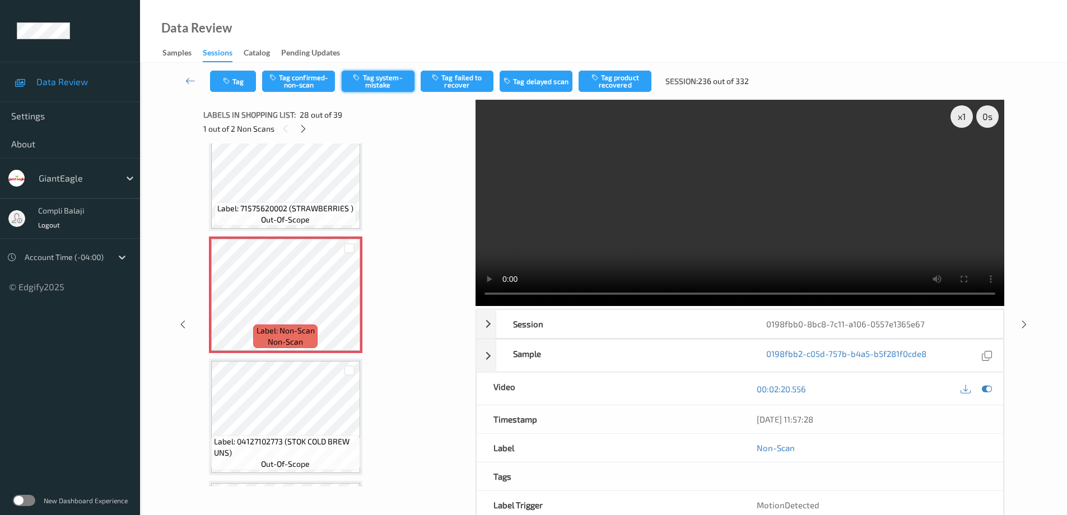
click at [379, 85] on button "Tag system-mistake" at bounding box center [378, 81] width 73 height 21
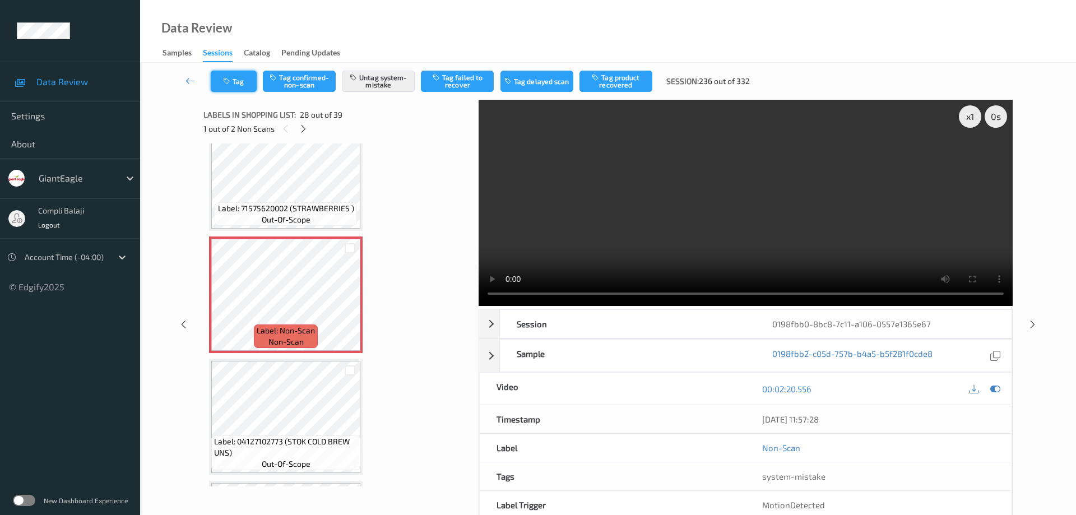
click at [247, 79] on button "Tag" at bounding box center [234, 81] width 46 height 21
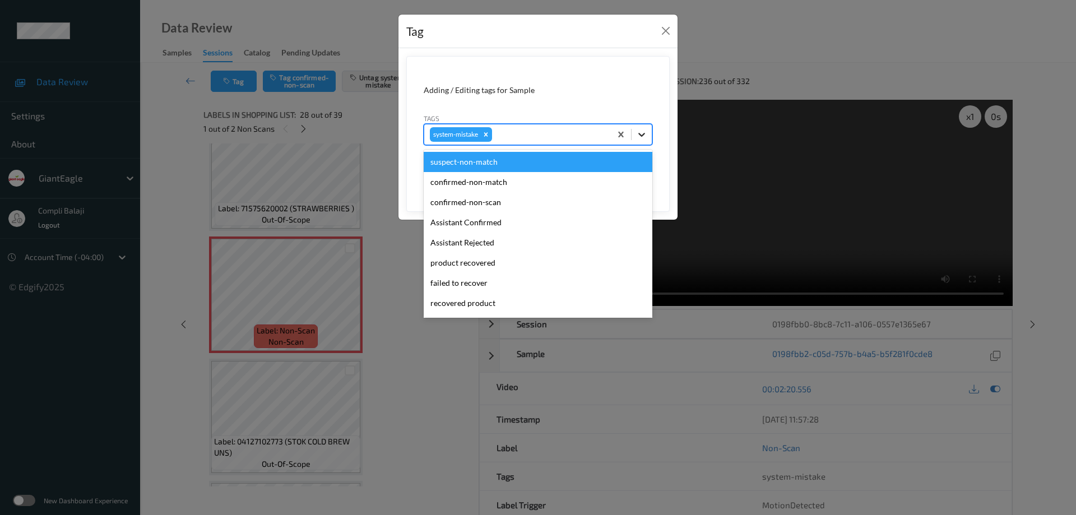
click at [644, 132] on icon at bounding box center [641, 134] width 11 height 11
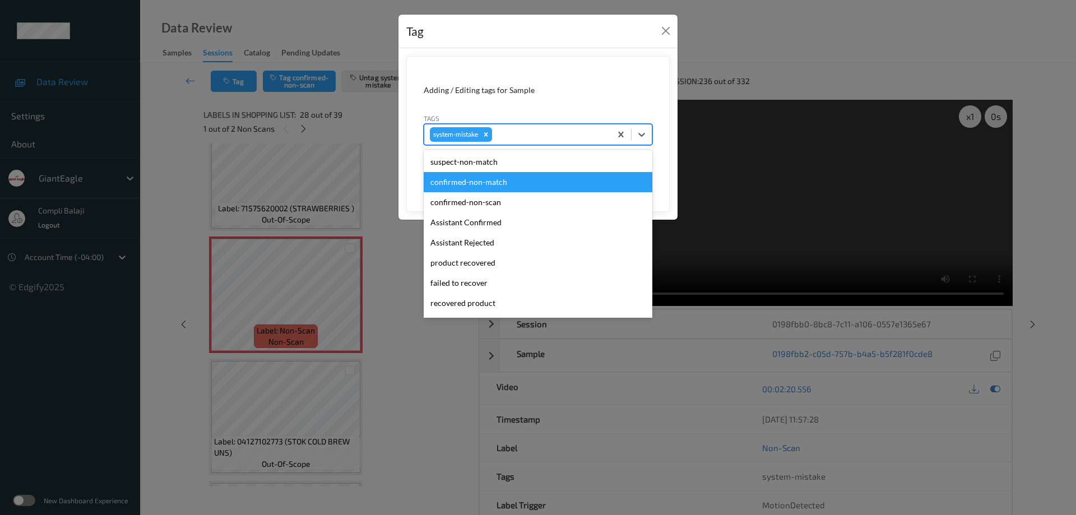
scroll to position [112, 0]
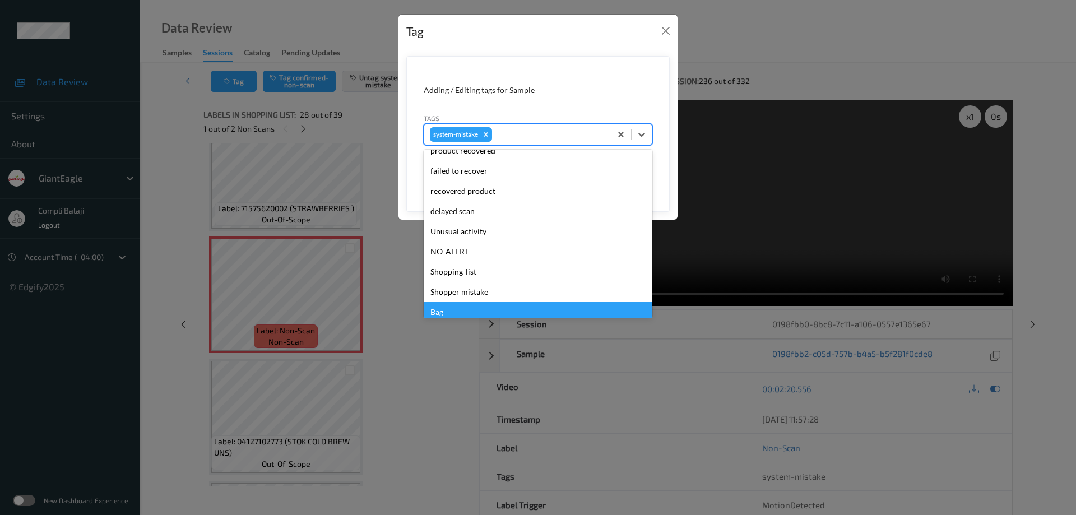
click at [452, 312] on div "Bag" at bounding box center [538, 312] width 229 height 20
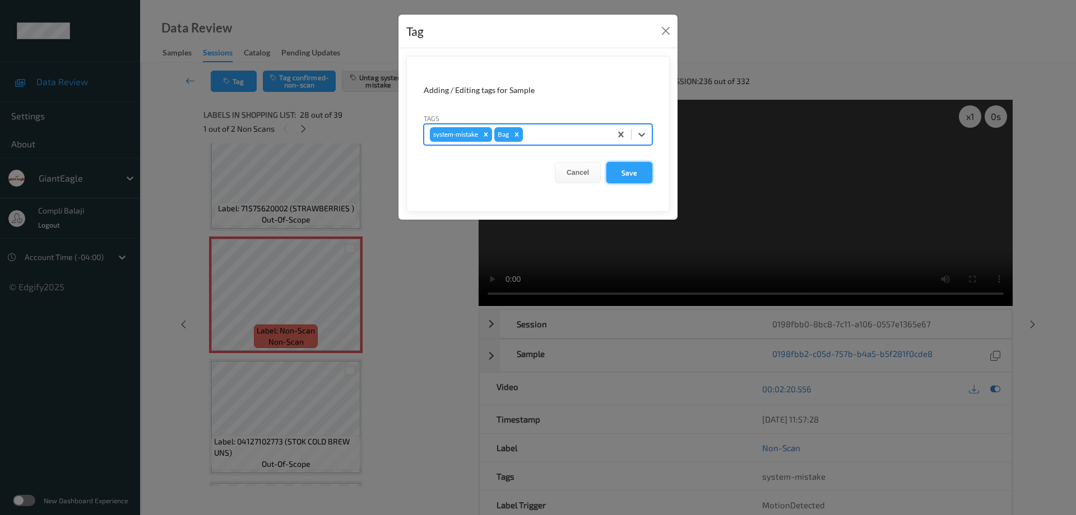
click at [631, 177] on button "Save" at bounding box center [629, 172] width 46 height 21
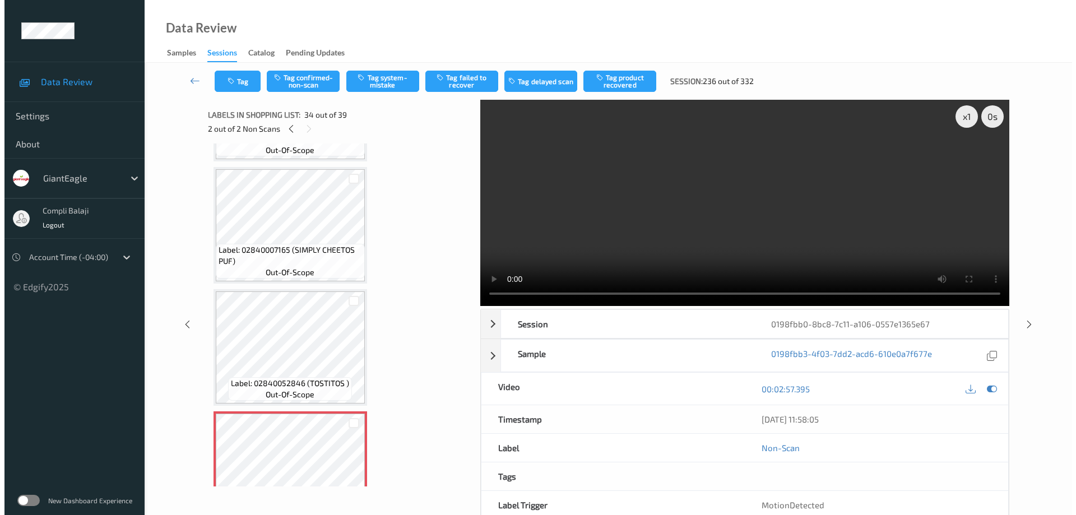
scroll to position [3758, 0]
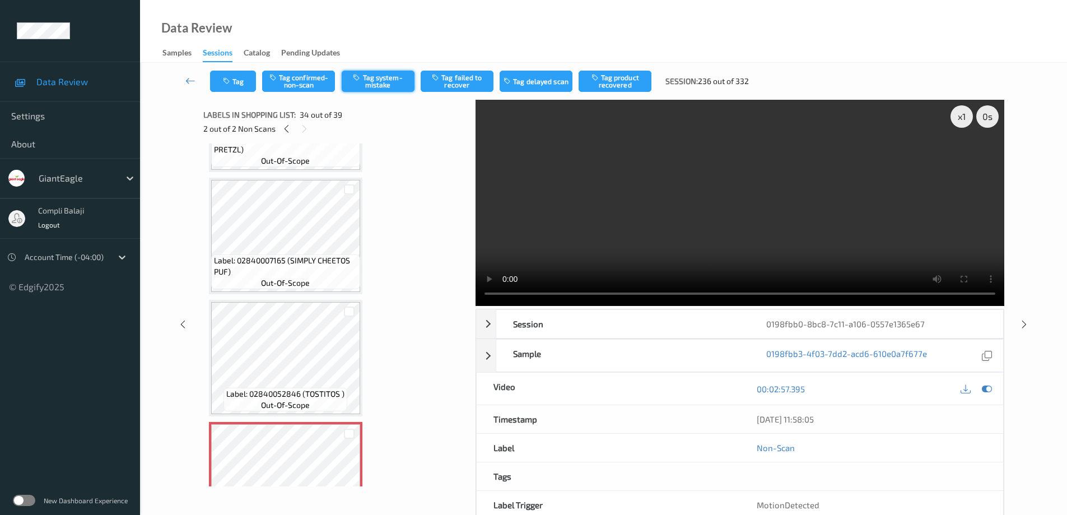
click at [378, 83] on button "Tag system-mistake" at bounding box center [378, 81] width 73 height 21
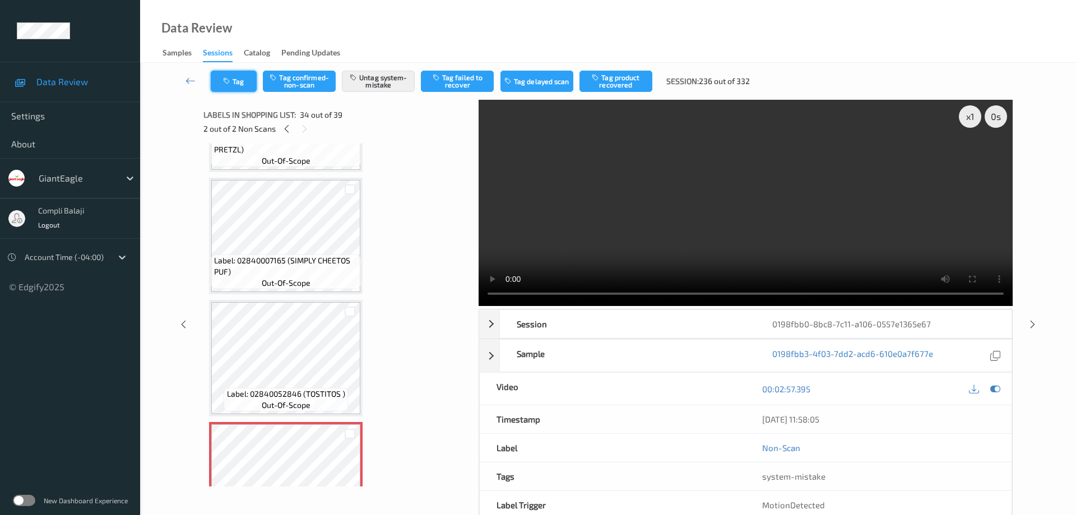
click at [247, 82] on button "Tag" at bounding box center [234, 81] width 46 height 21
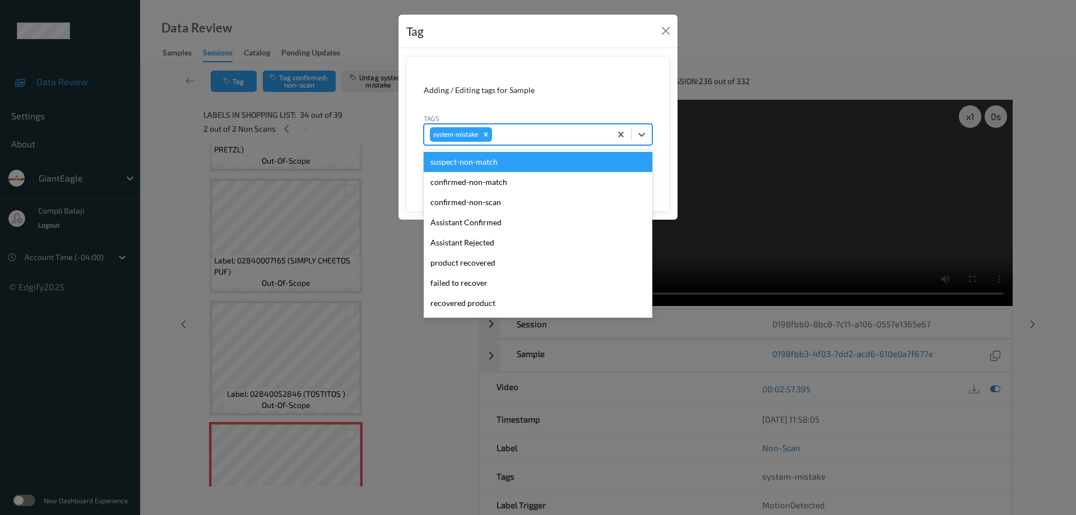
drag, startPoint x: 639, startPoint y: 134, endPoint x: 544, endPoint y: 165, distance: 100.3
click at [639, 134] on icon at bounding box center [641, 135] width 7 height 4
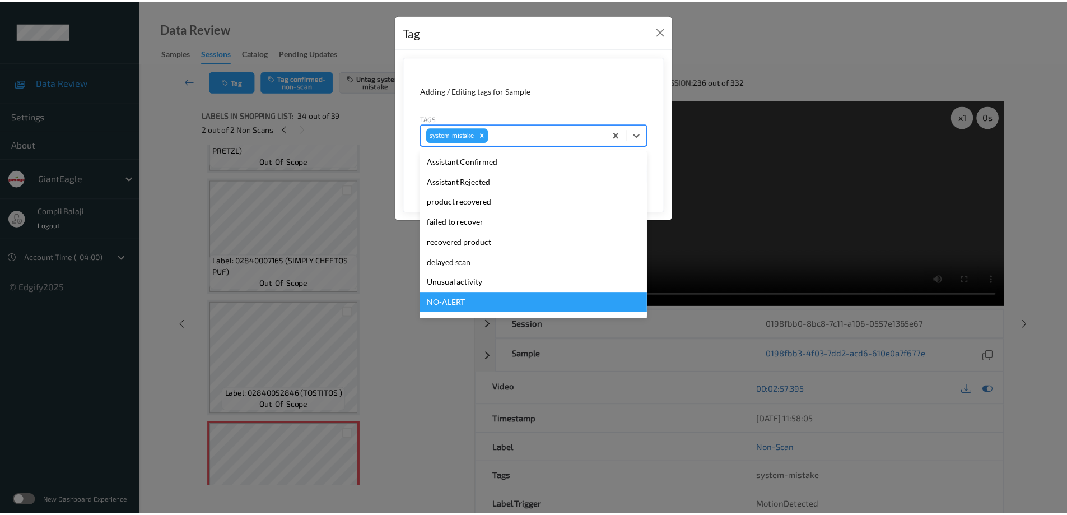
scroll to position [112, 0]
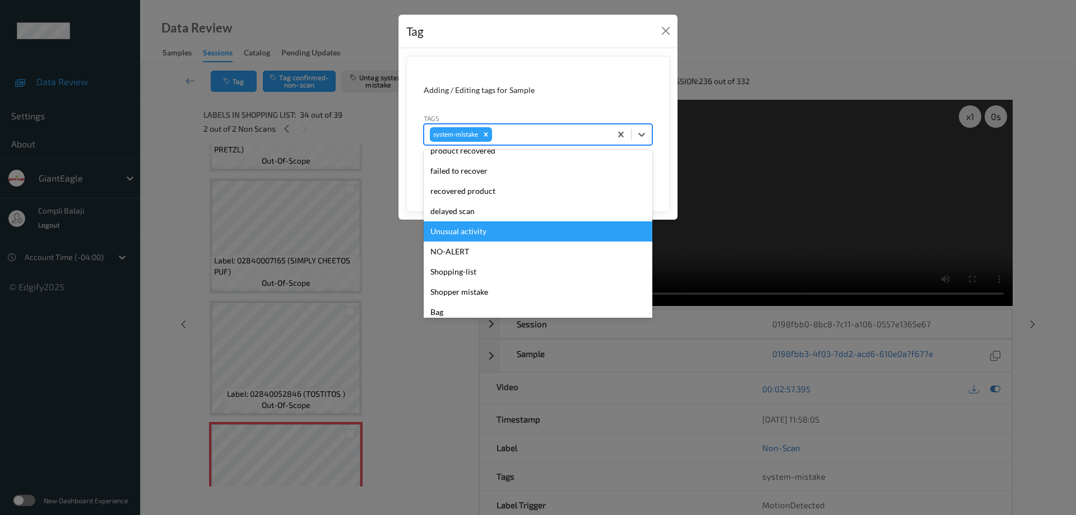
click at [486, 236] on div "Unusual activity" at bounding box center [538, 231] width 229 height 20
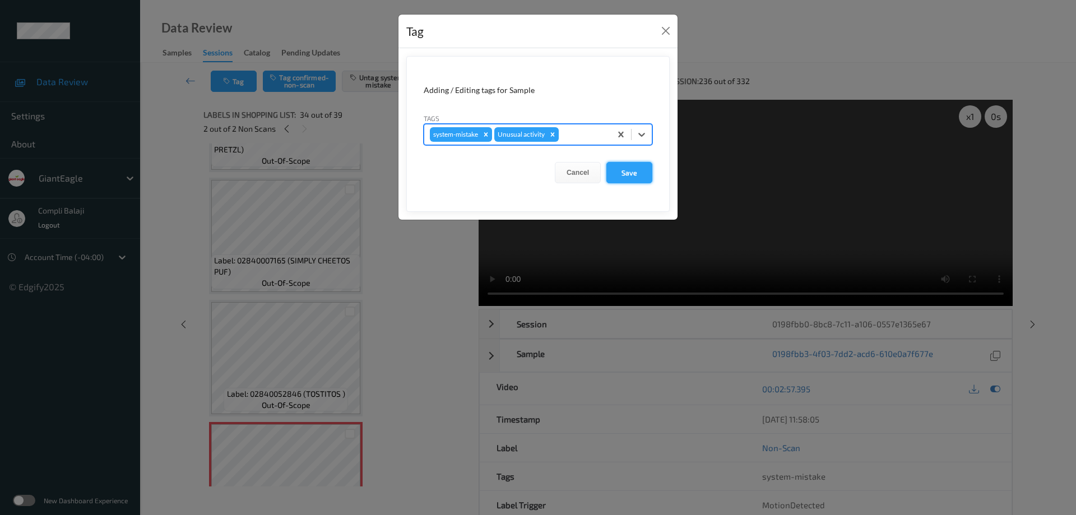
click at [634, 174] on button "Save" at bounding box center [629, 172] width 46 height 21
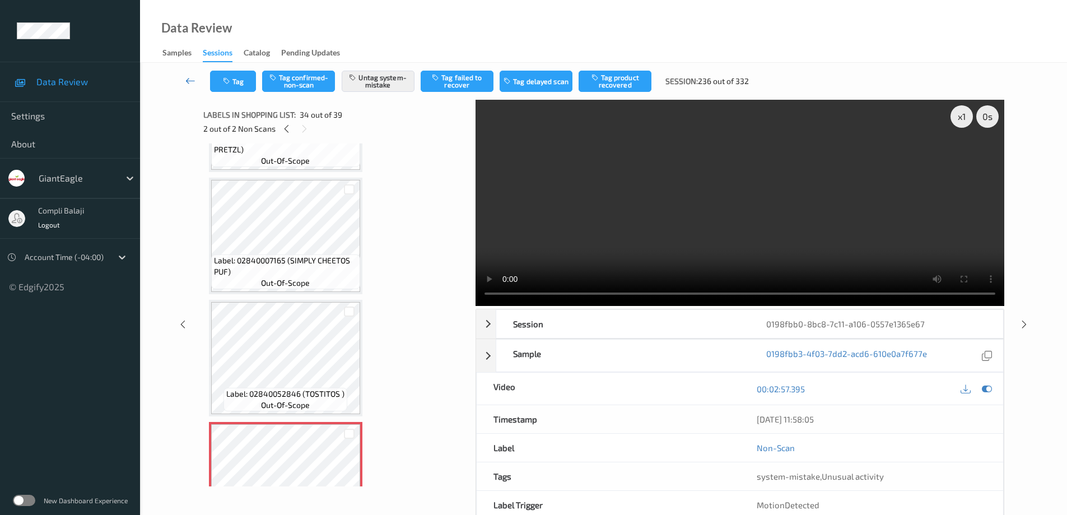
click at [189, 83] on icon at bounding box center [190, 80] width 10 height 11
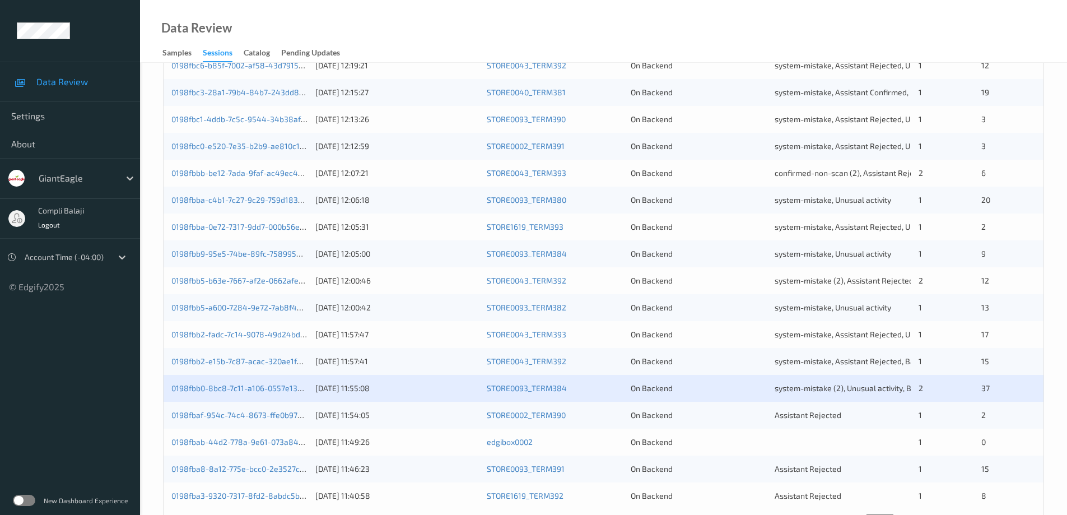
scroll to position [328, 0]
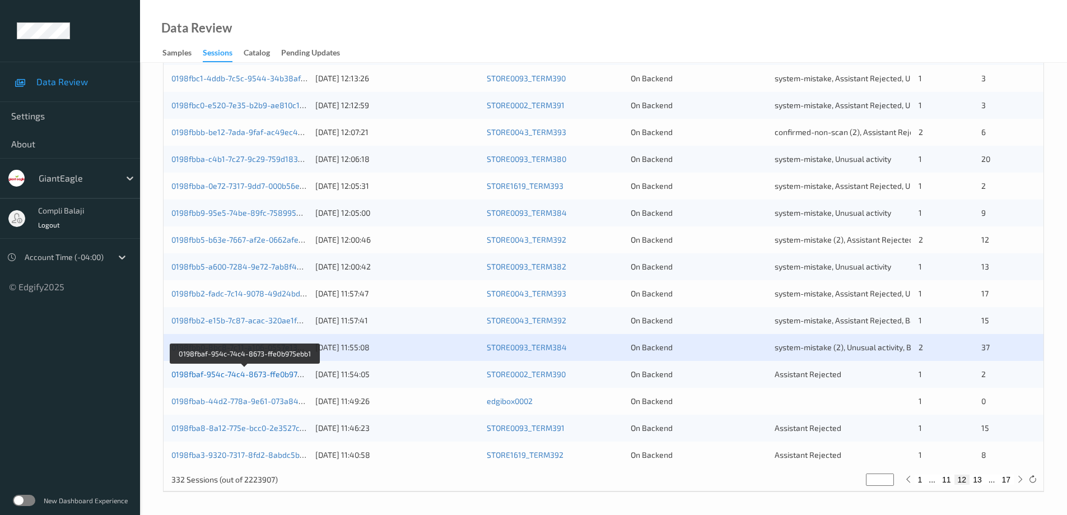
click at [276, 374] on link "0198fbaf-954c-74c4-8673-ffe0b975ebb1" at bounding box center [244, 374] width 147 height 10
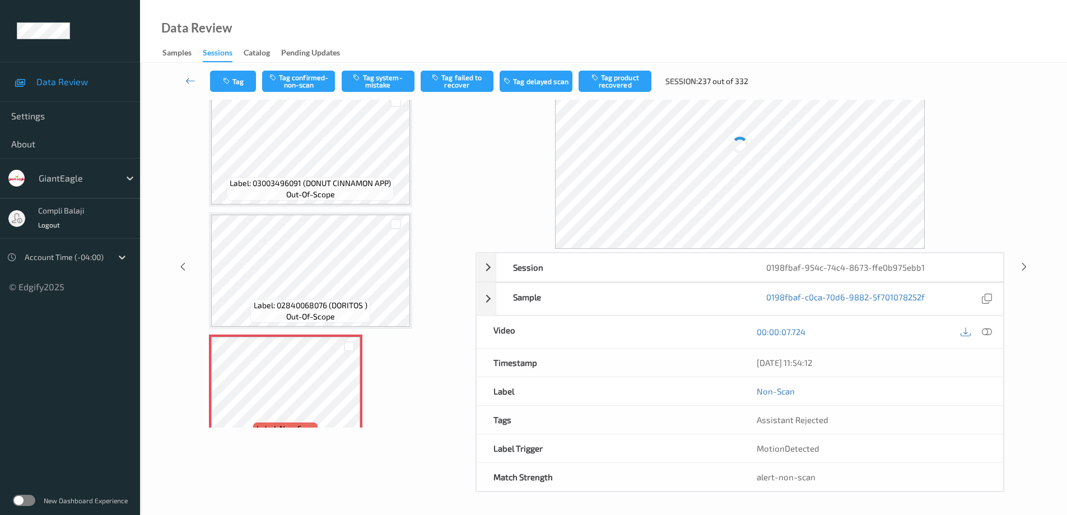
scroll to position [57, 0]
click at [992, 333] on icon at bounding box center [987, 332] width 10 height 10
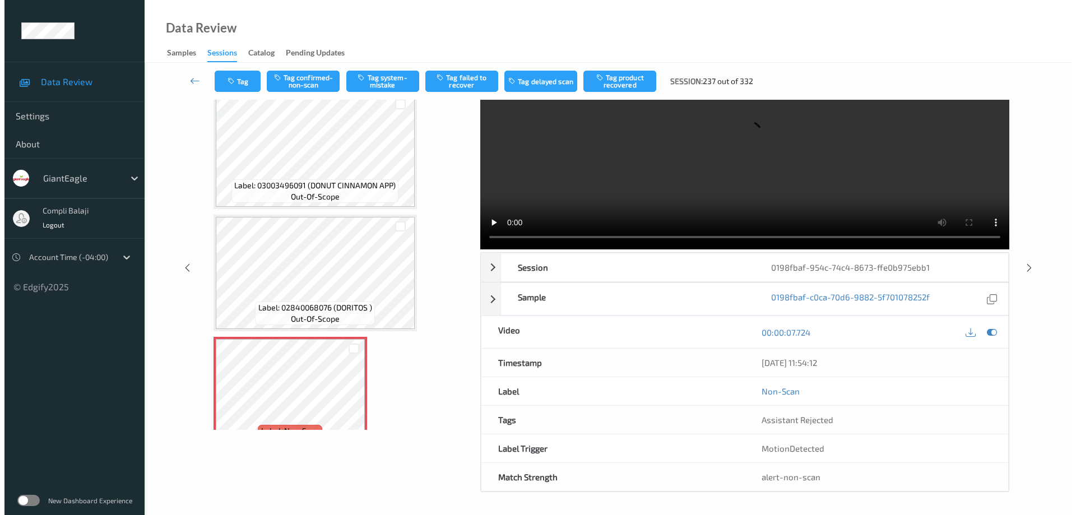
scroll to position [0, 0]
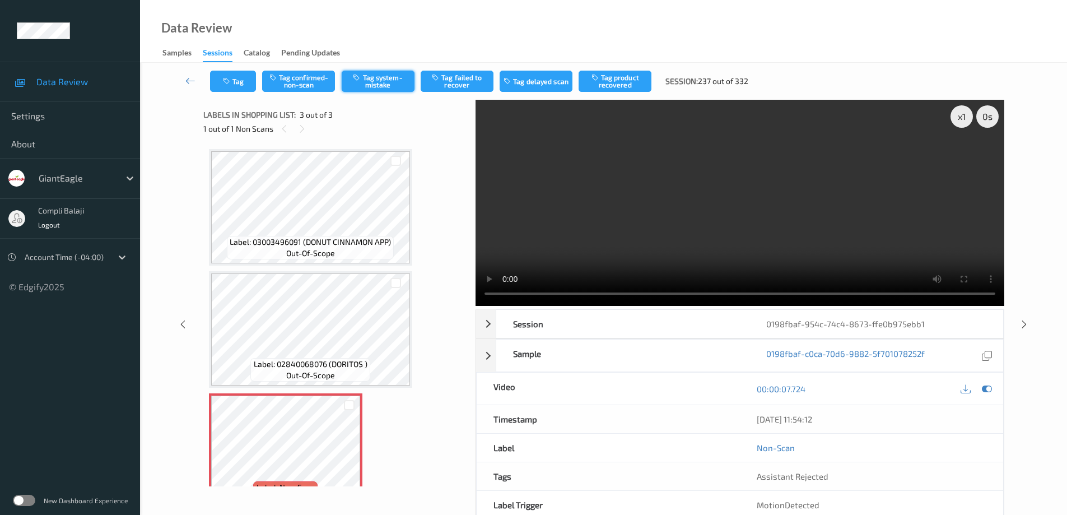
click at [389, 83] on button "Tag system-mistake" at bounding box center [378, 81] width 73 height 21
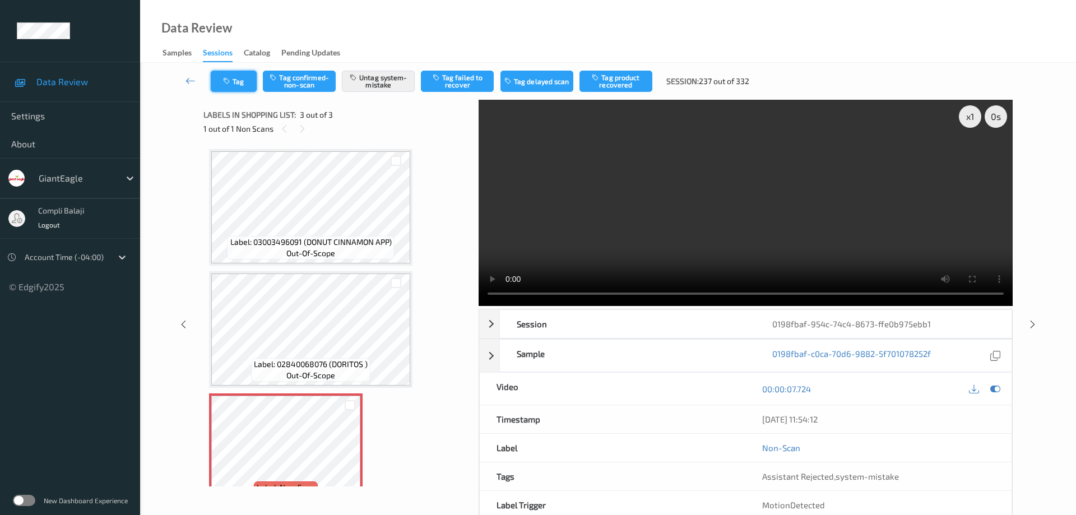
click at [242, 87] on button "Tag" at bounding box center [234, 81] width 46 height 21
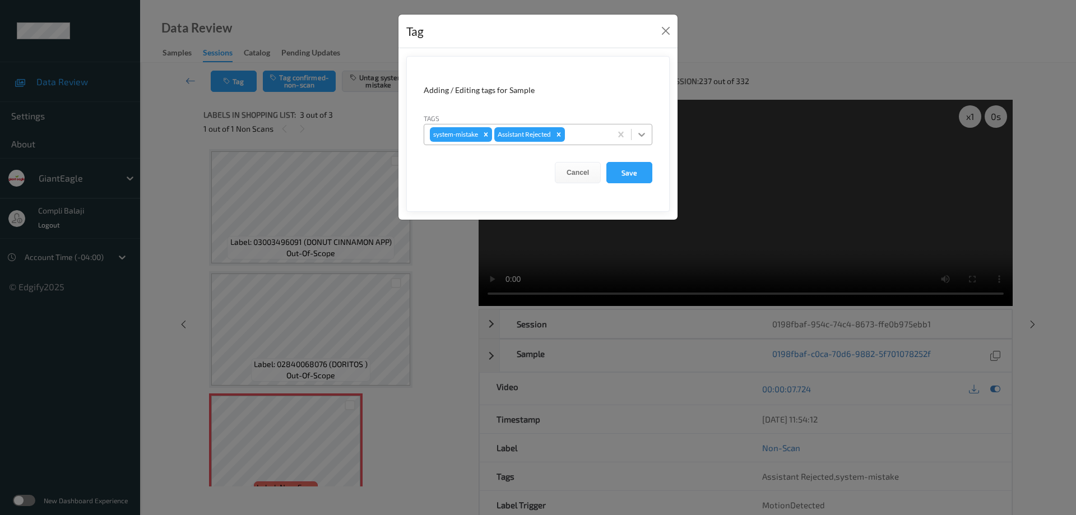
click at [643, 134] on icon at bounding box center [641, 135] width 7 height 4
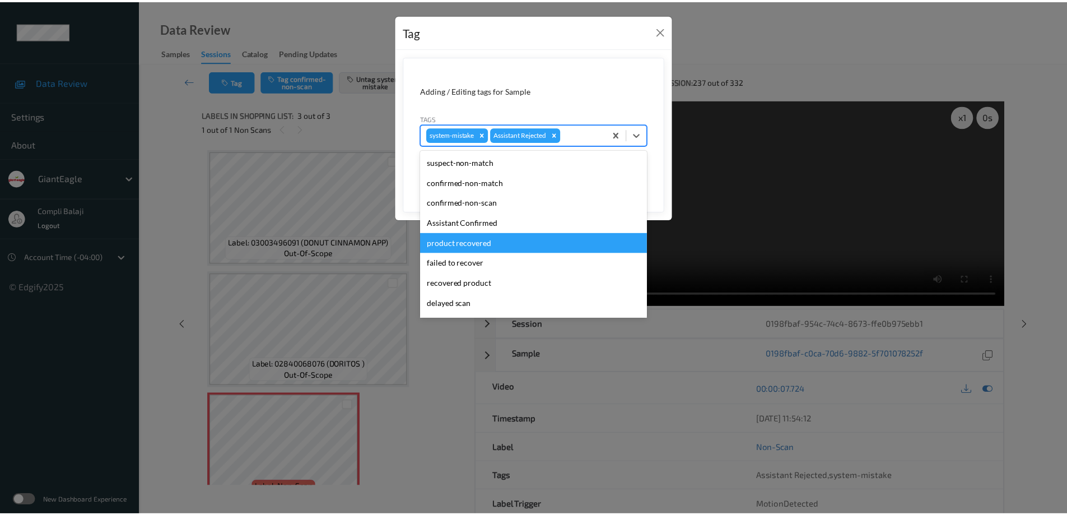
scroll to position [99, 0]
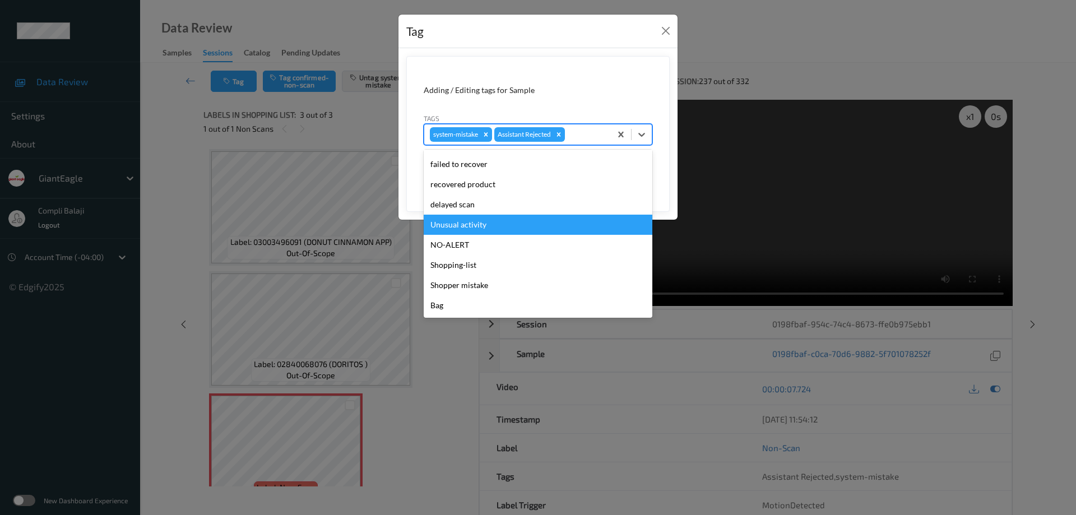
click at [473, 233] on div "Unusual activity" at bounding box center [538, 225] width 229 height 20
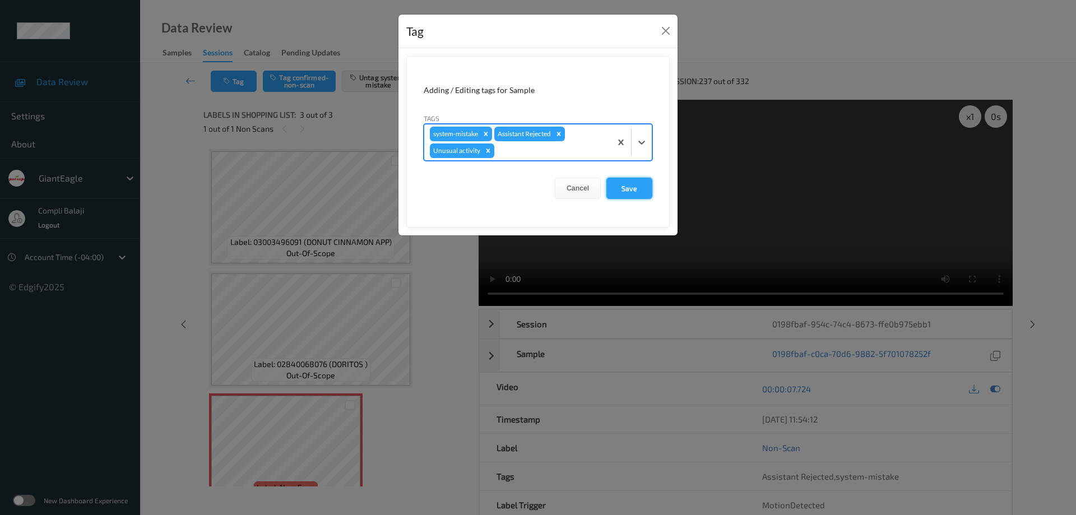
drag, startPoint x: 634, startPoint y: 187, endPoint x: 620, endPoint y: 195, distance: 16.1
click at [634, 188] on button "Save" at bounding box center [629, 188] width 46 height 21
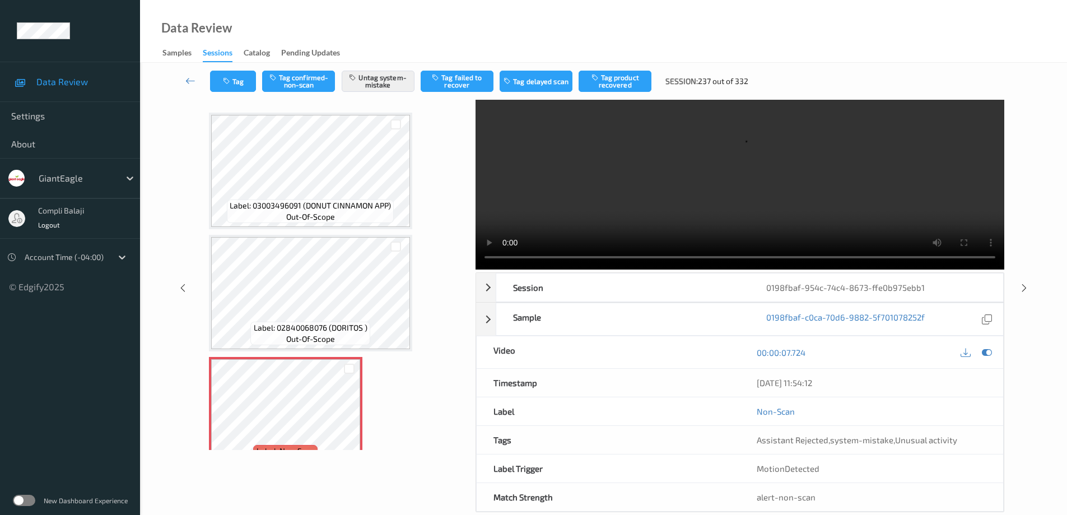
scroll to position [56, 0]
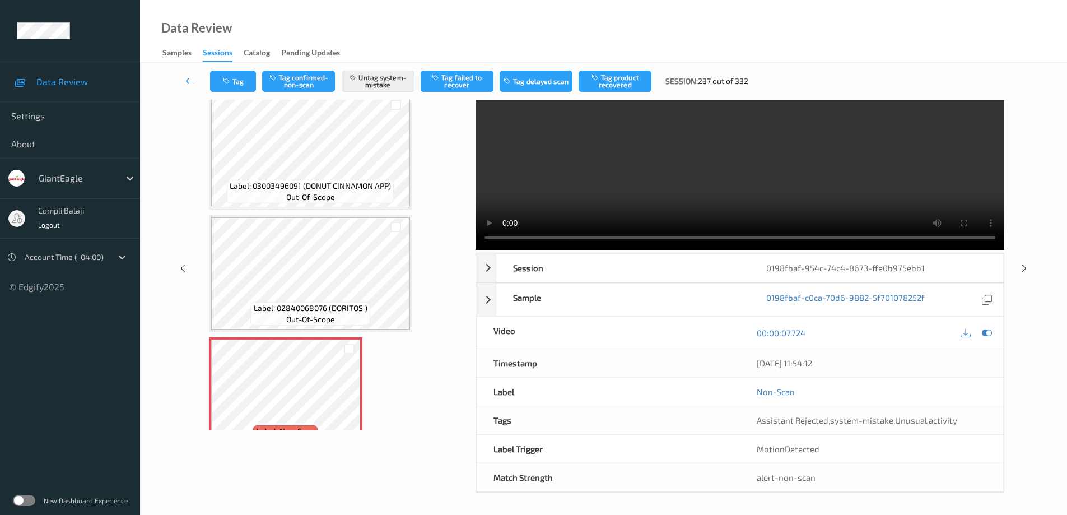
click at [191, 81] on icon at bounding box center [190, 80] width 10 height 11
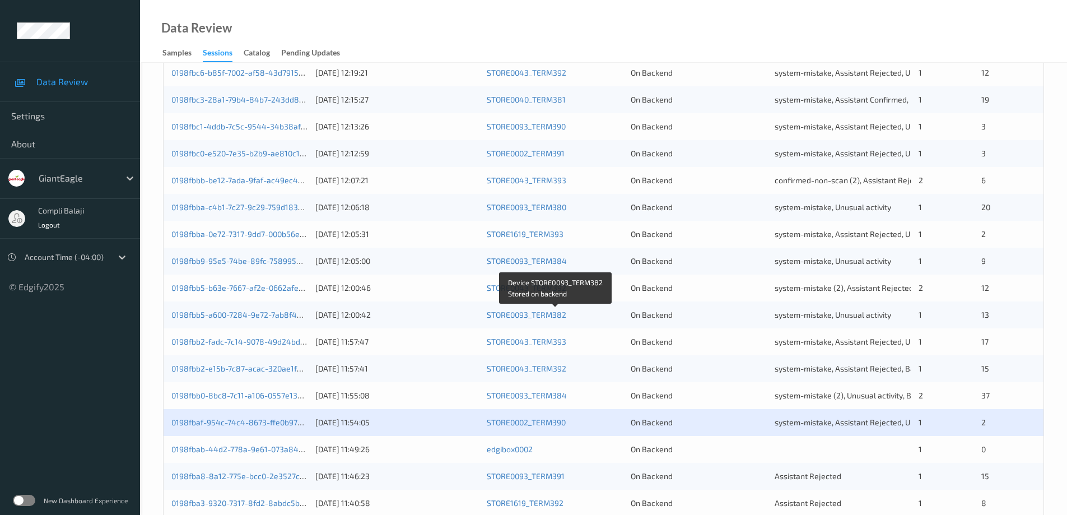
scroll to position [328, 0]
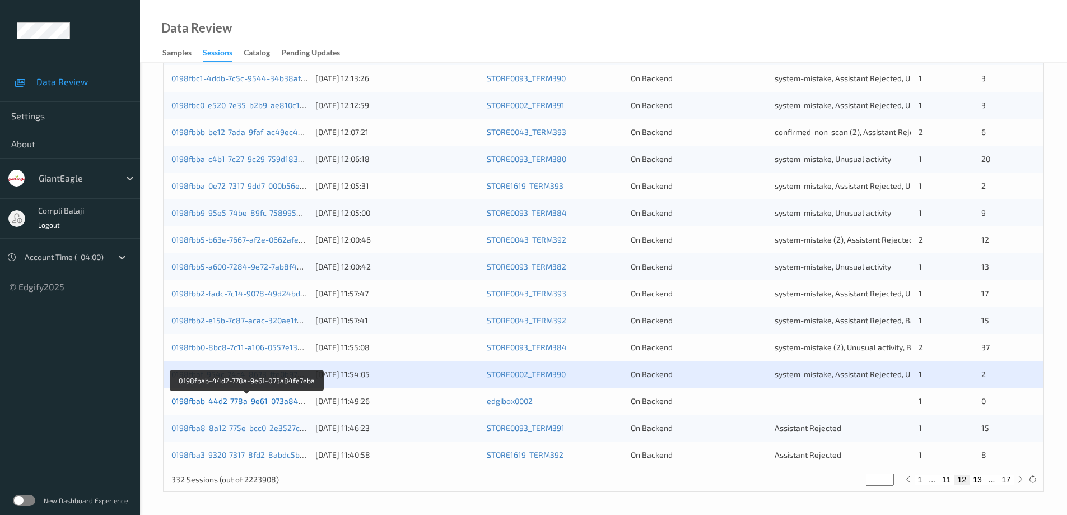
click at [263, 405] on link "0198fbab-44d2-778a-9e61-073a84fe7eba" at bounding box center [247, 401] width 152 height 10
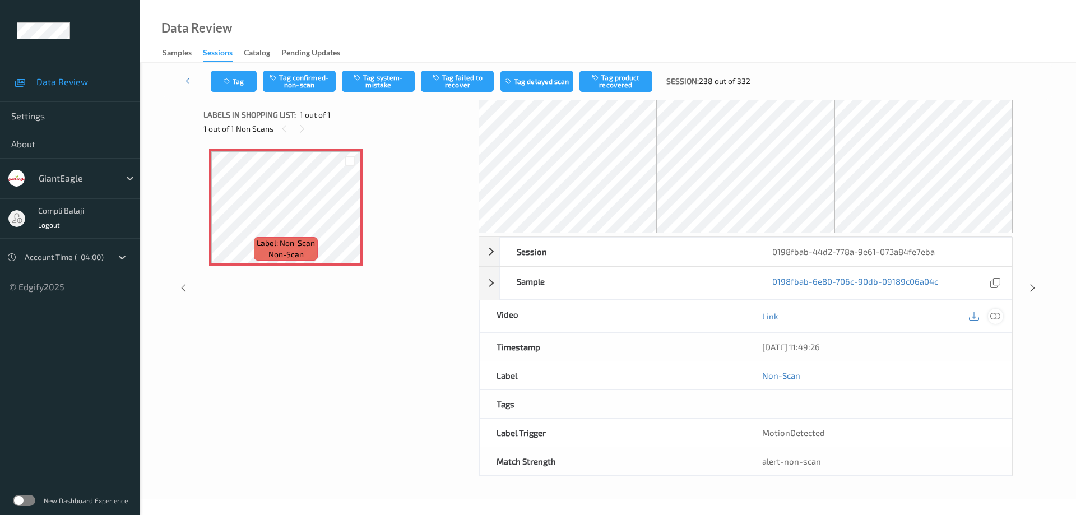
click at [996, 319] on icon at bounding box center [995, 316] width 10 height 10
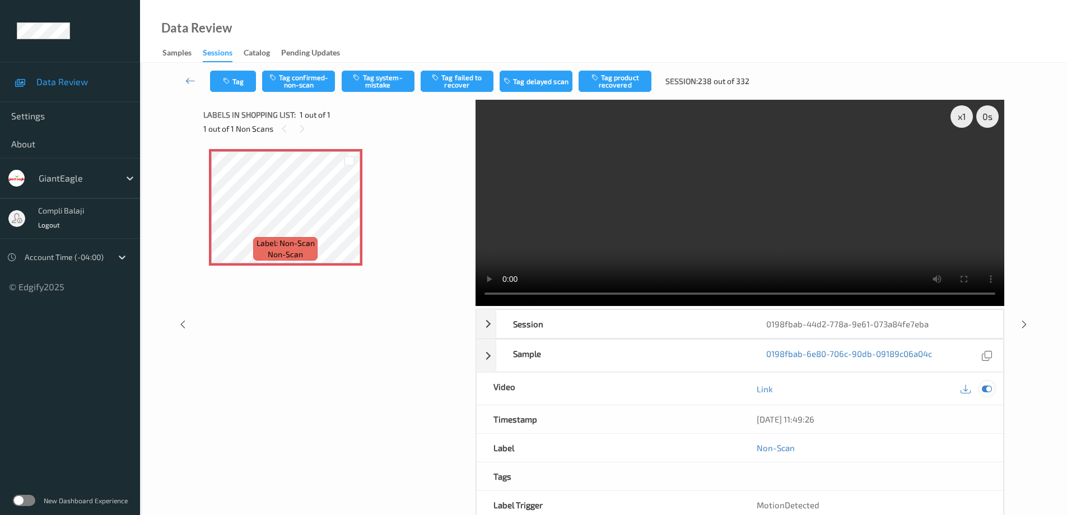
click at [988, 391] on icon at bounding box center [987, 389] width 10 height 10
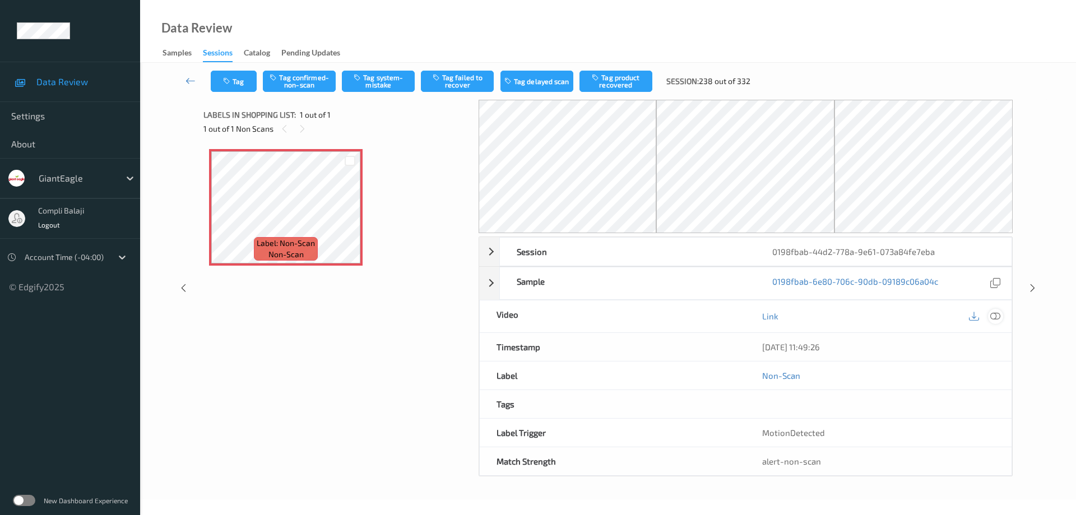
click at [996, 313] on icon at bounding box center [995, 316] width 10 height 10
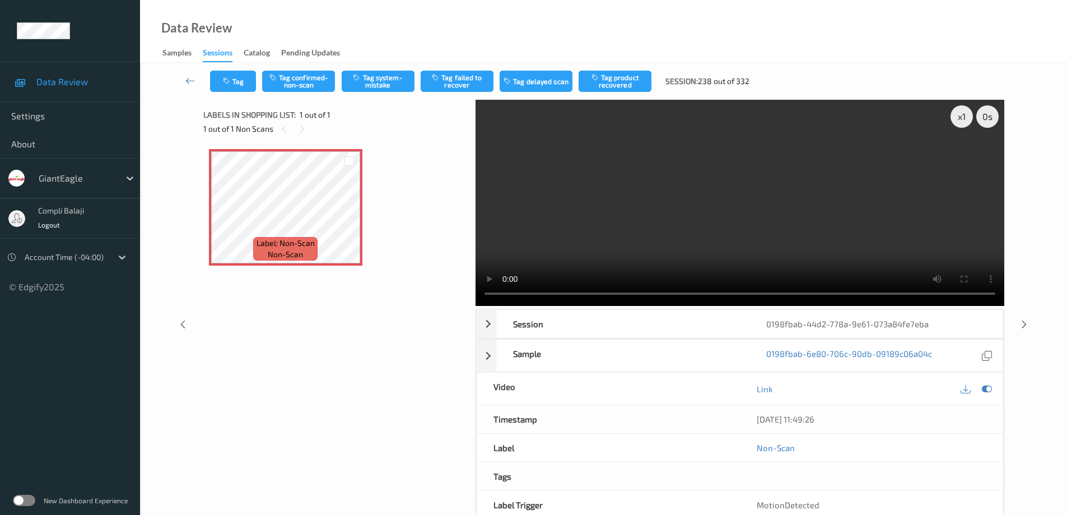
click at [987, 388] on icon at bounding box center [987, 389] width 10 height 10
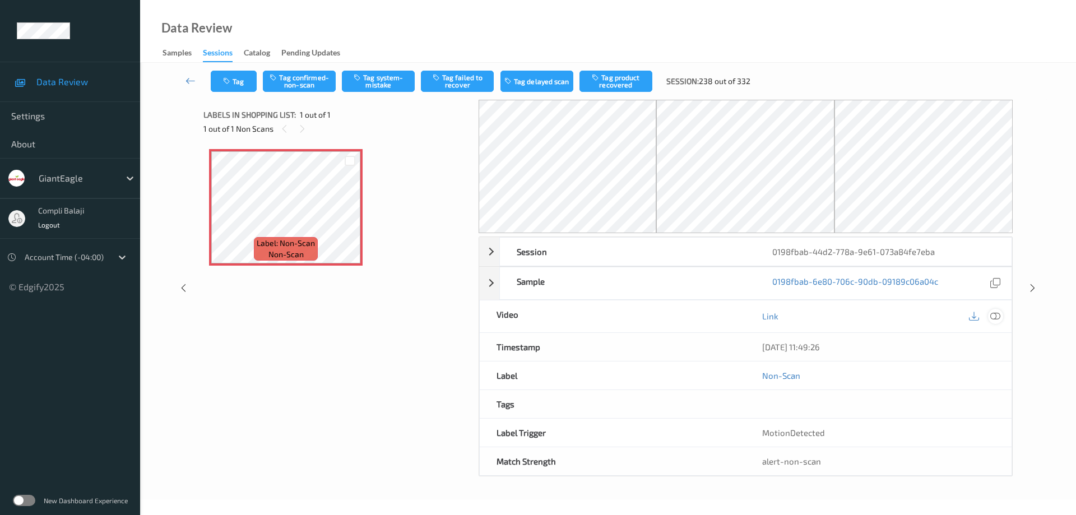
click at [998, 318] on icon at bounding box center [995, 316] width 10 height 10
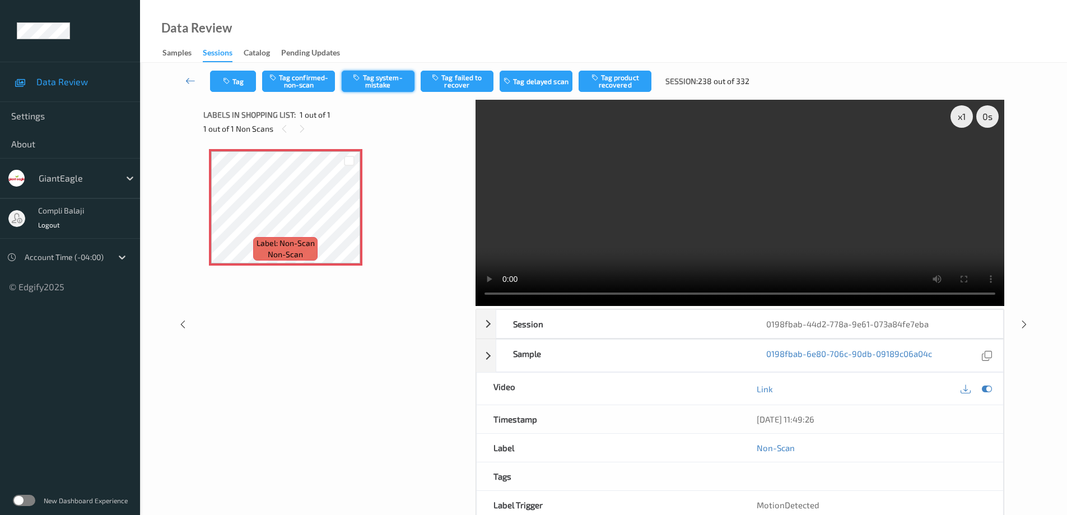
drag, startPoint x: 386, startPoint y: 86, endPoint x: 400, endPoint y: 86, distance: 14.6
click at [386, 86] on button "Tag system-mistake" at bounding box center [378, 81] width 73 height 21
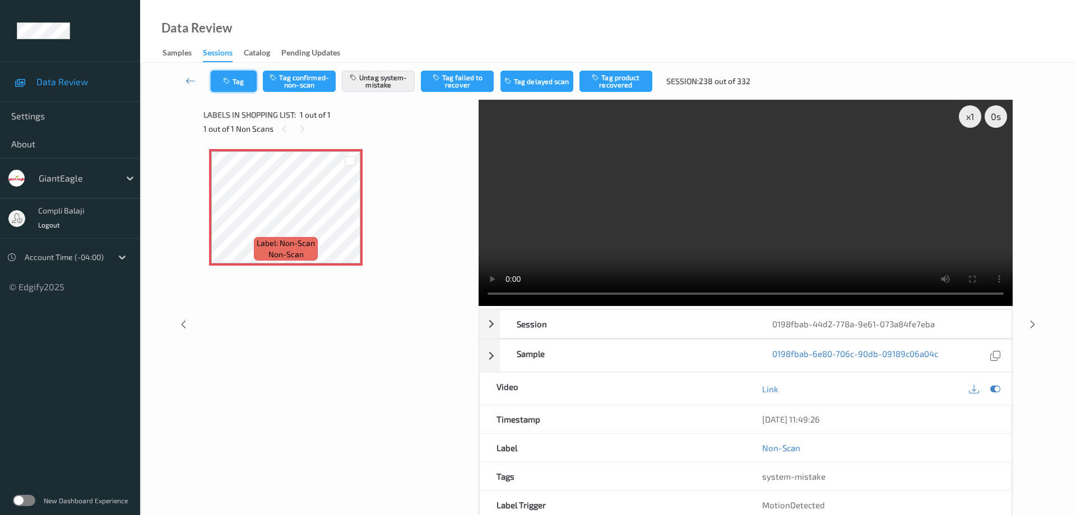
click at [250, 81] on button "Tag" at bounding box center [234, 81] width 46 height 21
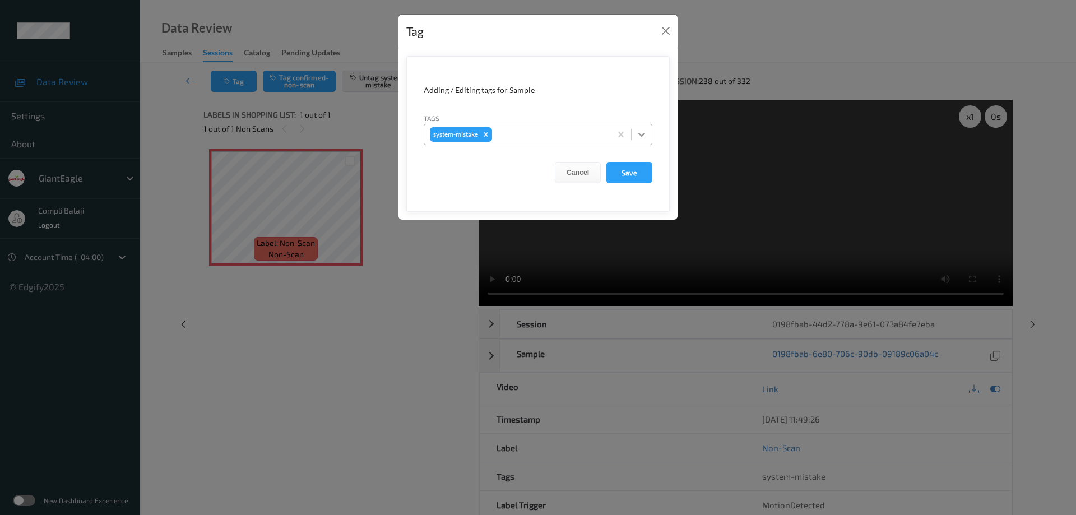
click at [644, 132] on icon at bounding box center [641, 134] width 11 height 11
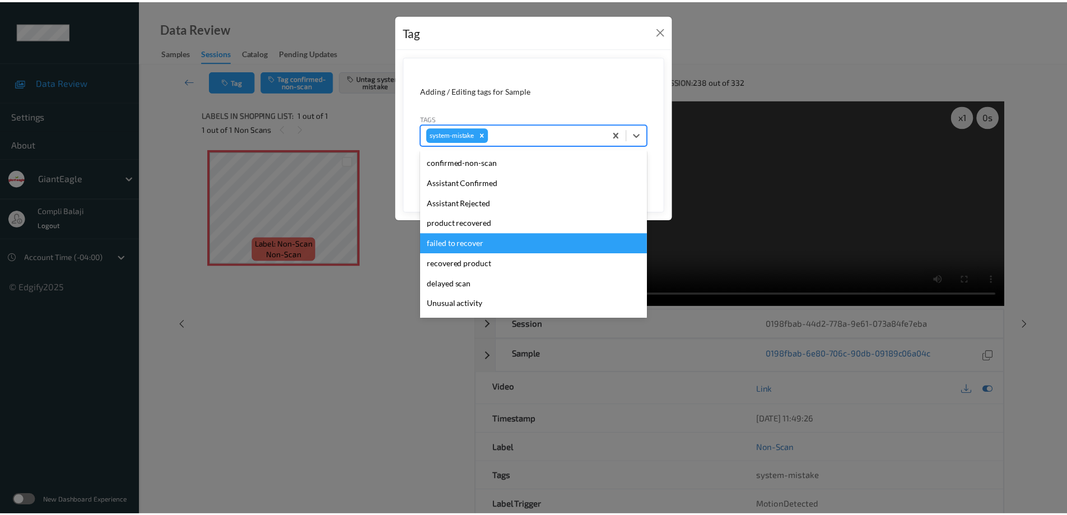
scroll to position [56, 0]
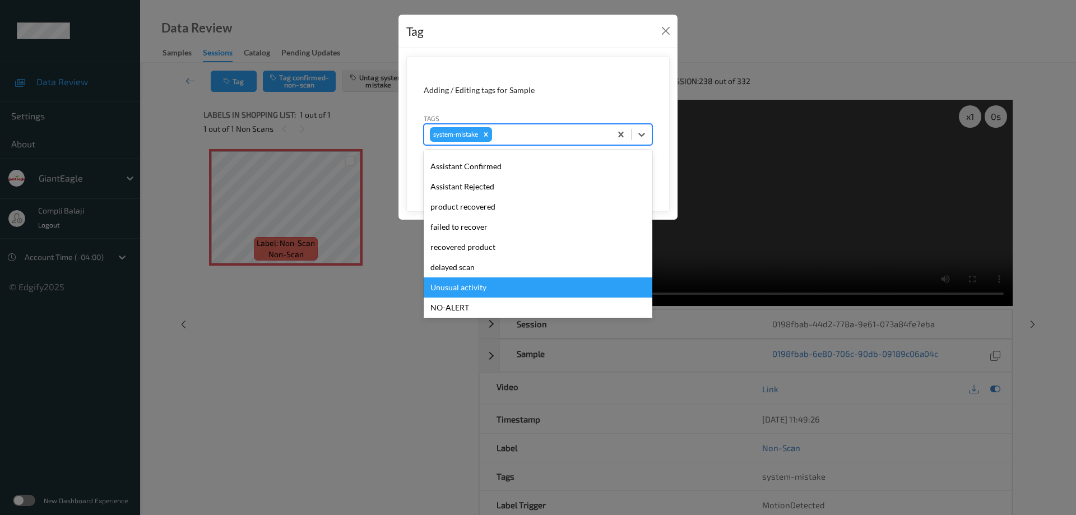
click at [486, 287] on div "Unusual activity" at bounding box center [538, 287] width 229 height 20
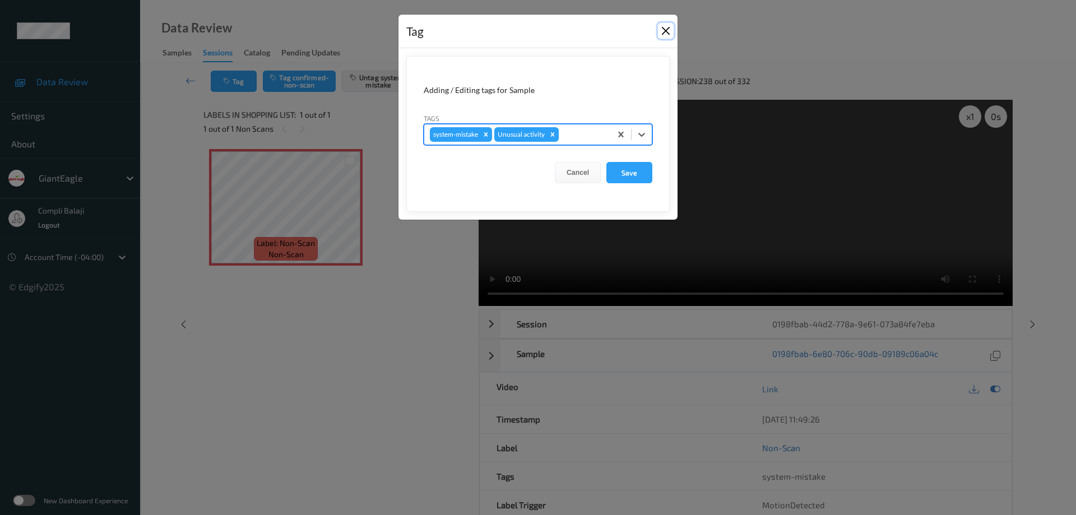
click at [666, 29] on button "Close" at bounding box center [666, 31] width 16 height 16
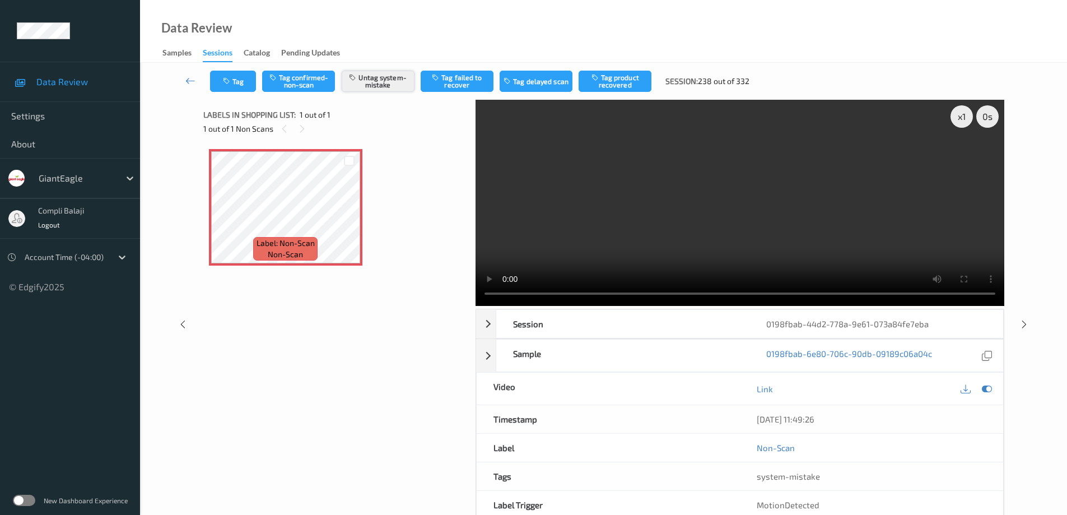
click at [389, 80] on button "Untag system-mistake" at bounding box center [378, 81] width 73 height 21
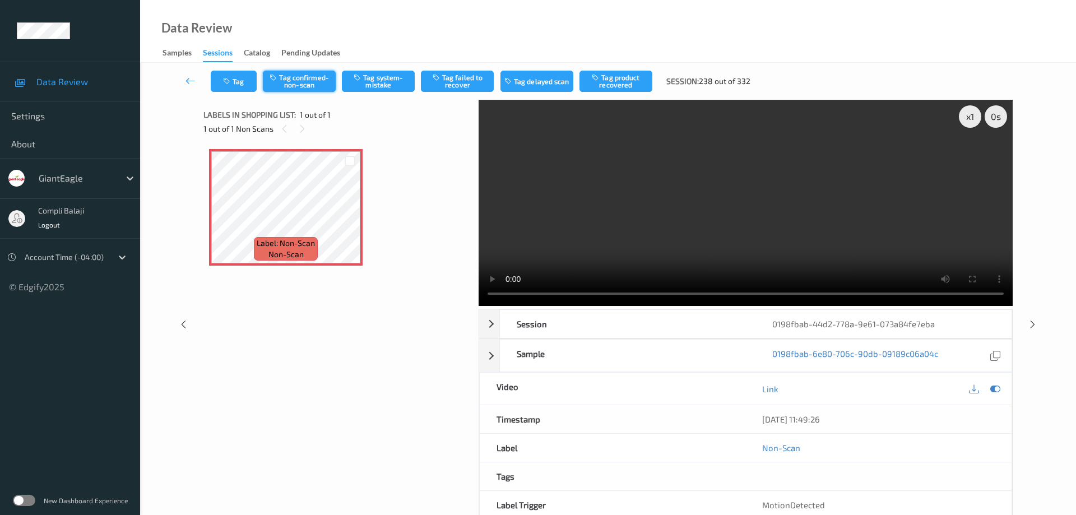
click at [300, 80] on button "Tag confirmed-non-scan" at bounding box center [299, 81] width 73 height 21
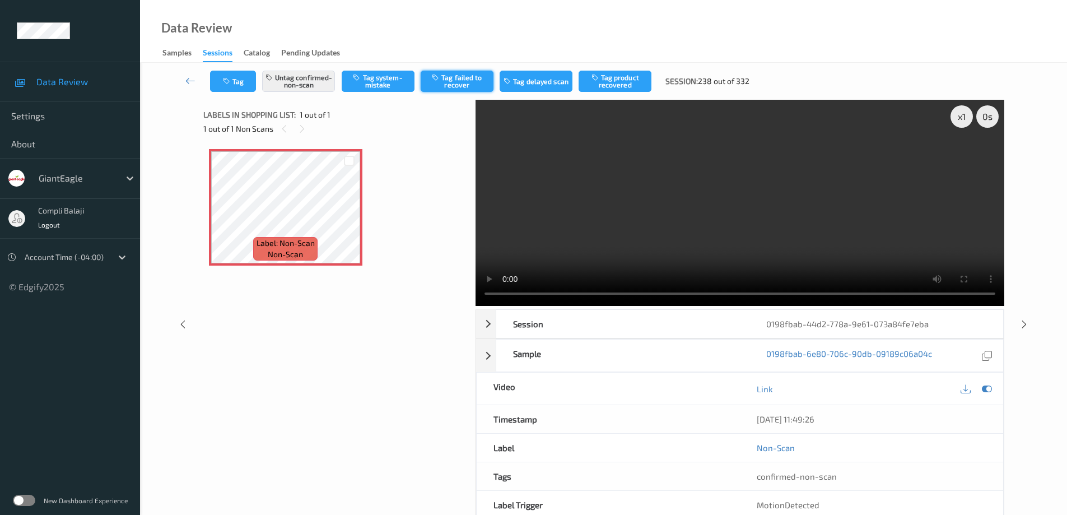
click at [470, 82] on button "Tag failed to recover" at bounding box center [457, 81] width 73 height 21
click at [187, 86] on icon at bounding box center [190, 80] width 10 height 11
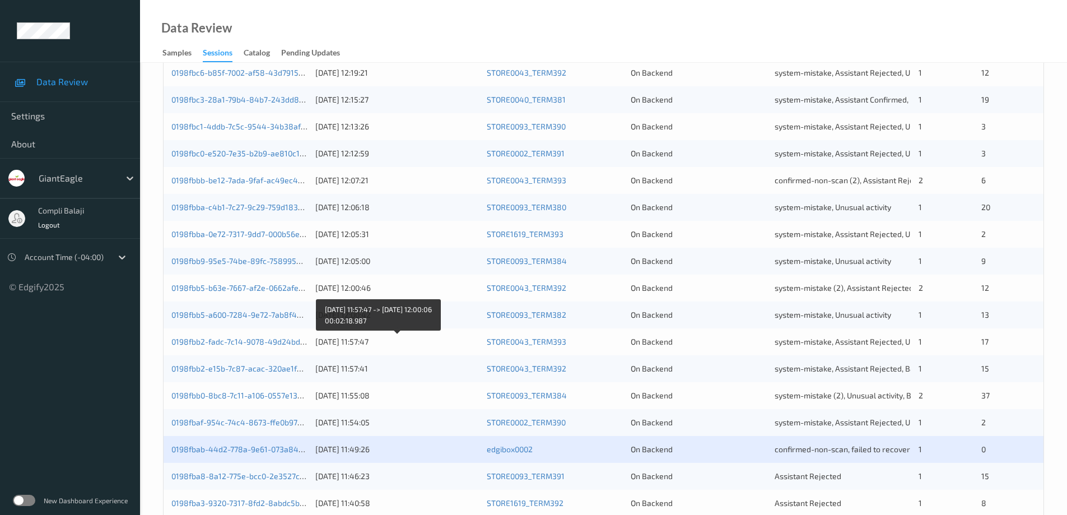
scroll to position [328, 0]
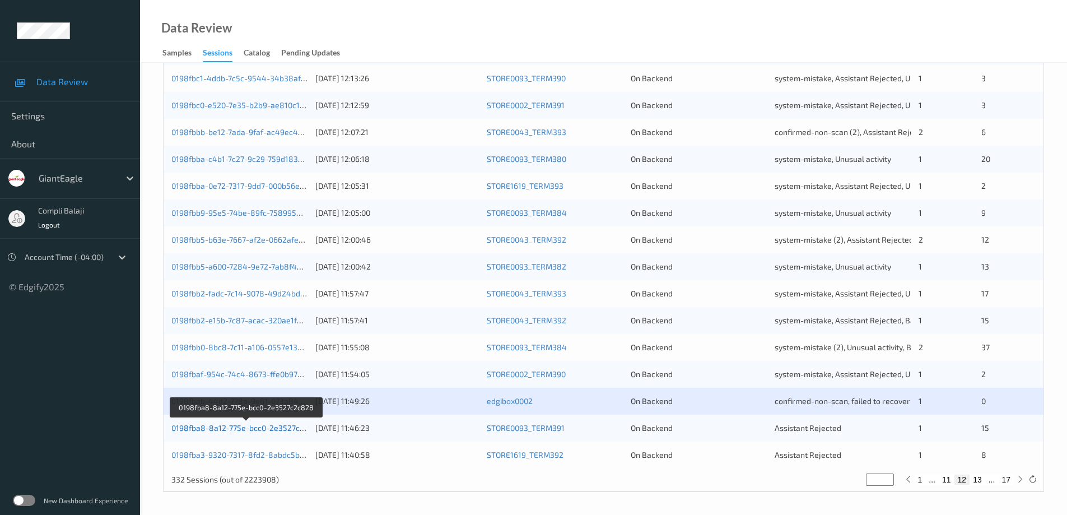
click at [252, 429] on link "0198fba8-8a12-775e-bcc0-2e3527c2c828" at bounding box center [246, 428] width 151 height 10
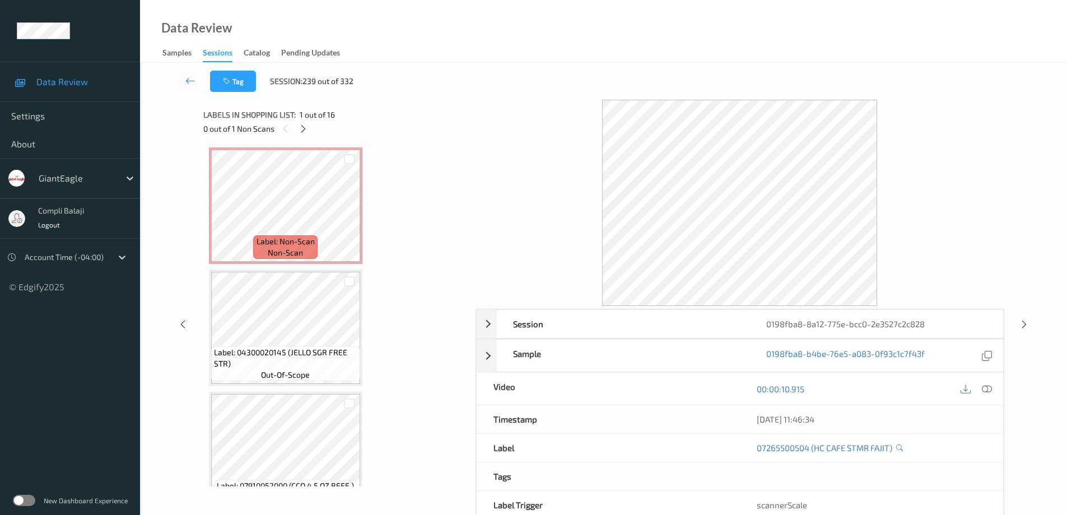
scroll to position [1332, 0]
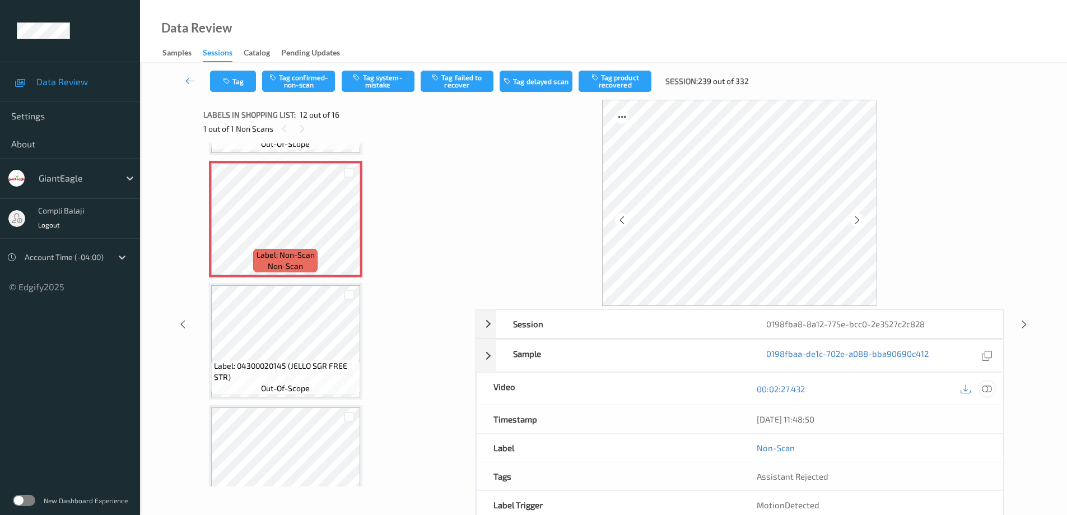
click at [987, 393] on icon at bounding box center [987, 389] width 10 height 10
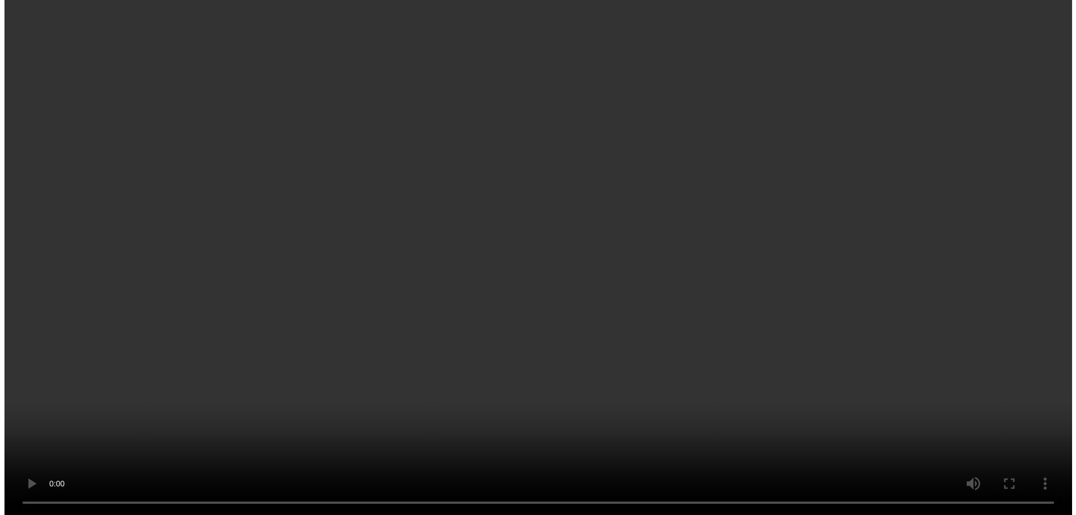
scroll to position [1220, 0]
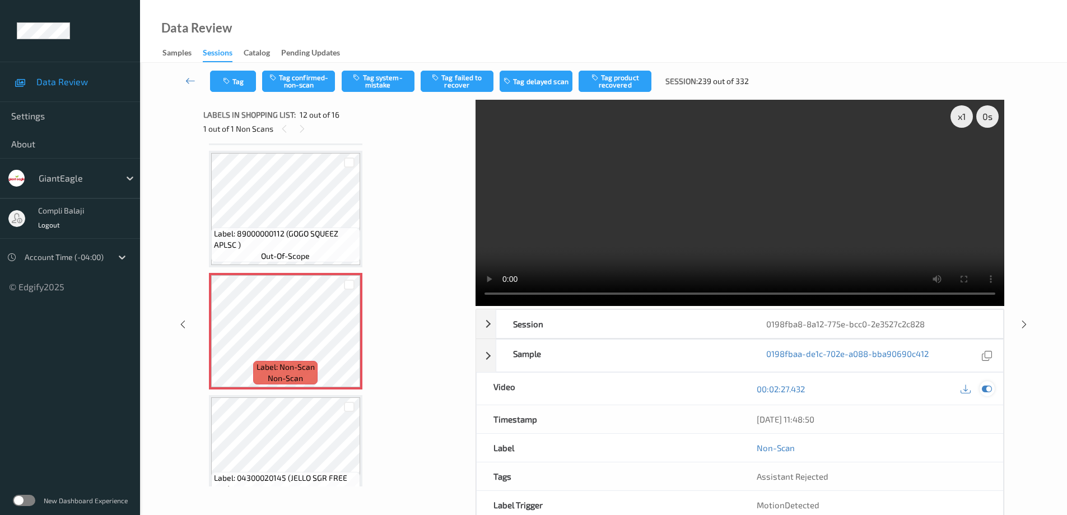
click at [991, 388] on icon at bounding box center [987, 389] width 10 height 10
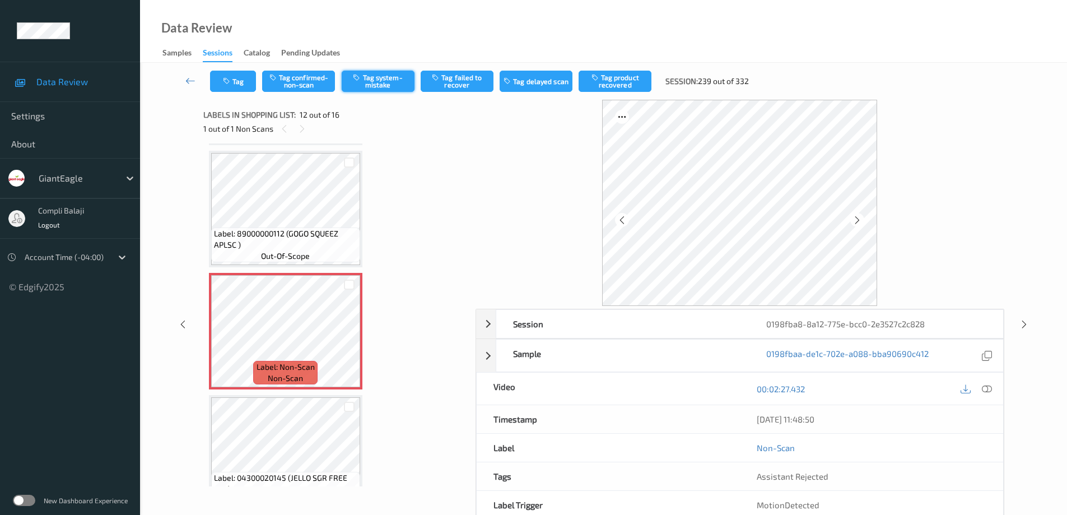
click at [392, 78] on button "Tag system-mistake" at bounding box center [378, 81] width 73 height 21
click at [243, 81] on button "Tag" at bounding box center [233, 81] width 46 height 21
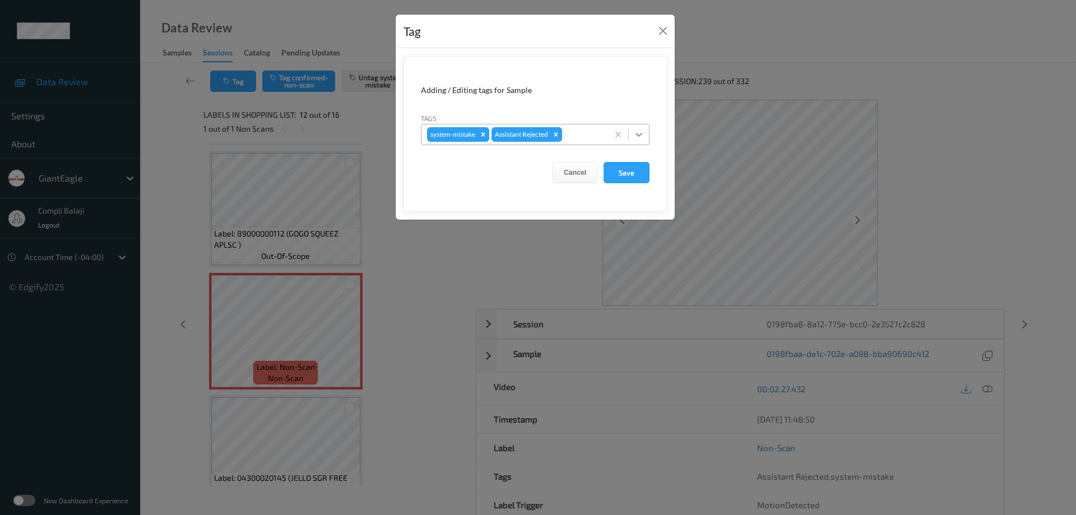
click at [640, 131] on icon at bounding box center [638, 134] width 11 height 11
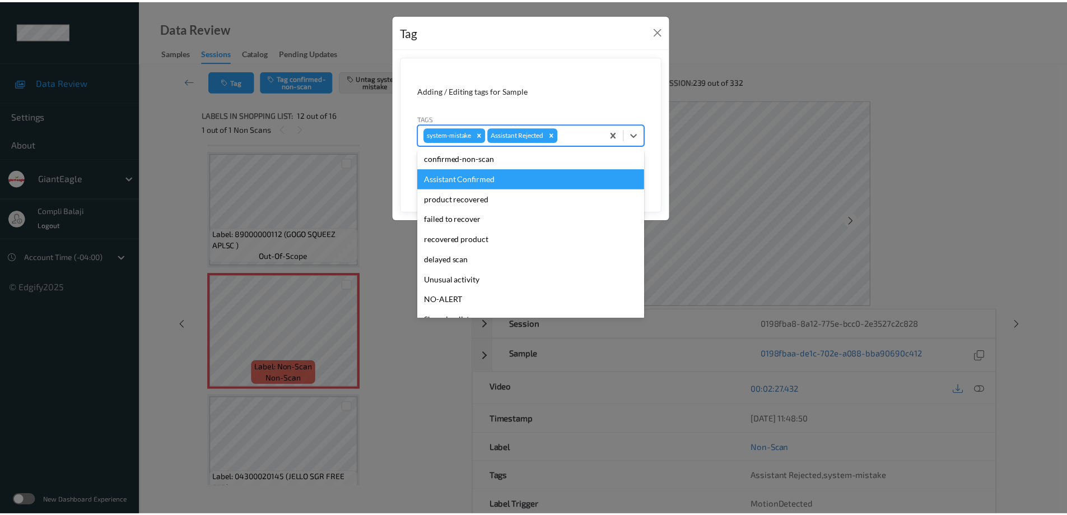
scroll to position [99, 0]
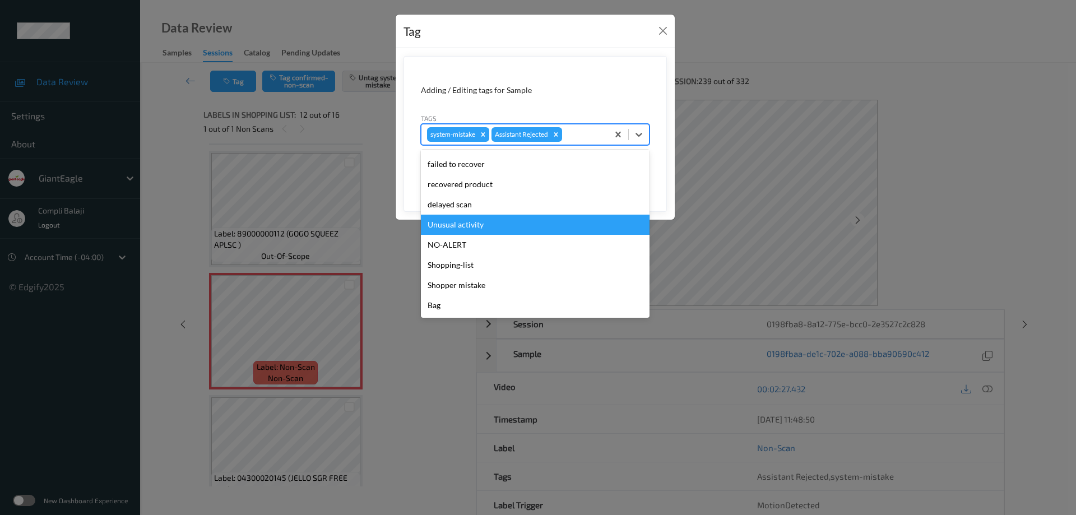
click at [485, 229] on div "Unusual activity" at bounding box center [535, 225] width 229 height 20
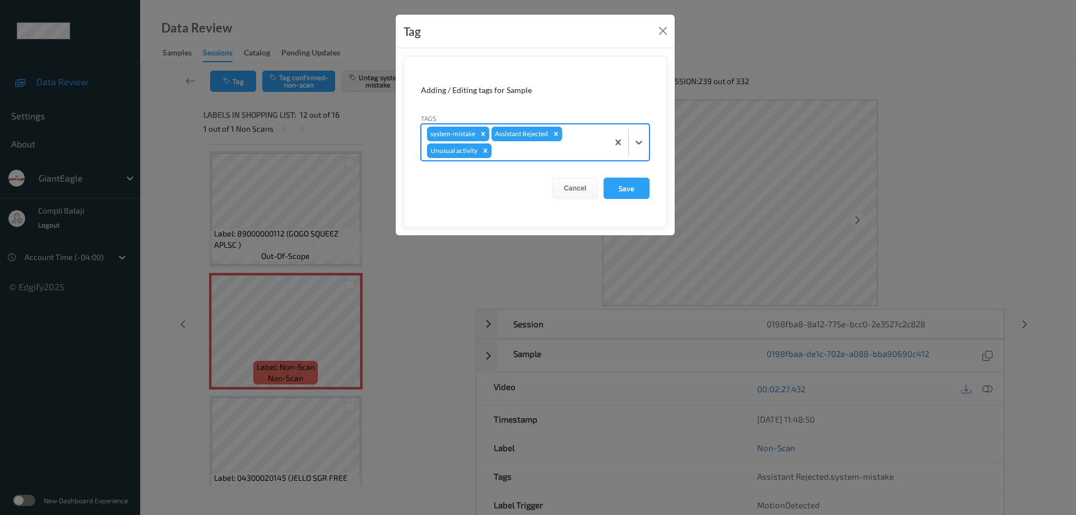
drag, startPoint x: 635, startPoint y: 191, endPoint x: 642, endPoint y: 169, distance: 23.4
click at [635, 191] on button "Save" at bounding box center [626, 188] width 46 height 21
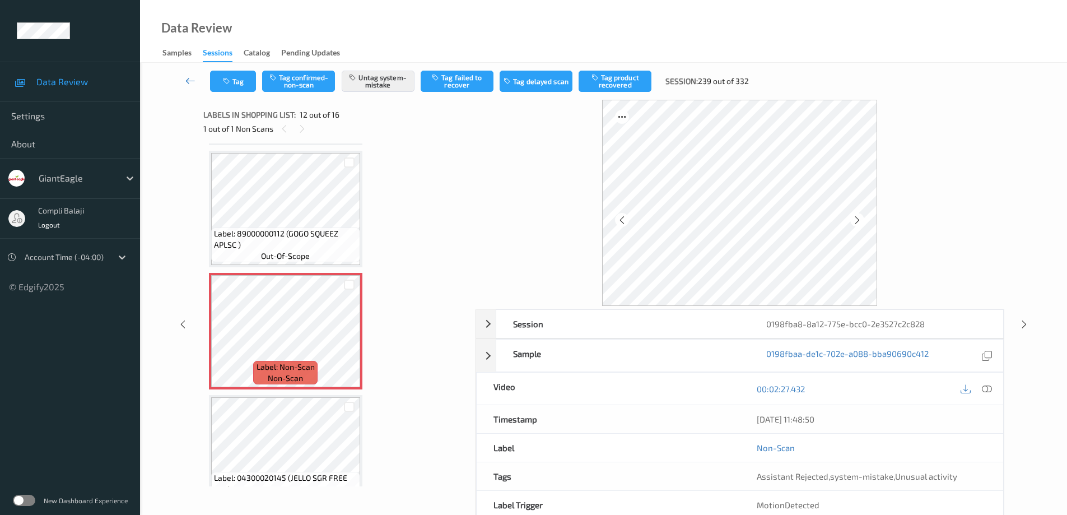
click at [189, 83] on icon at bounding box center [190, 80] width 10 height 11
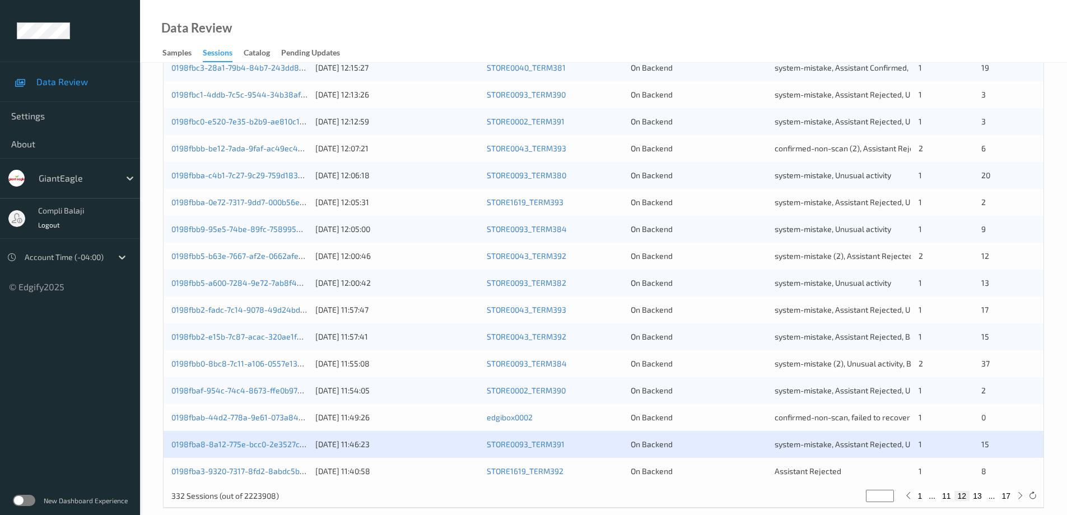
scroll to position [328, 0]
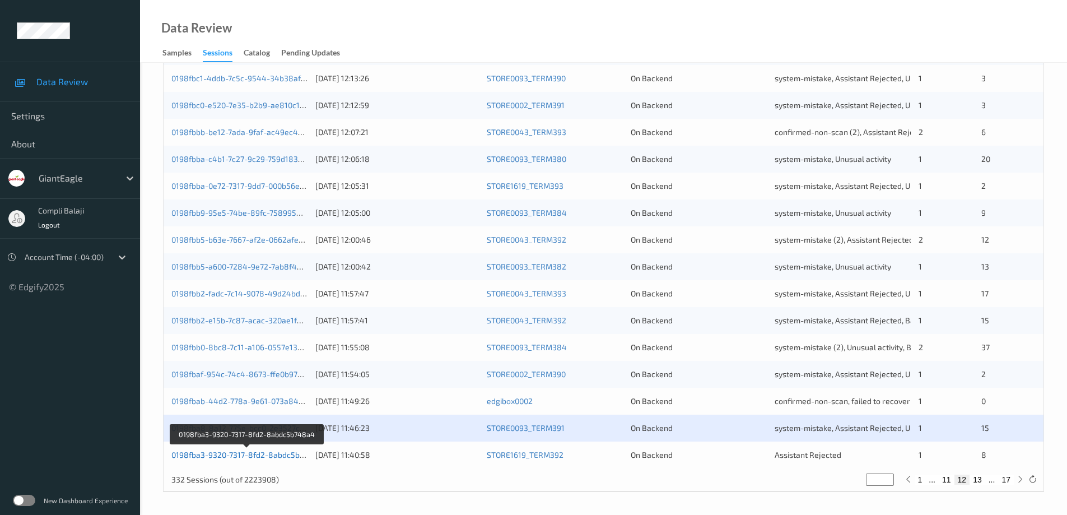
click at [244, 458] on link "0198fba3-9320-7317-8fd2-8abdc5b748a4" at bounding box center [247, 455] width 152 height 10
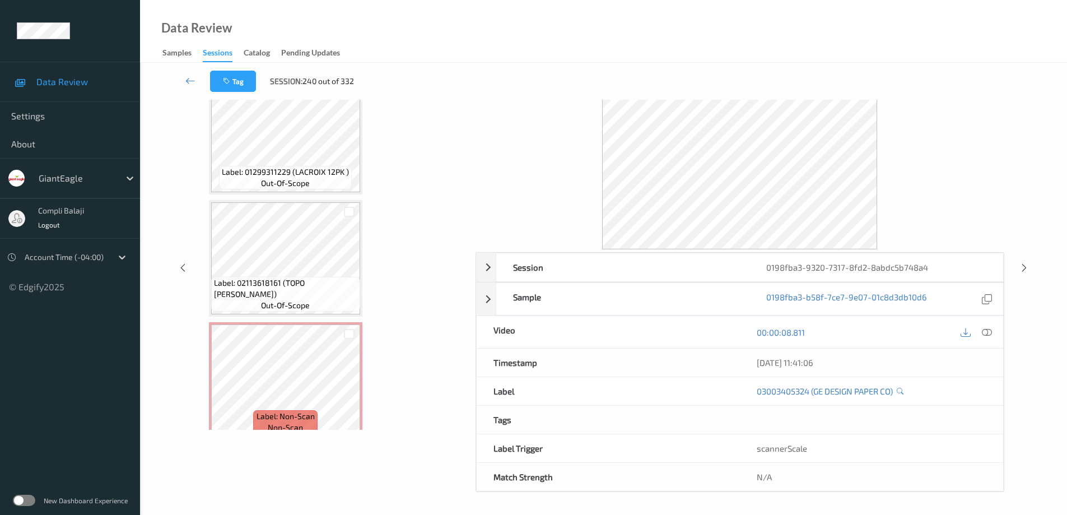
scroll to position [762, 0]
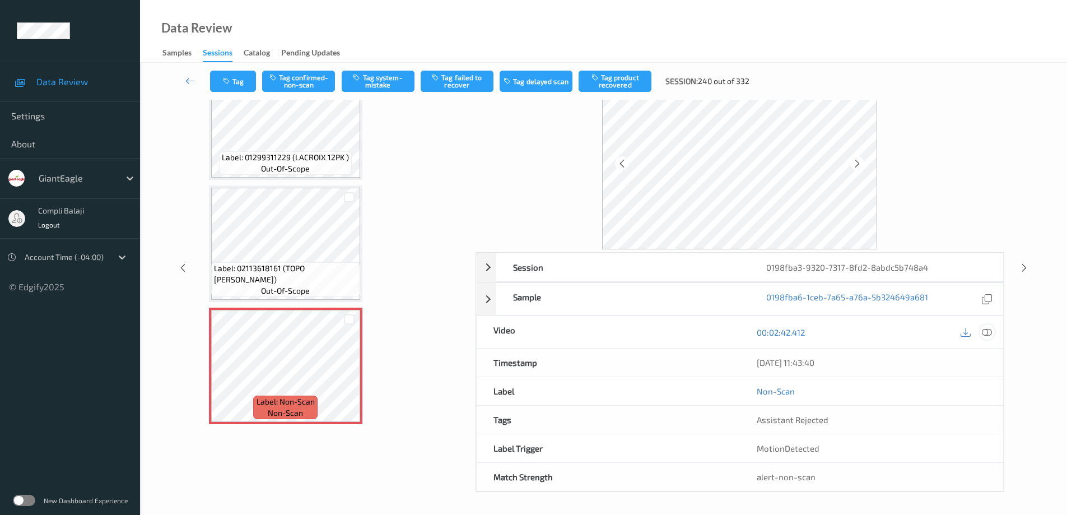
click at [990, 332] on icon at bounding box center [987, 332] width 10 height 10
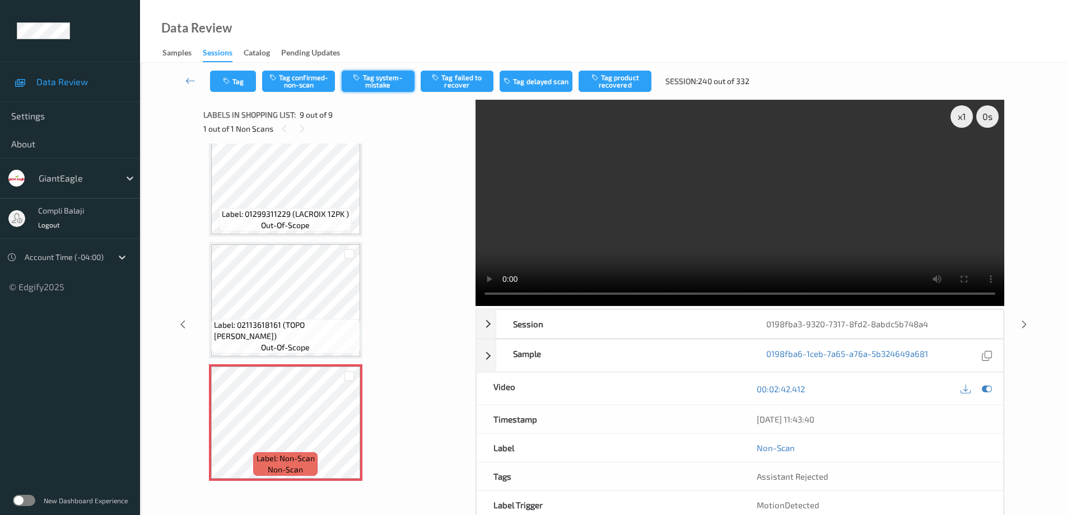
click at [383, 82] on button "Tag system-mistake" at bounding box center [378, 81] width 73 height 21
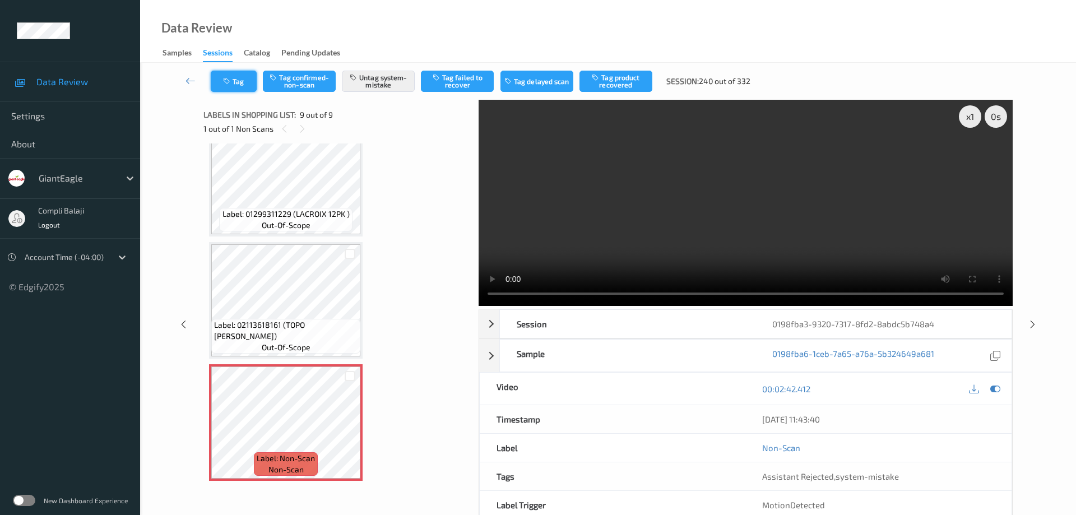
click at [240, 86] on button "Tag" at bounding box center [234, 81] width 46 height 21
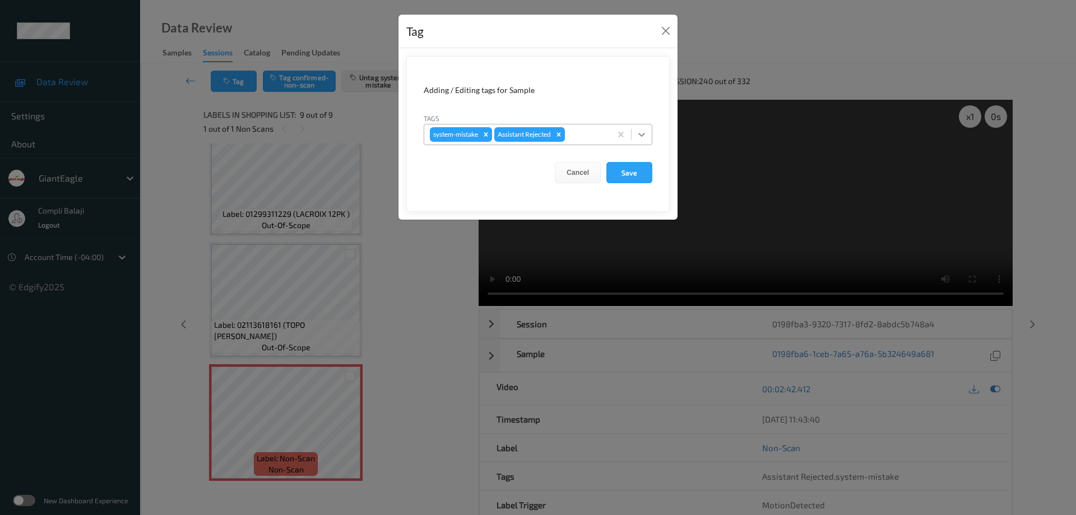
click at [644, 133] on icon at bounding box center [641, 134] width 11 height 11
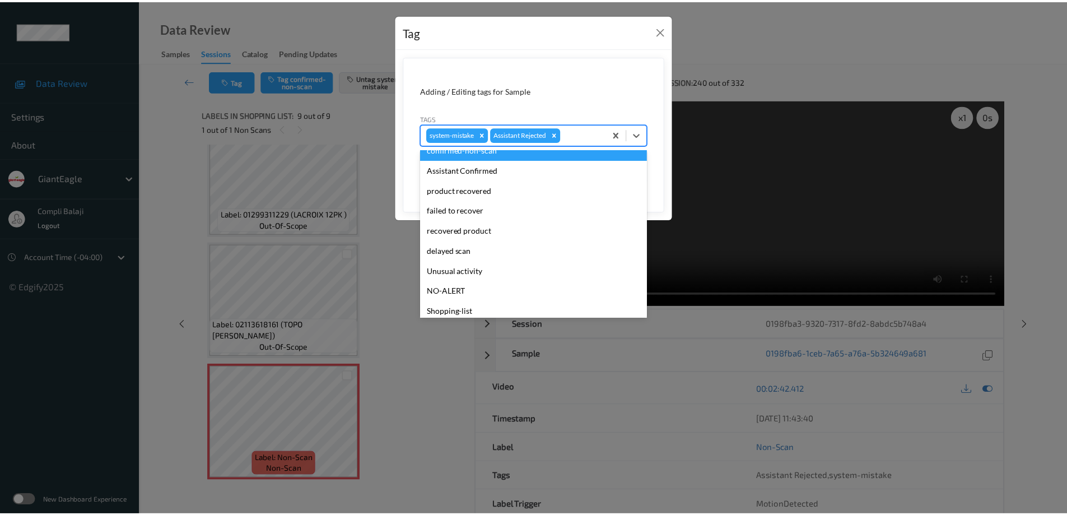
scroll to position [99, 0]
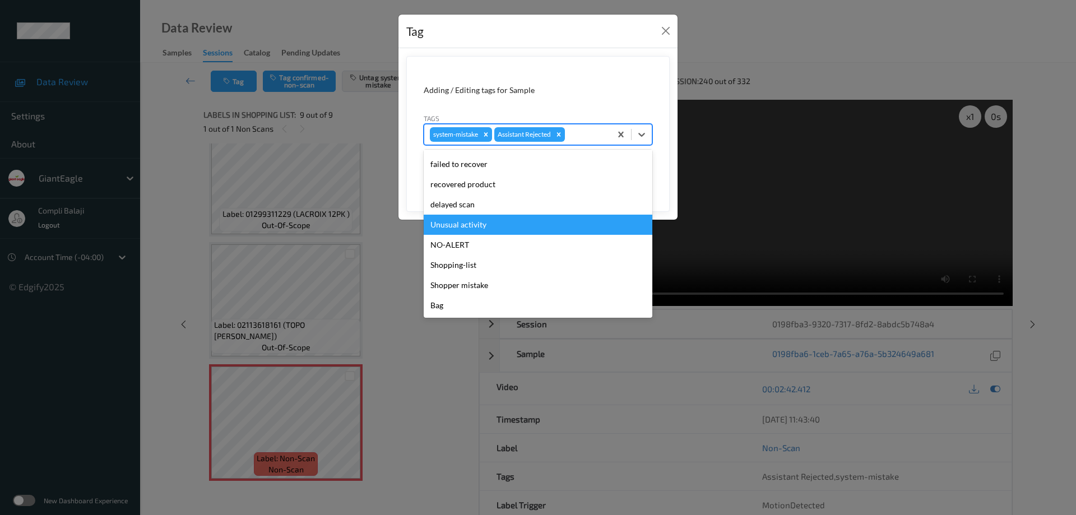
click at [472, 229] on div "Unusual activity" at bounding box center [538, 225] width 229 height 20
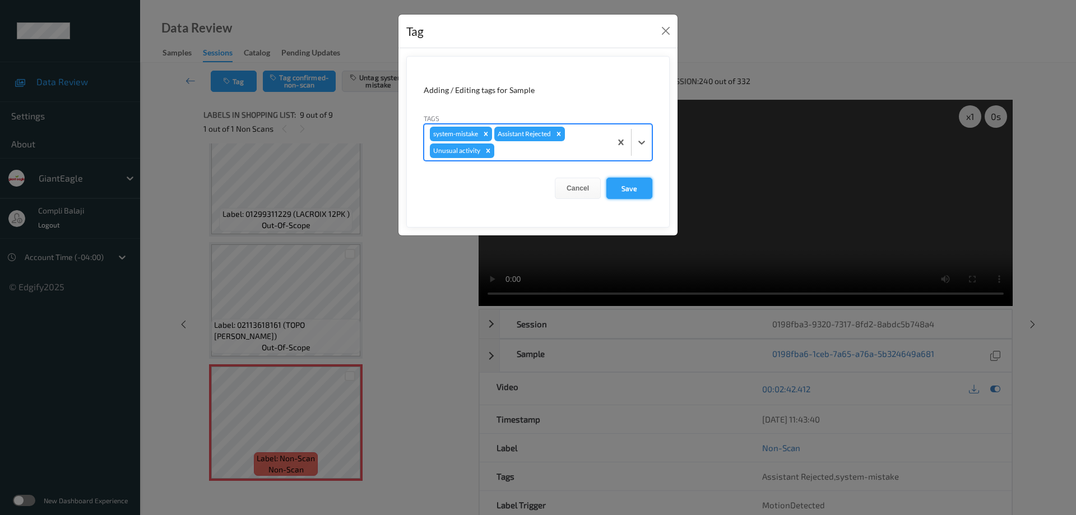
click at [630, 191] on button "Save" at bounding box center [629, 188] width 46 height 21
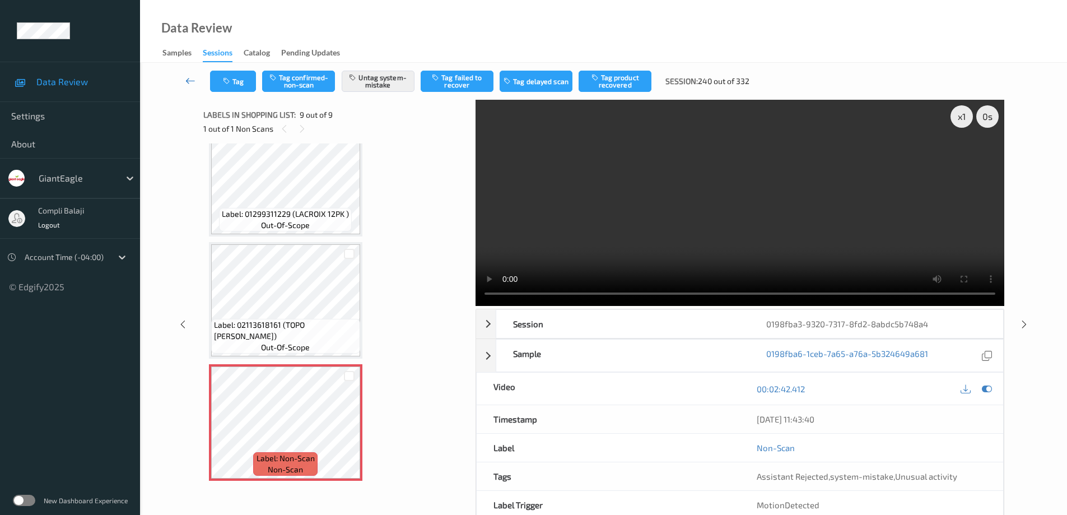
click at [187, 81] on icon at bounding box center [190, 80] width 10 height 11
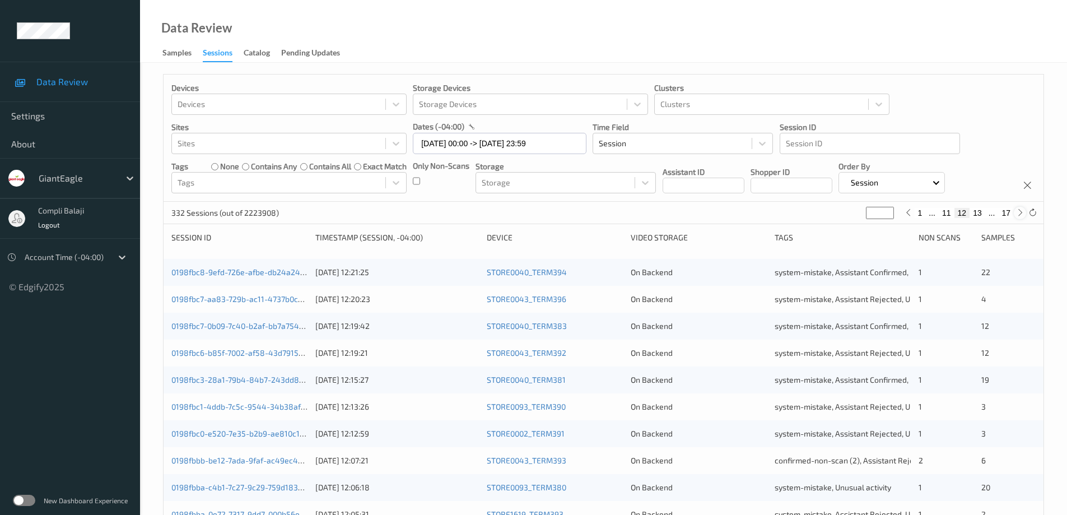
click at [1021, 212] on icon at bounding box center [1020, 212] width 8 height 8
type input "**"
click at [1021, 212] on icon at bounding box center [1020, 212] width 8 height 8
type input "**"
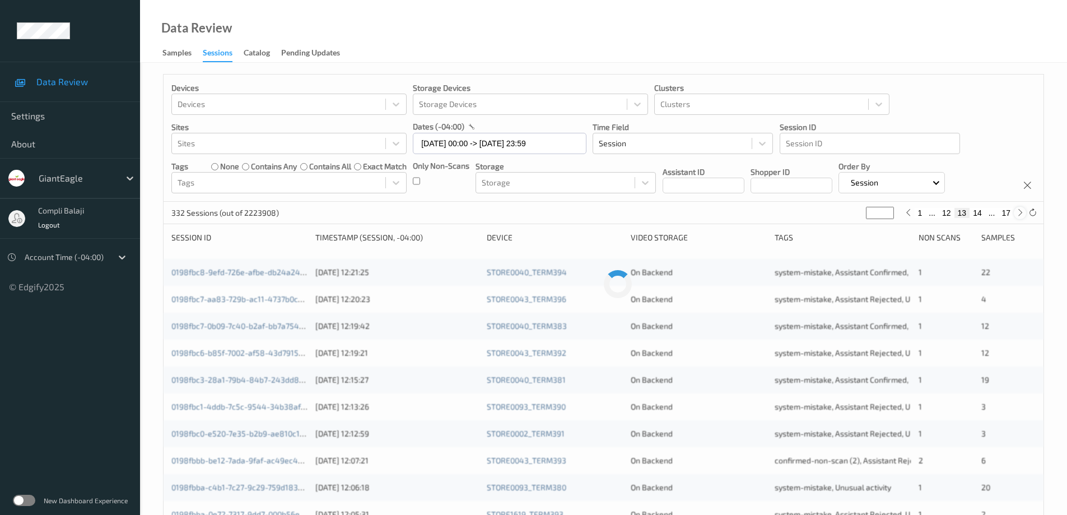
type input "**"
click at [1021, 212] on icon at bounding box center [1020, 212] width 8 height 8
type input "**"
click at [1021, 212] on icon at bounding box center [1020, 212] width 8 height 8
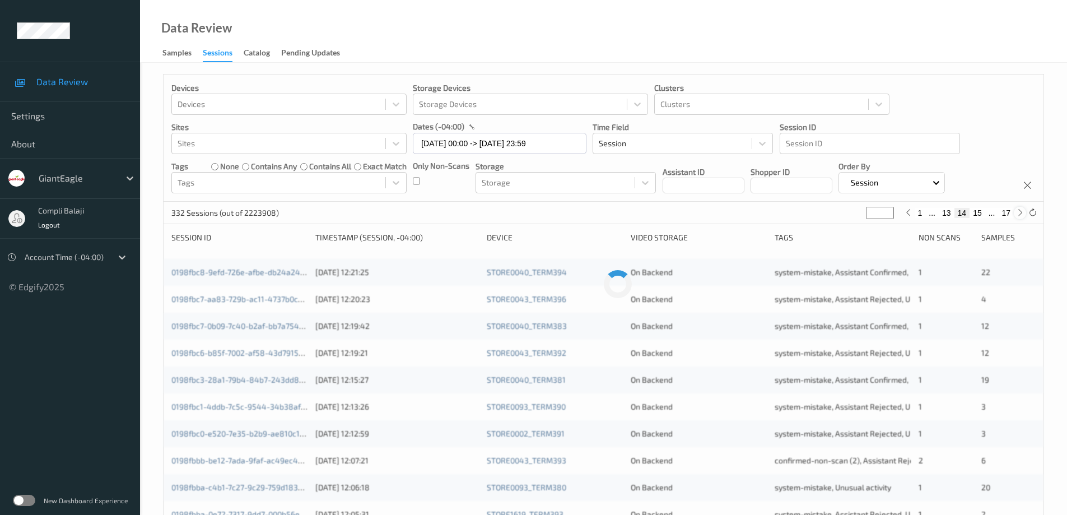
type input "**"
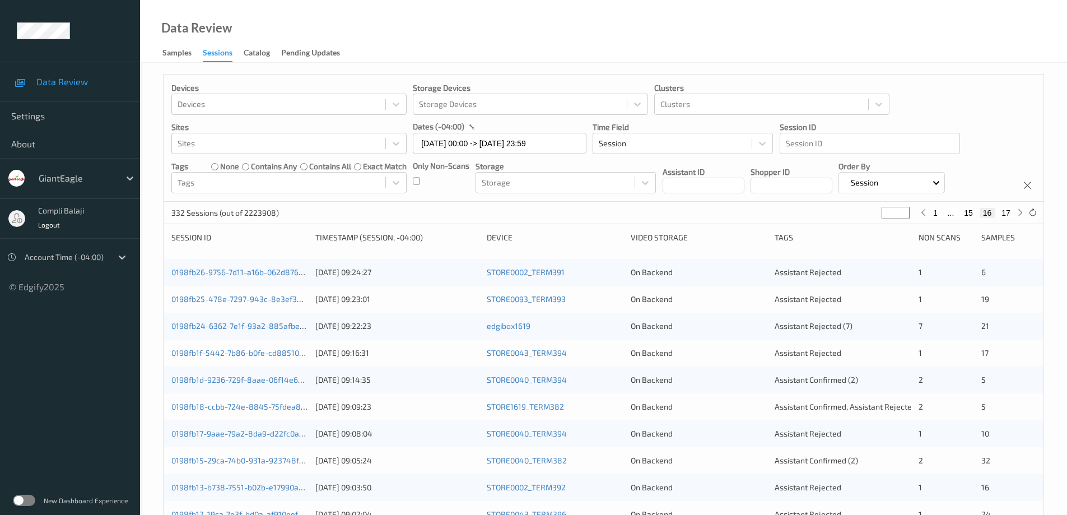
click at [988, 214] on button "16" at bounding box center [988, 213] width 16 height 10
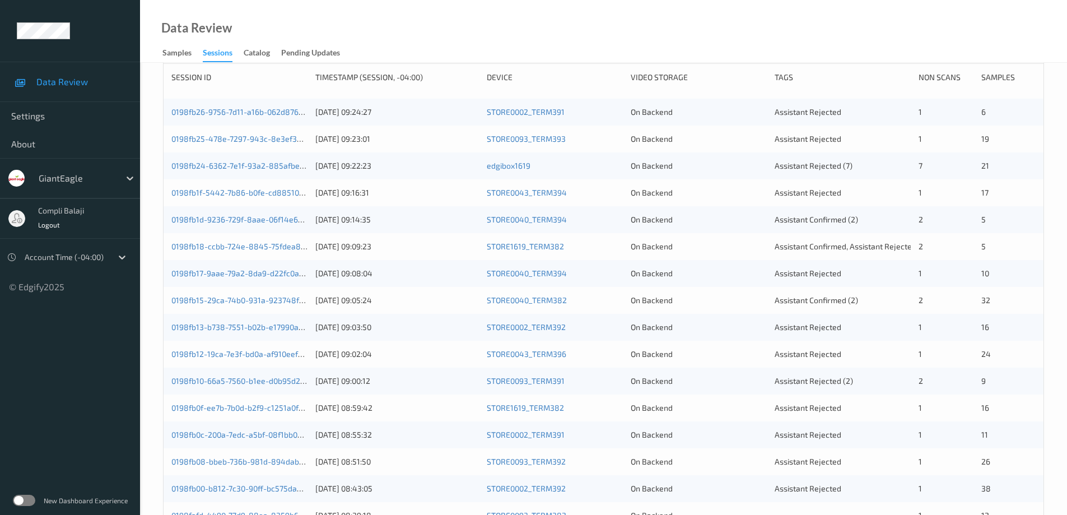
scroll to position [48, 0]
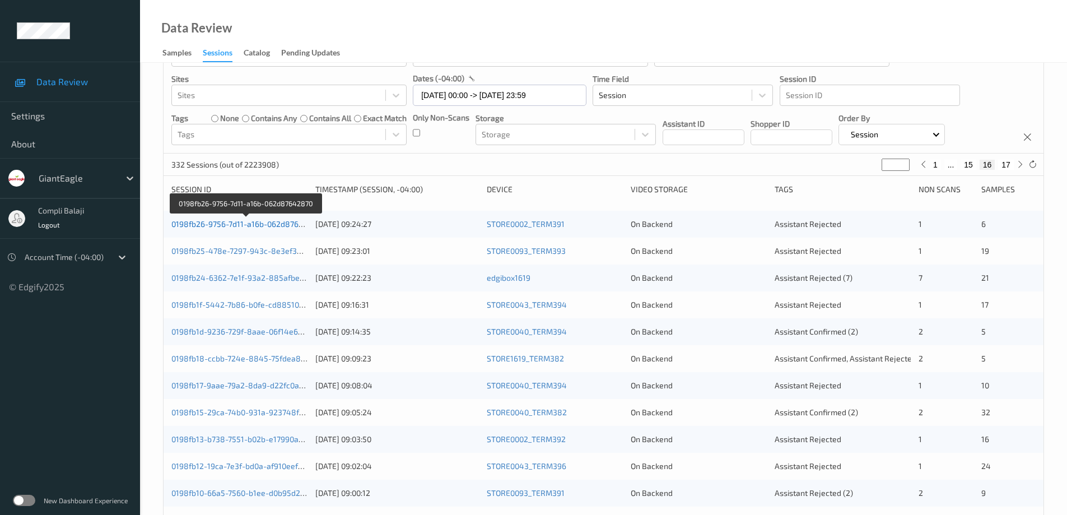
click at [265, 227] on link "0198fb26-9756-7d11-a16b-062d87642870" at bounding box center [246, 224] width 150 height 10
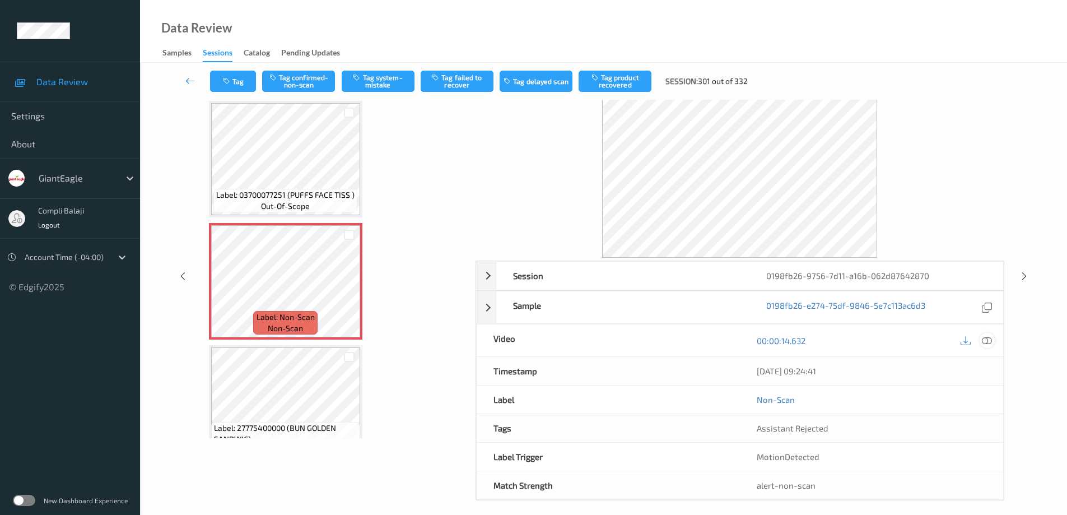
click at [988, 339] on icon at bounding box center [987, 341] width 10 height 10
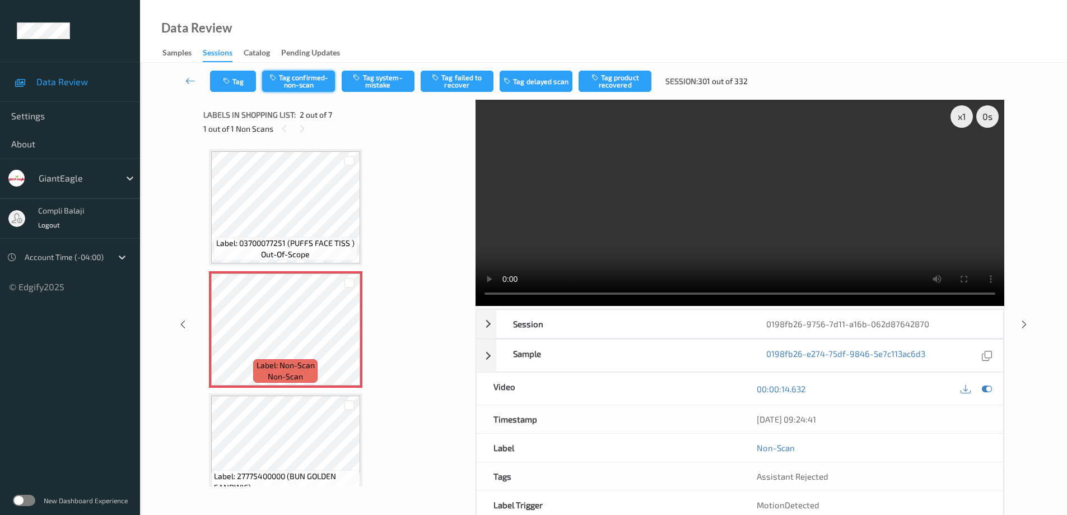
click at [313, 78] on button "Tag confirmed-non-scan" at bounding box center [298, 81] width 73 height 21
click at [192, 82] on icon at bounding box center [190, 80] width 10 height 11
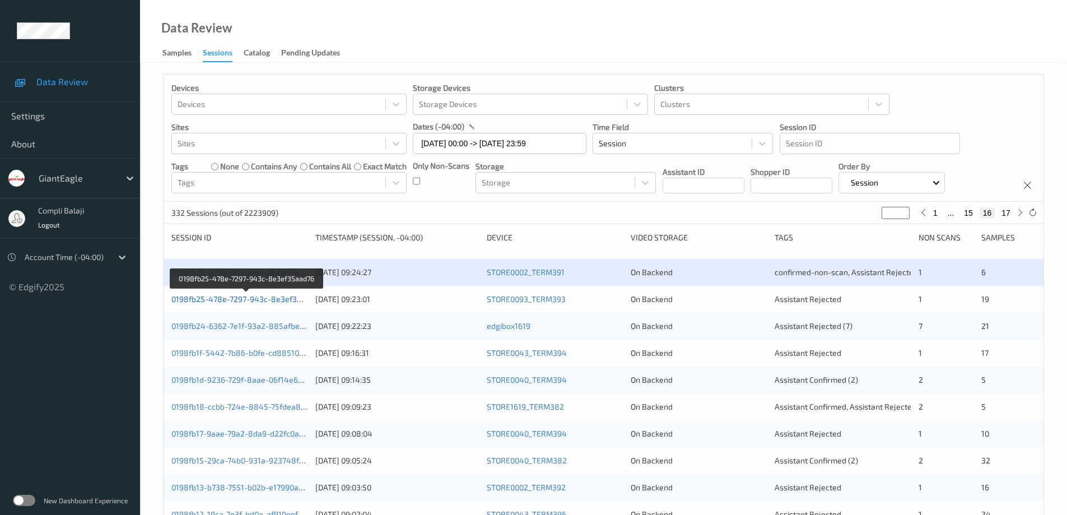
click at [278, 303] on link "0198fb25-478e-7297-943c-8e3ef35aad76" at bounding box center [247, 299] width 152 height 10
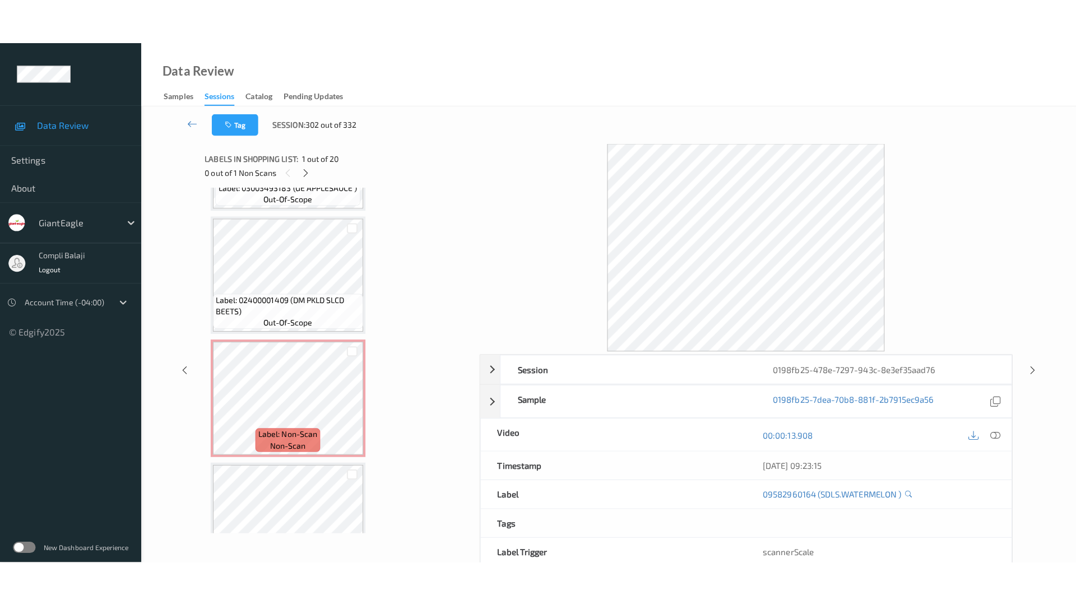
scroll to position [2106, 0]
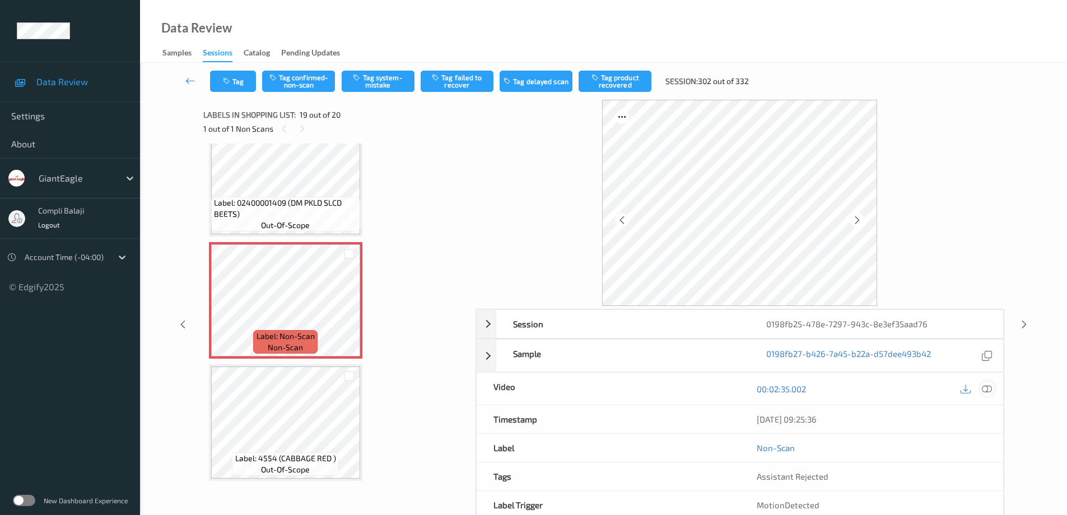
click at [987, 386] on icon at bounding box center [987, 389] width 10 height 10
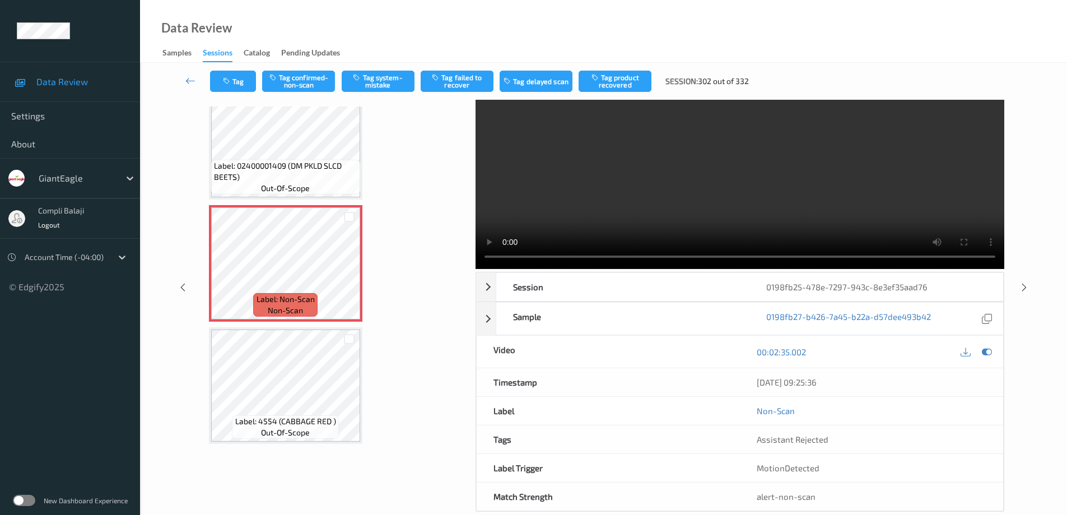
scroll to position [57, 0]
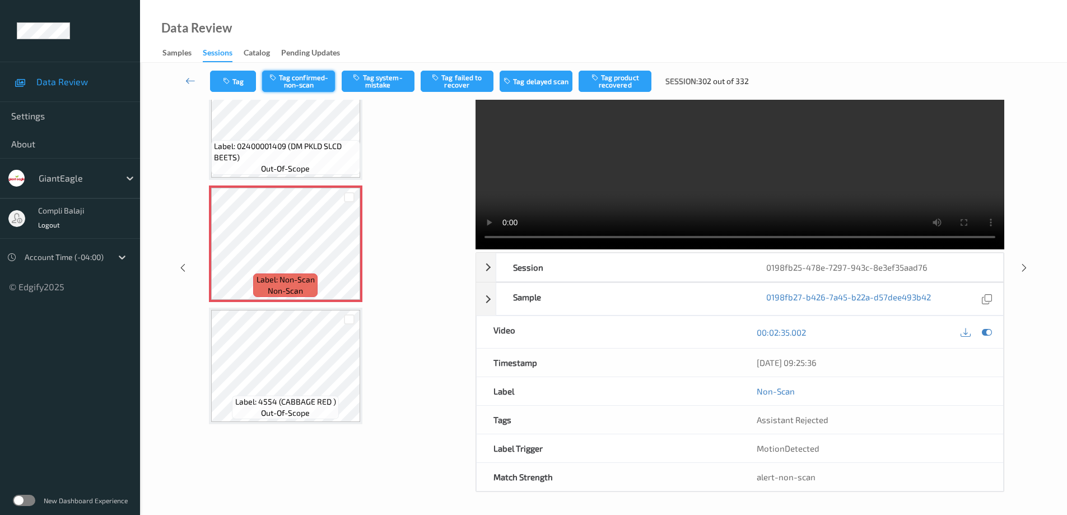
click at [304, 81] on button "Tag confirmed-non-scan" at bounding box center [298, 81] width 73 height 21
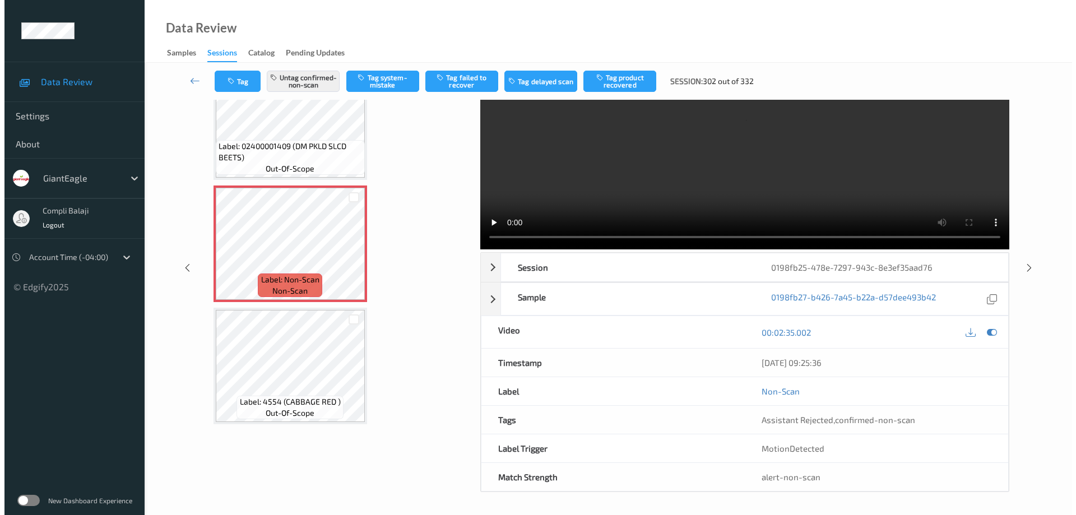
scroll to position [0, 0]
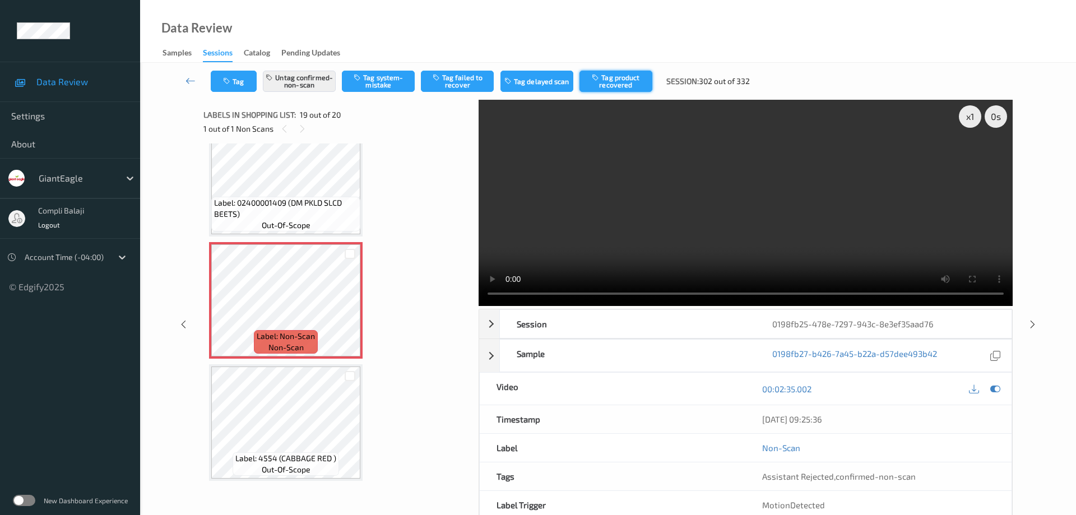
click at [620, 85] on button "Tag product recovered" at bounding box center [615, 81] width 73 height 21
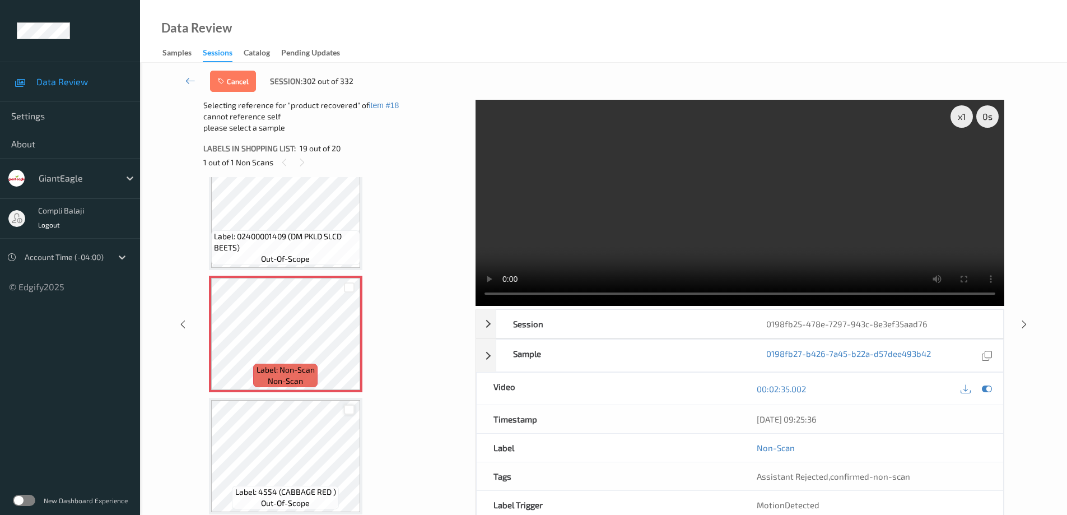
click at [351, 409] on div at bounding box center [349, 410] width 11 height 11
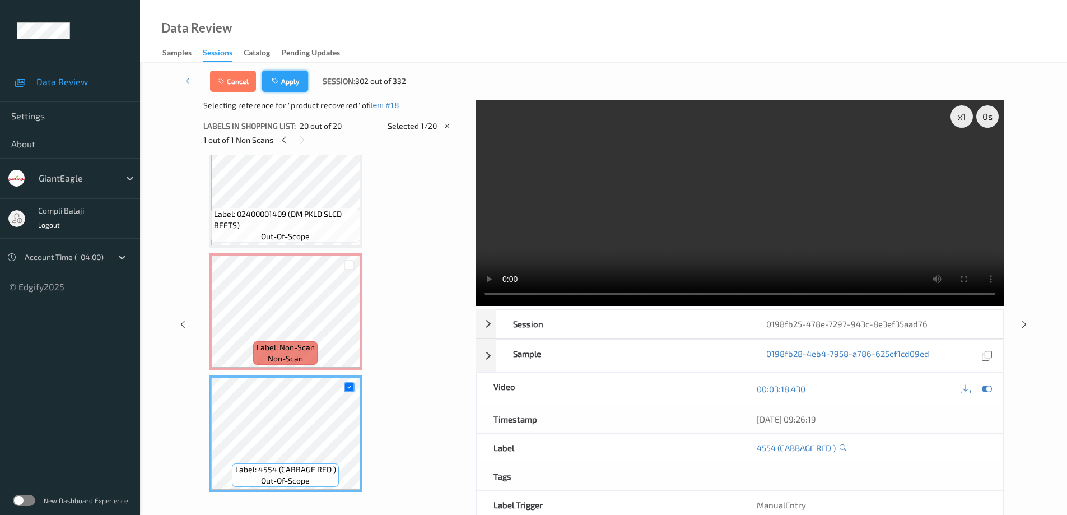
click at [289, 85] on button "Apply" at bounding box center [285, 81] width 46 height 21
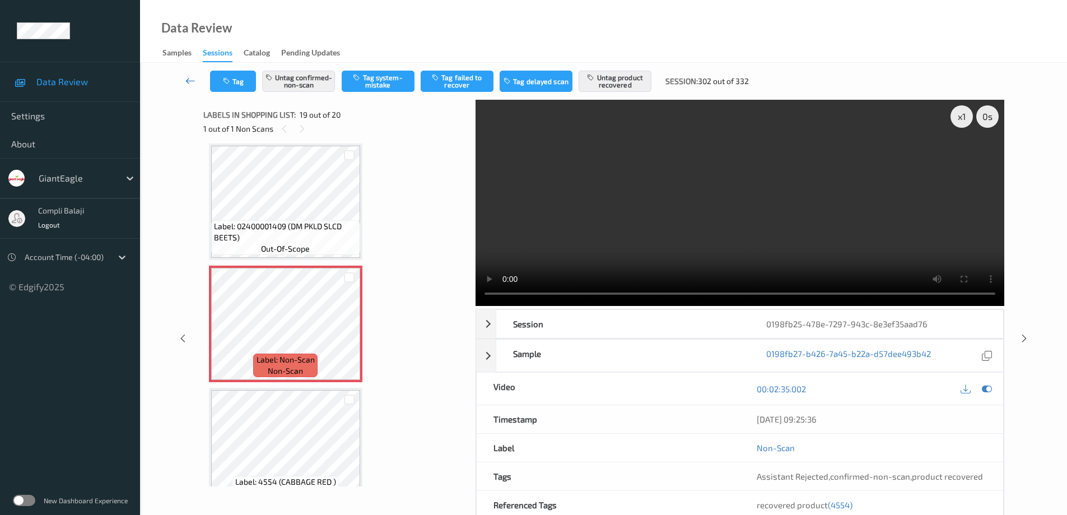
click at [185, 79] on icon at bounding box center [190, 80] width 10 height 11
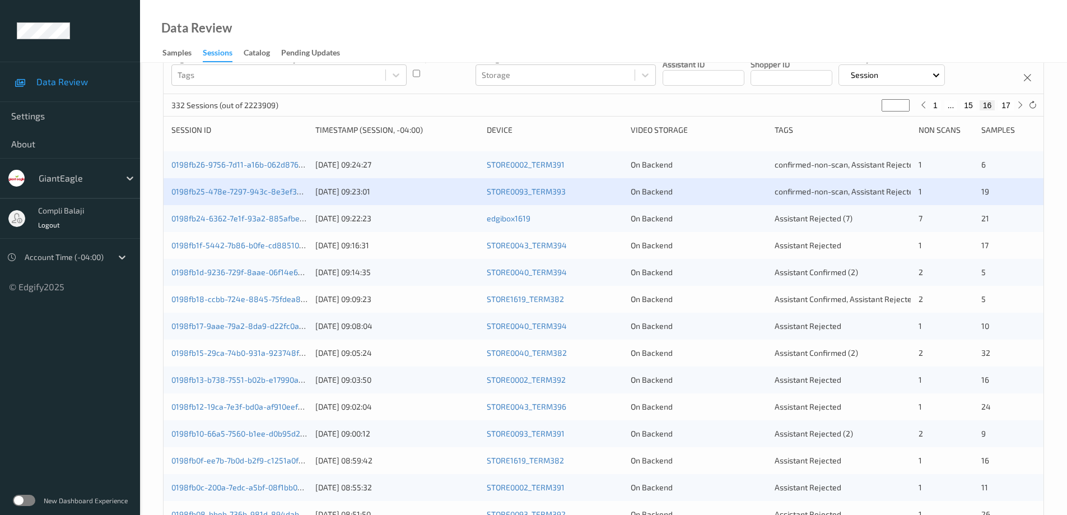
scroll to position [112, 0]
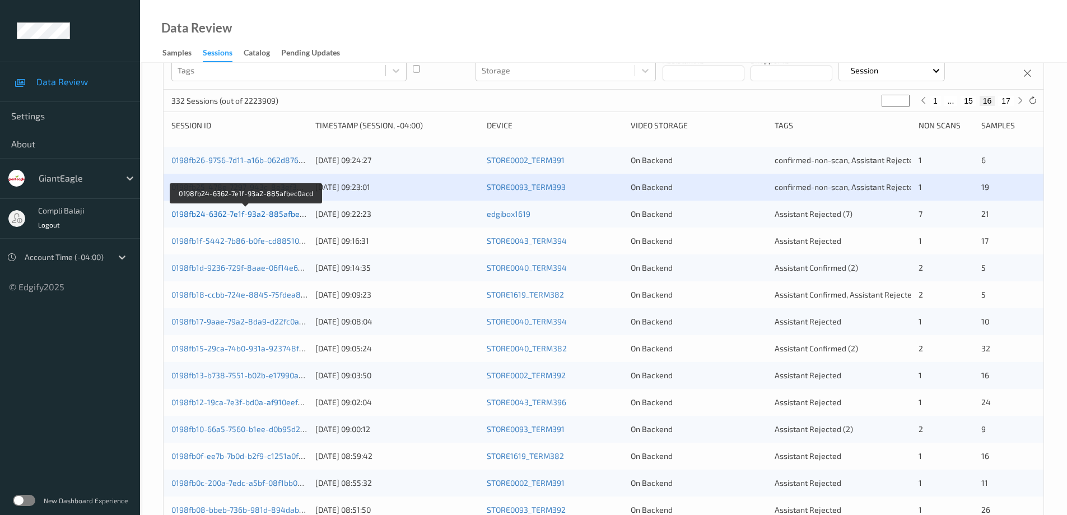
click at [259, 217] on link "0198fb24-6362-7e1f-93a2-885afbec0acd" at bounding box center [246, 214] width 150 height 10
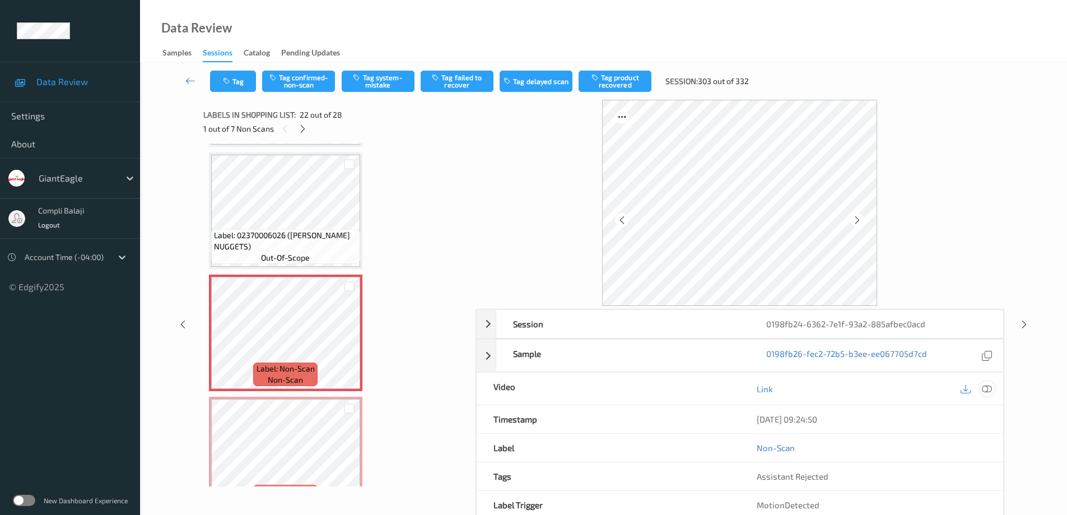
drag, startPoint x: 988, startPoint y: 392, endPoint x: 950, endPoint y: 369, distance: 43.7
click at [987, 392] on icon at bounding box center [987, 389] width 10 height 10
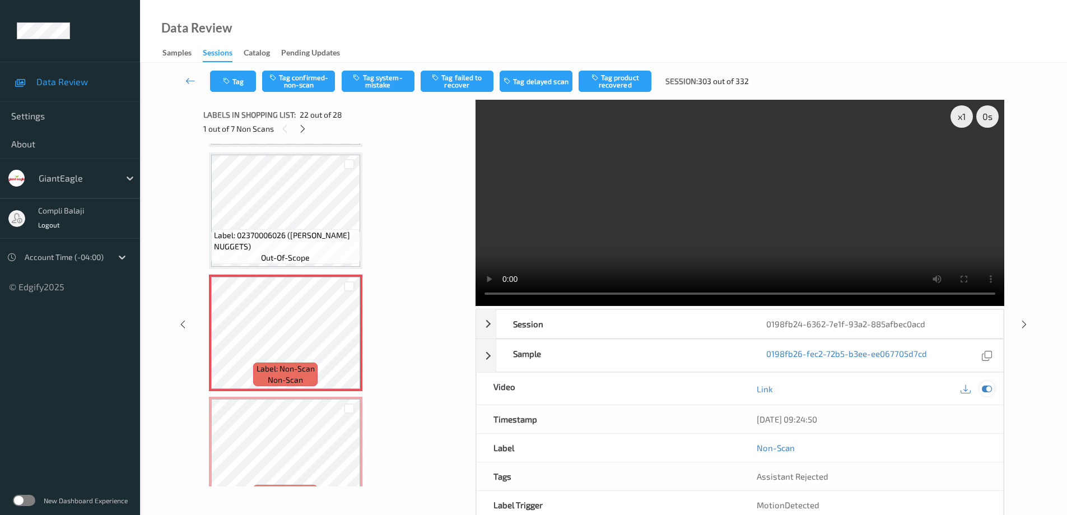
click at [987, 389] on icon at bounding box center [987, 389] width 10 height 10
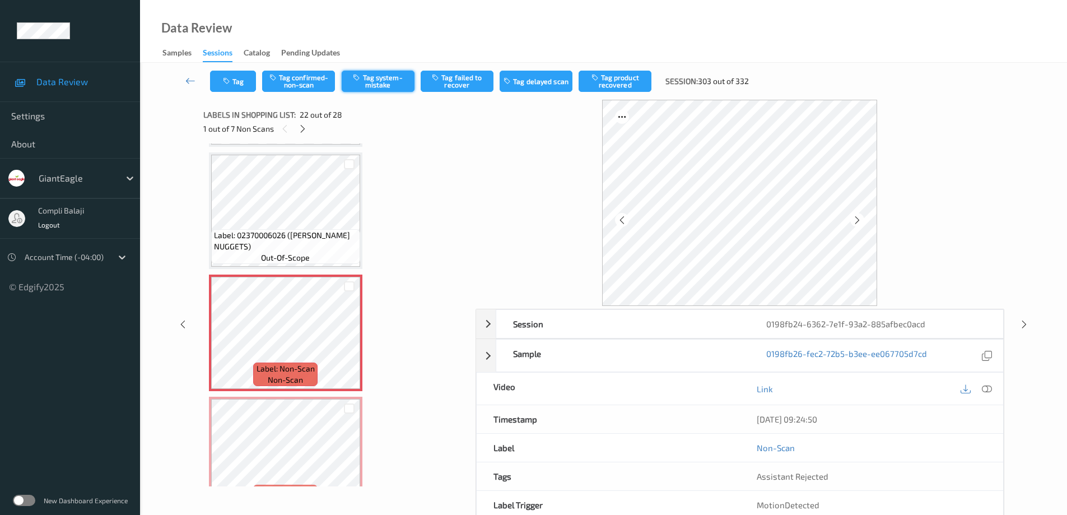
click at [390, 83] on button "Tag system-mistake" at bounding box center [378, 81] width 73 height 21
click at [246, 81] on button "Tag" at bounding box center [233, 81] width 46 height 21
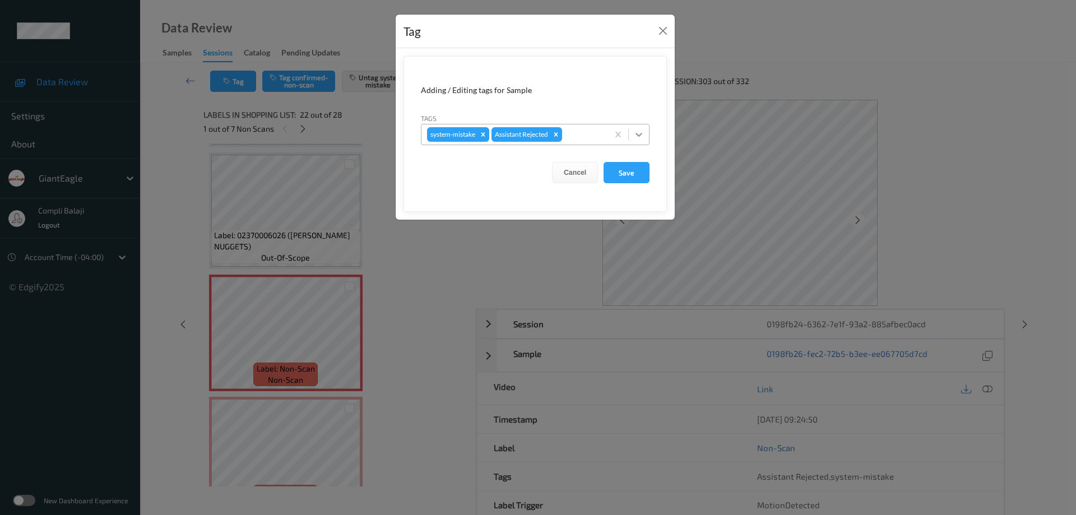
click at [639, 136] on icon at bounding box center [638, 135] width 7 height 4
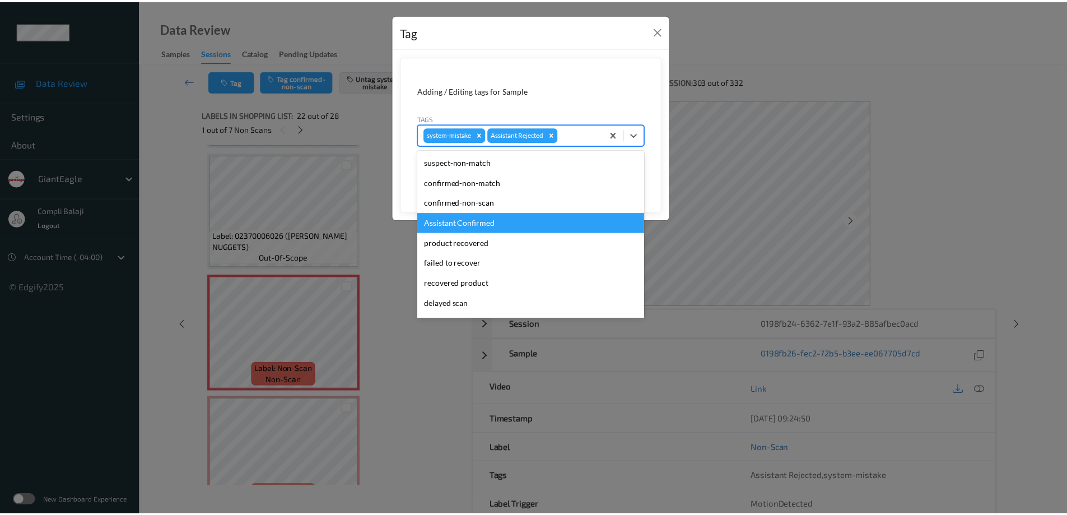
scroll to position [99, 0]
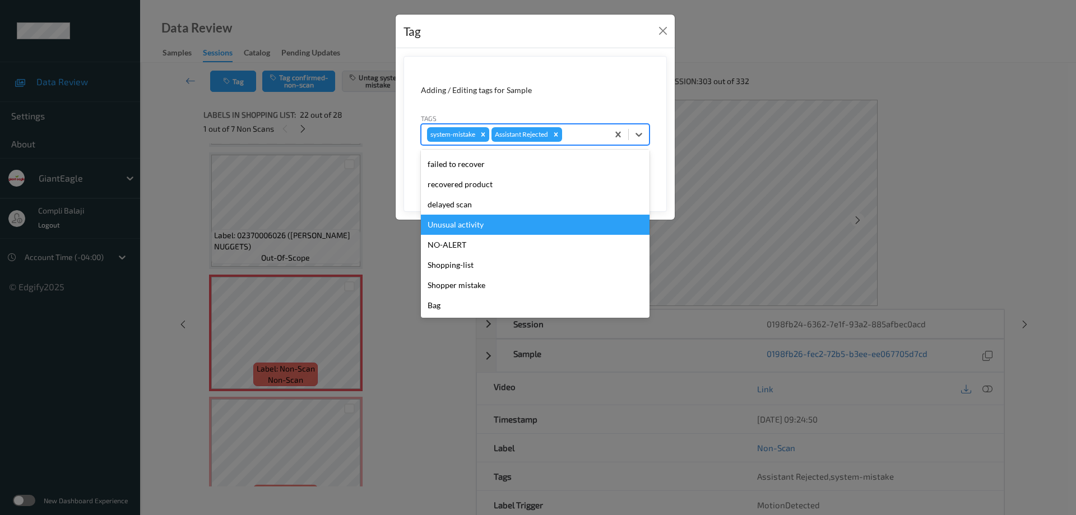
click at [480, 224] on div "Unusual activity" at bounding box center [535, 225] width 229 height 20
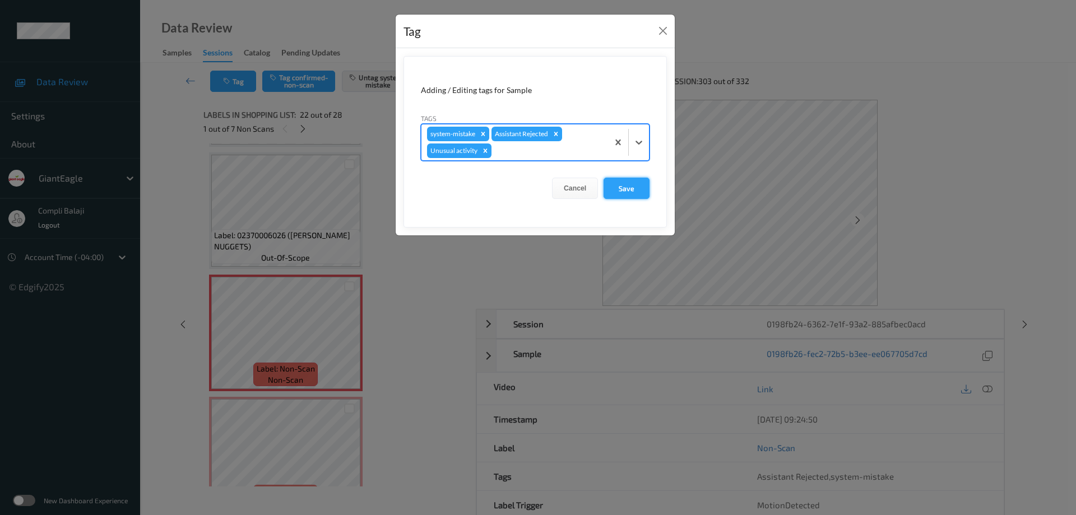
click at [630, 190] on button "Save" at bounding box center [626, 188] width 46 height 21
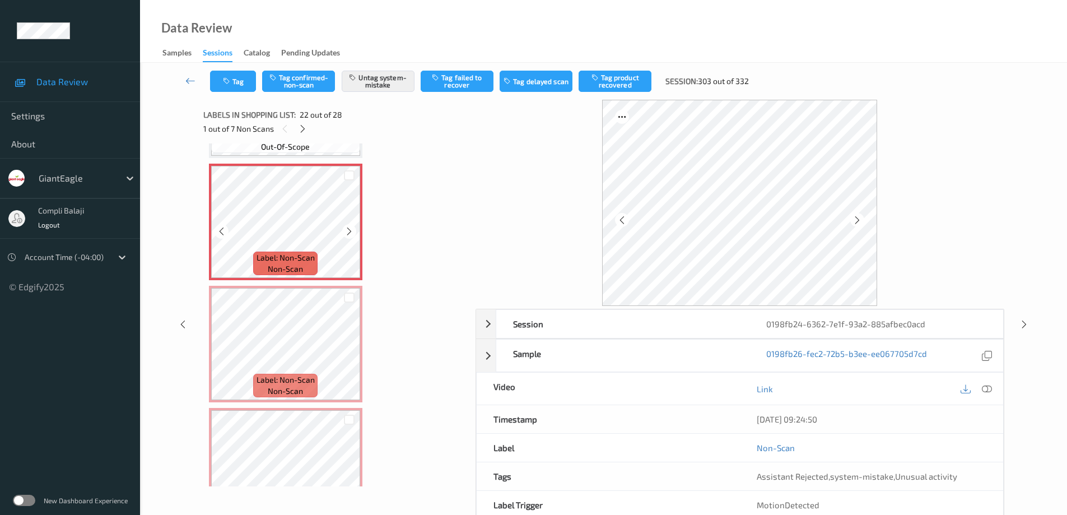
scroll to position [2608, 0]
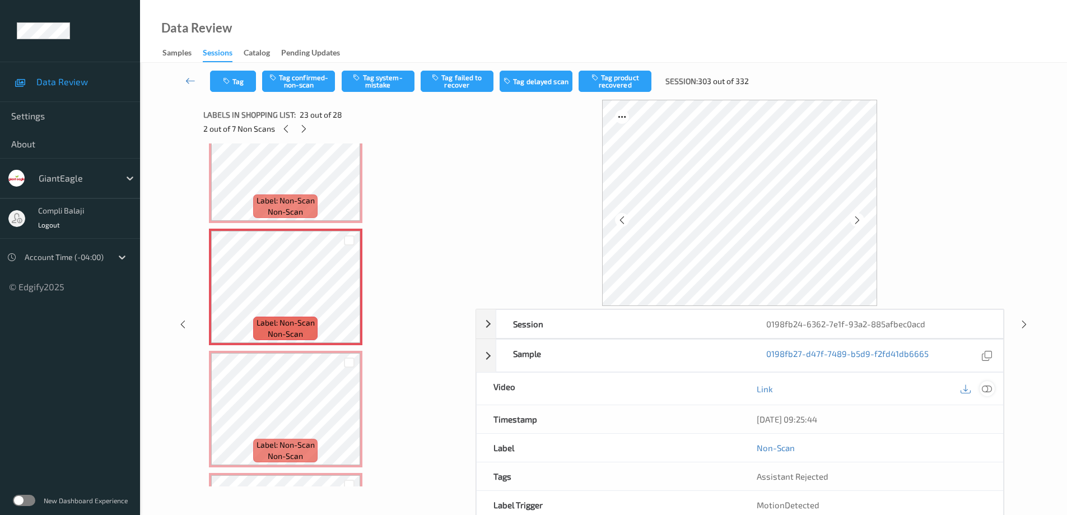
click at [987, 389] on icon at bounding box center [987, 389] width 10 height 10
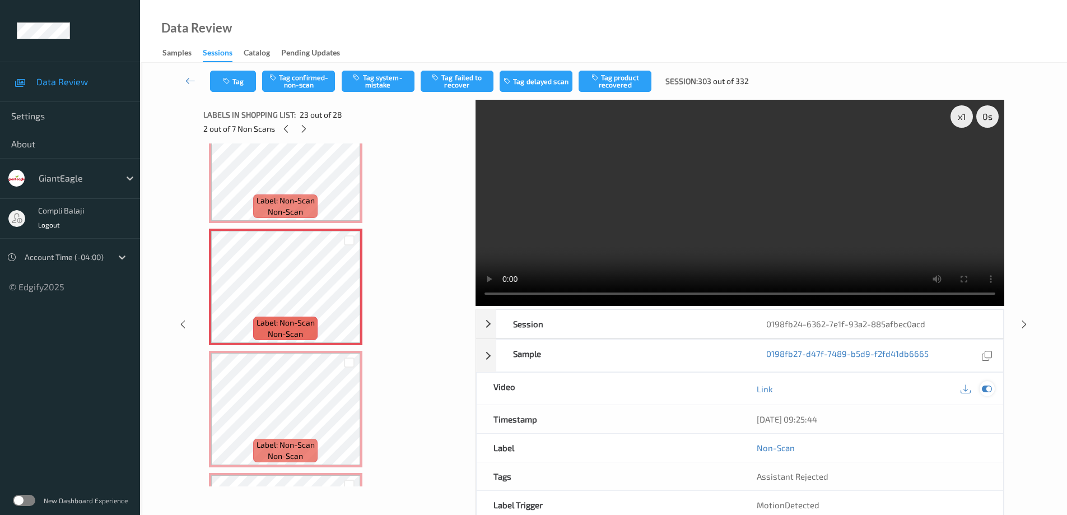
click at [989, 389] on icon at bounding box center [987, 389] width 10 height 10
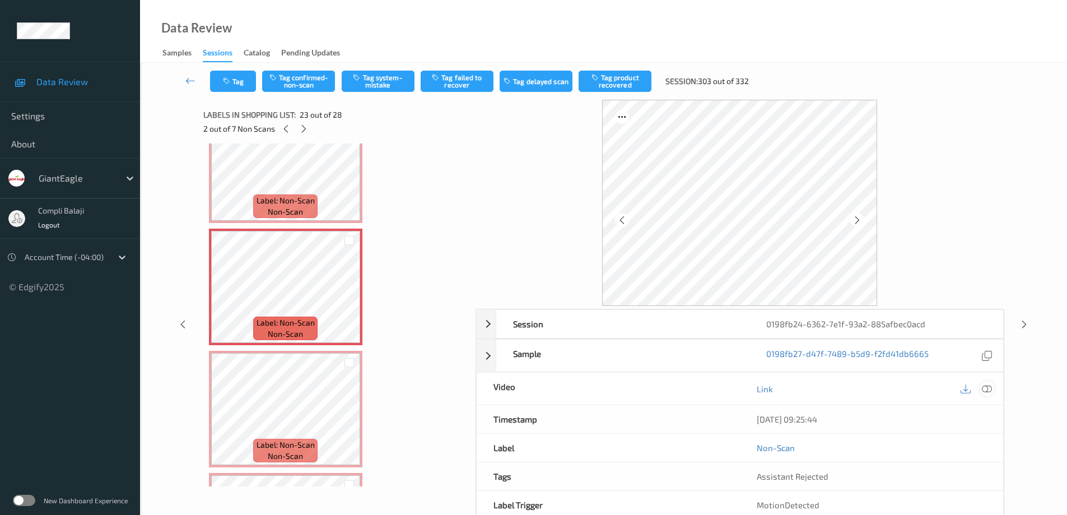
click at [987, 389] on icon at bounding box center [987, 389] width 10 height 10
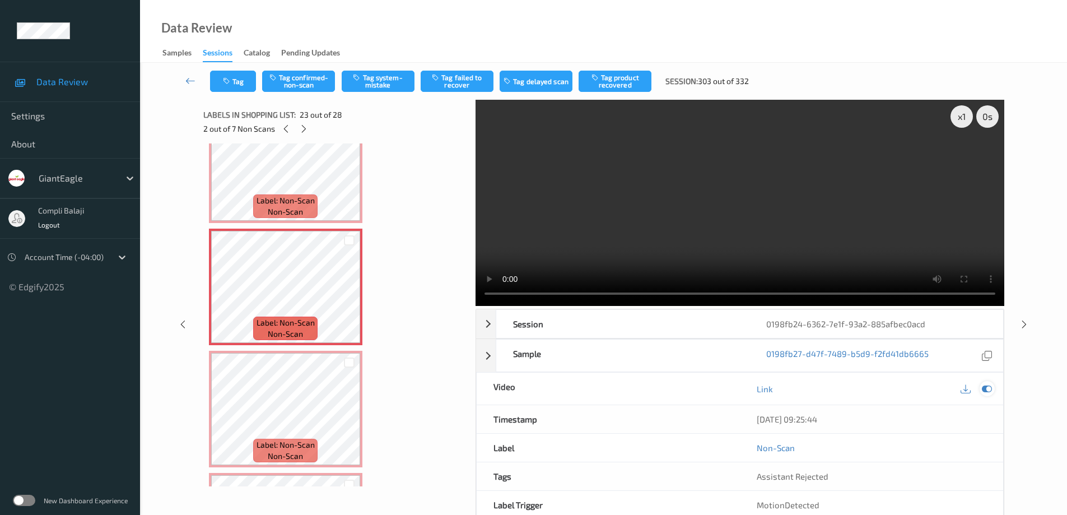
click at [986, 389] on icon at bounding box center [987, 389] width 10 height 10
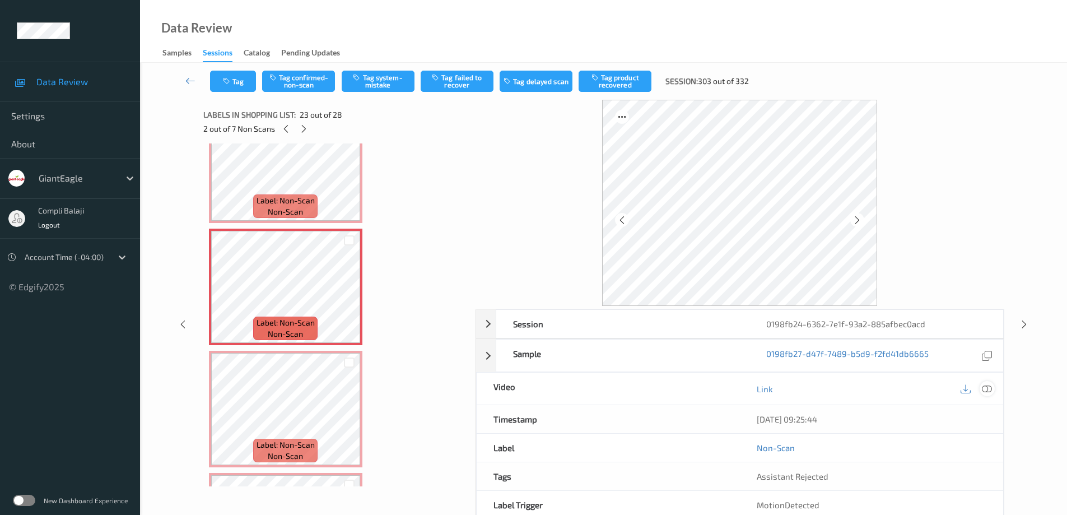
click at [990, 388] on icon at bounding box center [987, 389] width 10 height 10
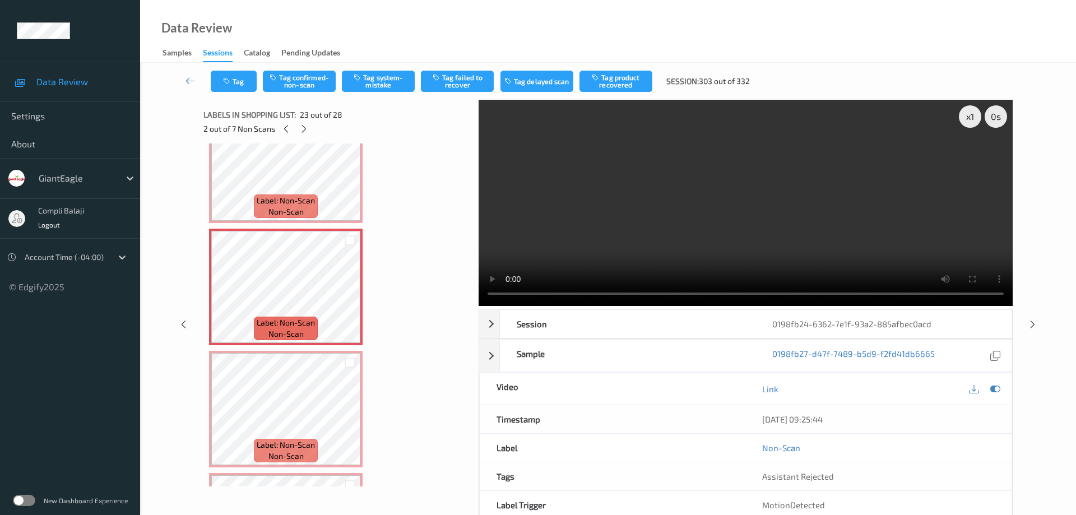
click at [490, 157] on video at bounding box center [746, 203] width 534 height 206
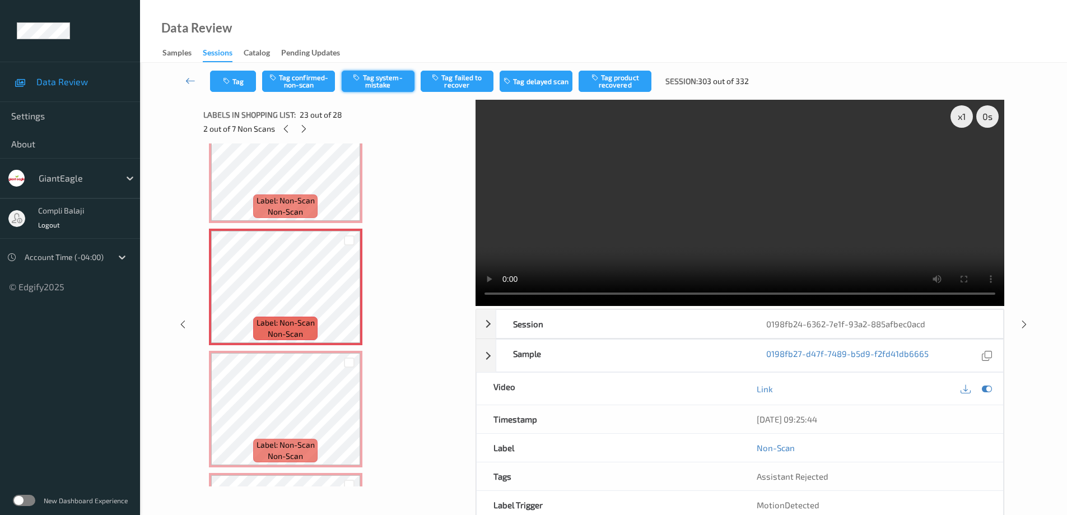
click at [380, 81] on button "Tag system-mistake" at bounding box center [378, 81] width 73 height 21
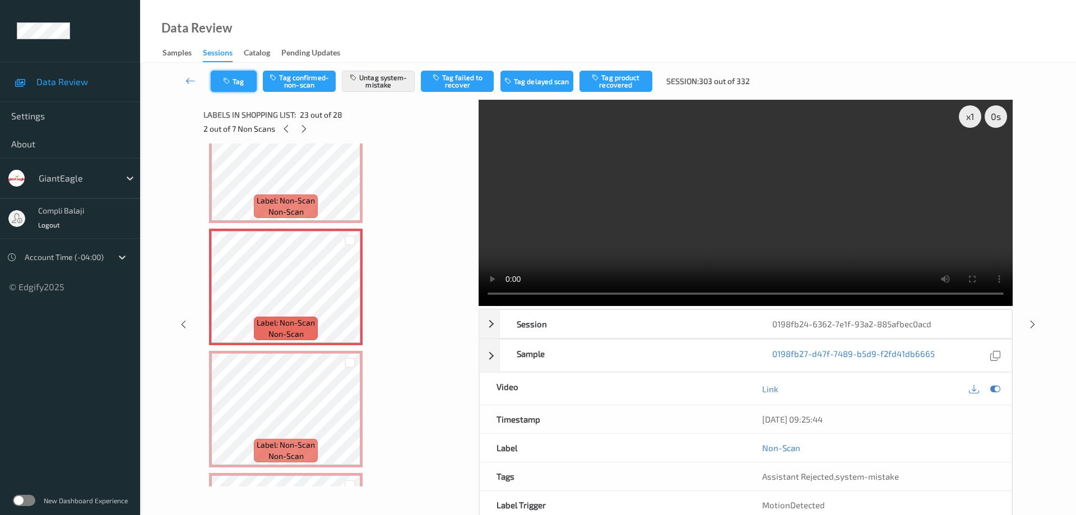
click at [243, 85] on button "Tag" at bounding box center [234, 81] width 46 height 21
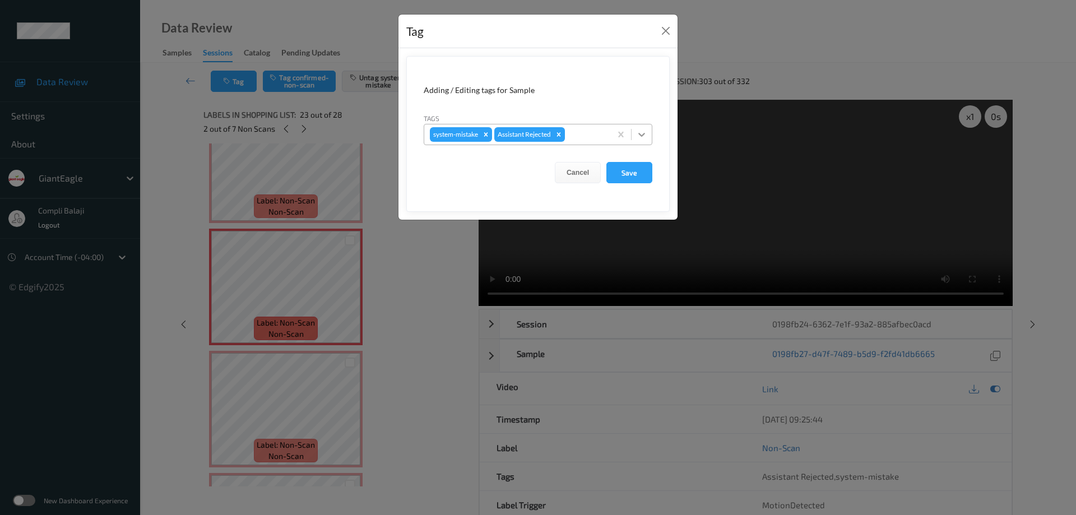
click at [643, 136] on icon at bounding box center [641, 134] width 11 height 11
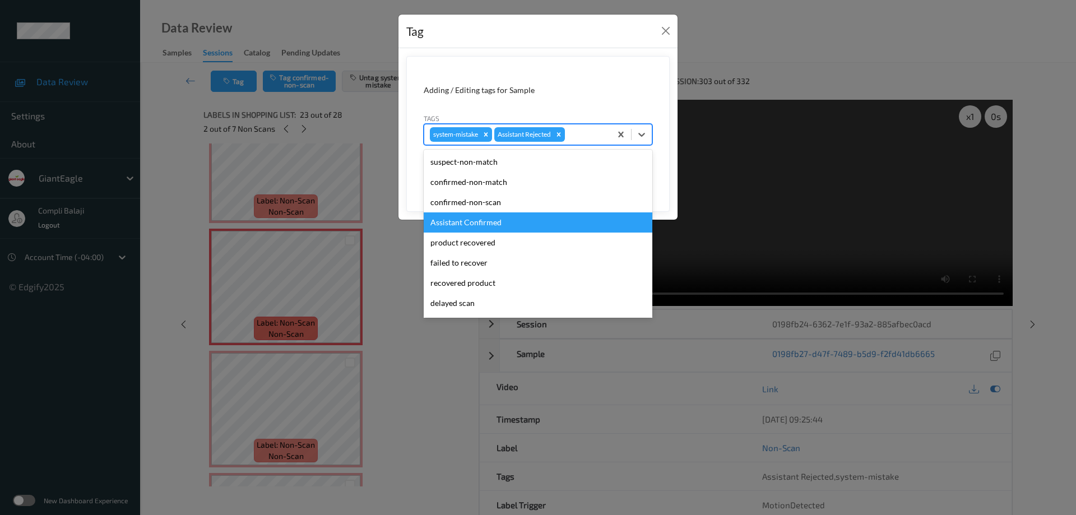
scroll to position [56, 0]
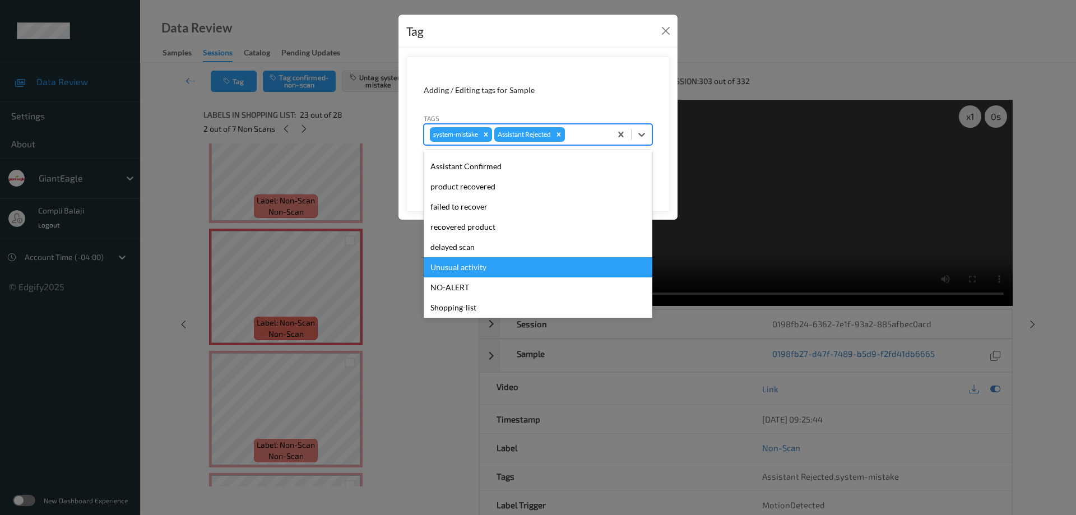
click at [481, 266] on div "Unusual activity" at bounding box center [538, 267] width 229 height 20
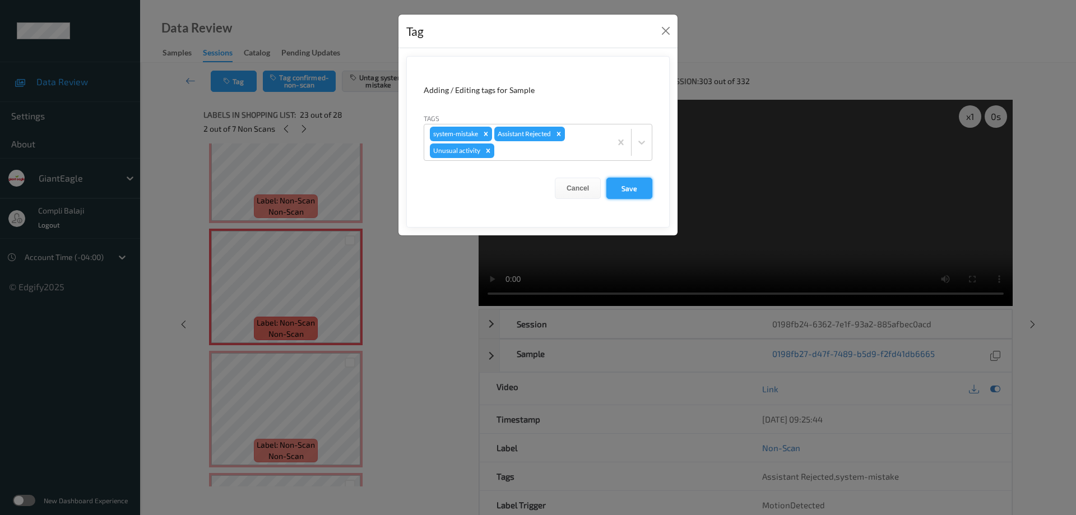
click at [629, 191] on button "Save" at bounding box center [629, 188] width 46 height 21
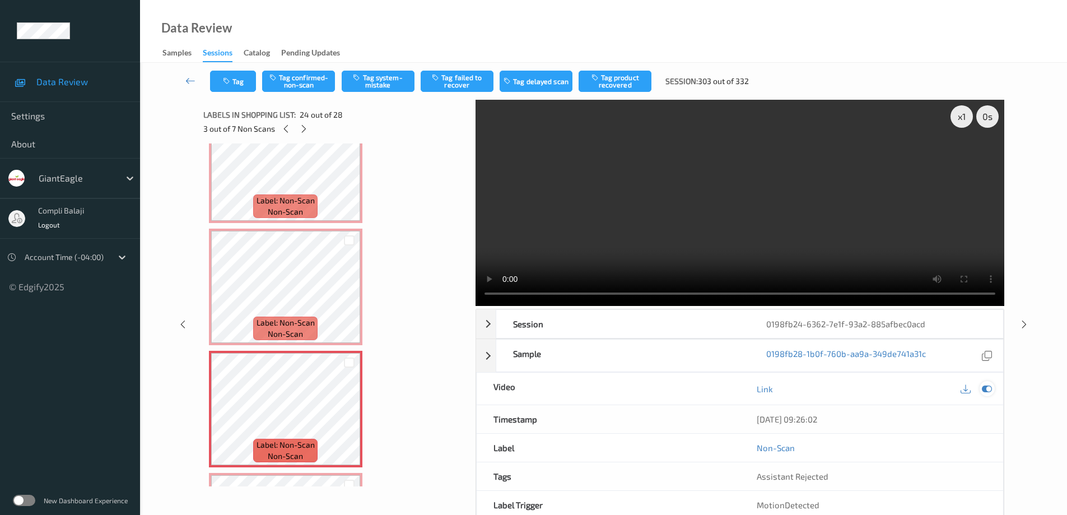
click at [988, 391] on icon at bounding box center [987, 389] width 10 height 10
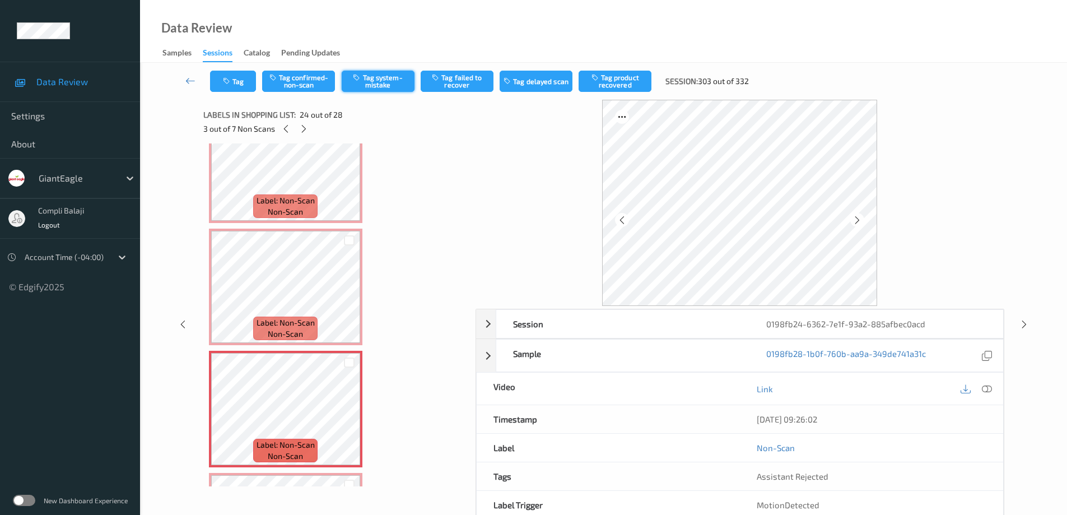
click at [374, 80] on button "Tag system-mistake" at bounding box center [378, 81] width 73 height 21
click at [244, 86] on button "Tag" at bounding box center [233, 81] width 46 height 21
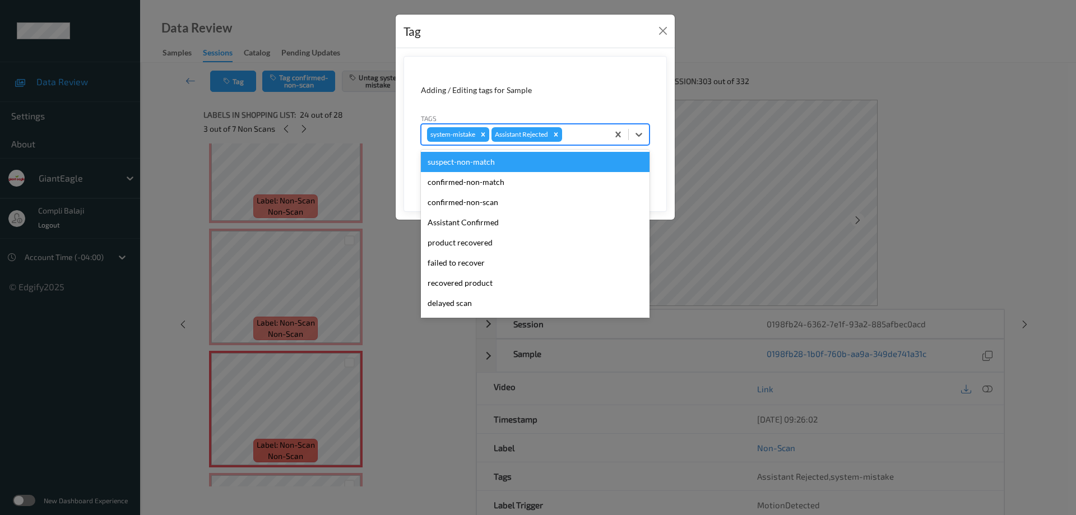
drag, startPoint x: 638, startPoint y: 137, endPoint x: 562, endPoint y: 154, distance: 77.6
click at [637, 137] on icon at bounding box center [638, 134] width 11 height 11
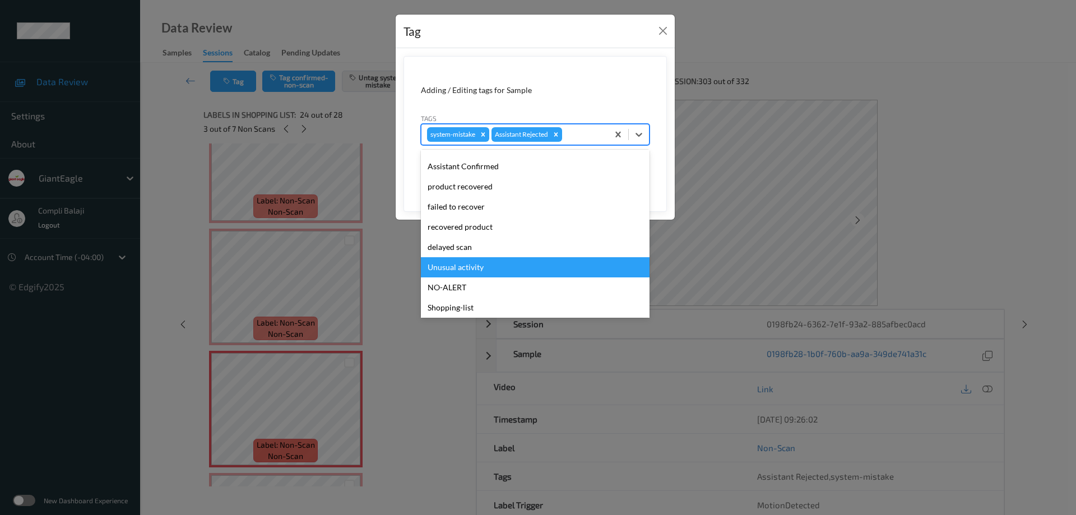
click at [475, 273] on div "Unusual activity" at bounding box center [535, 267] width 229 height 20
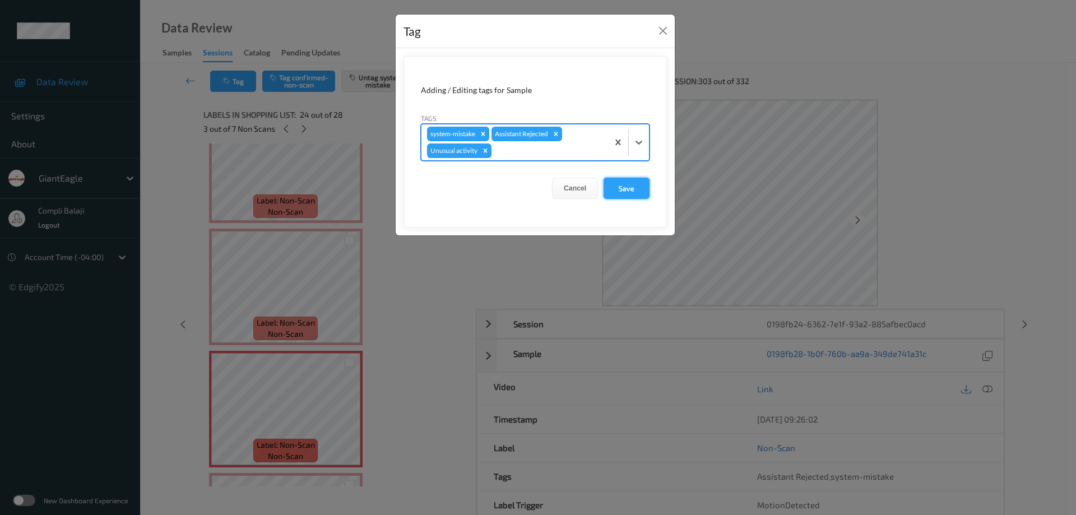
click at [631, 191] on button "Save" at bounding box center [626, 188] width 46 height 21
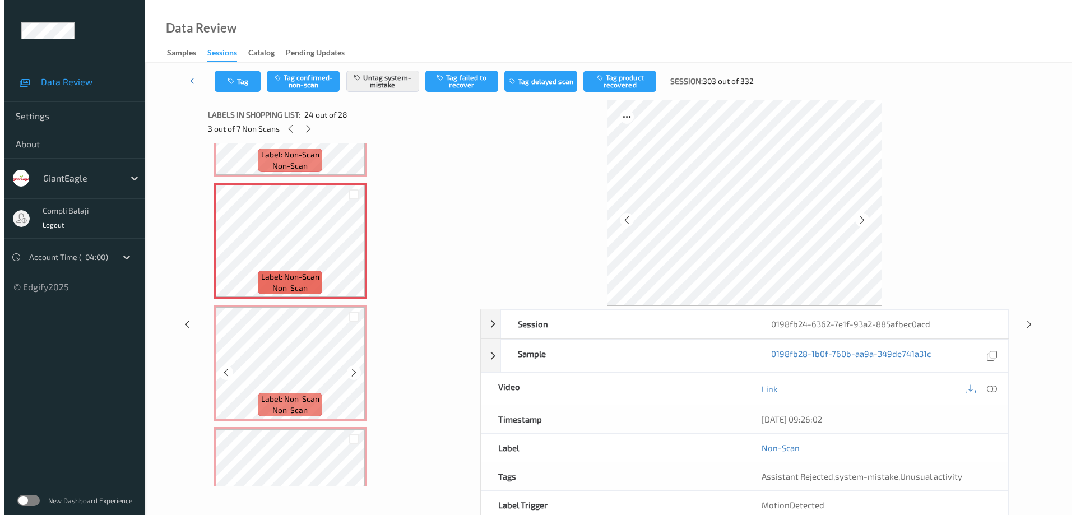
scroll to position [2832, 0]
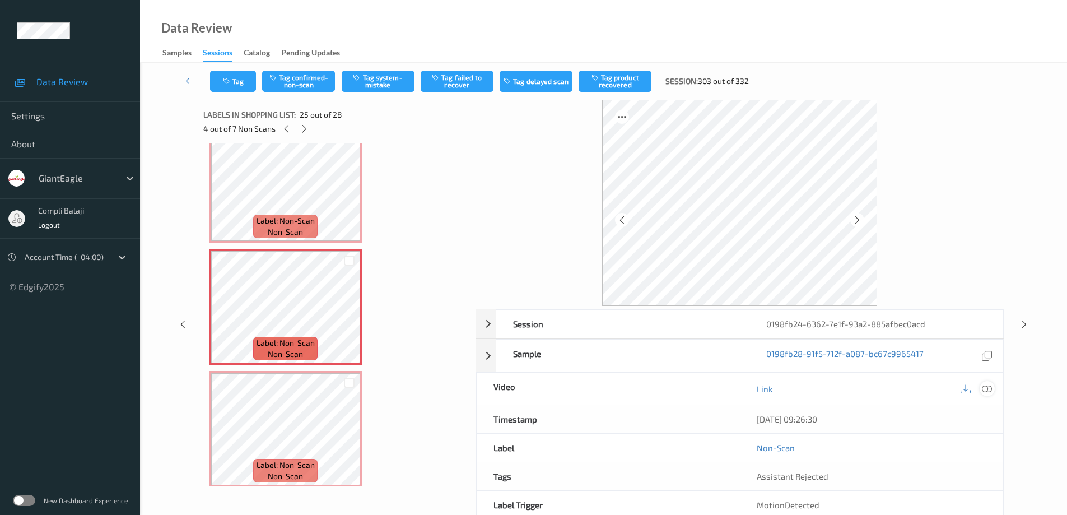
drag, startPoint x: 990, startPoint y: 385, endPoint x: 981, endPoint y: 382, distance: 9.4
click at [990, 385] on icon at bounding box center [987, 389] width 10 height 10
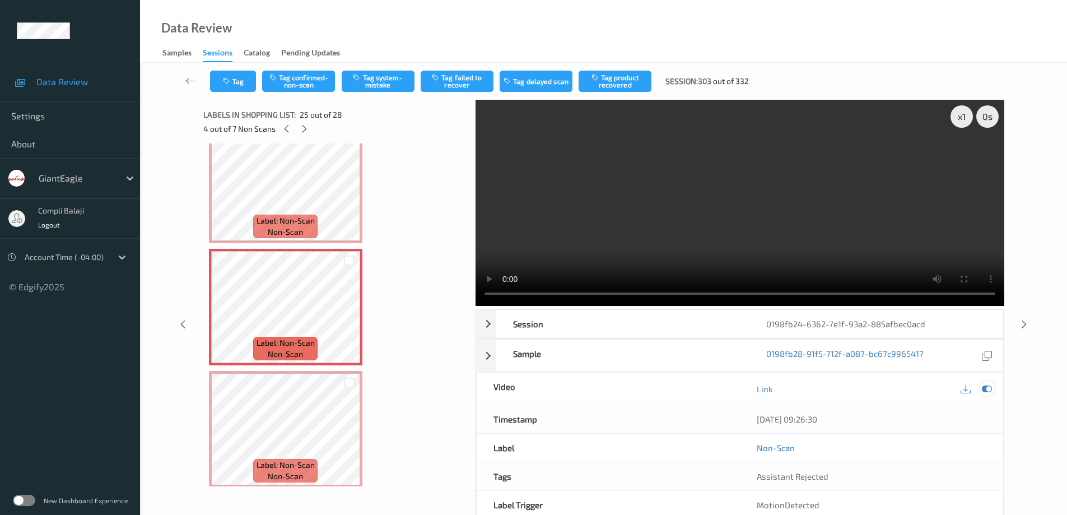
click at [986, 386] on icon at bounding box center [987, 389] width 10 height 10
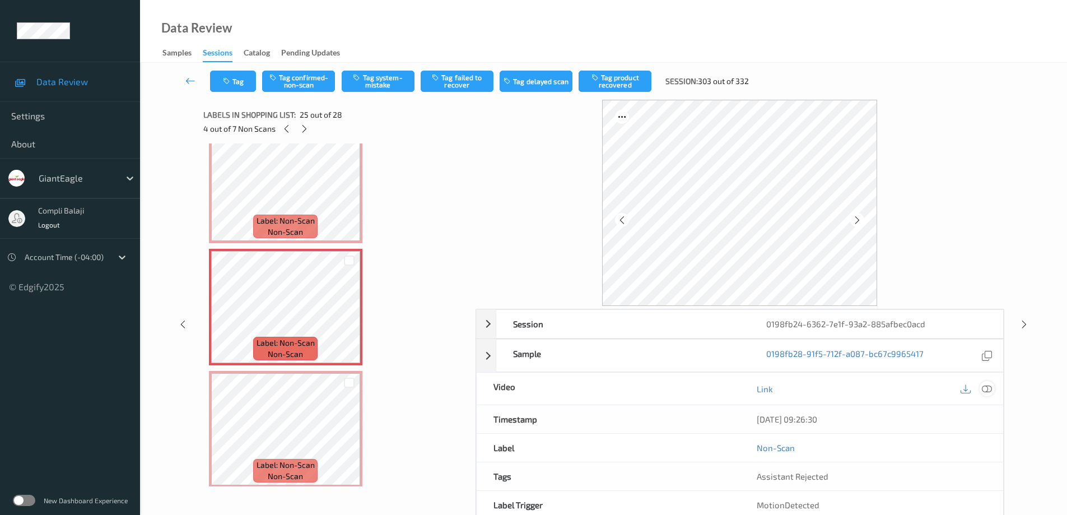
click at [990, 390] on icon at bounding box center [987, 389] width 10 height 10
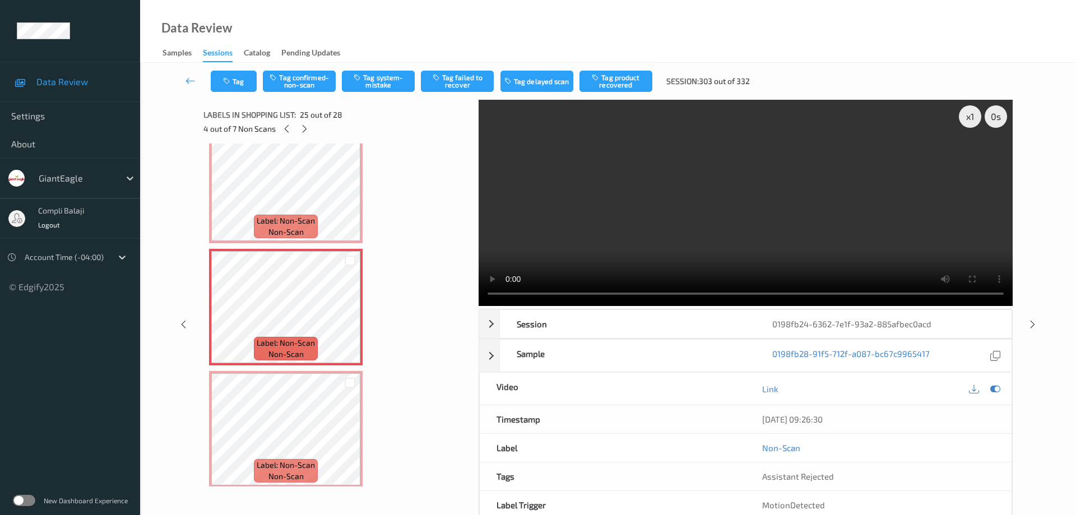
click at [851, 173] on video at bounding box center [746, 203] width 534 height 206
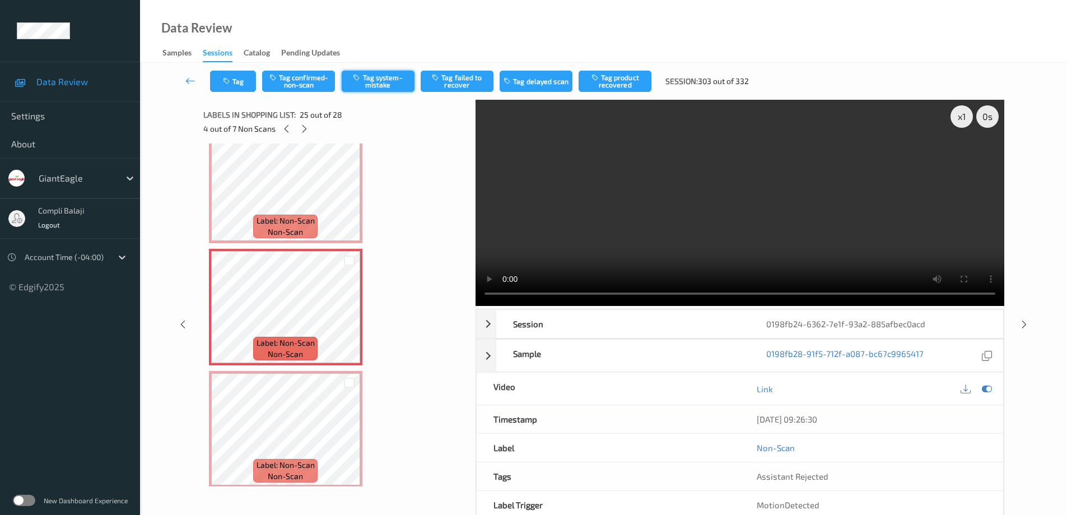
click at [398, 85] on button "Tag system-mistake" at bounding box center [378, 81] width 73 height 21
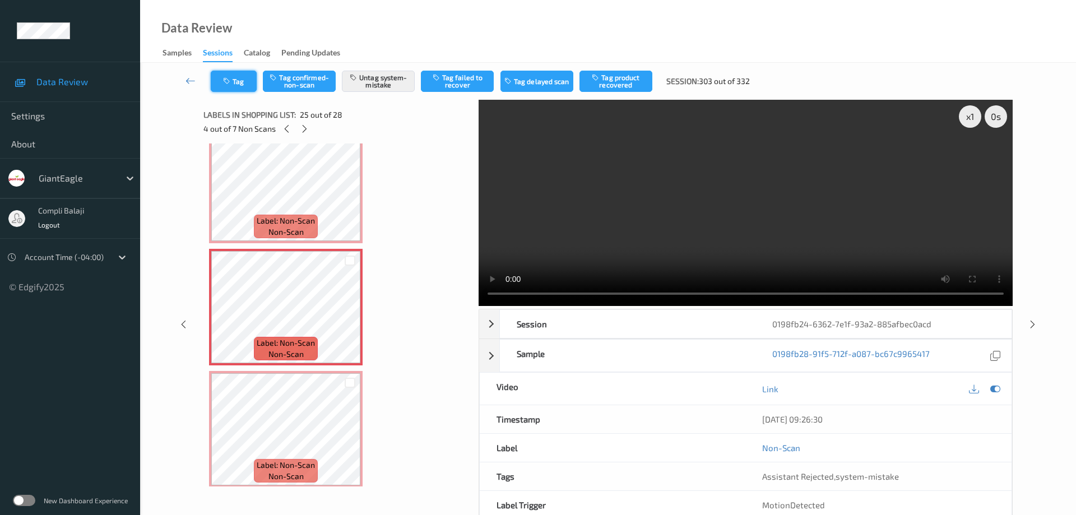
click at [243, 85] on button "Tag" at bounding box center [234, 81] width 46 height 21
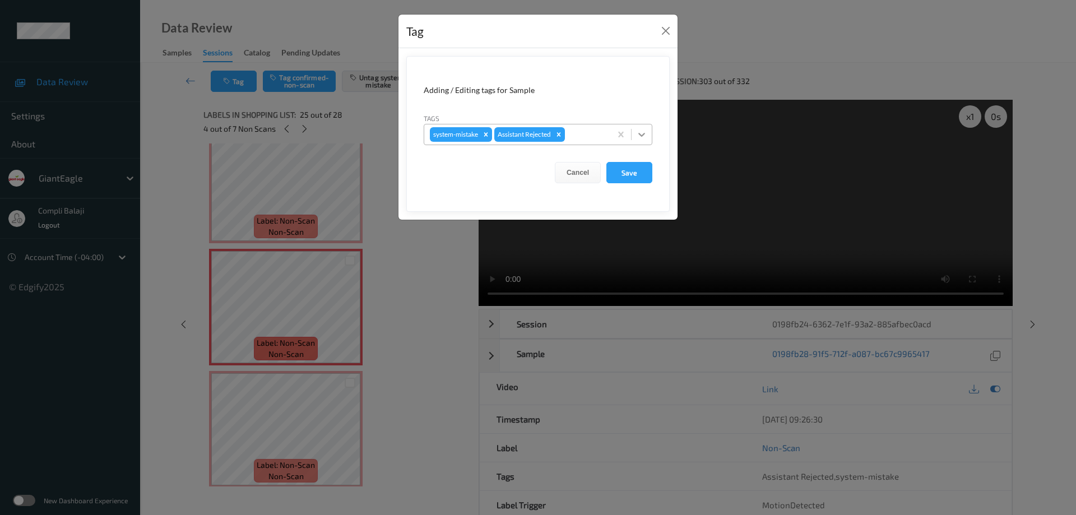
drag, startPoint x: 645, startPoint y: 133, endPoint x: 595, endPoint y: 147, distance: 52.3
click at [645, 133] on icon at bounding box center [641, 134] width 11 height 11
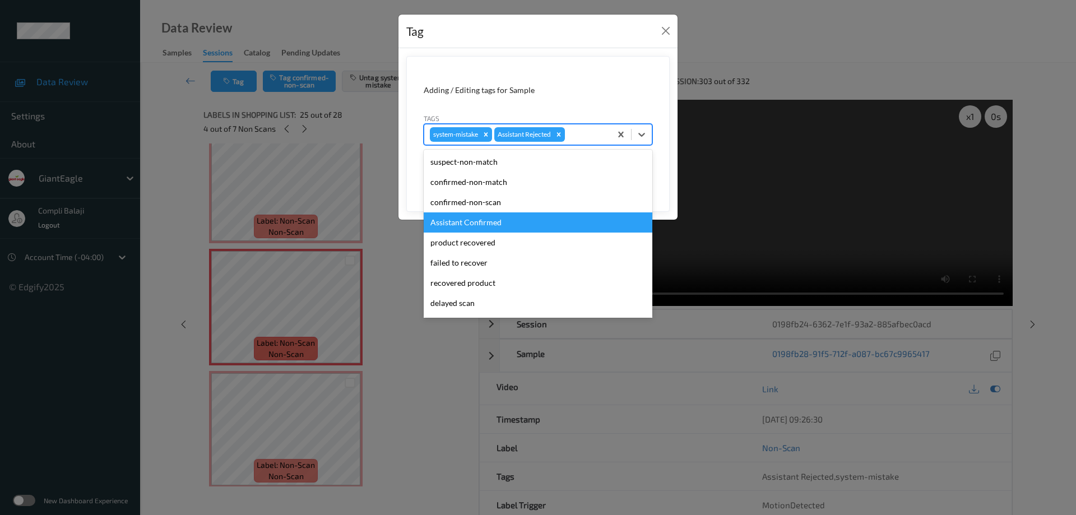
scroll to position [56, 0]
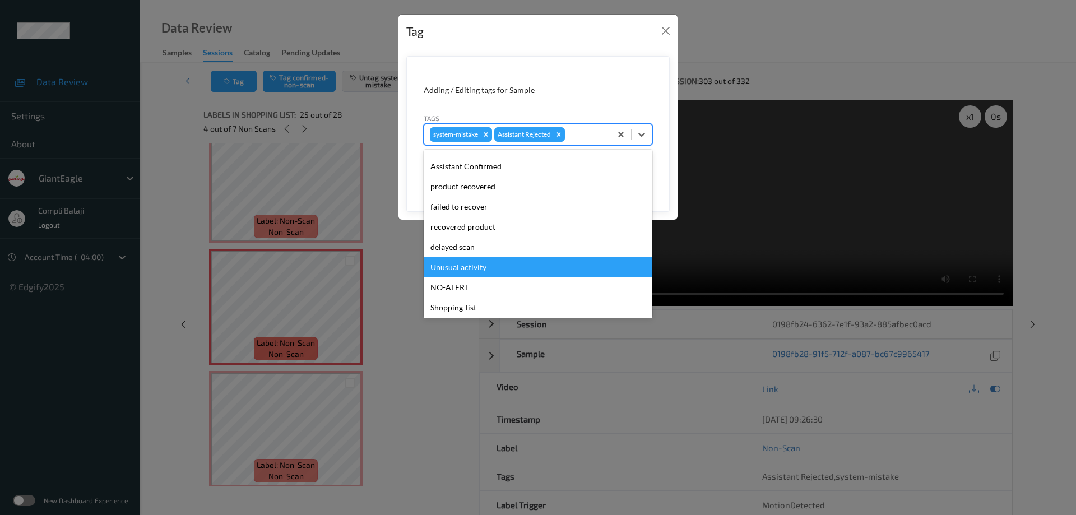
drag, startPoint x: 474, startPoint y: 270, endPoint x: 519, endPoint y: 266, distance: 45.6
click at [475, 270] on div "Unusual activity" at bounding box center [538, 267] width 229 height 20
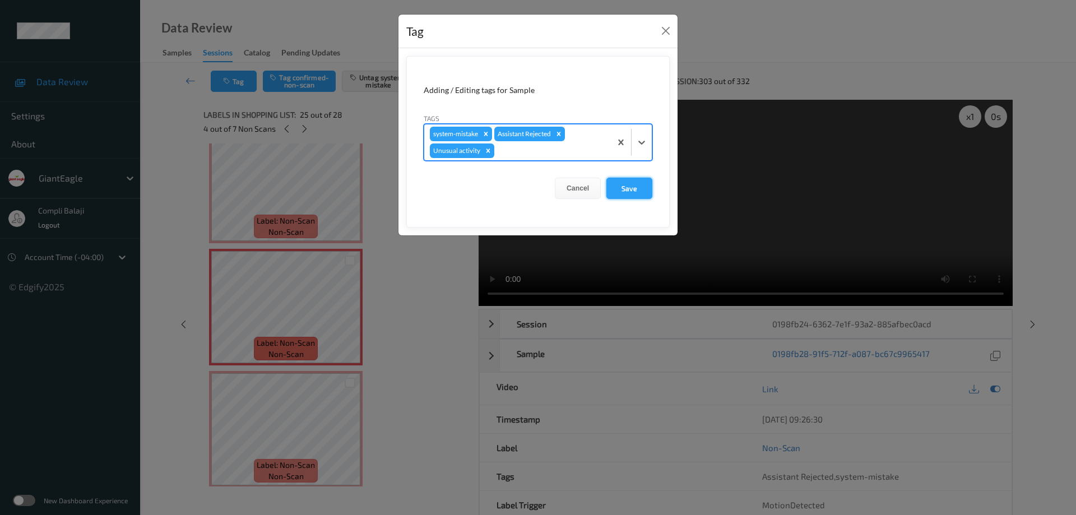
drag, startPoint x: 640, startPoint y: 191, endPoint x: 676, endPoint y: 201, distance: 37.1
click at [641, 191] on button "Save" at bounding box center [629, 188] width 46 height 21
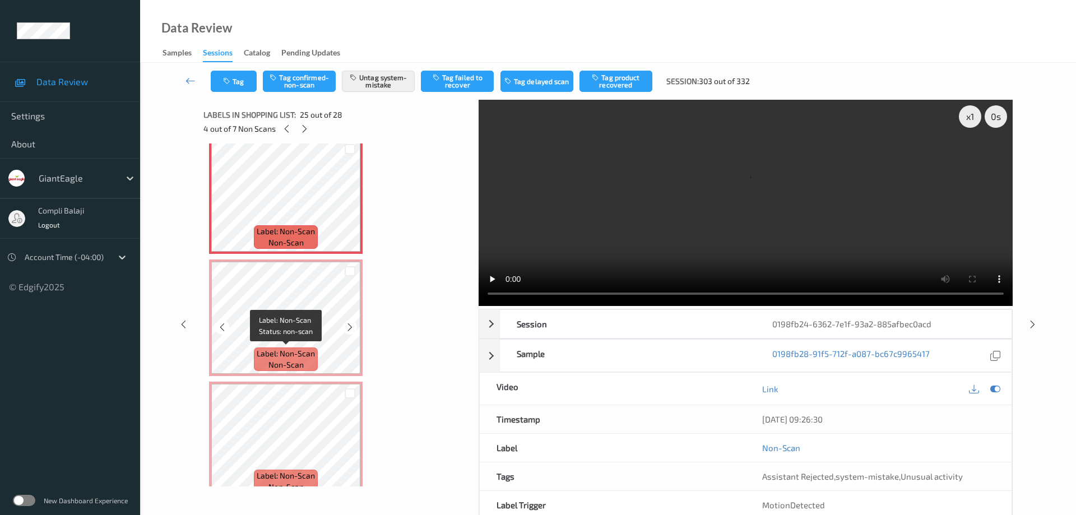
scroll to position [2944, 0]
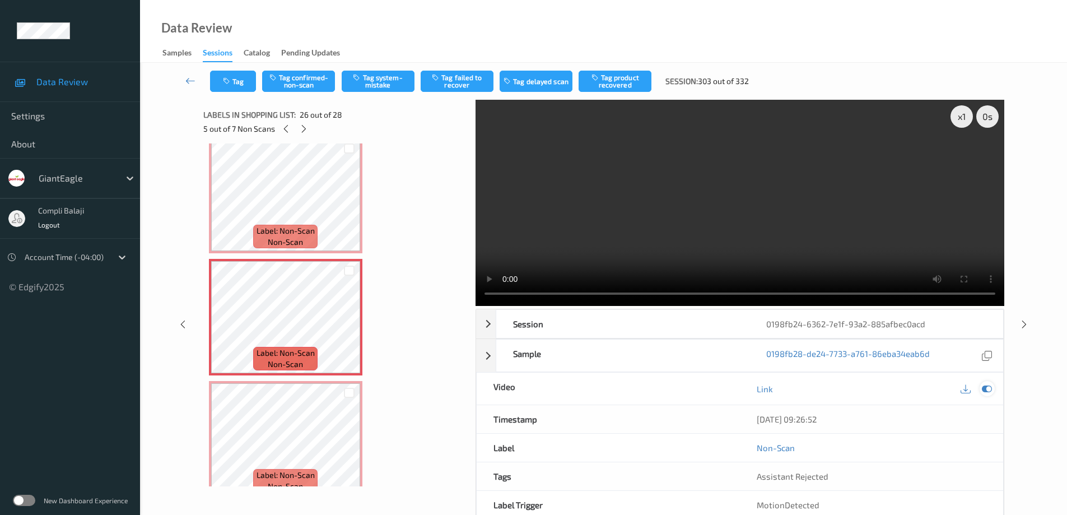
click at [991, 389] on icon at bounding box center [987, 389] width 10 height 10
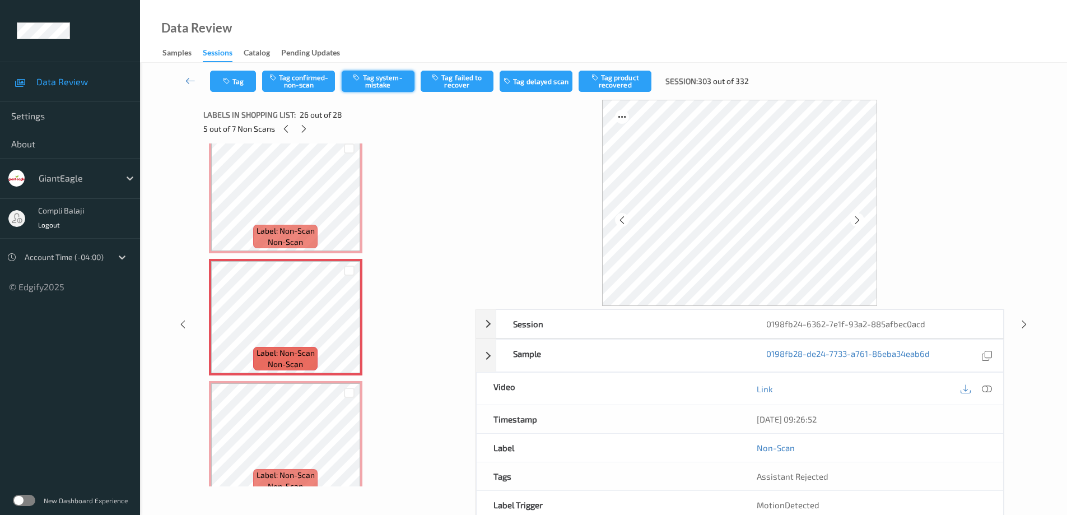
click at [389, 81] on button "Tag system-mistake" at bounding box center [378, 81] width 73 height 21
click at [348, 327] on icon at bounding box center [350, 327] width 10 height 10
click at [221, 327] on icon at bounding box center [222, 327] width 10 height 10
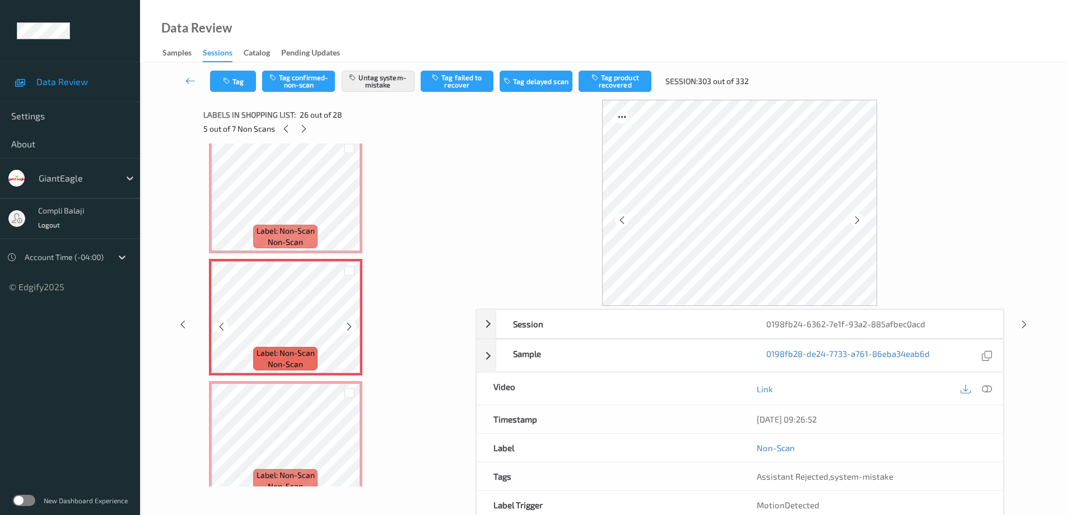
click at [221, 327] on icon at bounding box center [222, 327] width 10 height 10
click at [349, 325] on icon at bounding box center [350, 327] width 10 height 10
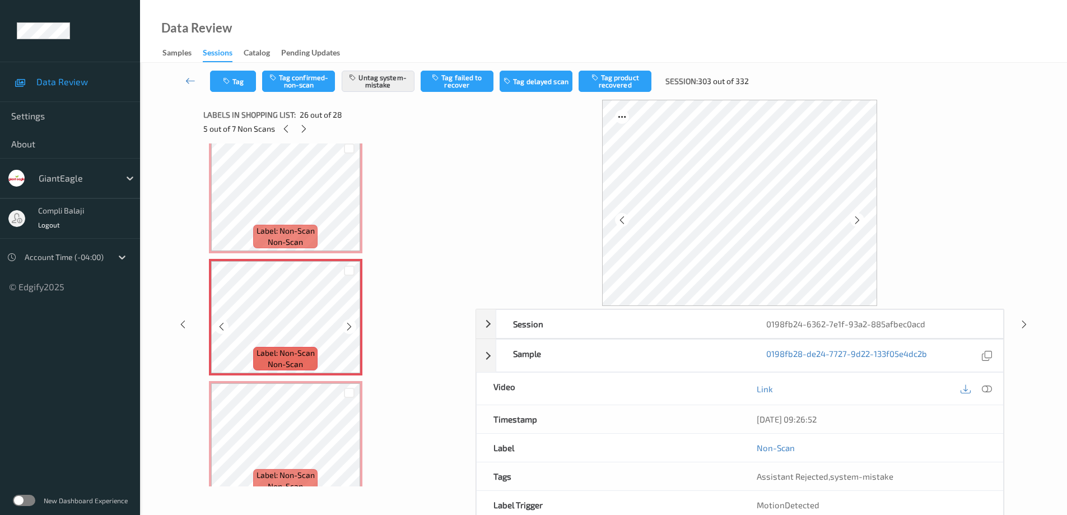
click at [349, 325] on icon at bounding box center [350, 327] width 10 height 10
click at [241, 87] on button "Tag" at bounding box center [233, 81] width 46 height 21
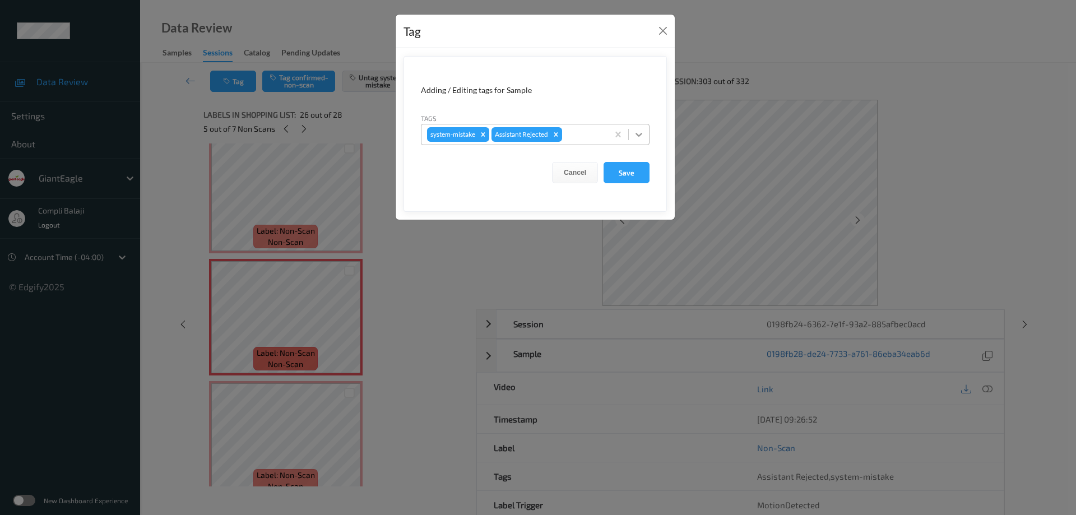
click at [642, 136] on icon at bounding box center [638, 134] width 11 height 11
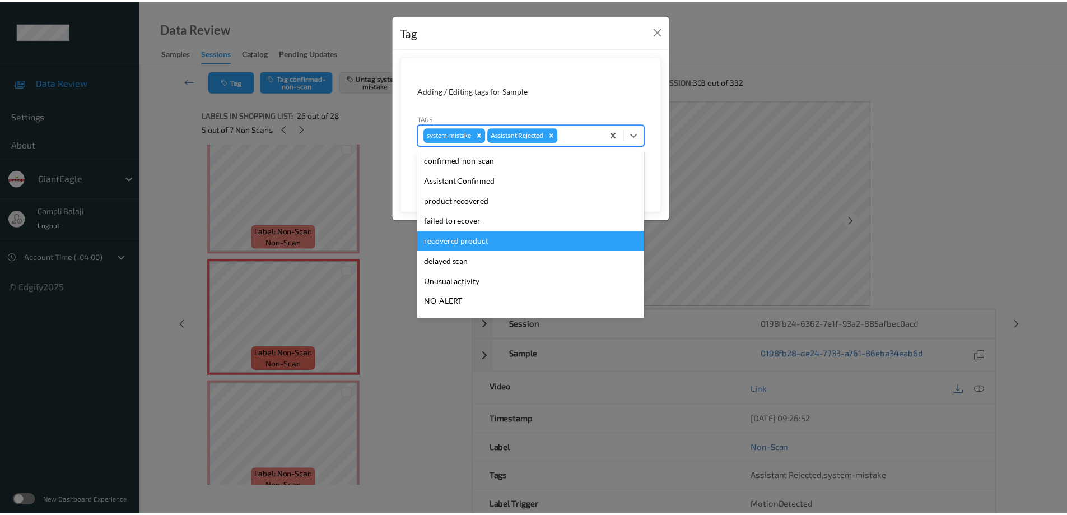
scroll to position [99, 0]
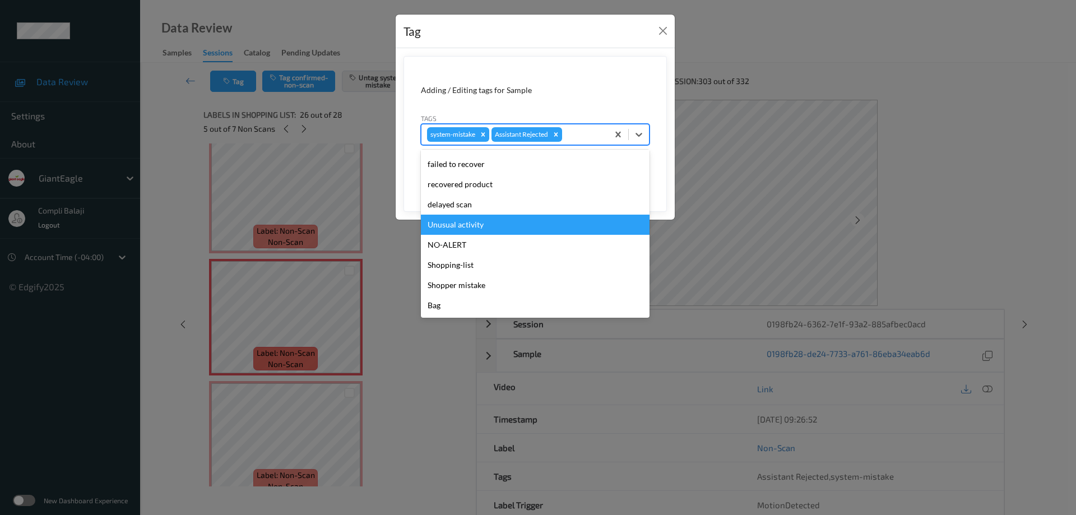
click at [478, 229] on div "Unusual activity" at bounding box center [535, 225] width 229 height 20
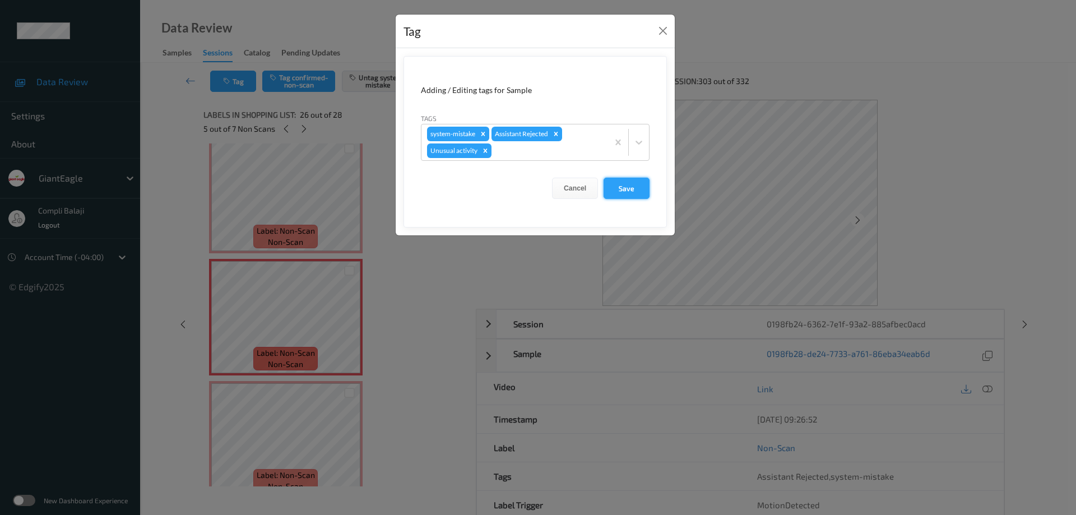
click at [629, 185] on button "Save" at bounding box center [626, 188] width 46 height 21
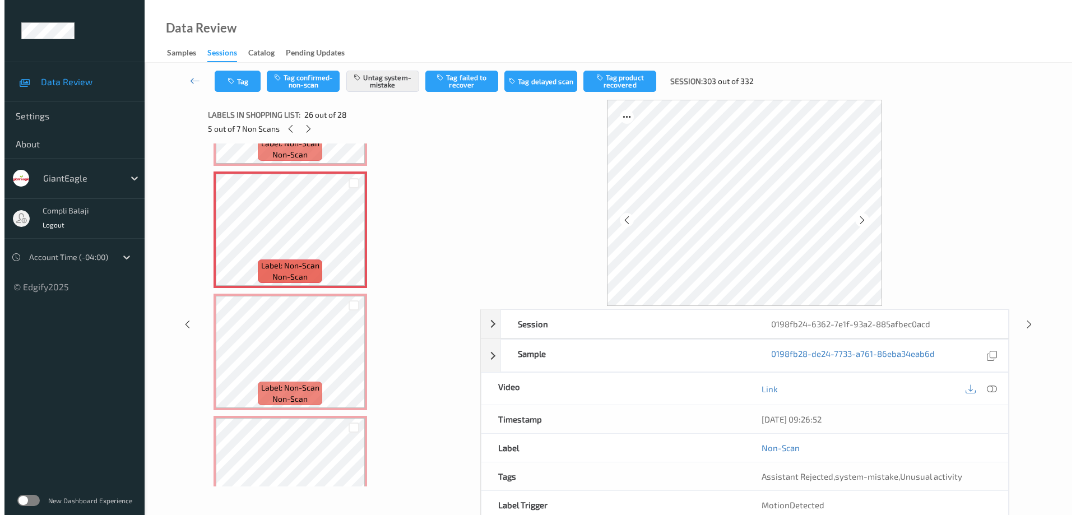
scroll to position [3056, 0]
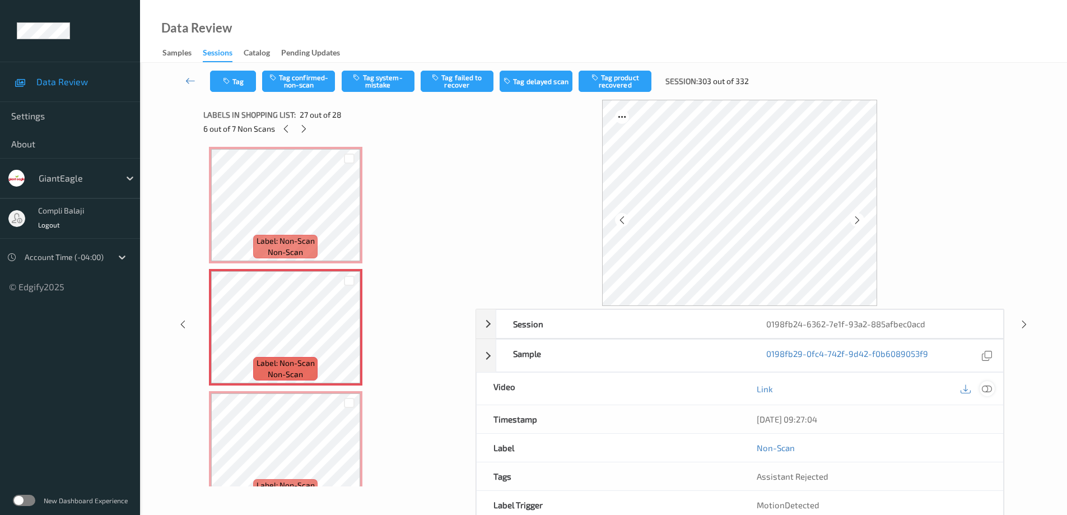
click at [989, 393] on icon at bounding box center [987, 389] width 10 height 10
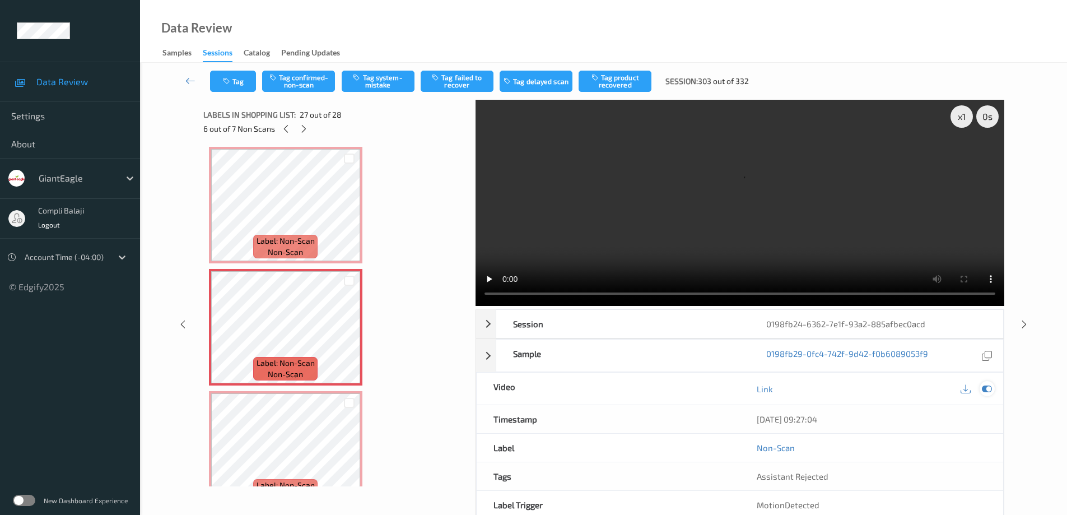
click at [984, 388] on icon at bounding box center [987, 389] width 10 height 10
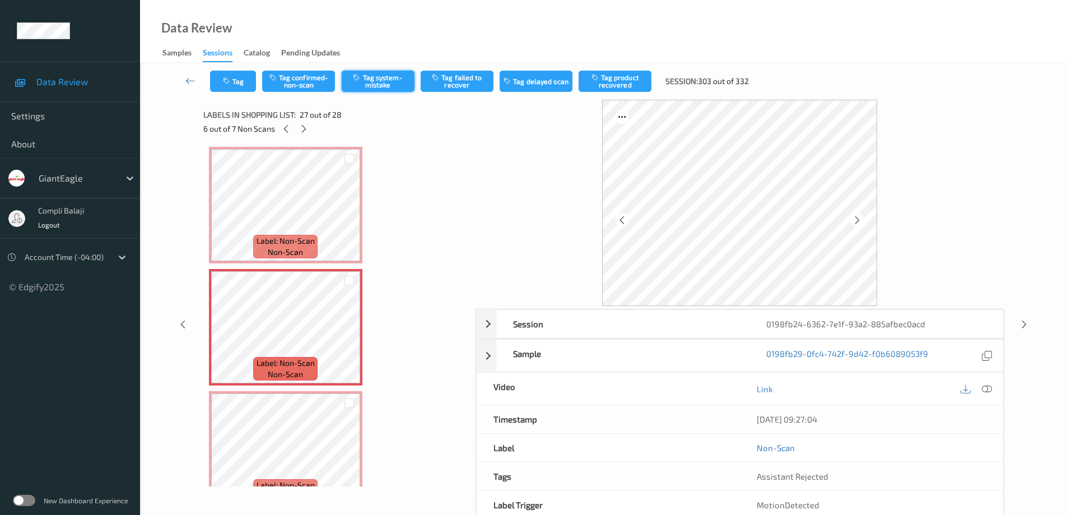
click at [380, 82] on button "Tag system-mistake" at bounding box center [378, 81] width 73 height 21
click at [244, 83] on button "Tag" at bounding box center [233, 81] width 46 height 21
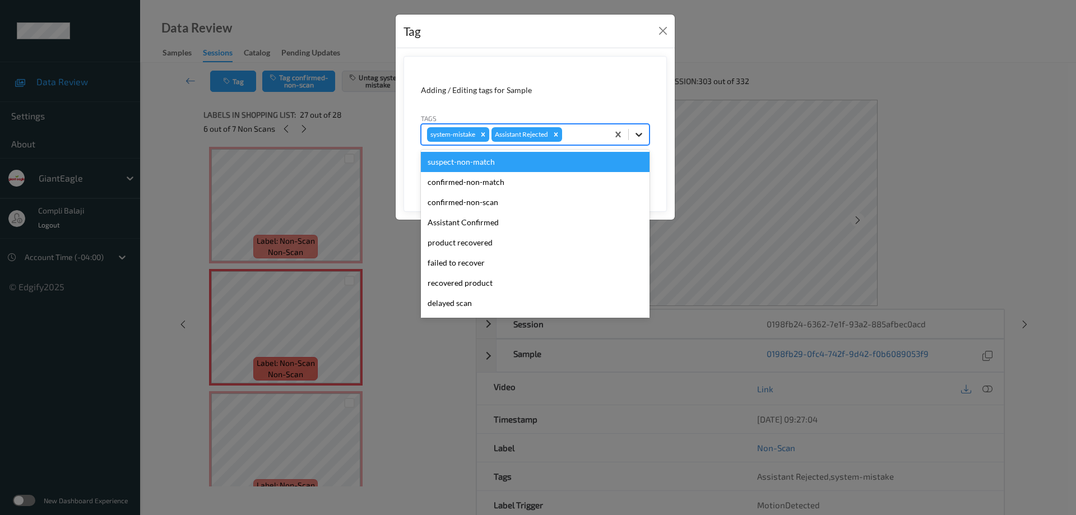
click at [643, 134] on icon at bounding box center [638, 134] width 11 height 11
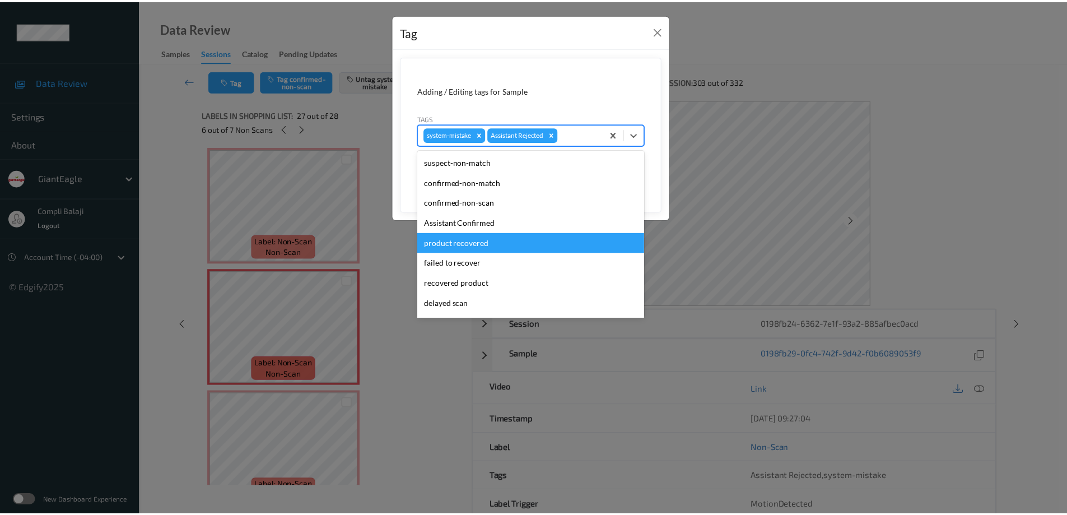
scroll to position [99, 0]
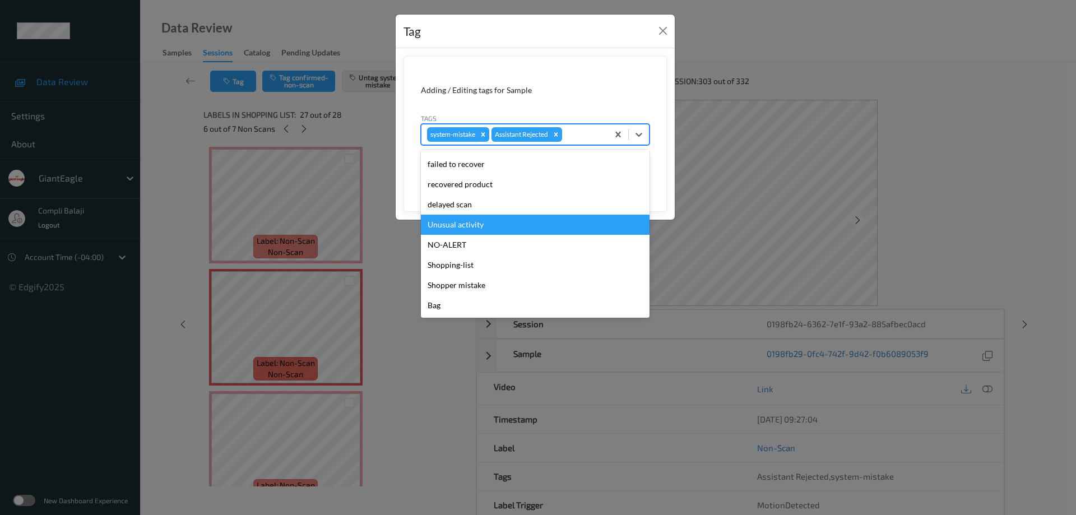
click at [481, 226] on div "Unusual activity" at bounding box center [535, 225] width 229 height 20
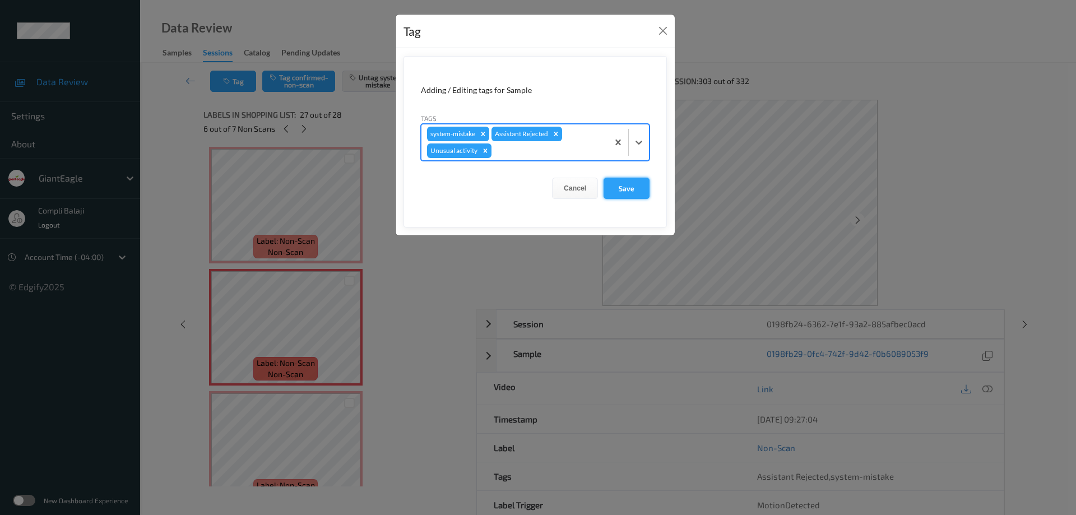
click at [634, 189] on button "Save" at bounding box center [626, 188] width 46 height 21
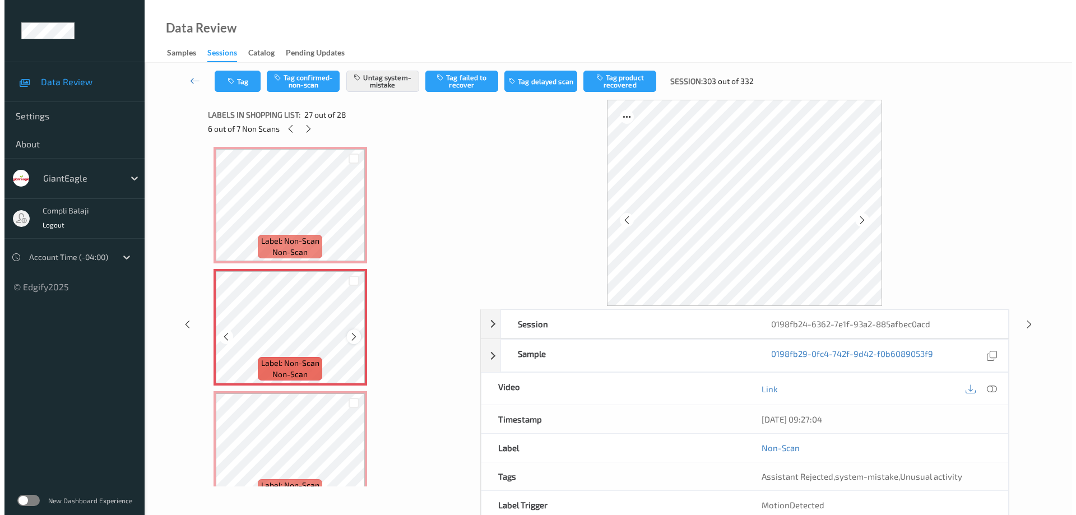
scroll to position [3083, 0]
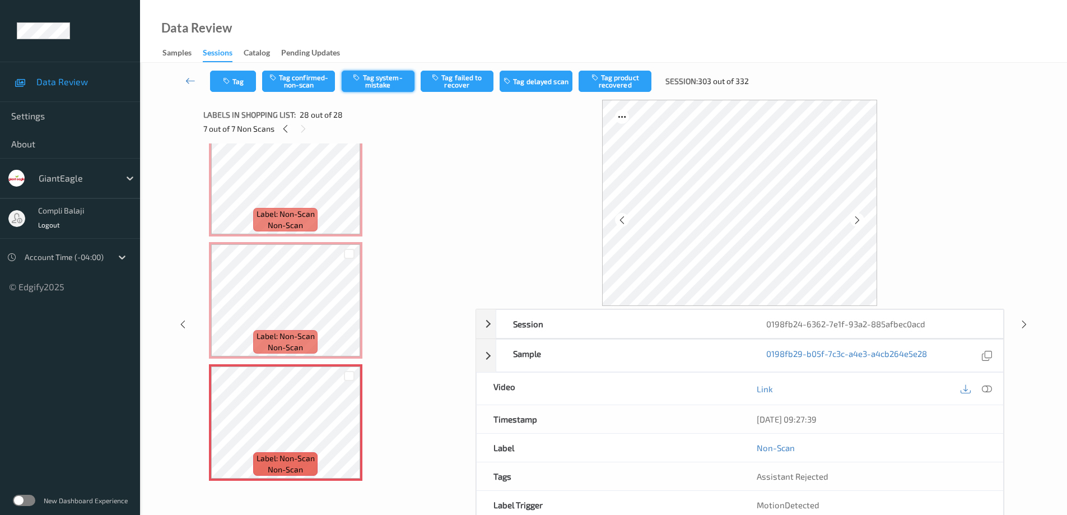
click at [380, 78] on button "Tag system-mistake" at bounding box center [378, 81] width 73 height 21
click at [242, 82] on button "Tag" at bounding box center [233, 81] width 46 height 21
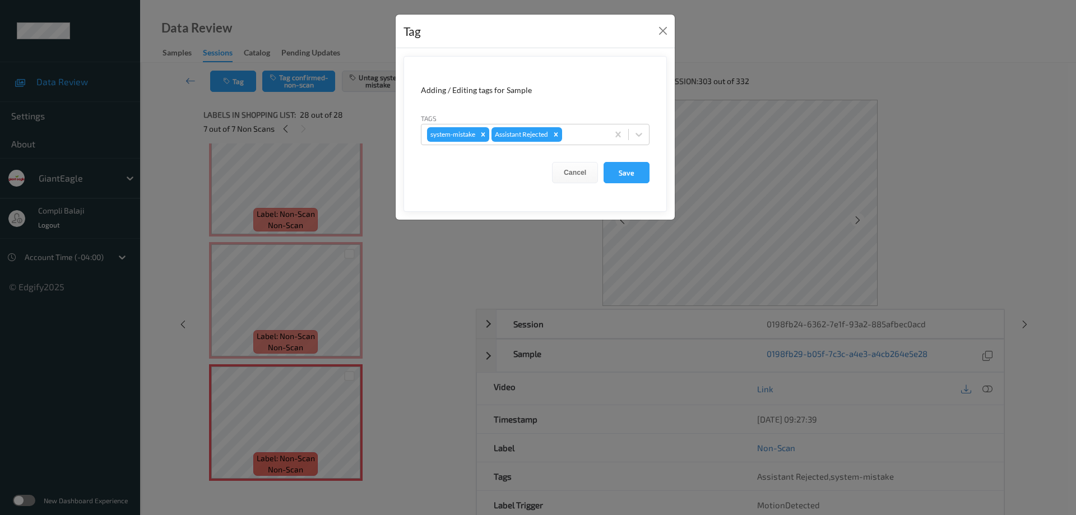
click at [642, 134] on icon at bounding box center [638, 134] width 11 height 11
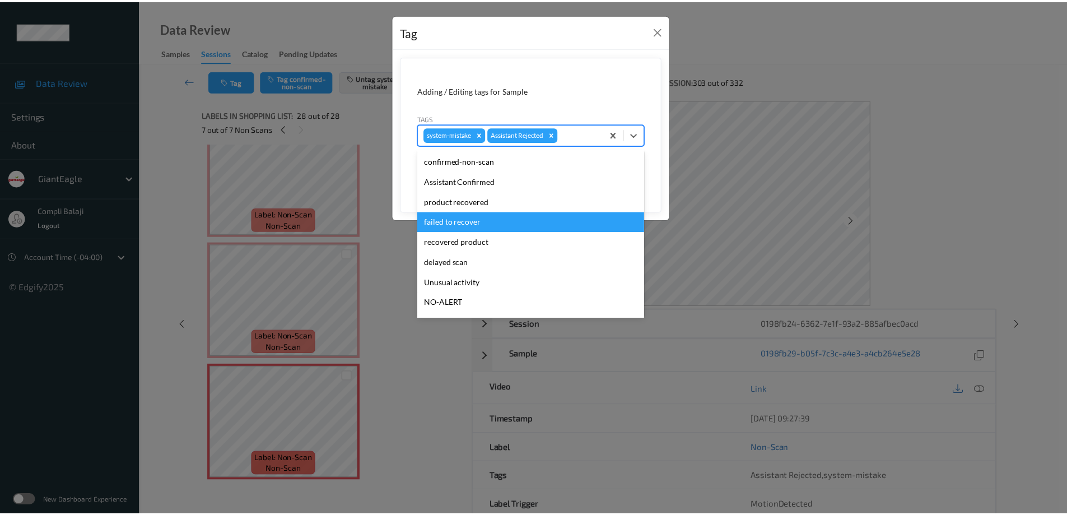
scroll to position [56, 0]
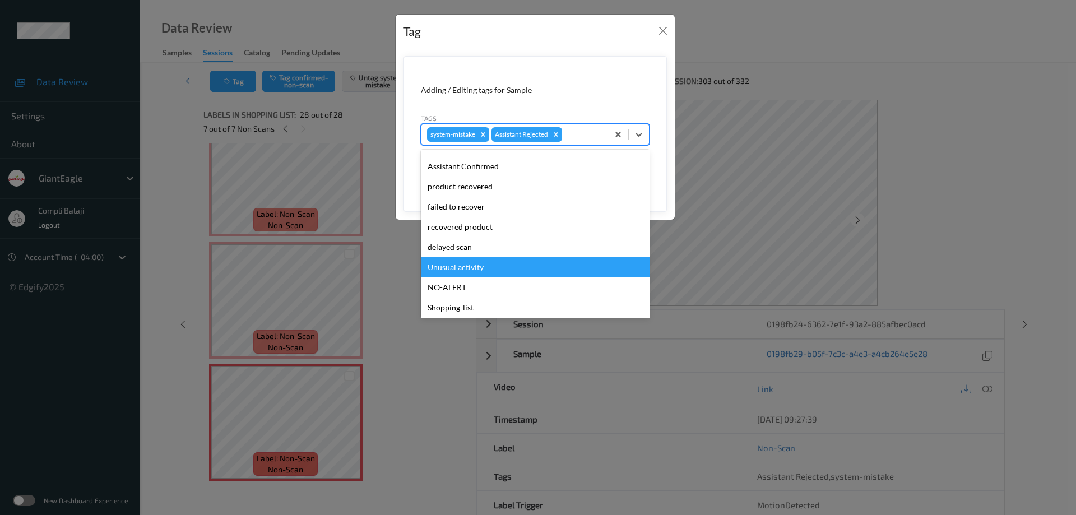
drag, startPoint x: 474, startPoint y: 267, endPoint x: 631, endPoint y: 242, distance: 159.4
click at [475, 267] on div "Unusual activity" at bounding box center [535, 267] width 229 height 20
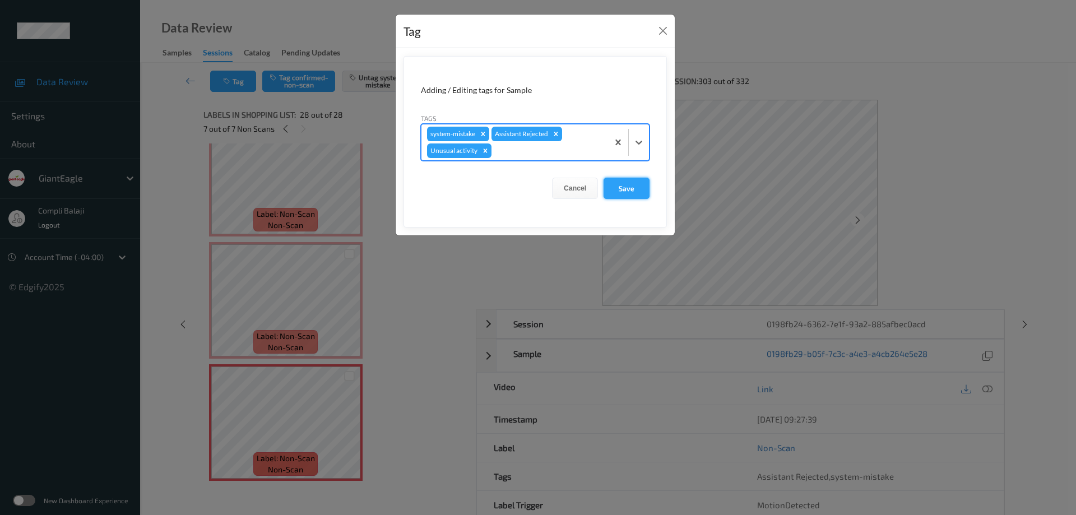
click at [626, 187] on button "Save" at bounding box center [626, 188] width 46 height 21
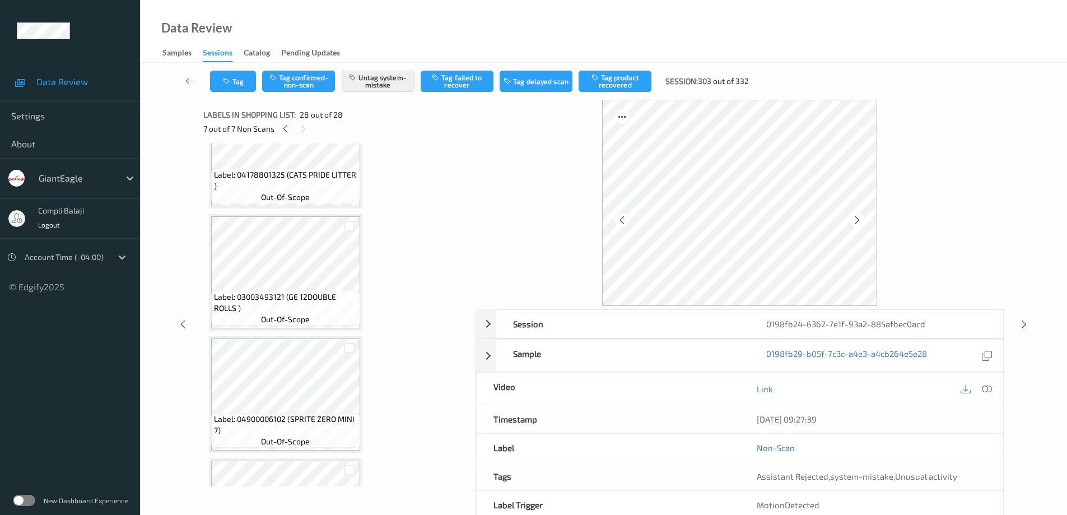
scroll to position [0, 0]
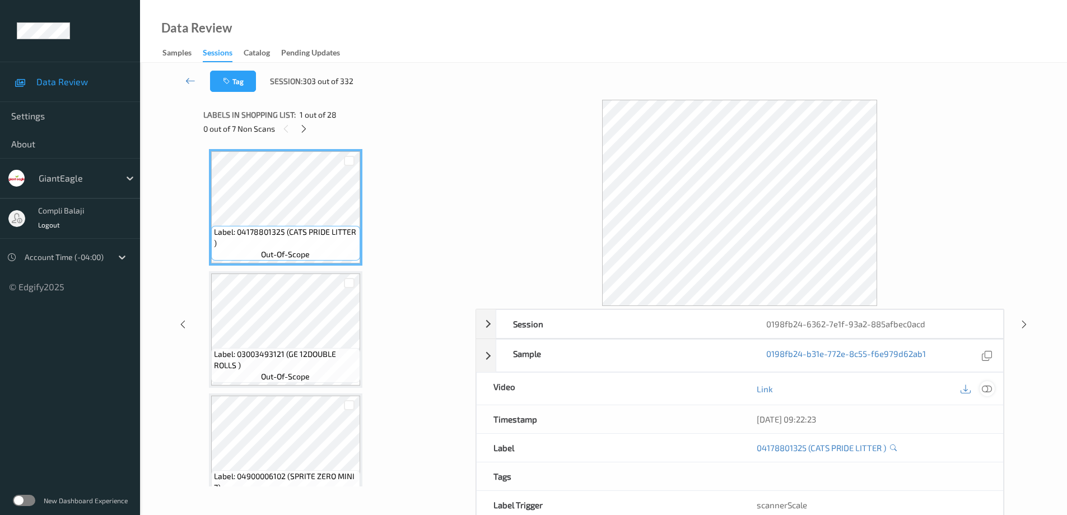
click at [990, 389] on icon at bounding box center [987, 389] width 10 height 10
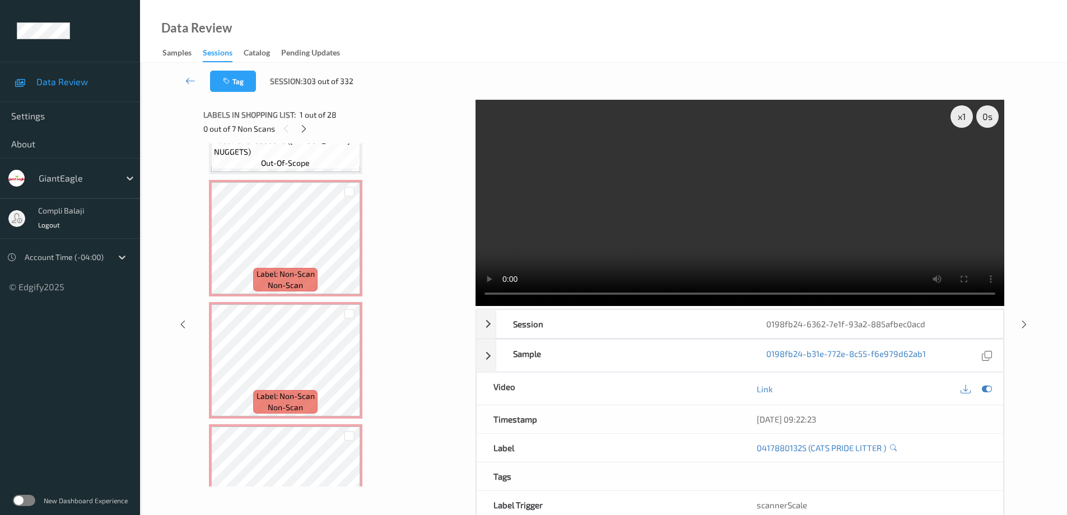
scroll to position [2490, 0]
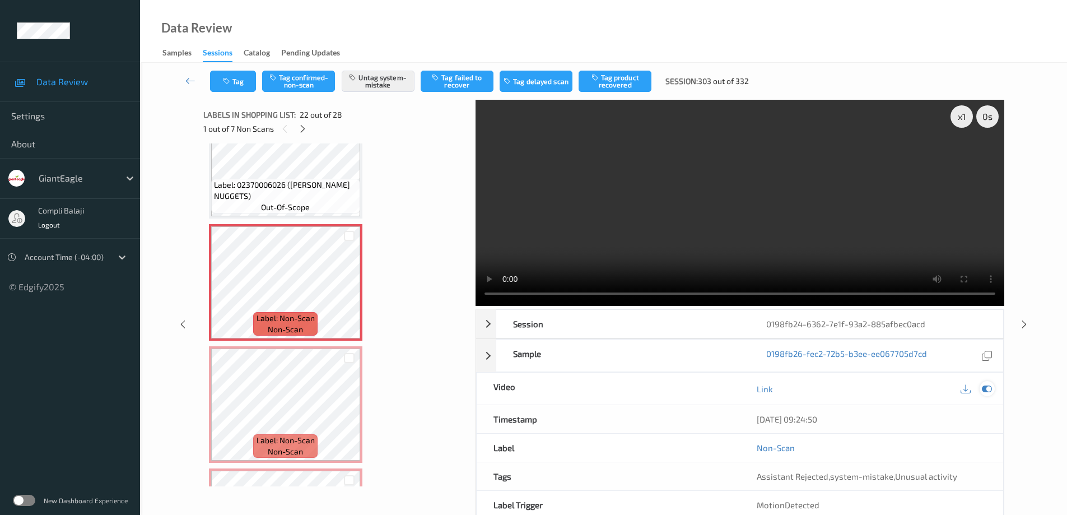
click at [988, 388] on icon at bounding box center [987, 389] width 10 height 10
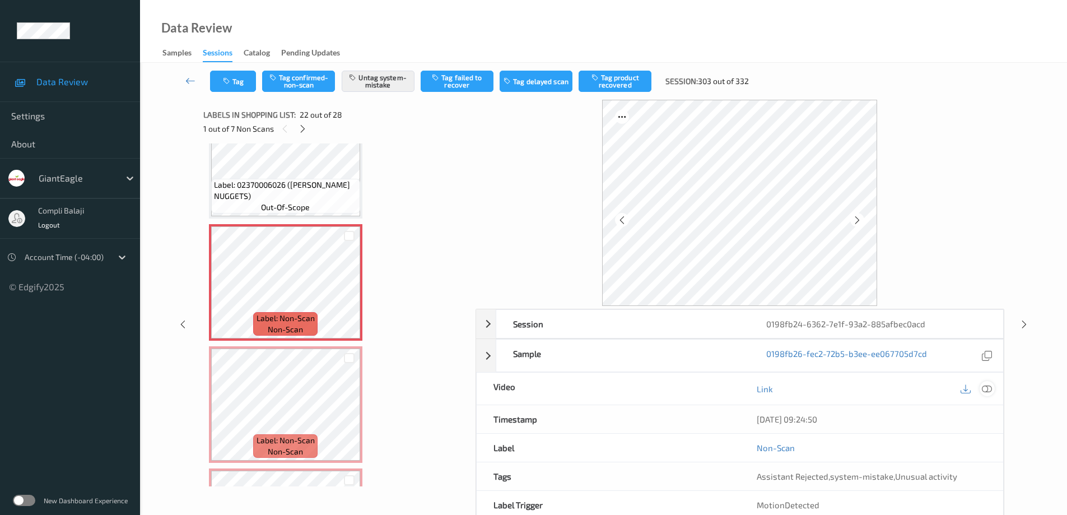
click at [991, 386] on icon at bounding box center [987, 389] width 10 height 10
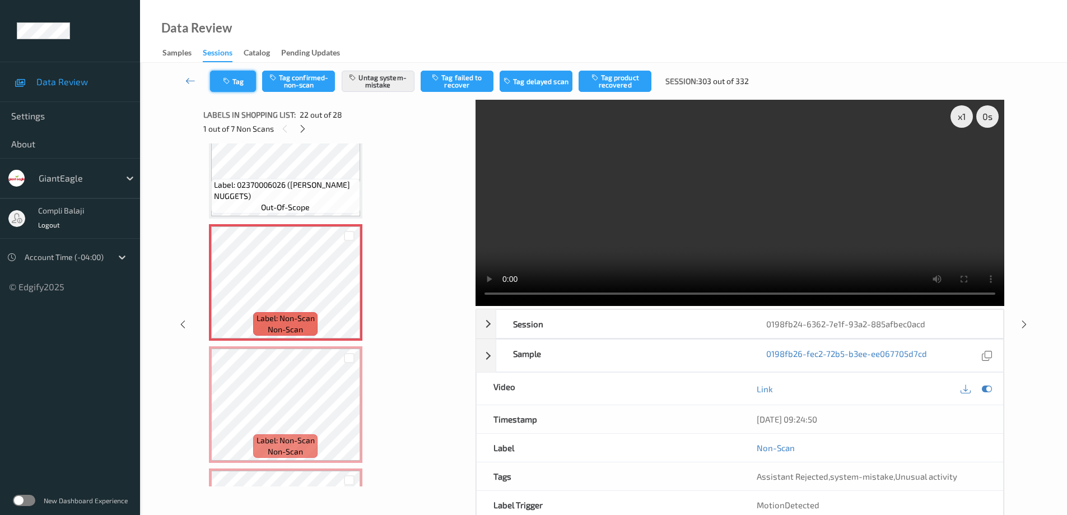
click at [245, 85] on button "Tag" at bounding box center [233, 81] width 46 height 21
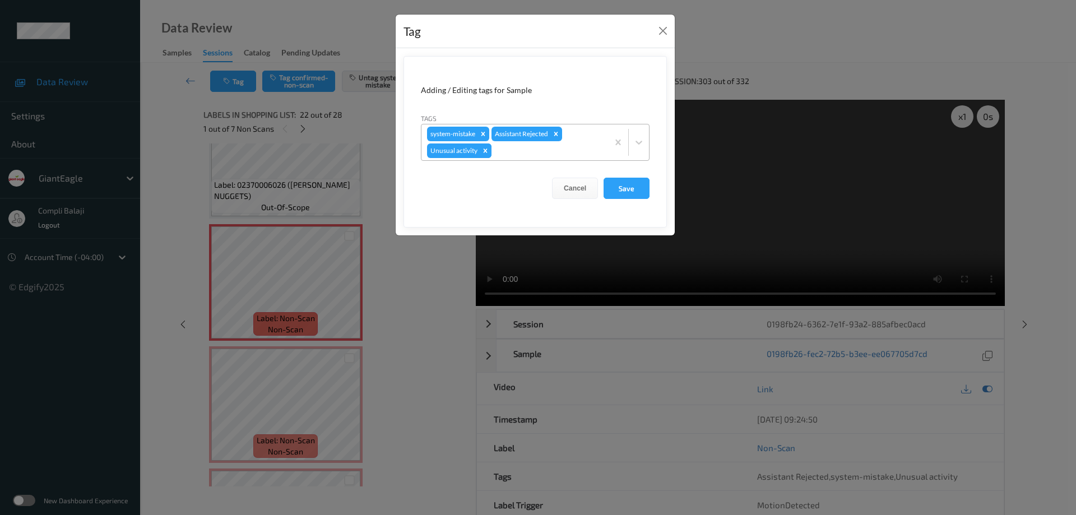
click at [486, 149] on icon "Remove Unusual activity" at bounding box center [485, 151] width 8 height 8
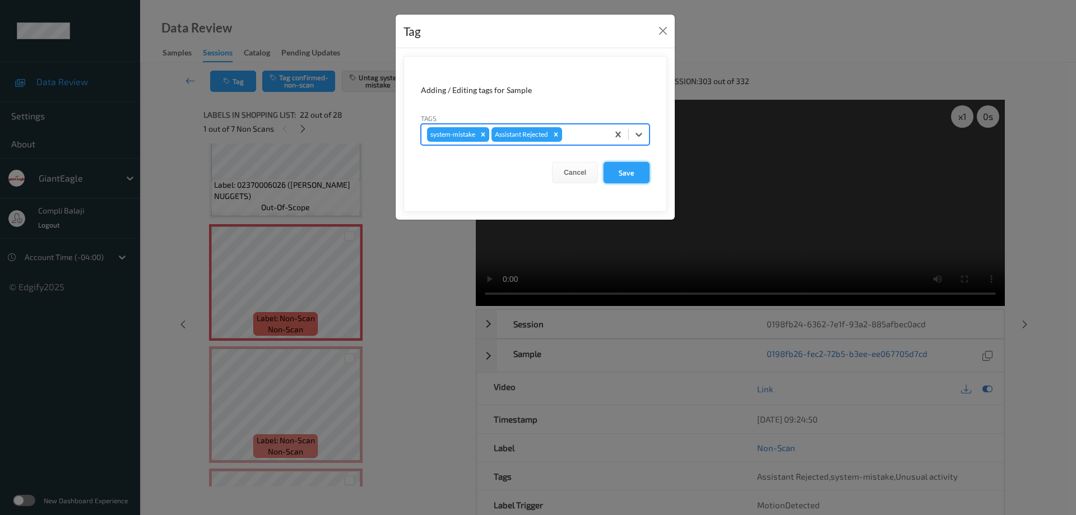
click at [619, 173] on button "Save" at bounding box center [626, 172] width 46 height 21
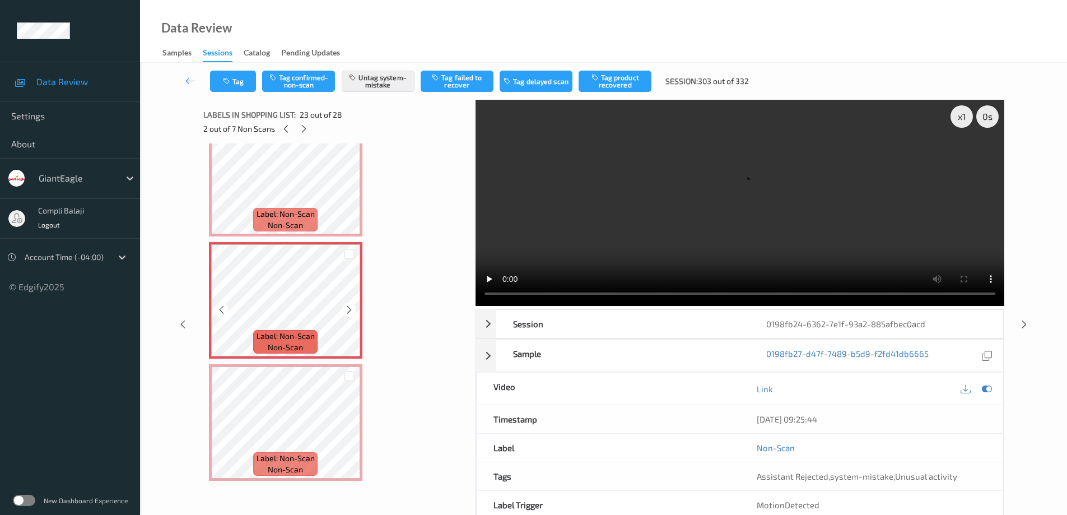
scroll to position [2602, 0]
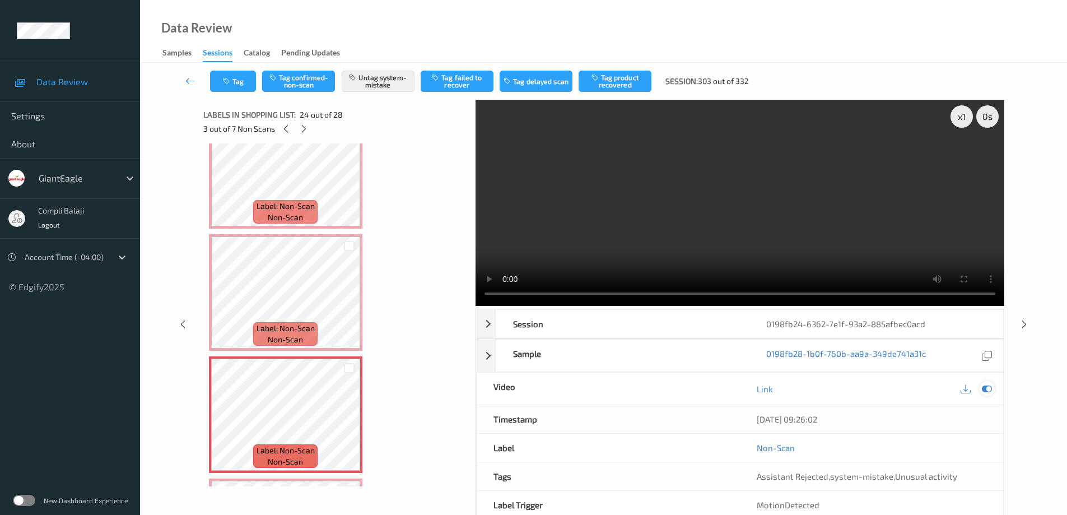
click at [987, 388] on icon at bounding box center [987, 389] width 10 height 10
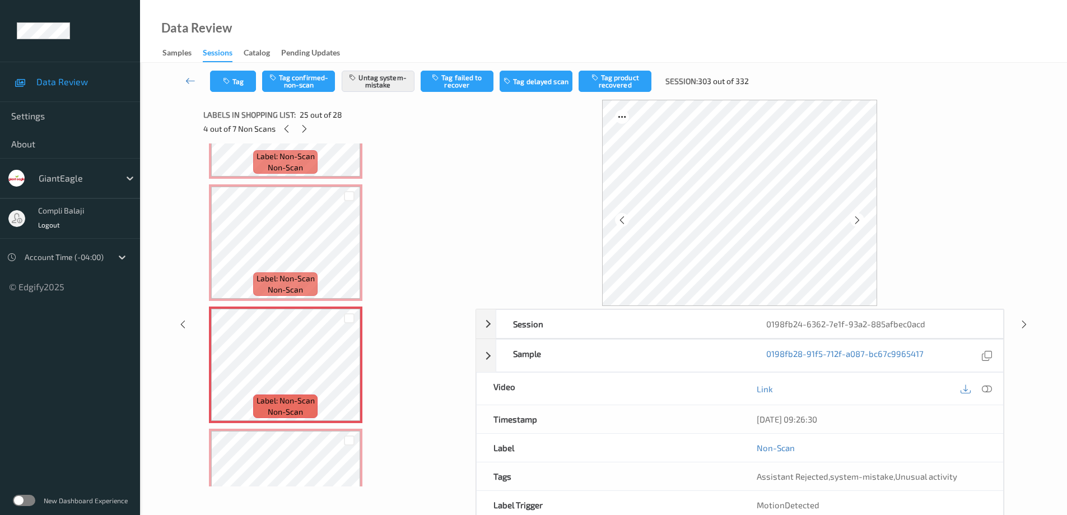
scroll to position [2770, 0]
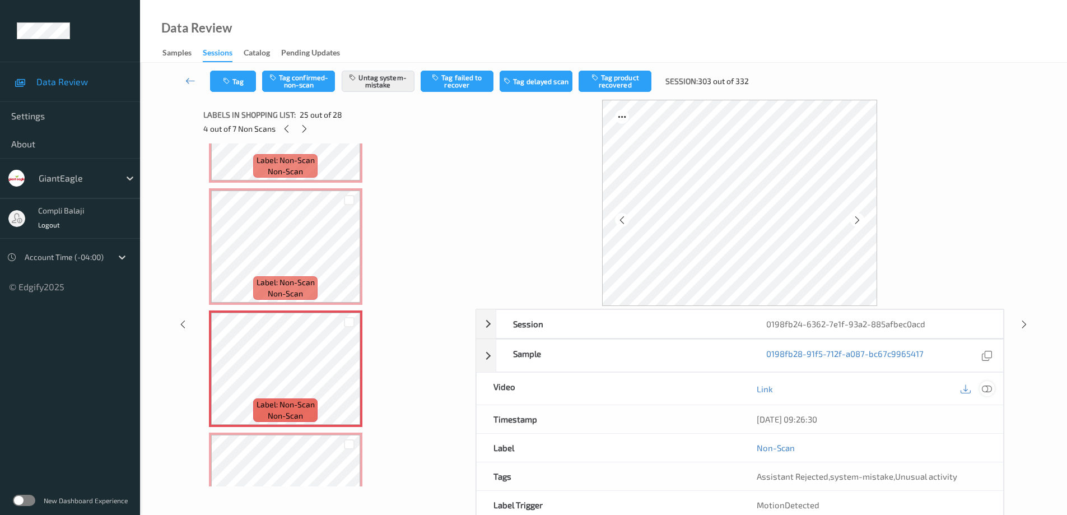
click at [990, 387] on icon at bounding box center [987, 389] width 10 height 10
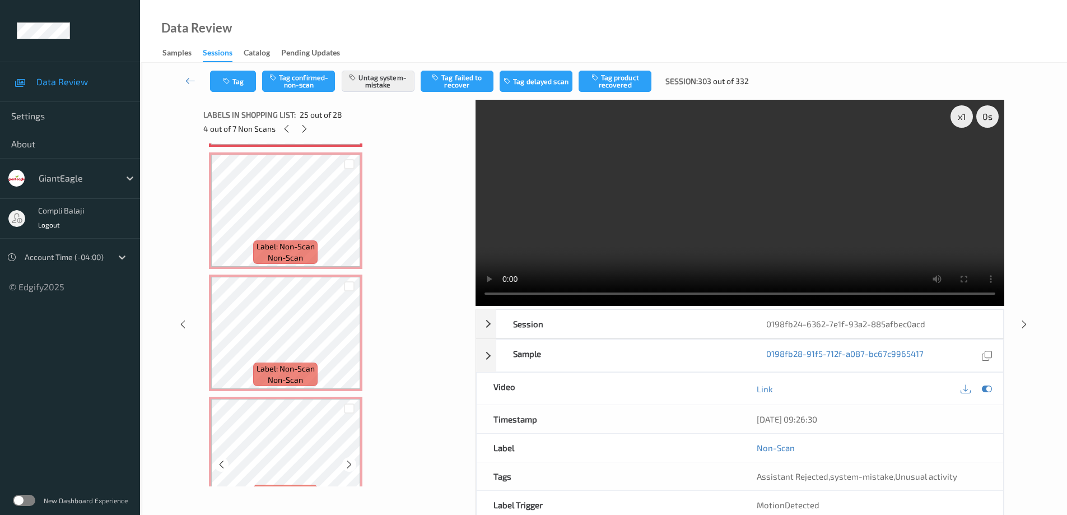
scroll to position [3083, 0]
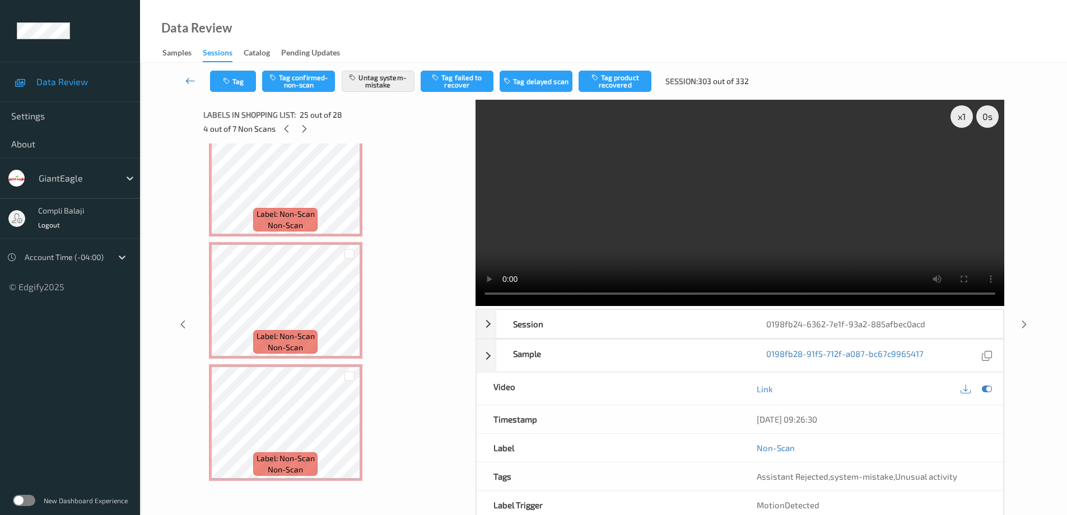
click at [189, 82] on icon at bounding box center [190, 80] width 10 height 11
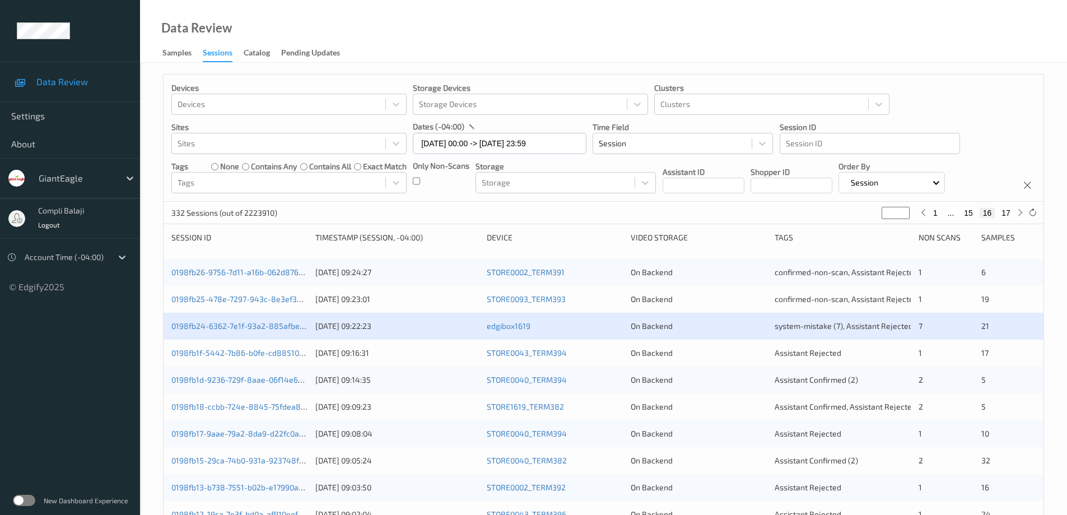
click at [218, 360] on div "0198fb1f-5442-7b86-b0fe-cd885109cafa [DATE] 09:16:31 STORE0043_TERM394 On Backe…" at bounding box center [604, 353] width 880 height 27
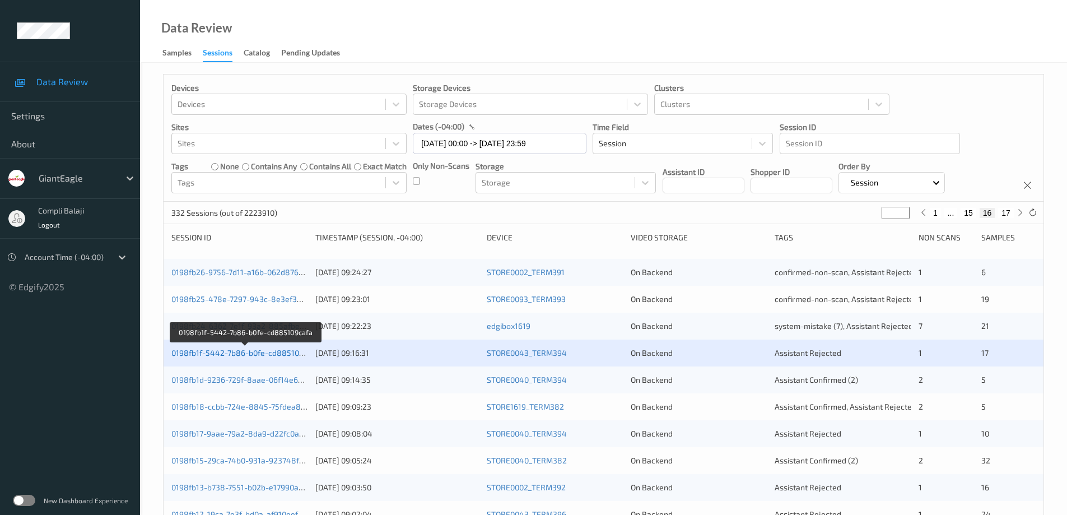
click at [281, 353] on link "0198fb1f-5442-7b86-b0fe-cd885109cafa" at bounding box center [245, 353] width 148 height 10
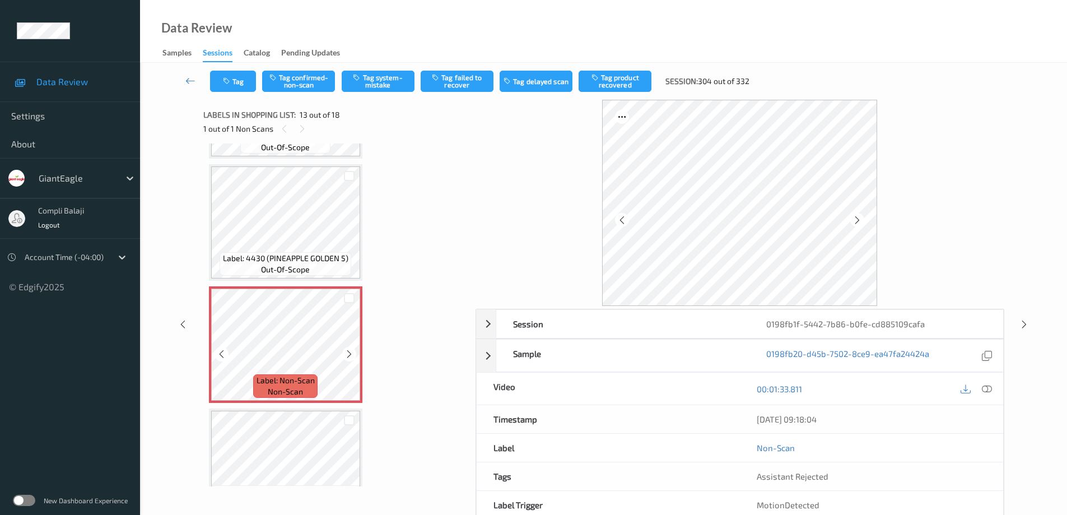
scroll to position [1278, 0]
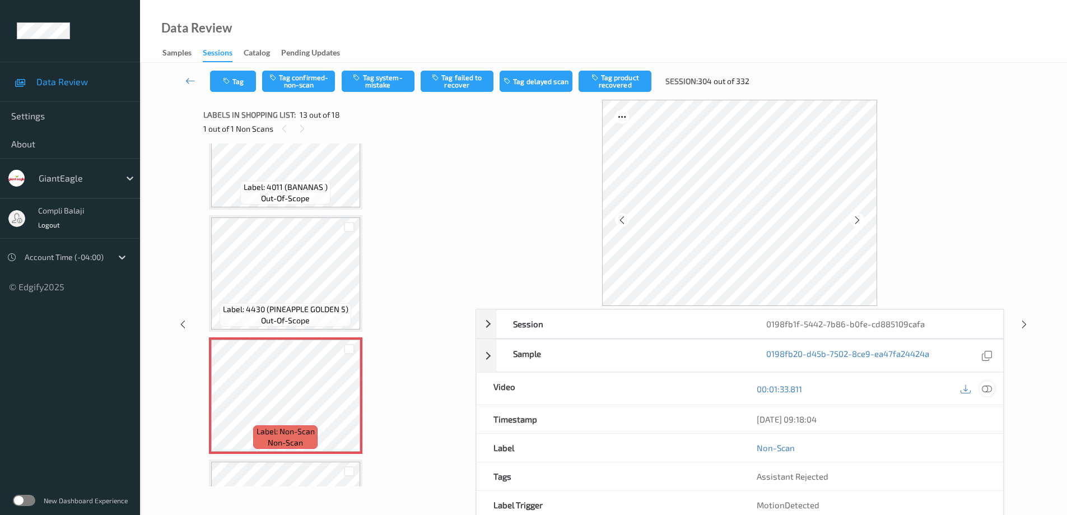
click at [986, 390] on icon at bounding box center [987, 389] width 10 height 10
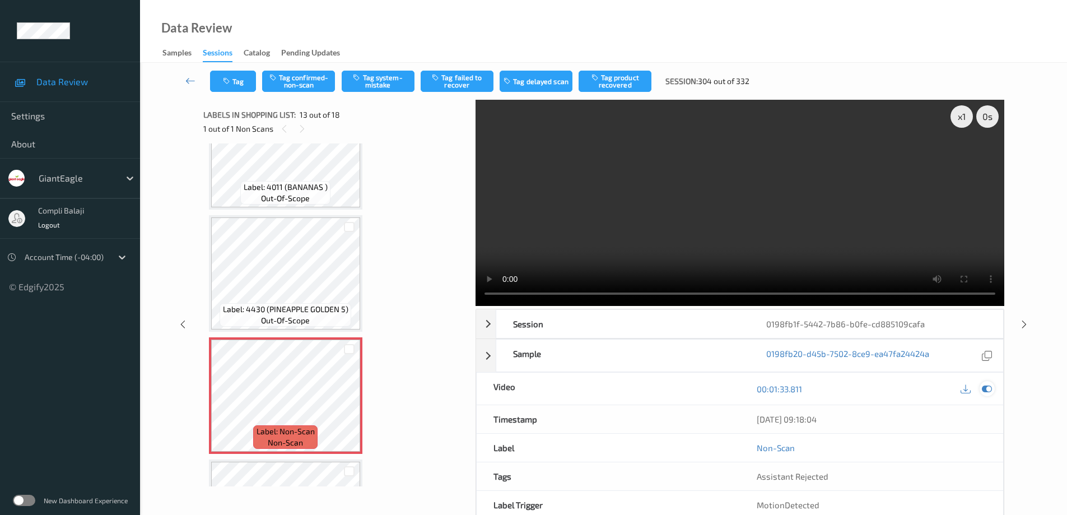
click at [992, 392] on icon at bounding box center [987, 389] width 10 height 10
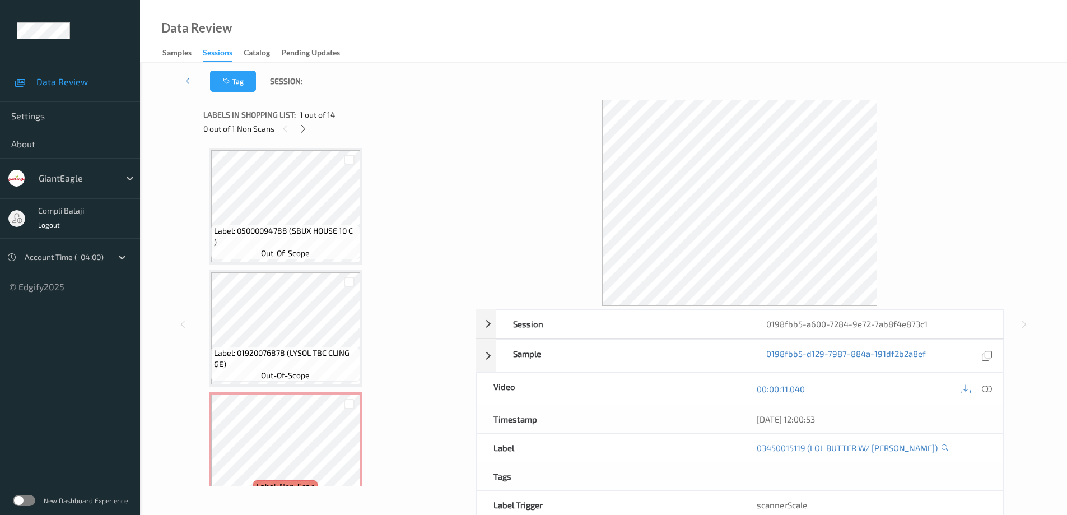
scroll to position [1373, 0]
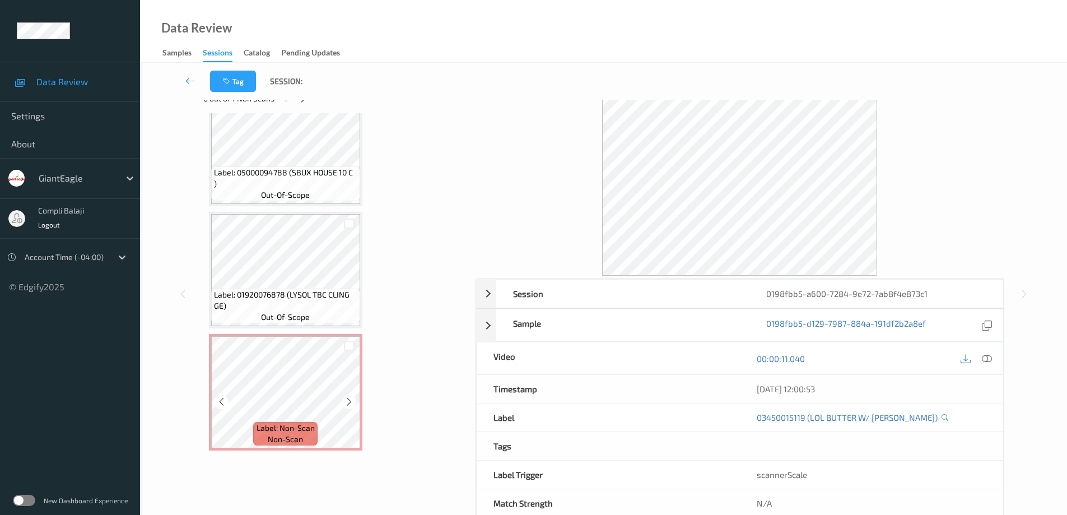
scroll to position [57, 0]
